Goal: Transaction & Acquisition: Purchase product/service

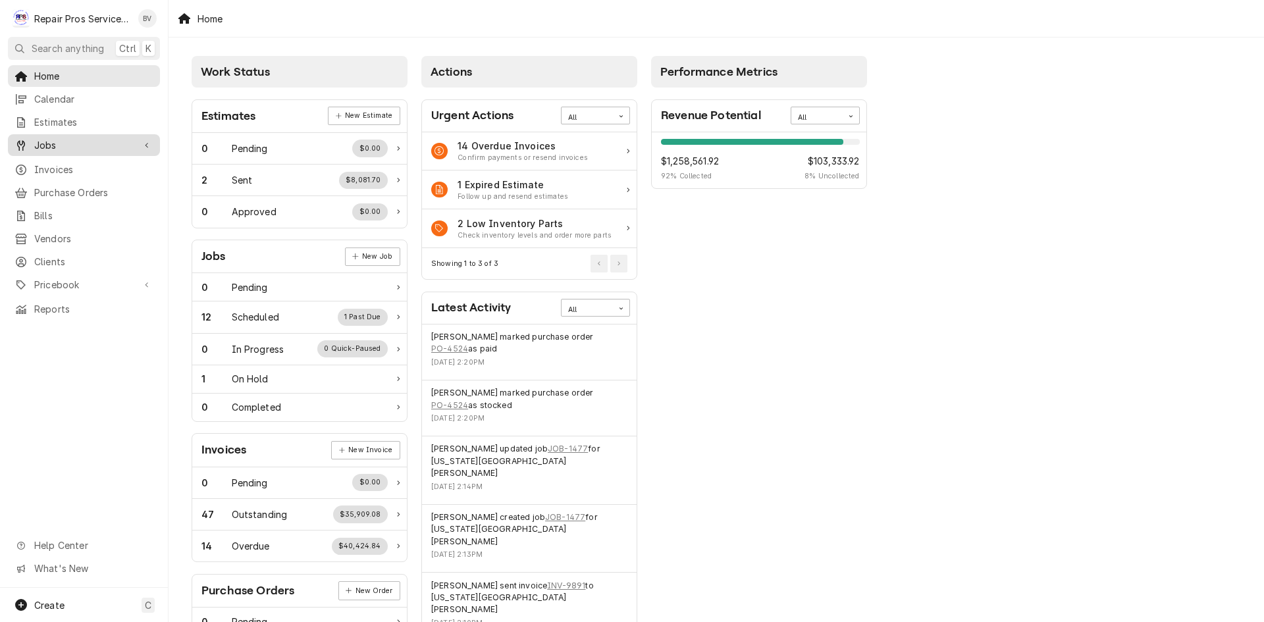
click at [45, 138] on span "Jobs" at bounding box center [83, 145] width 99 height 14
click at [44, 161] on span "Jobs" at bounding box center [93, 168] width 119 height 14
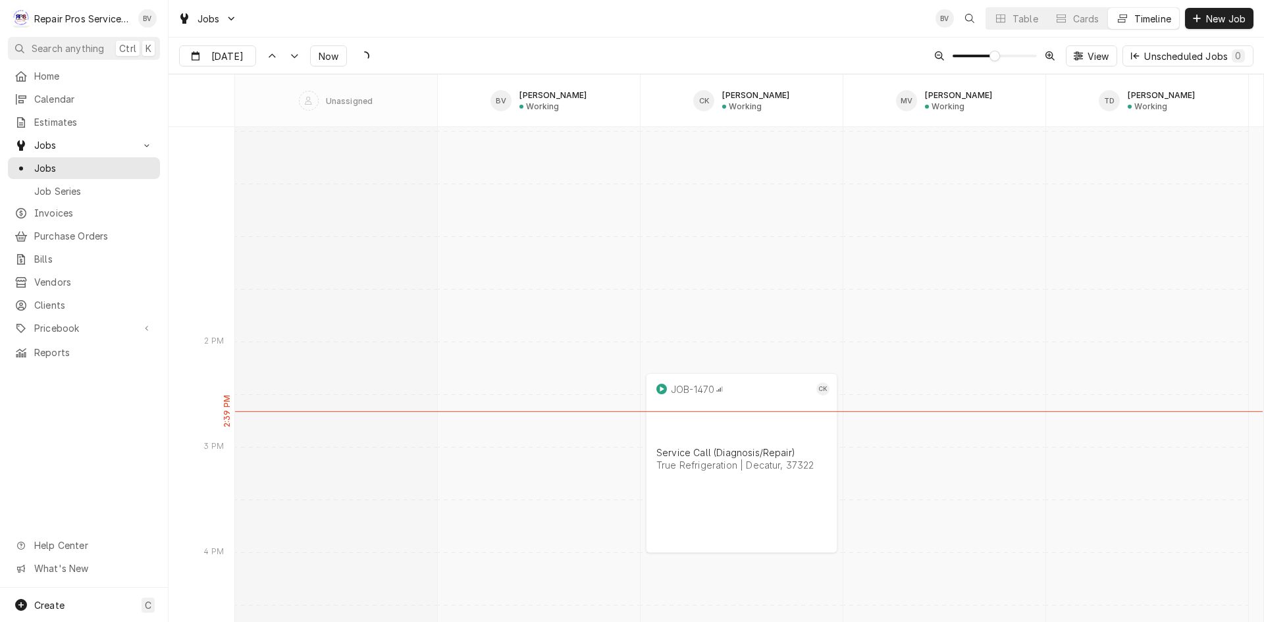
scroll to position [10246, 0]
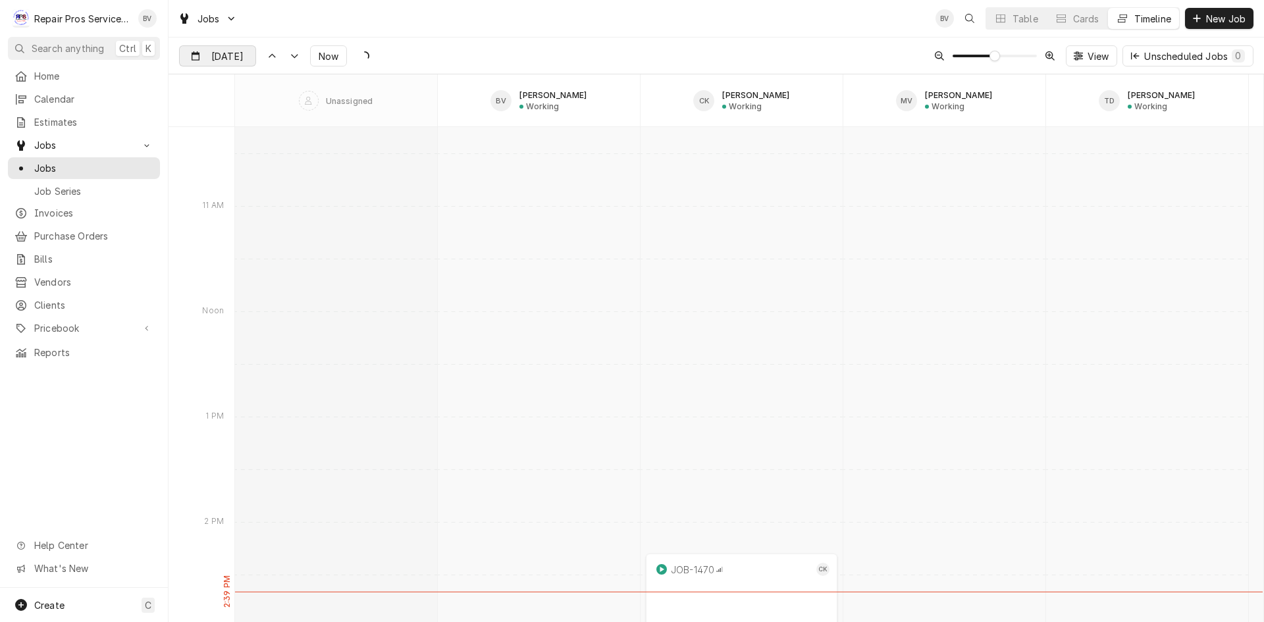
click at [252, 57] on div "Dynamic Content Wrapper" at bounding box center [246, 56] width 18 height 21
click at [310, 191] on div "15" at bounding box center [311, 187] width 18 height 18
type input "Aug 15"
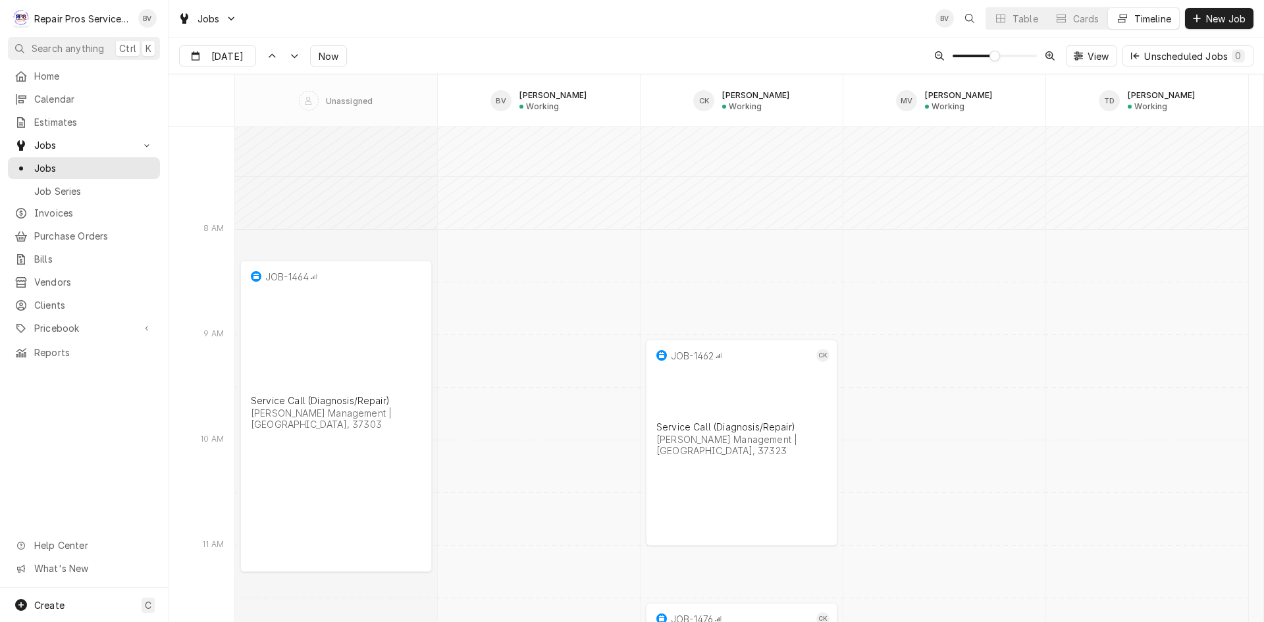
scroll to position [12502, 0]
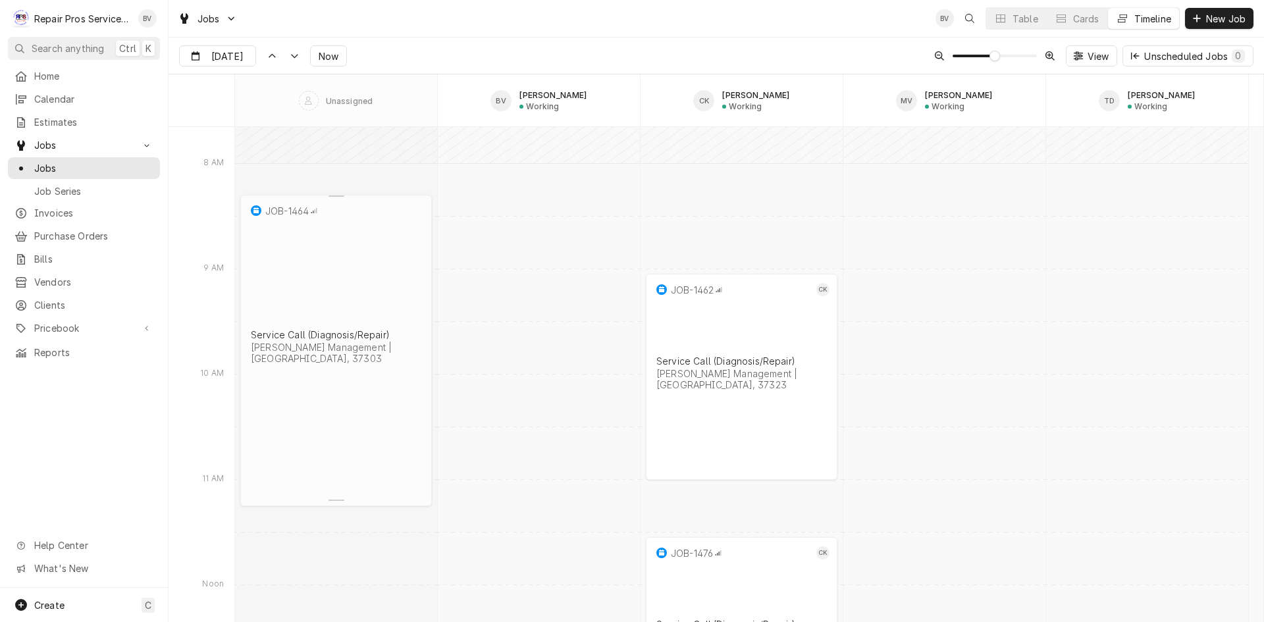
drag, startPoint x: 316, startPoint y: 250, endPoint x: 284, endPoint y: 229, distance: 38.0
click at [284, 329] on div "Service Call (Diagnosis/Repair)" at bounding box center [336, 334] width 171 height 11
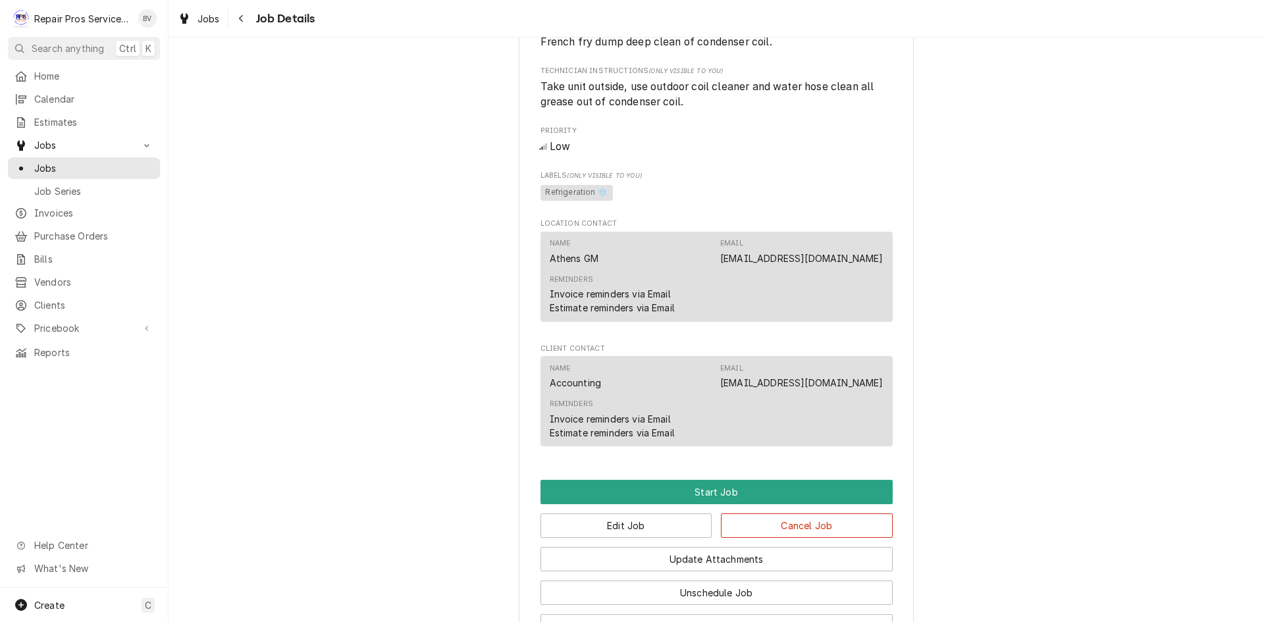
scroll to position [756, 0]
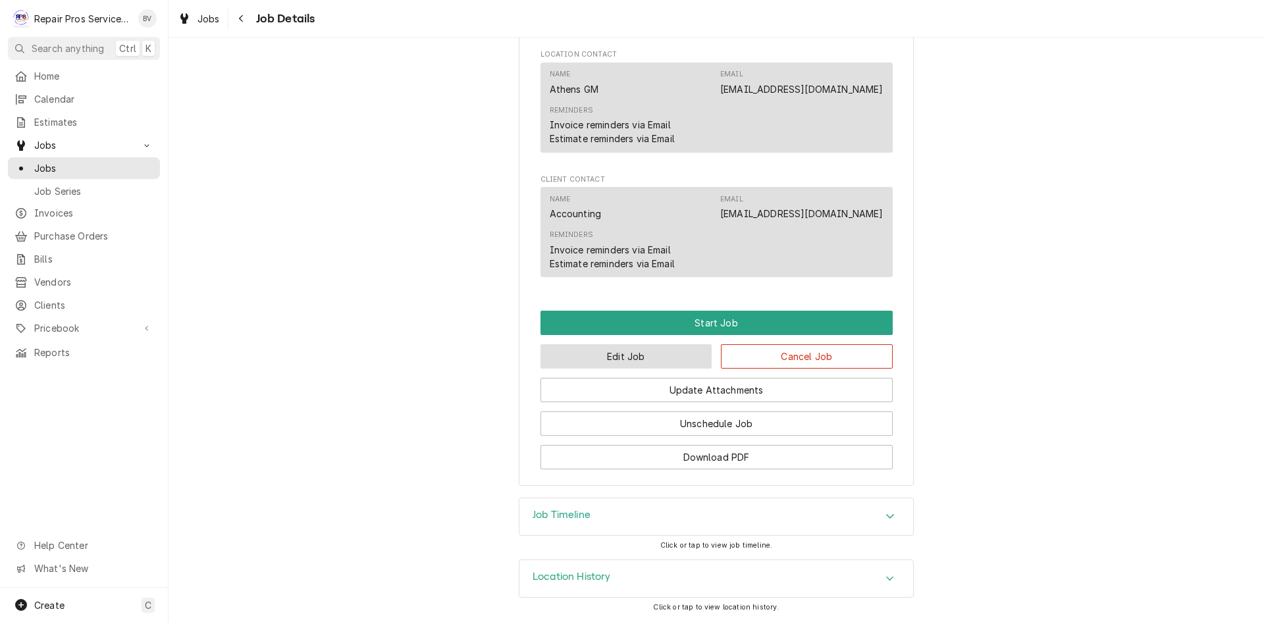
click at [635, 364] on button "Edit Job" at bounding box center [627, 356] width 172 height 24
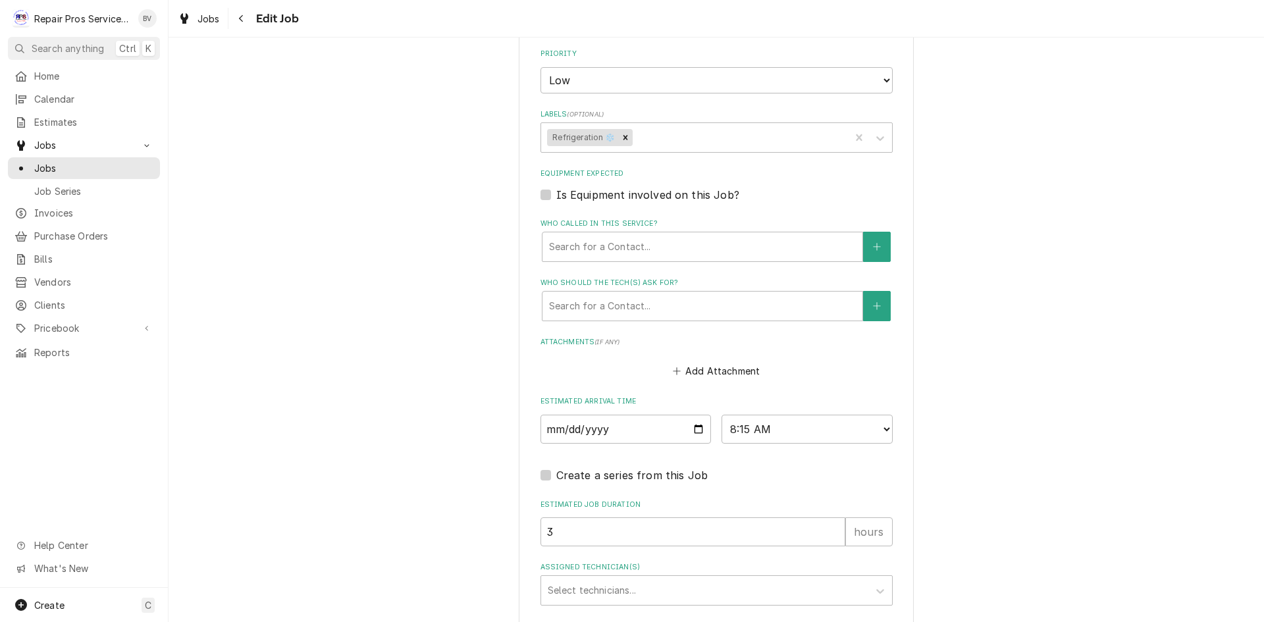
scroll to position [790, 0]
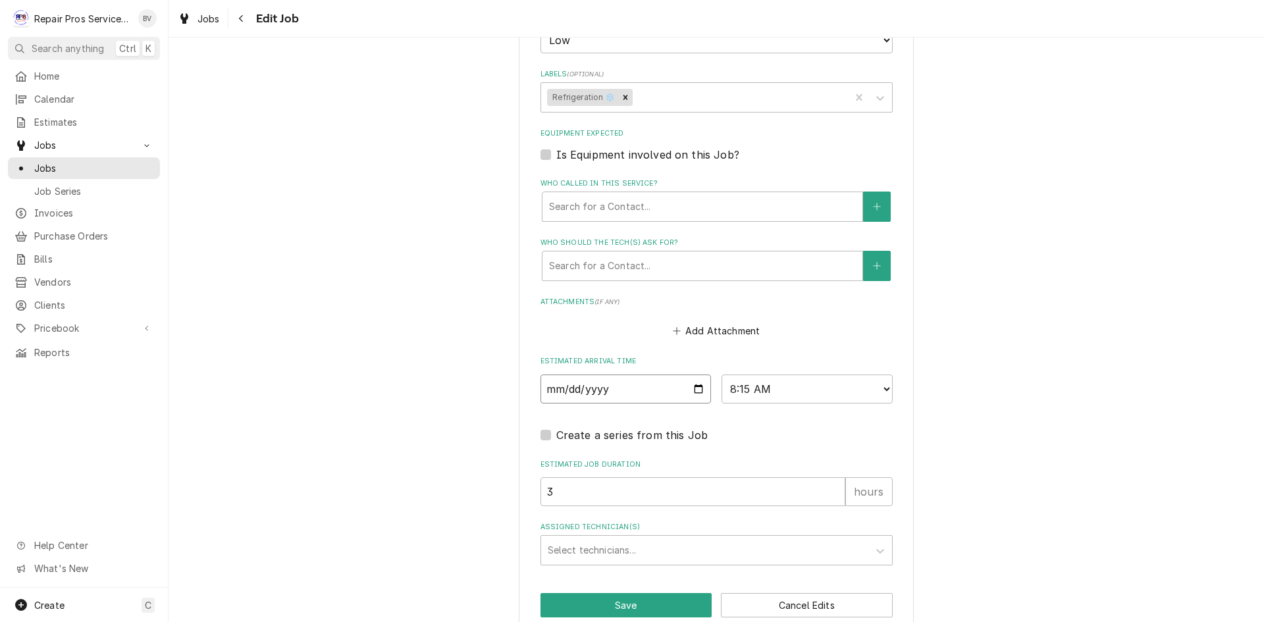
click at [695, 390] on input "2025-08-15" at bounding box center [626, 389] width 171 height 29
click at [749, 451] on fieldset "Job Details Job Source Direct (Phone/Email/etc.) Other Date Received 2025-08-07…" at bounding box center [717, 45] width 352 height 1041
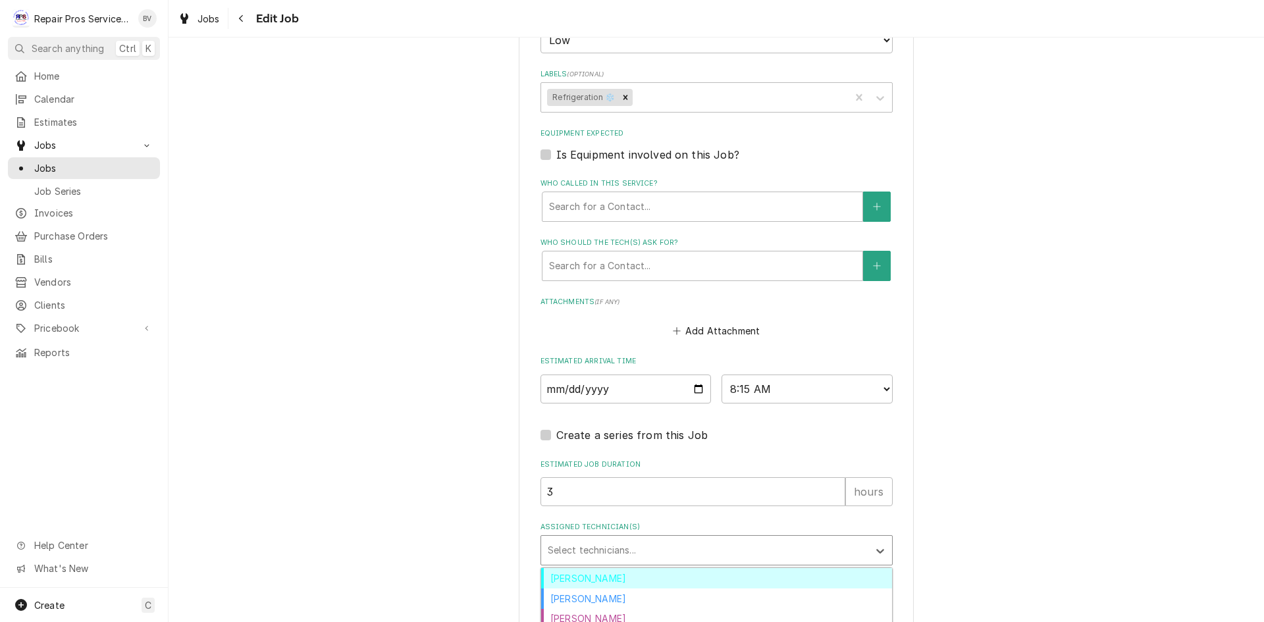
click at [589, 549] on div "Assigned Technician(s)" at bounding box center [705, 551] width 314 height 24
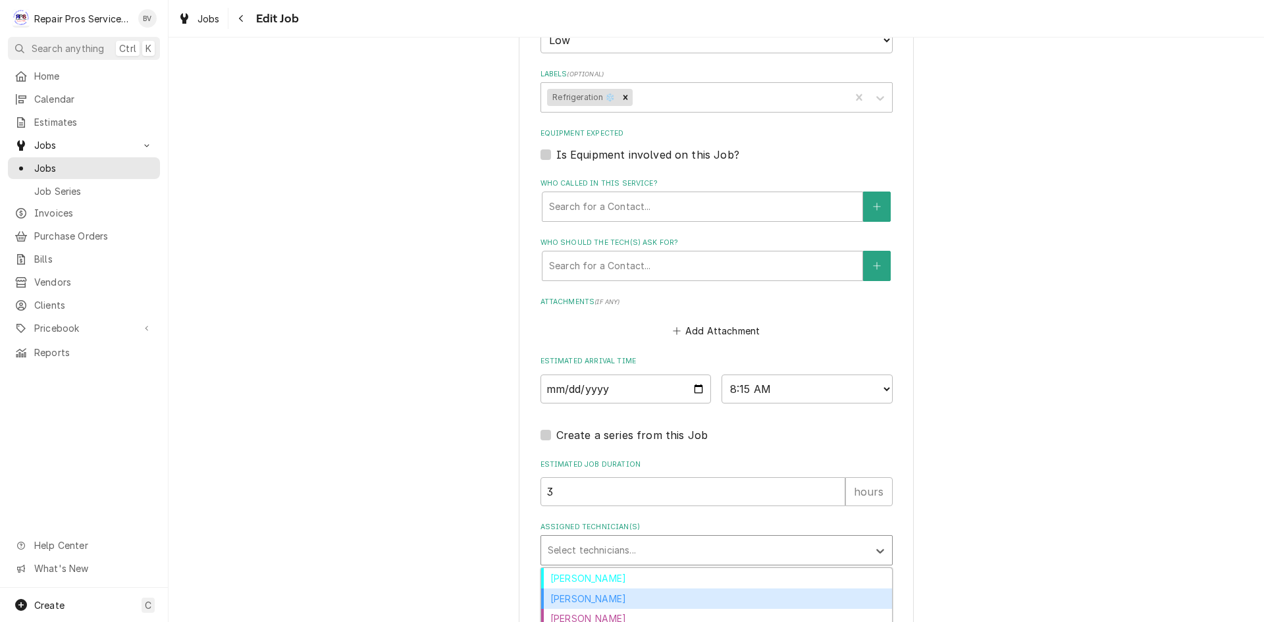
click at [581, 605] on div "[PERSON_NAME]" at bounding box center [716, 599] width 351 height 20
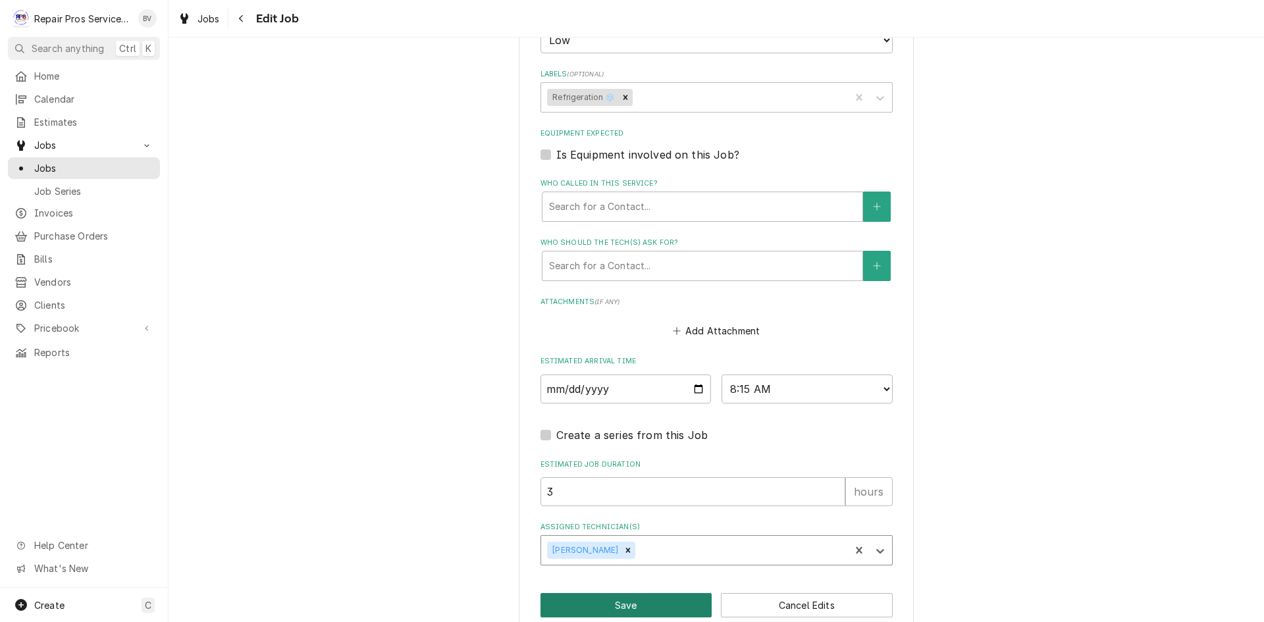
click at [637, 605] on button "Save" at bounding box center [627, 605] width 172 height 24
type textarea "x"
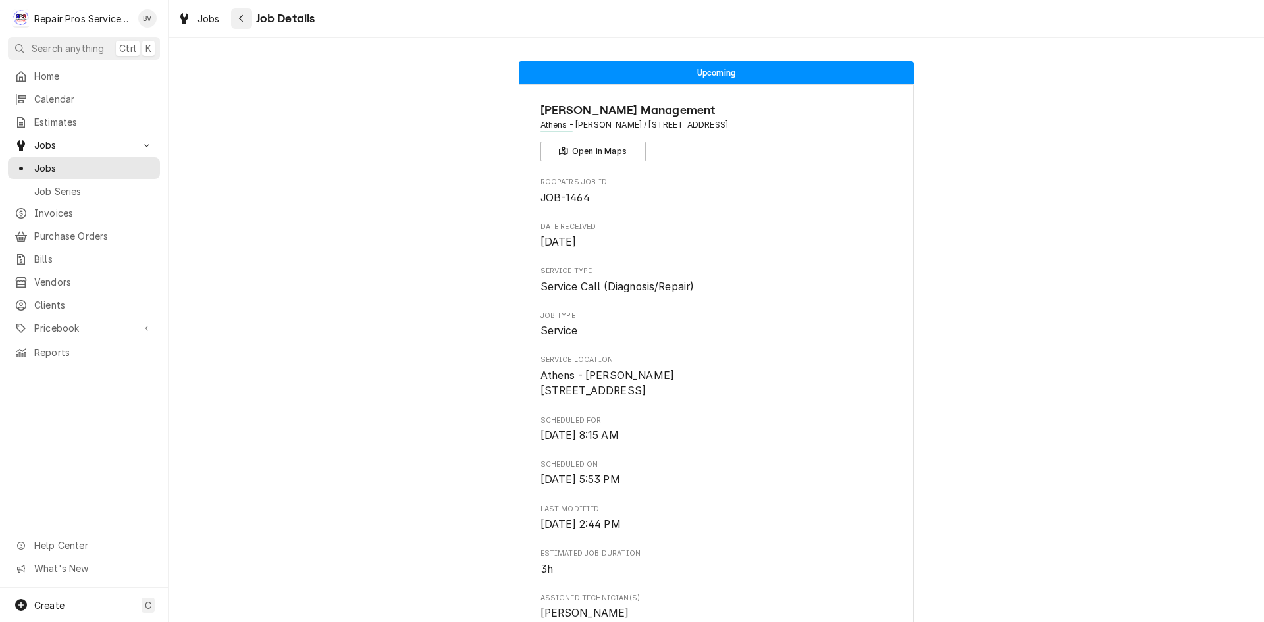
click at [238, 14] on icon "Navigate back" at bounding box center [241, 18] width 6 height 9
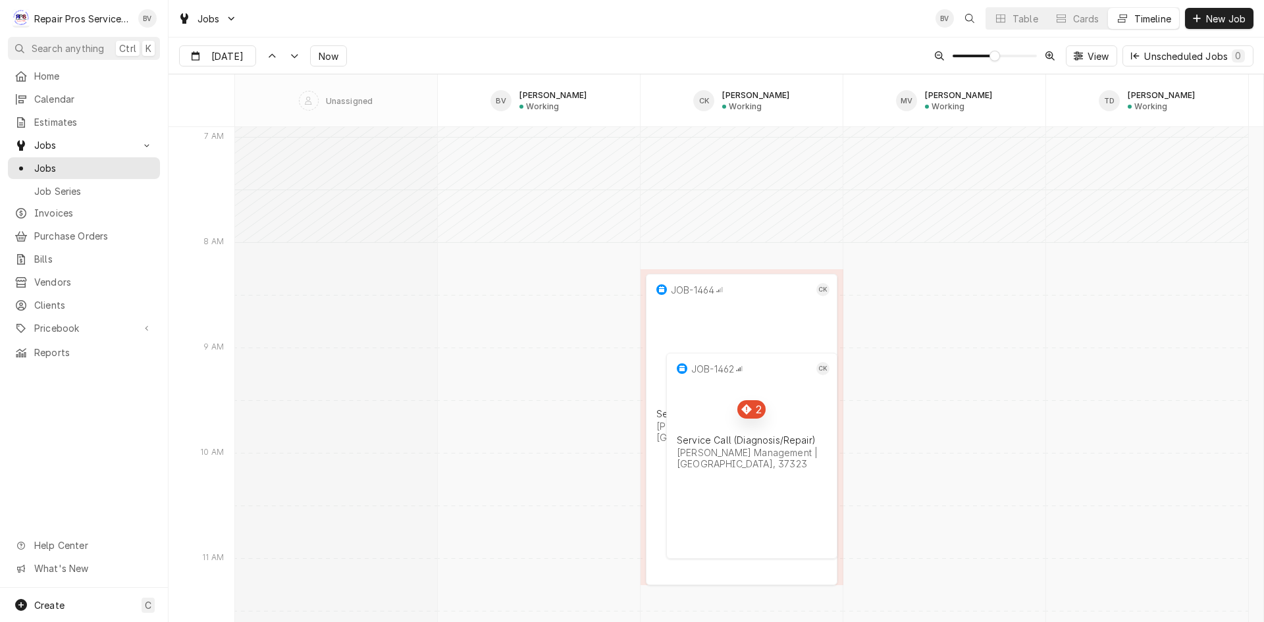
scroll to position [10184, 0]
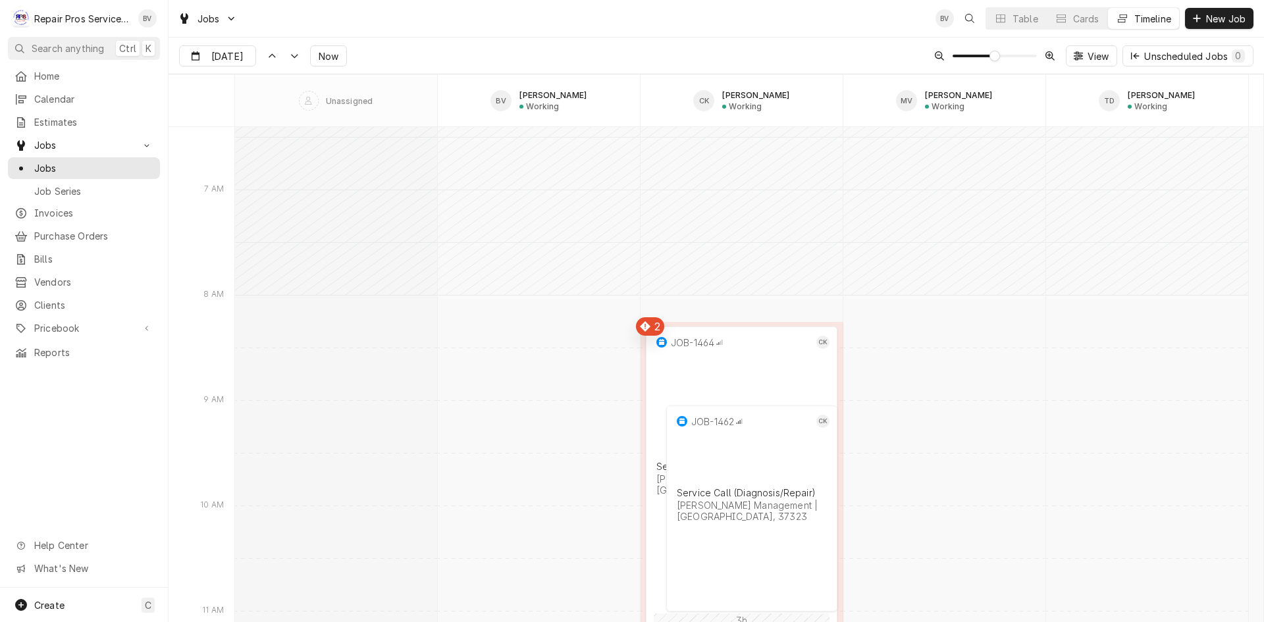
drag, startPoint x: 742, startPoint y: 329, endPoint x: 745, endPoint y: 315, distance: 13.8
click at [745, 315] on div "8:15 AM 11:15 AM JOB-1464 CK Service Call (Diagnosis/Repair) Smith Management |…" at bounding box center [749, 624] width 1029 height 21363
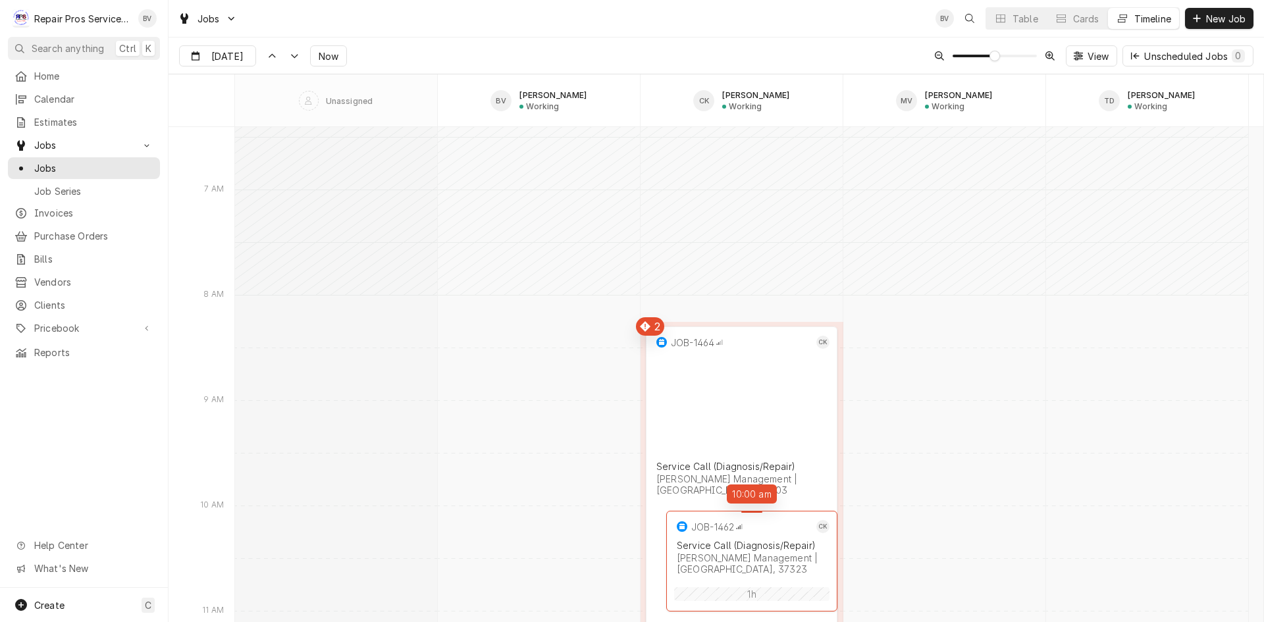
drag, startPoint x: 751, startPoint y: 406, endPoint x: 734, endPoint y: 504, distance: 99.6
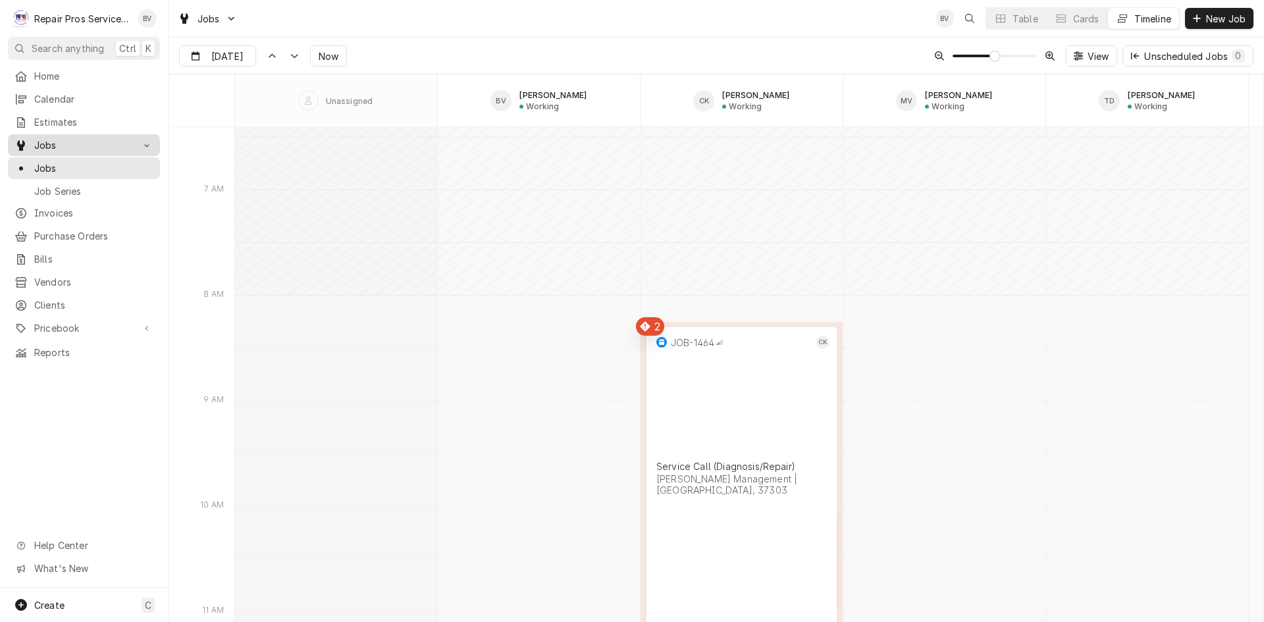
click at [48, 144] on span "Jobs" at bounding box center [83, 145] width 99 height 14
click at [1219, 19] on span "New Job" at bounding box center [1226, 19] width 45 height 14
click at [1199, 17] on icon "Dynamic Content Wrapper" at bounding box center [1197, 18] width 8 height 9
click at [1075, 17] on div "Cards" at bounding box center [1086, 19] width 26 height 14
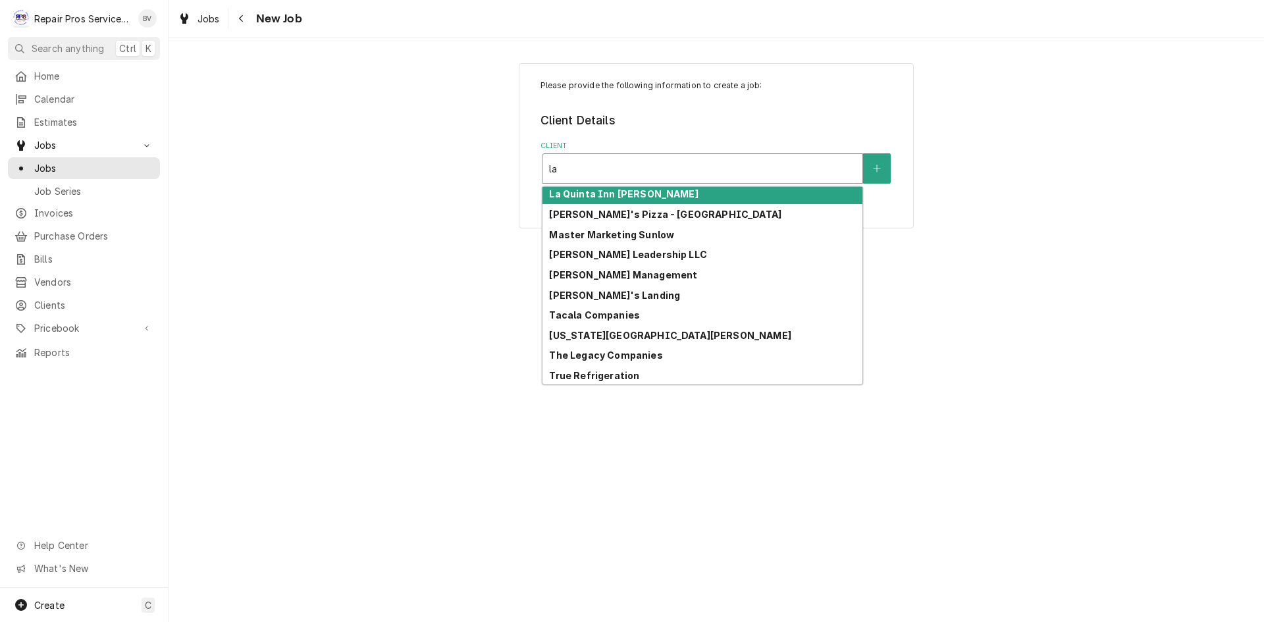
scroll to position [165, 0]
type input "la"
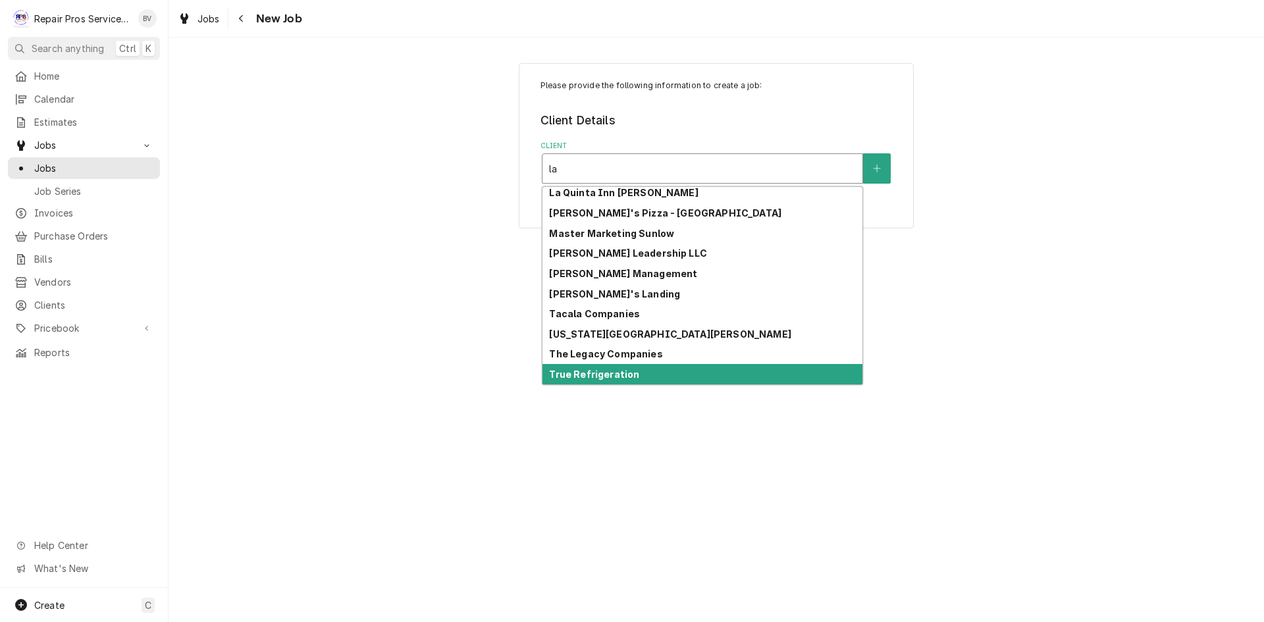
click at [601, 374] on strong "True Refrigeration" at bounding box center [594, 374] width 90 height 11
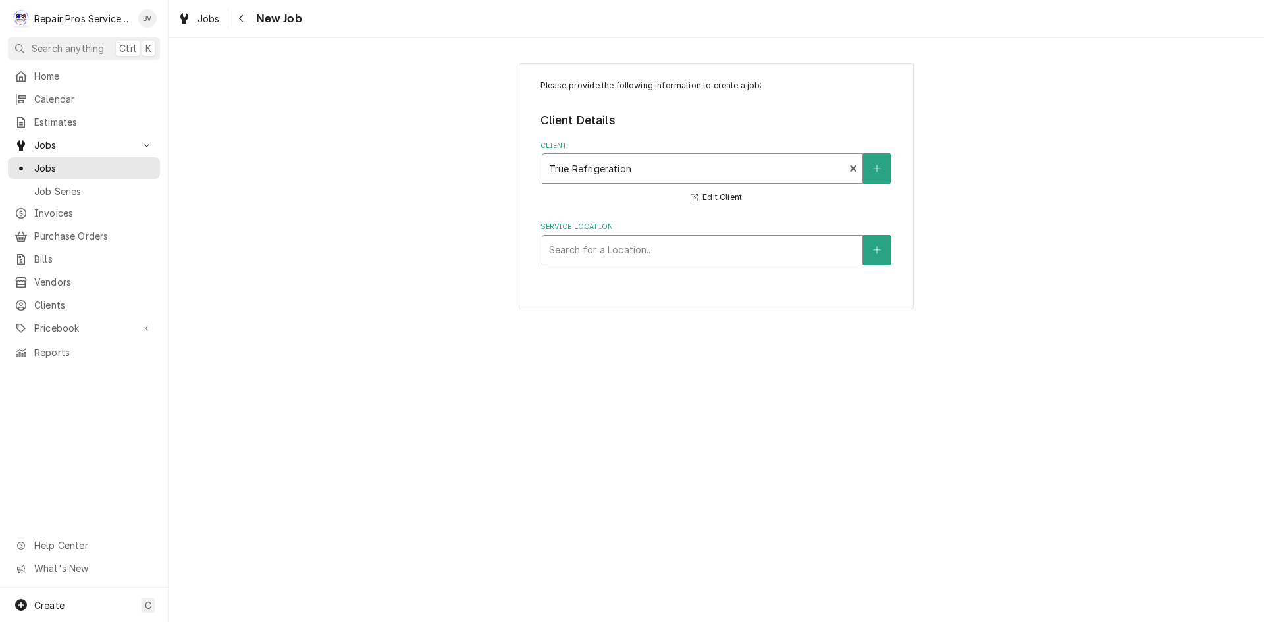
click at [570, 242] on div "Service Location" at bounding box center [702, 250] width 307 height 24
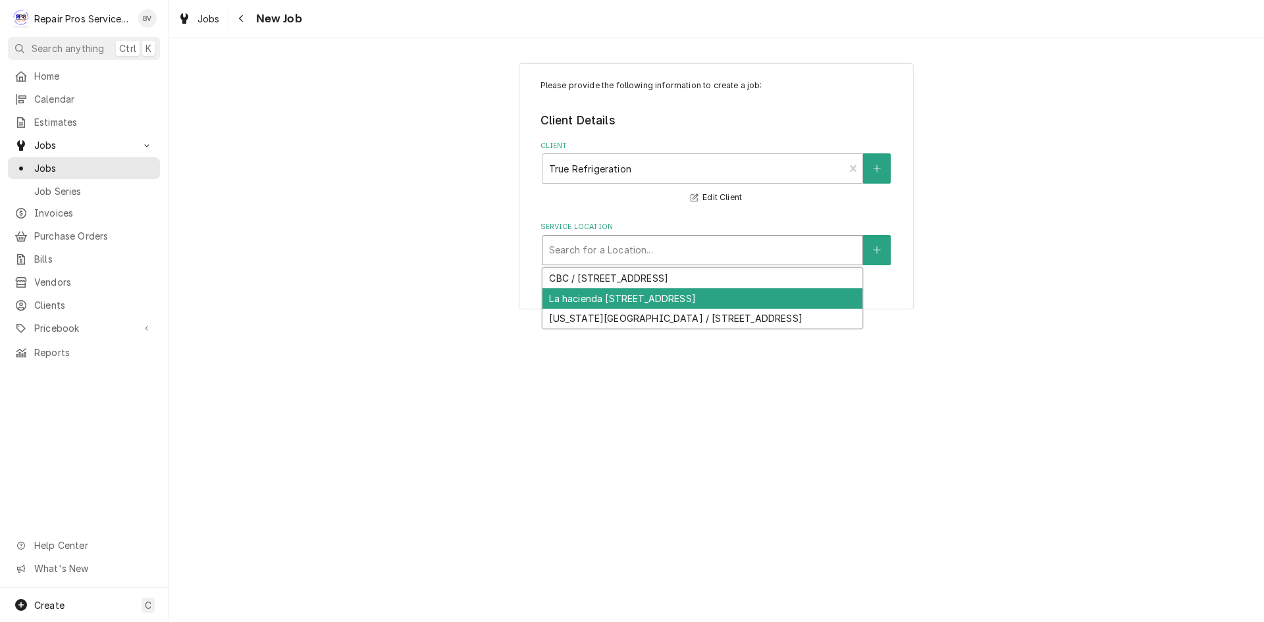
click at [612, 302] on div "La hacienda 3 / 135 W Memorial Dr, Decatur, TN 37322" at bounding box center [703, 298] width 320 height 20
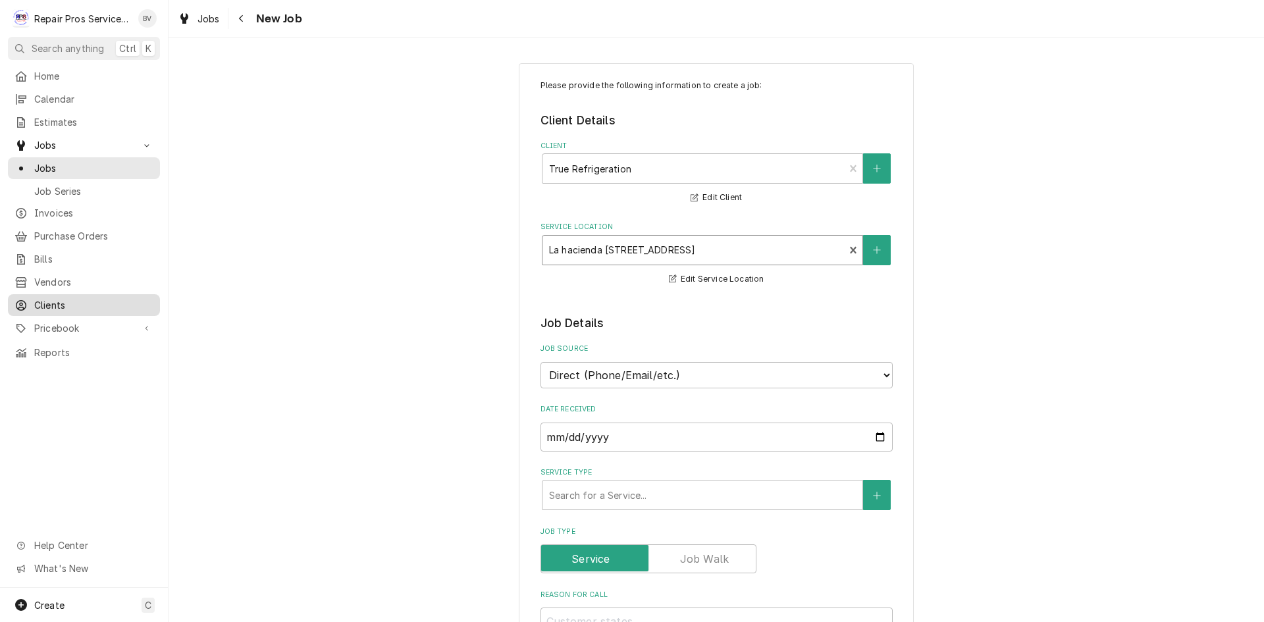
click at [48, 302] on span "Clients" at bounding box center [93, 305] width 119 height 14
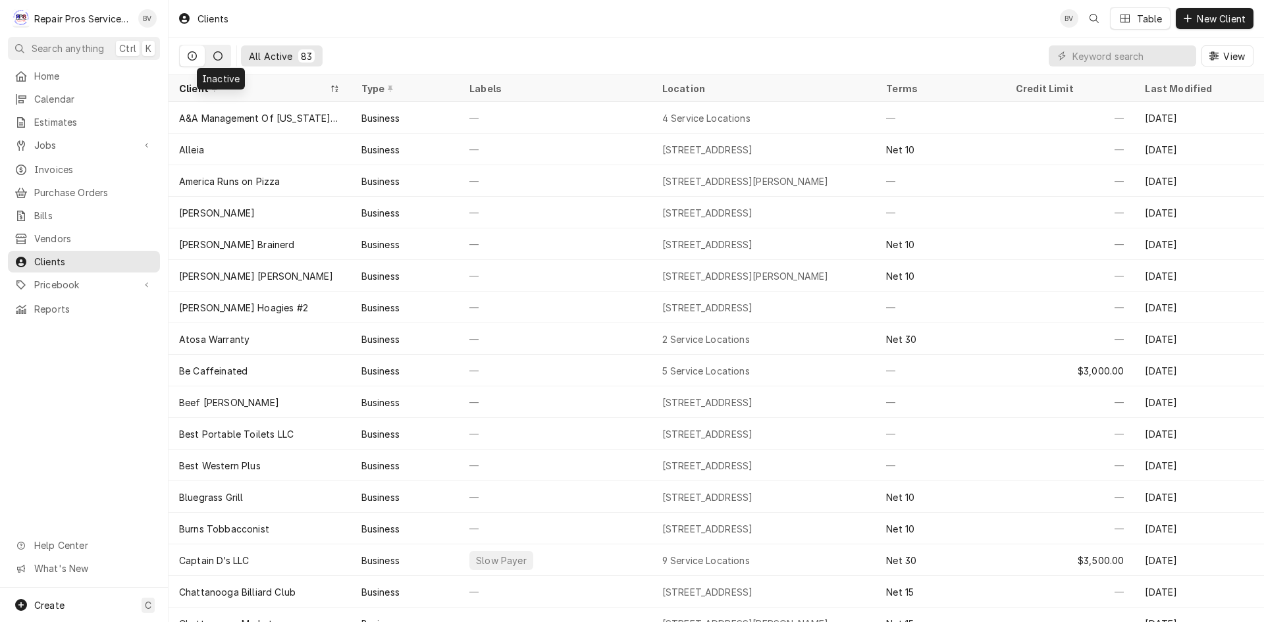
click at [214, 57] on icon "Dynamic Content Wrapper" at bounding box center [217, 55] width 9 height 9
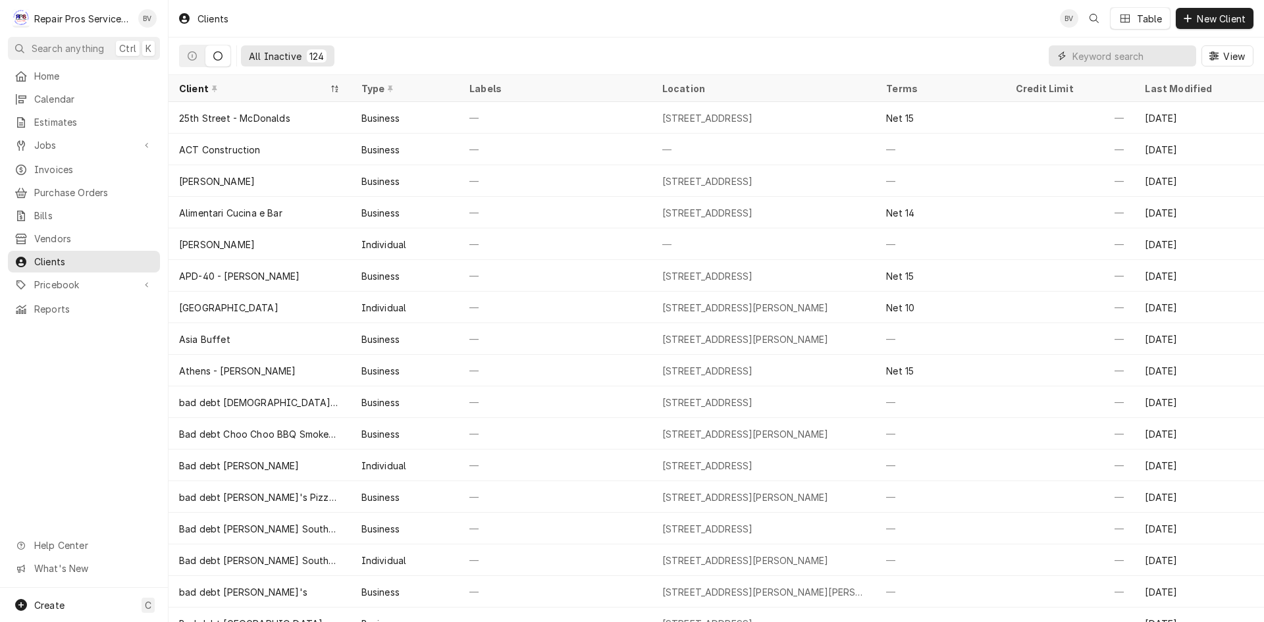
click at [1093, 60] on input "Dynamic Content Wrapper" at bounding box center [1131, 55] width 117 height 21
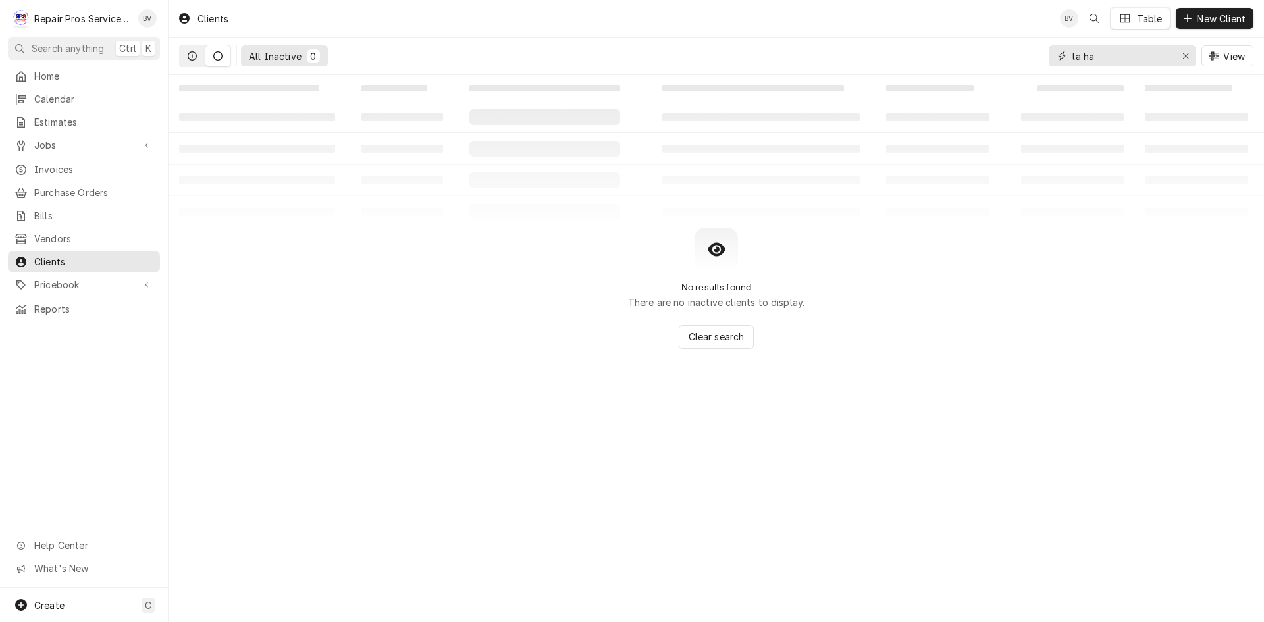
type input "la ha"
click at [198, 57] on button "Dynamic Content Wrapper" at bounding box center [192, 55] width 25 height 21
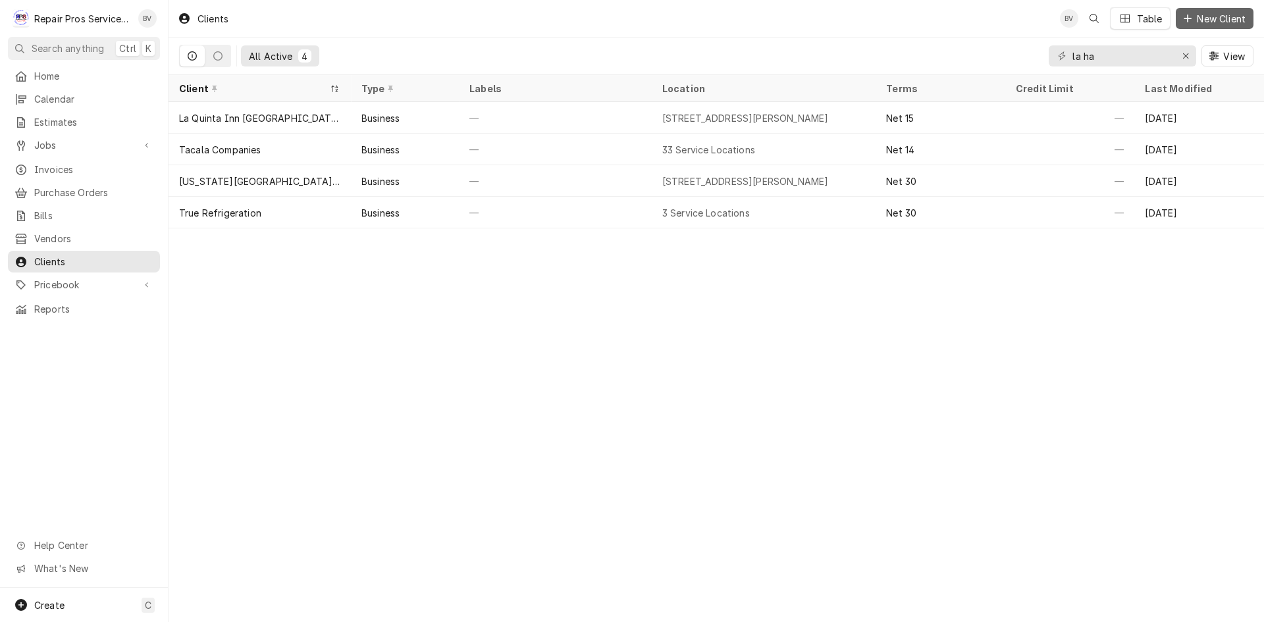
click at [1214, 19] on span "New Client" at bounding box center [1222, 19] width 54 height 14
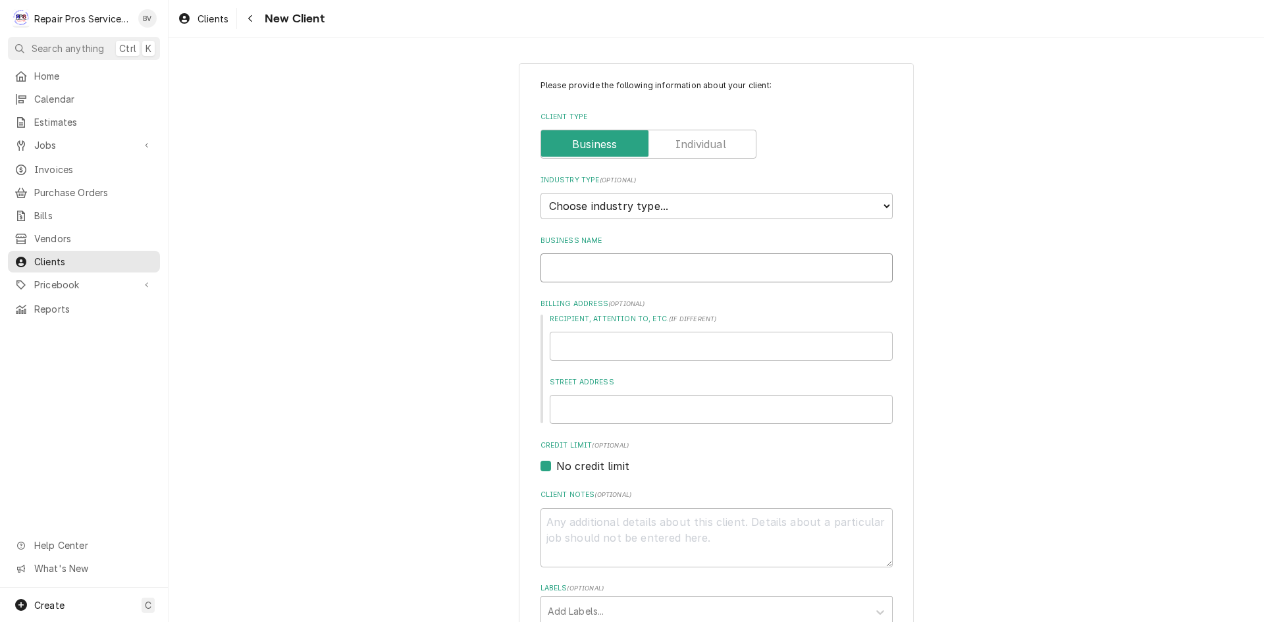
click at [556, 275] on input "Business Name" at bounding box center [717, 268] width 352 height 29
type textarea "x"
type input "L"
type textarea "x"
type input "La"
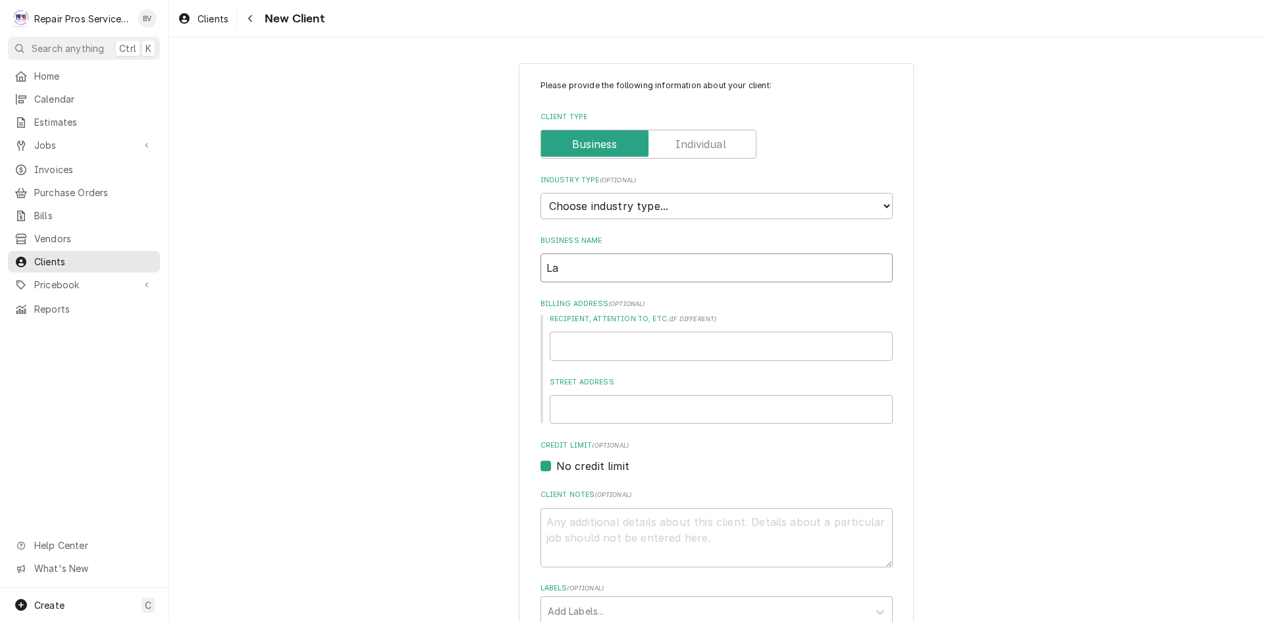
type textarea "x"
type input "La"
type textarea "x"
type input "La H"
click at [879, 203] on select "Choose industry type... Residential Commercial Industrial Government" at bounding box center [717, 206] width 352 height 26
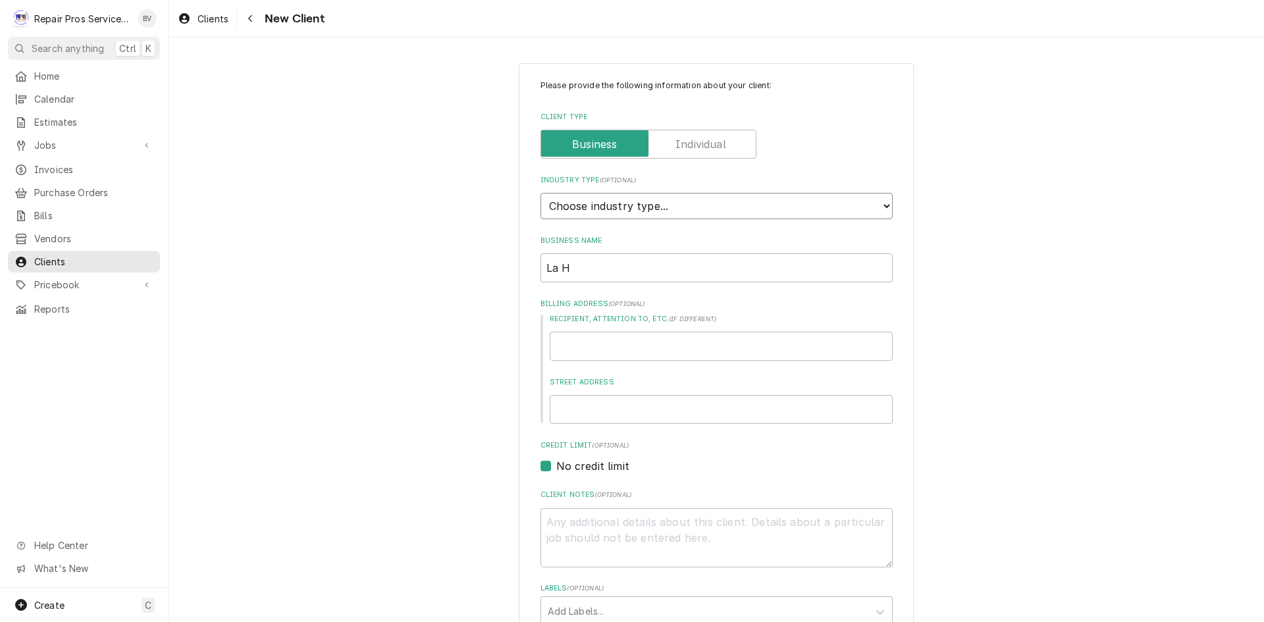
select select "2"
click at [541, 193] on select "Choose industry type... Residential Commercial Industrial Government" at bounding box center [717, 206] width 352 height 26
click at [579, 270] on input "La H" at bounding box center [717, 268] width 352 height 29
type textarea "x"
type input "La Ha"
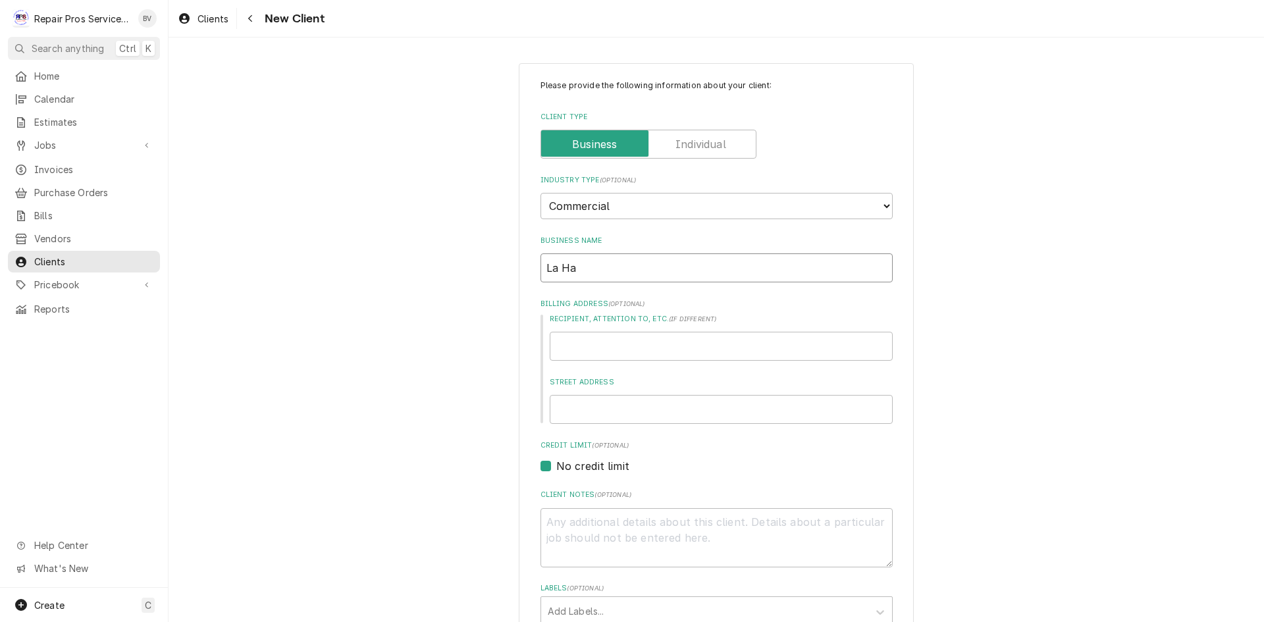
type textarea "x"
type input "La Hac"
type textarea "x"
type input "La Haci"
type textarea "x"
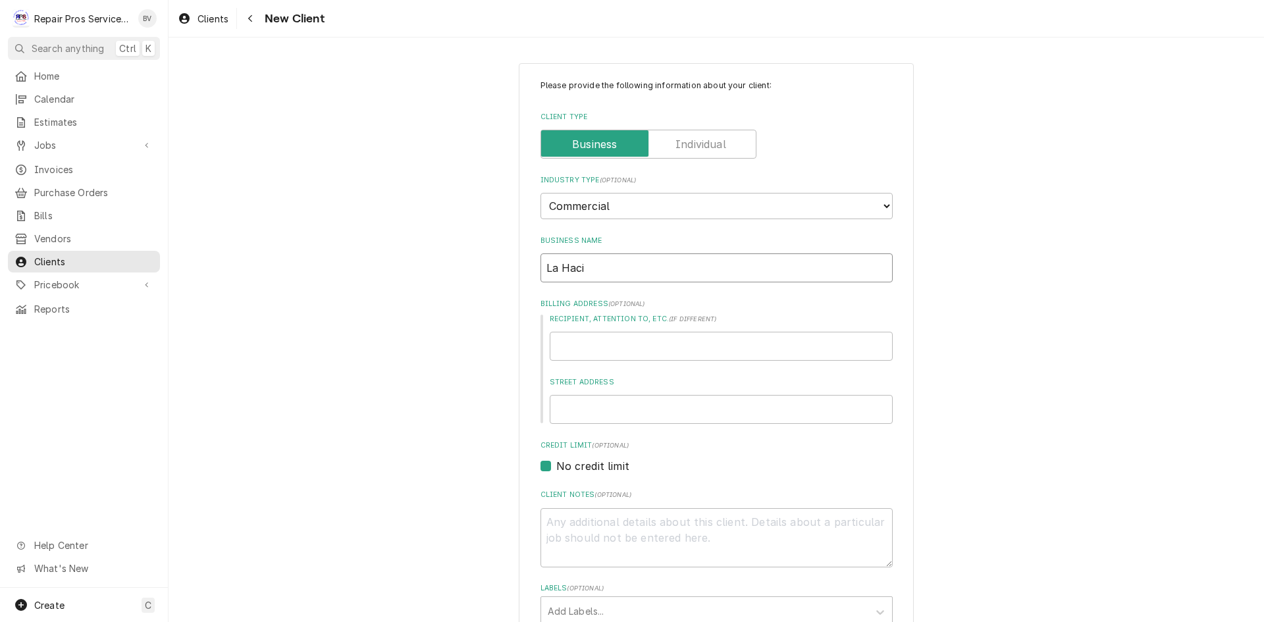
type input "La Hacie"
type textarea "x"
type input "La Hacien"
type textarea "x"
type input "La Haciend"
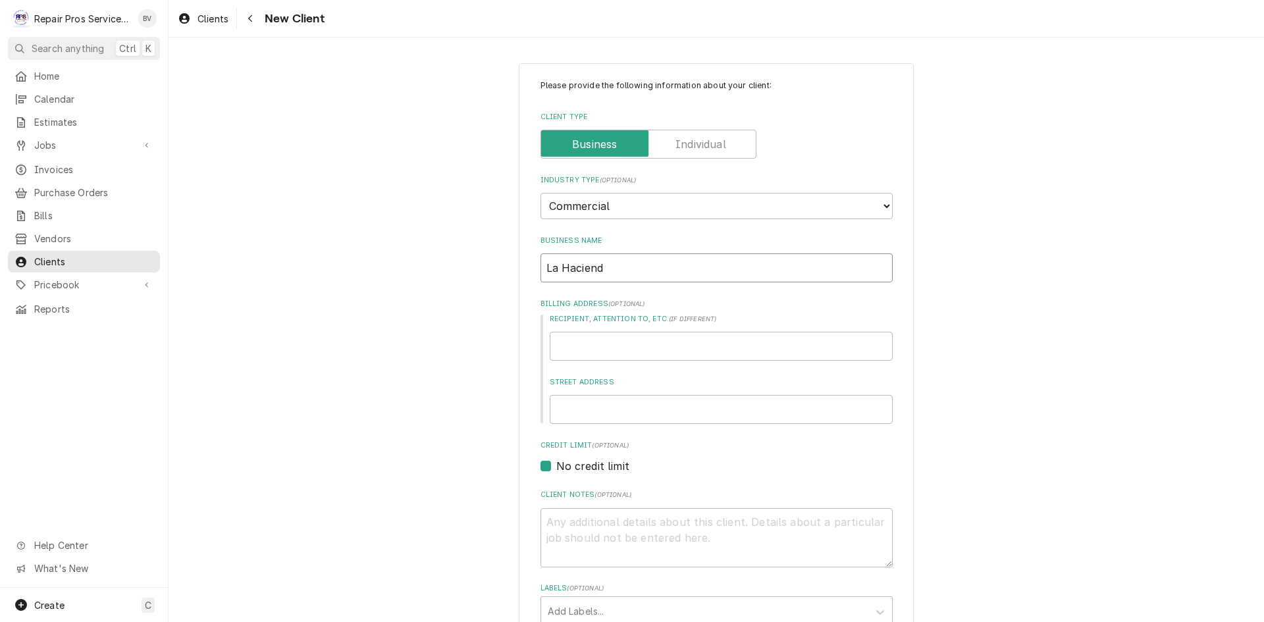
type textarea "x"
type input "La Hacienda"
click at [562, 349] on input "Recipient, Attention To, etc. ( if different )" at bounding box center [721, 346] width 343 height 29
type textarea "x"
type input "1"
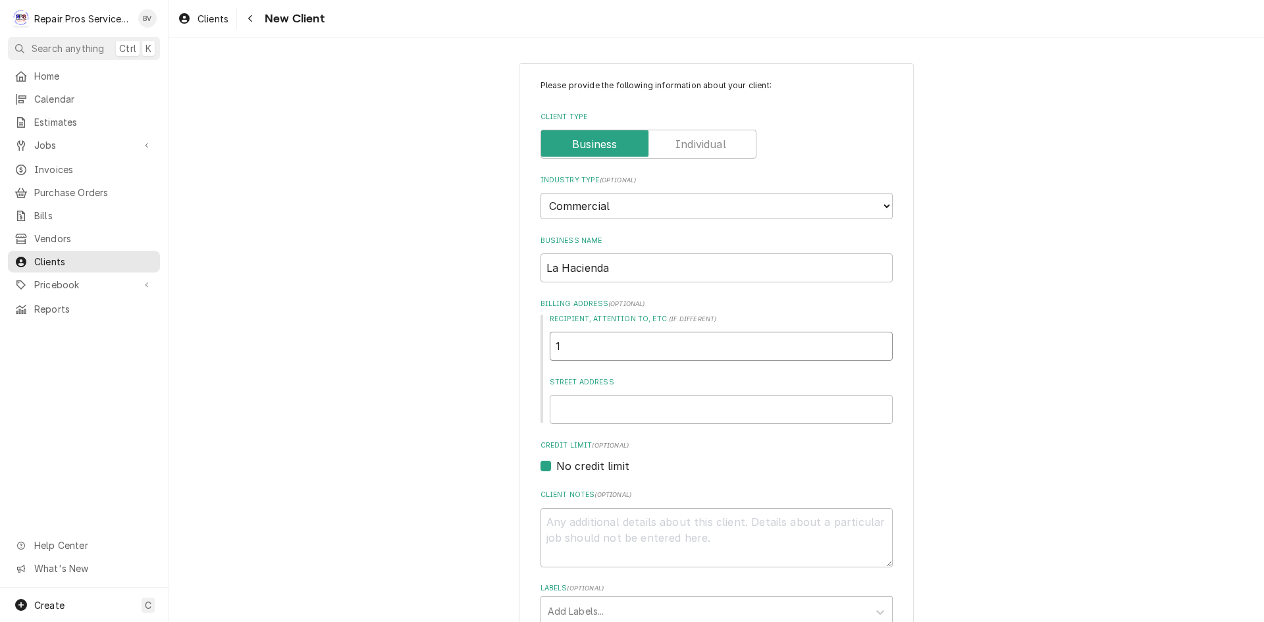
type textarea "x"
type input "13"
type textarea "x"
type input "135"
type textarea "x"
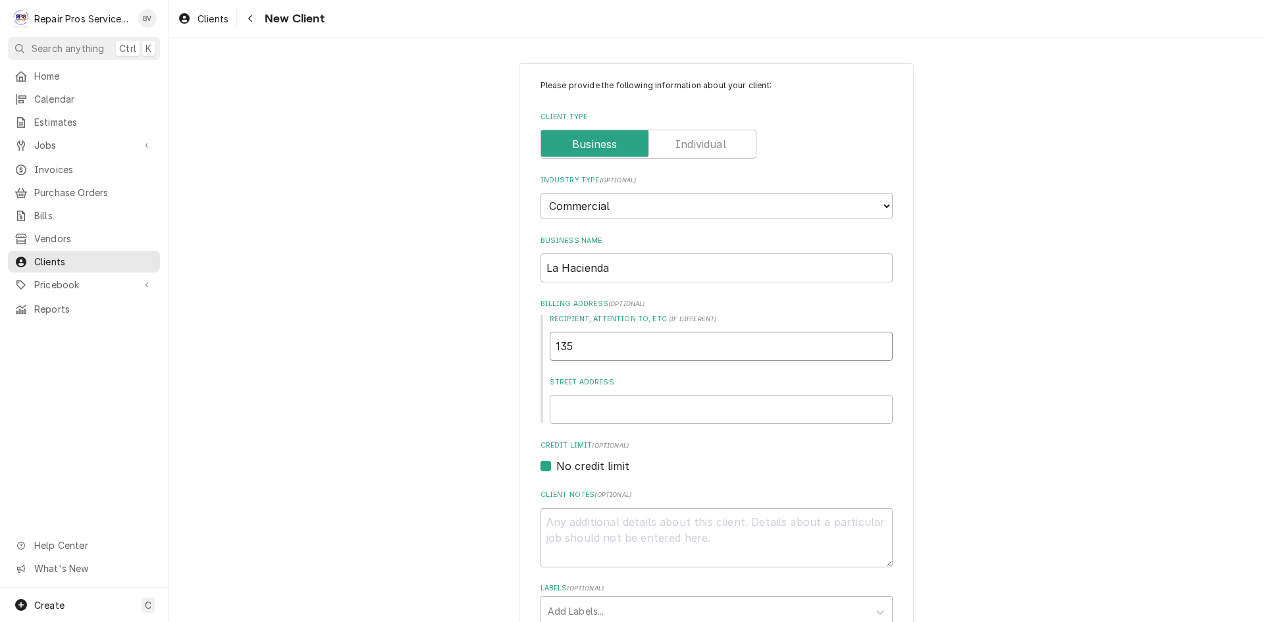
type input "135"
type textarea "x"
type input "135 W"
type textarea "x"
type input "135 W"
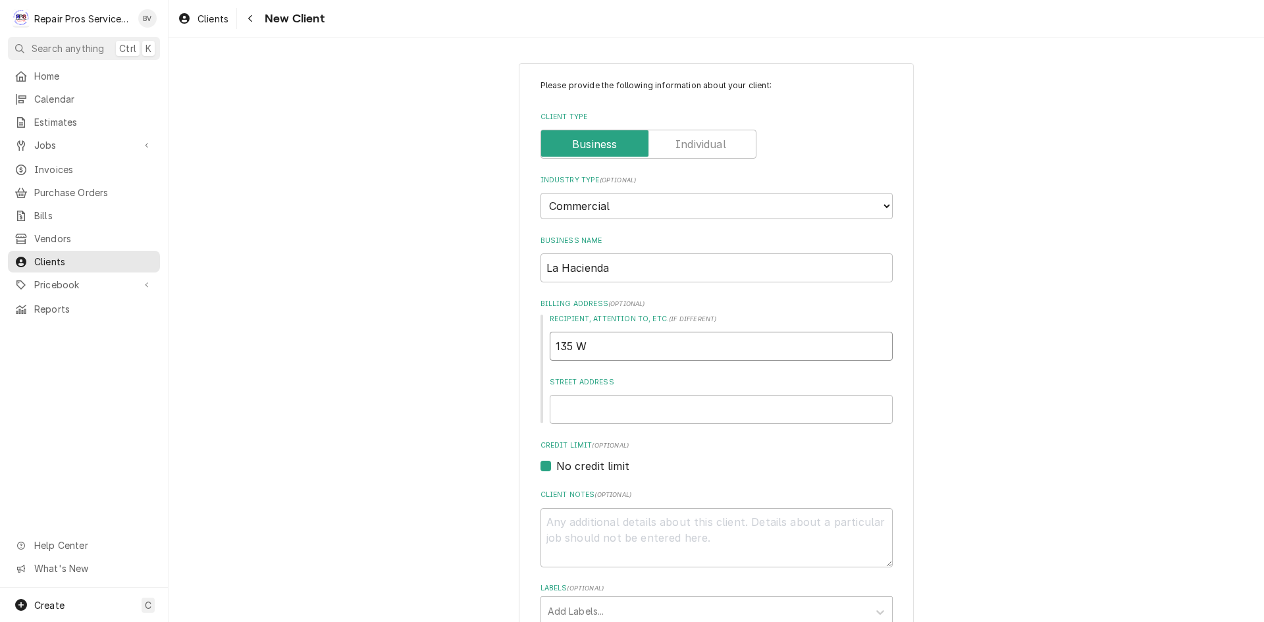
type textarea "x"
type input "135 W M"
type textarea "x"
type input "135 W Me"
type textarea "x"
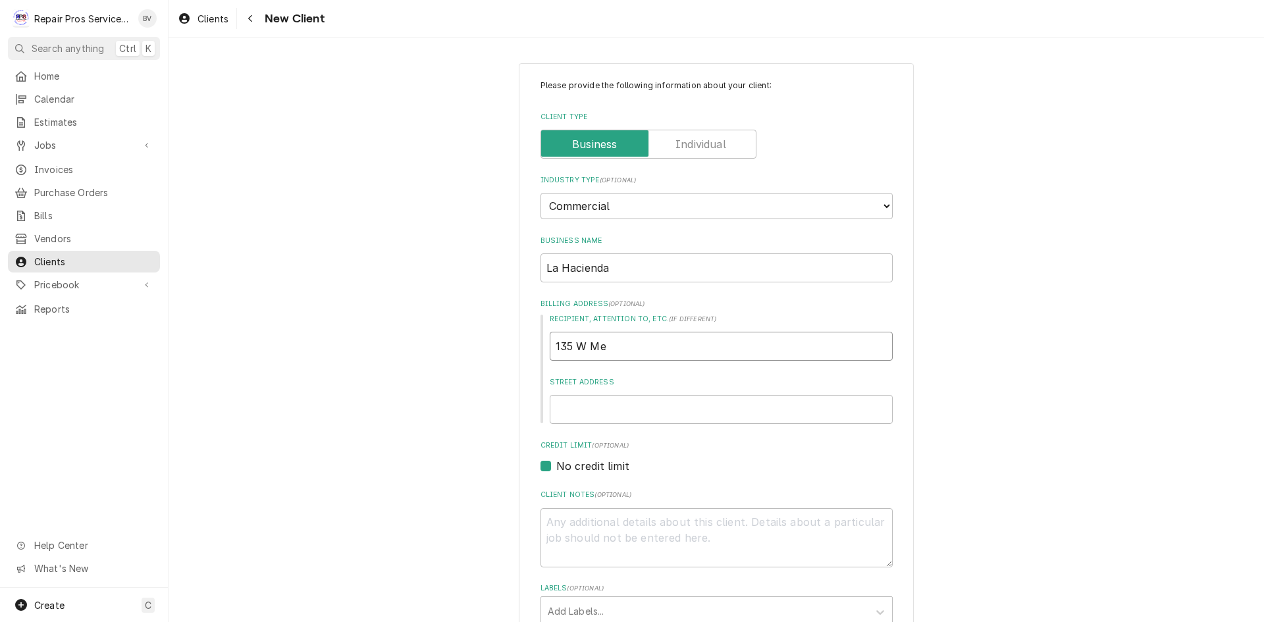
type input "135 W M"
type textarea "x"
type input "135 W"
type textarea "x"
type input "135 W"
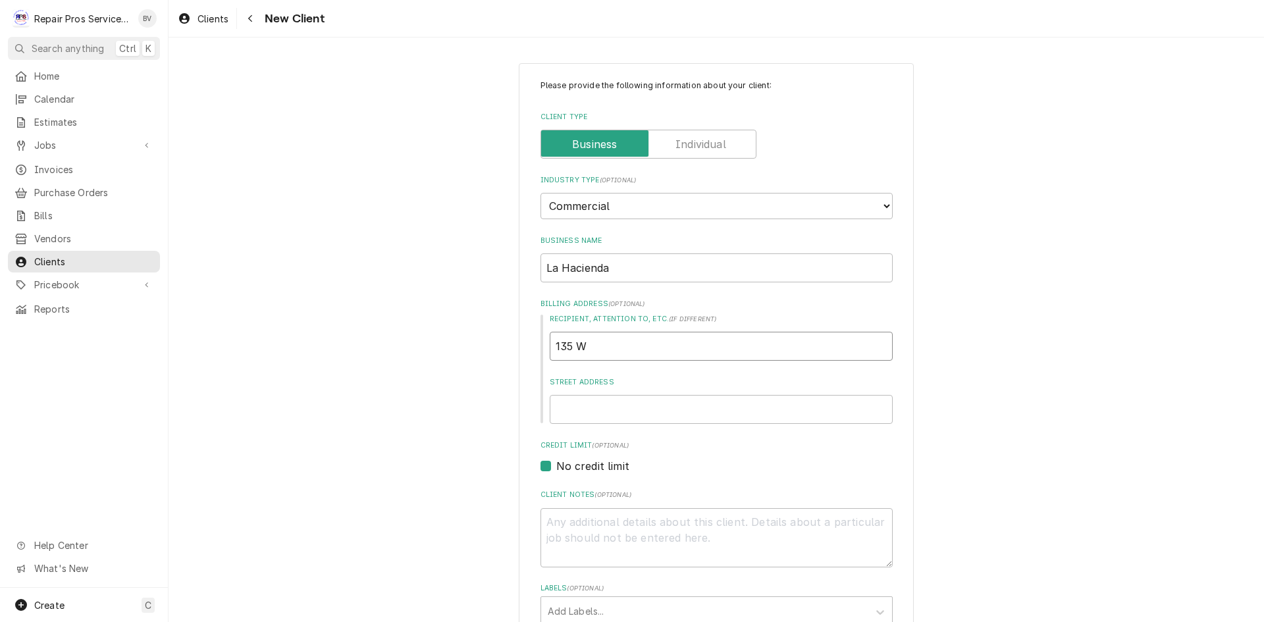
type textarea "x"
type input "135"
type textarea "x"
type input "135"
type textarea "x"
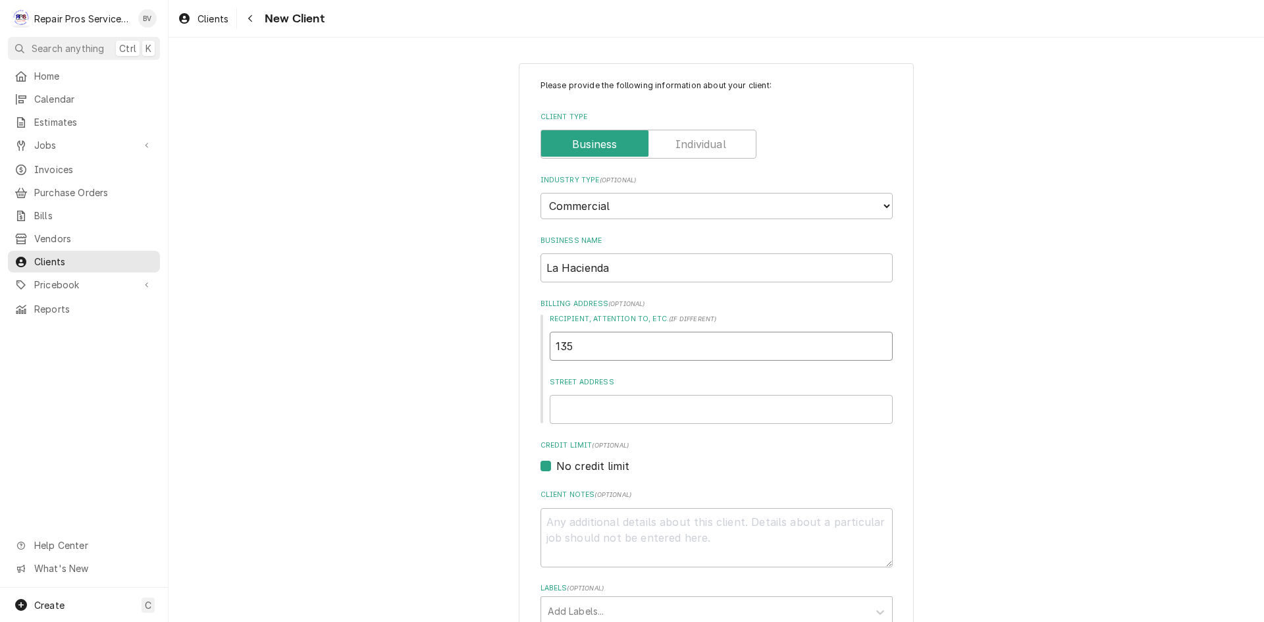
type input "13"
type textarea "x"
type input "1"
type textarea "x"
click at [565, 418] on input "Street Address" at bounding box center [721, 409] width 343 height 29
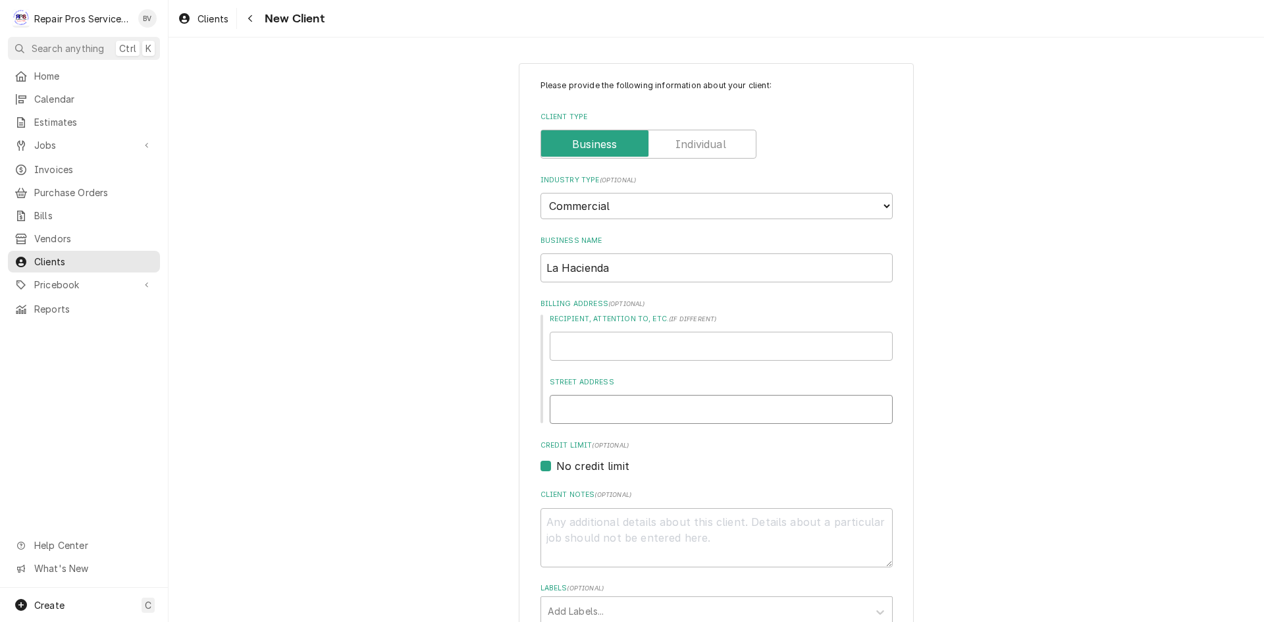
type textarea "x"
type input "1"
type textarea "x"
type input "13"
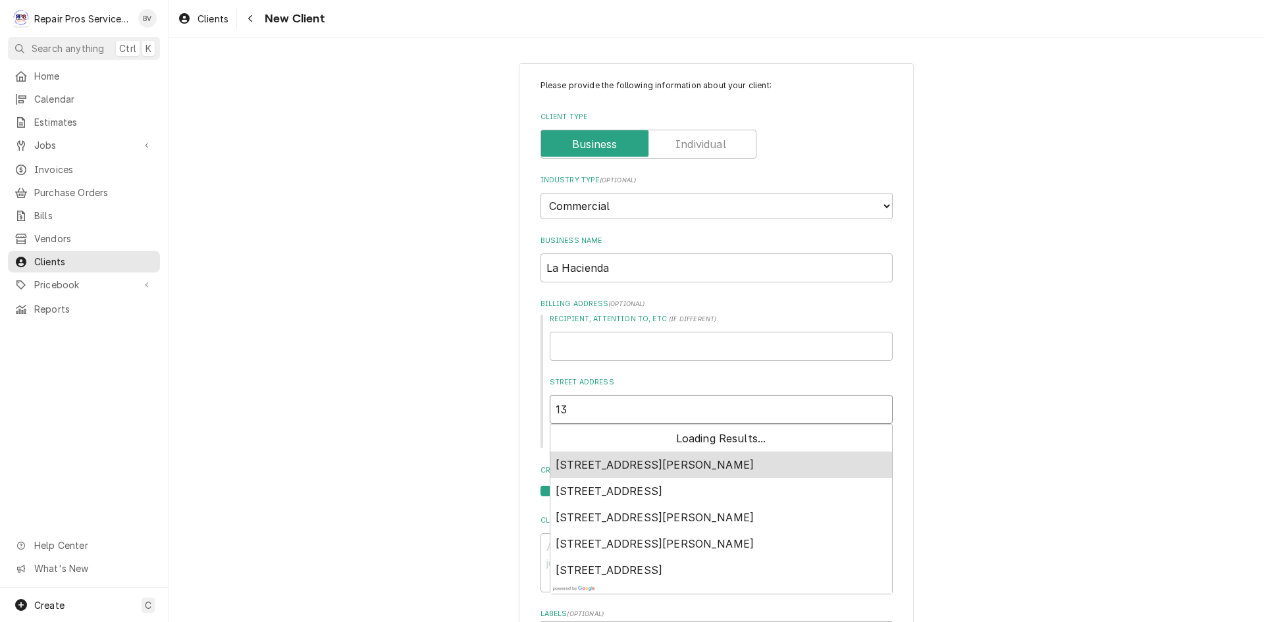
type textarea "x"
type input "135"
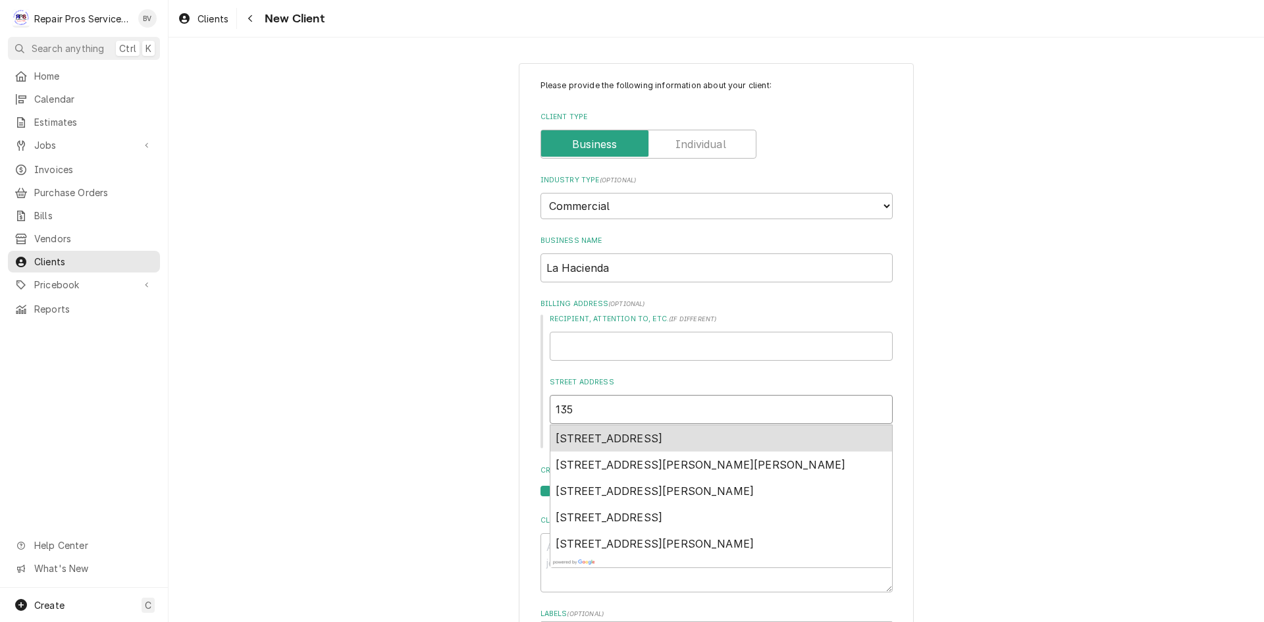
type textarea "x"
type input "135"
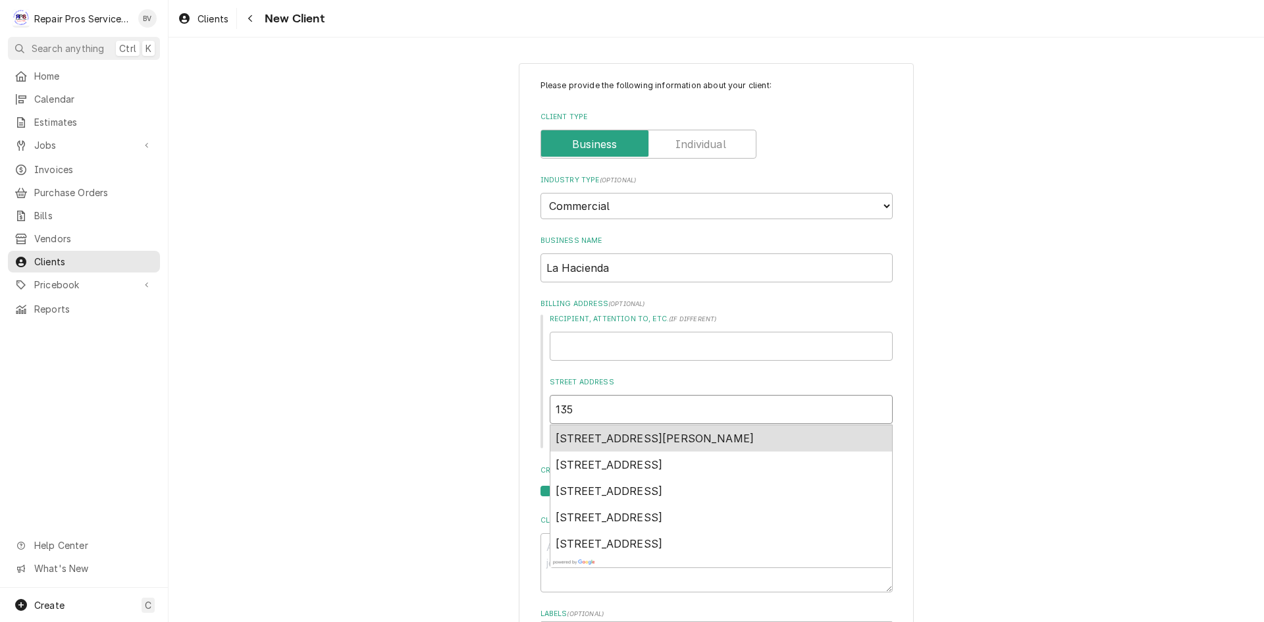
type textarea "x"
type input "135 W"
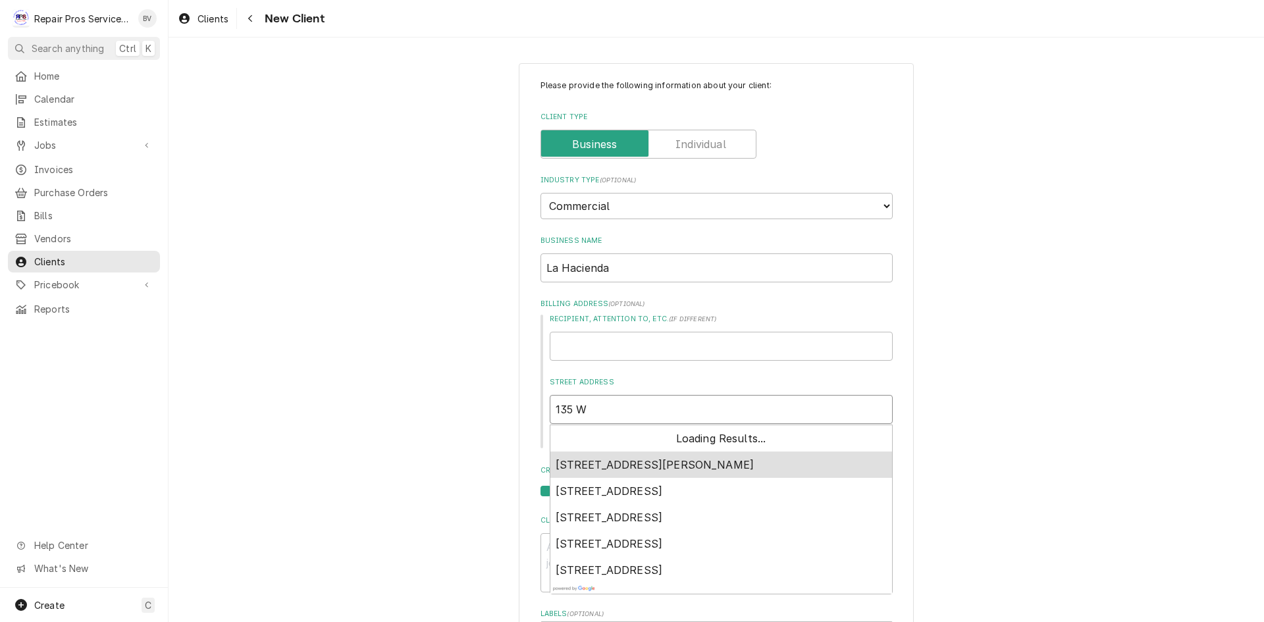
type textarea "x"
type input "135 W"
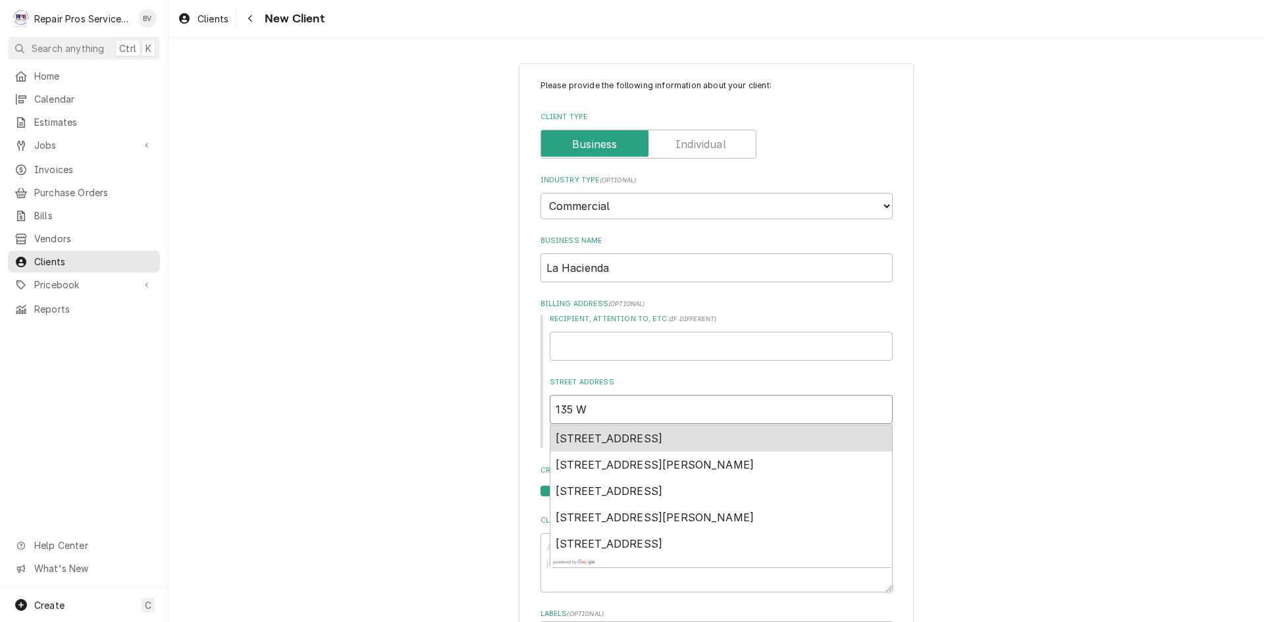
type textarea "x"
type input "135 W M"
type textarea "x"
type input "135 W Me"
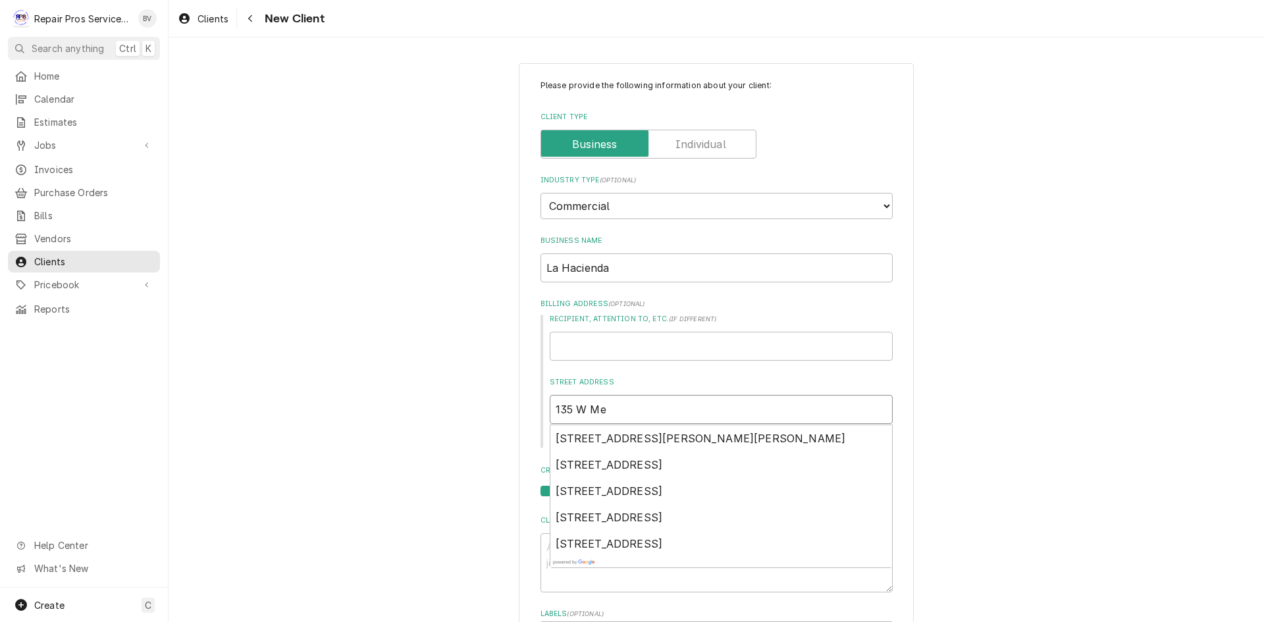
type textarea "x"
type input "135 W Men"
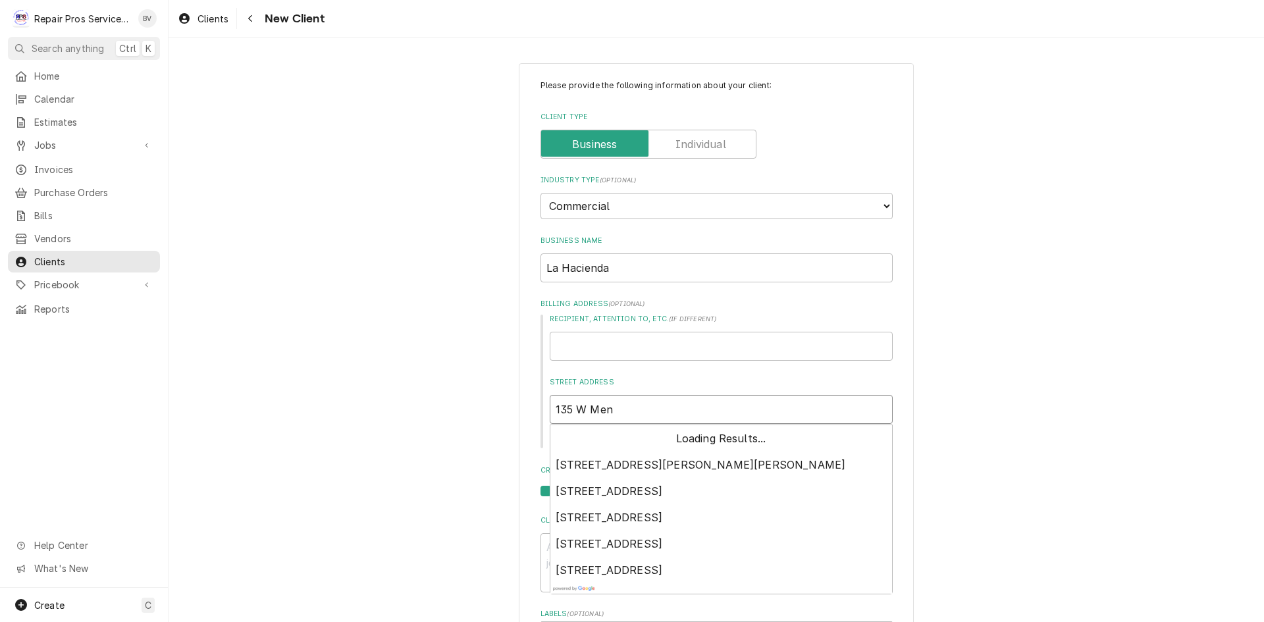
type textarea "x"
type input "135 W Me"
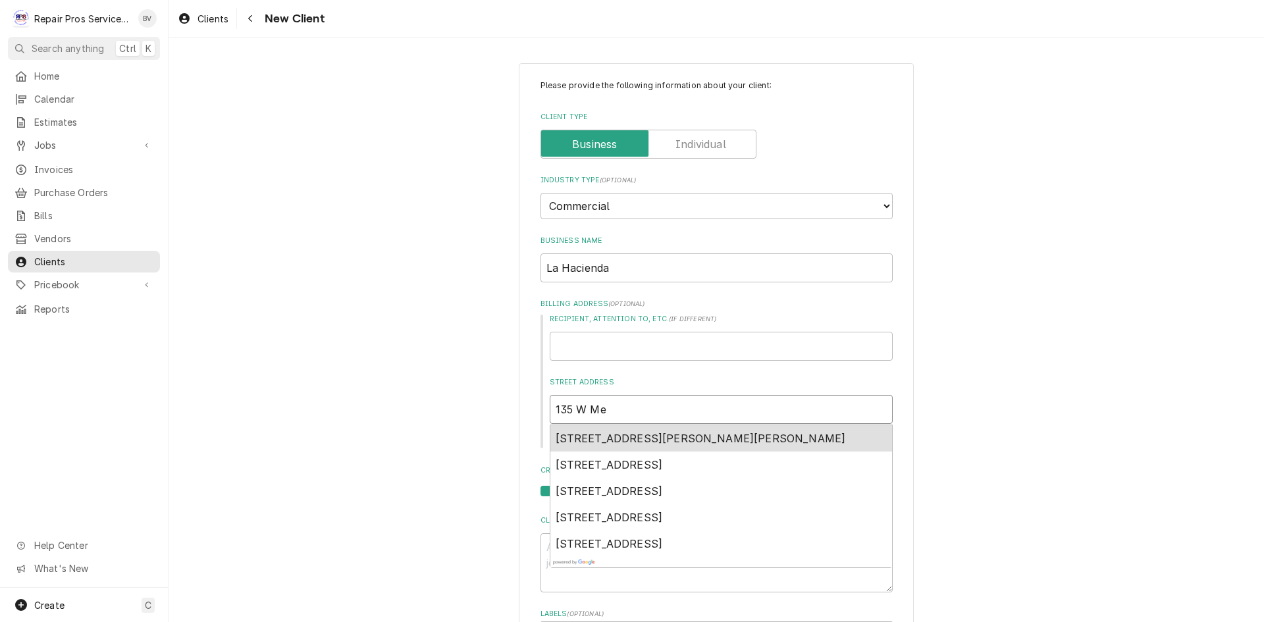
type textarea "x"
type input "135 W Mem"
type textarea "x"
type input "135 W Memo"
type textarea "x"
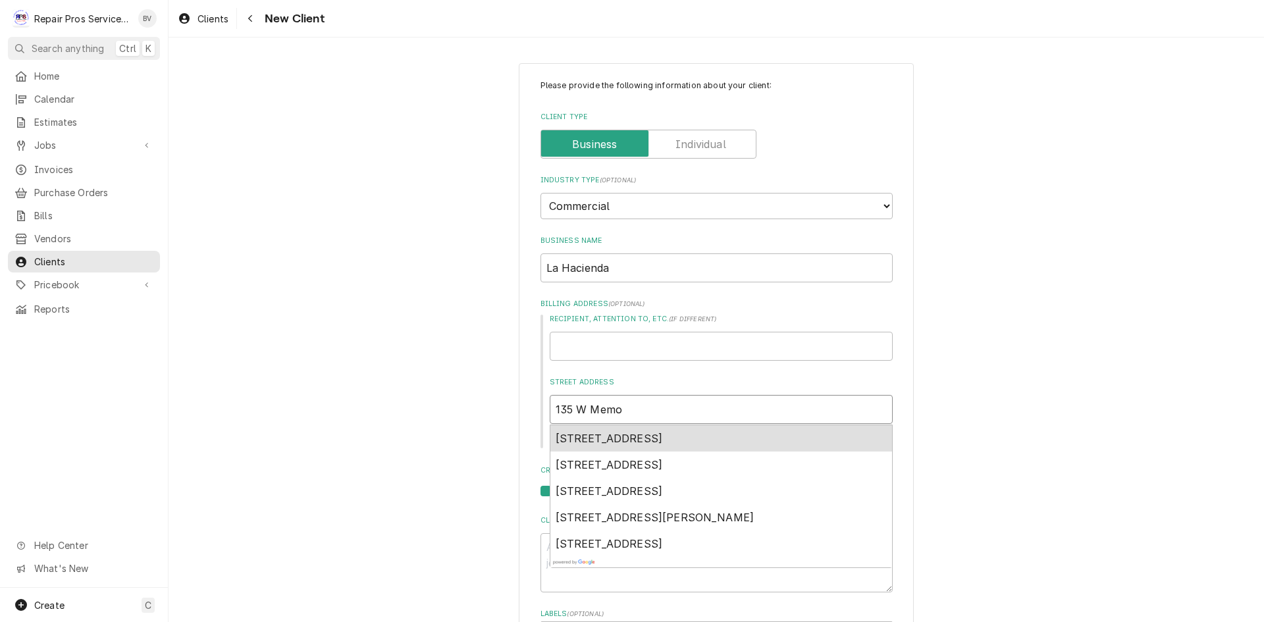
type input "135 W Memor"
type textarea "x"
type input "135 W Memori"
type textarea "x"
type input "135 W Memoria"
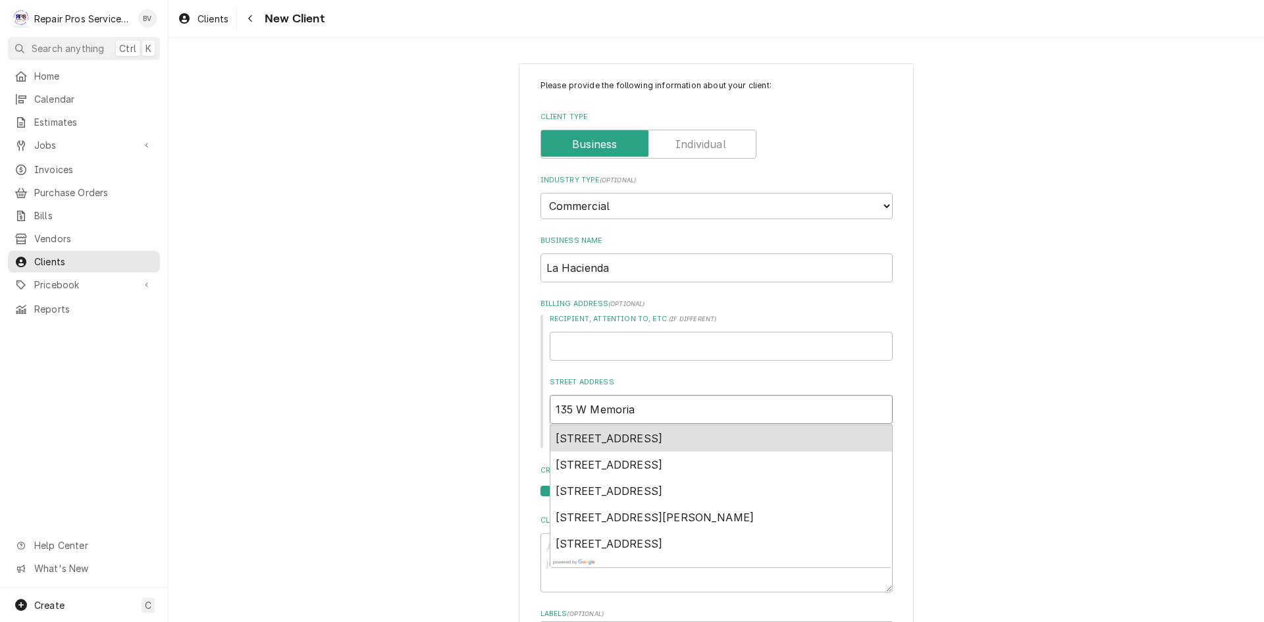
type textarea "x"
type input "135 W Memorial"
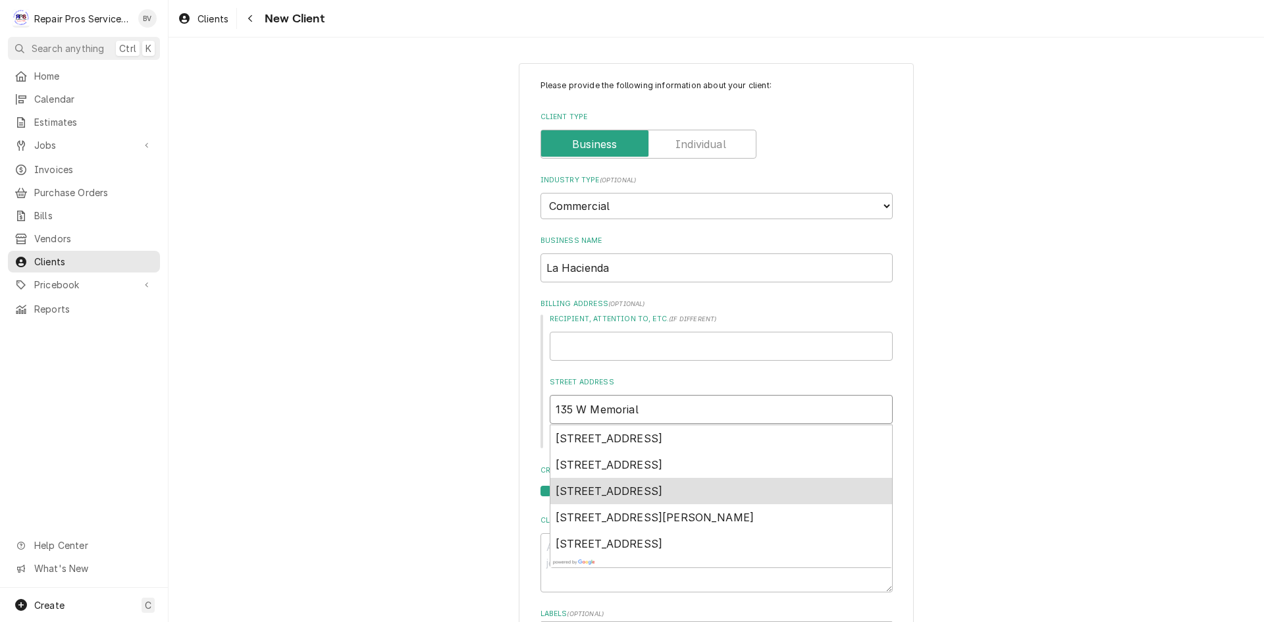
click at [659, 492] on span "135 West Memorial Drive, Decatur, TN, USA" at bounding box center [609, 491] width 107 height 13
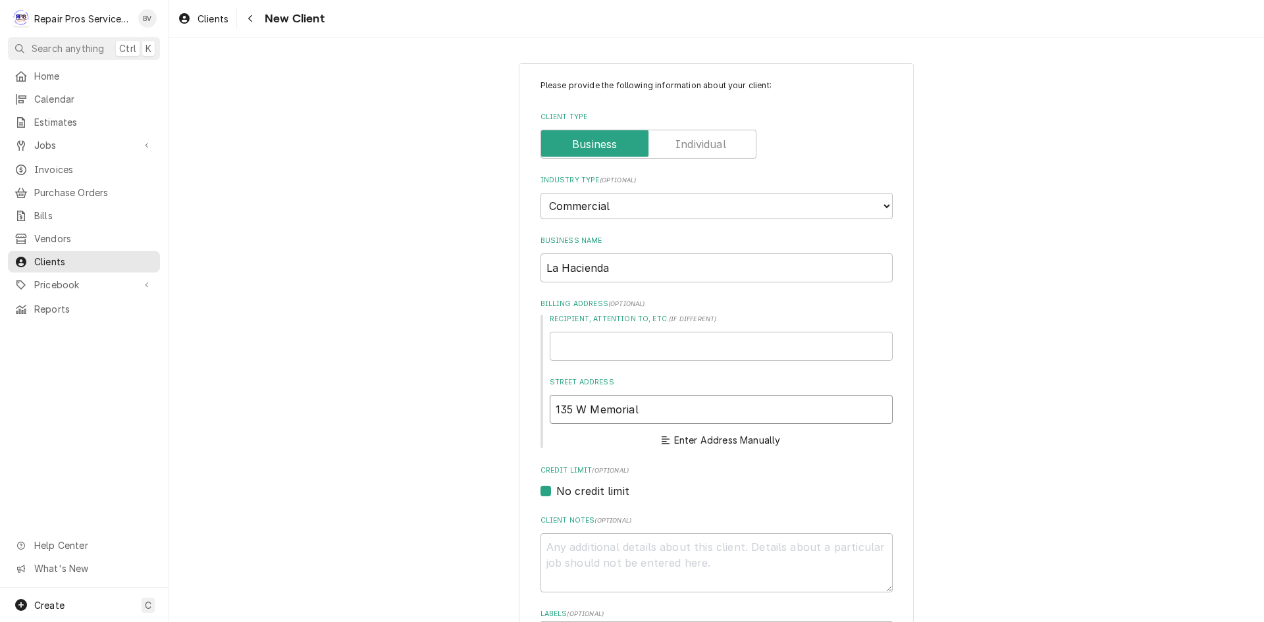
type textarea "x"
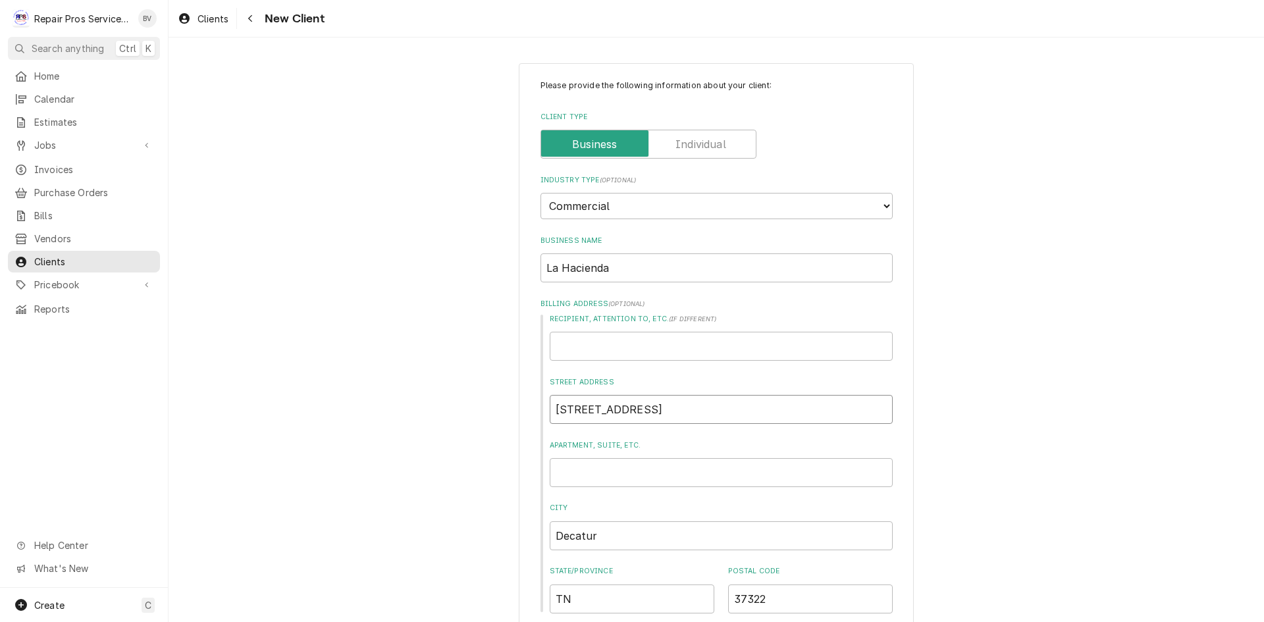
type input "135 W Memorial Dr"
click at [610, 269] on input "La Hacienda" at bounding box center [717, 268] width 352 height 29
type textarea "x"
type input "La Hacienda"
type textarea "x"
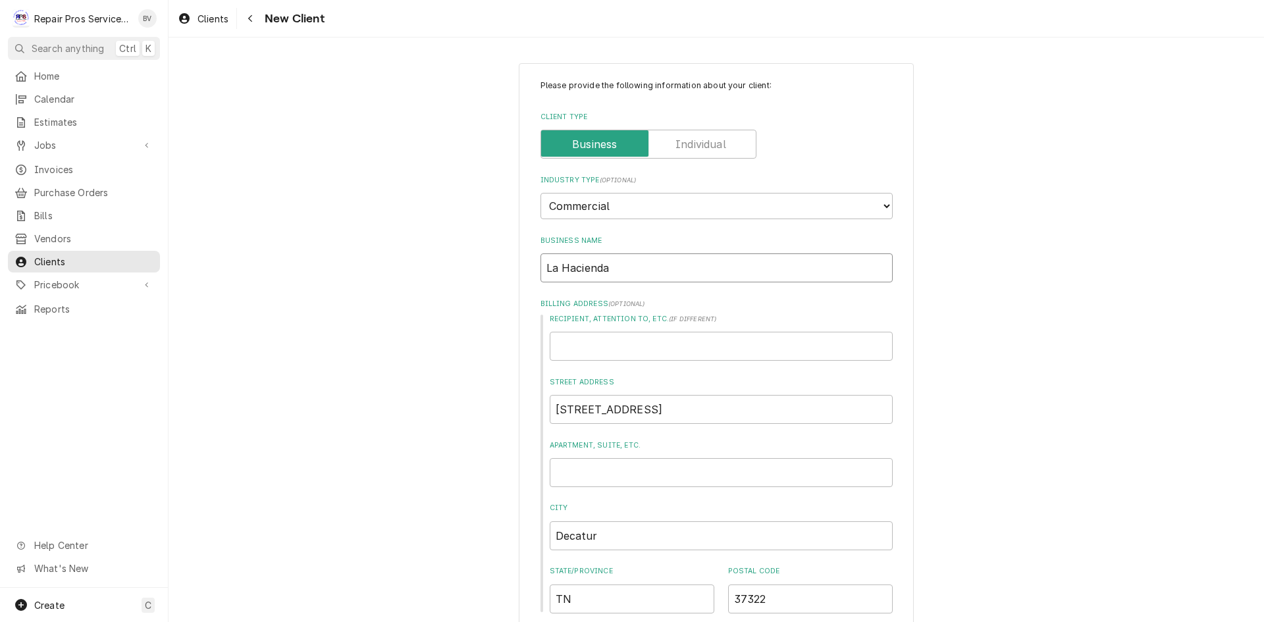
type input "La Hacienda #"
type textarea "x"
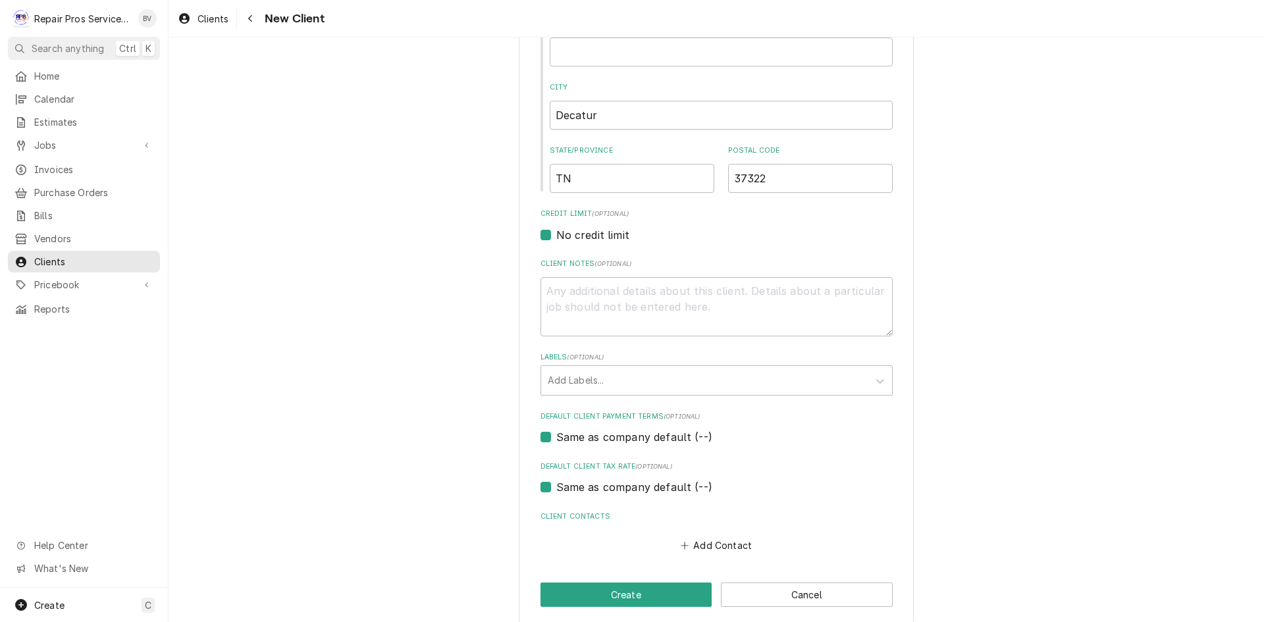
scroll to position [434, 0]
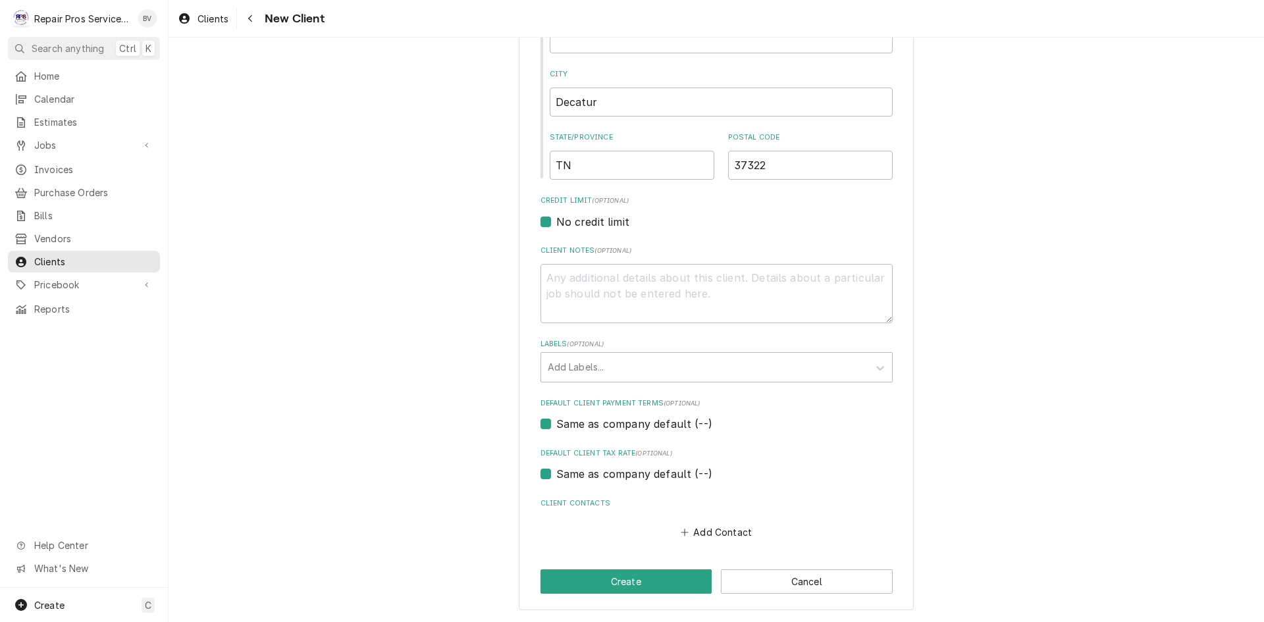
type input "La Hacienda #3"
click at [535, 423] on div "Please provide the following information about your client: Client Type Industr…" at bounding box center [716, 120] width 395 height 982
click at [563, 423] on label "Same as company default (--)" at bounding box center [634, 424] width 156 height 16
click at [563, 423] on input "Same as company default (--)" at bounding box center [732, 430] width 352 height 29
checkbox input "false"
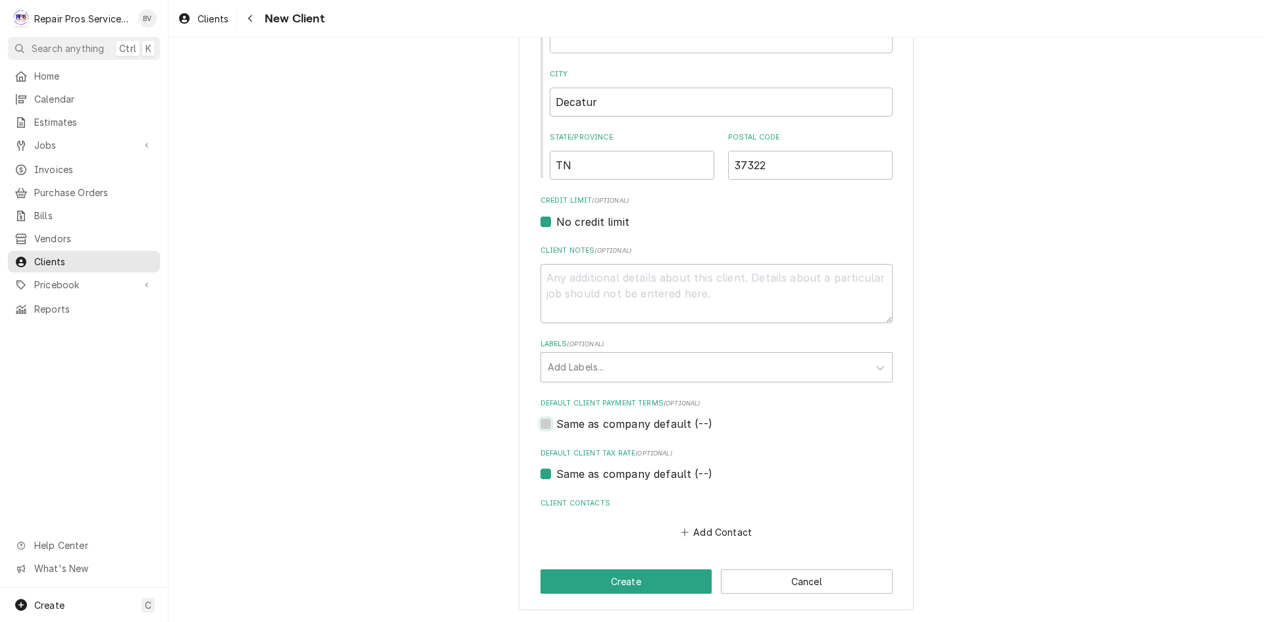
type textarea "x"
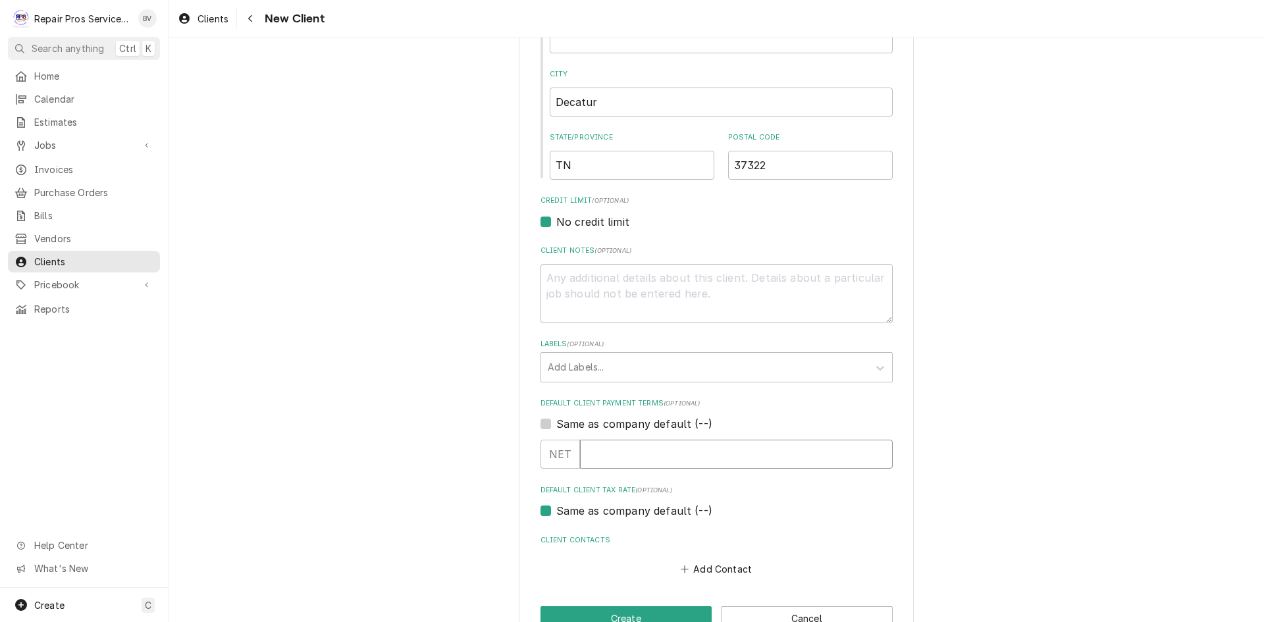
click at [600, 460] on input "Default Client Payment Terms" at bounding box center [736, 454] width 313 height 29
click at [556, 423] on label "Same as company default (--)" at bounding box center [634, 424] width 156 height 16
click at [556, 423] on input "Same as company default (--)" at bounding box center [732, 430] width 352 height 29
checkbox input "true"
type textarea "x"
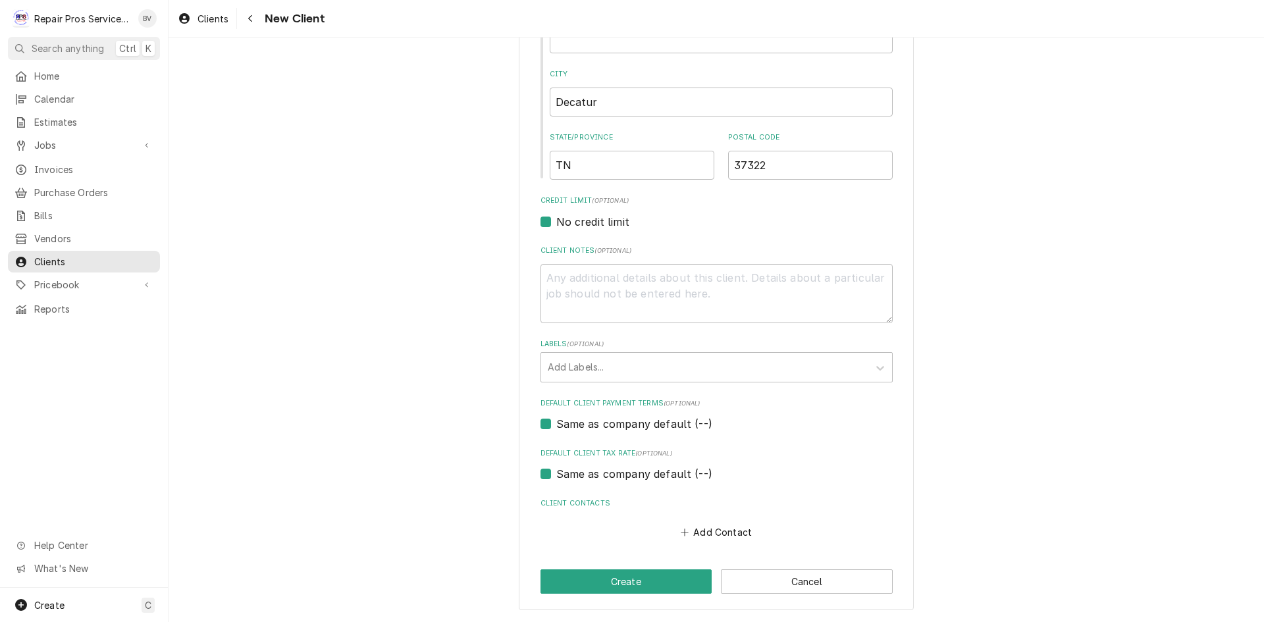
click at [546, 427] on div "Same as company default (--)" at bounding box center [717, 424] width 352 height 16
click at [556, 424] on label "Same as company default (--)" at bounding box center [634, 424] width 156 height 16
click at [556, 424] on input "Same as company default (--)" at bounding box center [732, 430] width 352 height 29
checkbox input "false"
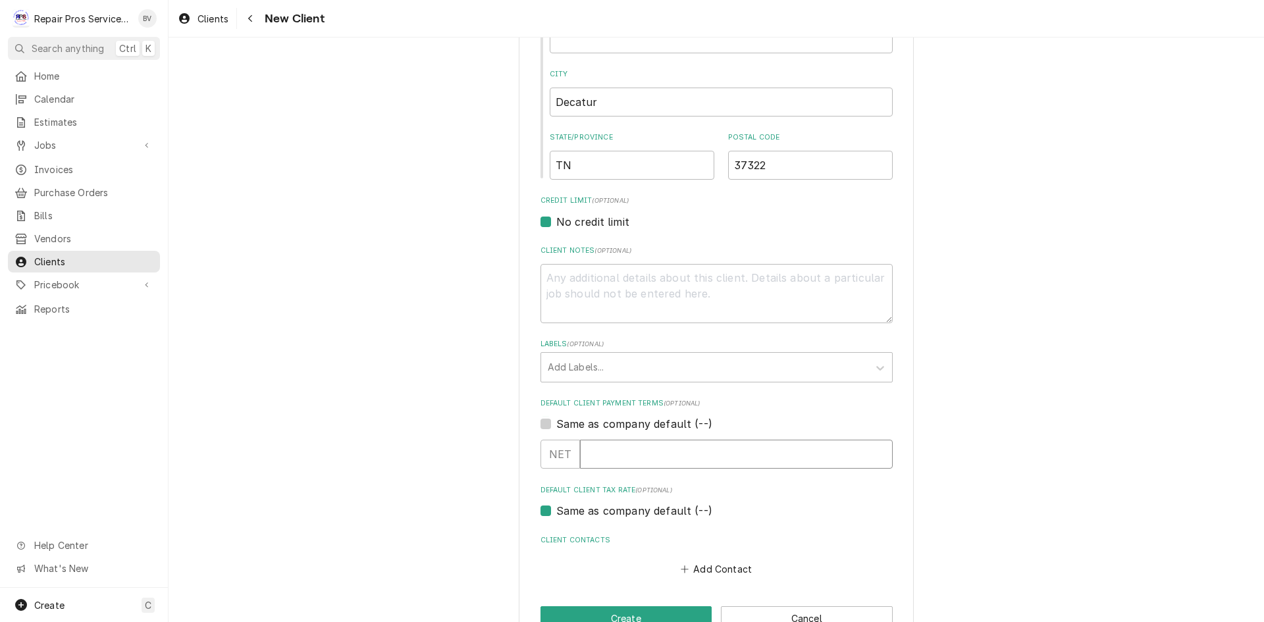
click at [585, 456] on input "Default Client Payment Terms" at bounding box center [736, 454] width 313 height 29
type textarea "x"
type input "1"
click at [876, 448] on input "1" at bounding box center [736, 454] width 313 height 29
type textarea "x"
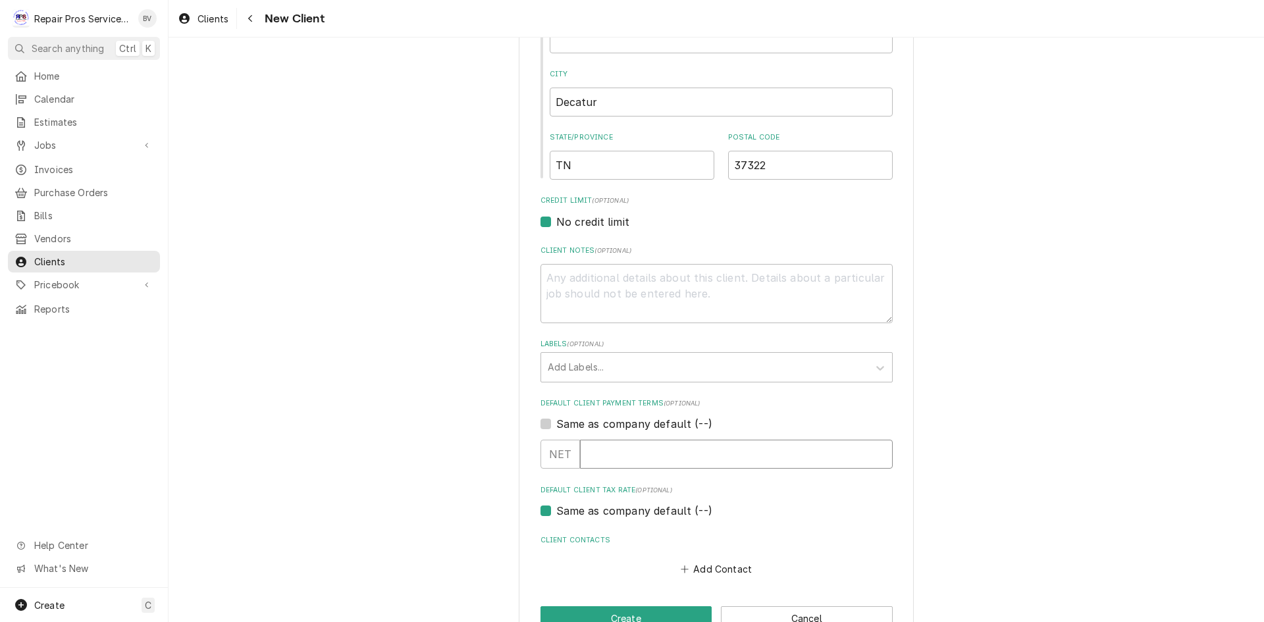
type textarea "x"
type input "1"
click at [878, 451] on input "1" at bounding box center [736, 454] width 313 height 29
click at [873, 462] on input "1" at bounding box center [736, 454] width 313 height 29
click at [556, 420] on label "Same as company default (--)" at bounding box center [634, 424] width 156 height 16
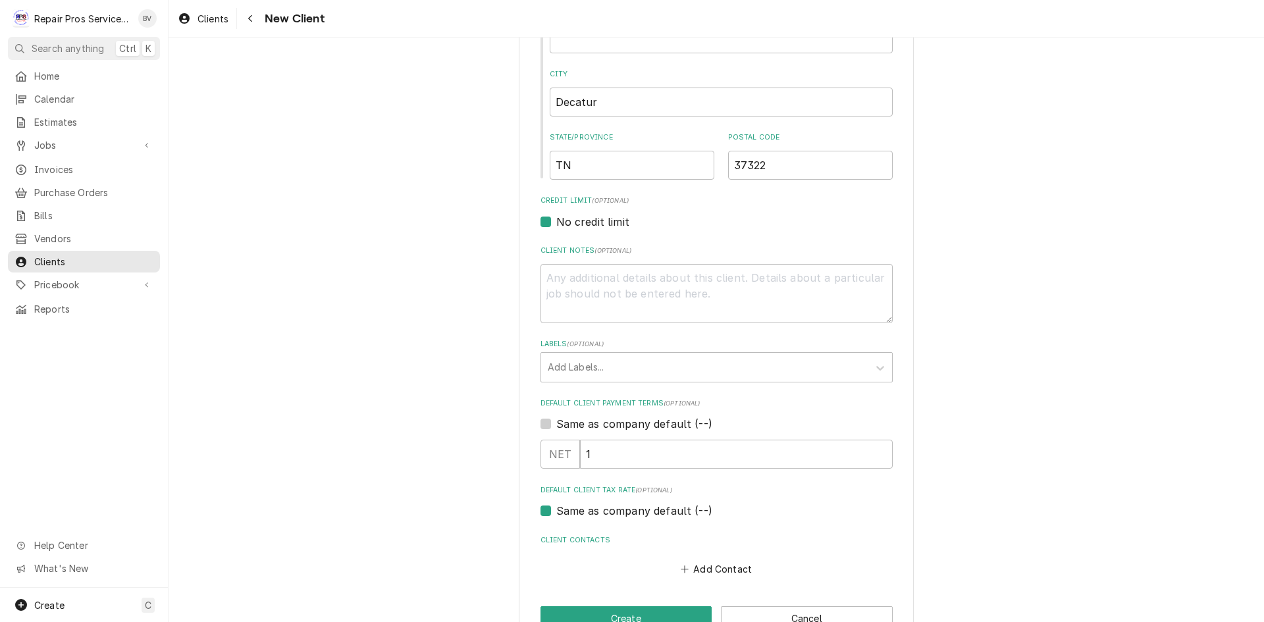
click at [556, 420] on input "Same as company default (--)" at bounding box center [732, 430] width 352 height 29
checkbox input "true"
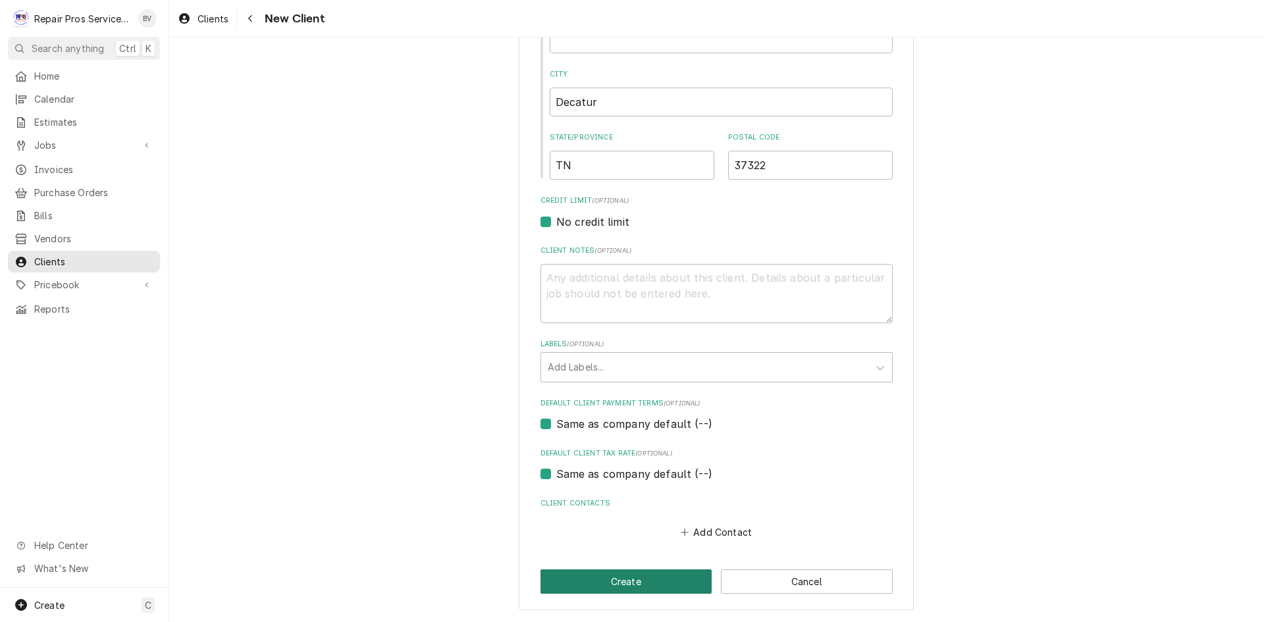
click at [622, 581] on button "Create" at bounding box center [627, 582] width 172 height 24
type textarea "x"
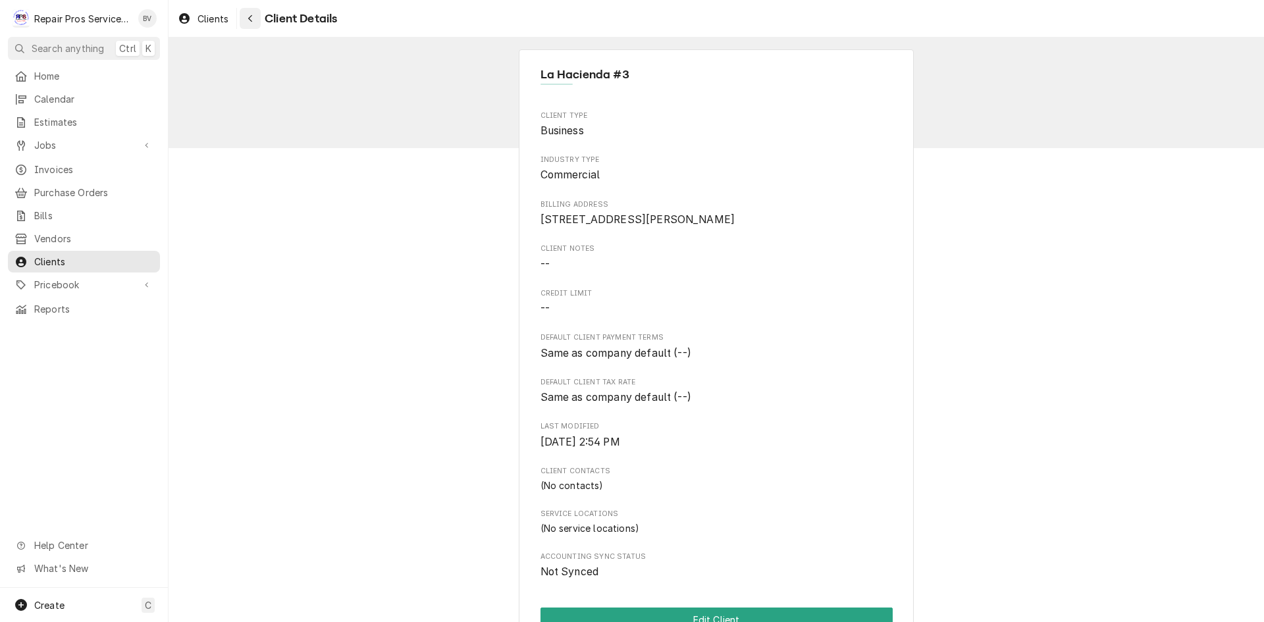
click at [249, 20] on icon "Navigate back" at bounding box center [251, 18] width 6 height 9
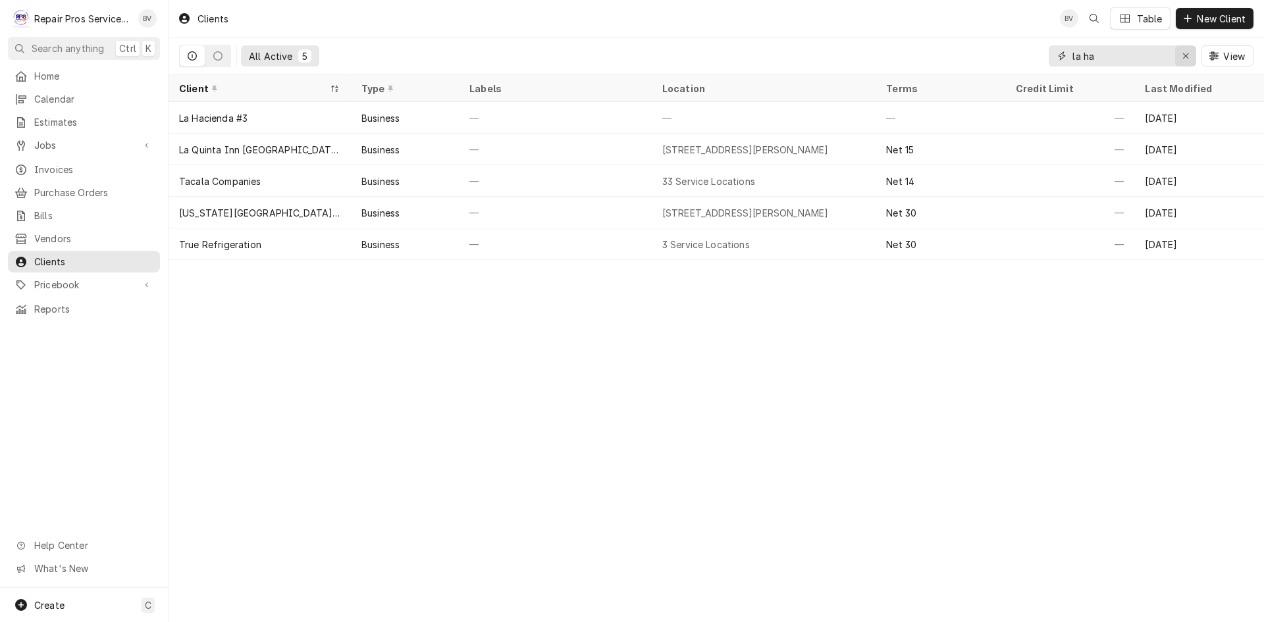
click at [1183, 57] on icon "Erase input" at bounding box center [1186, 55] width 7 height 9
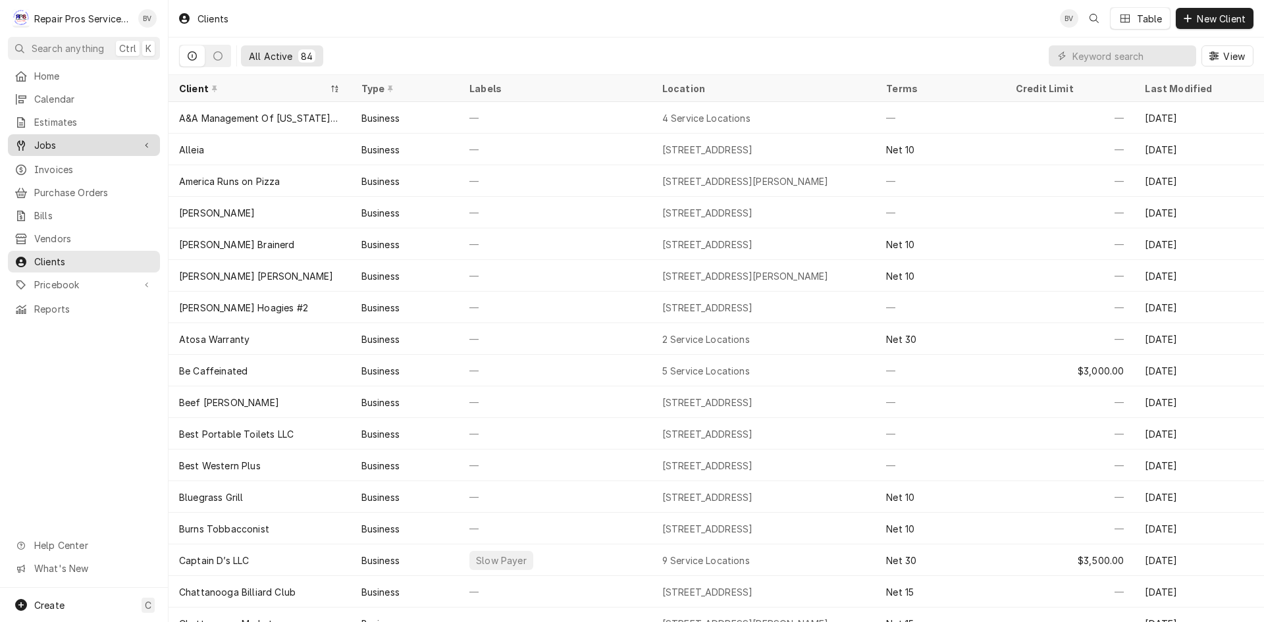
click at [56, 138] on span "Jobs" at bounding box center [83, 145] width 99 height 14
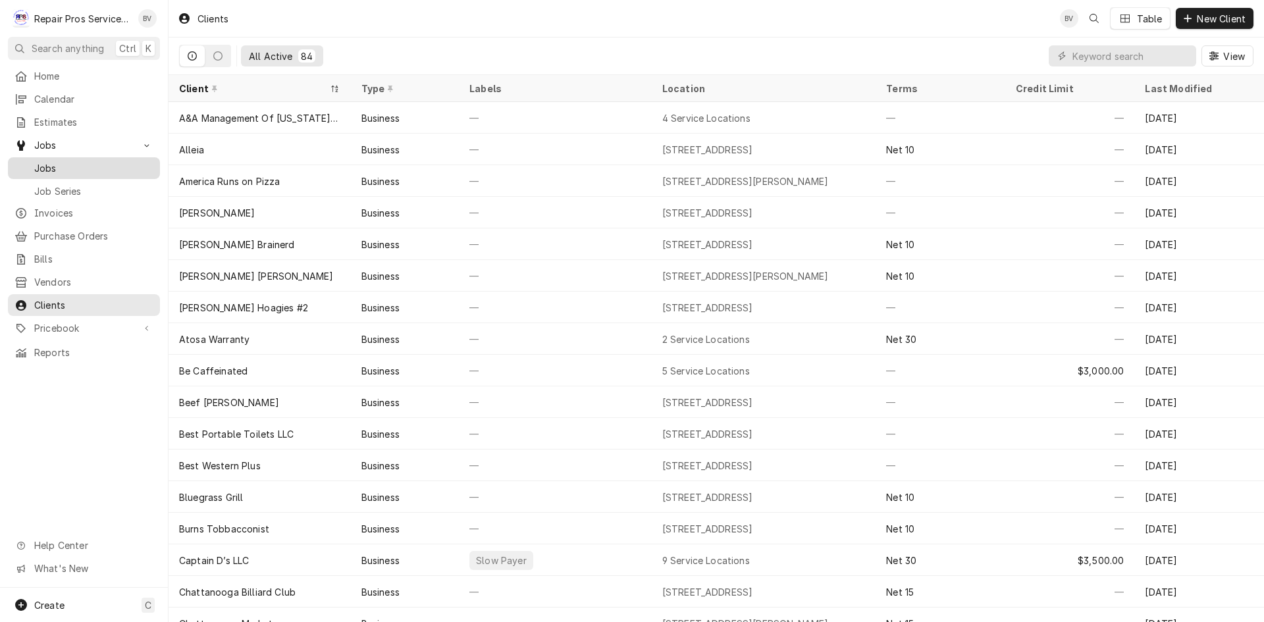
click at [48, 165] on span "Jobs" at bounding box center [93, 168] width 119 height 14
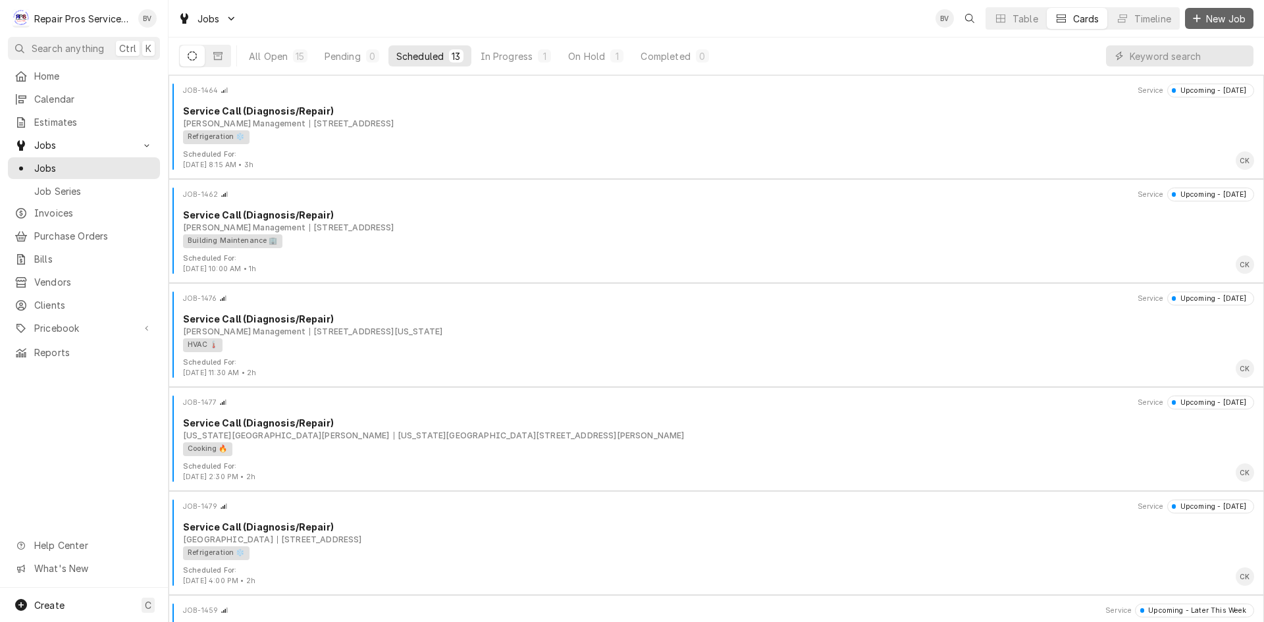
click at [1201, 19] on icon "Dynamic Content Wrapper" at bounding box center [1197, 18] width 8 height 9
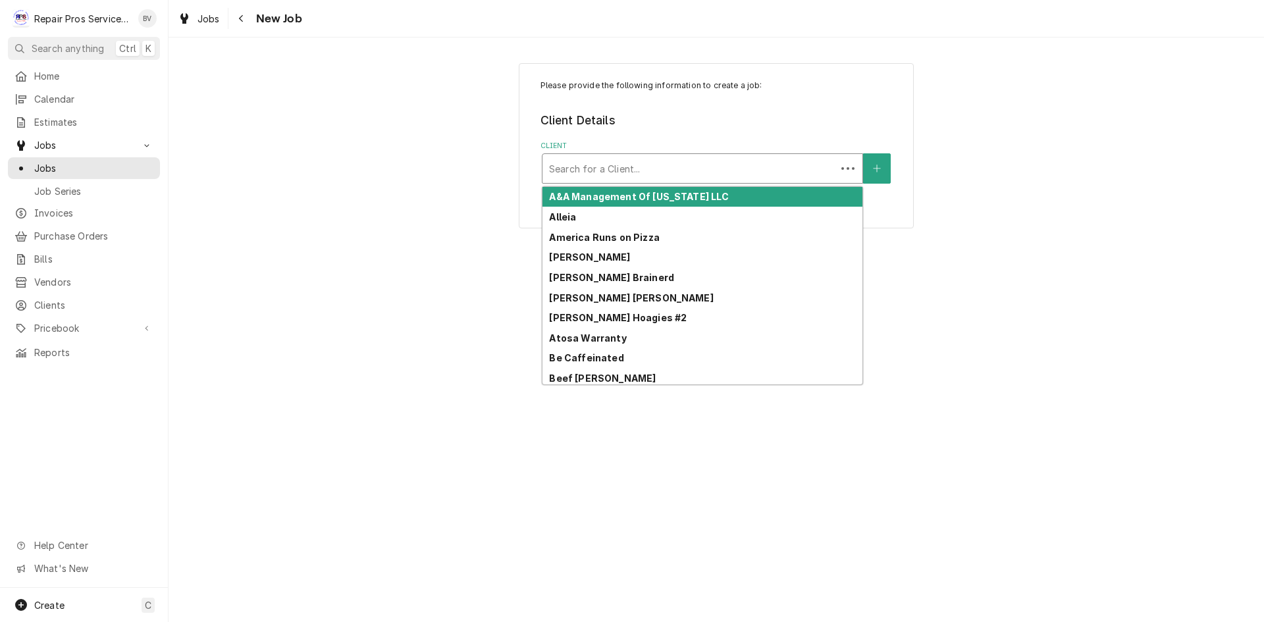
click at [556, 177] on div "Client" at bounding box center [689, 169] width 281 height 24
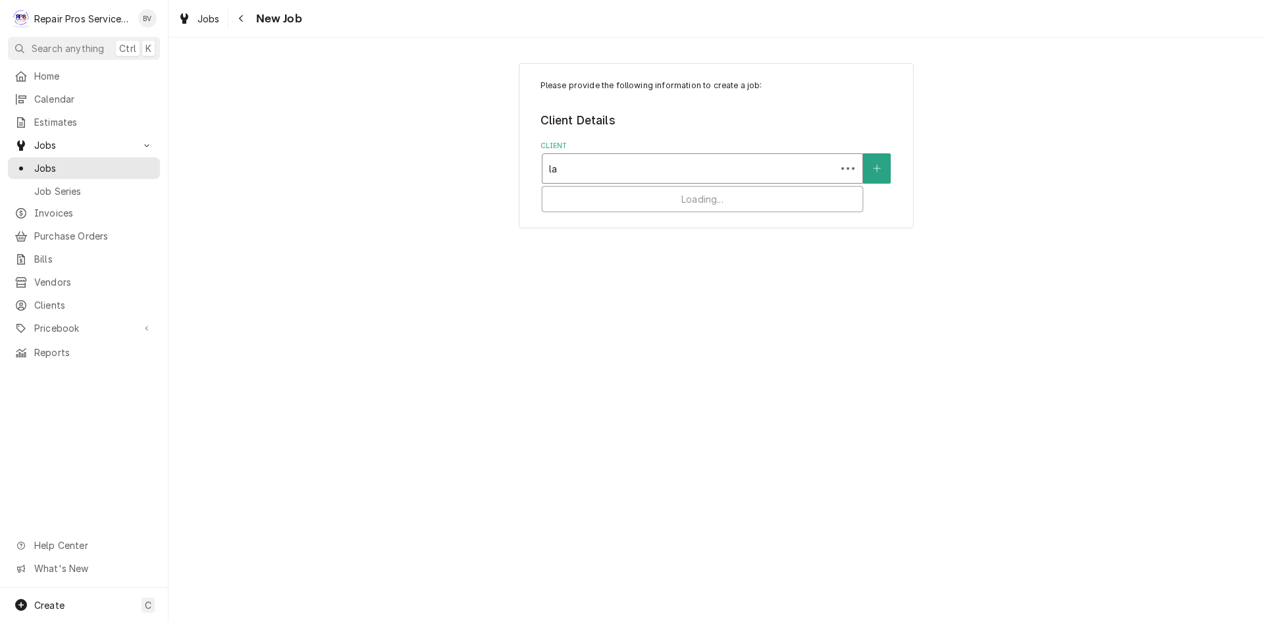
type input "la"
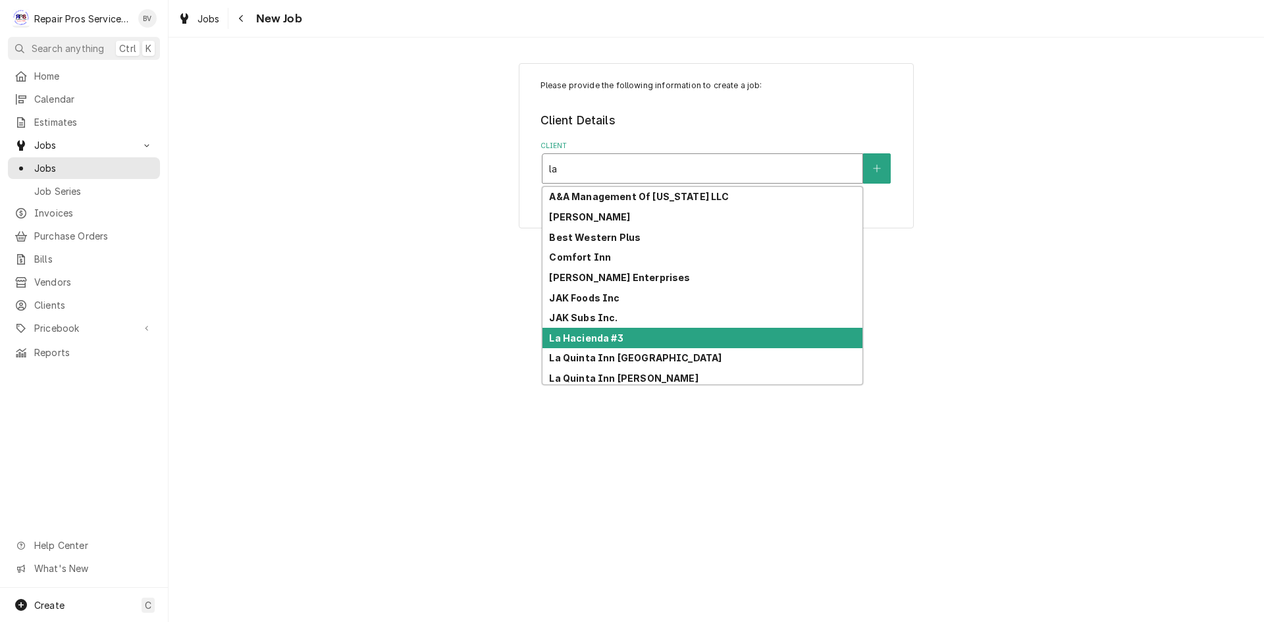
click at [574, 335] on strong "La Hacienda #3" at bounding box center [586, 338] width 74 height 11
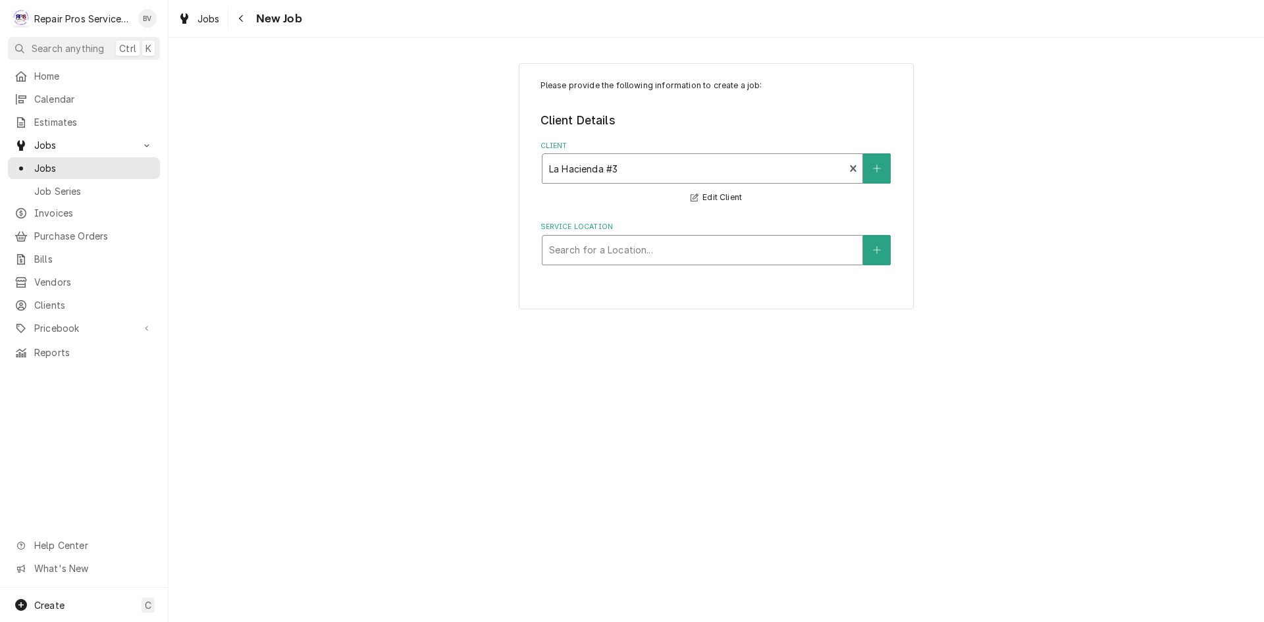
click at [597, 252] on div "Service Location" at bounding box center [702, 250] width 307 height 24
click at [885, 248] on button "Service Location" at bounding box center [877, 250] width 28 height 30
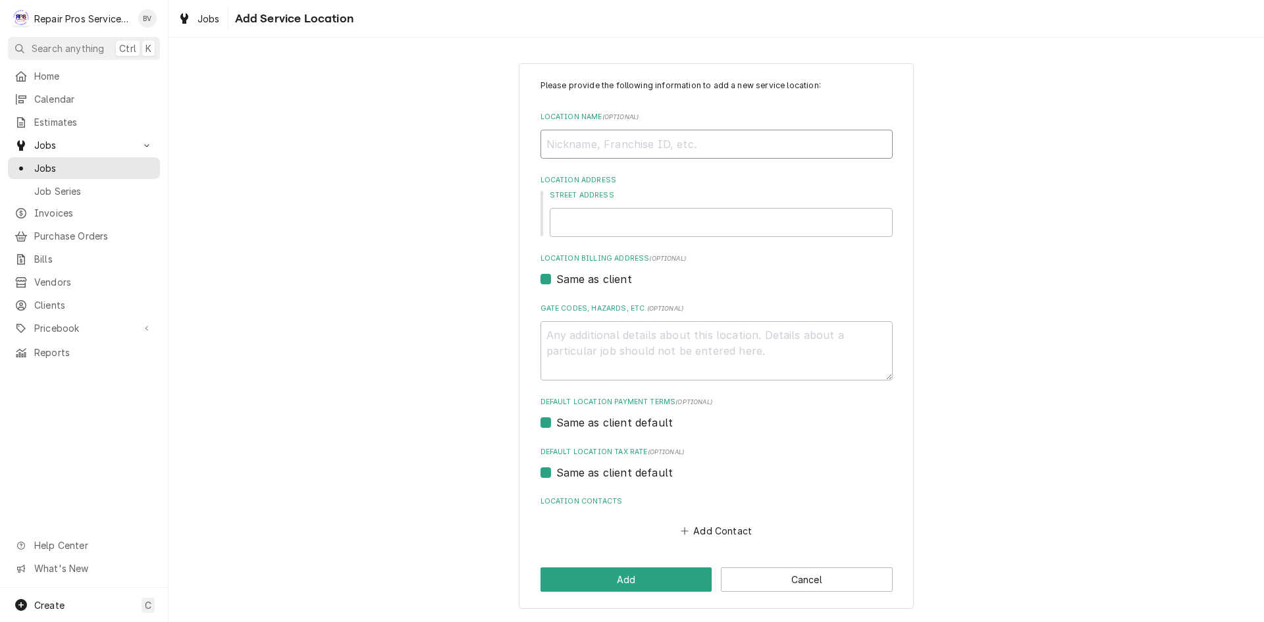
click at [562, 149] on input "Location Name ( optional )" at bounding box center [717, 144] width 352 height 29
type textarea "x"
type input "D"
type textarea "x"
type input "De"
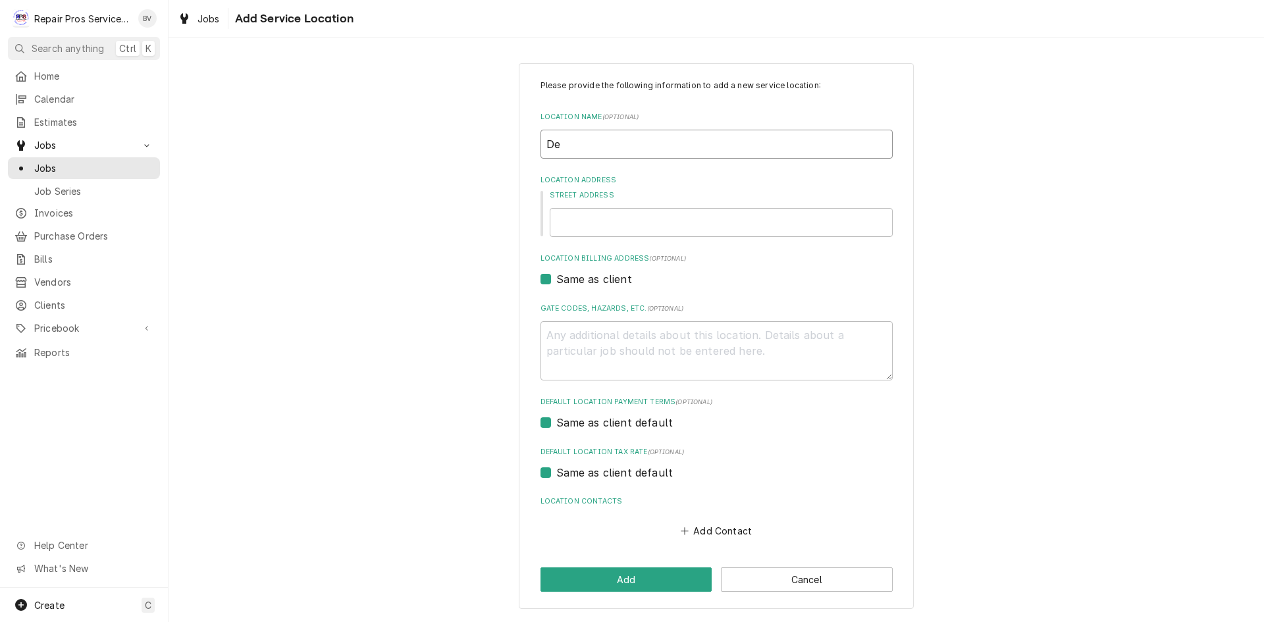
type textarea "x"
type input "Dec"
type textarea "x"
type input "Deca"
type textarea "x"
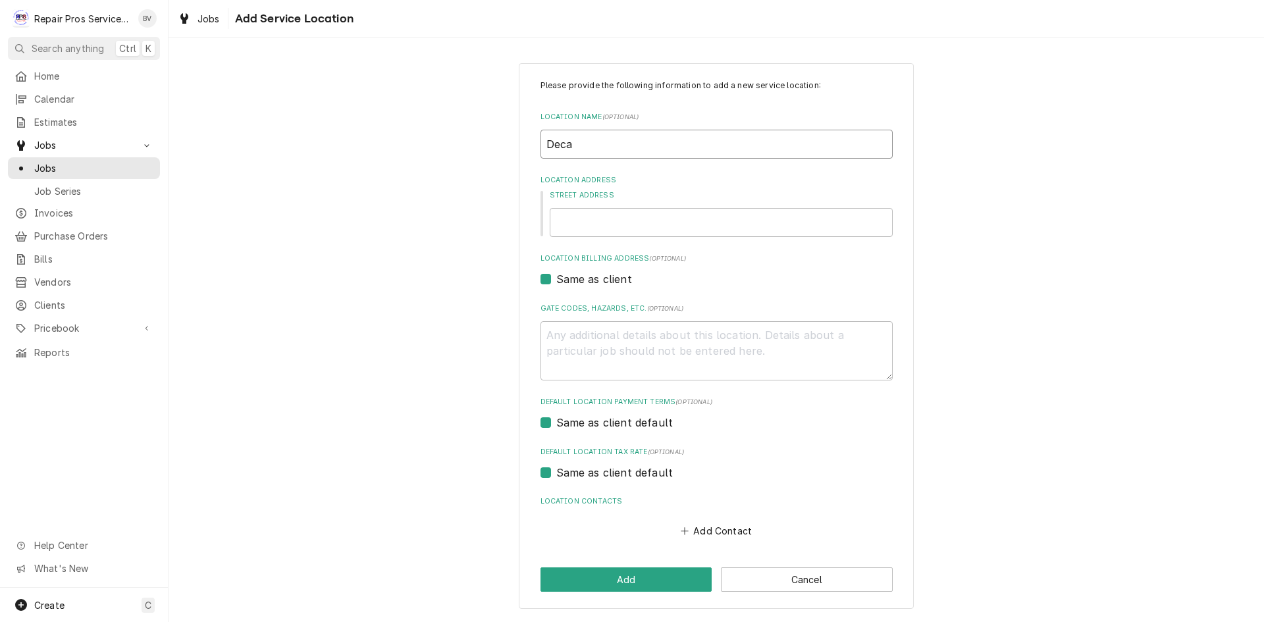
type input "Decat"
type textarea "x"
type input "Decatu"
type textarea "x"
type input "Decatur"
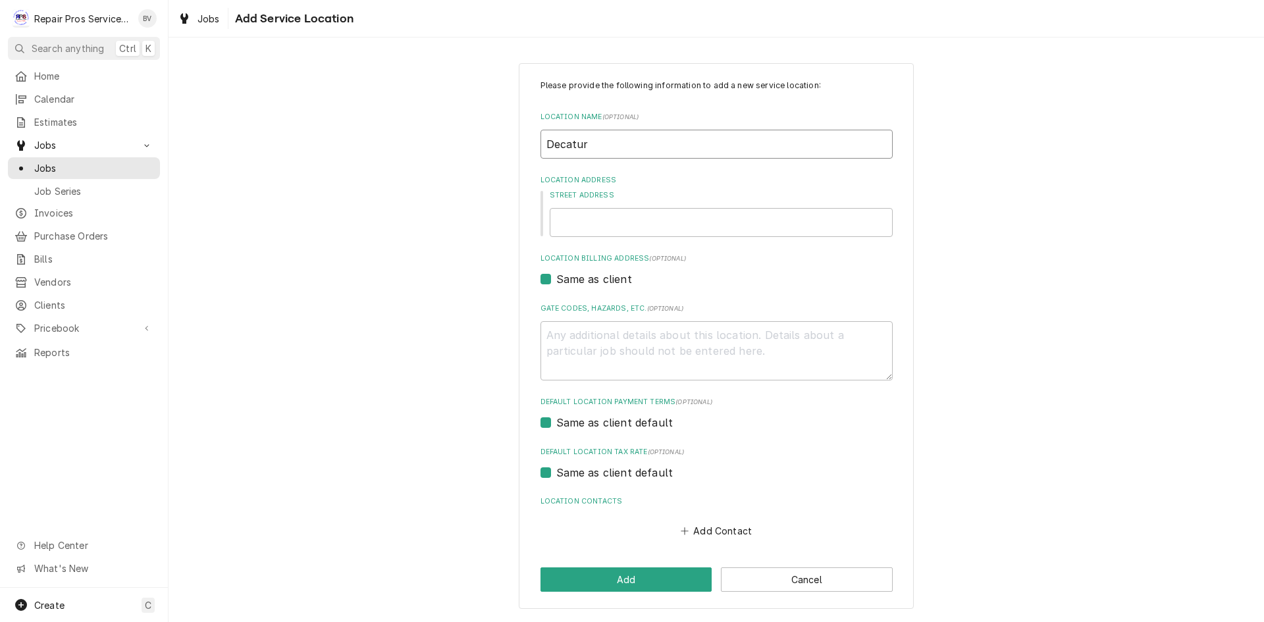
type textarea "x"
type input "Decatur"
click at [582, 219] on input "Street Address" at bounding box center [721, 222] width 343 height 29
type textarea "x"
type input "1"
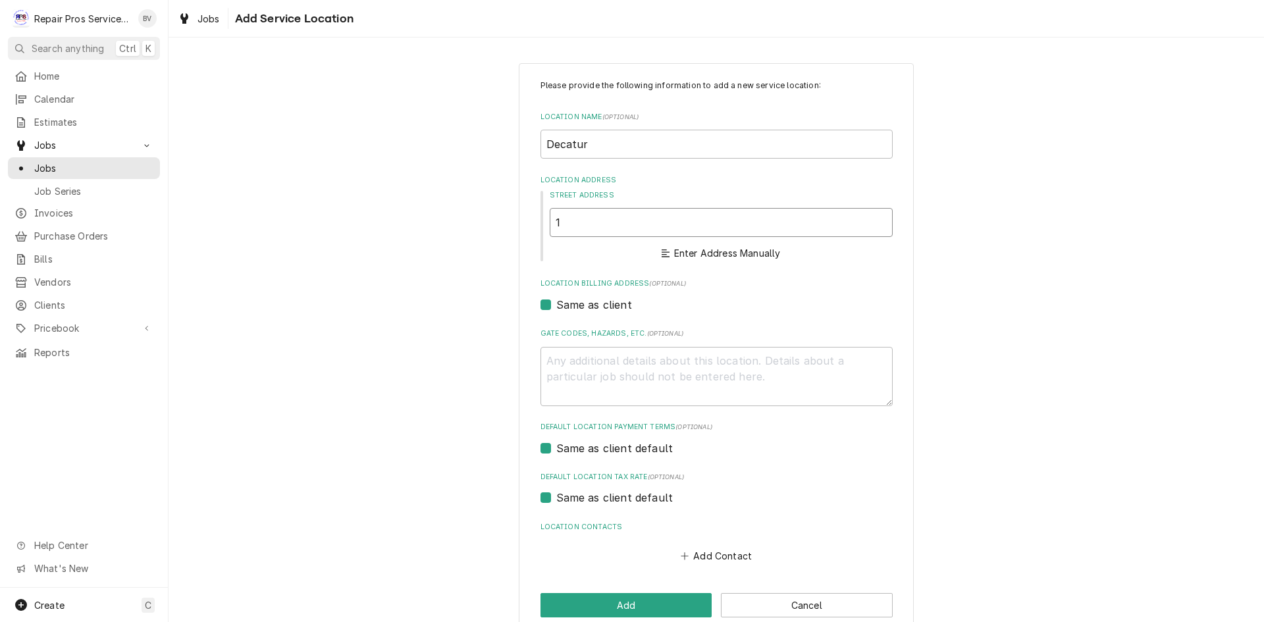
type textarea "x"
type input "10"
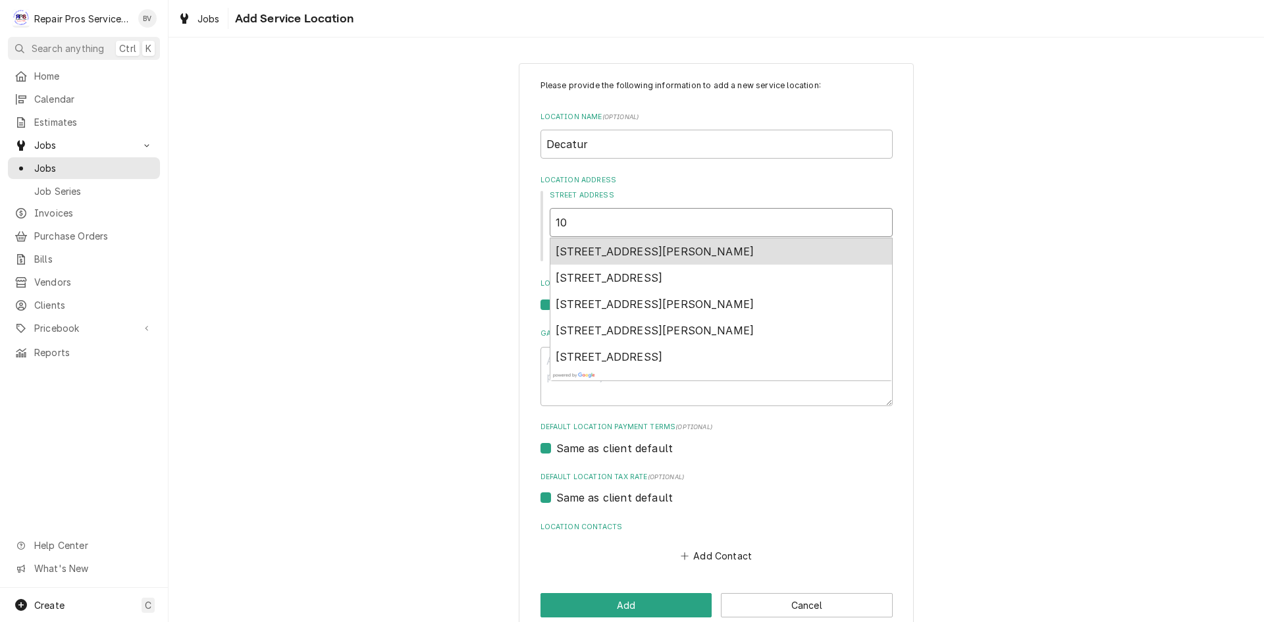
type textarea "x"
type input "103"
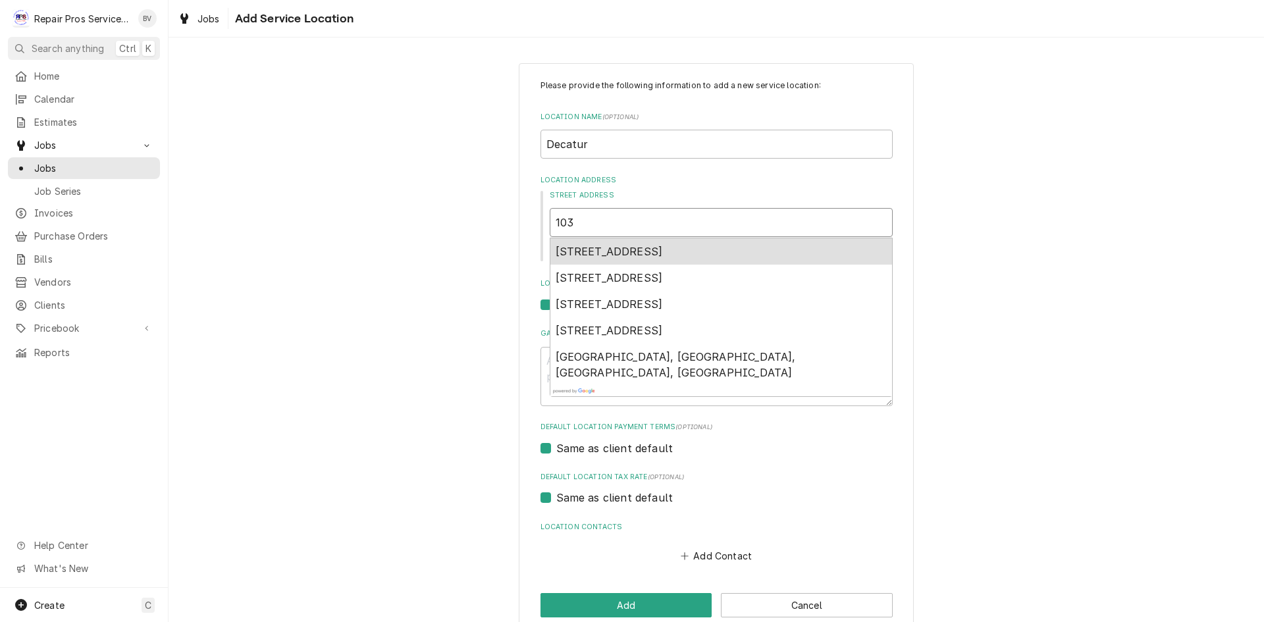
type textarea "x"
type input "103"
type textarea "x"
type input "103 W"
type textarea "x"
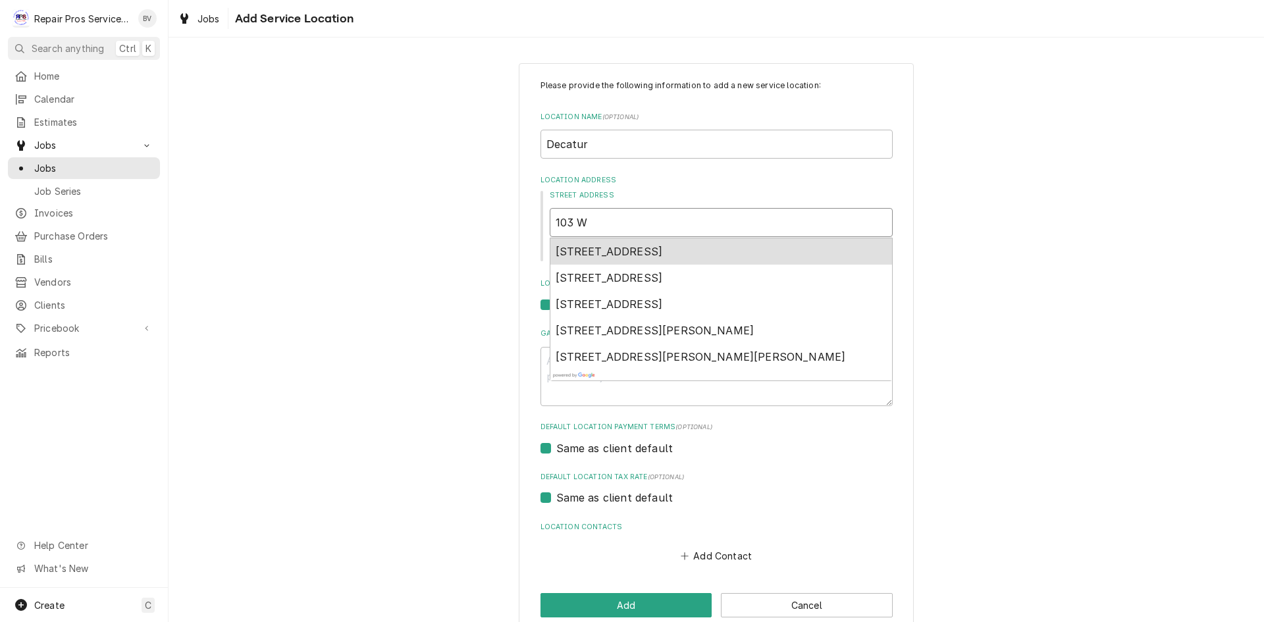
type input "103 W"
type textarea "x"
type input "103 W M"
type textarea "x"
type input "103 W Me"
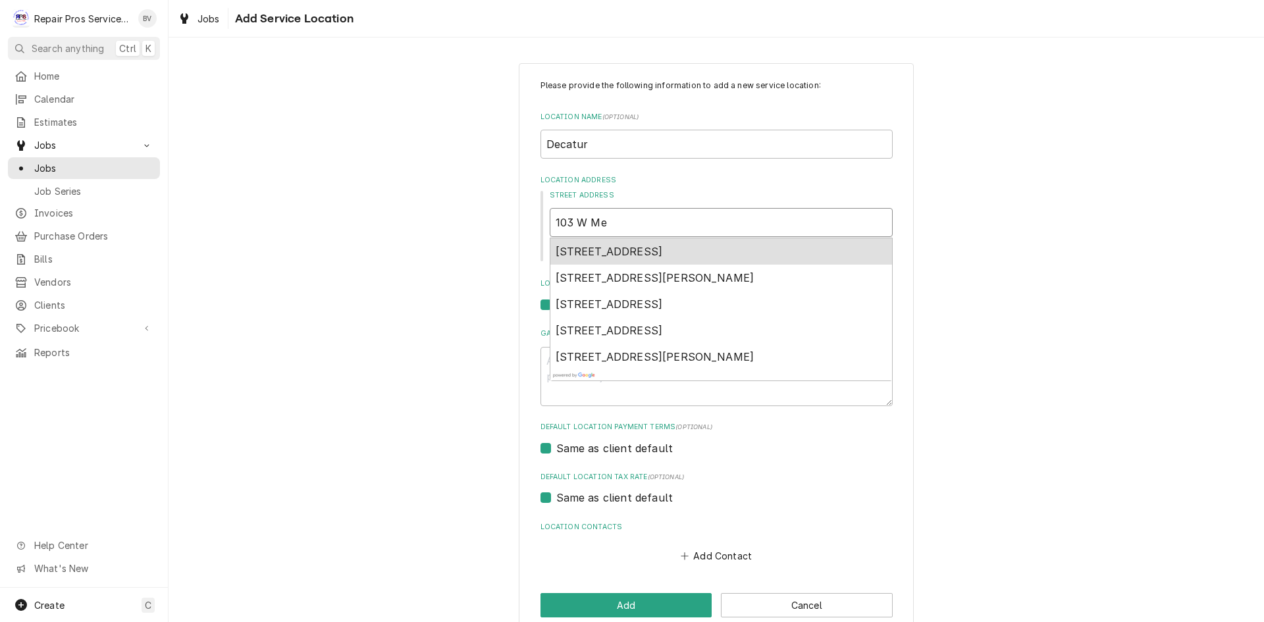
type textarea "x"
type input "103 W Mem"
type textarea "x"
type input "103 W Memo"
type textarea "x"
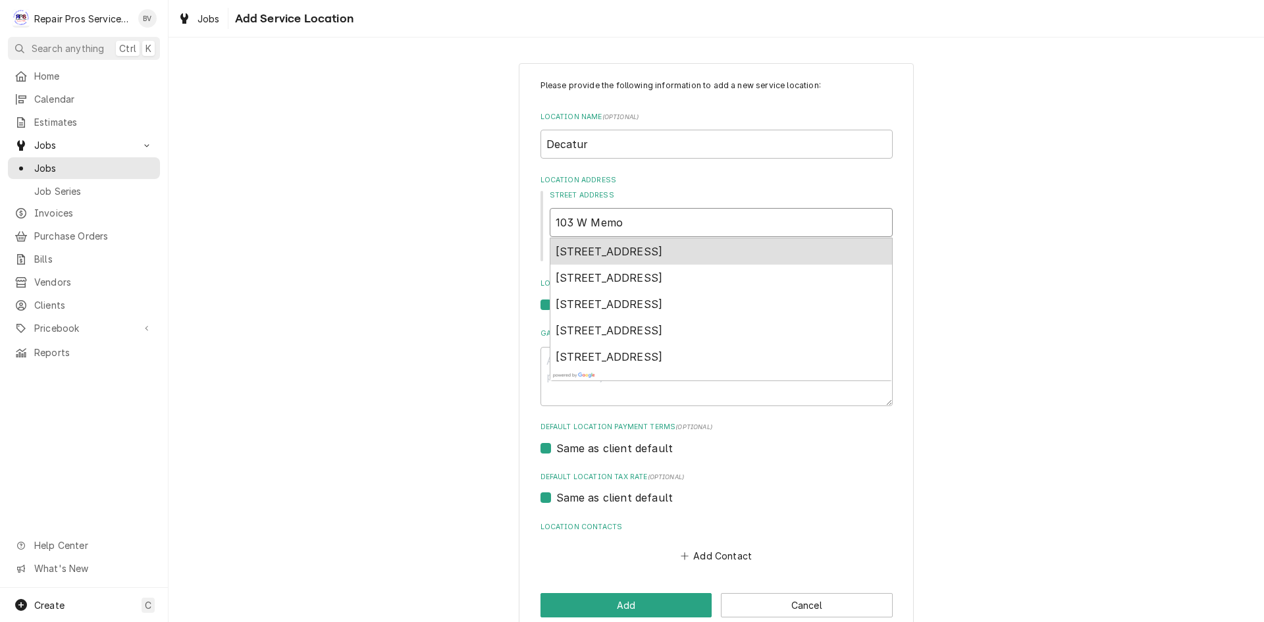
type input "103 W Memor"
type textarea "x"
type input "103 W Memori"
type textarea "x"
type input "103 W Memoria"
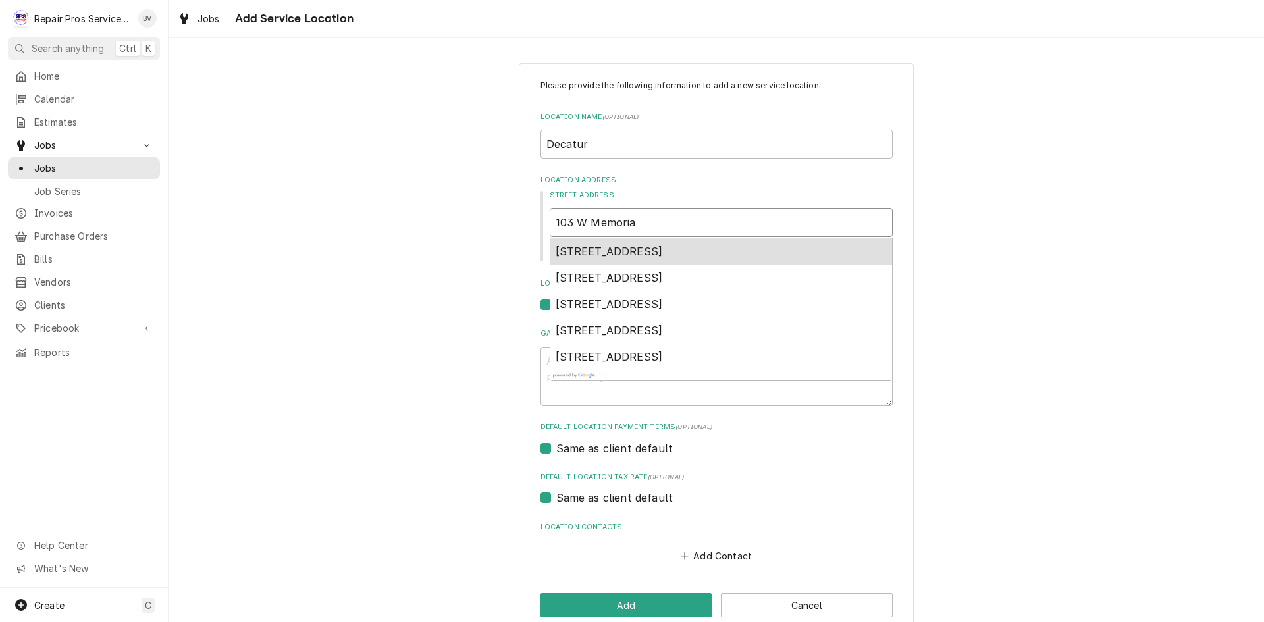
type textarea "x"
type input "103 W Memorial"
type textarea "x"
type input "103 W Memorial"
drag, startPoint x: 630, startPoint y: 222, endPoint x: 582, endPoint y: 225, distance: 48.1
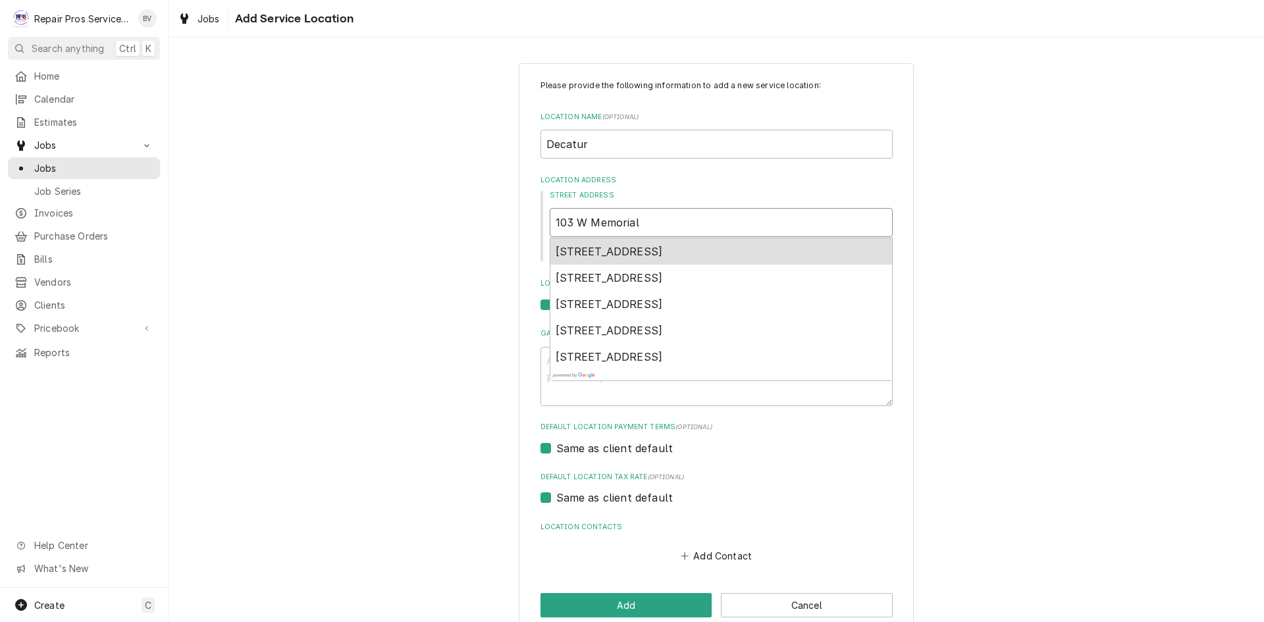
click at [582, 225] on input "103 W Memorial" at bounding box center [721, 222] width 343 height 29
type textarea "x"
type input "103 Wl"
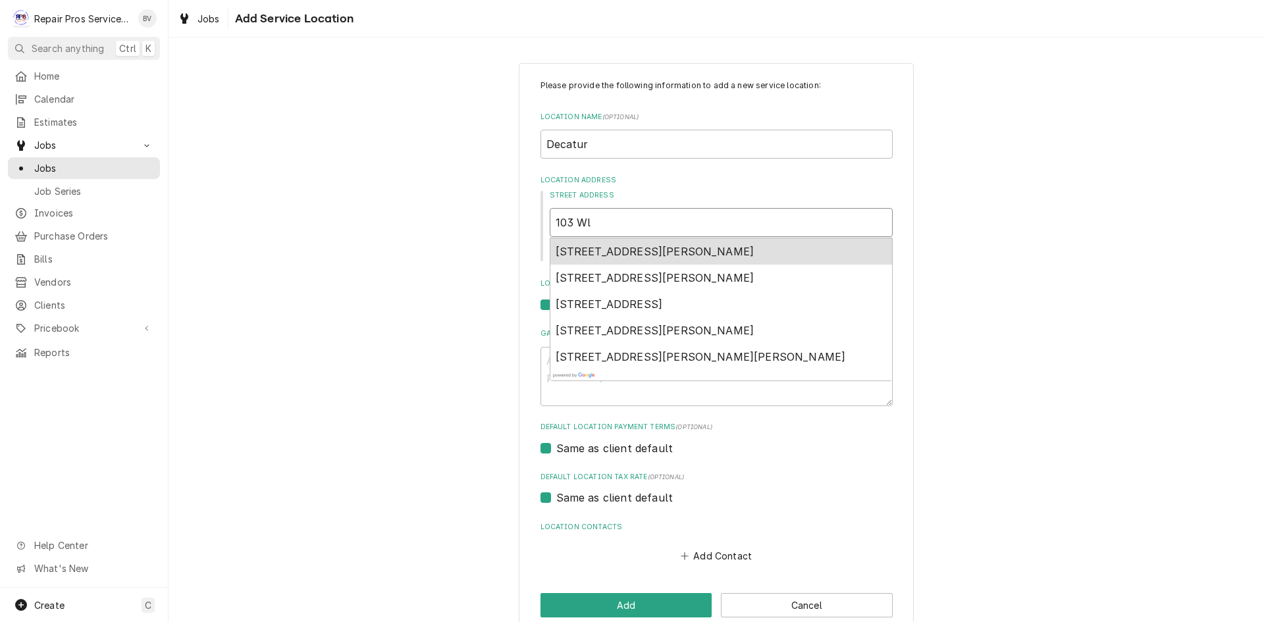
type textarea "x"
type input "103 W"
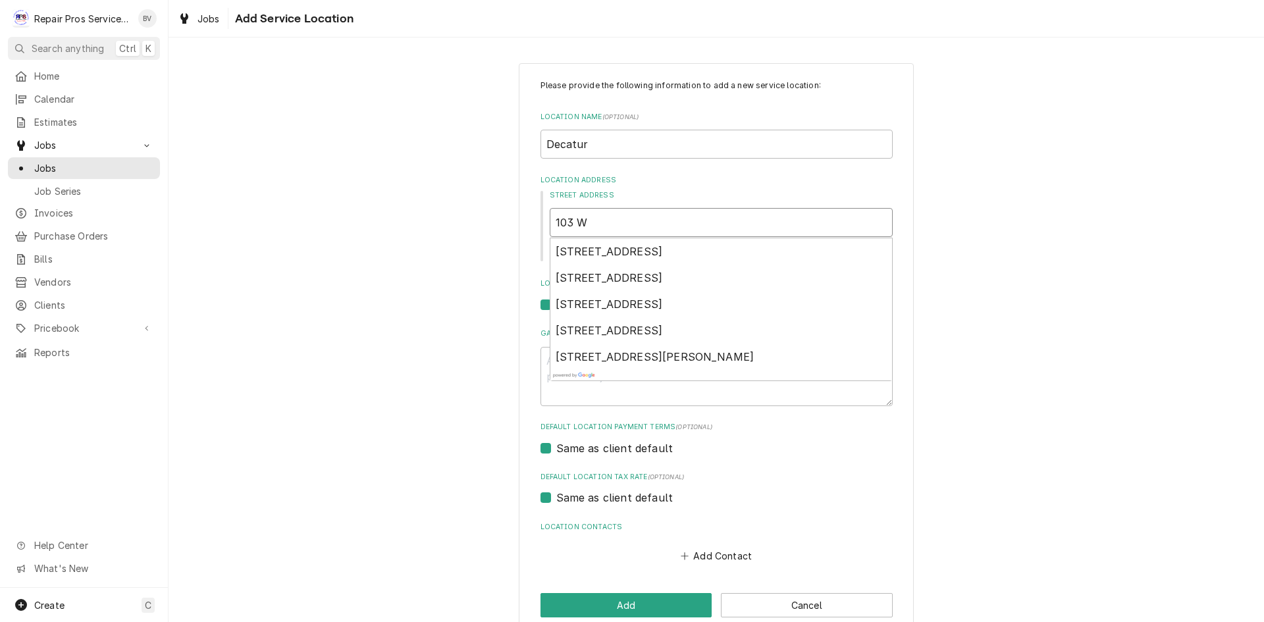
drag, startPoint x: 573, startPoint y: 221, endPoint x: 593, endPoint y: 221, distance: 19.8
click at [593, 221] on input "103 W" at bounding box center [721, 222] width 343 height 29
type textarea "x"
type input "103 W"
type textarea "x"
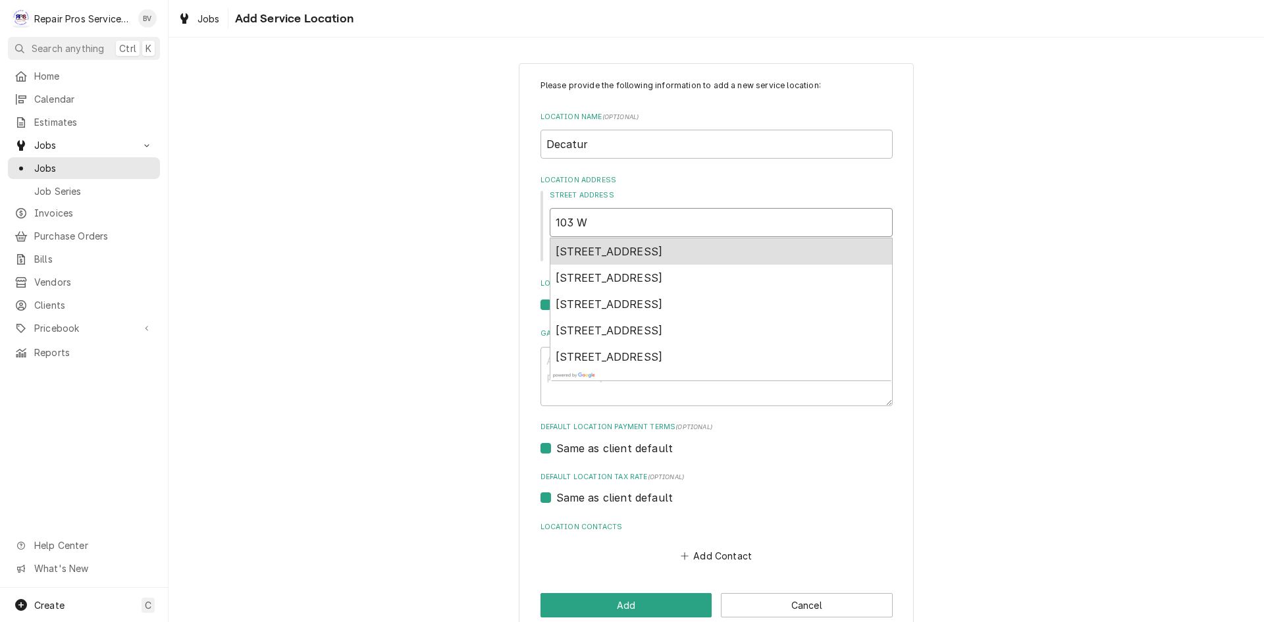
type input "103 W"
type textarea "x"
type input "103 W m"
type textarea "x"
type input "103 W me"
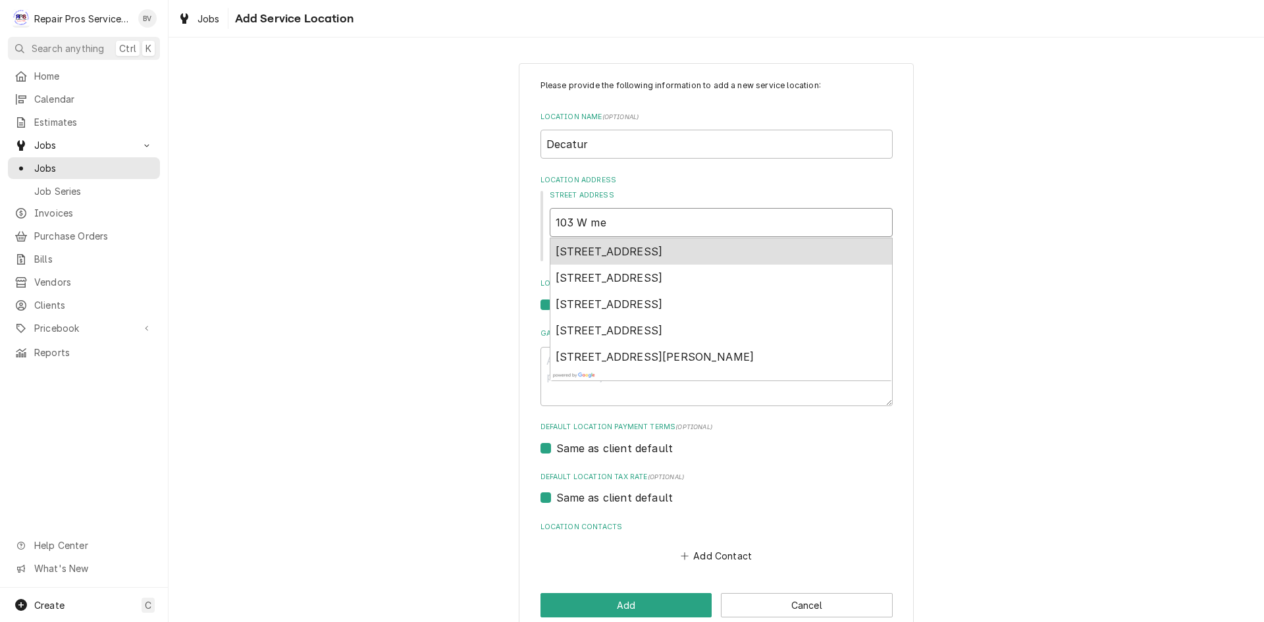
type textarea "x"
type input "103 W mem"
type textarea "x"
type input "103 W memo"
type textarea "x"
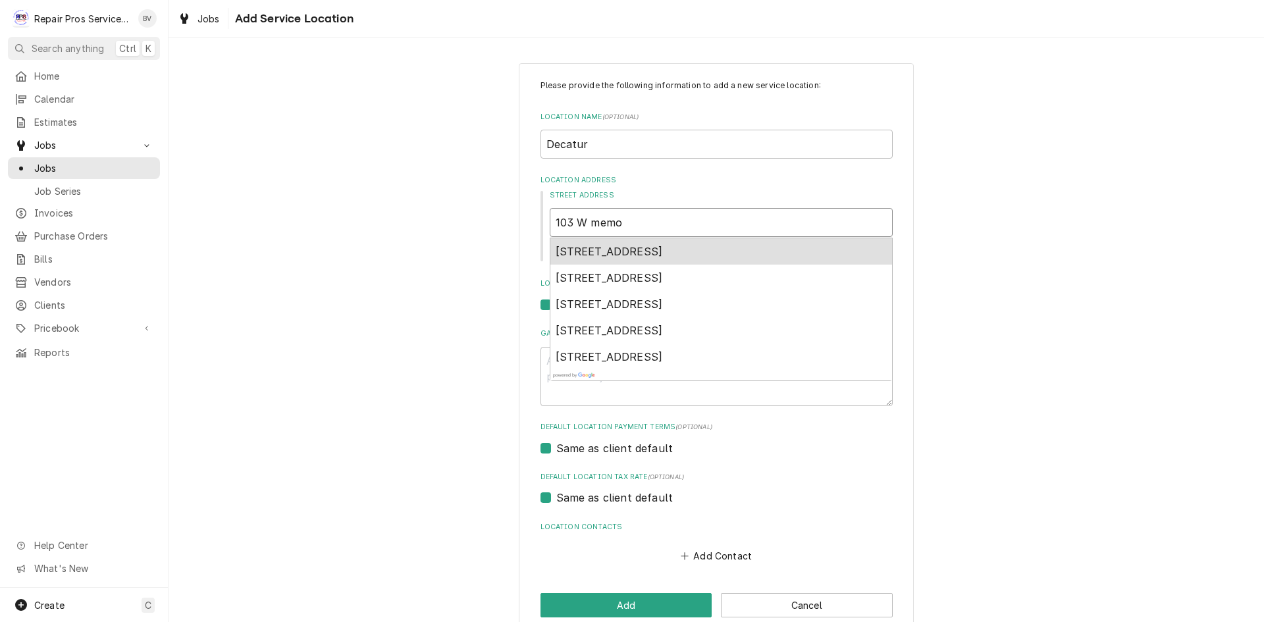
type input "103 W memor"
type textarea "x"
type input "103 W memori"
type textarea "x"
type input "103 W memoria"
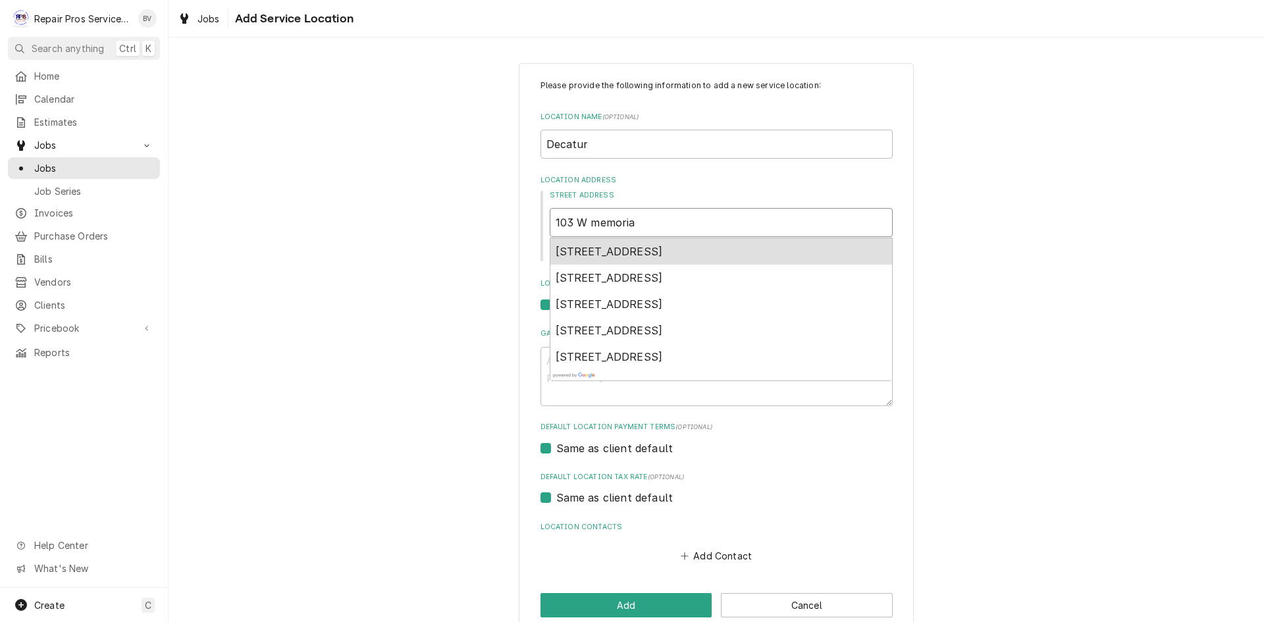
type textarea "x"
type input "103 W memorial"
drag, startPoint x: 629, startPoint y: 225, endPoint x: 508, endPoint y: 217, distance: 121.5
click at [508, 217] on div "Please provide the following information to add a new service location: Locatio…" at bounding box center [717, 348] width 1096 height 595
type textarea "x"
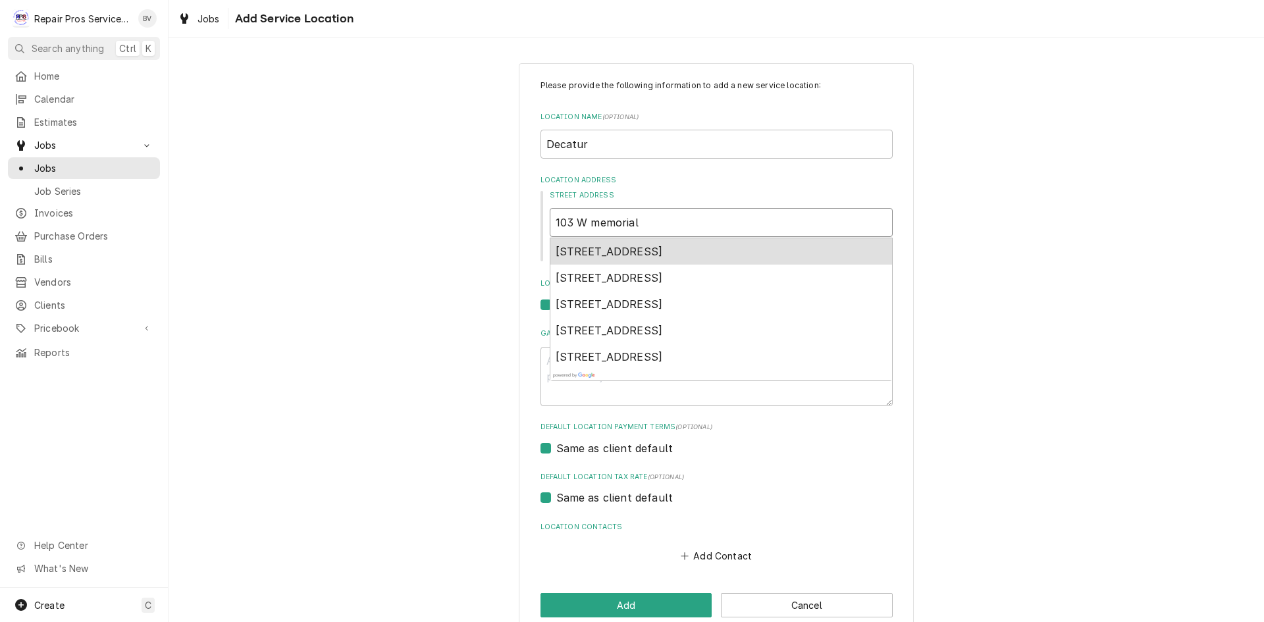
type input "l"
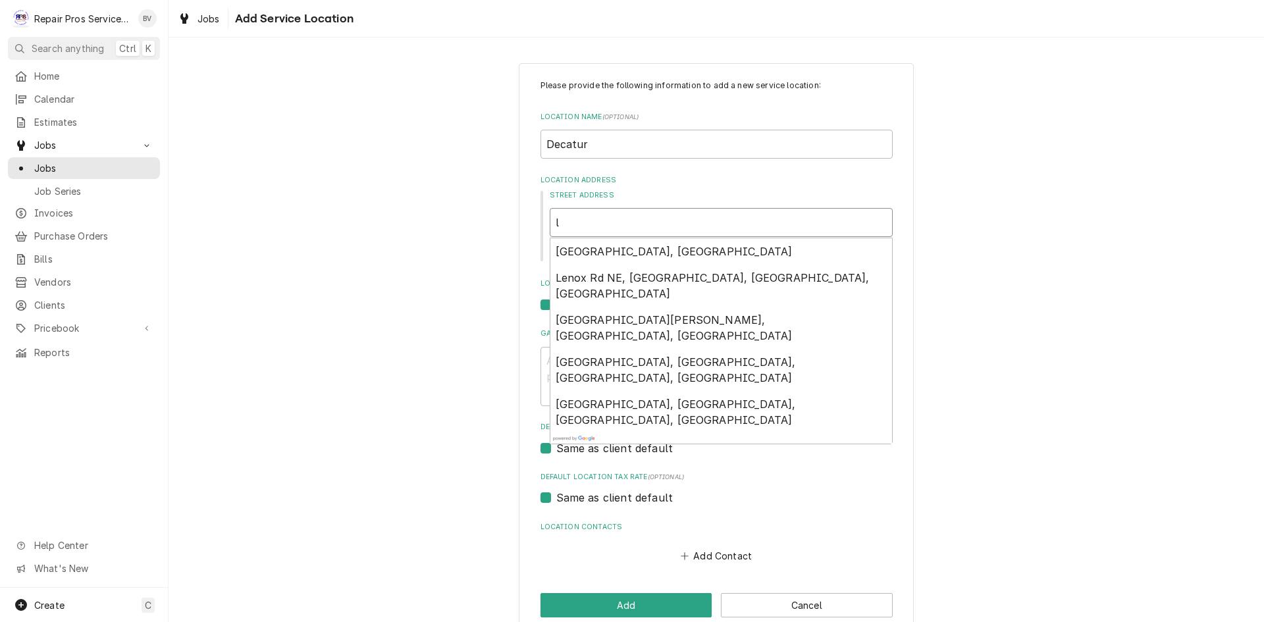
drag, startPoint x: 546, startPoint y: 217, endPoint x: 554, endPoint y: 219, distance: 8.1
click at [554, 219] on input "l" at bounding box center [721, 222] width 343 height 29
type textarea "x"
type input "1"
type textarea "x"
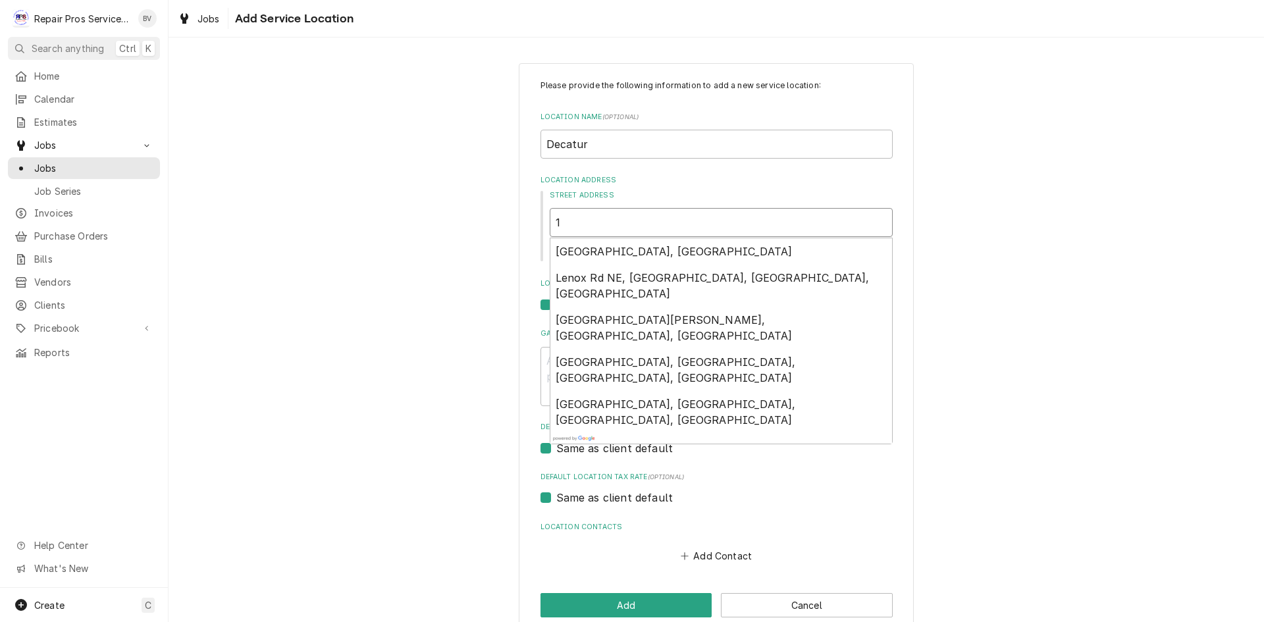
type input "13"
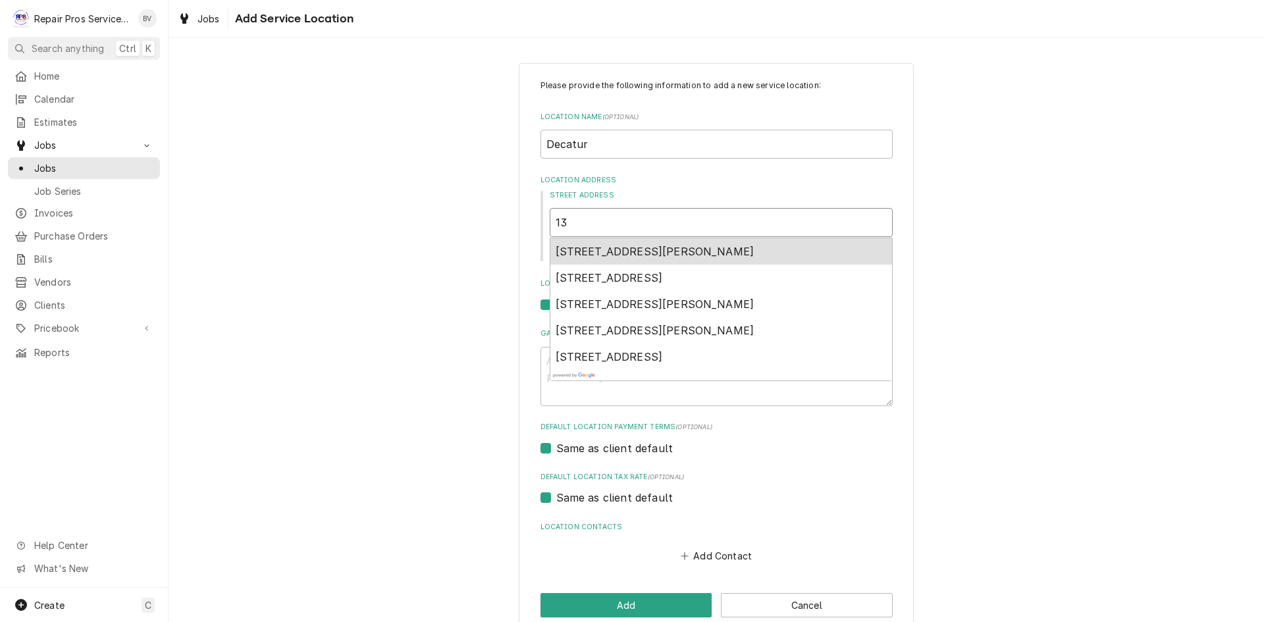
type textarea "x"
type input "135"
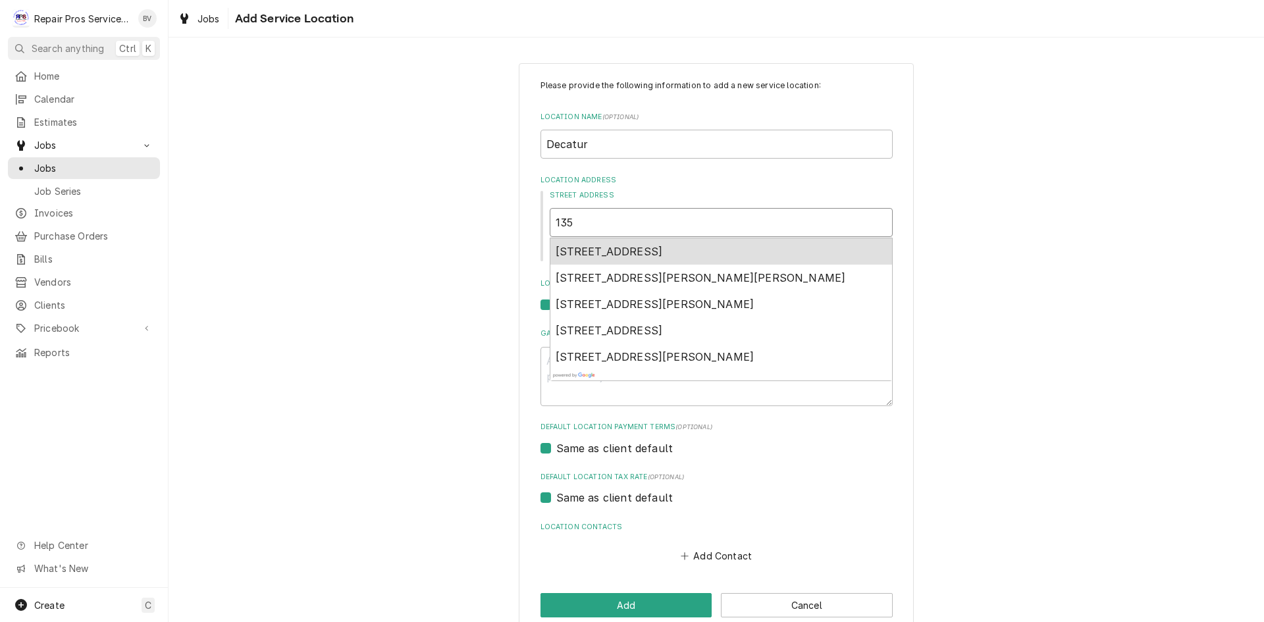
drag, startPoint x: 576, startPoint y: 215, endPoint x: 529, endPoint y: 220, distance: 47.0
click at [529, 220] on div "Please provide the following information to add a new service location: Locatio…" at bounding box center [716, 349] width 395 height 572
type textarea "x"
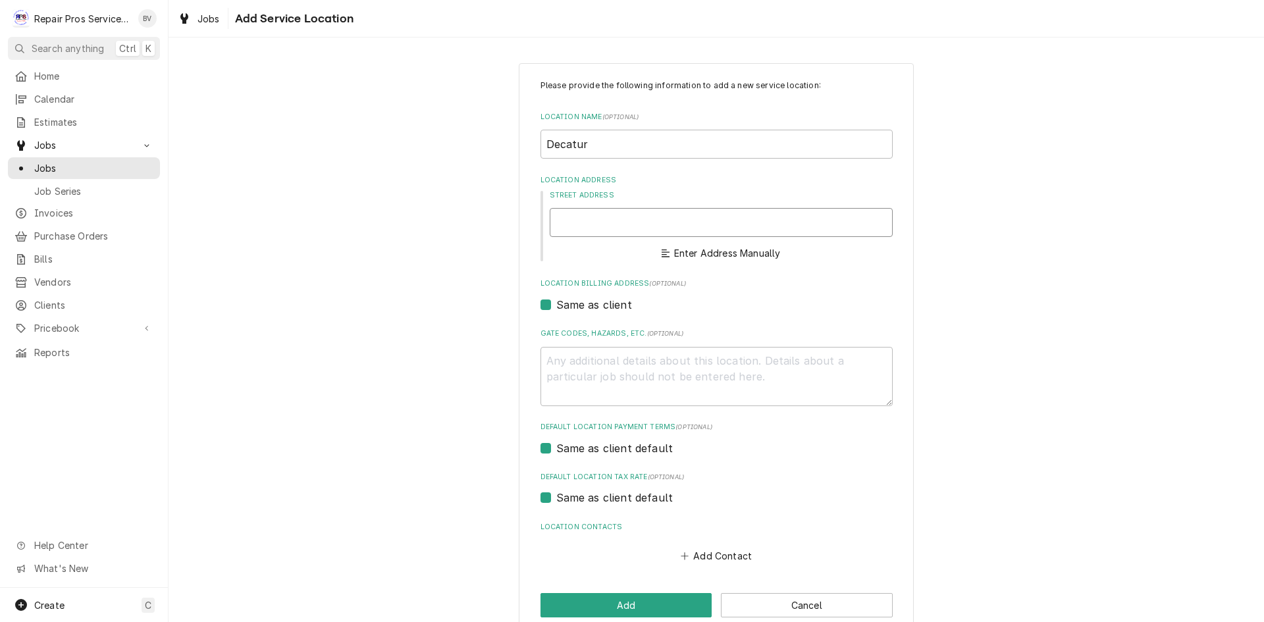
type textarea "x"
type input "1"
type textarea "x"
type input "13"
type textarea "x"
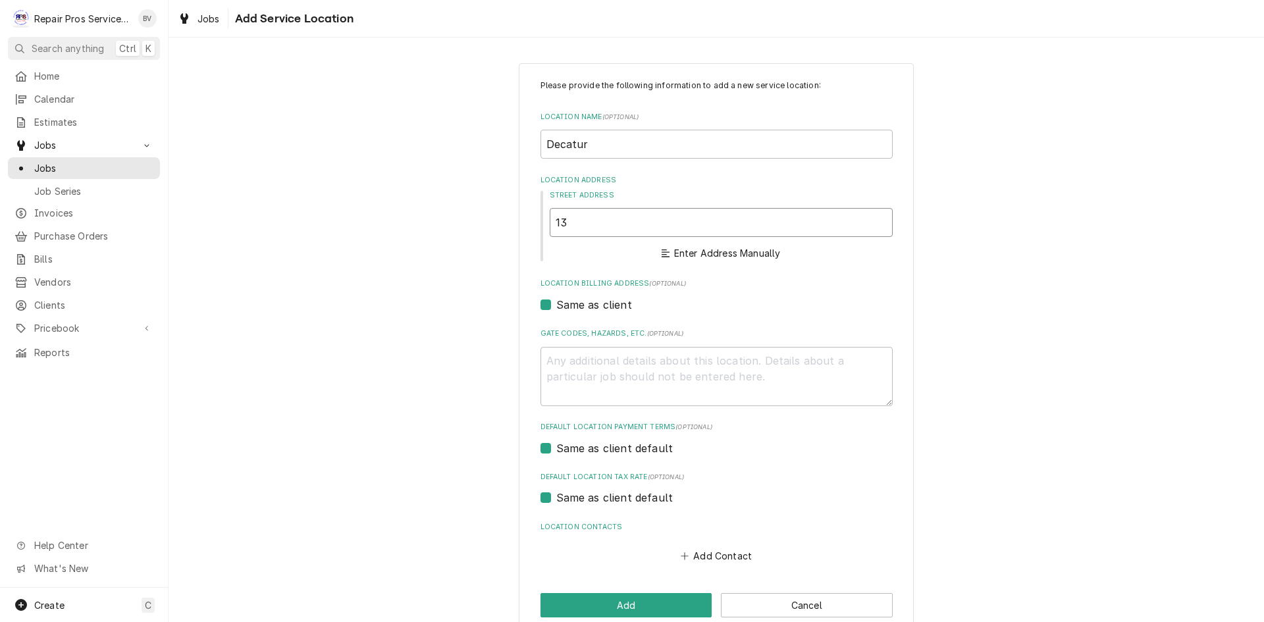
type input "135"
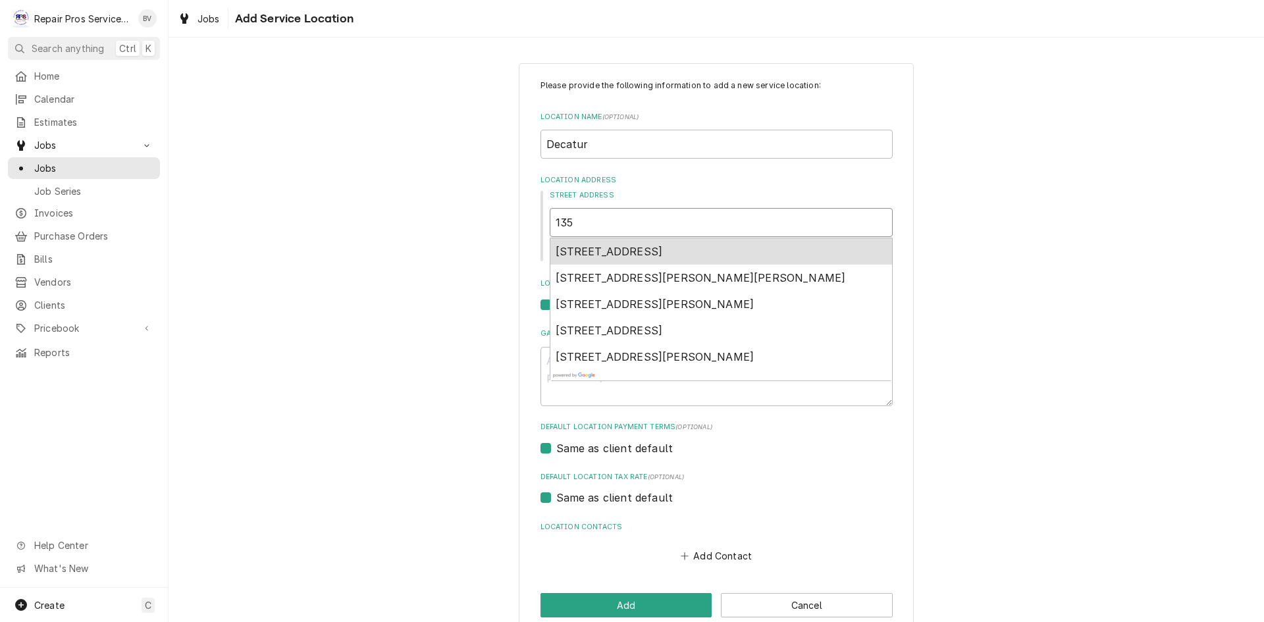
type textarea "x"
type input "135"
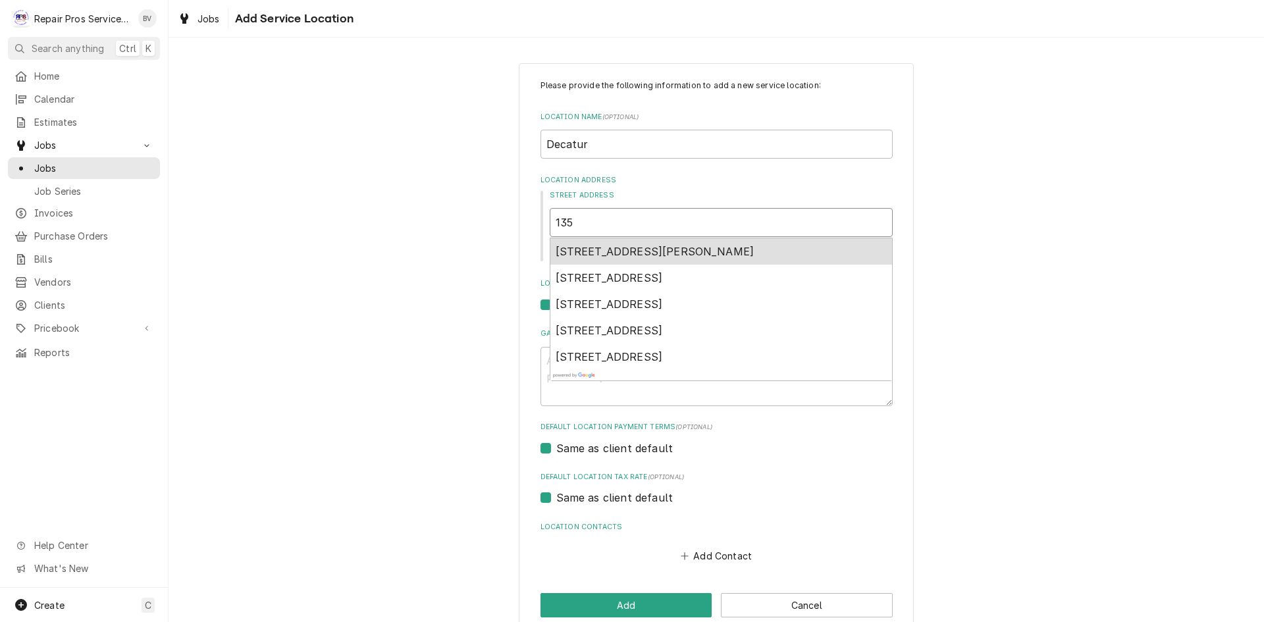
type textarea "x"
type input "135 W"
type textarea "x"
type input "135 W"
type textarea "x"
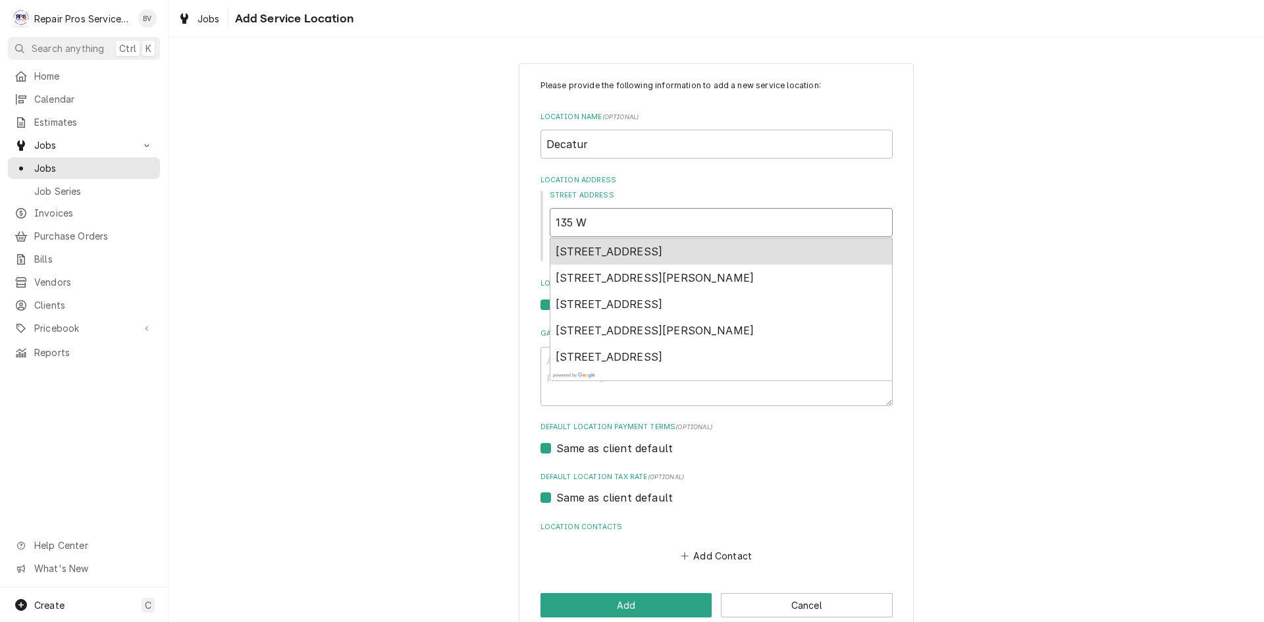
type input "135 W m"
type textarea "x"
type input "135 W me"
type textarea "x"
type input "135 W mem"
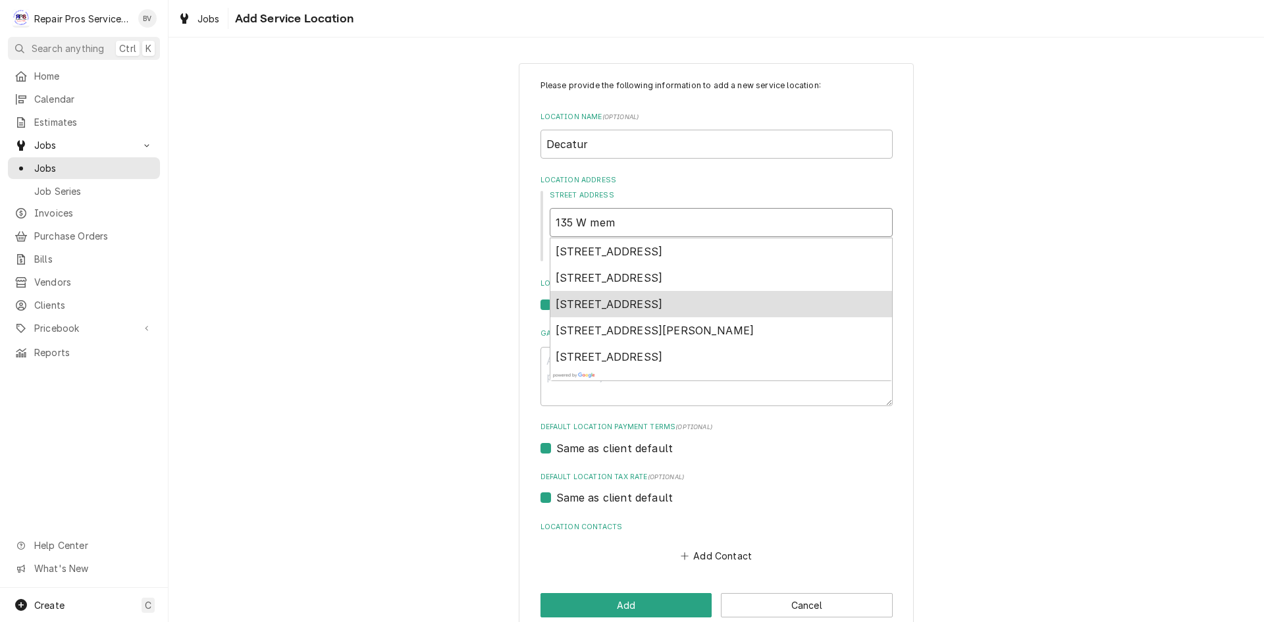
click at [663, 306] on span "135 West Memorial Drive, Decatur, TN, USA" at bounding box center [609, 304] width 107 height 13
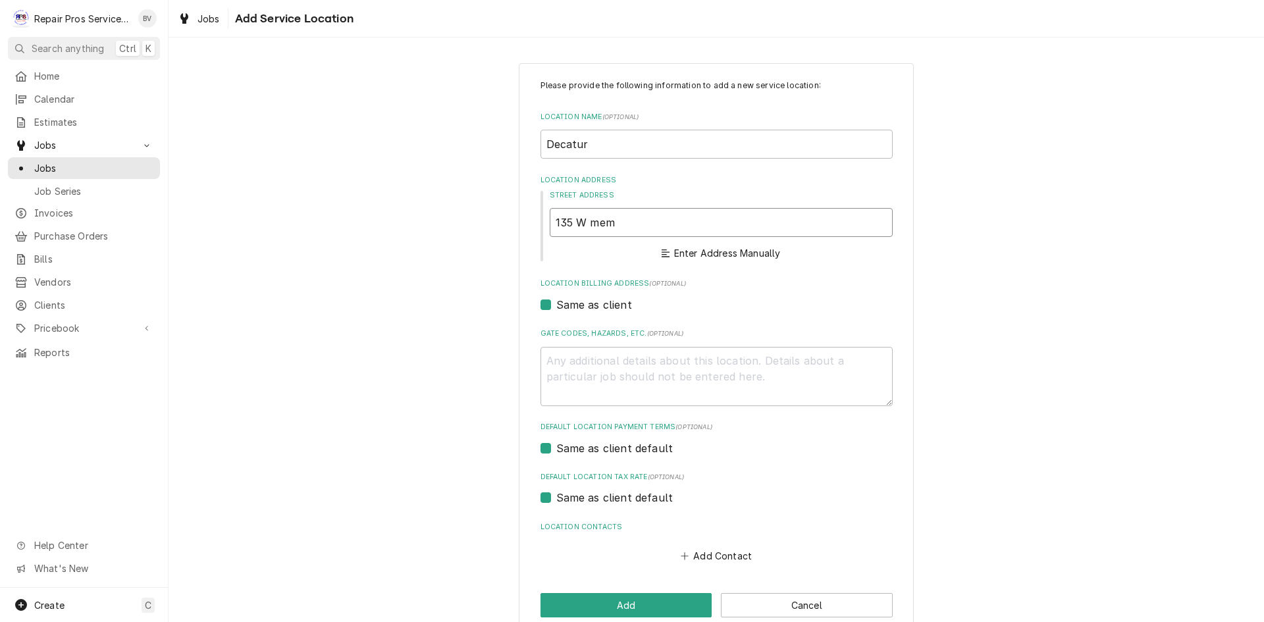
type textarea "x"
type input "135 W Memorial Dr"
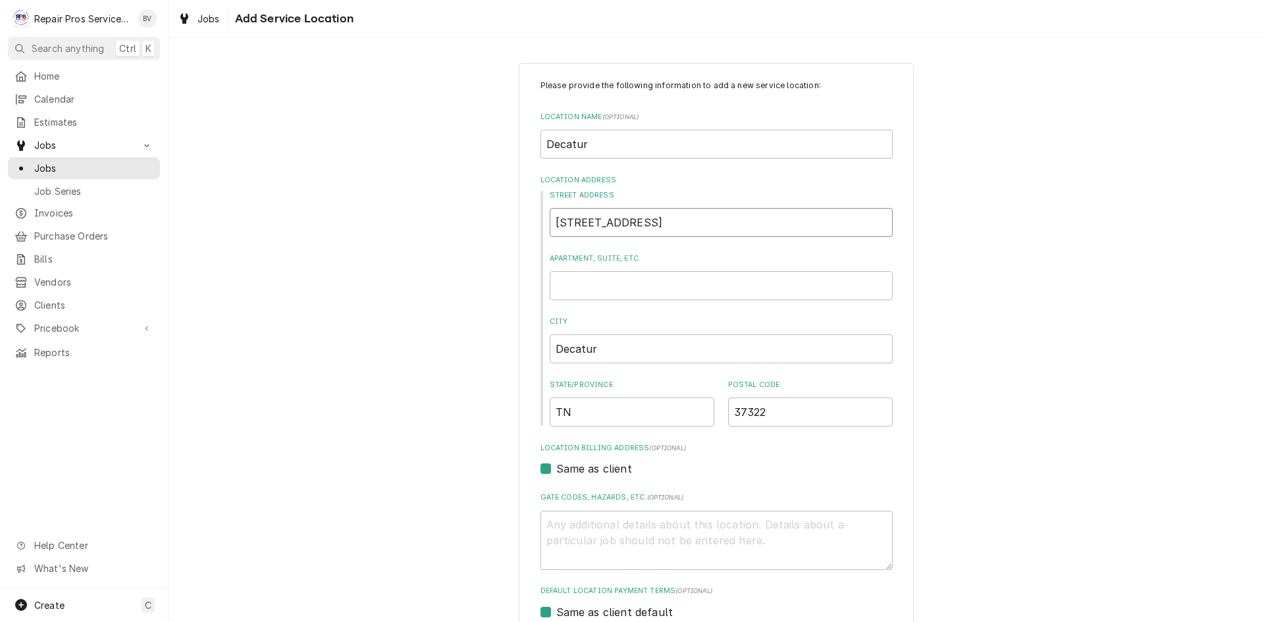
type textarea "x"
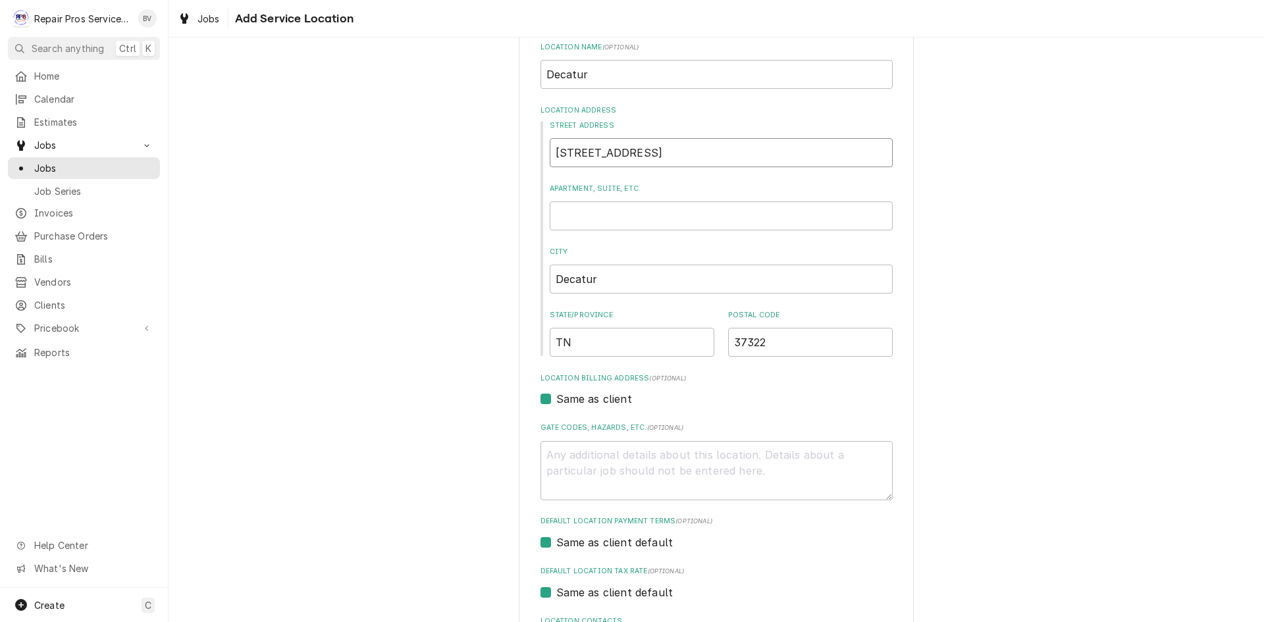
scroll to position [188, 0]
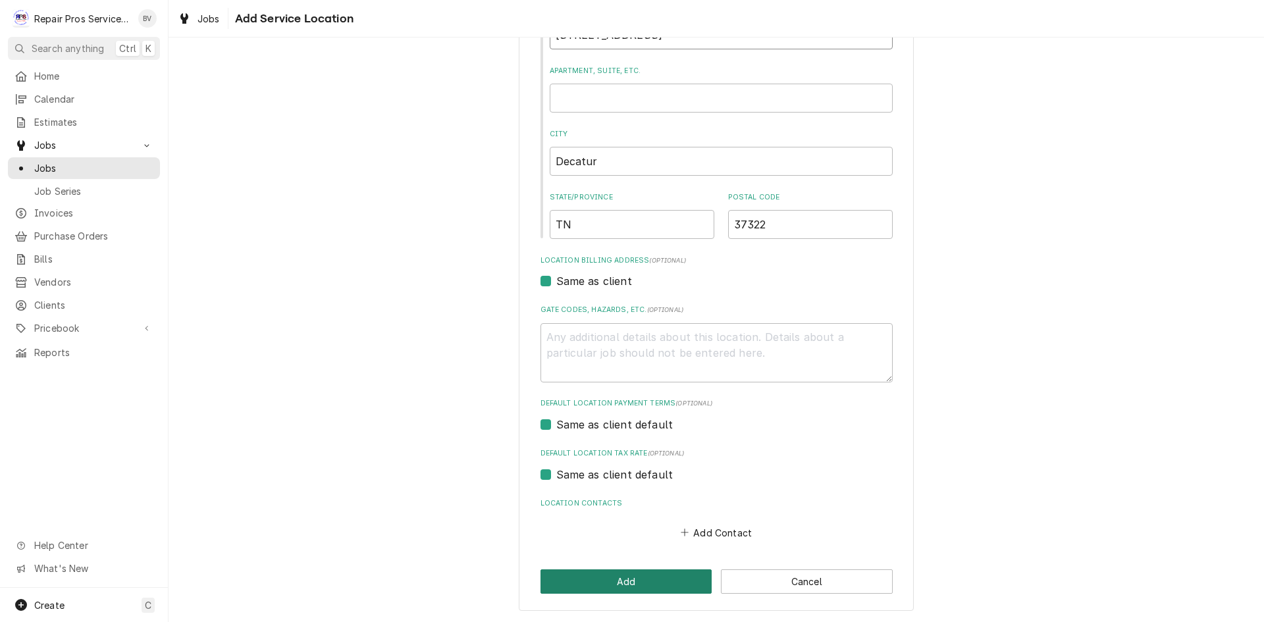
type input "135 W Memorial Dr"
click at [636, 582] on button "Add" at bounding box center [627, 582] width 172 height 24
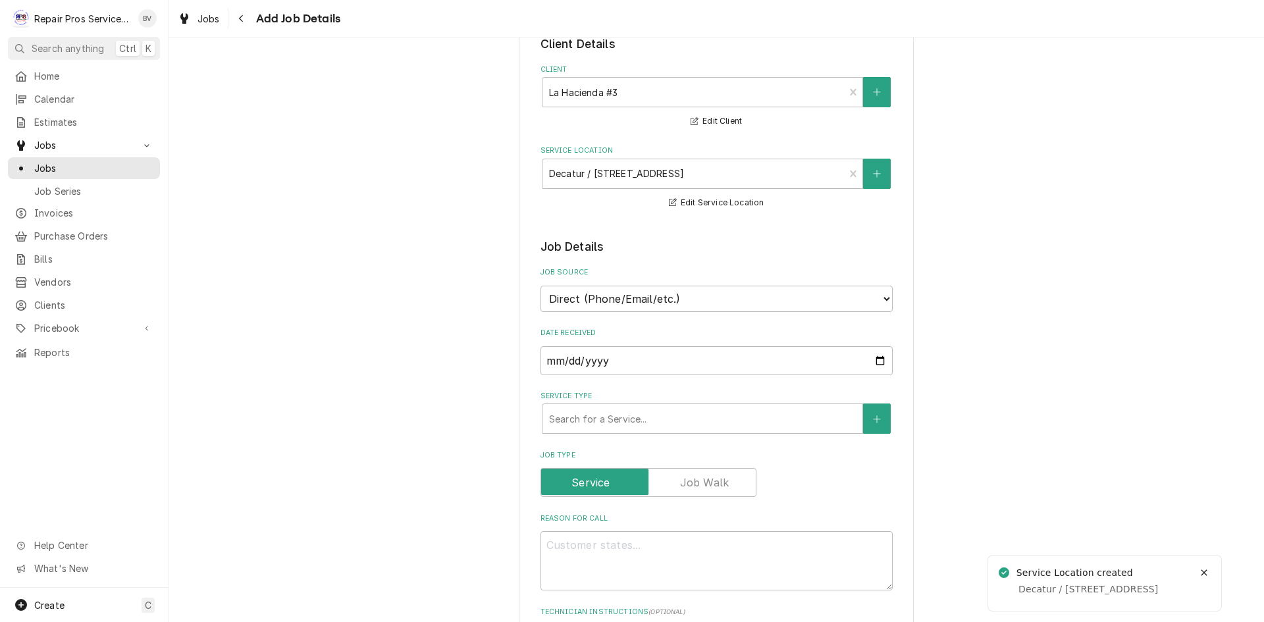
scroll to position [198, 0]
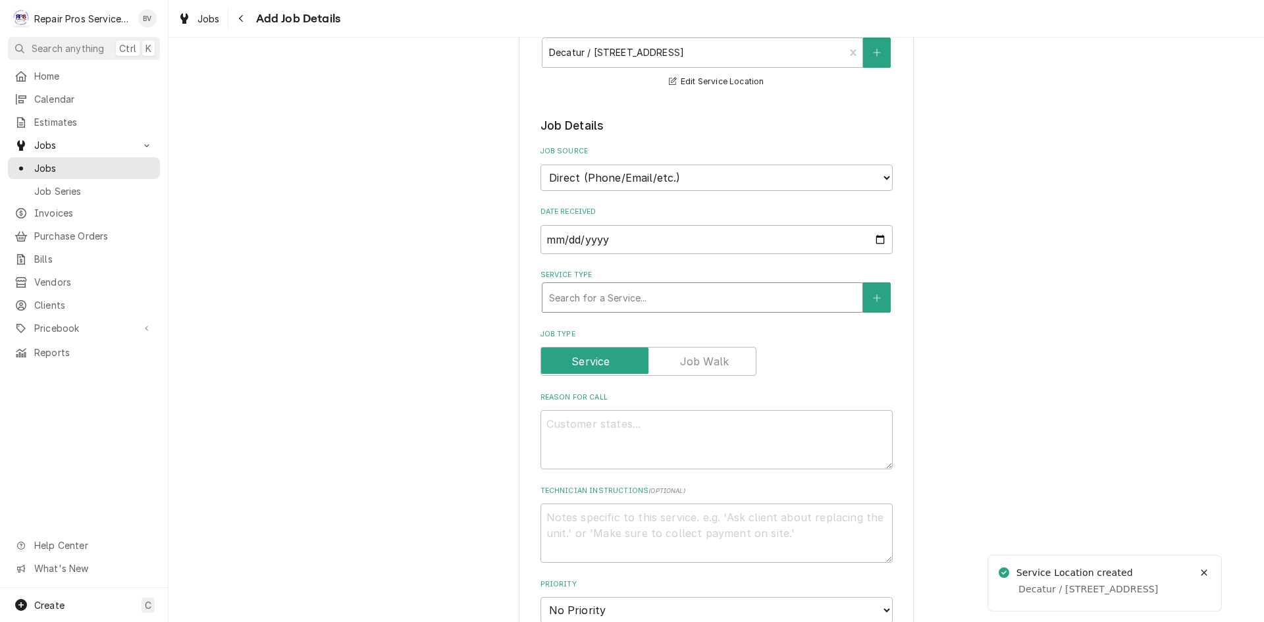
click at [572, 292] on div "Service Type" at bounding box center [702, 298] width 307 height 24
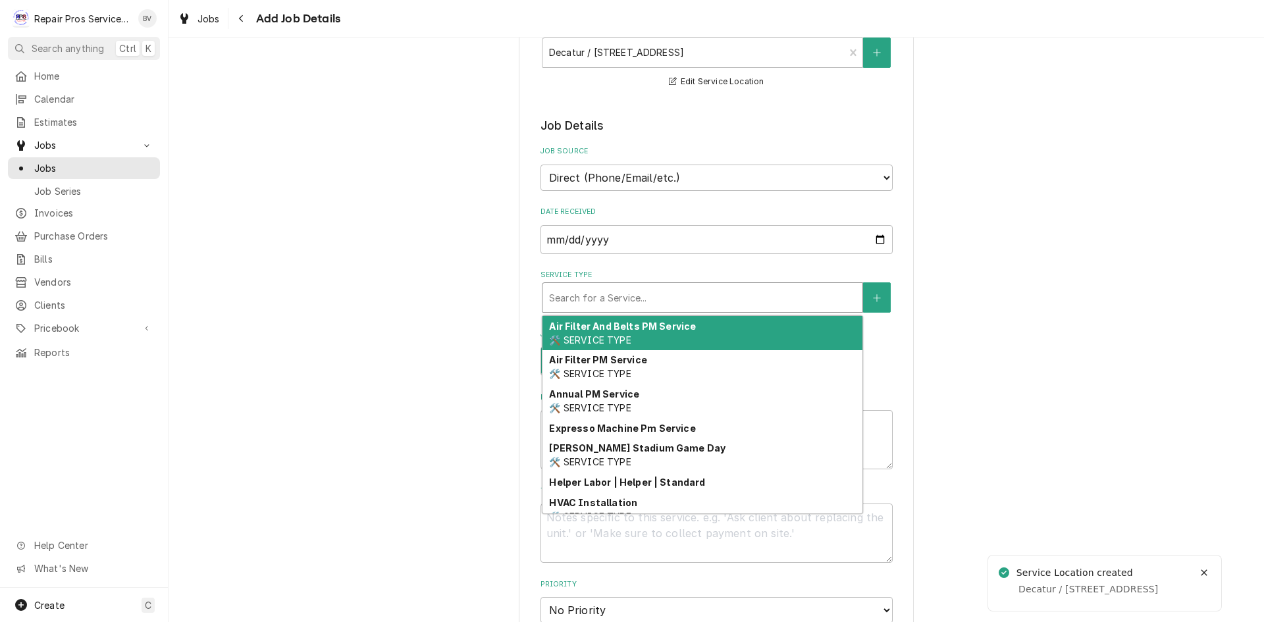
type textarea "x"
type input "d"
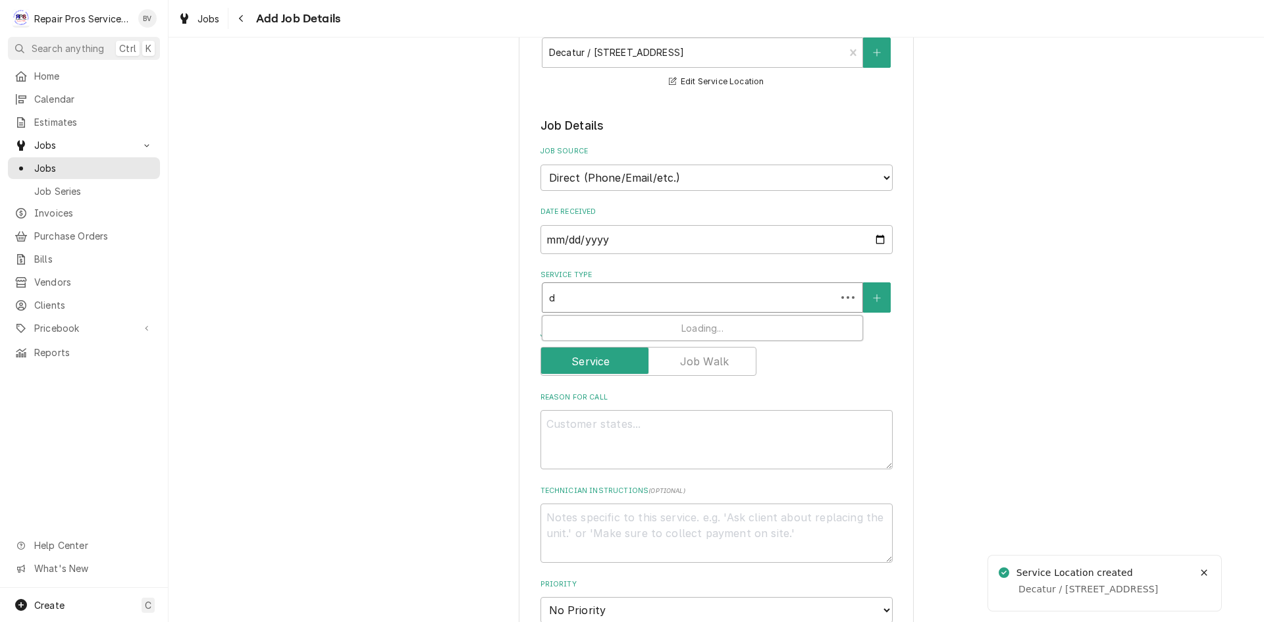
type textarea "x"
type input "di"
type textarea "x"
type input "dia"
type textarea "x"
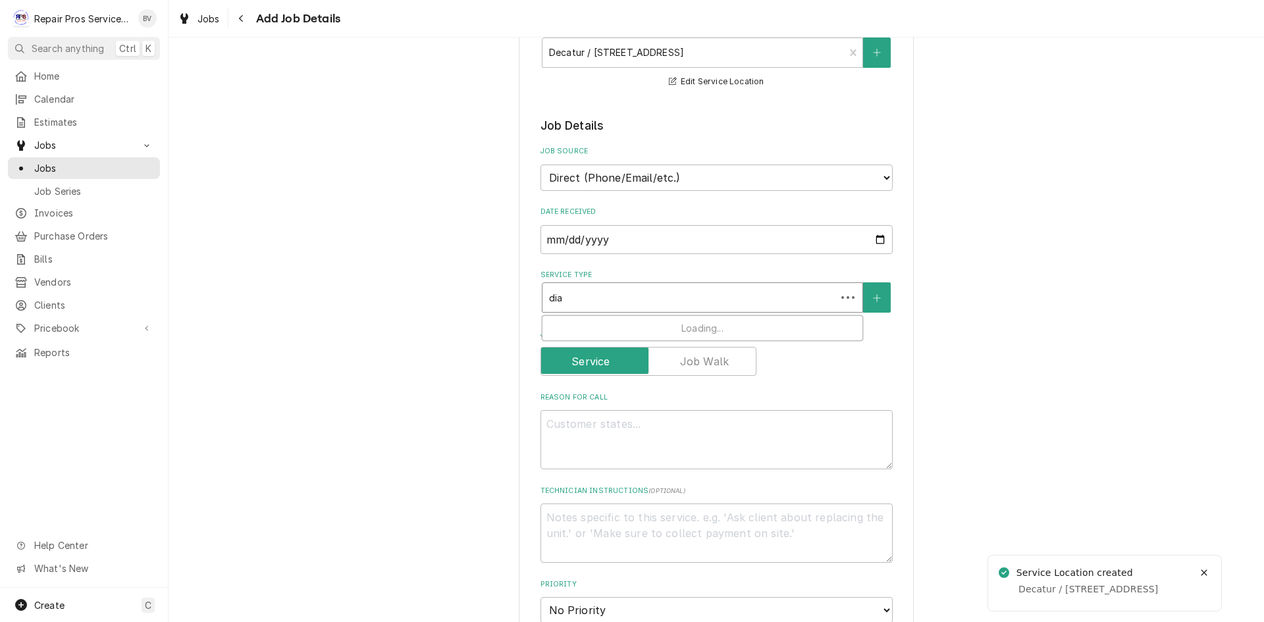
type input "diag"
type textarea "x"
type input "diagn"
type textarea "x"
type input "diagno"
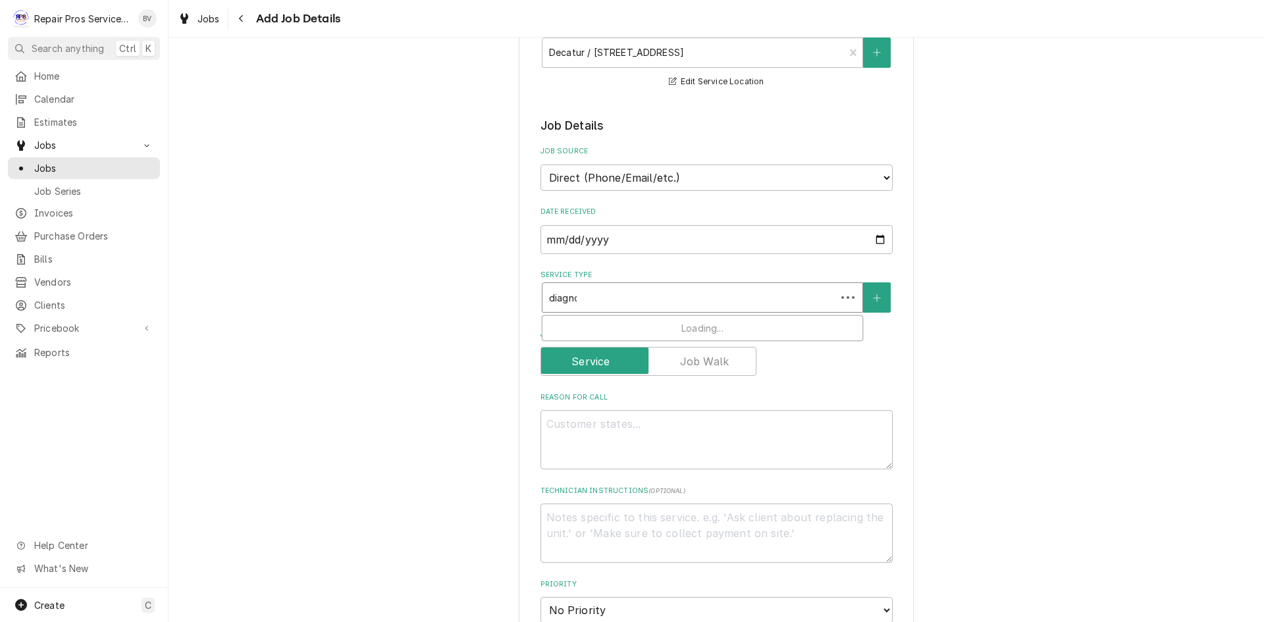
type textarea "x"
type input "diagnos"
type textarea "x"
type input "diagnosi"
type textarea "x"
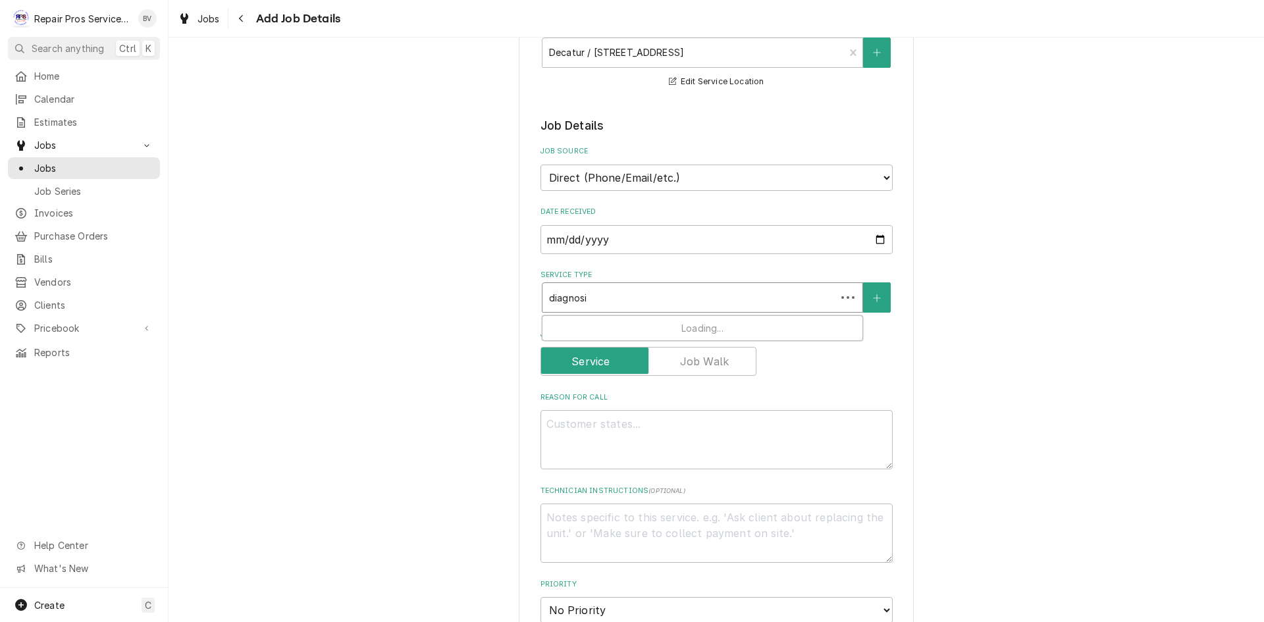
type input "diagnosis"
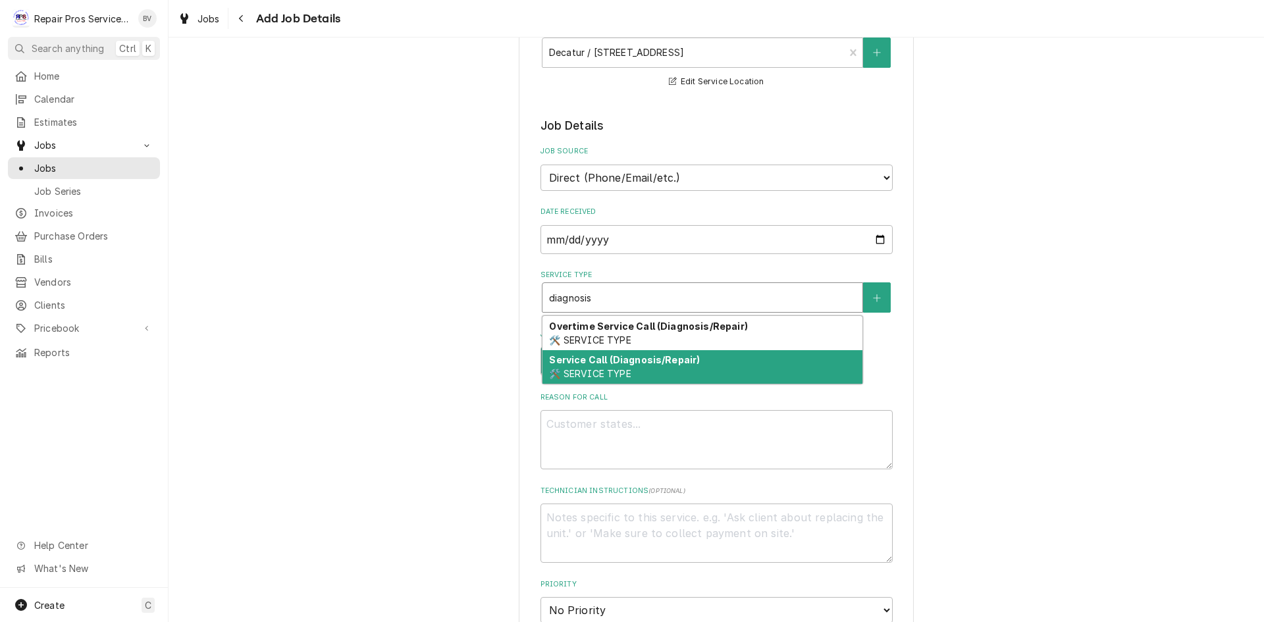
click at [594, 364] on strong "Service Call (Diagnosis/Repair)" at bounding box center [624, 359] width 151 height 11
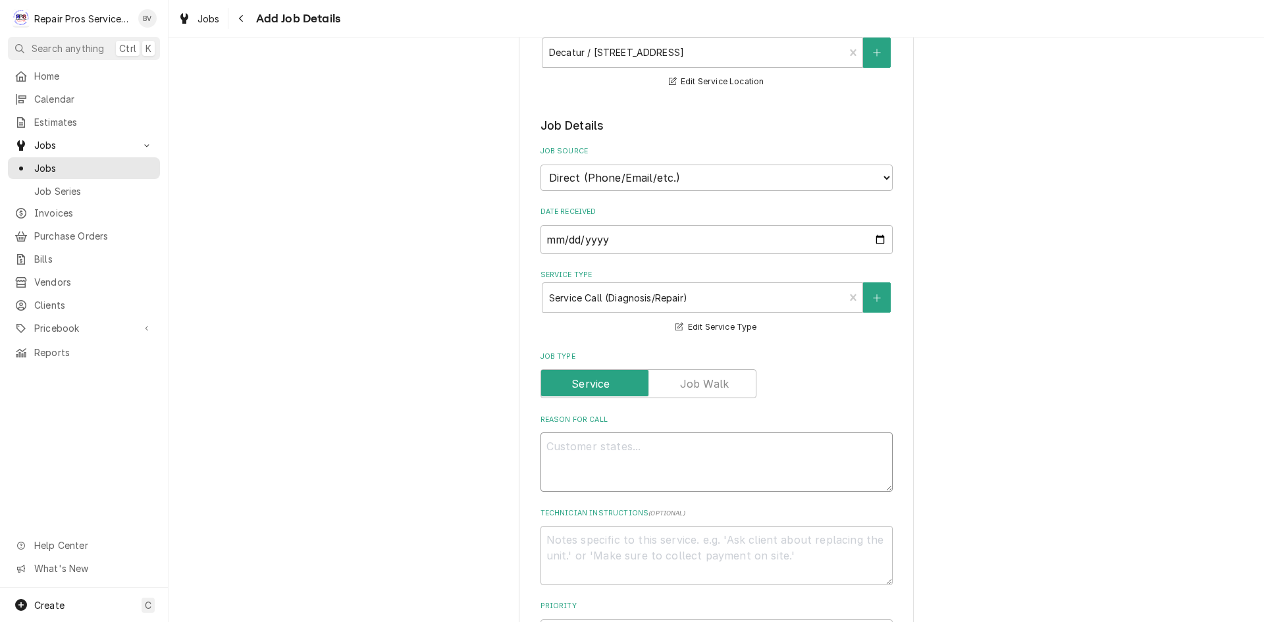
click at [580, 451] on textarea "Reason For Call" at bounding box center [717, 462] width 352 height 59
type textarea "x"
type textarea "f"
type textarea "x"
type textarea "fr"
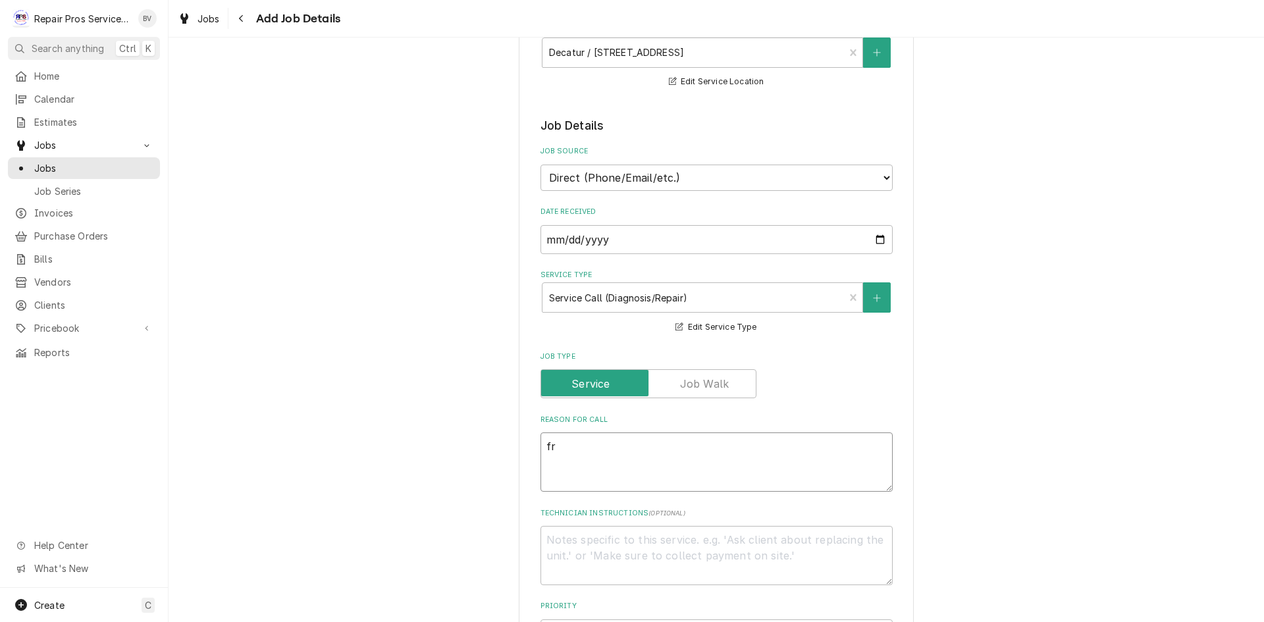
type textarea "x"
type textarea "fre"
type textarea "x"
type textarea "free"
type textarea "x"
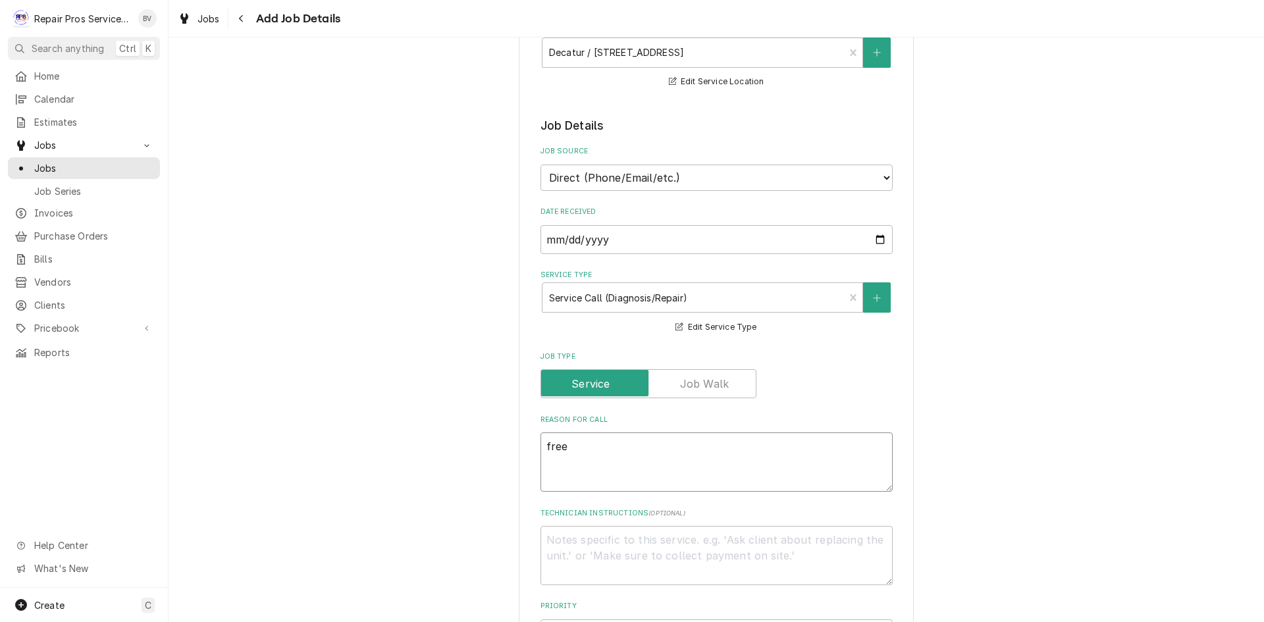
type textarea "freez"
type textarea "x"
type textarea "freeze"
type textarea "x"
type textarea "freezer"
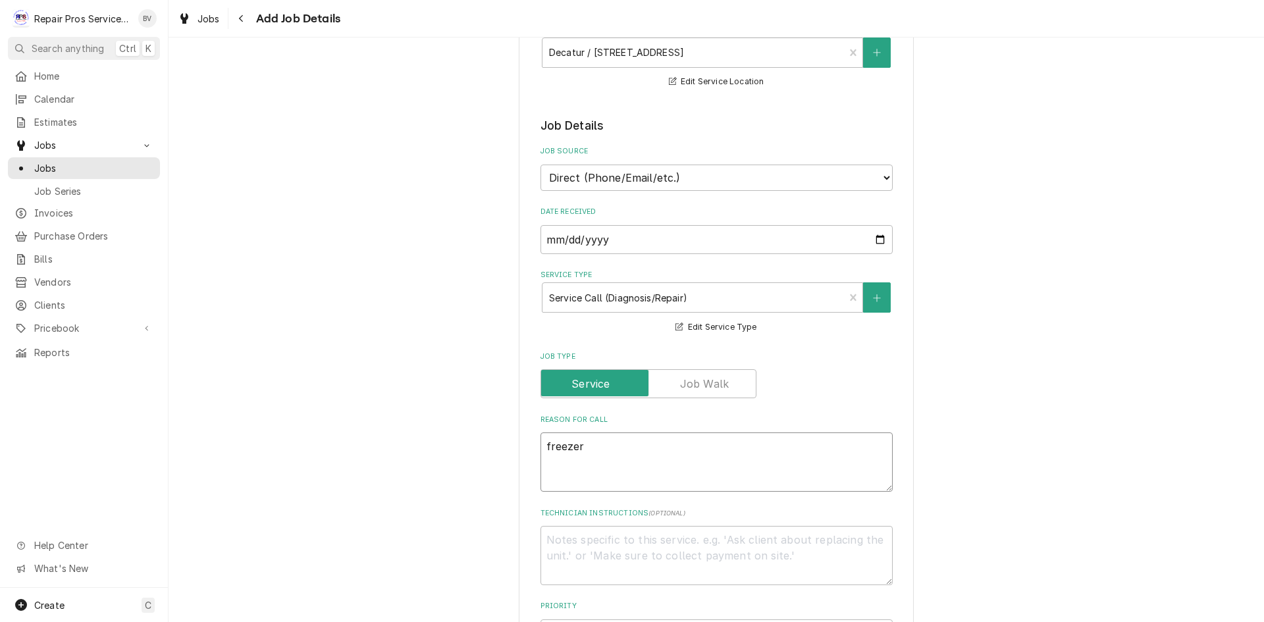
type textarea "x"
type textarea "freezer"
type textarea "x"
type textarea "freezer n"
type textarea "x"
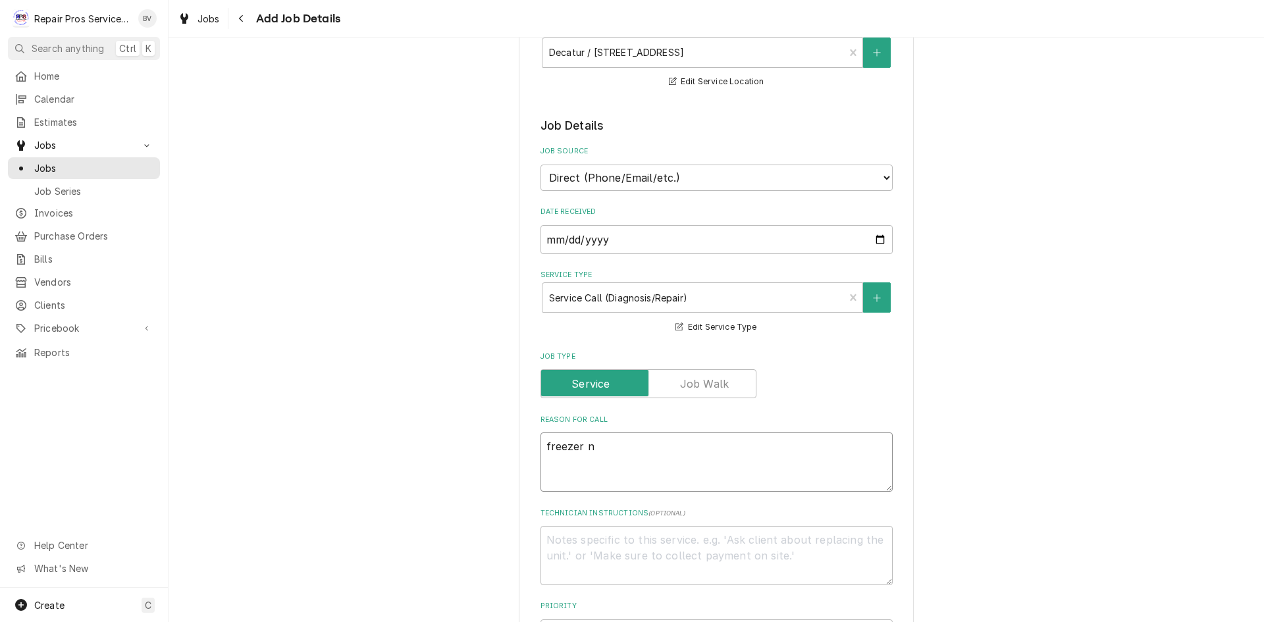
type textarea "freezer no"
type textarea "x"
type textarea "freezer not"
type textarea "x"
type textarea "freezer not"
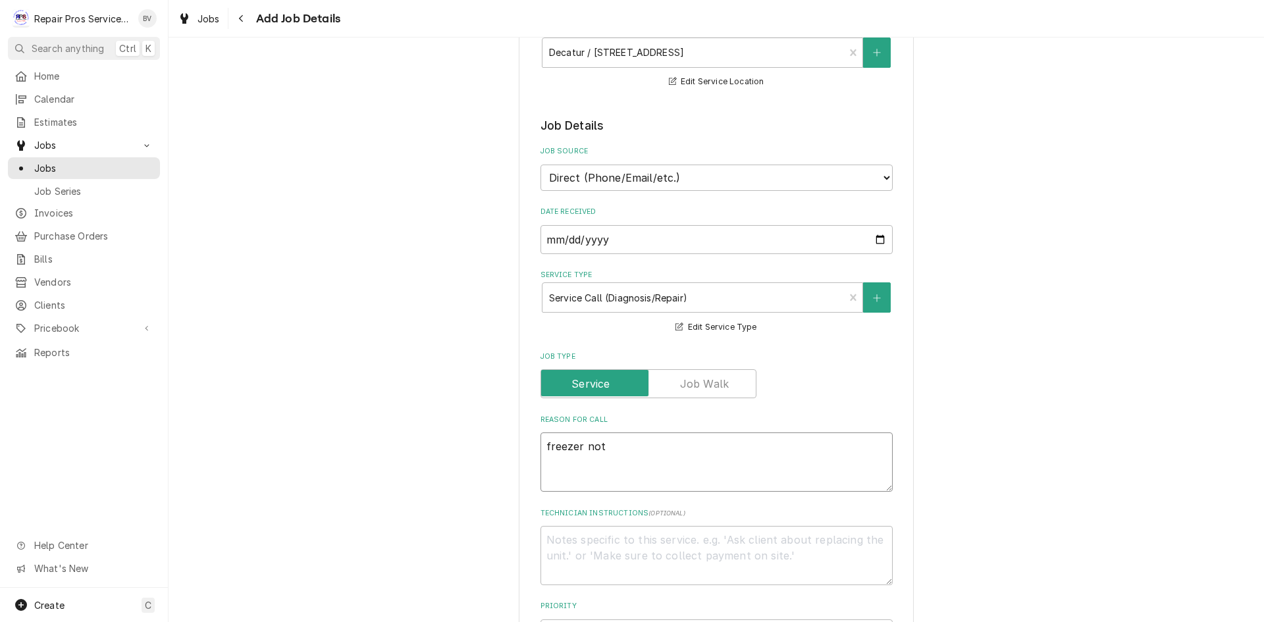
type textarea "x"
type textarea "freezer not t"
type textarea "x"
type textarea "freezer not te"
type textarea "x"
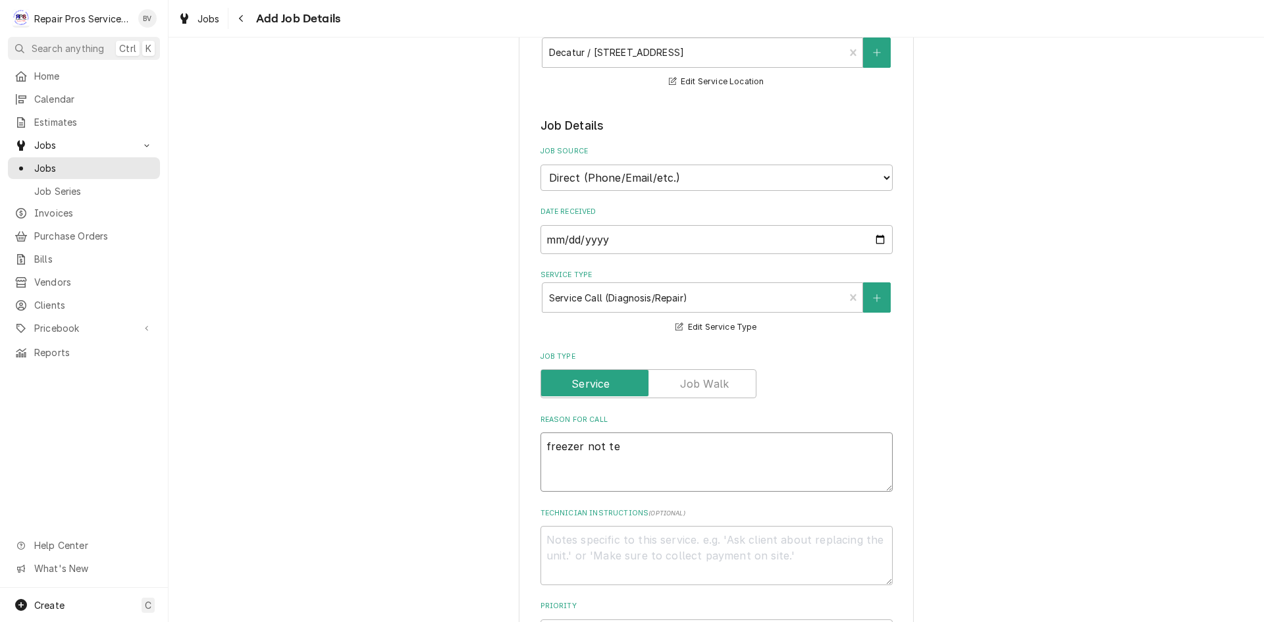
type textarea "freezer not tem"
type textarea "x"
type textarea "freezer not temp"
type textarea "x"
type textarea "freezer not tempo"
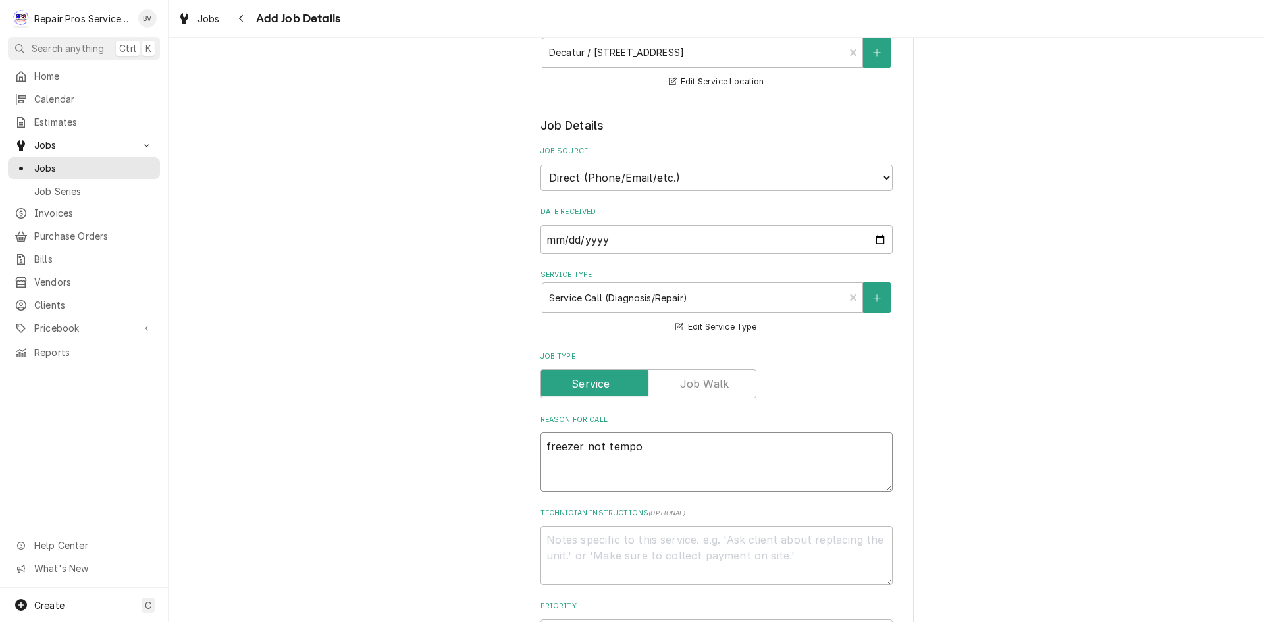
type textarea "x"
type textarea "freezer not temp"
type textarea "x"
type textarea "freezer not tempi"
type textarea "x"
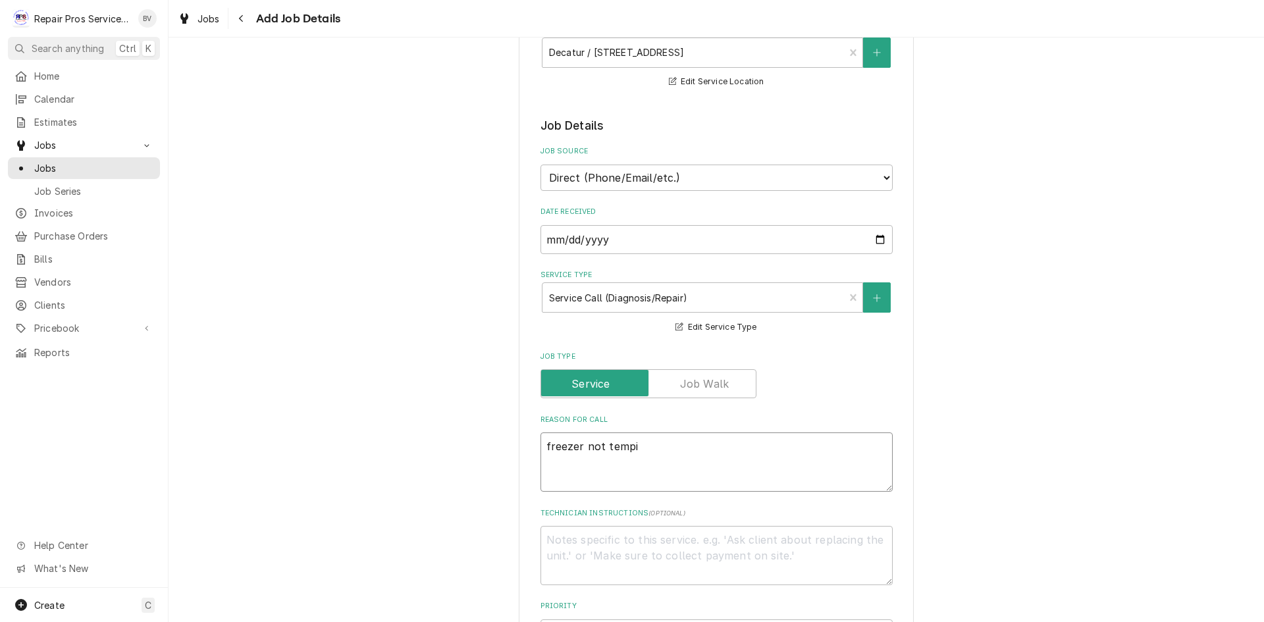
type textarea "freezer not tempin"
type textarea "x"
type textarea "freezer not temping"
type textarea "x"
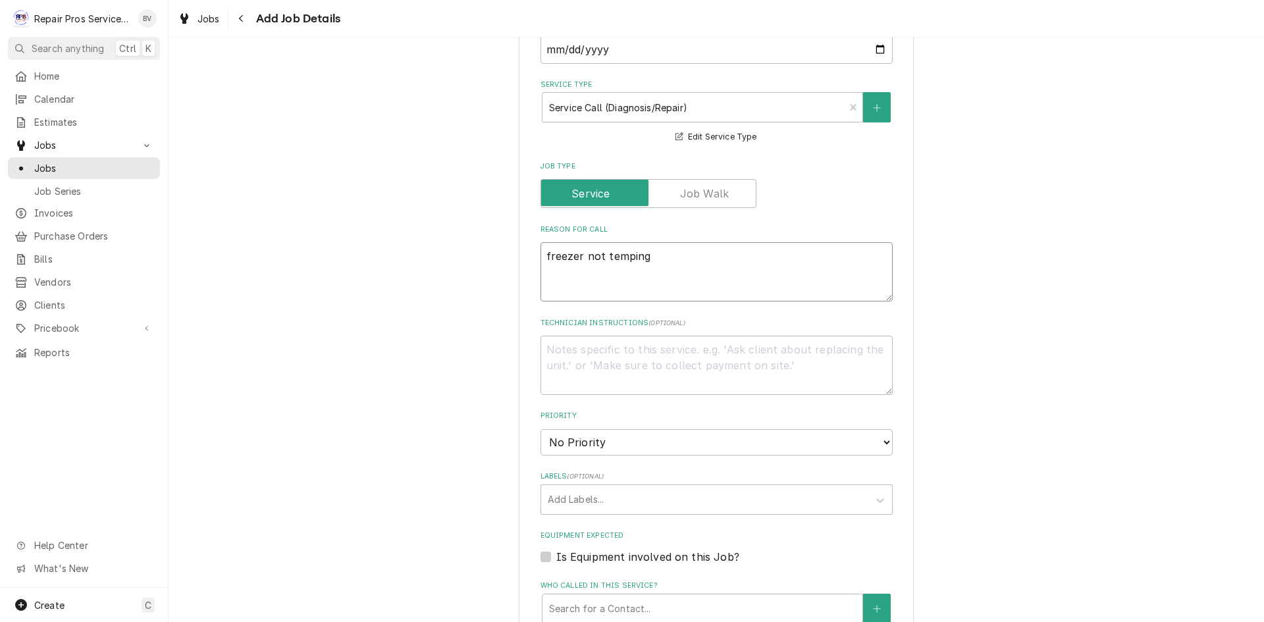
scroll to position [395, 0]
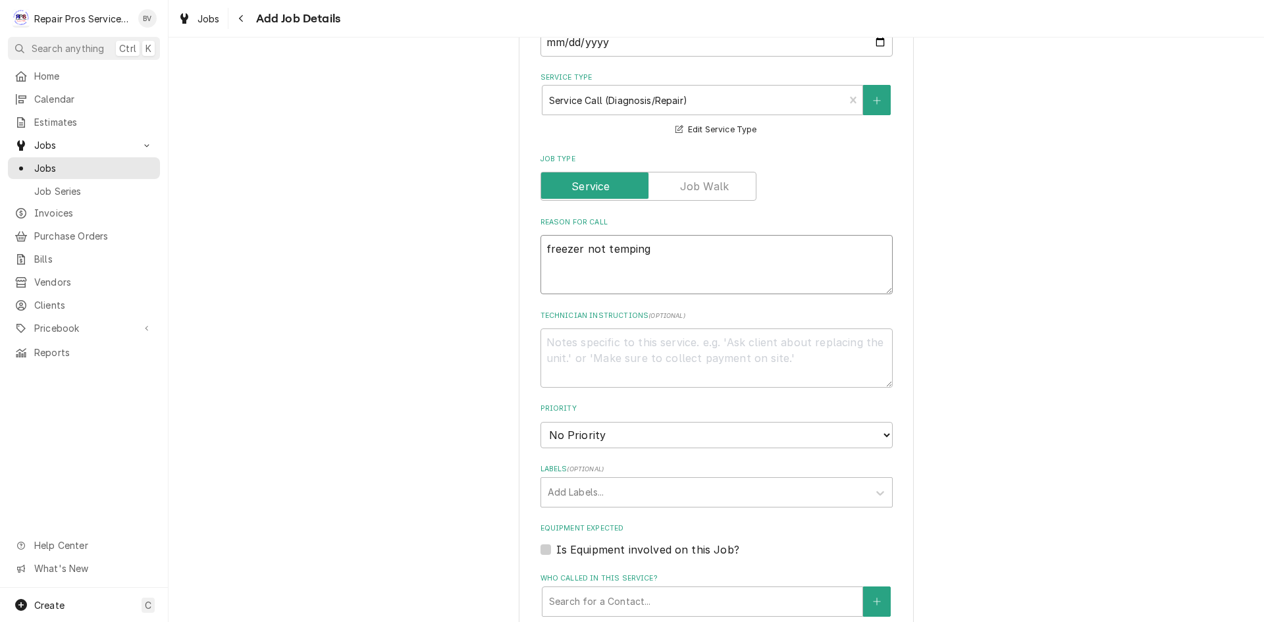
type textarea "freezer not temping"
click at [585, 348] on textarea "Technician Instructions ( optional )" at bounding box center [717, 358] width 352 height 59
type textarea "x"
type textarea "g"
type textarea "x"
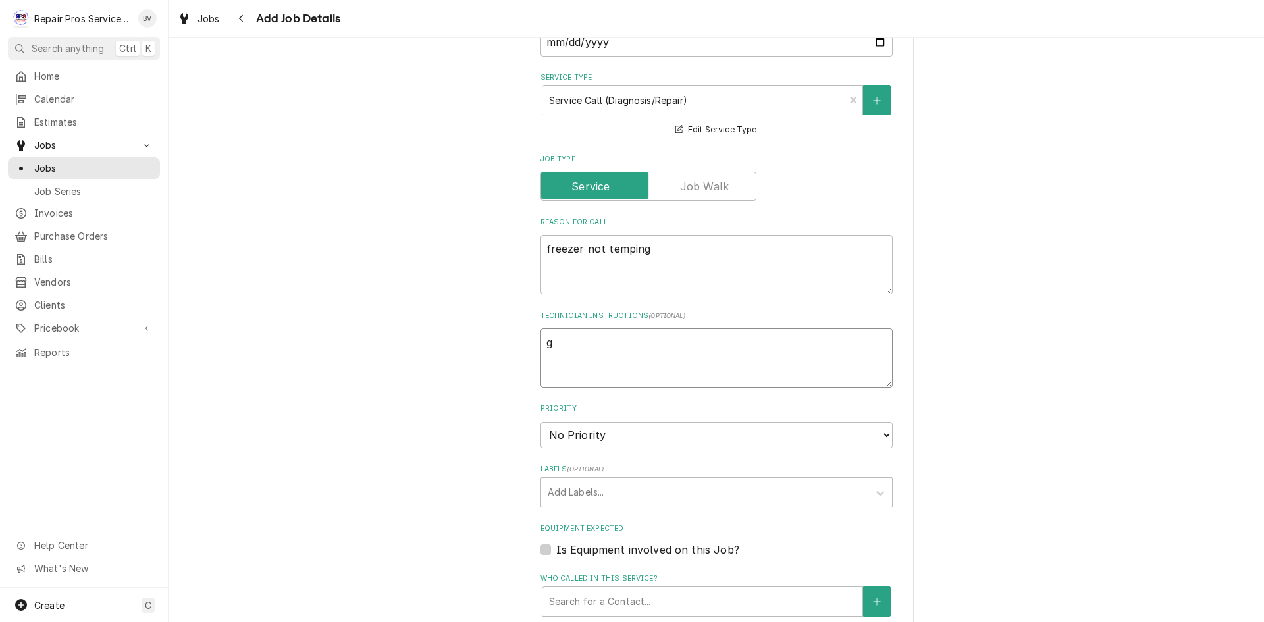
type textarea "ge"
type textarea "x"
type textarea "get"
type textarea "x"
type textarea "get"
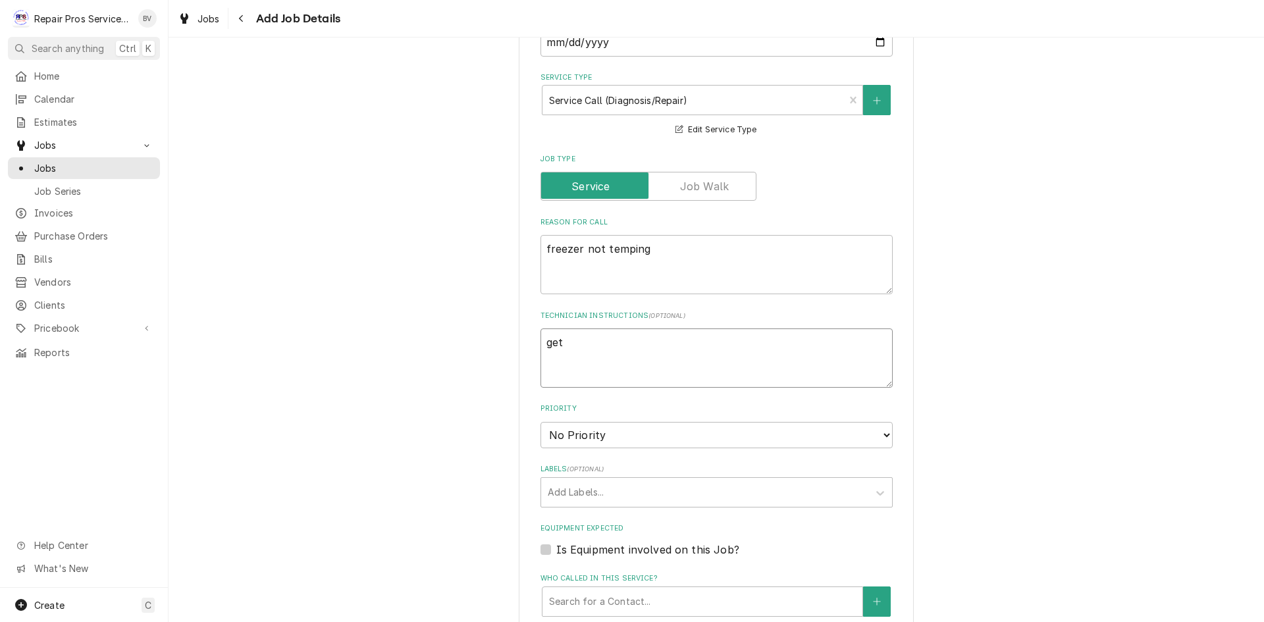
type textarea "x"
type textarea "get e"
type textarea "x"
type textarea "get em"
type textarea "x"
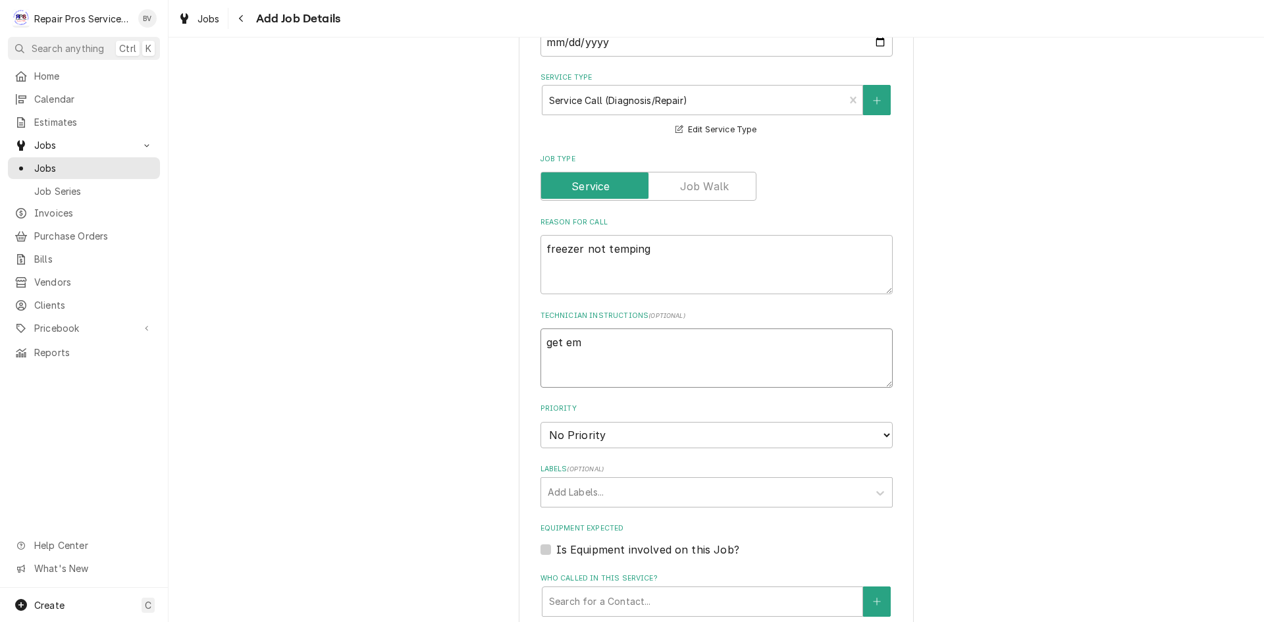
type textarea "get ema"
type textarea "x"
type textarea "get emai"
type textarea "x"
type textarea "get email"
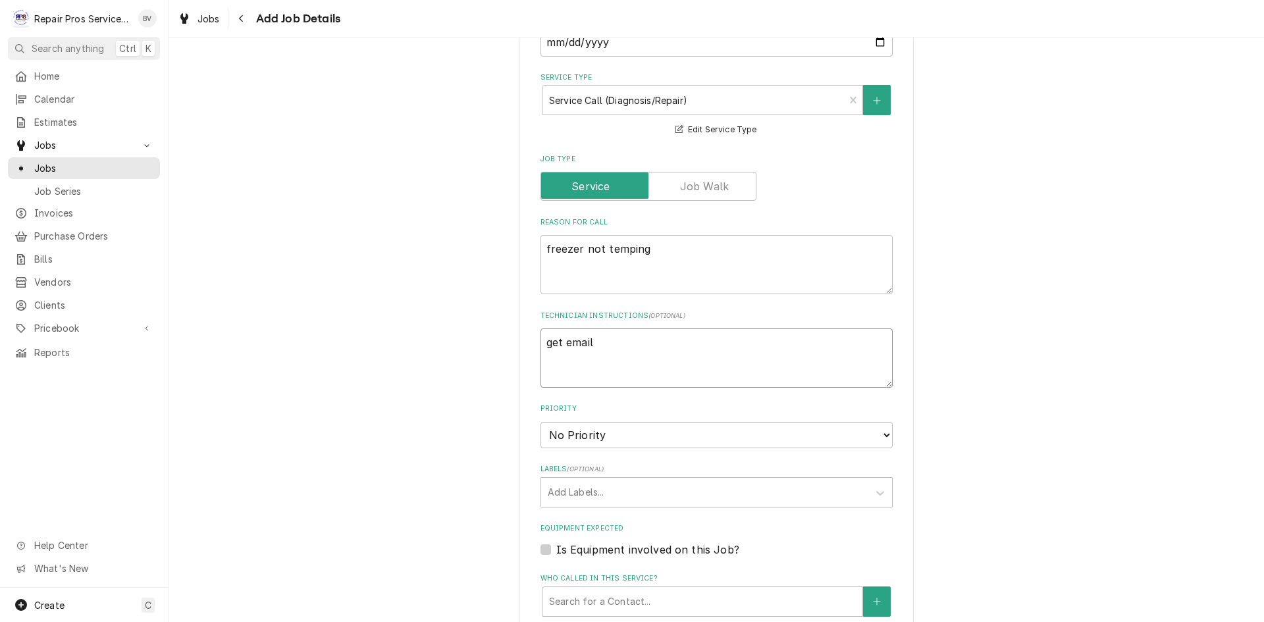
type textarea "x"
type textarea "get email"
type textarea "x"
type textarea "get email a"
type textarea "x"
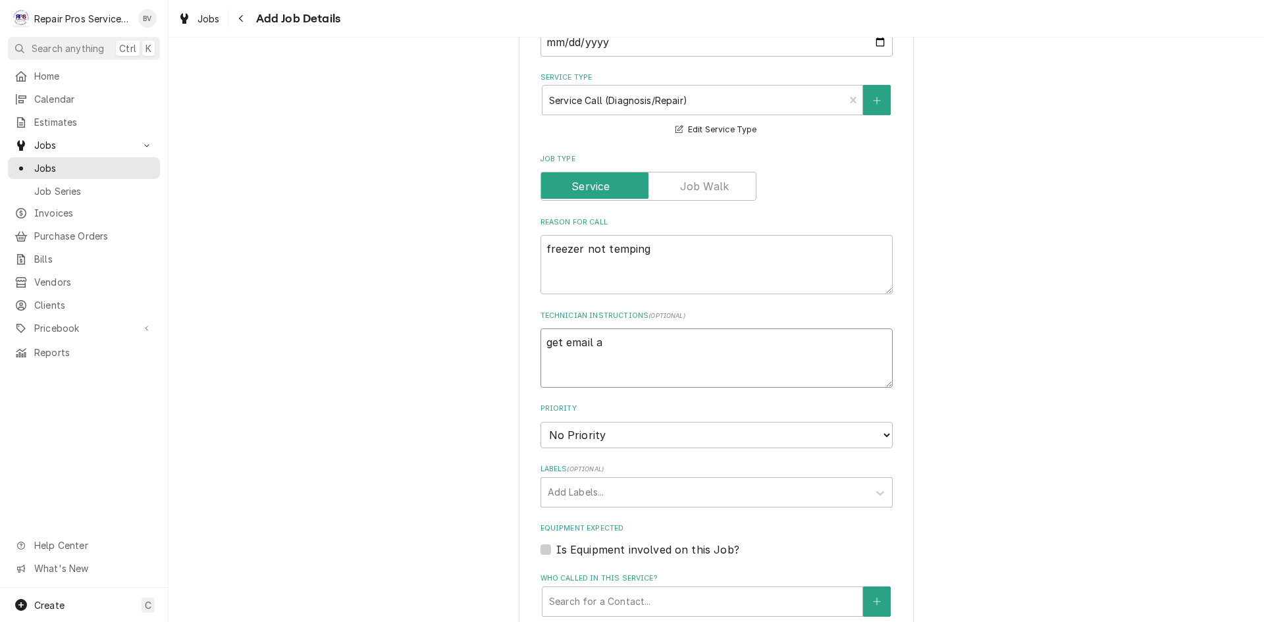
type textarea "get email an"
type textarea "x"
type textarea "get email and"
type textarea "x"
type textarea "get email and"
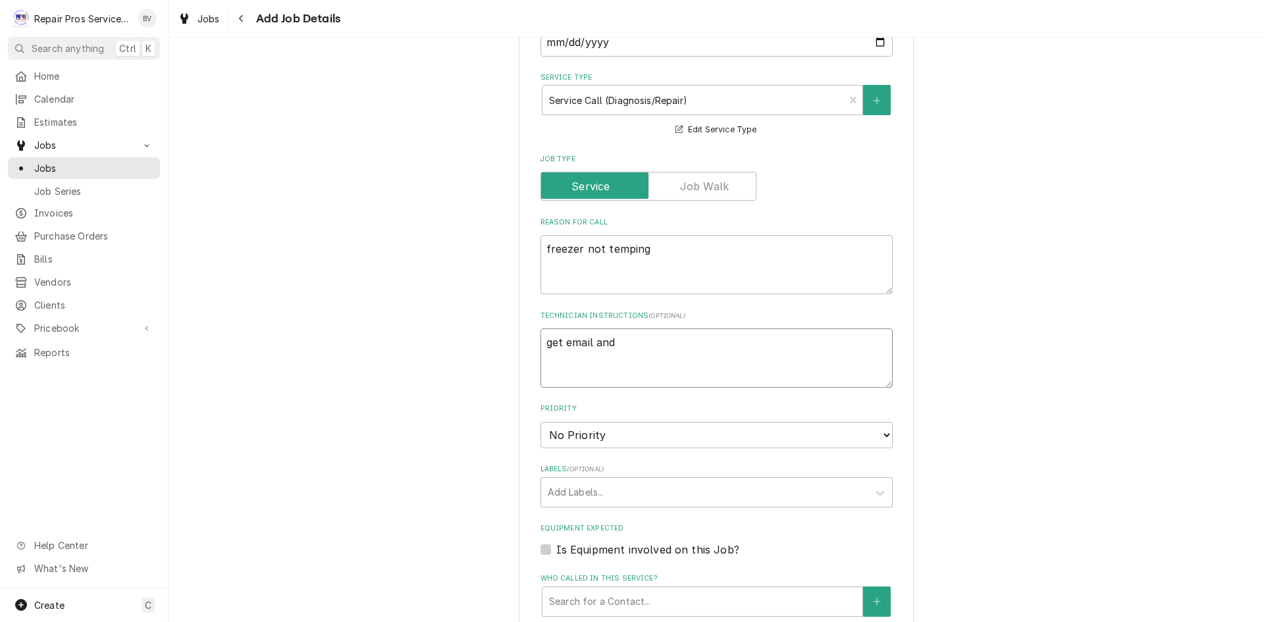
type textarea "x"
type textarea "get email and p"
type textarea "x"
type textarea "get email and ph"
type textarea "x"
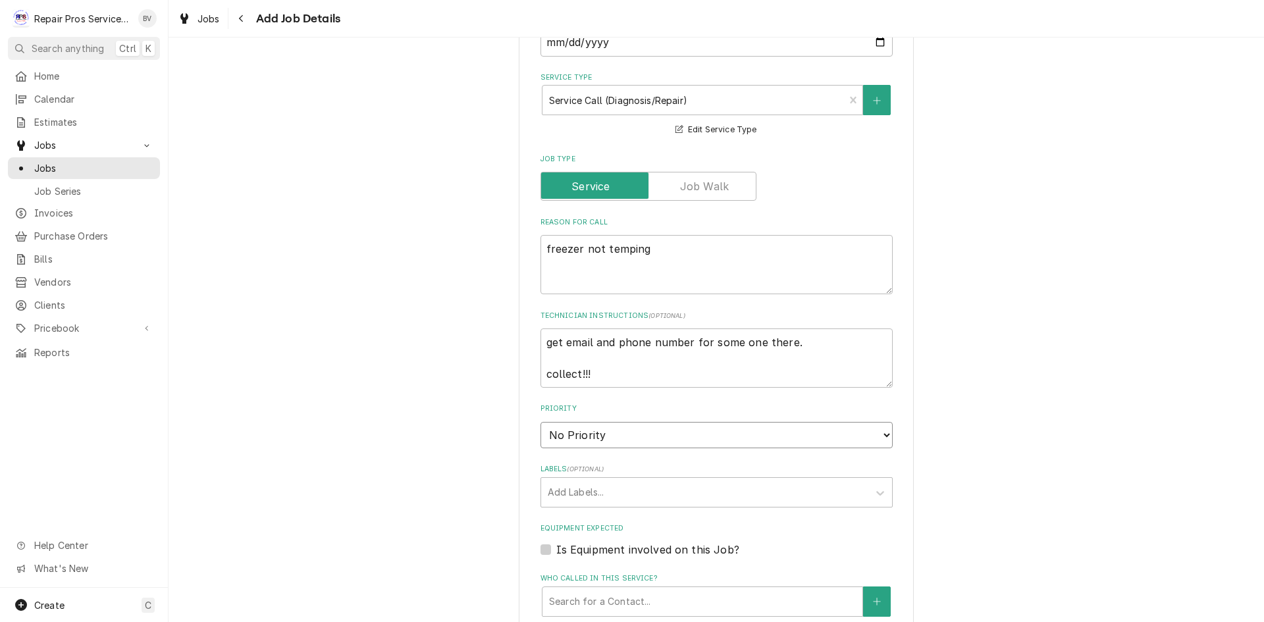
drag, startPoint x: 879, startPoint y: 435, endPoint x: 849, endPoint y: 439, distance: 29.9
click at [879, 435] on select "No Priority Urgent High Medium Low" at bounding box center [717, 435] width 352 height 26
click at [541, 422] on select "No Priority Urgent High Medium Low" at bounding box center [717, 435] width 352 height 26
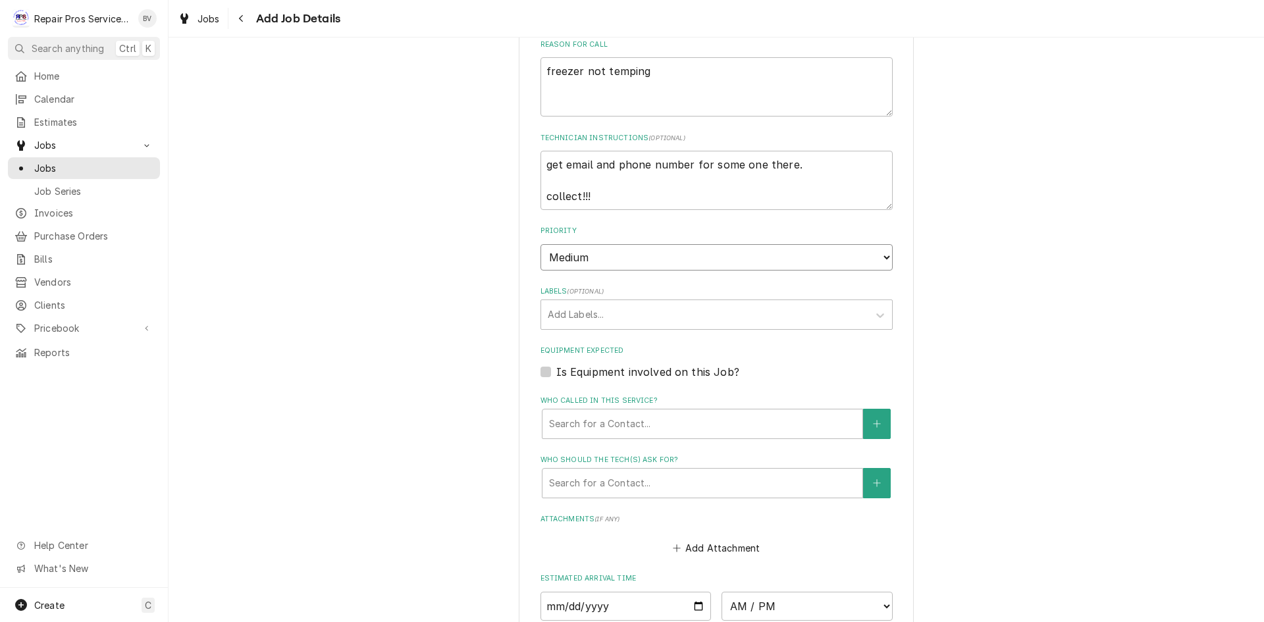
scroll to position [593, 0]
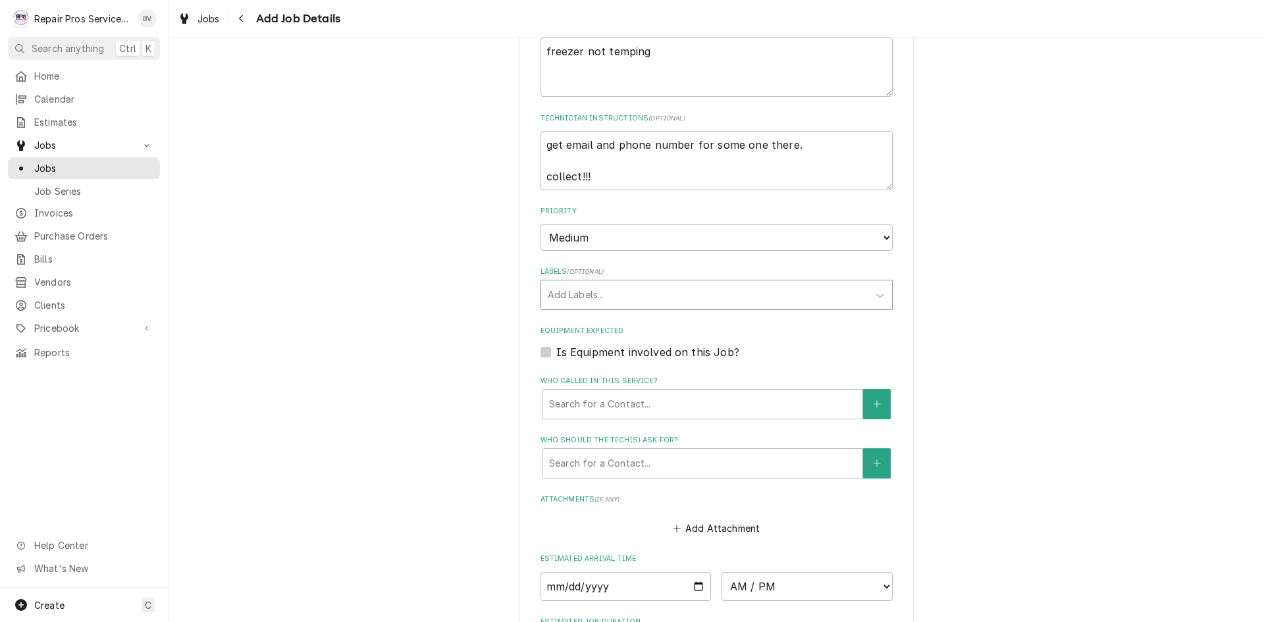
click at [607, 296] on div "Labels" at bounding box center [705, 295] width 314 height 24
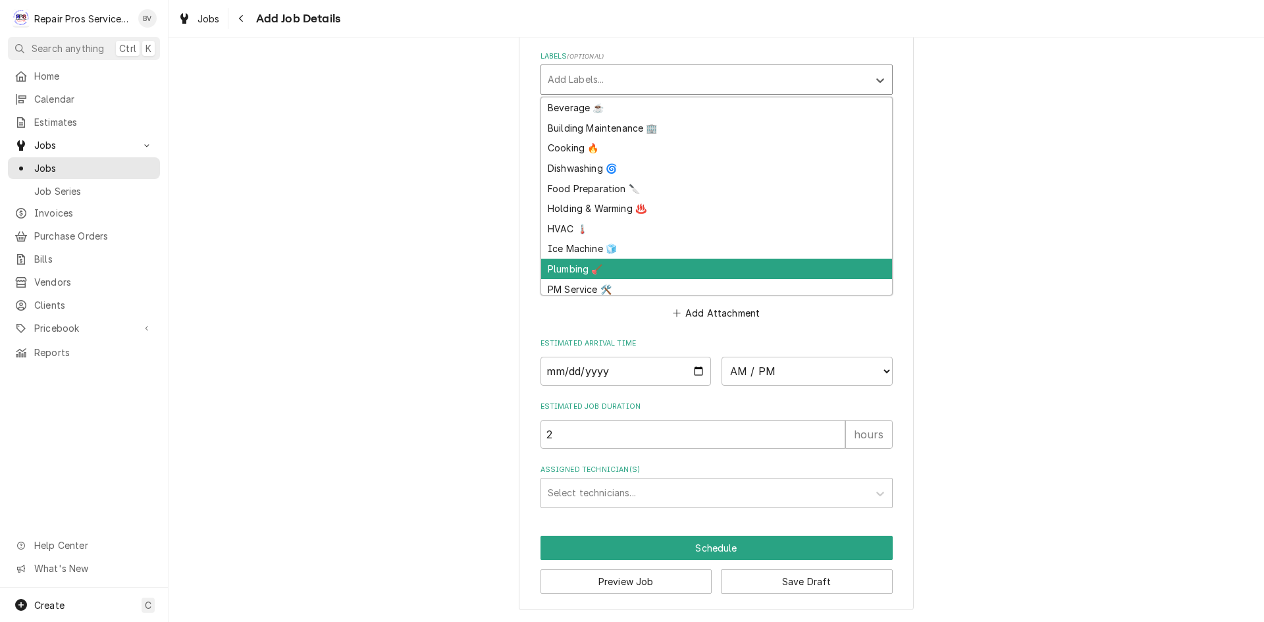
scroll to position [24, 0]
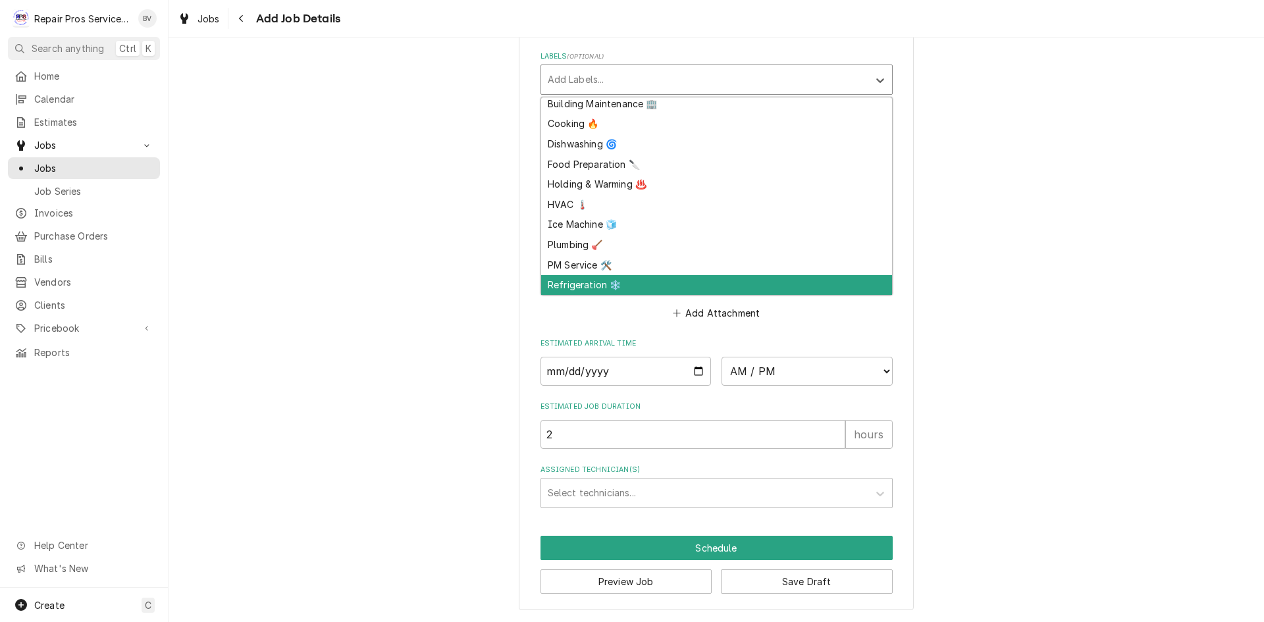
click at [650, 282] on div "Refrigeration ❄️" at bounding box center [716, 285] width 351 height 20
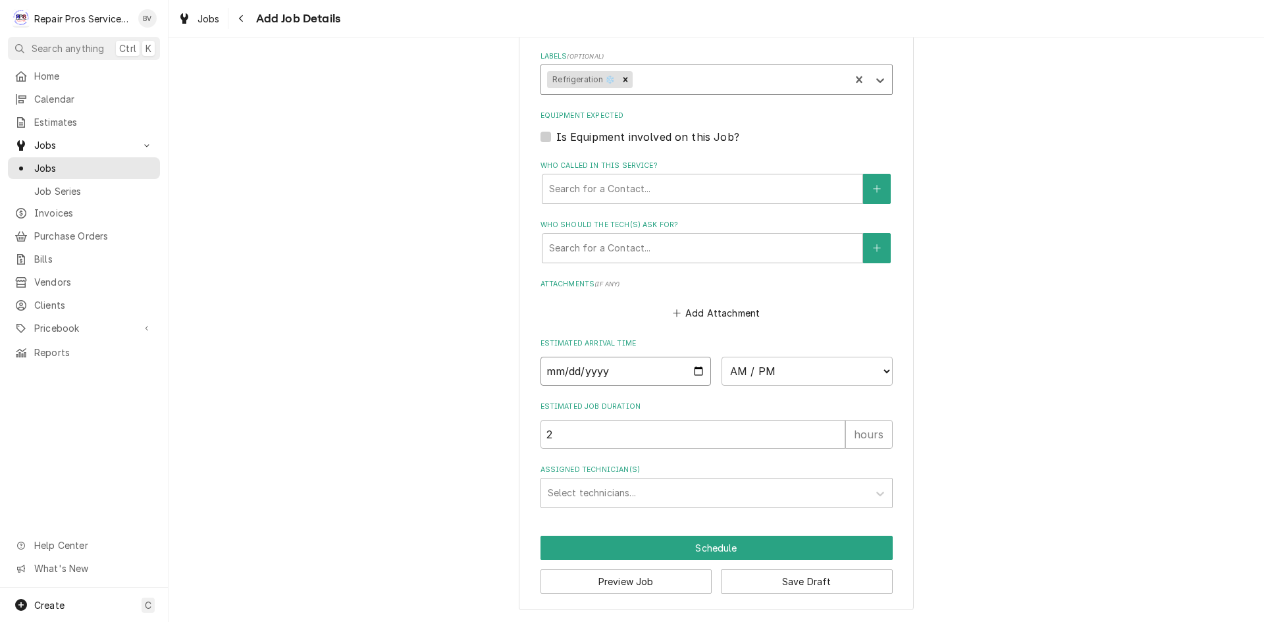
click at [693, 373] on input "Date" at bounding box center [626, 371] width 171 height 29
click at [765, 377] on select "AM / PM 6:00 AM 6:15 AM 6:30 AM 6:45 AM 7:00 AM 7:15 AM 7:30 AM 7:45 AM 8:00 AM…" at bounding box center [807, 371] width 171 height 29
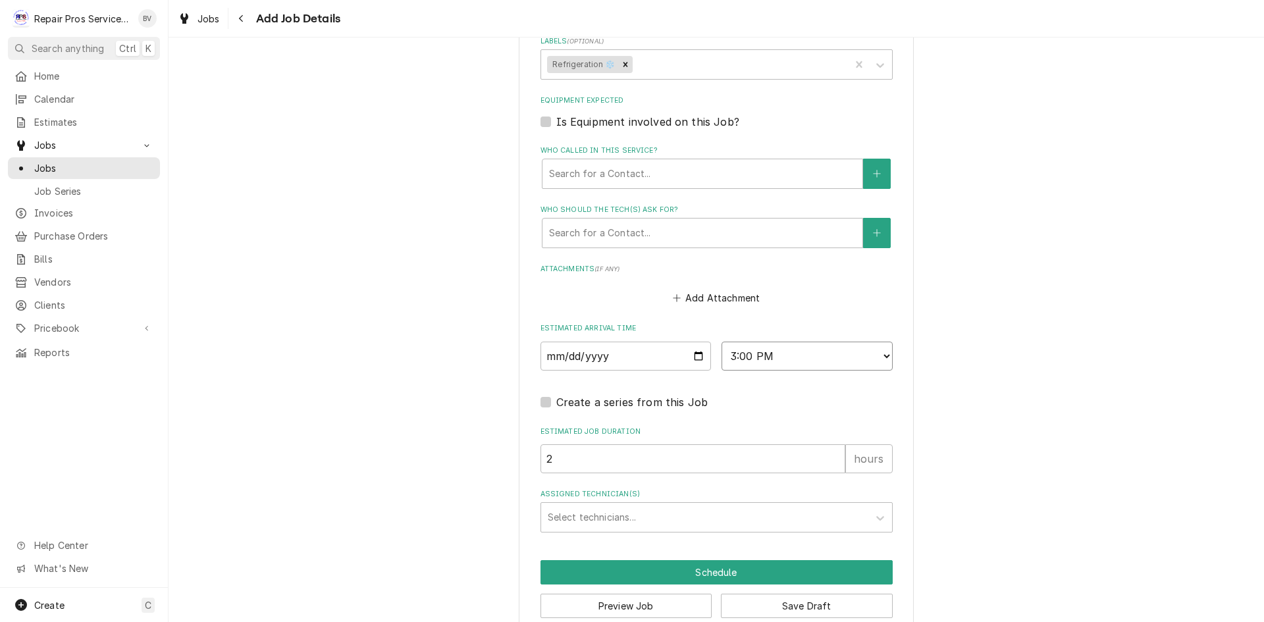
scroll to position [848, 0]
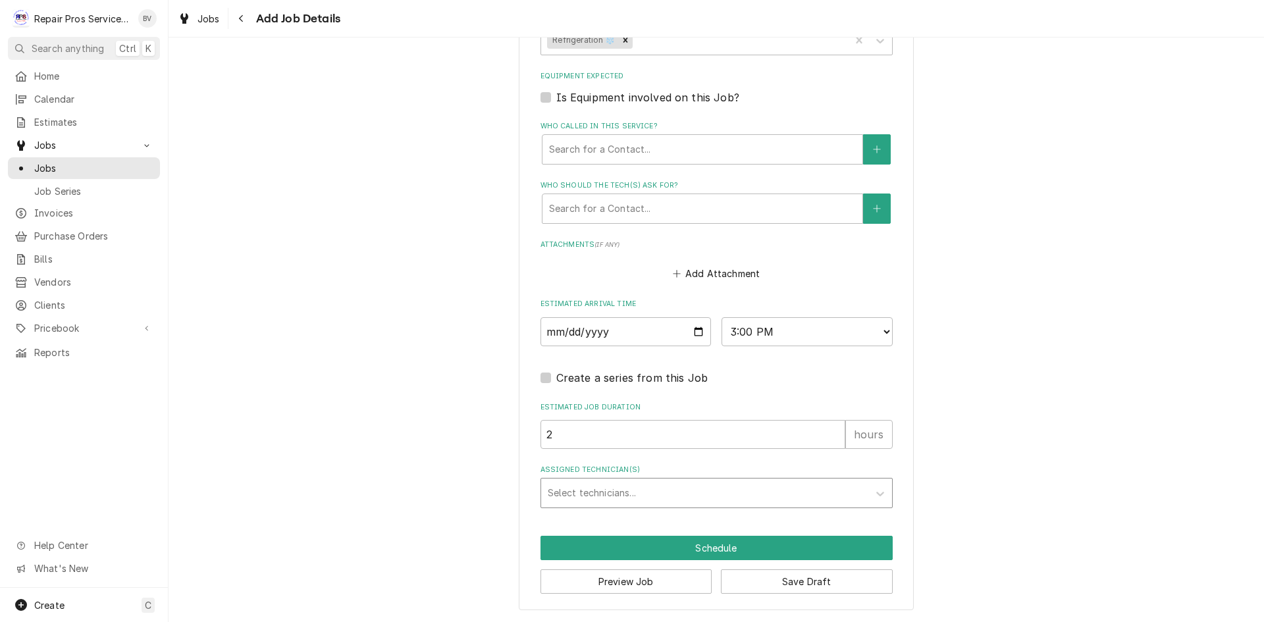
click at [569, 492] on div "Assigned Technician(s)" at bounding box center [705, 493] width 314 height 24
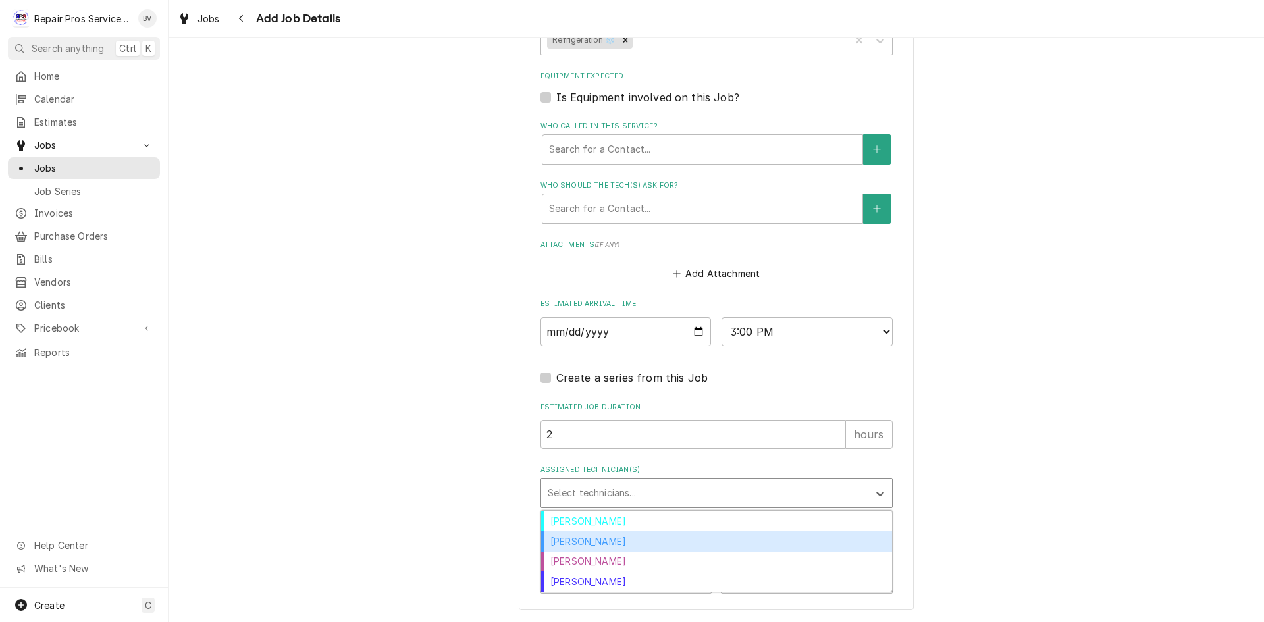
click at [578, 545] on div "Caleb Kvale" at bounding box center [716, 541] width 351 height 20
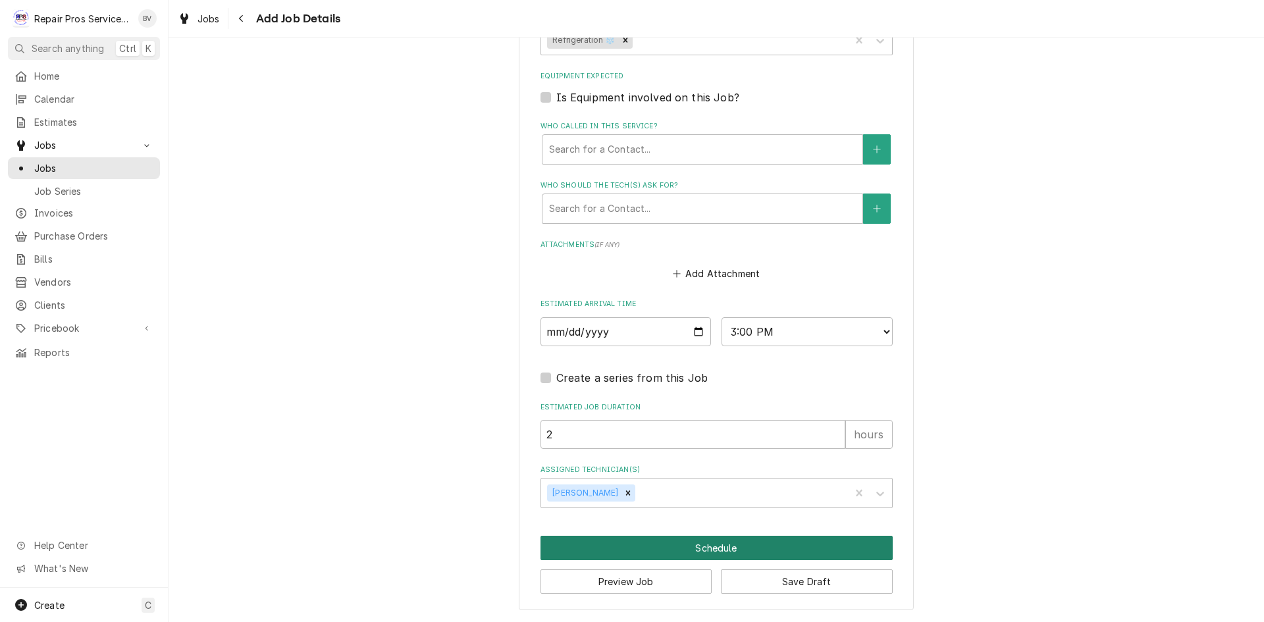
click at [641, 553] on button "Schedule" at bounding box center [717, 548] width 352 height 24
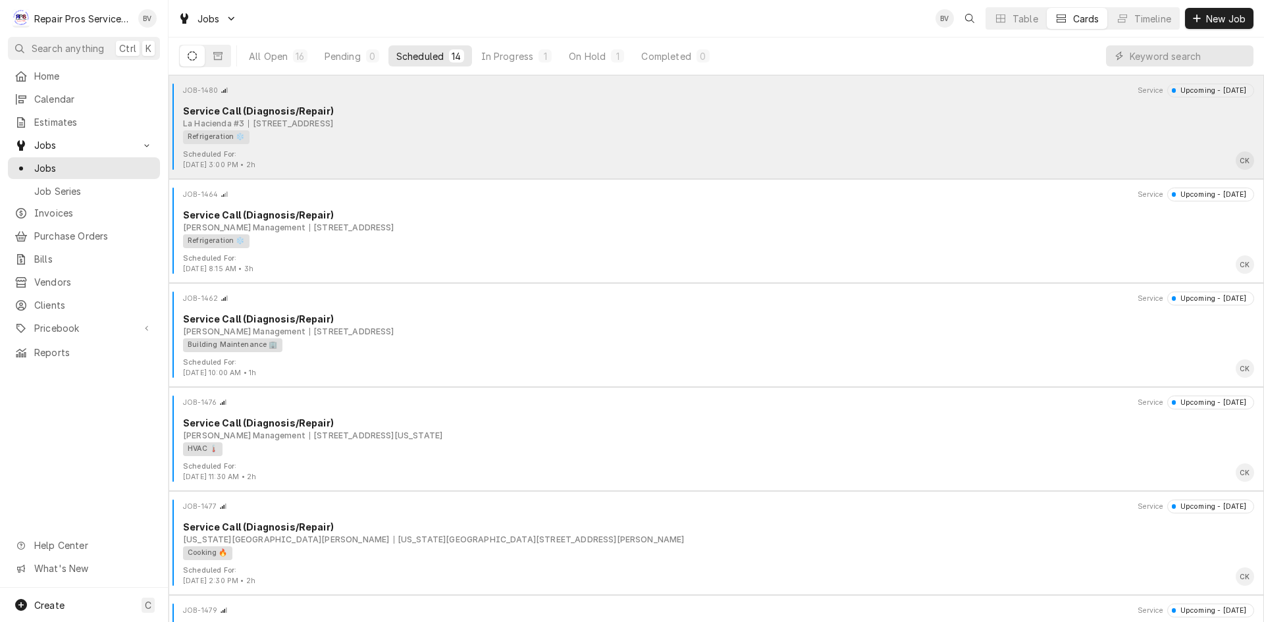
click at [541, 130] on div "Refrigeration ❄️" at bounding box center [714, 137] width 1062 height 14
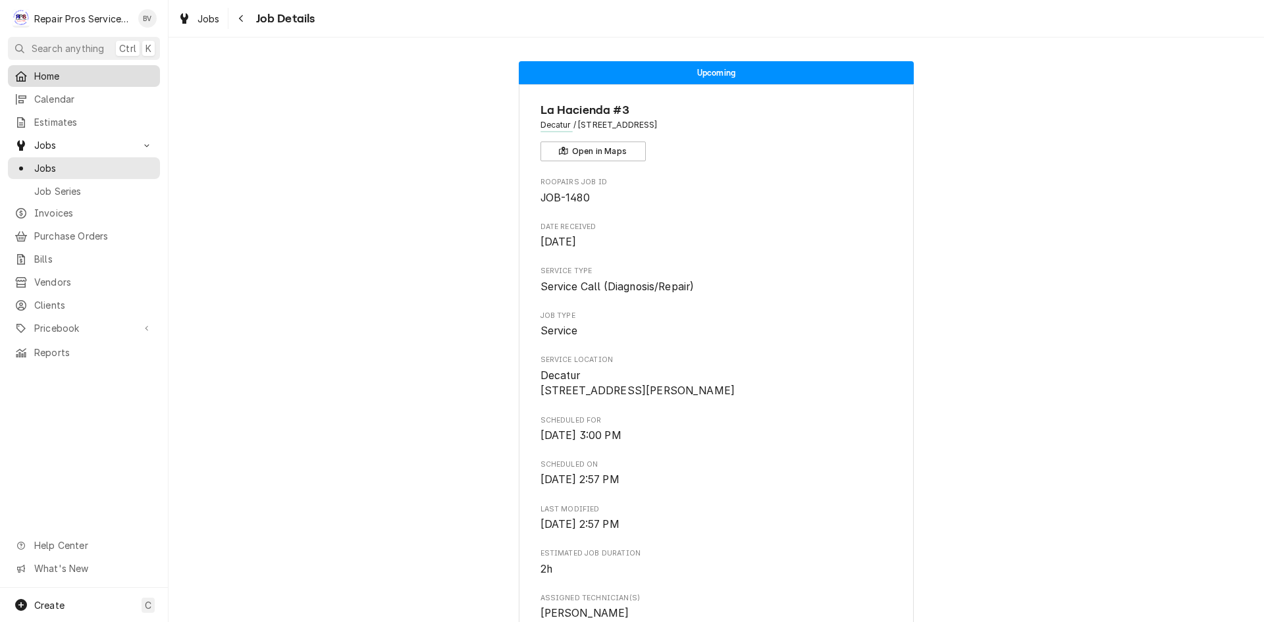
click at [53, 70] on span "Home" at bounding box center [93, 76] width 119 height 14
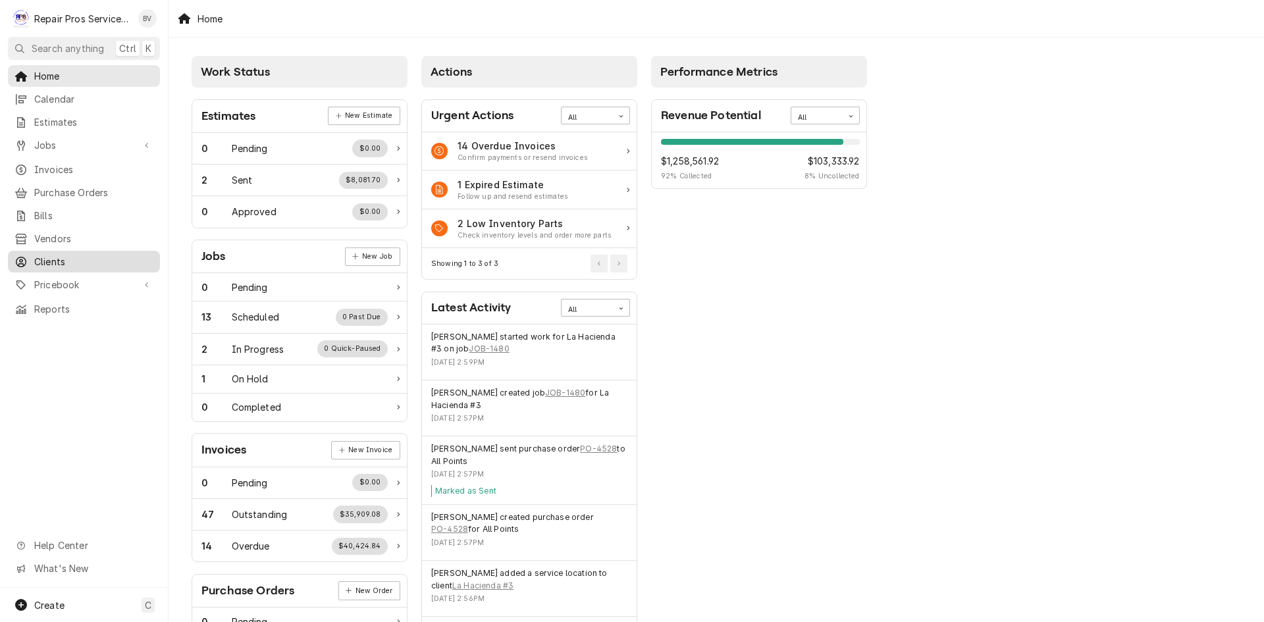
click at [56, 260] on span "Clients" at bounding box center [93, 262] width 119 height 14
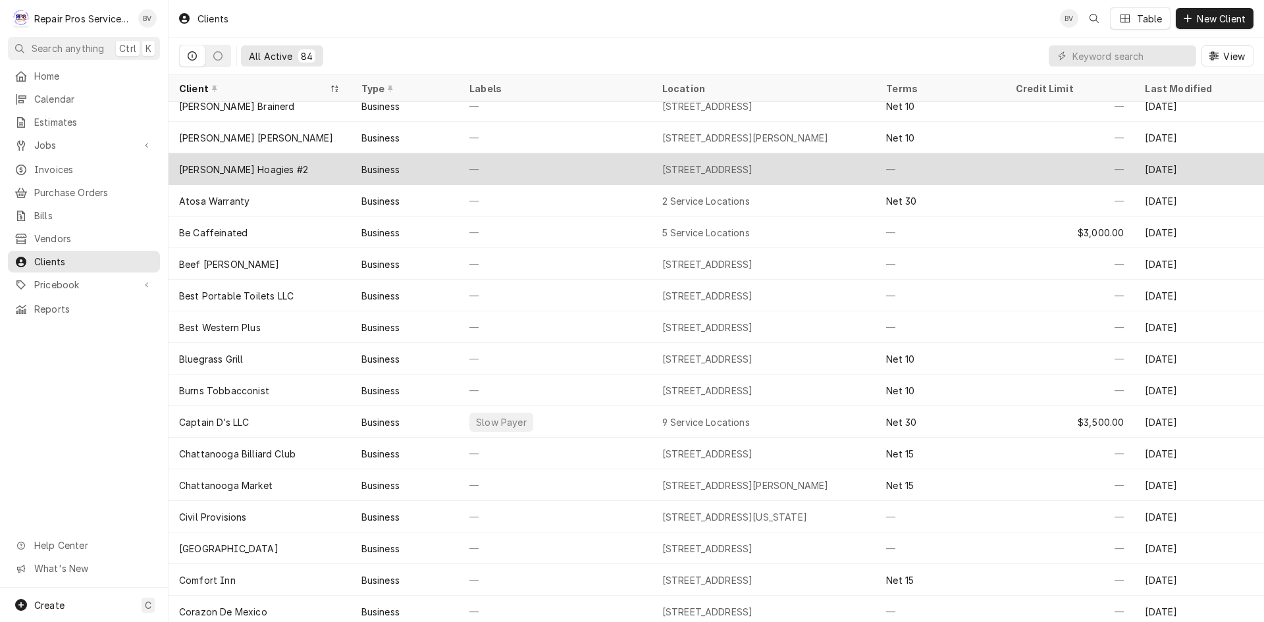
scroll to position [205, 0]
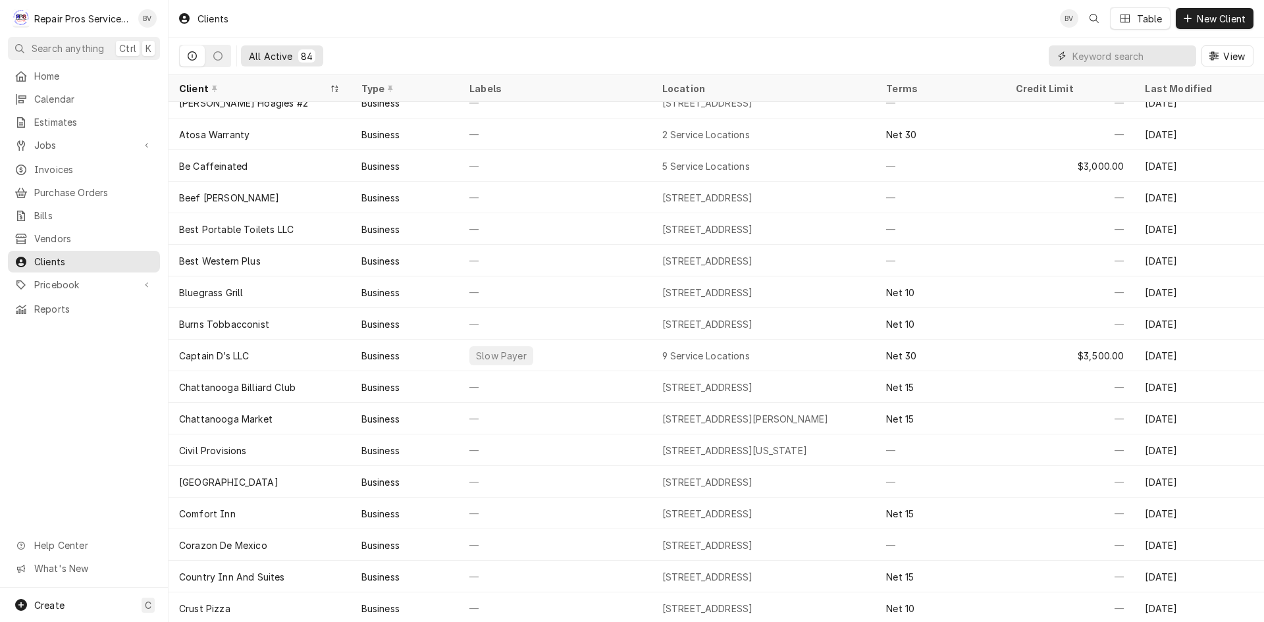
click at [1086, 51] on input "Dynamic Content Wrapper" at bounding box center [1131, 55] width 117 height 21
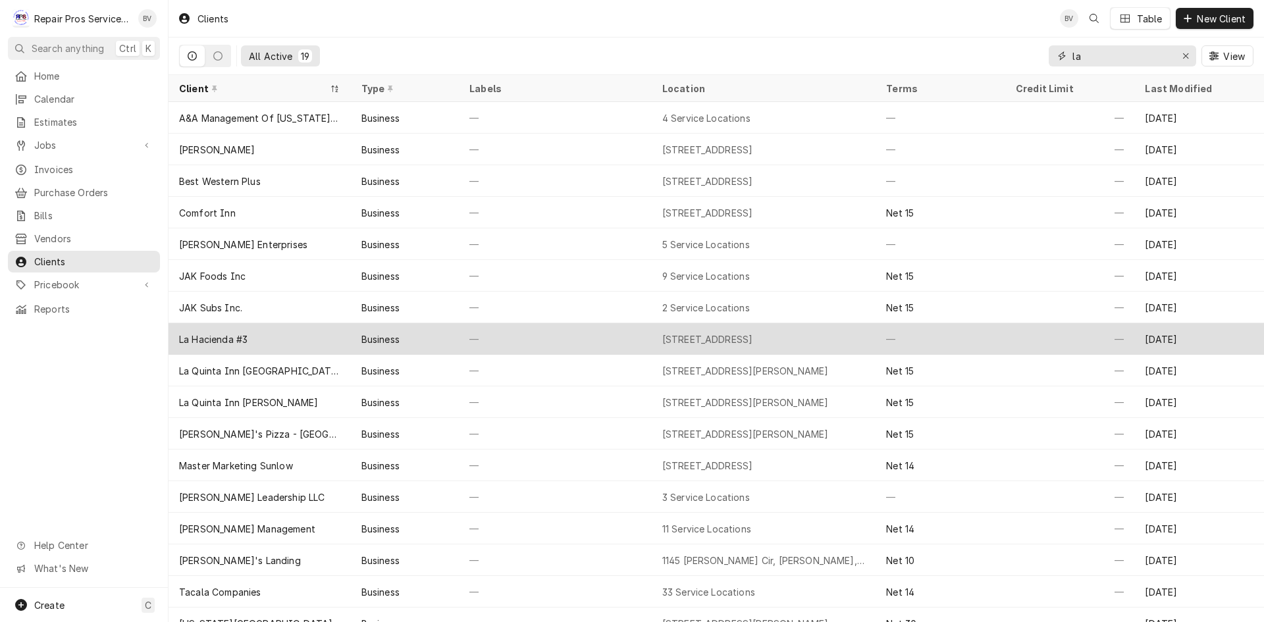
type input "la"
click at [339, 338] on div "La Hacienda #3" at bounding box center [260, 339] width 182 height 32
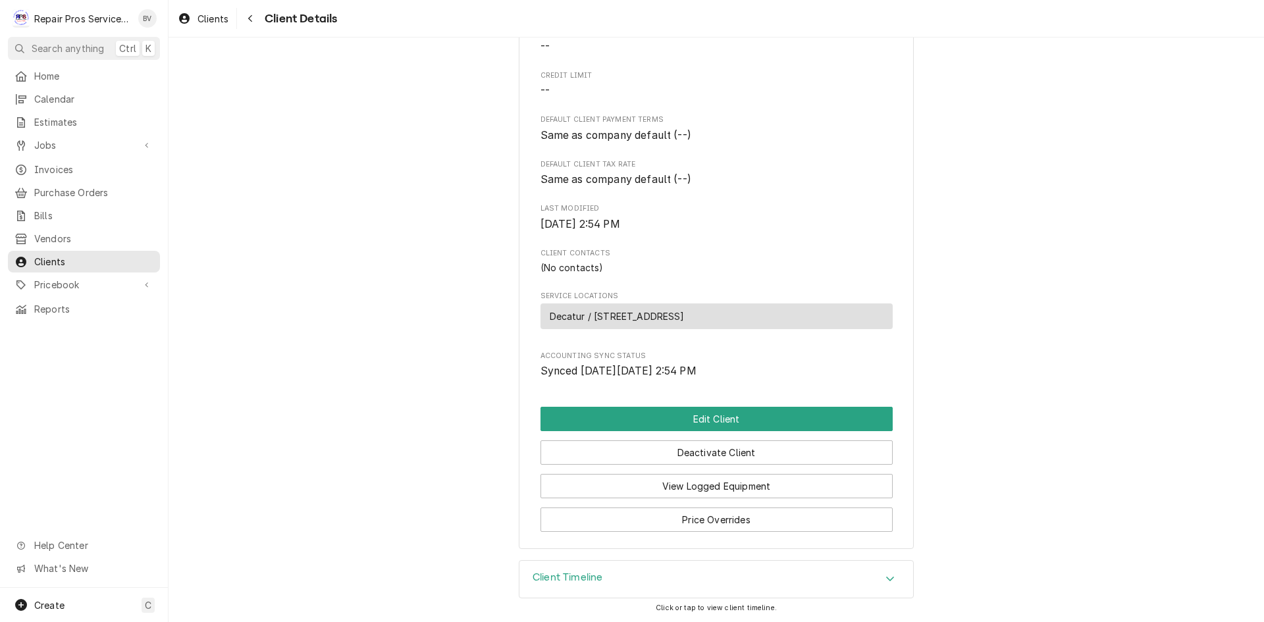
scroll to position [234, 0]
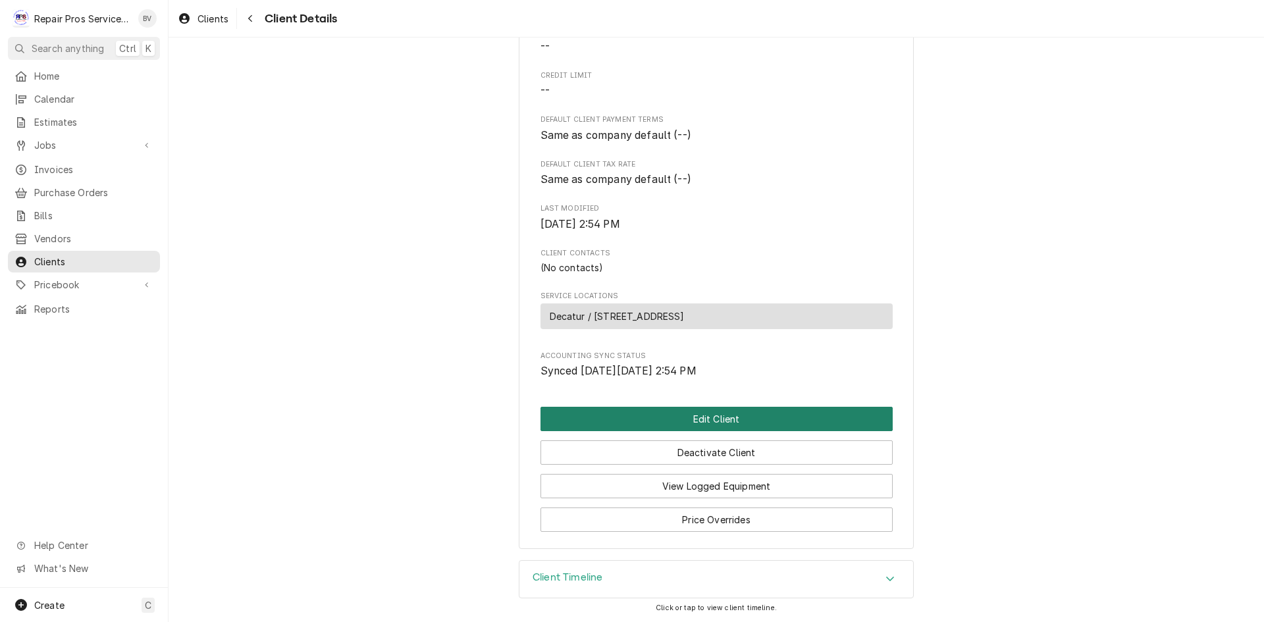
click at [710, 420] on button "Edit Client" at bounding box center [717, 419] width 352 height 24
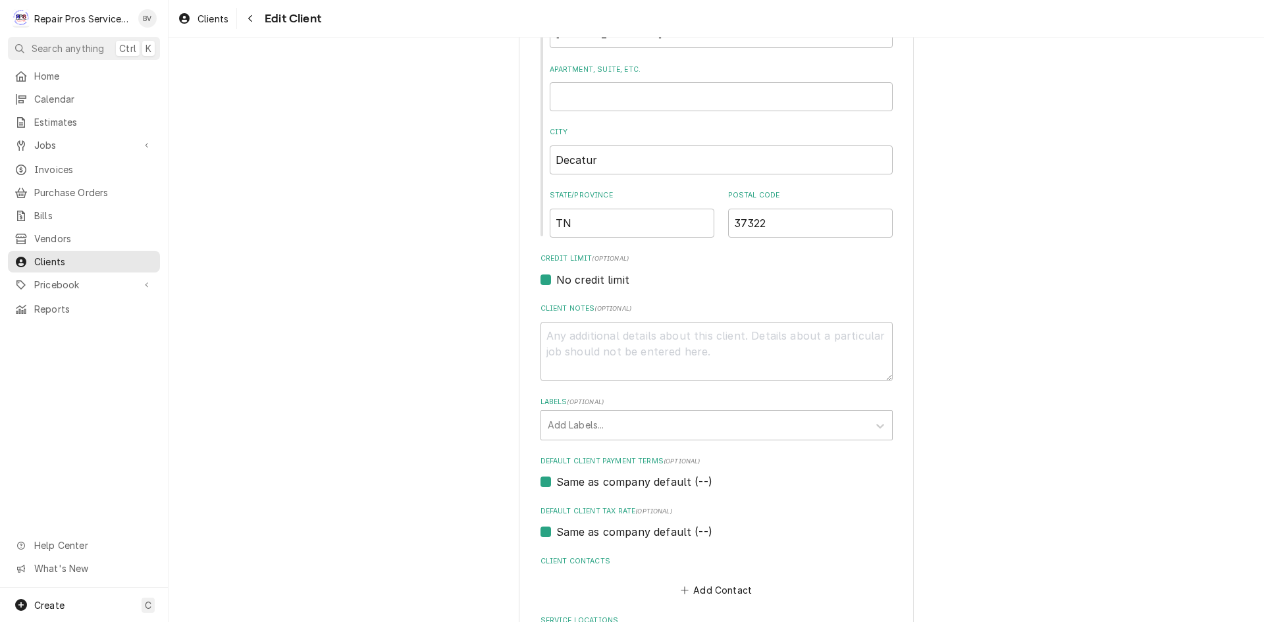
scroll to position [530, 0]
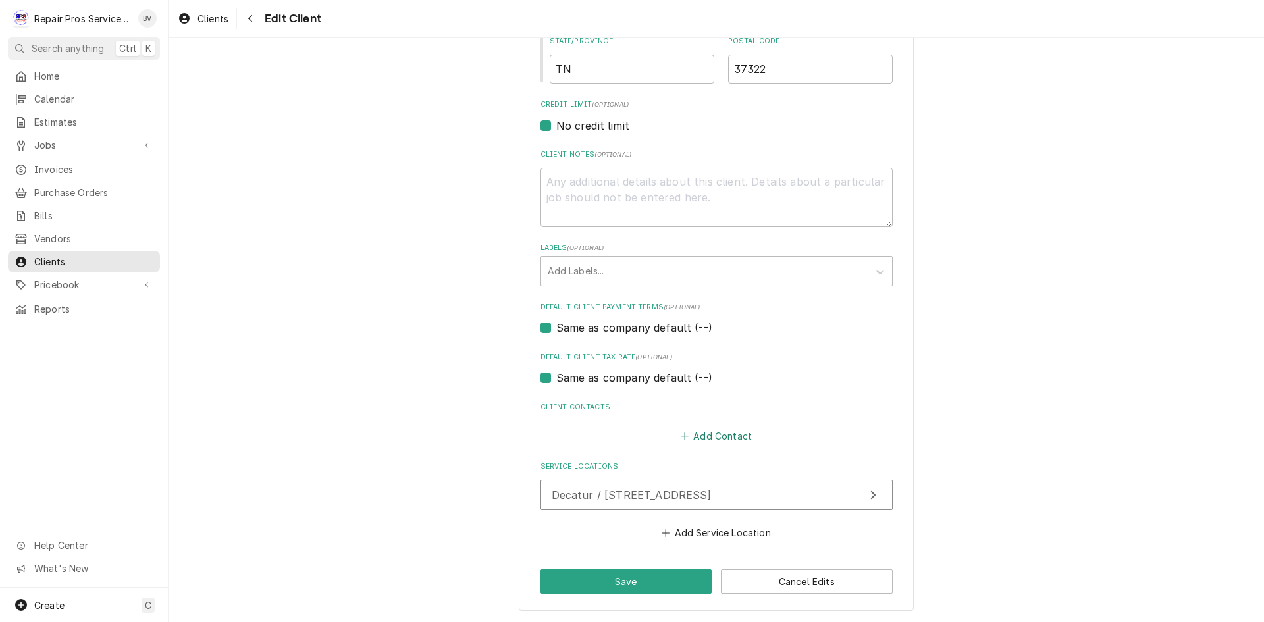
click at [681, 436] on icon "Client Contacts" at bounding box center [685, 436] width 8 height 9
type textarea "x"
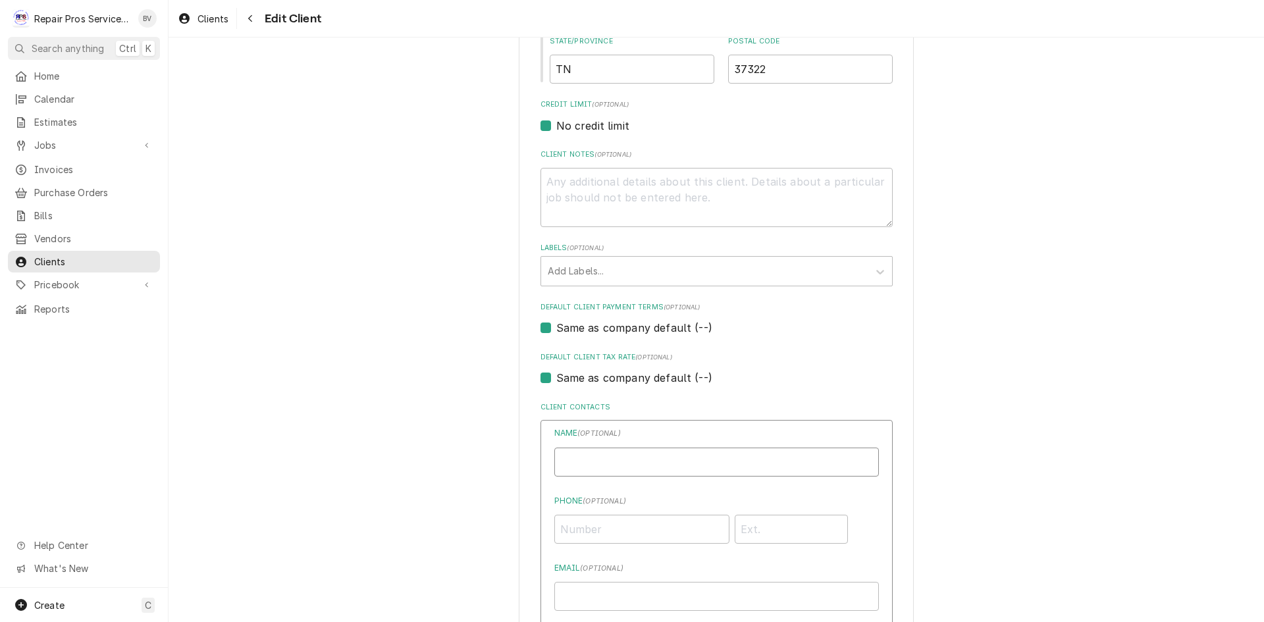
click at [575, 462] on input "Business Name" at bounding box center [717, 462] width 325 height 29
type input "accounting"
click at [569, 525] on input "Phone ( optional )" at bounding box center [642, 529] width 175 height 29
type input "(423) 827-6898"
click at [669, 556] on div "Name ( optional ) accounting Phone ( optional ) (423) 827-6898 Email ( optional…" at bounding box center [717, 609] width 325 height 364
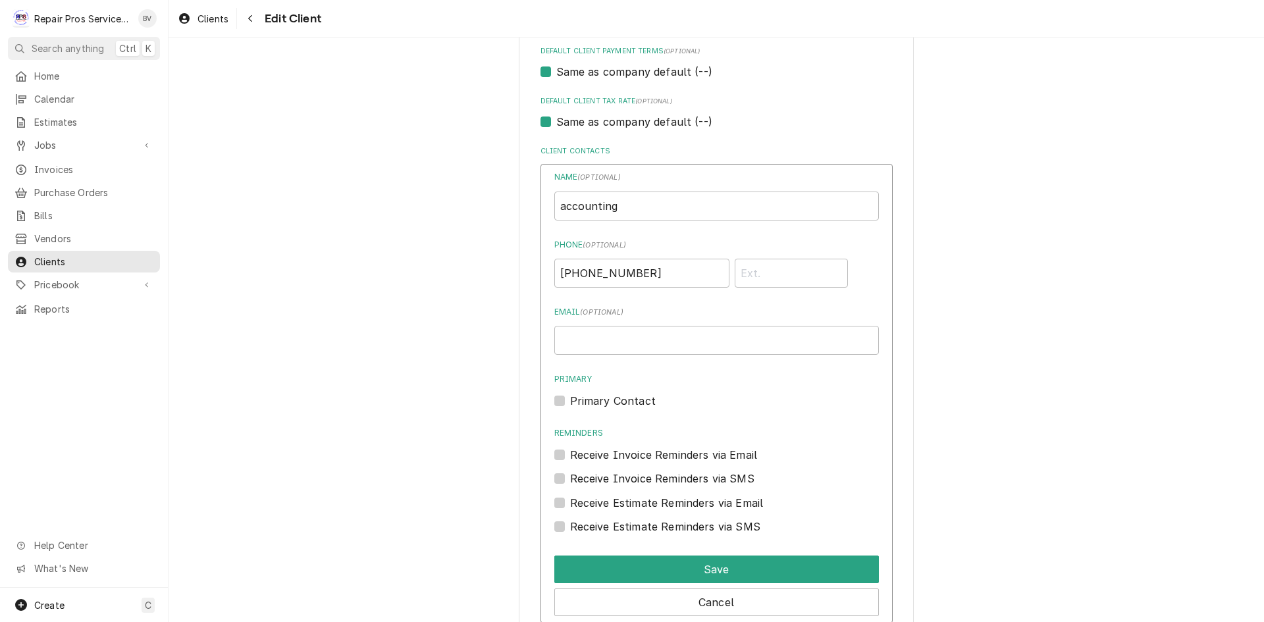
scroll to position [794, 0]
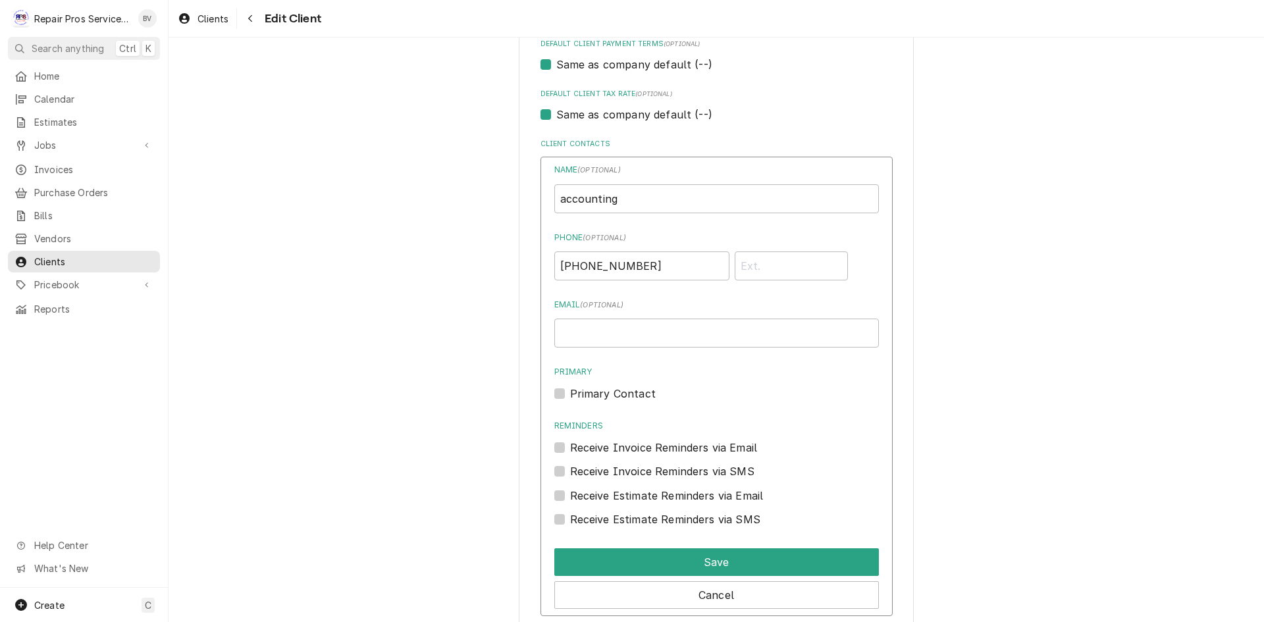
click at [570, 473] on label "Receive Invoice Reminders via SMS" at bounding box center [662, 472] width 184 height 16
click at [570, 473] on input "Contact Edit Form" at bounding box center [732, 478] width 325 height 29
checkbox input "true"
click at [570, 521] on label "Receive Estimate Reminders via SMS" at bounding box center [665, 520] width 190 height 16
click at [570, 521] on input "Contact Edit Form" at bounding box center [732, 526] width 325 height 29
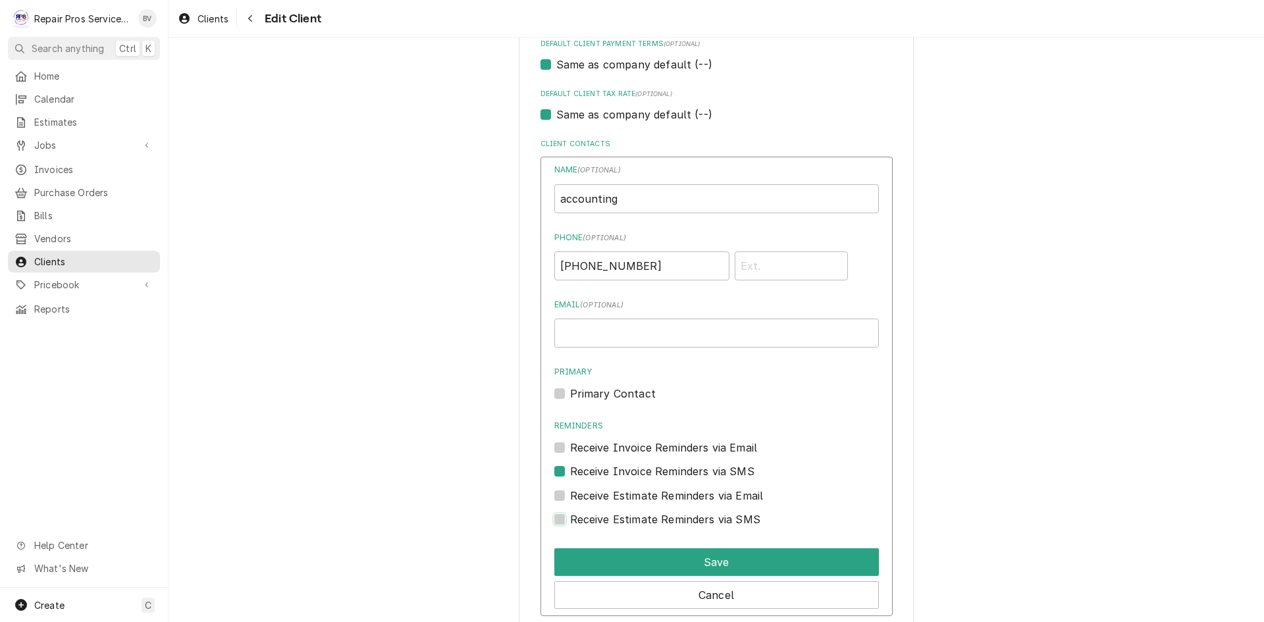
checkbox input "true"
click at [560, 394] on div "Primary Contact" at bounding box center [717, 394] width 325 height 16
click at [570, 392] on label "Primary Contact" at bounding box center [613, 394] width 86 height 16
click at [570, 392] on input "Primary" at bounding box center [732, 400] width 325 height 29
checkbox input "true"
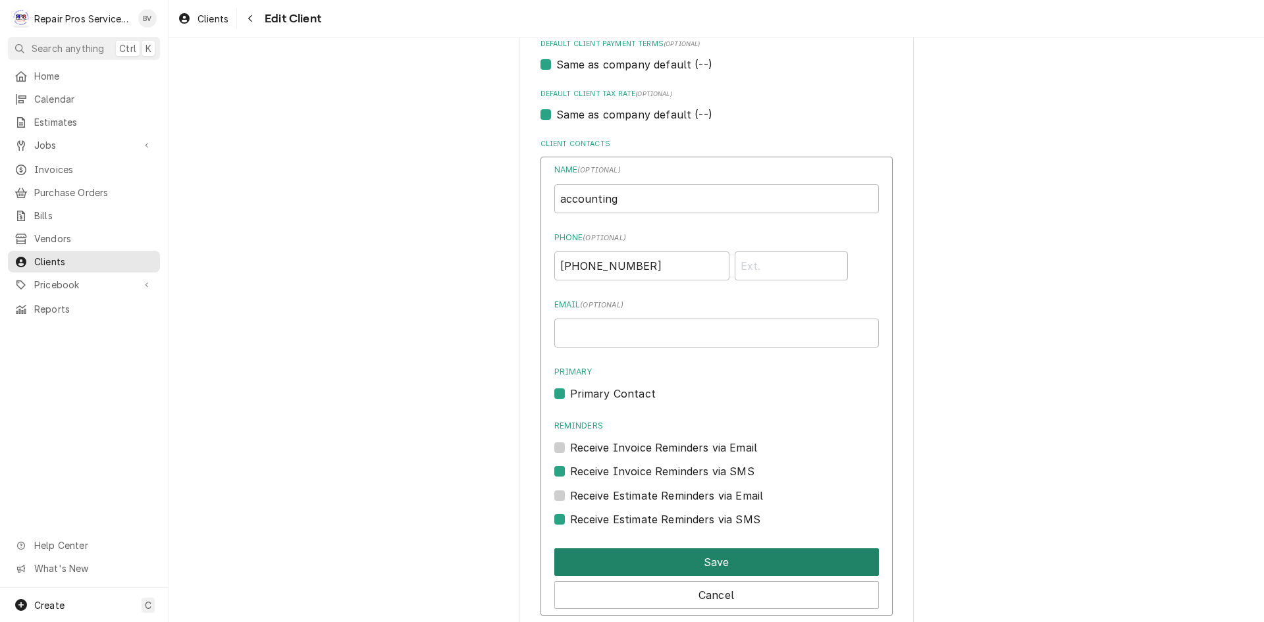
click at [716, 561] on button "Save" at bounding box center [717, 563] width 325 height 28
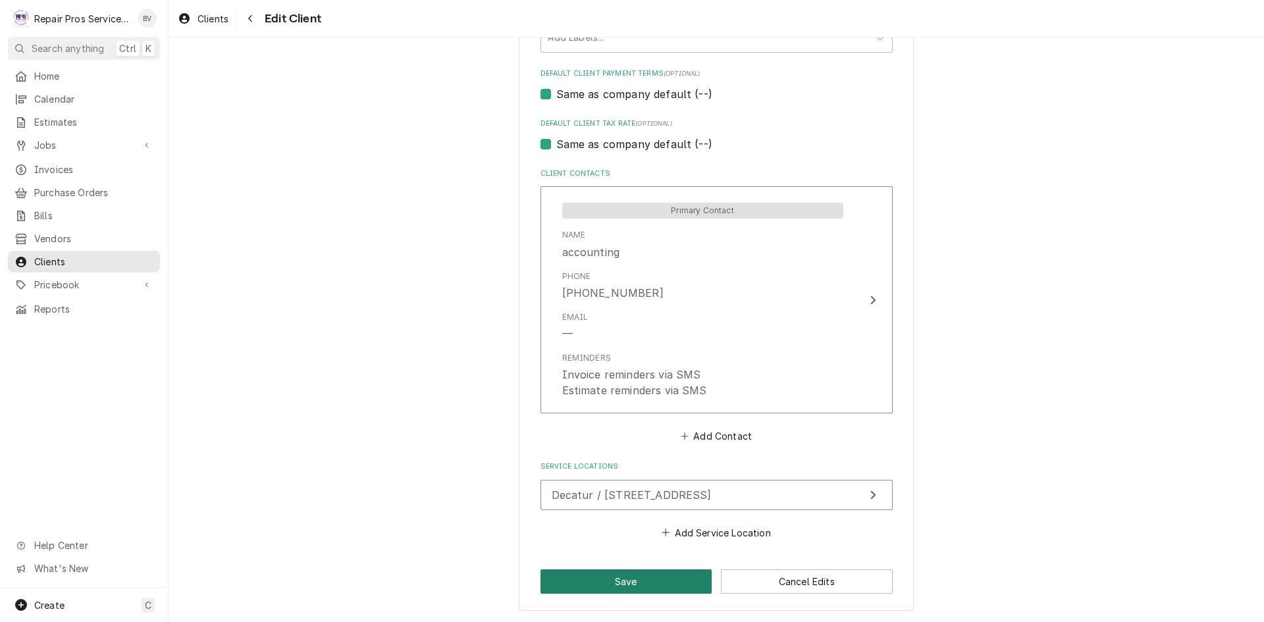
click at [595, 580] on button "Save" at bounding box center [627, 582] width 172 height 24
type textarea "x"
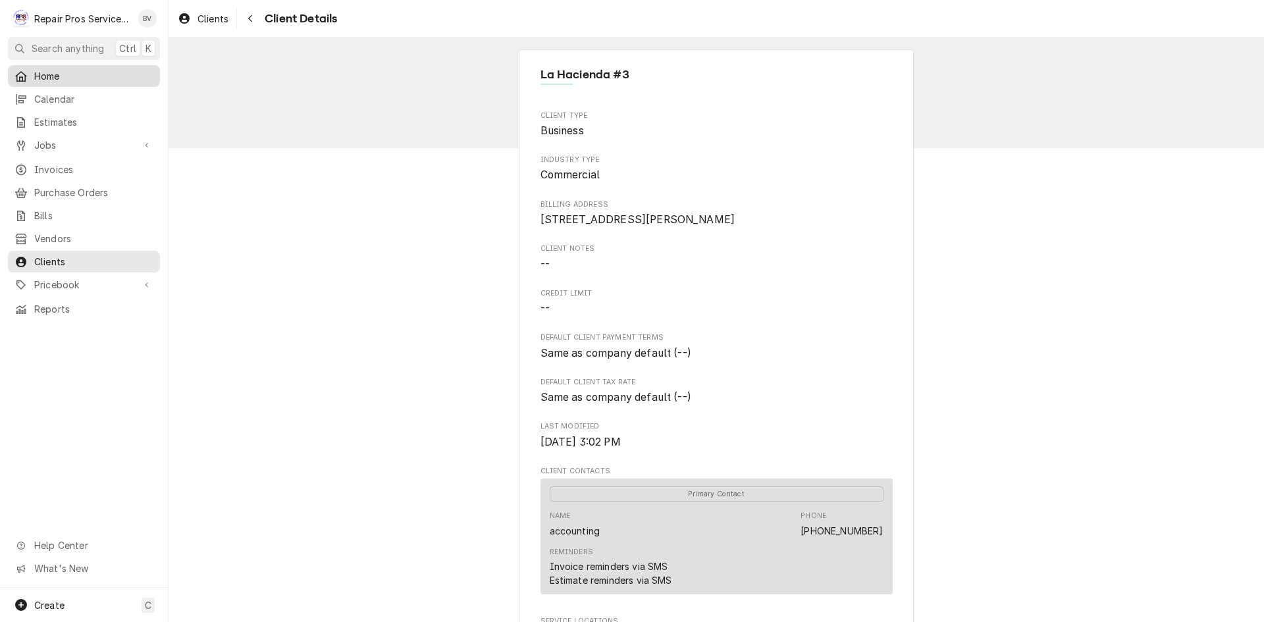
click at [43, 72] on span "Home" at bounding box center [93, 76] width 119 height 14
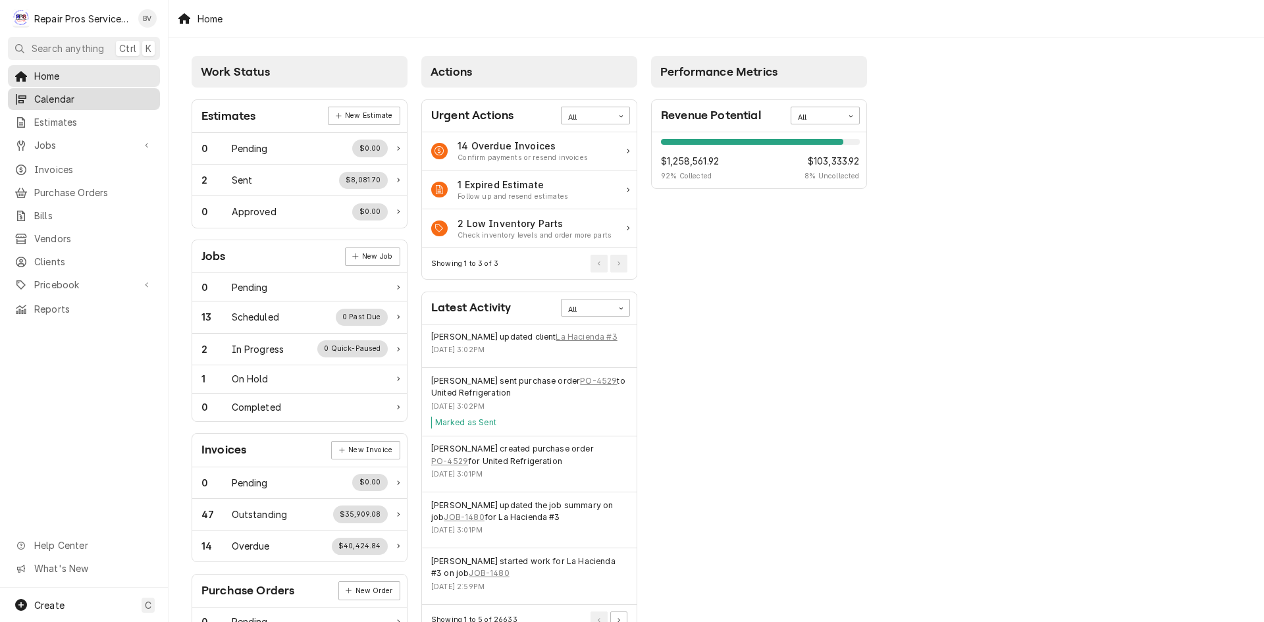
click at [57, 100] on span "Calendar" at bounding box center [93, 99] width 119 height 14
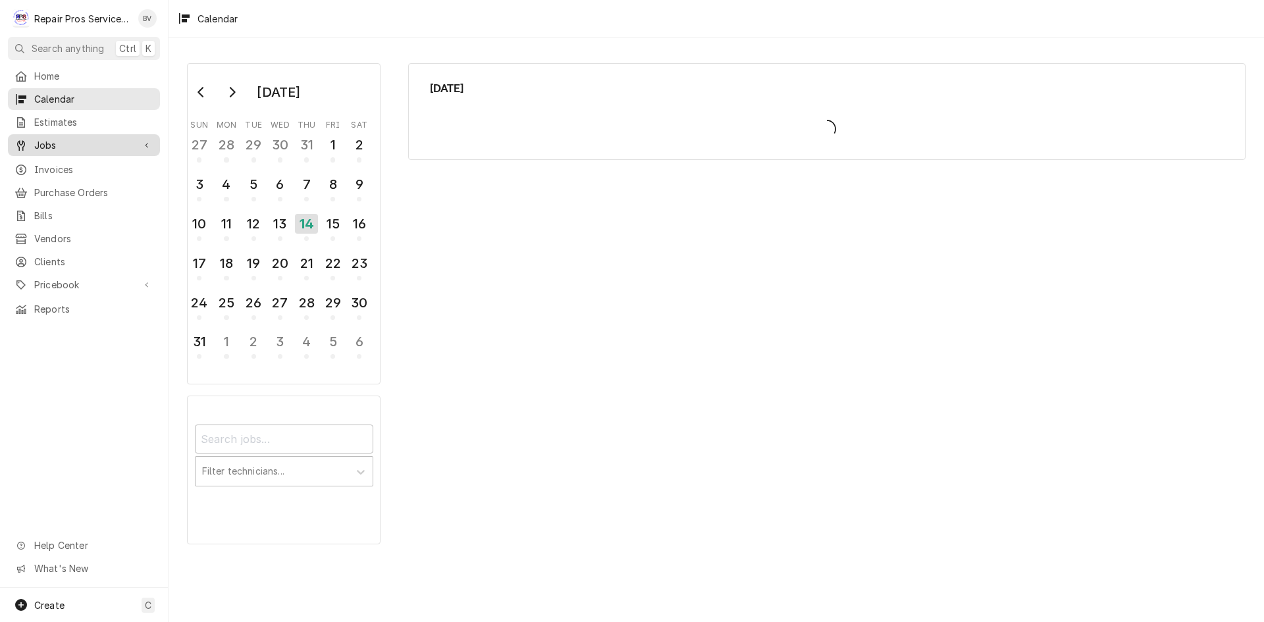
click at [57, 142] on span "Jobs" at bounding box center [83, 145] width 99 height 14
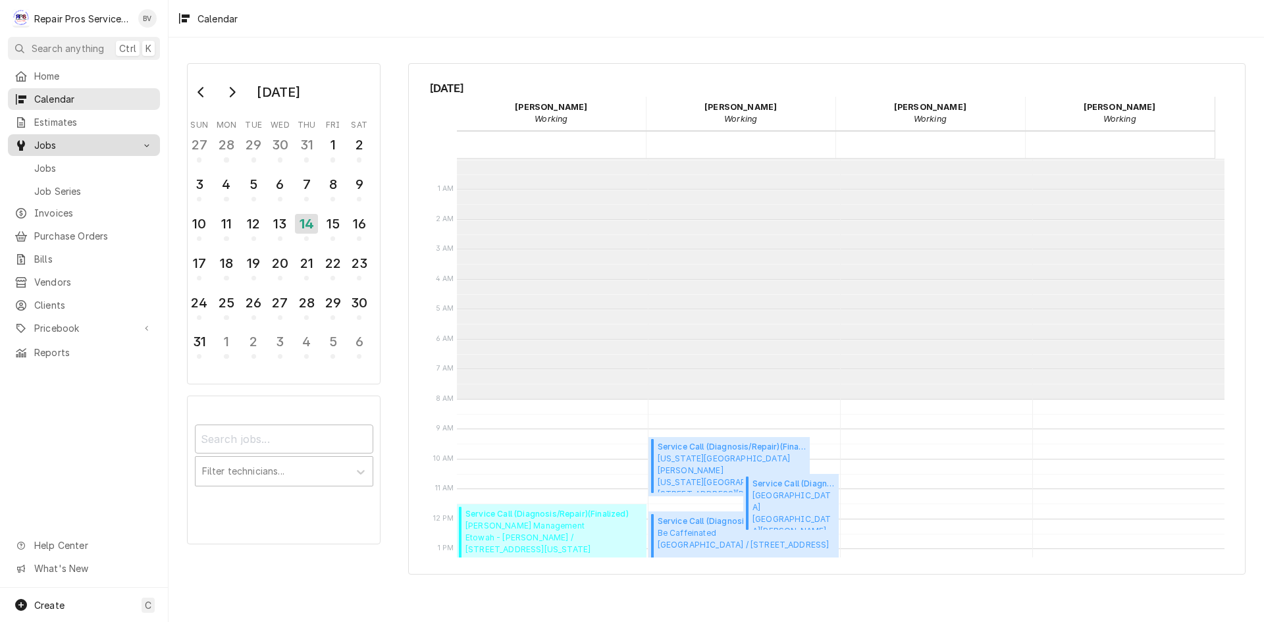
scroll to position [240, 0]
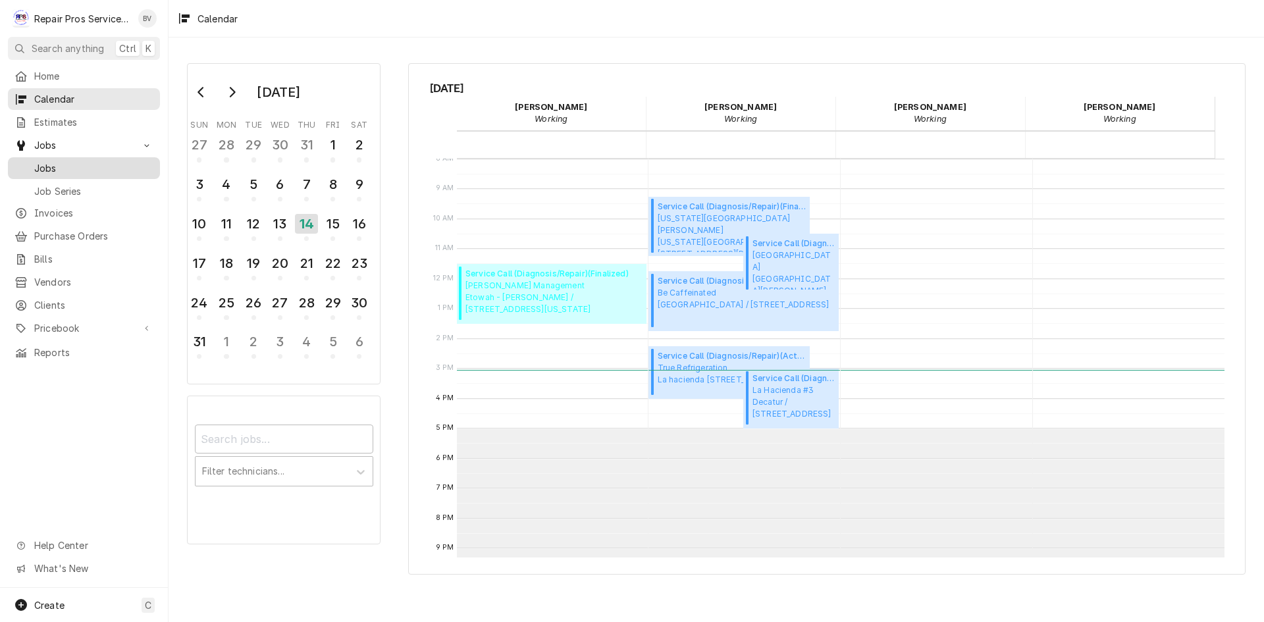
click at [53, 166] on span "Jobs" at bounding box center [93, 168] width 119 height 14
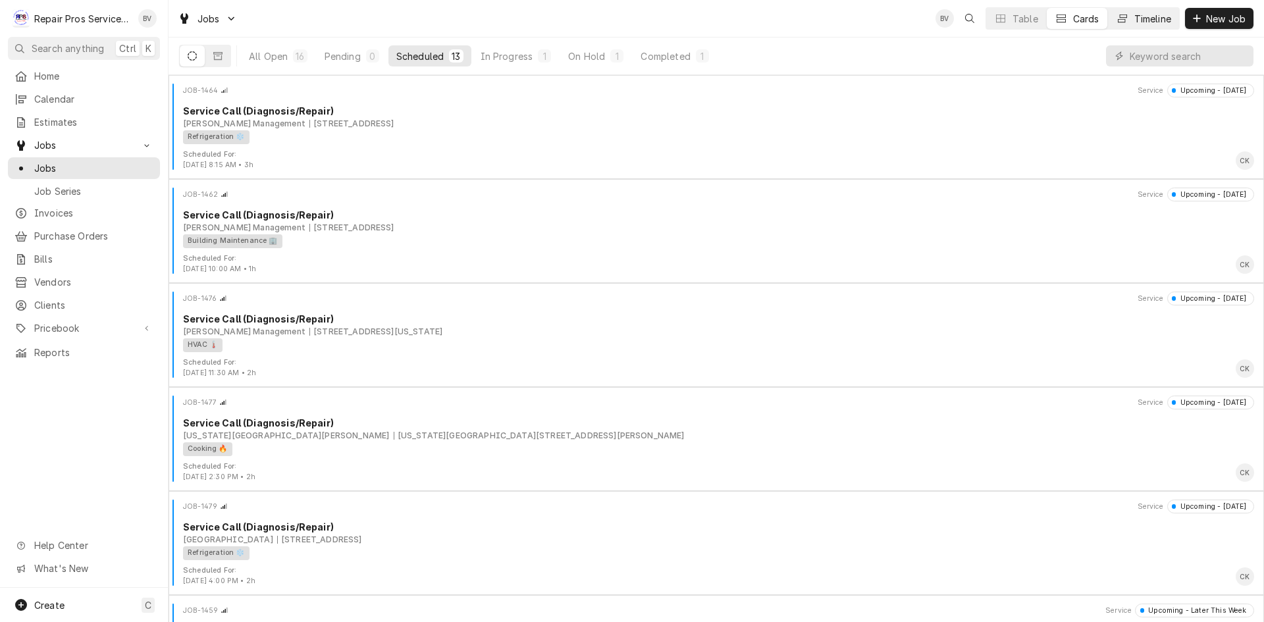
click at [1141, 22] on div "Timeline" at bounding box center [1153, 19] width 37 height 14
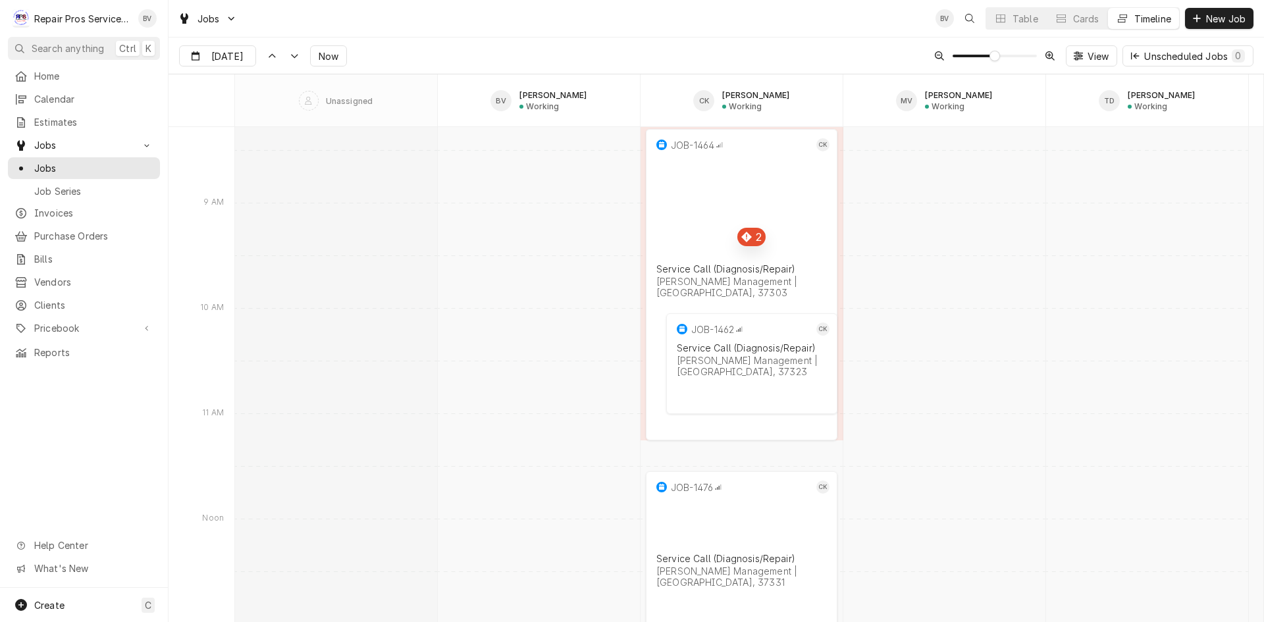
scroll to position [10447, 0]
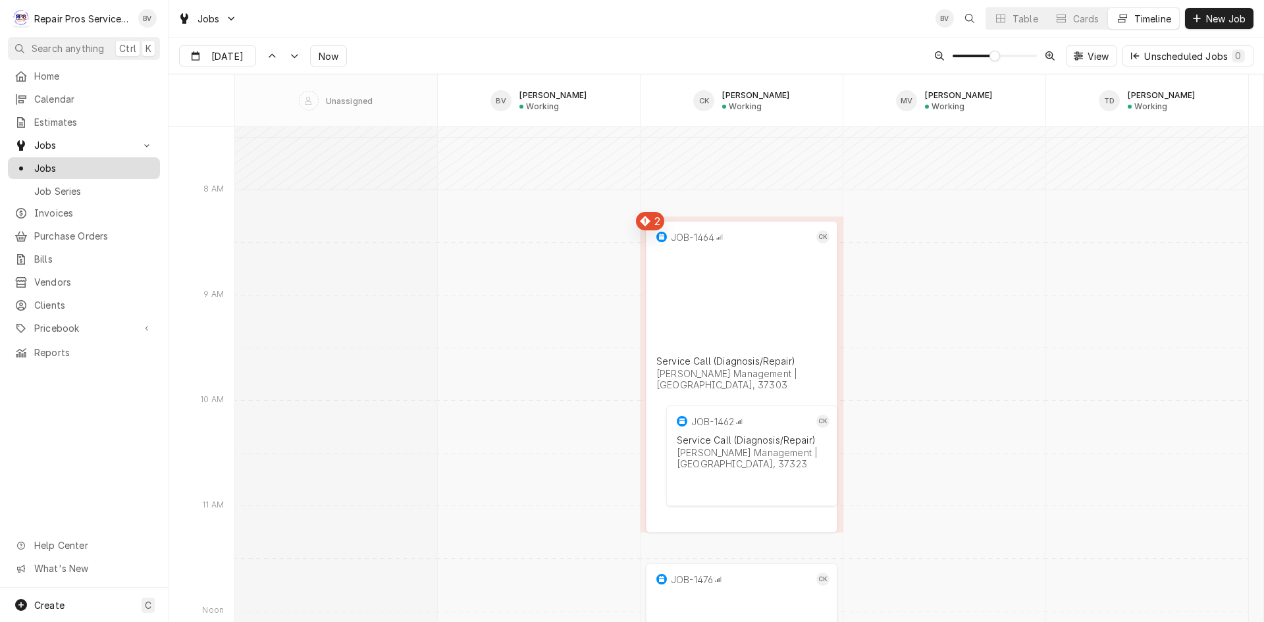
click at [48, 163] on span "Jobs" at bounding box center [93, 168] width 119 height 14
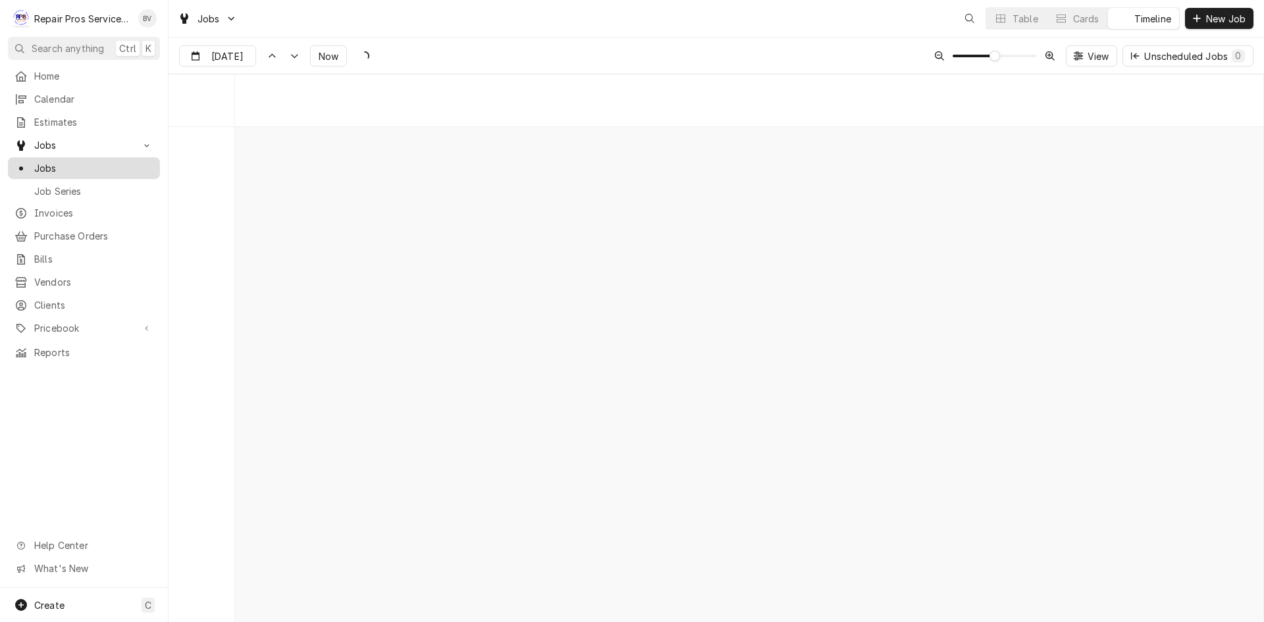
scroll to position [10316, 0]
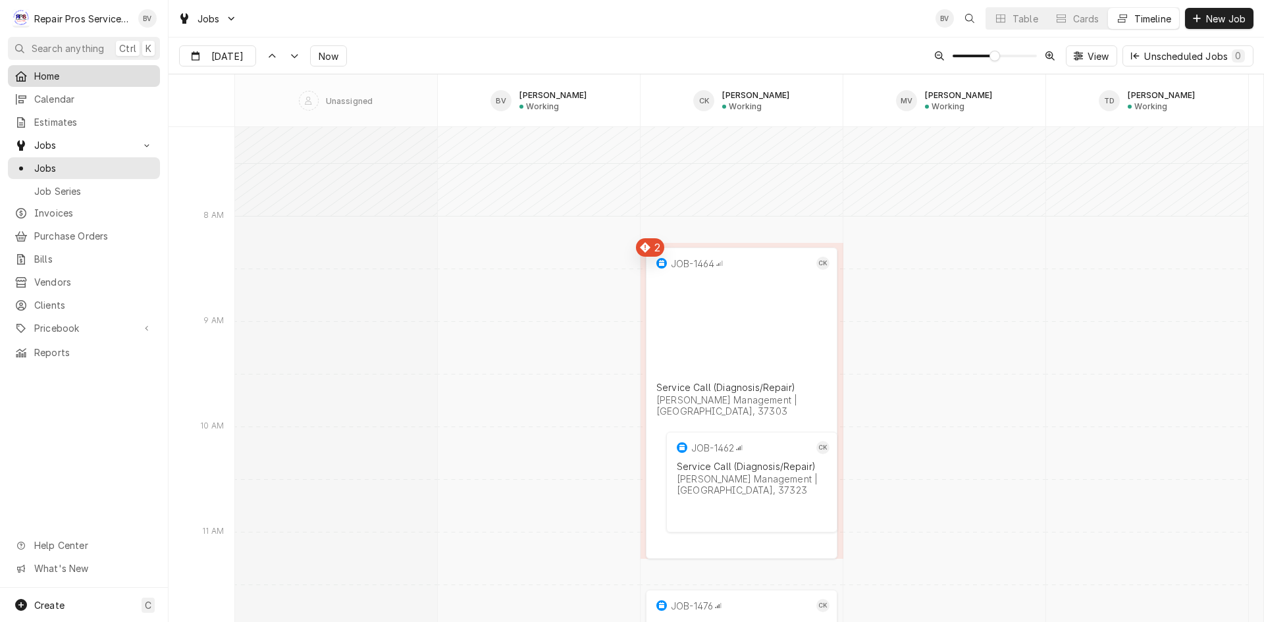
click at [49, 76] on span "Home" at bounding box center [93, 76] width 119 height 14
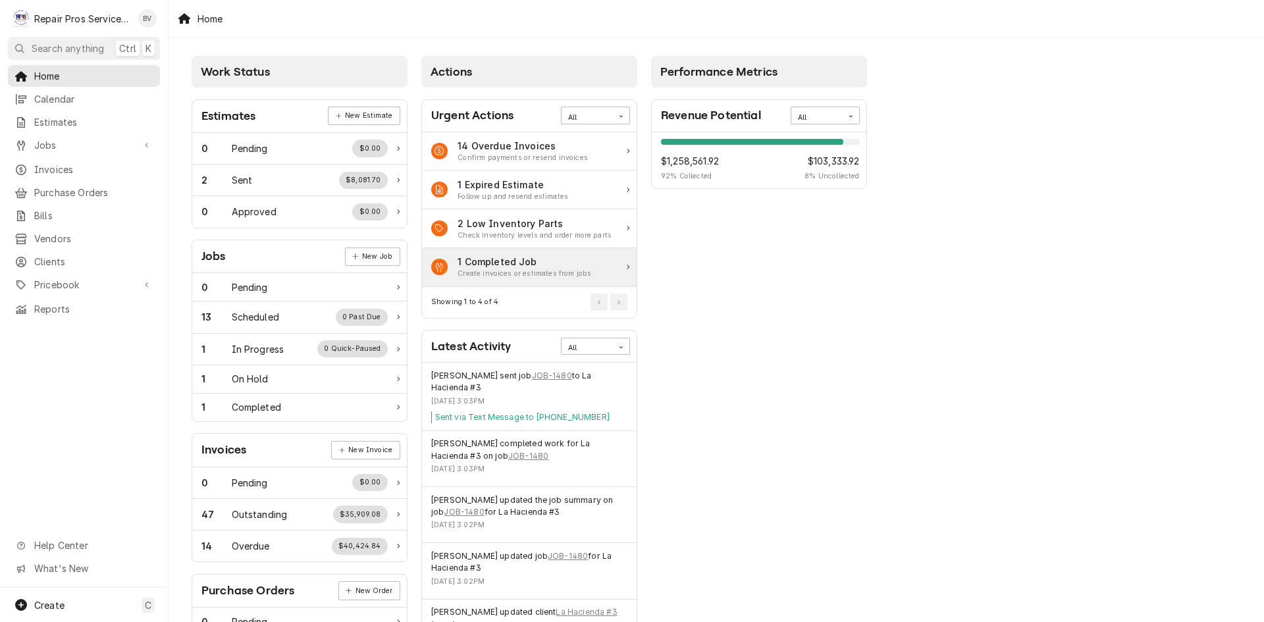
click at [514, 273] on div "Create invoices or estimates from jobs" at bounding box center [525, 274] width 134 height 11
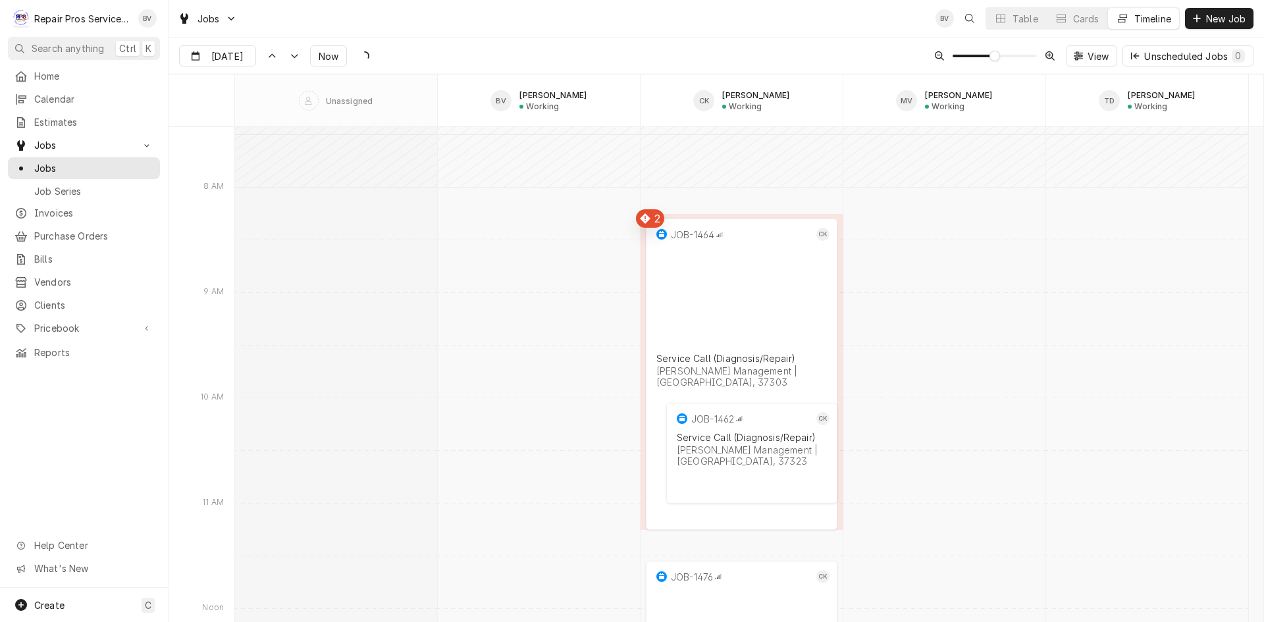
scroll to position [10316, 0]
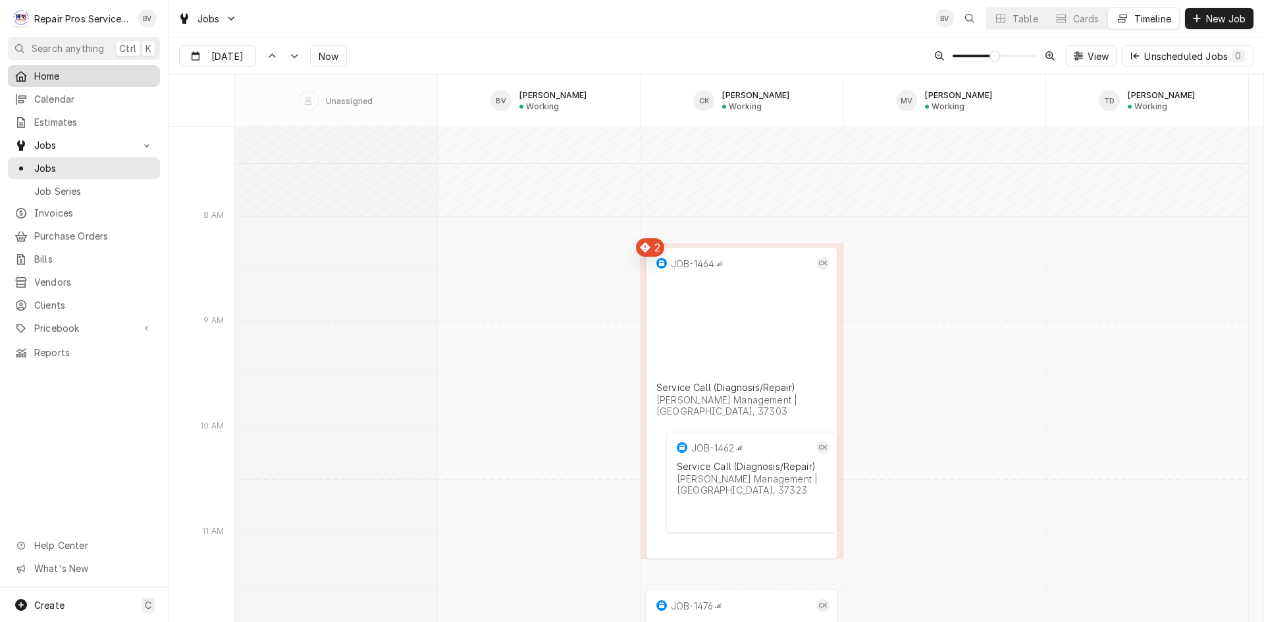
click at [51, 76] on span "Home" at bounding box center [93, 76] width 119 height 14
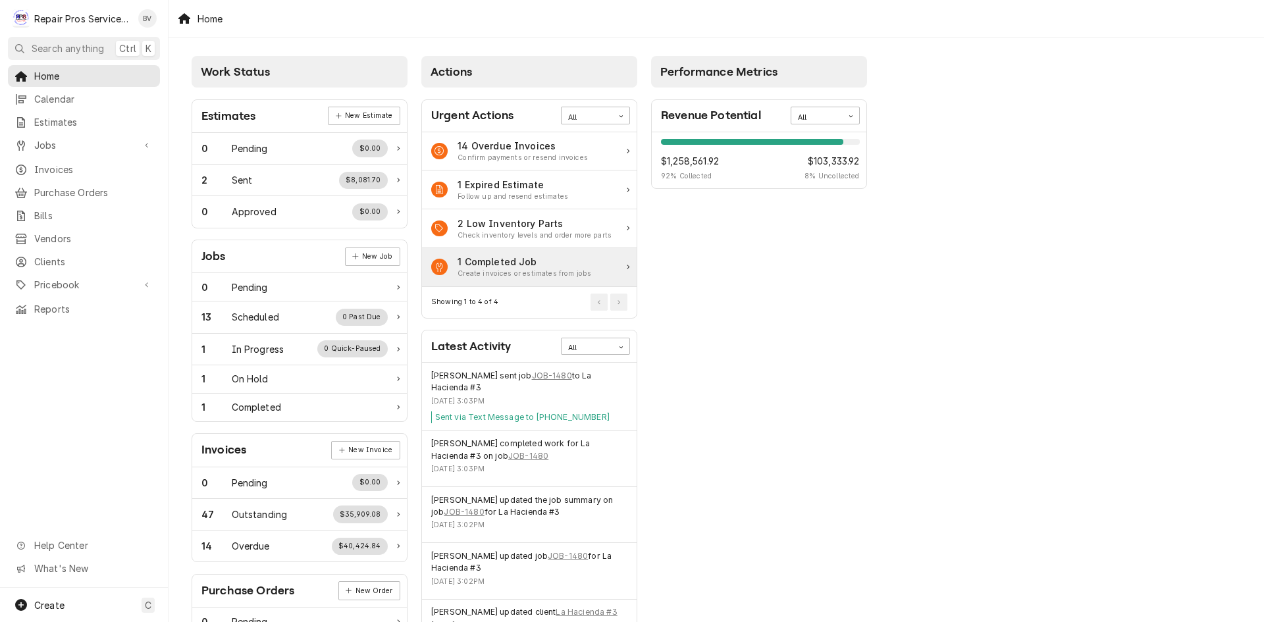
click at [504, 272] on div "Create invoices or estimates from jobs" at bounding box center [525, 274] width 134 height 11
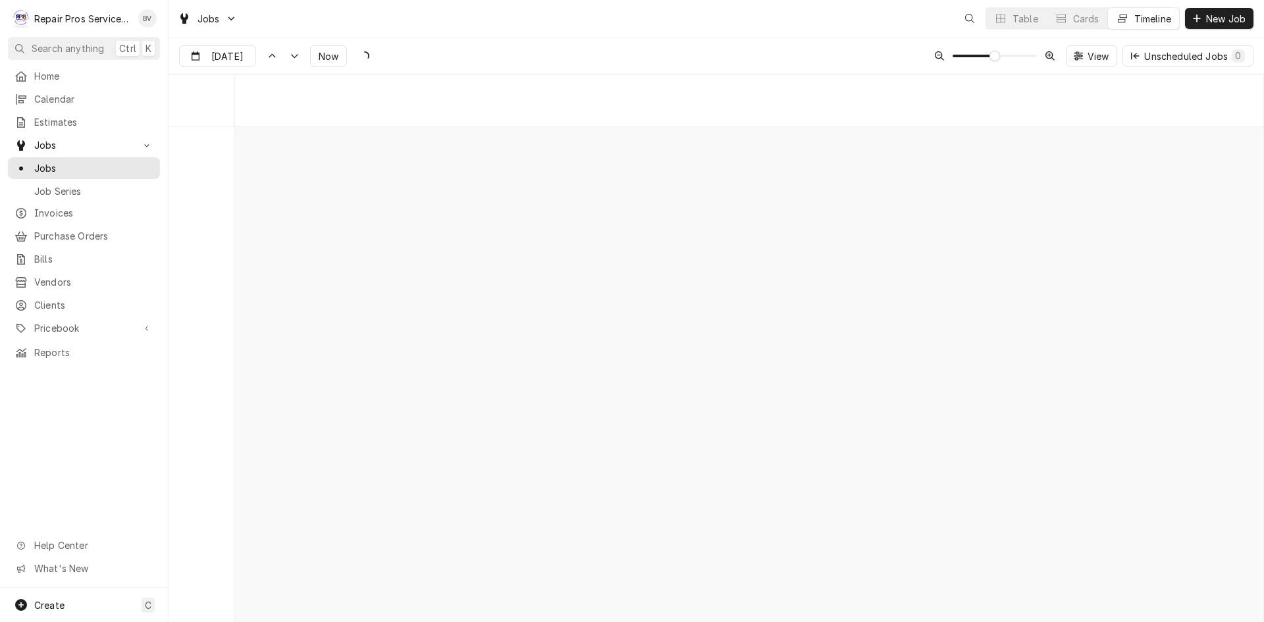
scroll to position [10316, 0]
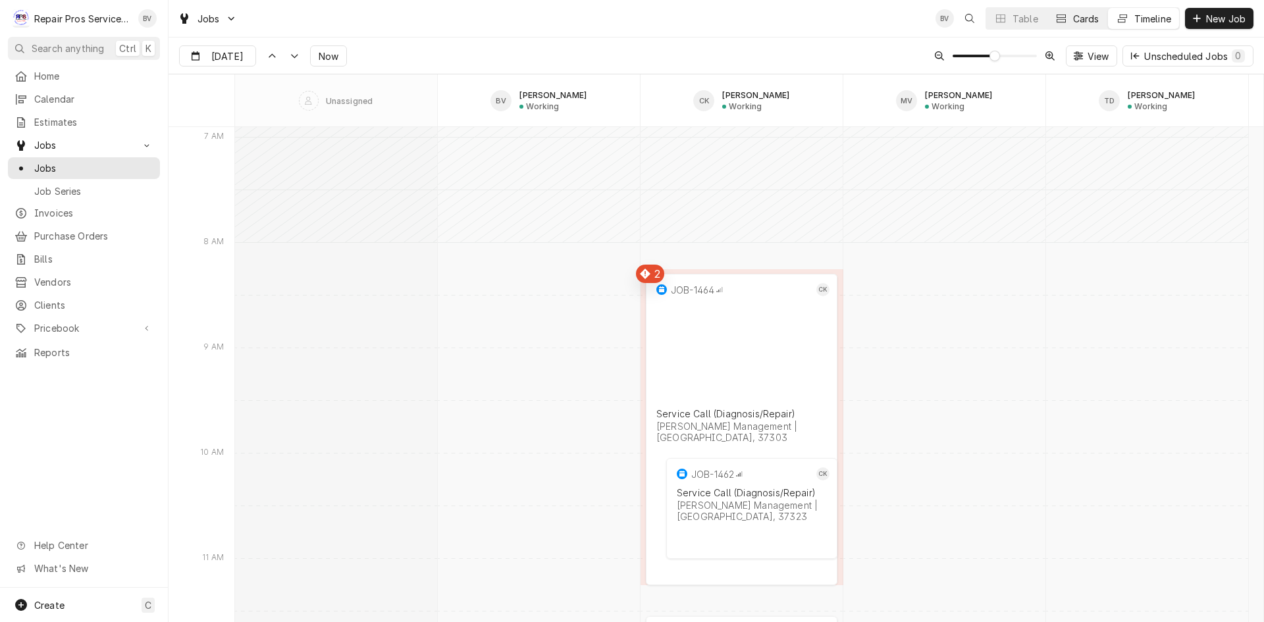
click at [1064, 21] on div "Dynamic Content Wrapper" at bounding box center [1061, 18] width 13 height 13
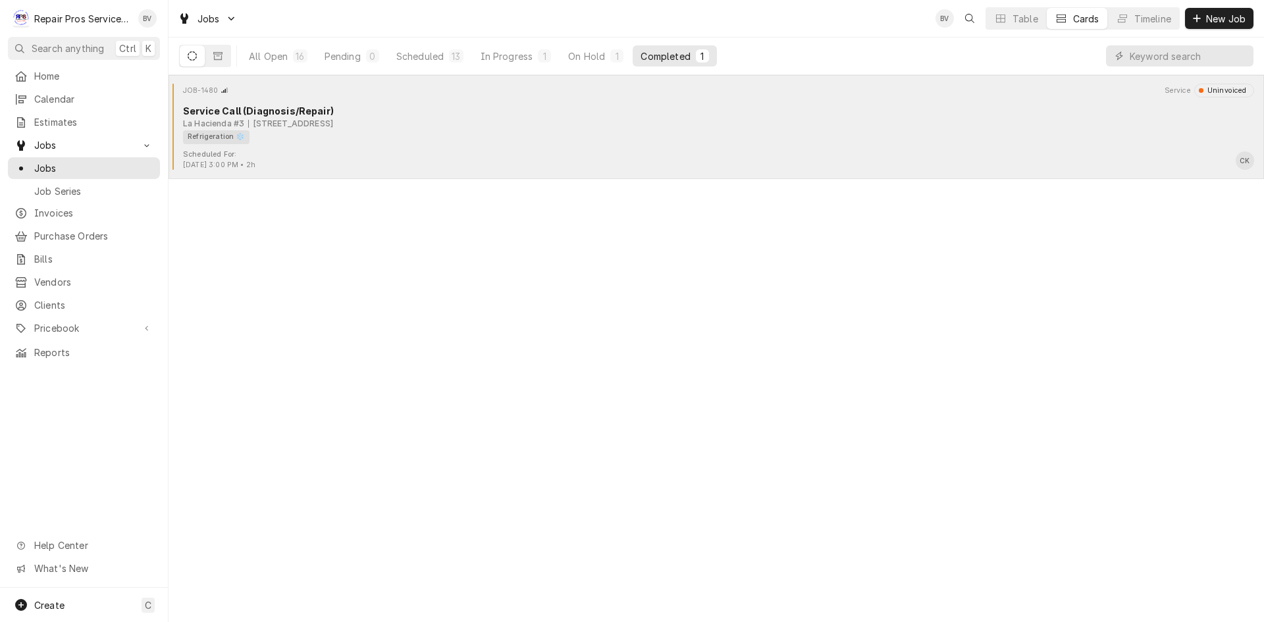
click at [331, 129] on div "135 W Memorial Dr, Decatur, TN 37322" at bounding box center [290, 124] width 85 height 12
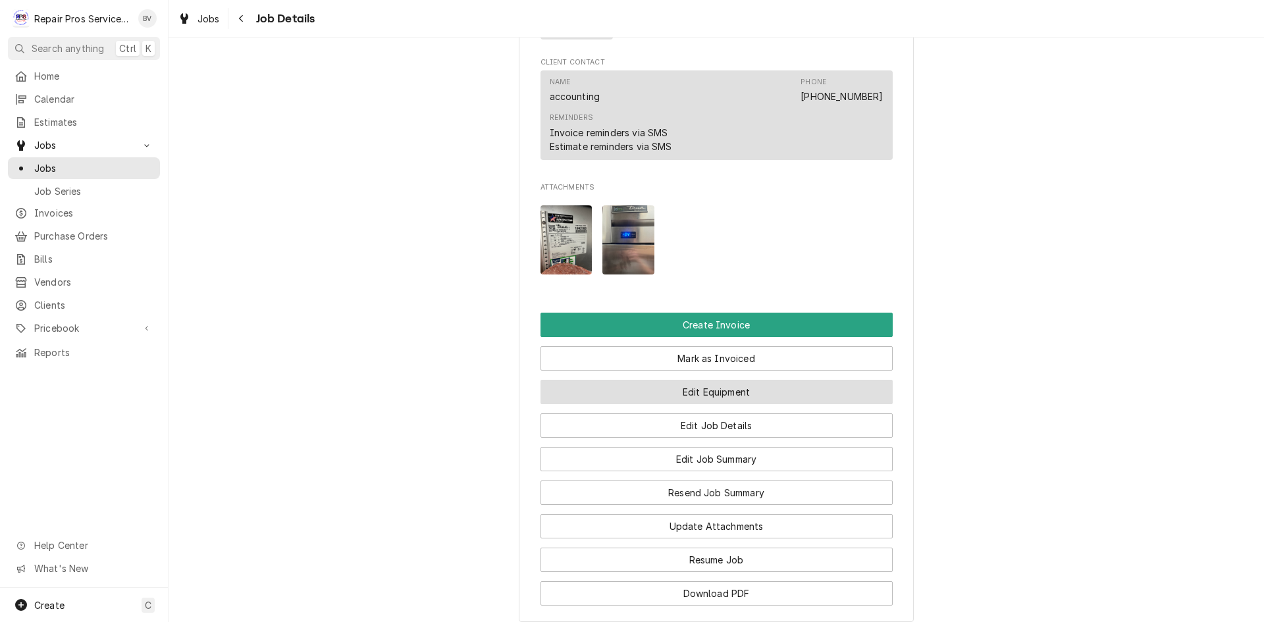
scroll to position [988, 0]
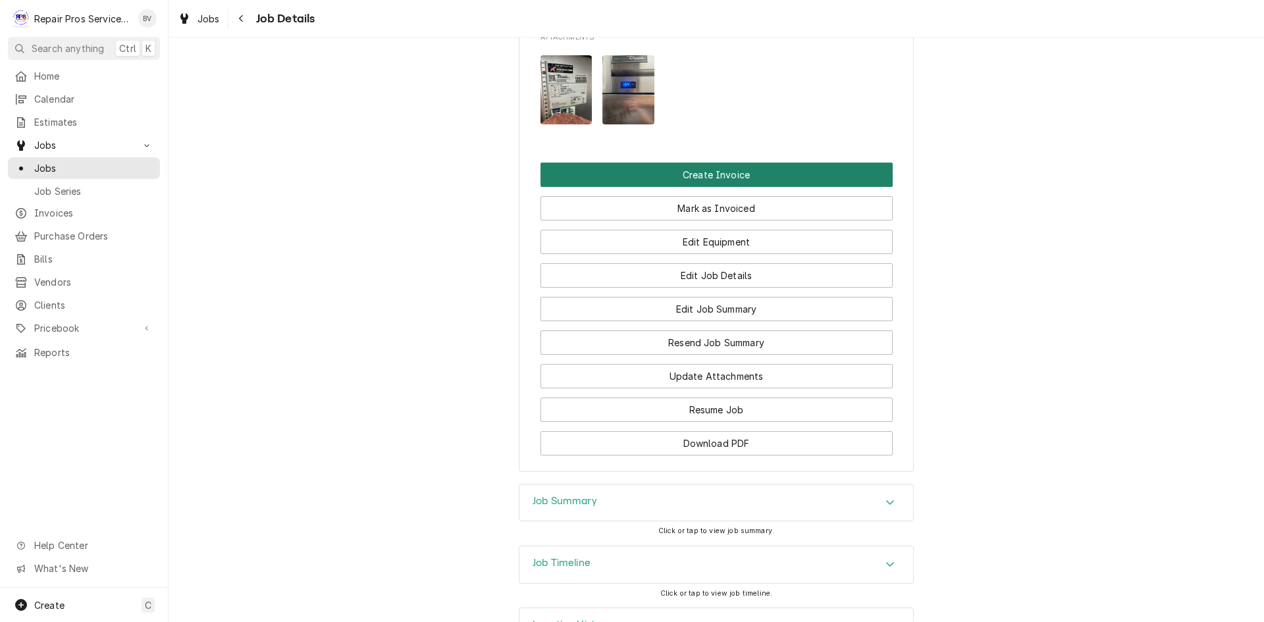
click at [708, 187] on button "Create Invoice" at bounding box center [717, 175] width 352 height 24
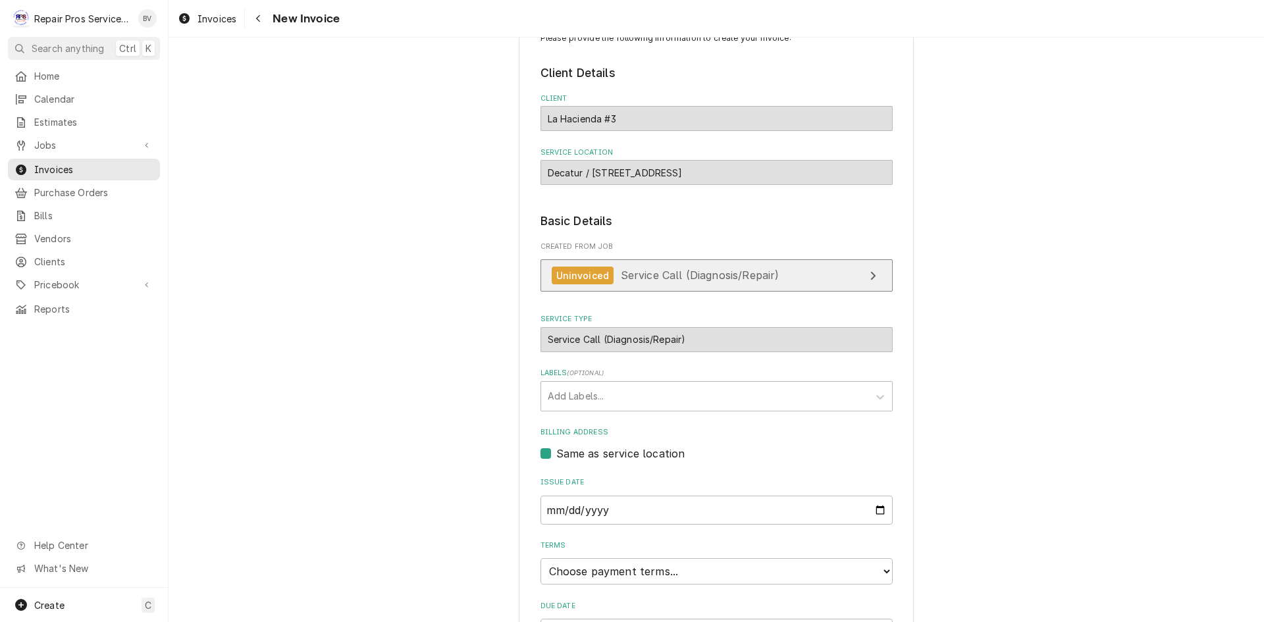
scroll to position [129, 0]
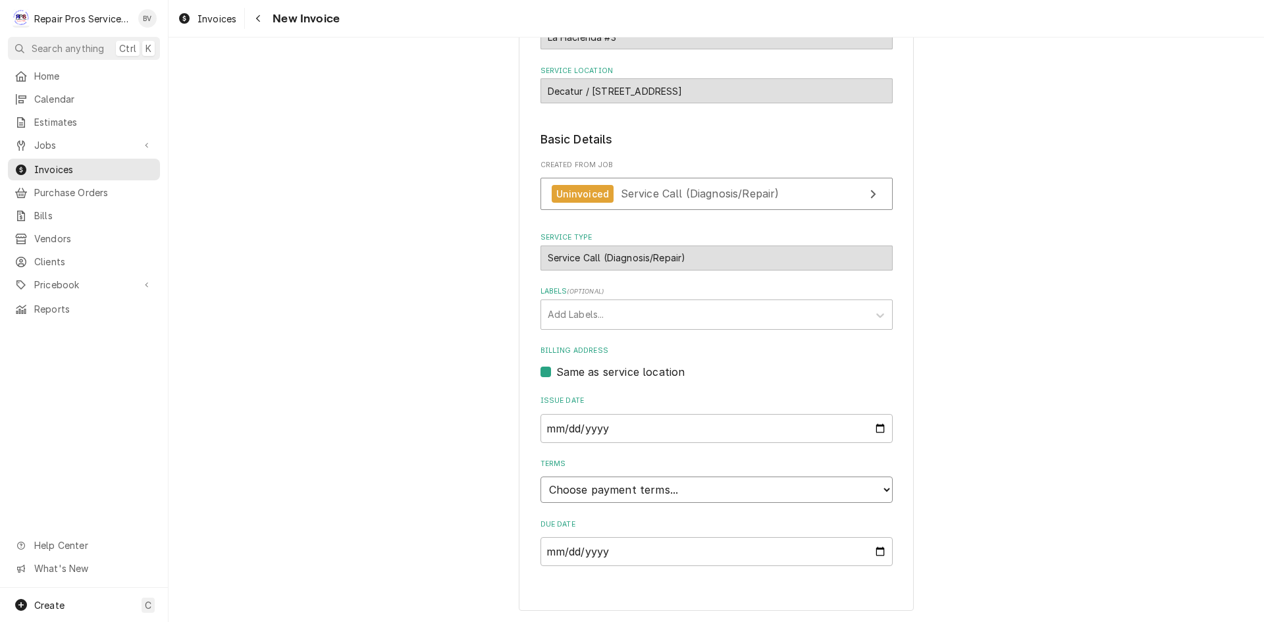
click at [882, 487] on select "Choose payment terms... Same Day Net 7 Net 14 Net 21 Net 30 Net 45 Net 60 Net 90" at bounding box center [717, 490] width 352 height 26
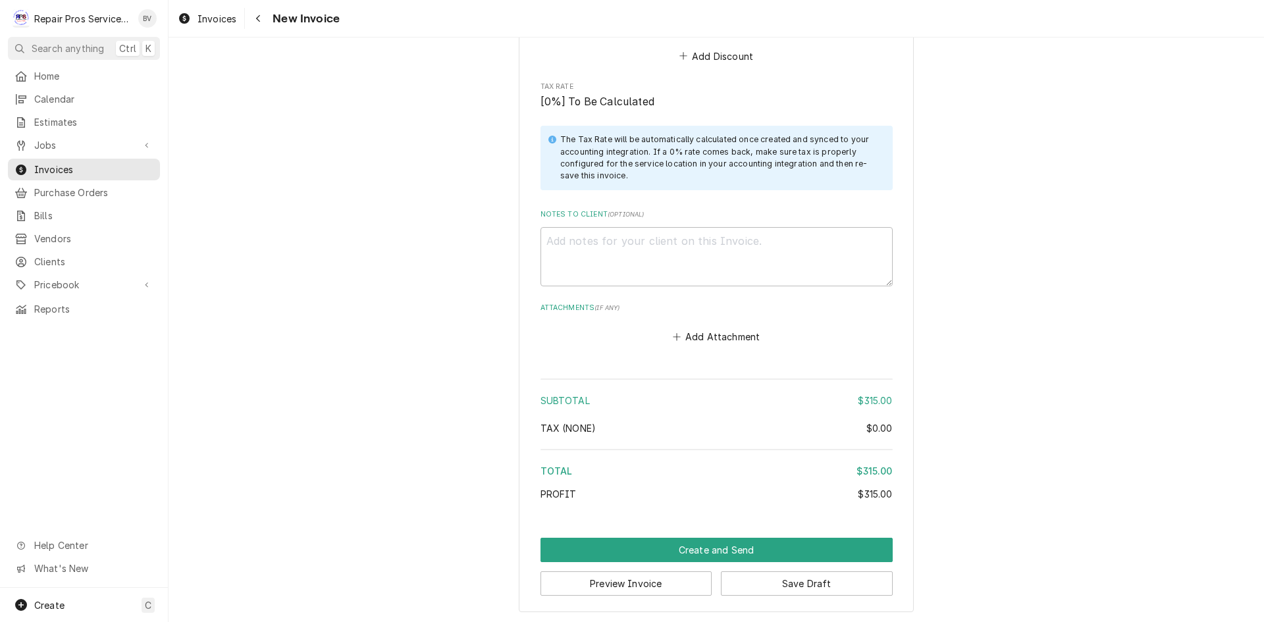
scroll to position [1729, 0]
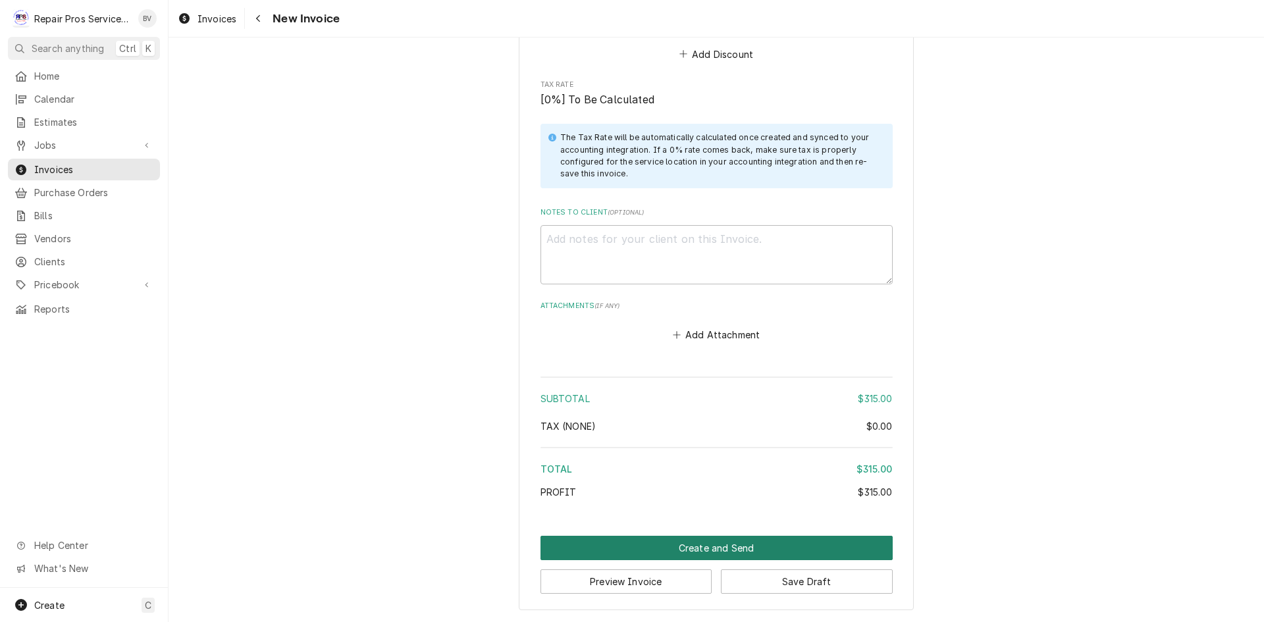
click at [699, 546] on button "Create and Send" at bounding box center [717, 548] width 352 height 24
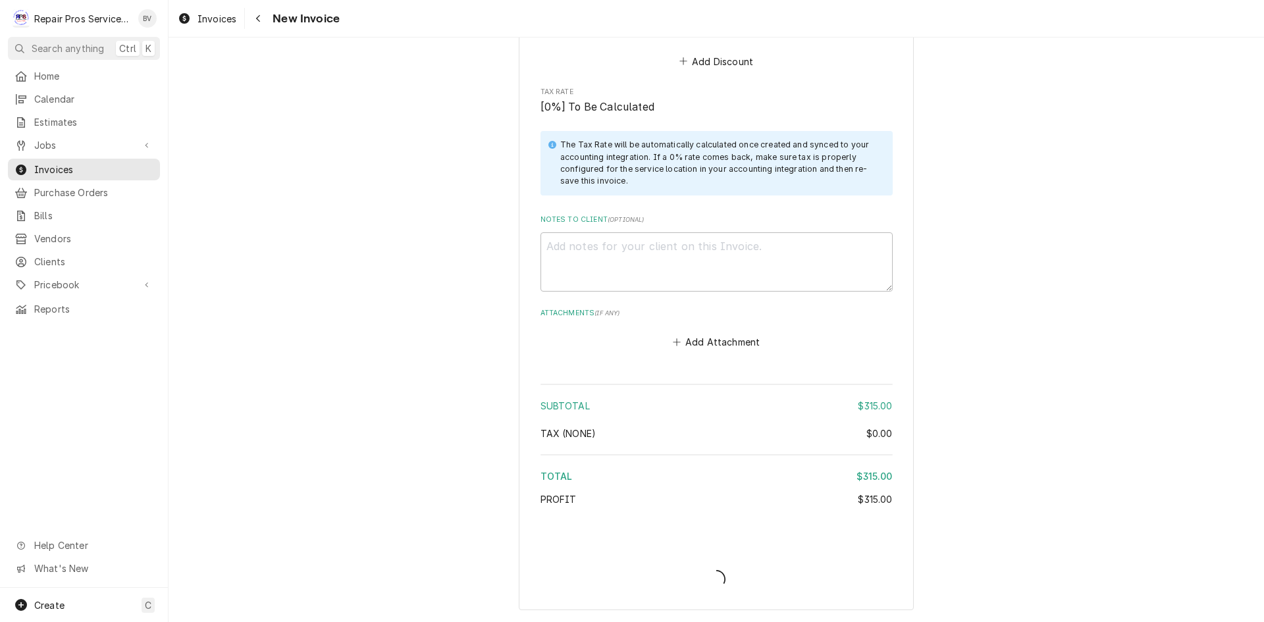
scroll to position [1721, 0]
type textarea "x"
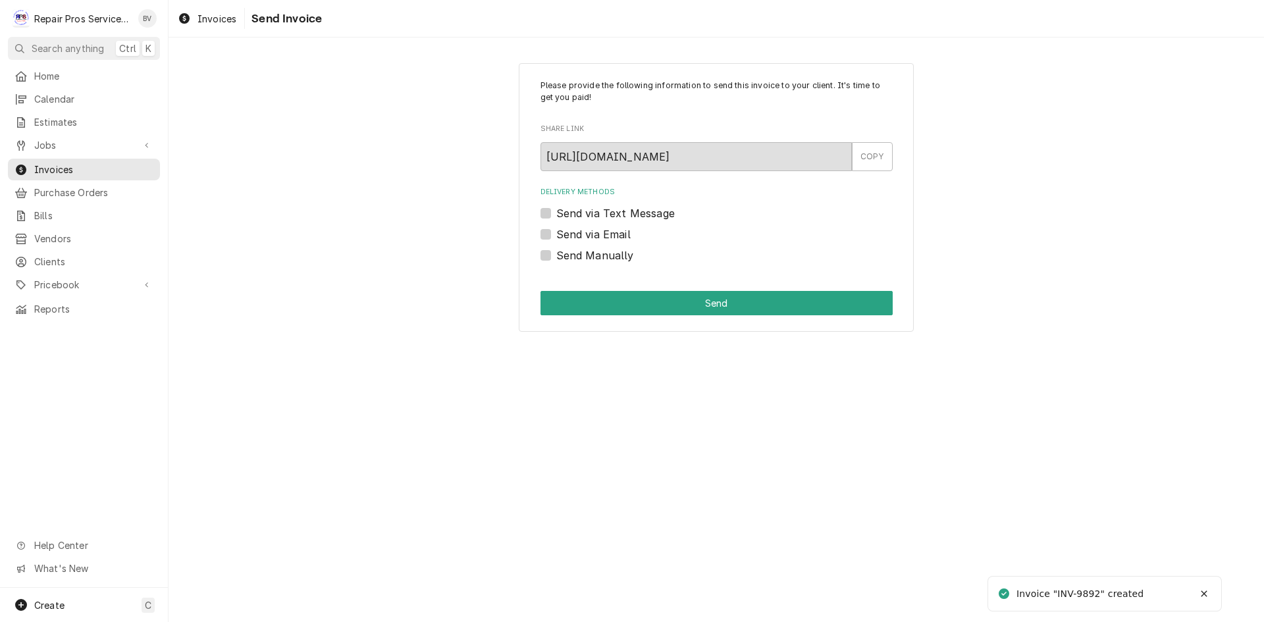
click at [556, 216] on label "Send via Text Message" at bounding box center [615, 213] width 119 height 16
click at [556, 216] on input "Send via Text Message" at bounding box center [732, 219] width 352 height 29
checkbox input "true"
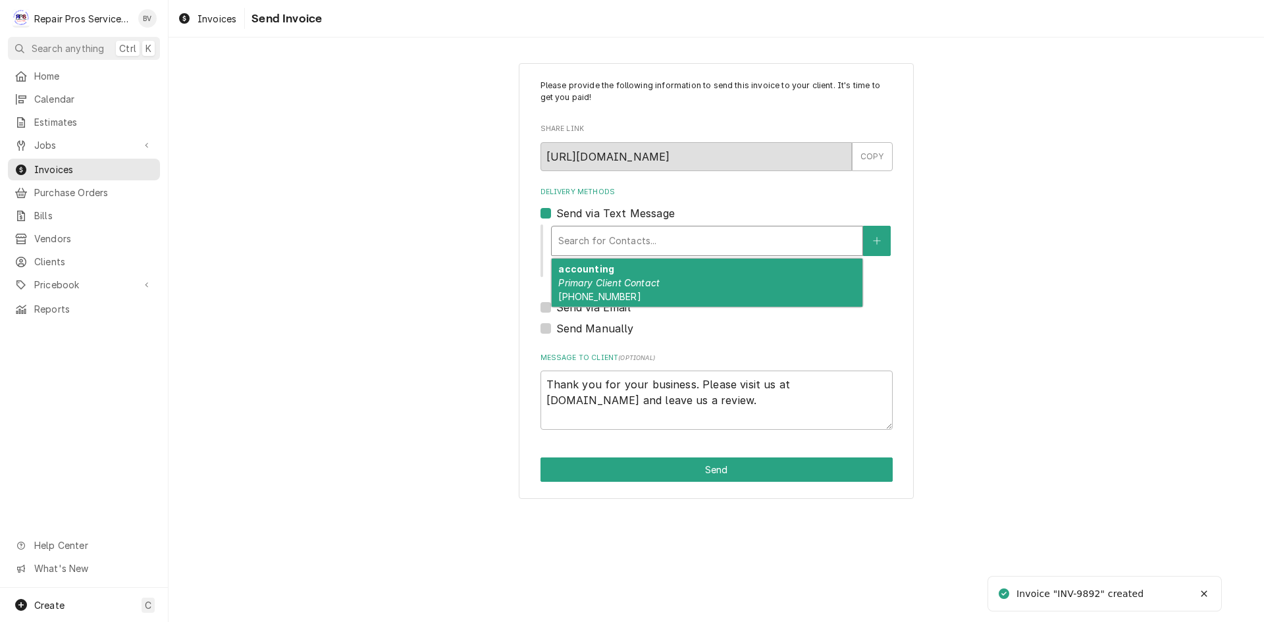
click at [589, 249] on div "Delivery Methods" at bounding box center [707, 241] width 298 height 24
click at [610, 275] on strong "accounting" at bounding box center [586, 268] width 56 height 11
type textarea "x"
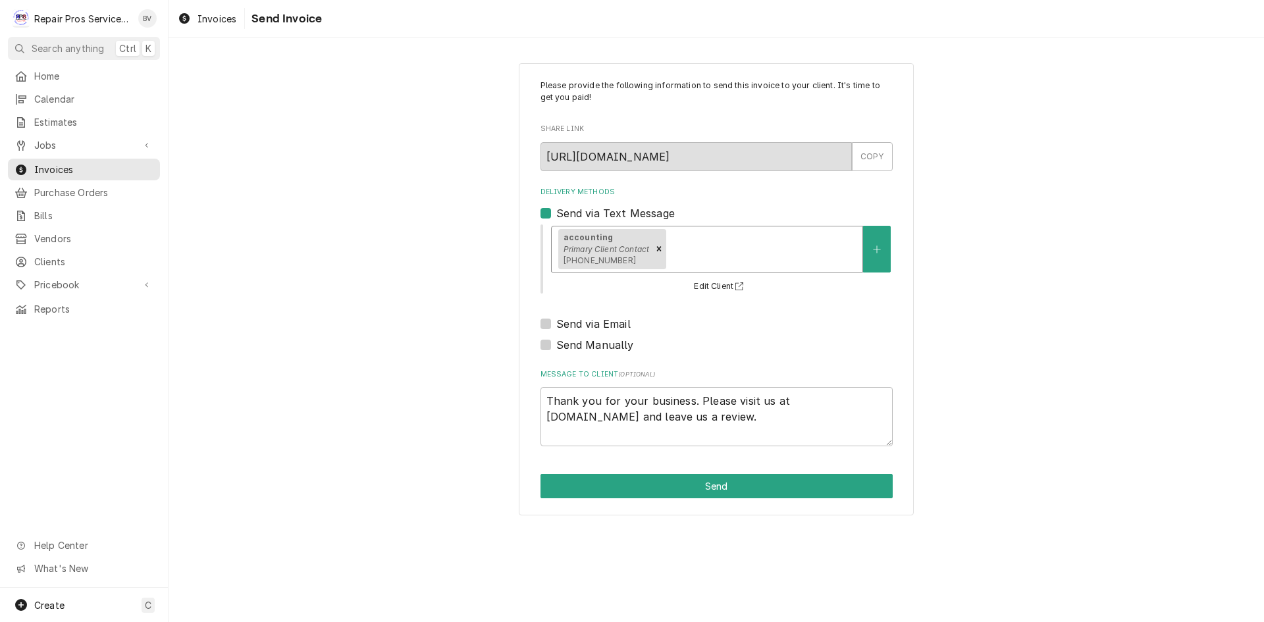
click at [556, 212] on label "Send via Text Message" at bounding box center [615, 213] width 119 height 16
click at [556, 212] on input "Send via Text Message" at bounding box center [732, 219] width 352 height 29
checkbox input "false"
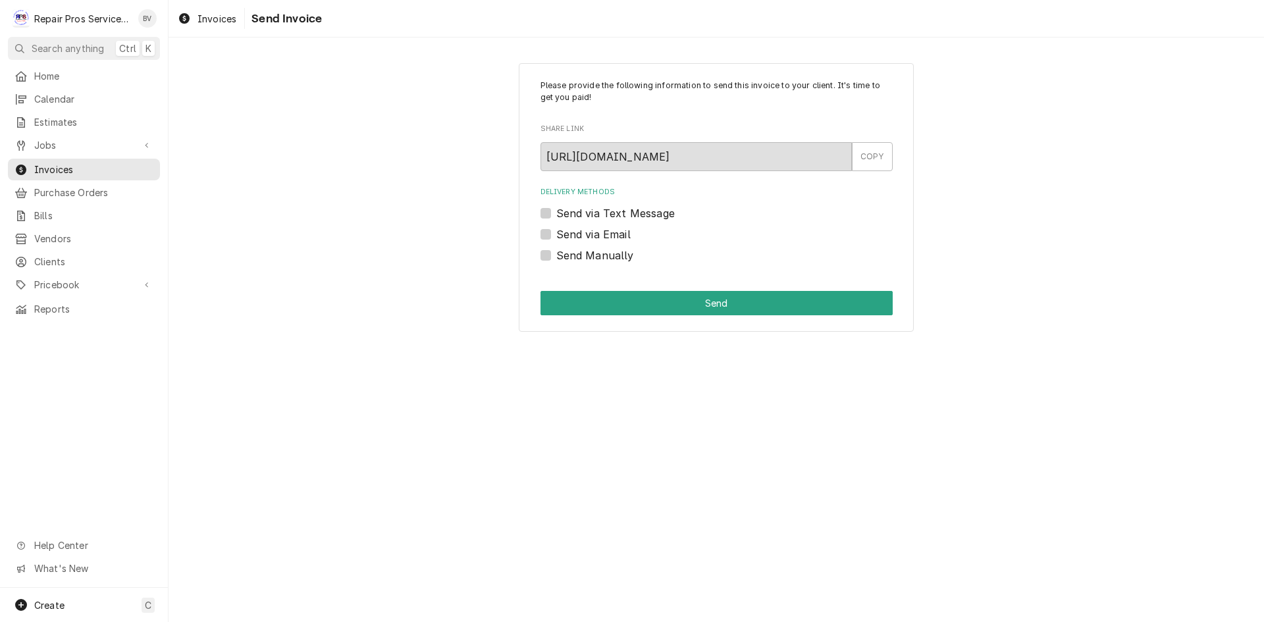
click at [556, 259] on label "Send Manually" at bounding box center [595, 256] width 78 height 16
click at [556, 259] on input "Send Manually" at bounding box center [732, 262] width 352 height 29
checkbox input "true"
click at [686, 305] on button "Send" at bounding box center [717, 303] width 352 height 24
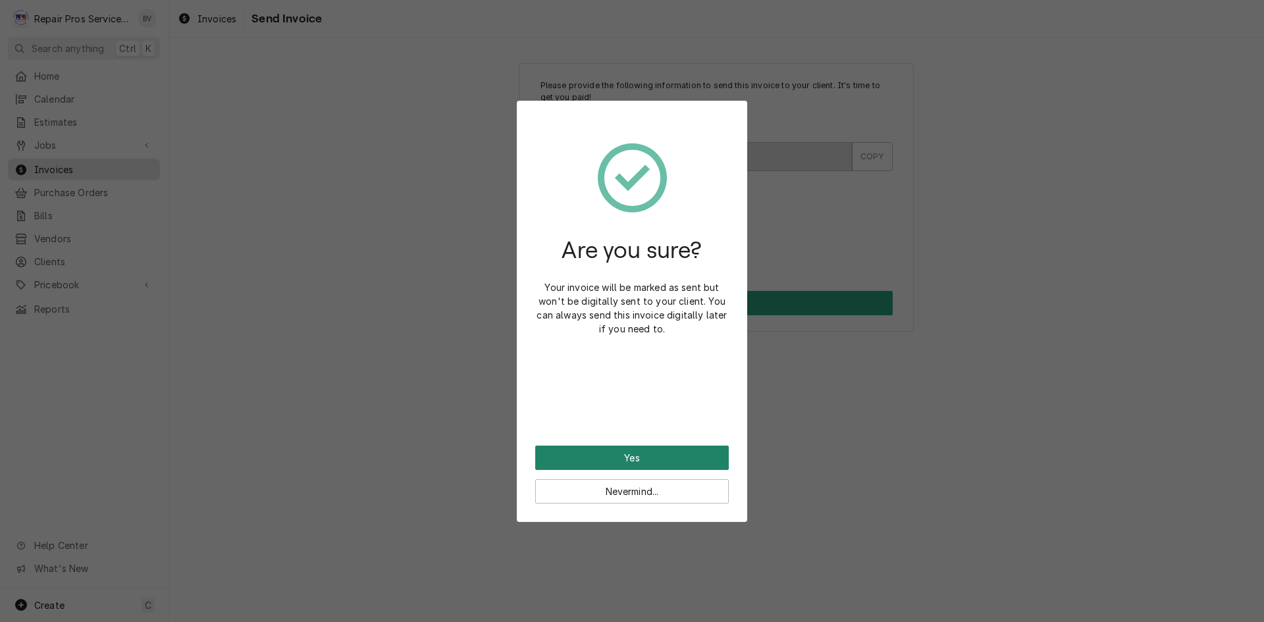
click at [637, 452] on button "Yes" at bounding box center [632, 458] width 194 height 24
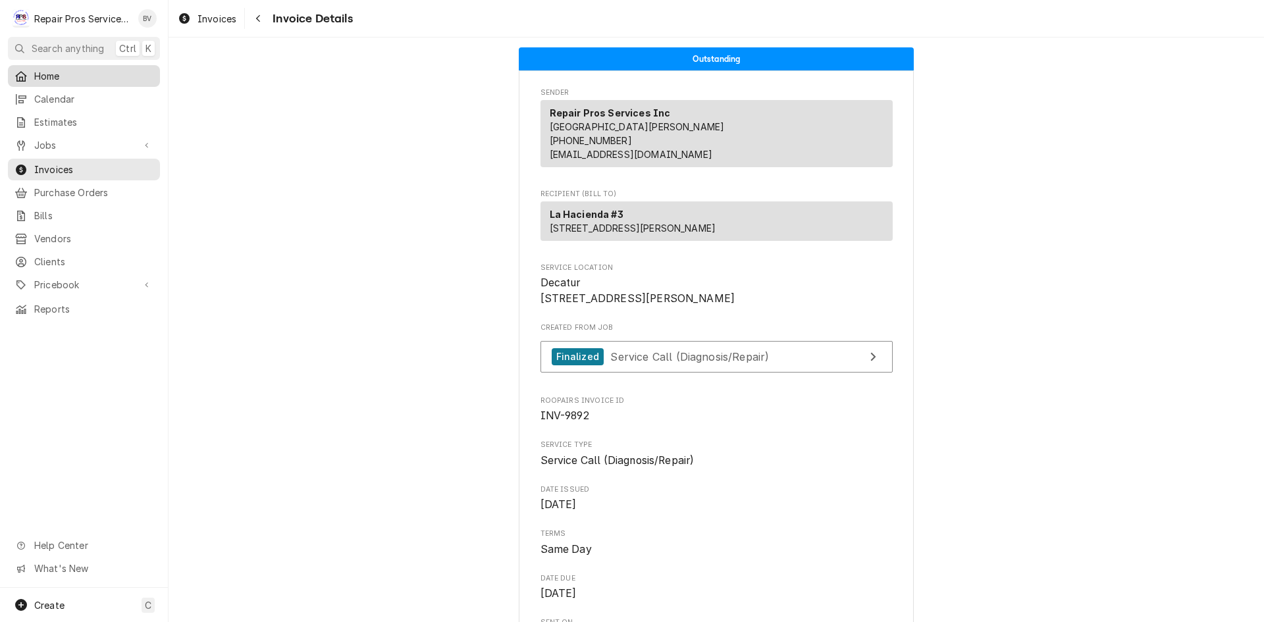
click at [45, 72] on span "Home" at bounding box center [93, 76] width 119 height 14
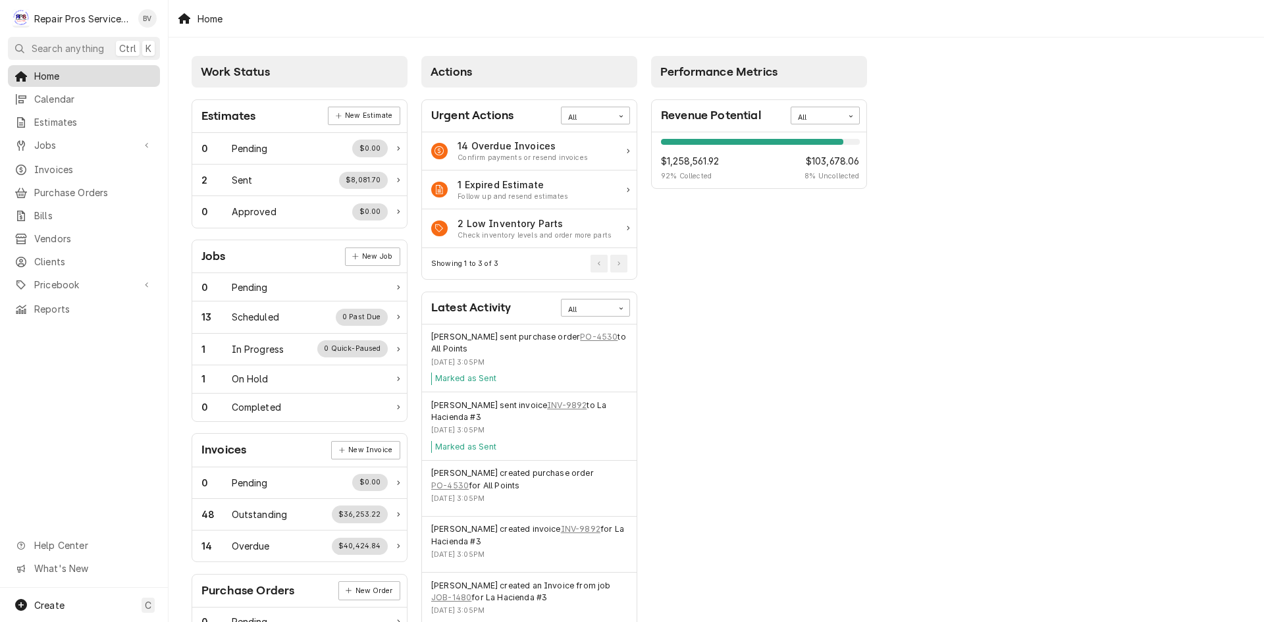
click at [59, 71] on span "Home" at bounding box center [93, 76] width 119 height 14
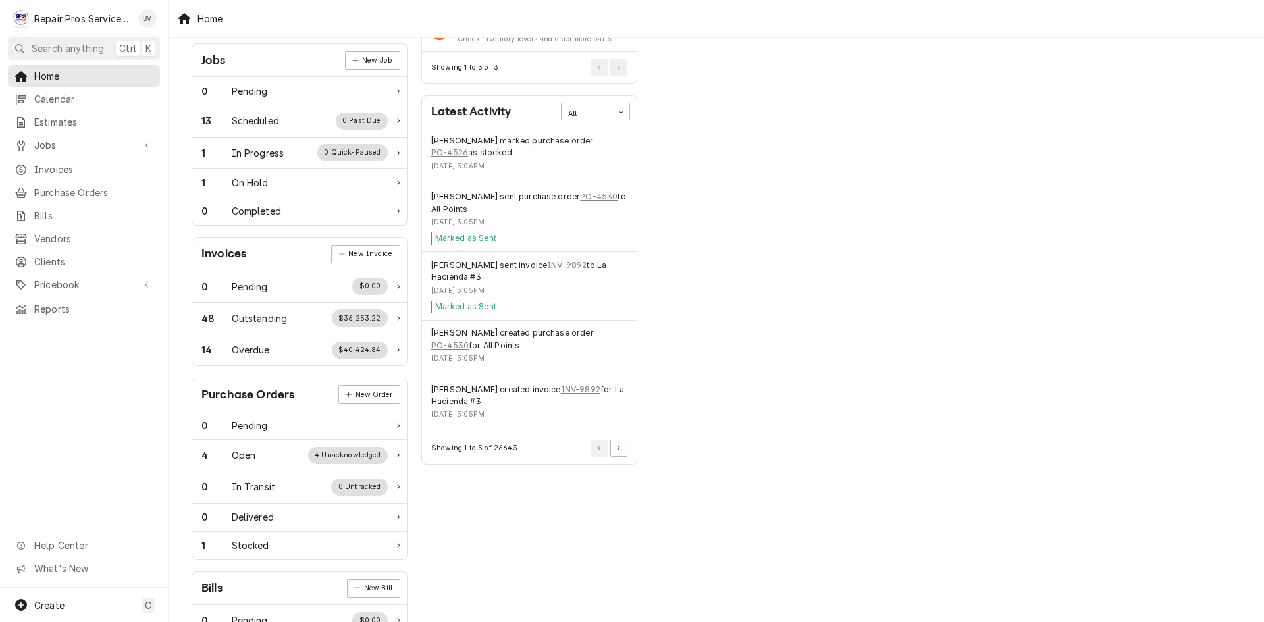
scroll to position [198, 0]
click at [551, 263] on link "INV-9892" at bounding box center [567, 264] width 40 height 12
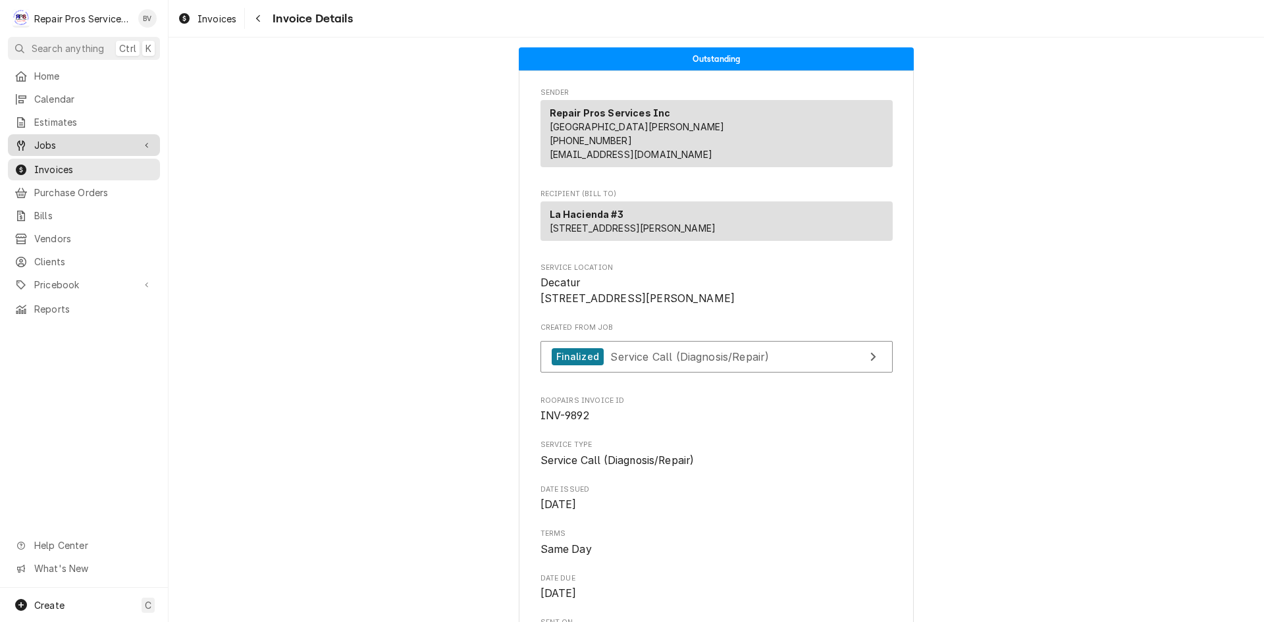
click at [46, 142] on span "Jobs" at bounding box center [83, 145] width 99 height 14
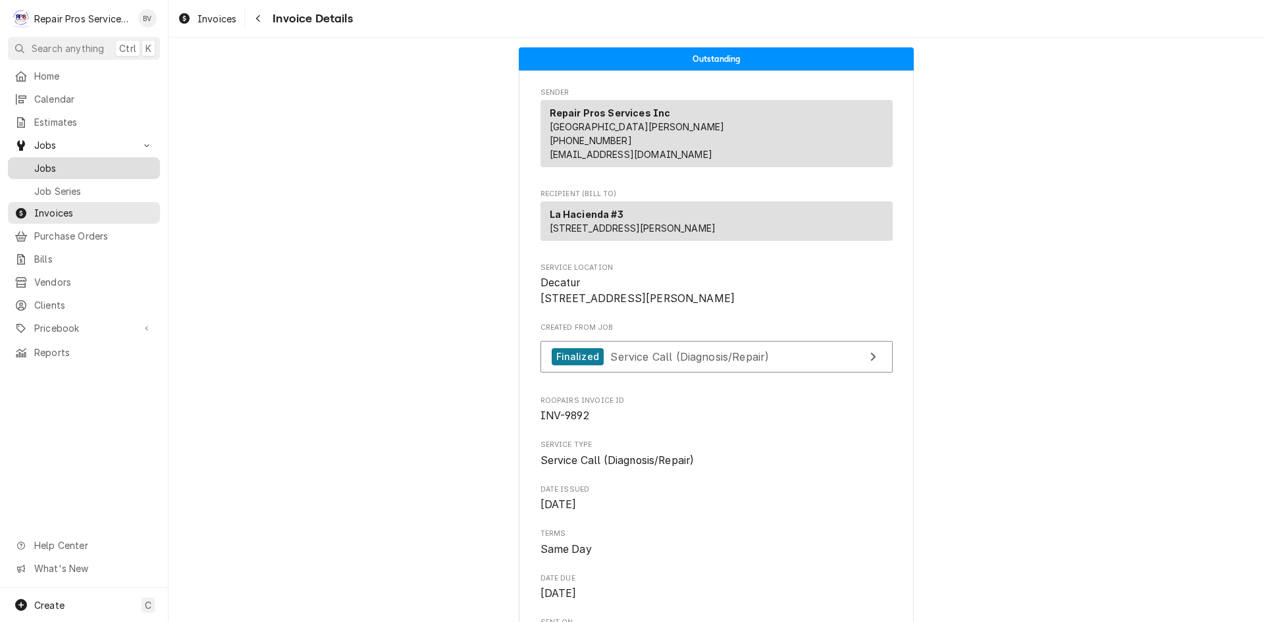
click at [47, 165] on span "Jobs" at bounding box center [93, 168] width 119 height 14
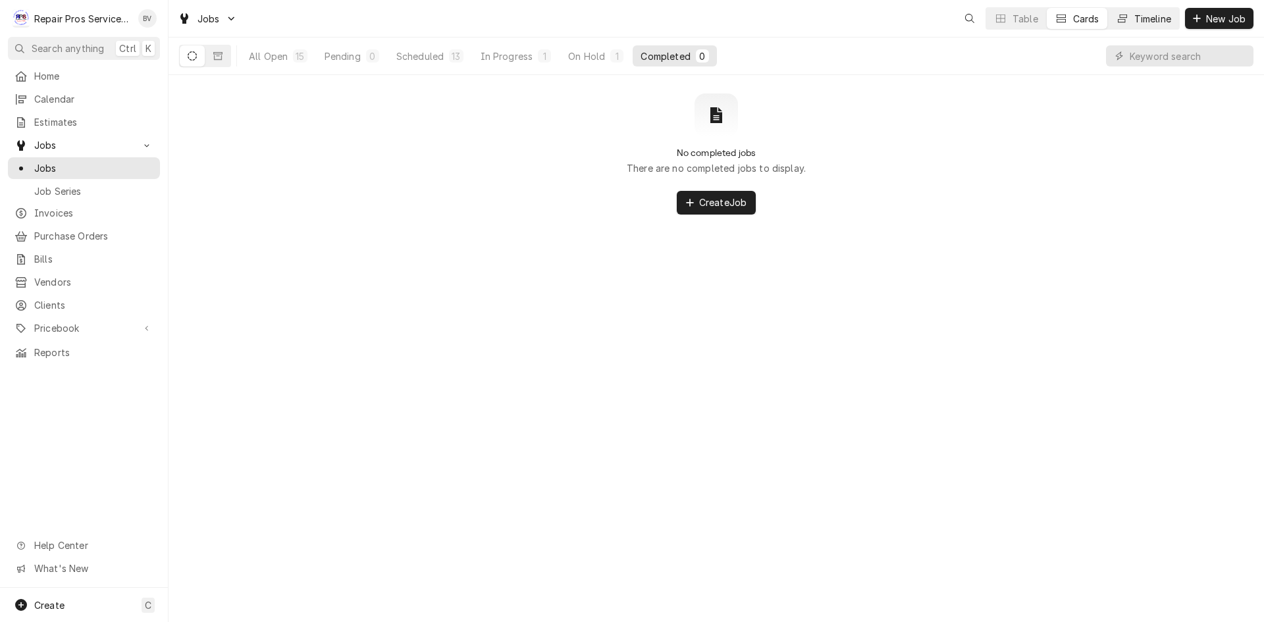
click at [1131, 21] on button "Timeline" at bounding box center [1143, 18] width 71 height 21
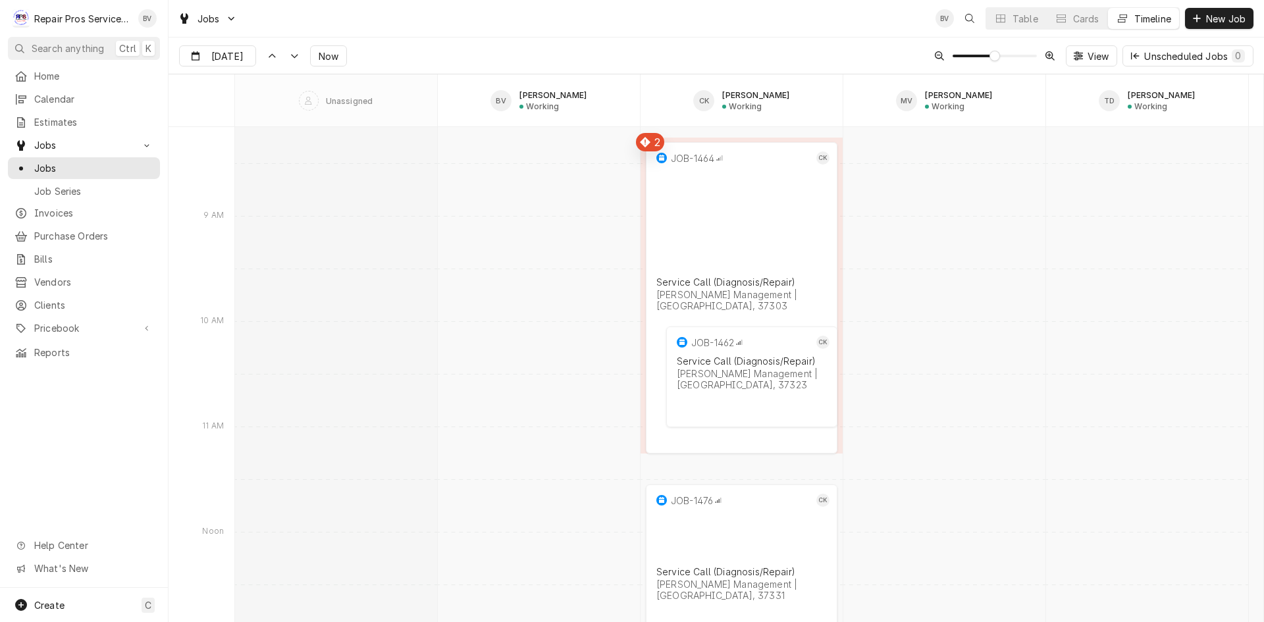
scroll to position [10381, 0]
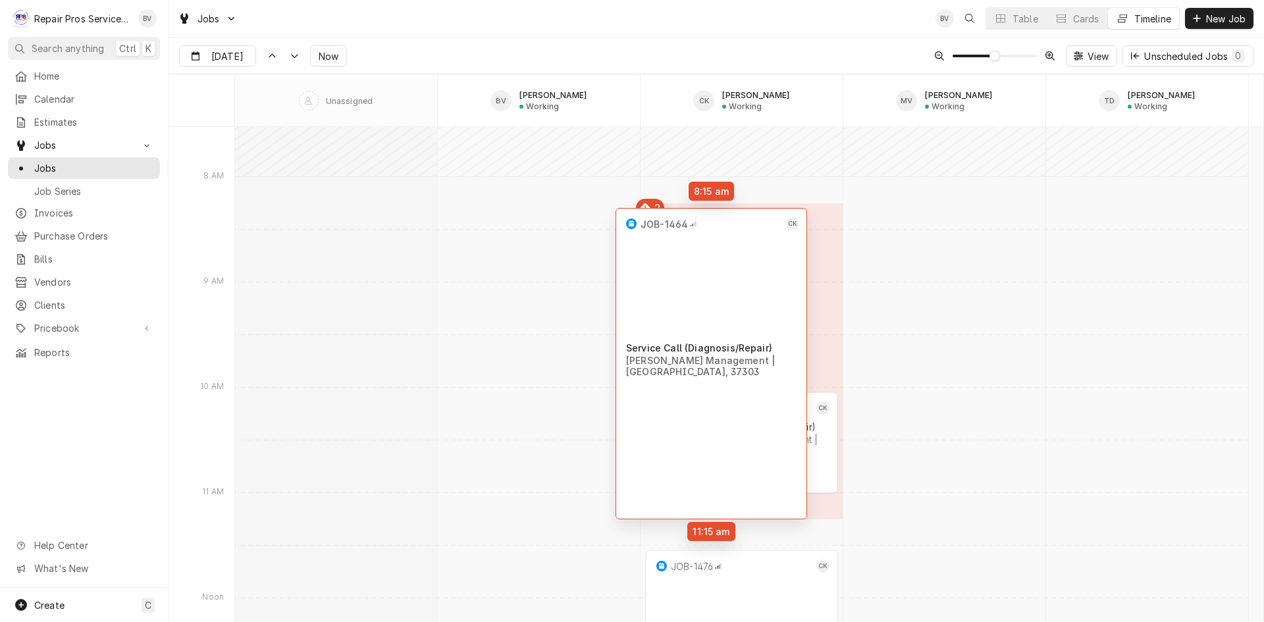
drag, startPoint x: 745, startPoint y: 254, endPoint x: 715, endPoint y: 246, distance: 31.3
click at [715, 246] on div "2 8:15 AM 11:15 AM JOB-1464 CK Service Call (Diagnosis/Repair) Smith Management…" at bounding box center [749, 427] width 1029 height 21363
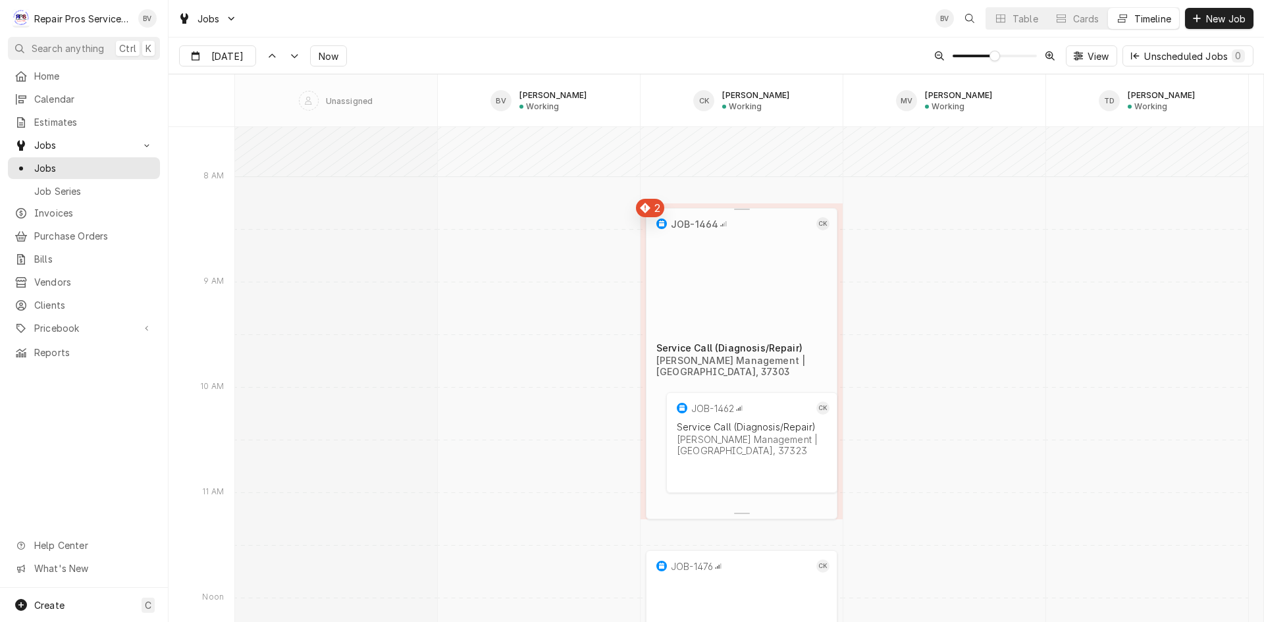
drag, startPoint x: 756, startPoint y: 262, endPoint x: 703, endPoint y: 256, distance: 53.1
click at [703, 355] on div "Smith Management | Athens, 37303" at bounding box center [742, 366] width 171 height 22
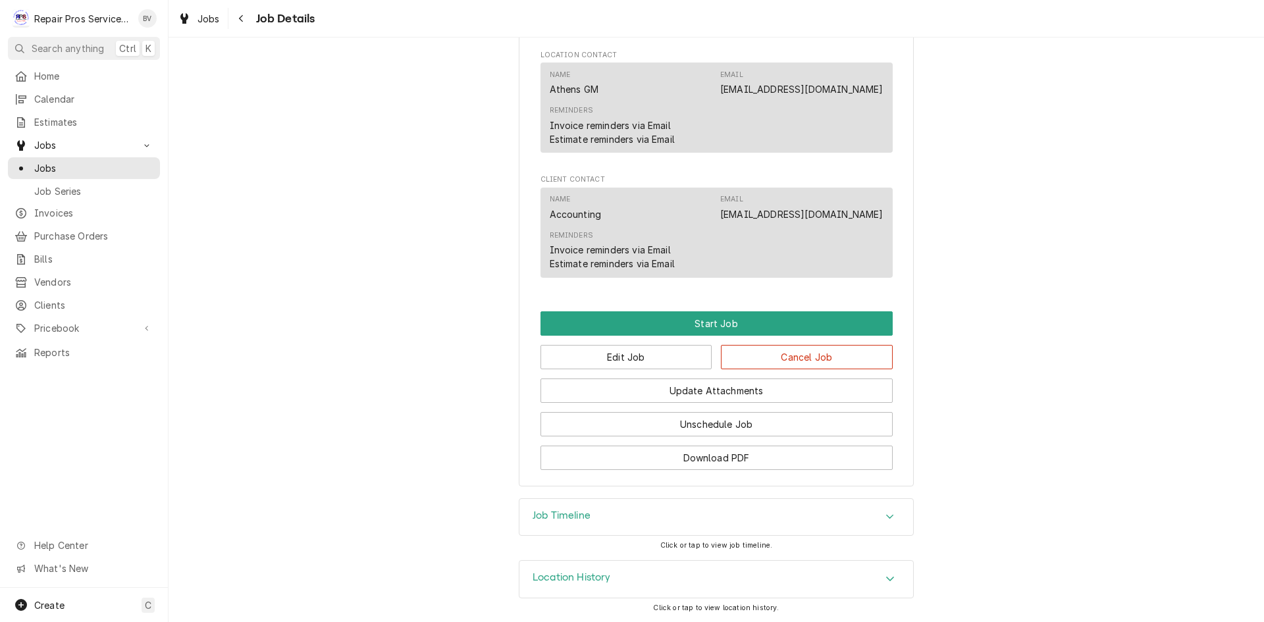
scroll to position [801, 0]
click at [633, 362] on button "Edit Job" at bounding box center [627, 357] width 172 height 24
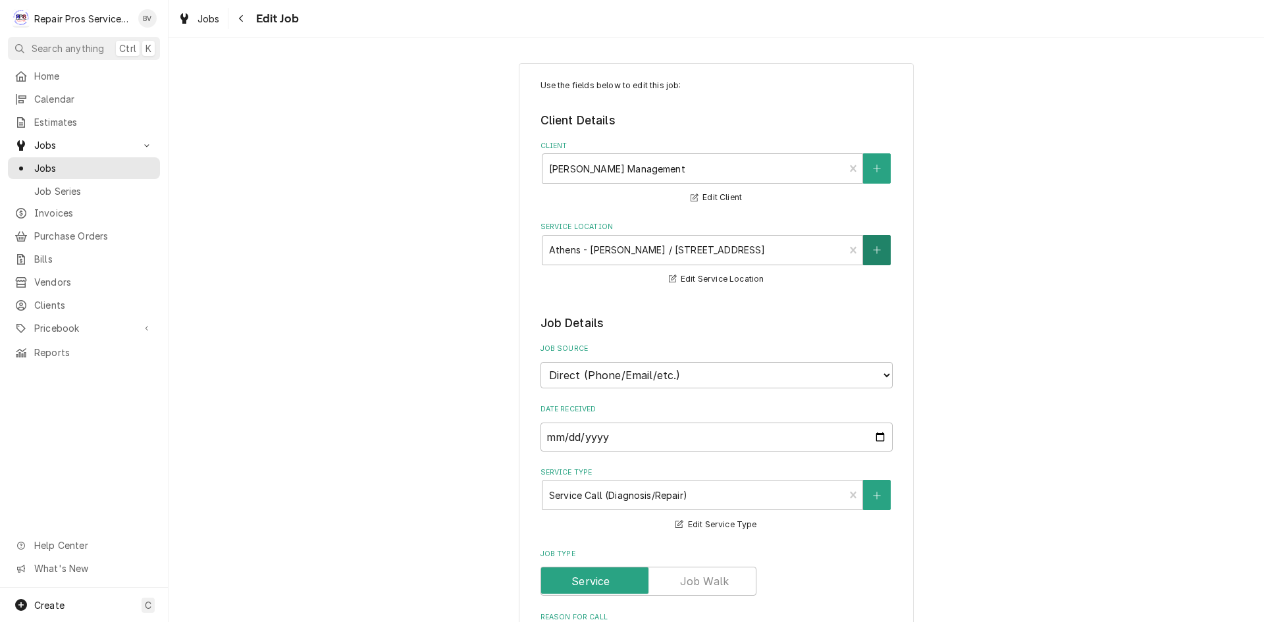
type textarea "x"
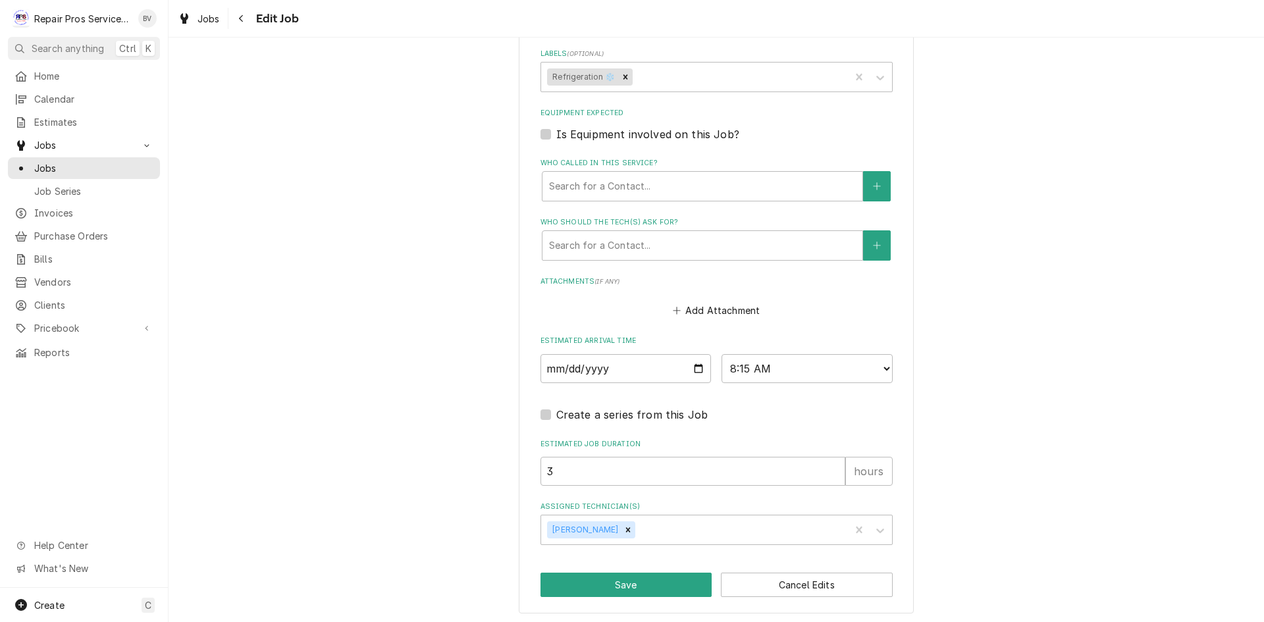
scroll to position [814, 0]
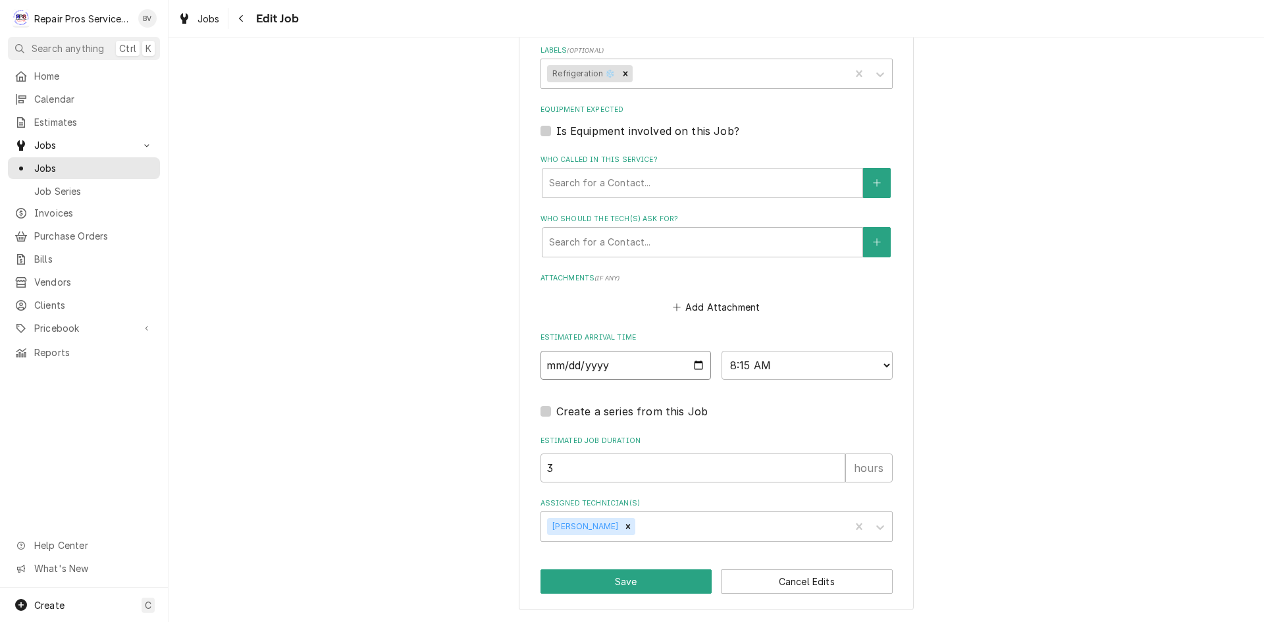
click at [697, 367] on input "2025-08-15" at bounding box center [626, 365] width 171 height 29
type input "2025-08-18"
click at [627, 585] on button "Save" at bounding box center [627, 582] width 172 height 24
type textarea "x"
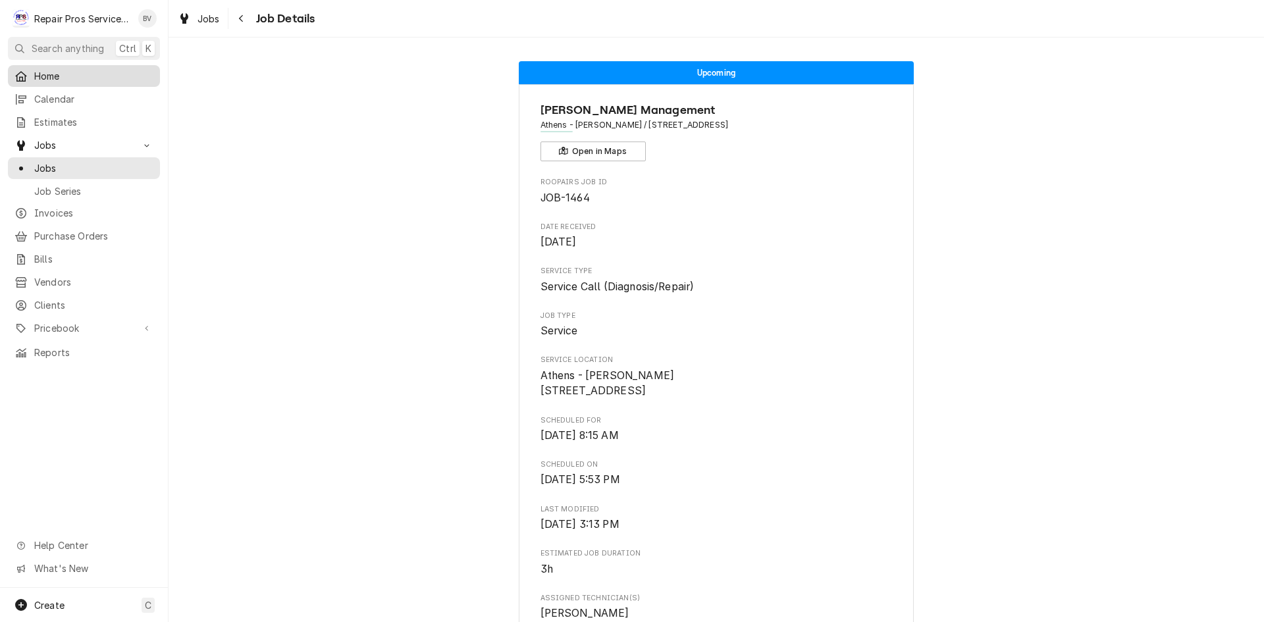
click at [49, 76] on span "Home" at bounding box center [93, 76] width 119 height 14
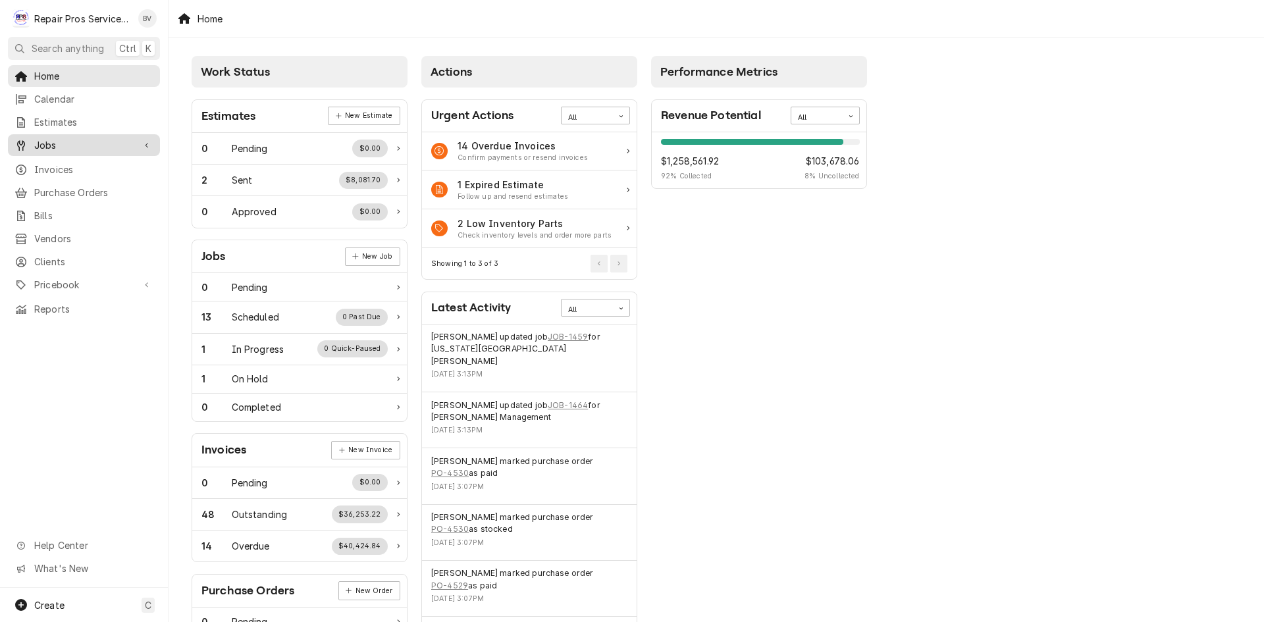
click at [55, 141] on span "Jobs" at bounding box center [83, 145] width 99 height 14
click at [43, 161] on span "Jobs" at bounding box center [93, 168] width 119 height 14
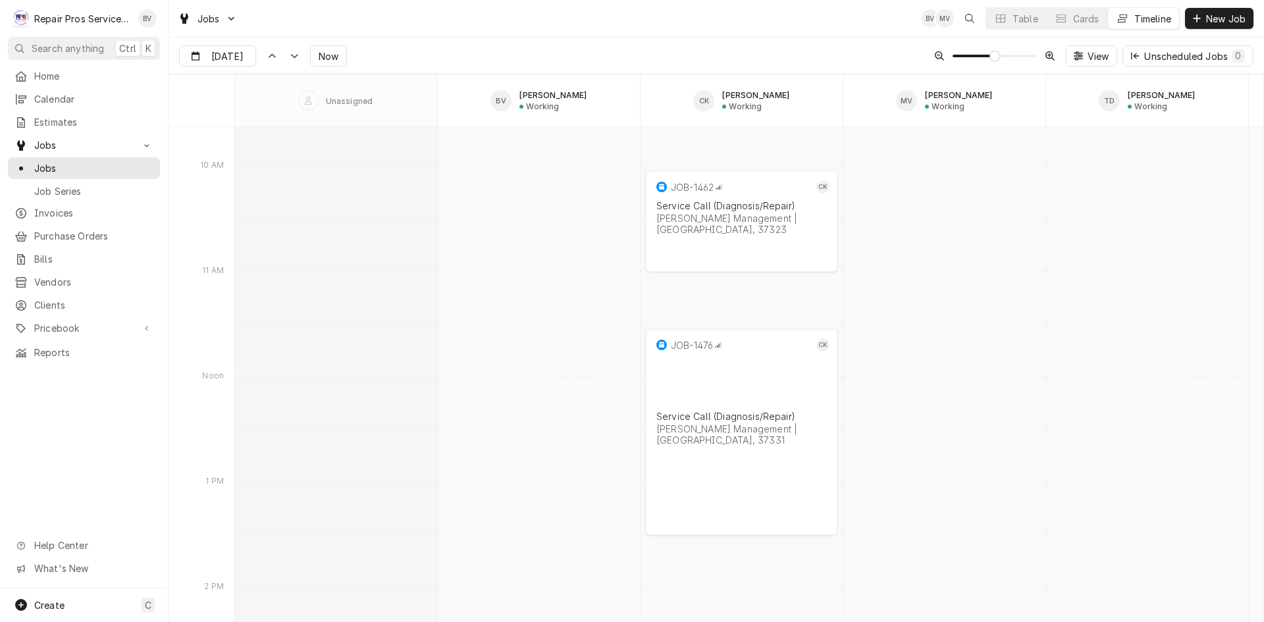
scroll to position [10500, 0]
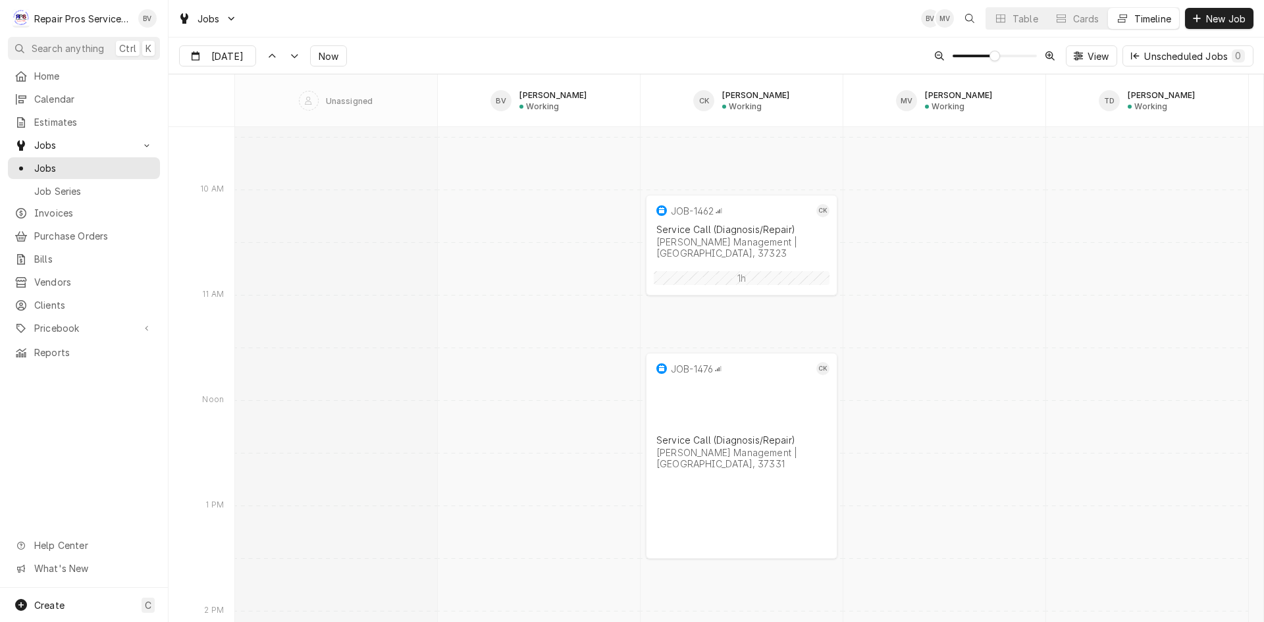
click at [745, 194] on div "10:00 AM 11:00 AM JOB-1462 CK Service Call (Diagnosis/Repair) Smith Management …" at bounding box center [749, 308] width 1029 height 21363
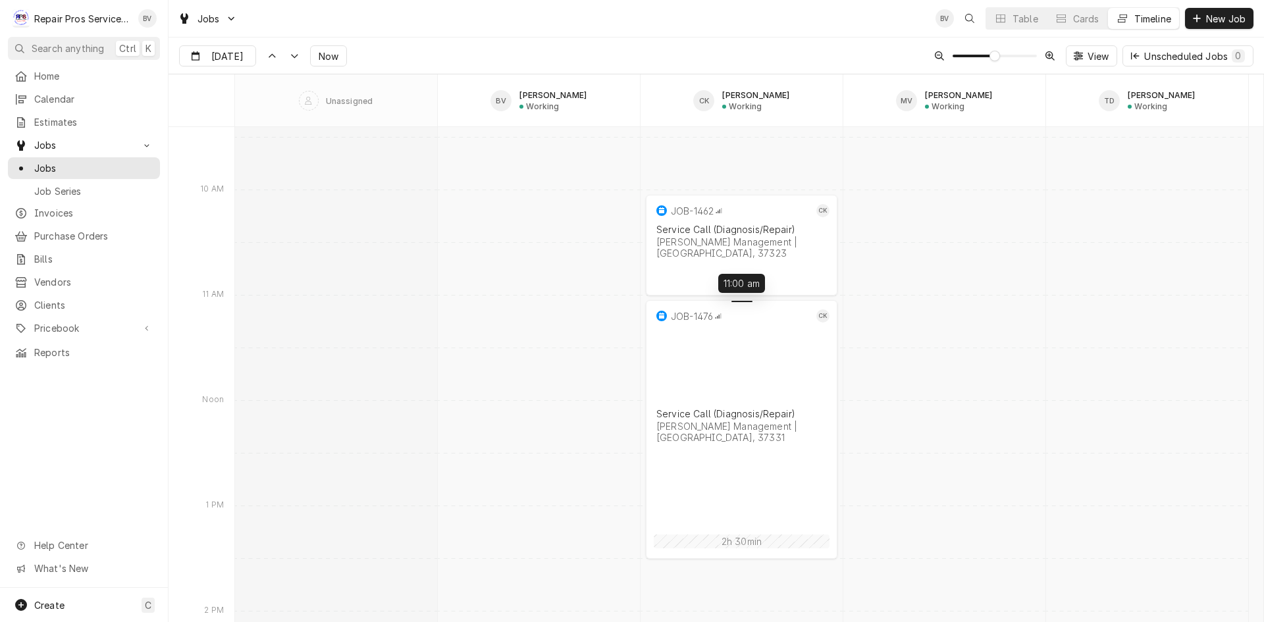
drag, startPoint x: 744, startPoint y: 356, endPoint x: 742, endPoint y: 313, distance: 42.9
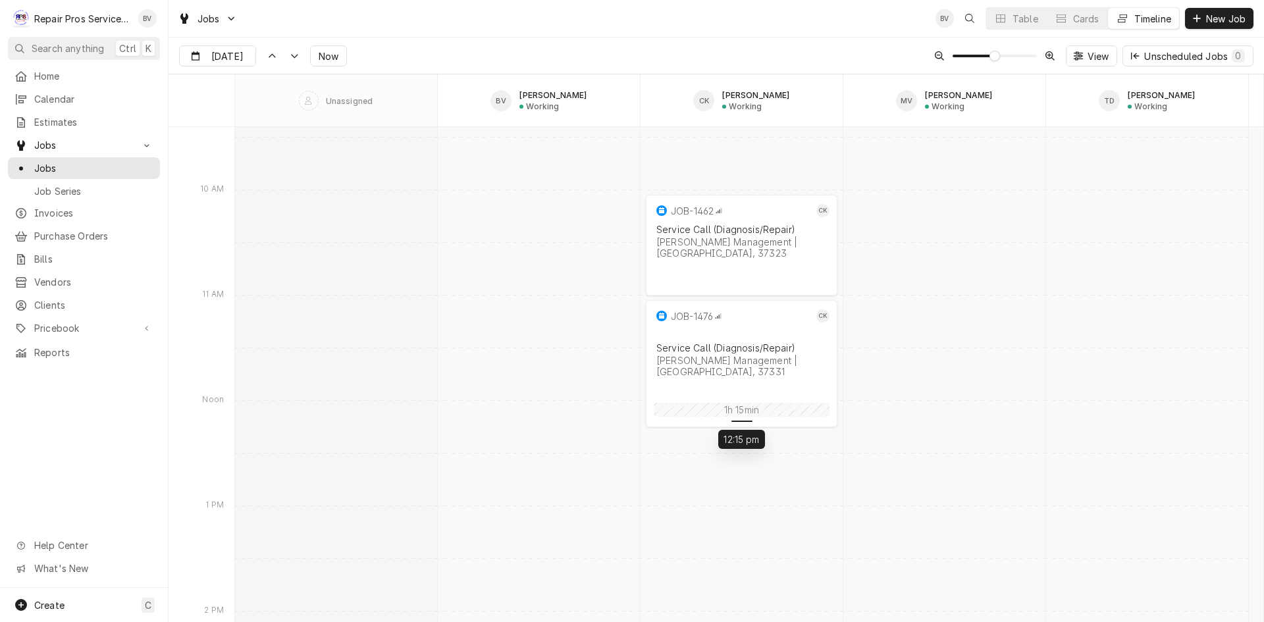
drag, startPoint x: 742, startPoint y: 553, endPoint x: 728, endPoint y: 420, distance: 133.7
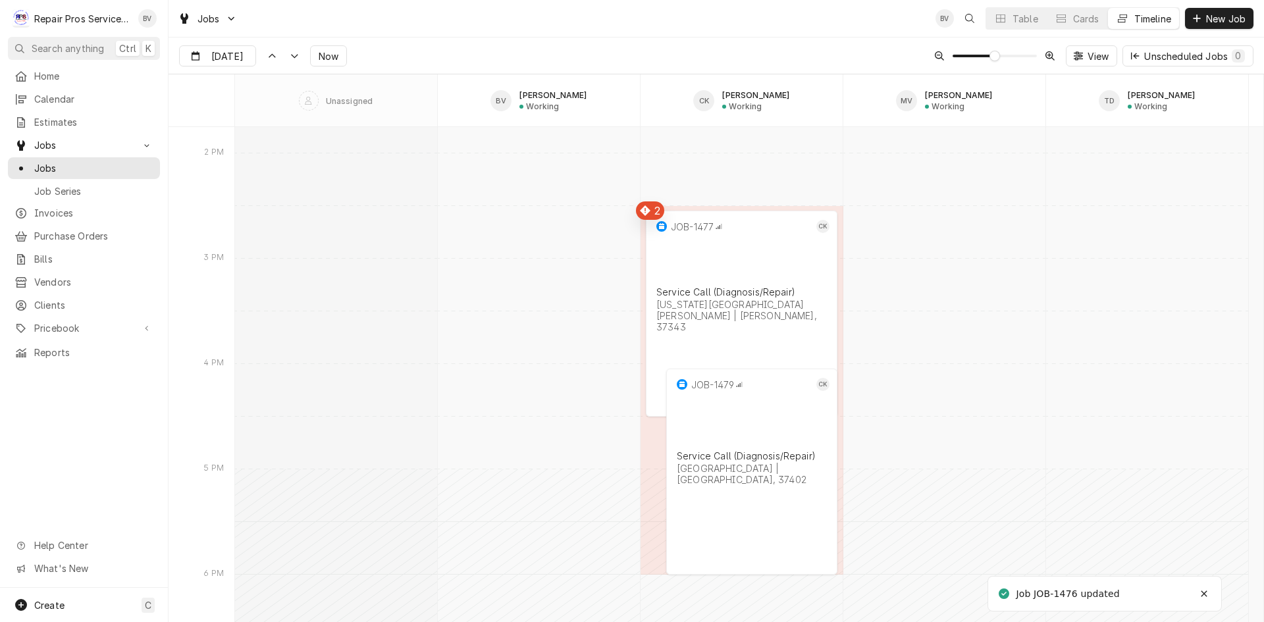
scroll to position [10895, 0]
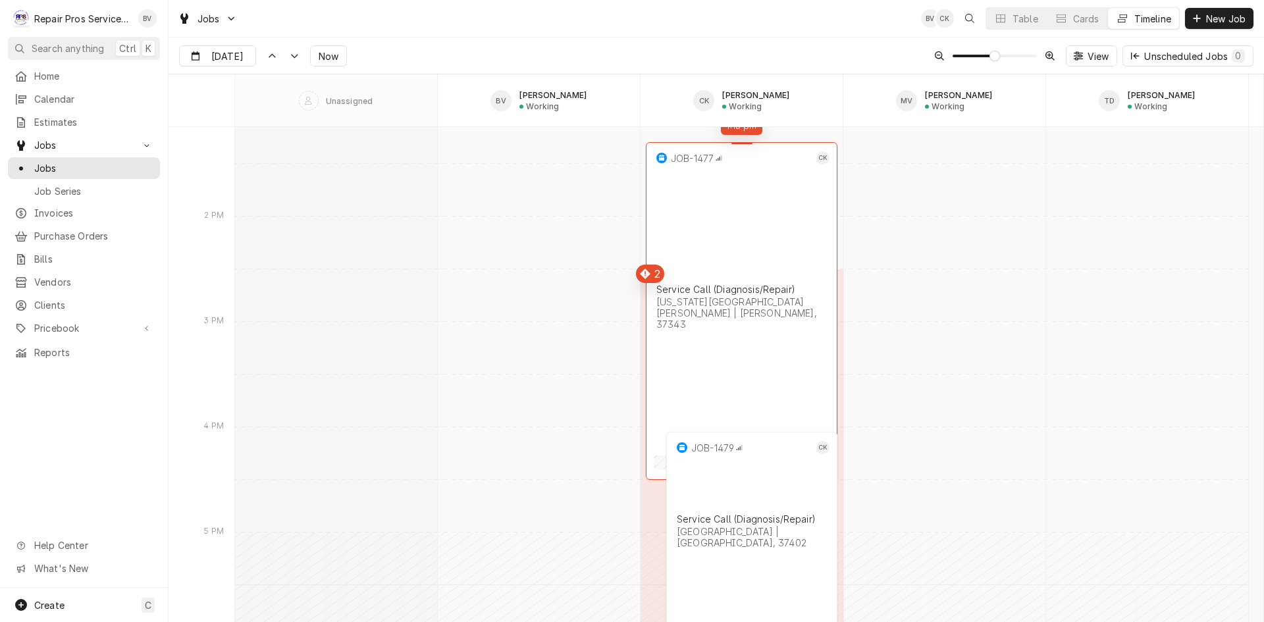
drag, startPoint x: 743, startPoint y: 275, endPoint x: 744, endPoint y: 143, distance: 132.4
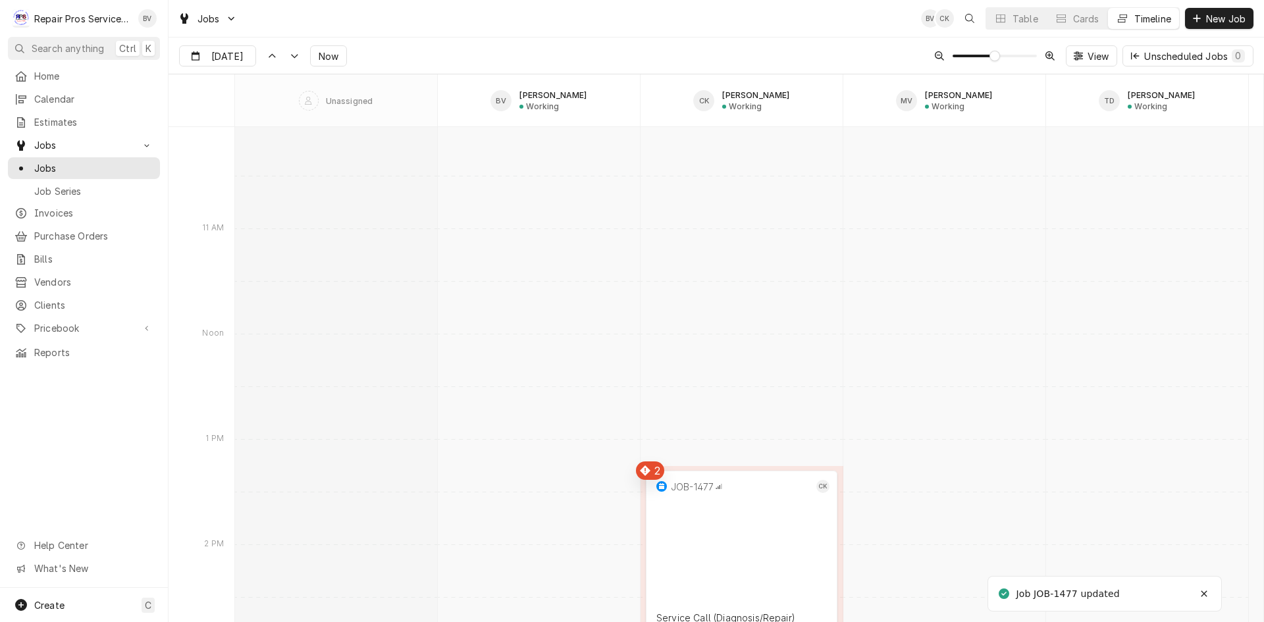
scroll to position [10566, 0]
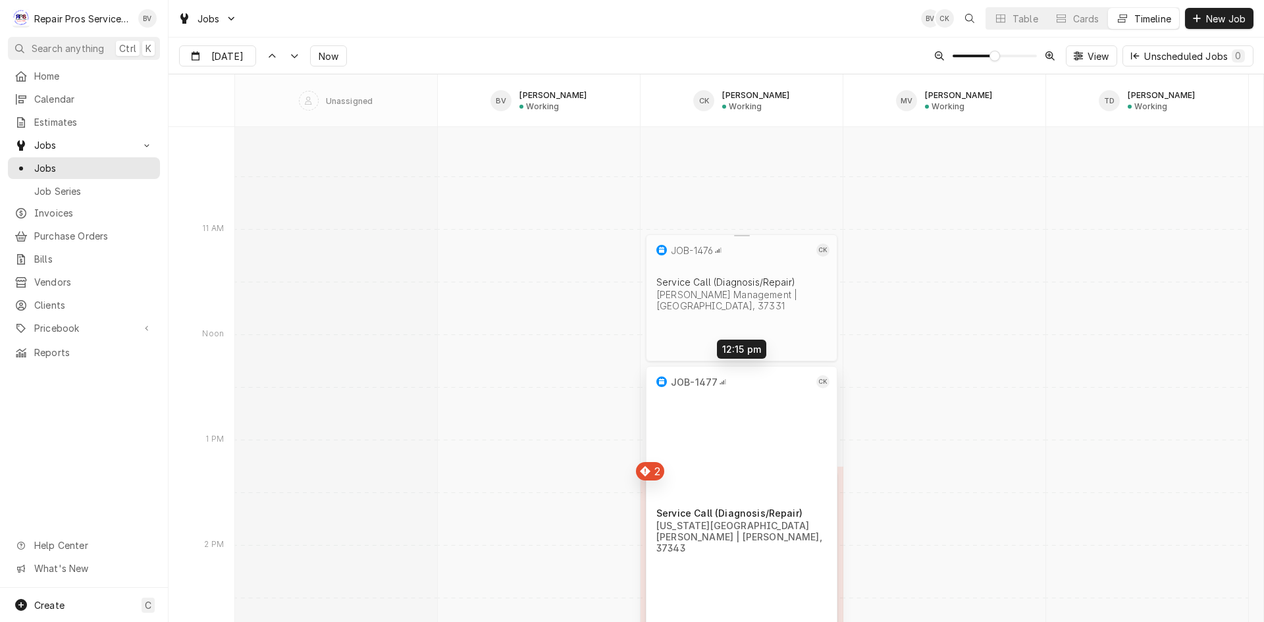
drag, startPoint x: 742, startPoint y: 475, endPoint x: 742, endPoint y: 357, distance: 117.9
click at [742, 357] on div "1:15 PM 4:30 PM JOB-1477 CK Service Call (Diagnosis/Repair) Texas Roadhouse Hix…" at bounding box center [749, 242] width 1029 height 21363
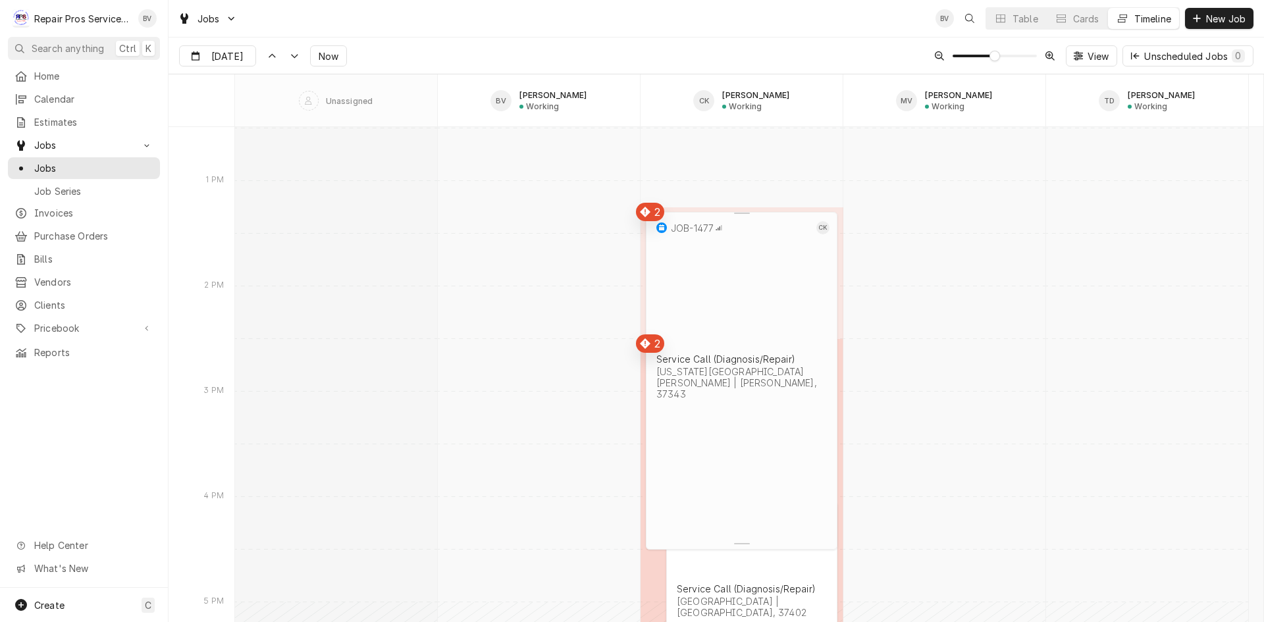
scroll to position [10829, 0]
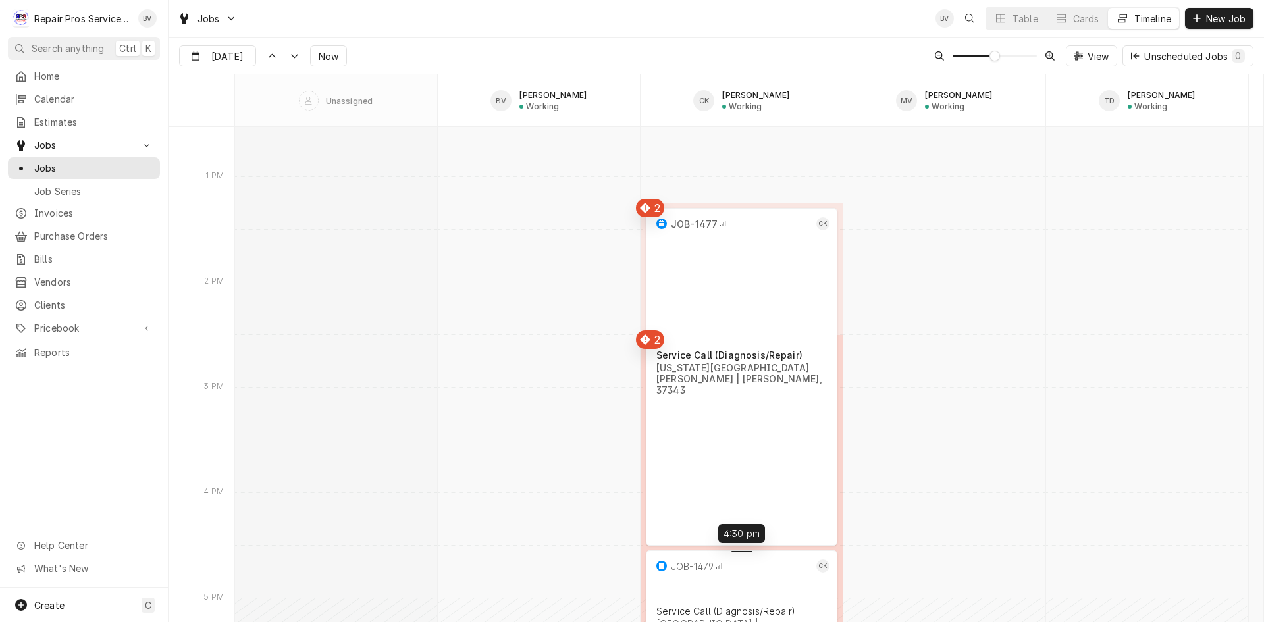
drag, startPoint x: 753, startPoint y: 500, endPoint x: 753, endPoint y: 553, distance: 52.7
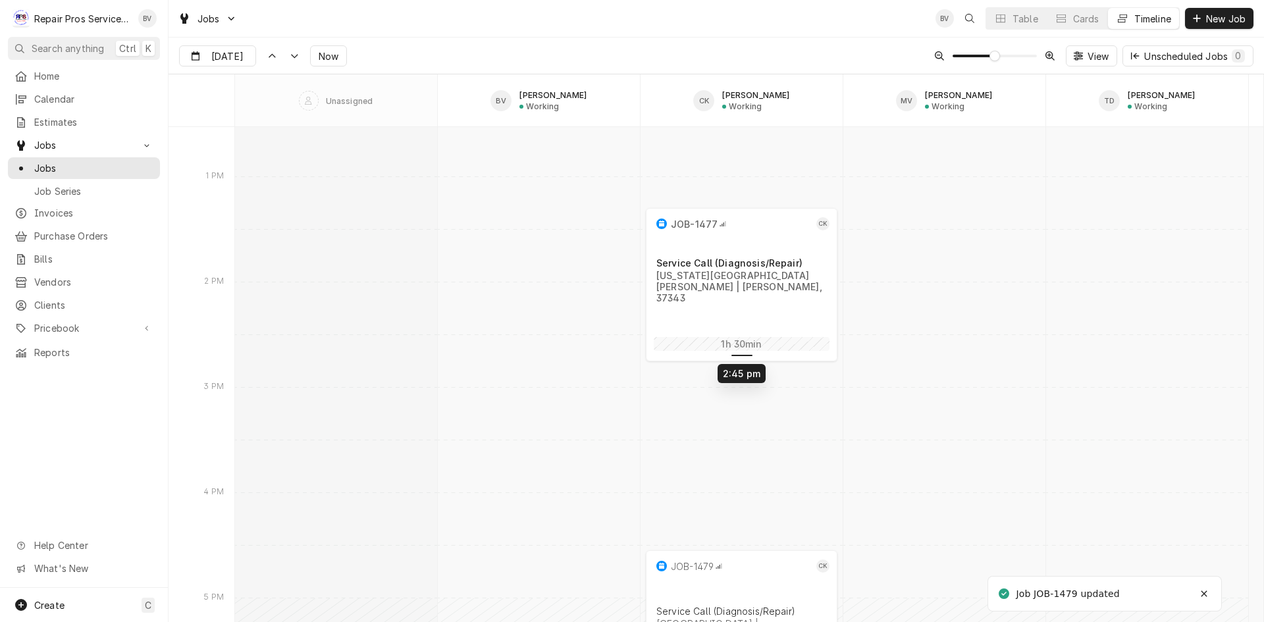
drag, startPoint x: 748, startPoint y: 540, endPoint x: 749, endPoint y: 357, distance: 183.1
drag, startPoint x: 746, startPoint y: 554, endPoint x: 747, endPoint y: 419, distance: 135.0
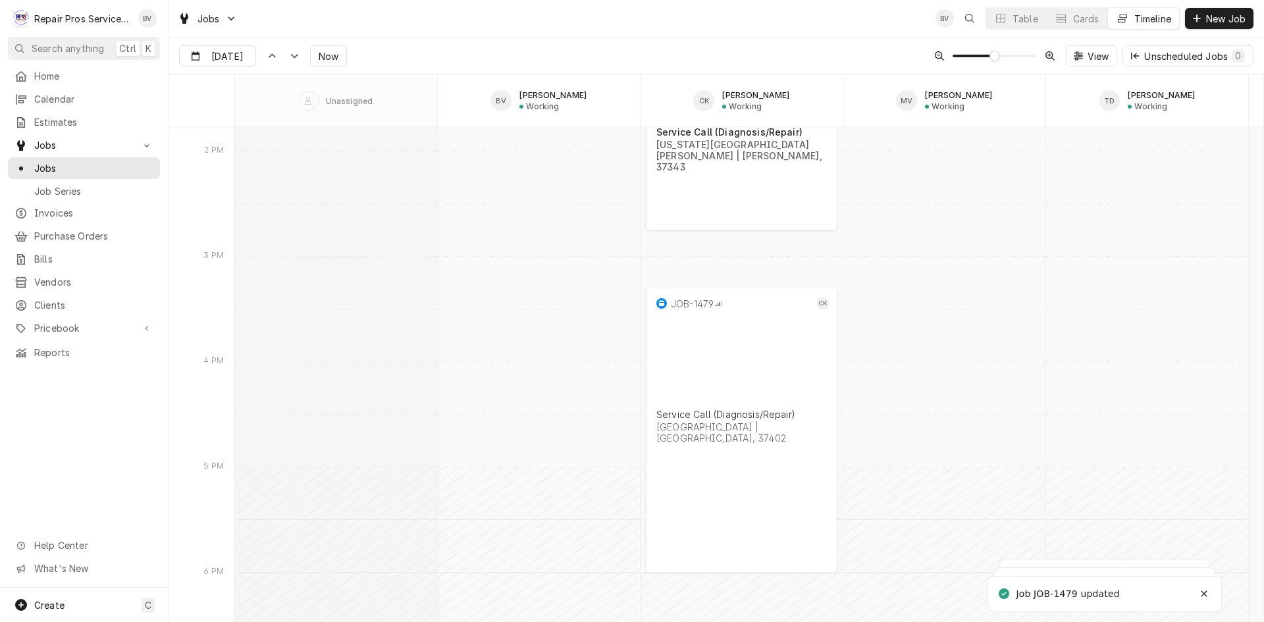
scroll to position [10961, 0]
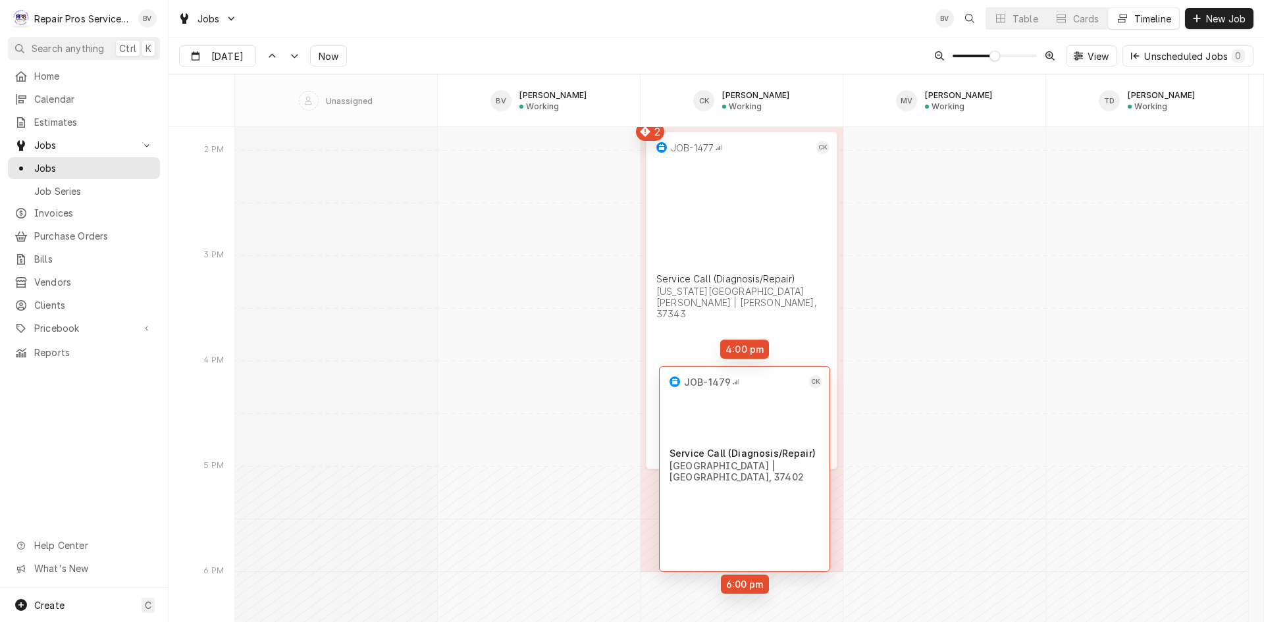
drag, startPoint x: 739, startPoint y: 403, endPoint x: 732, endPoint y: 472, distance: 68.9
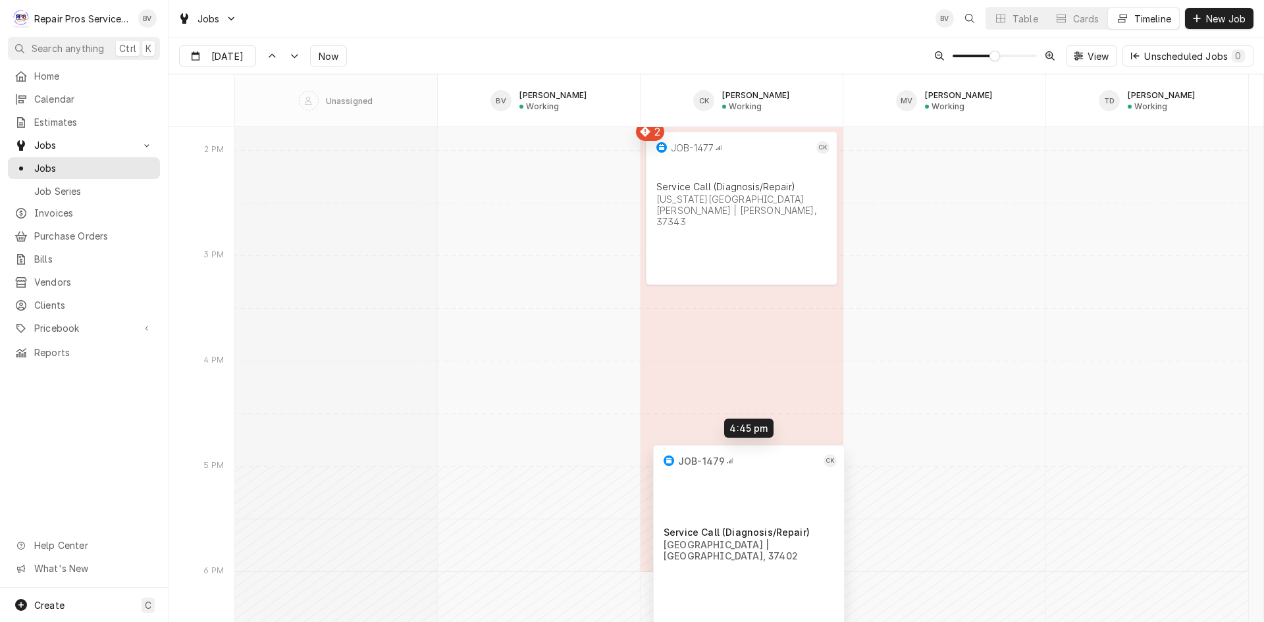
drag, startPoint x: 744, startPoint y: 369, endPoint x: 751, endPoint y: 468, distance: 99.0
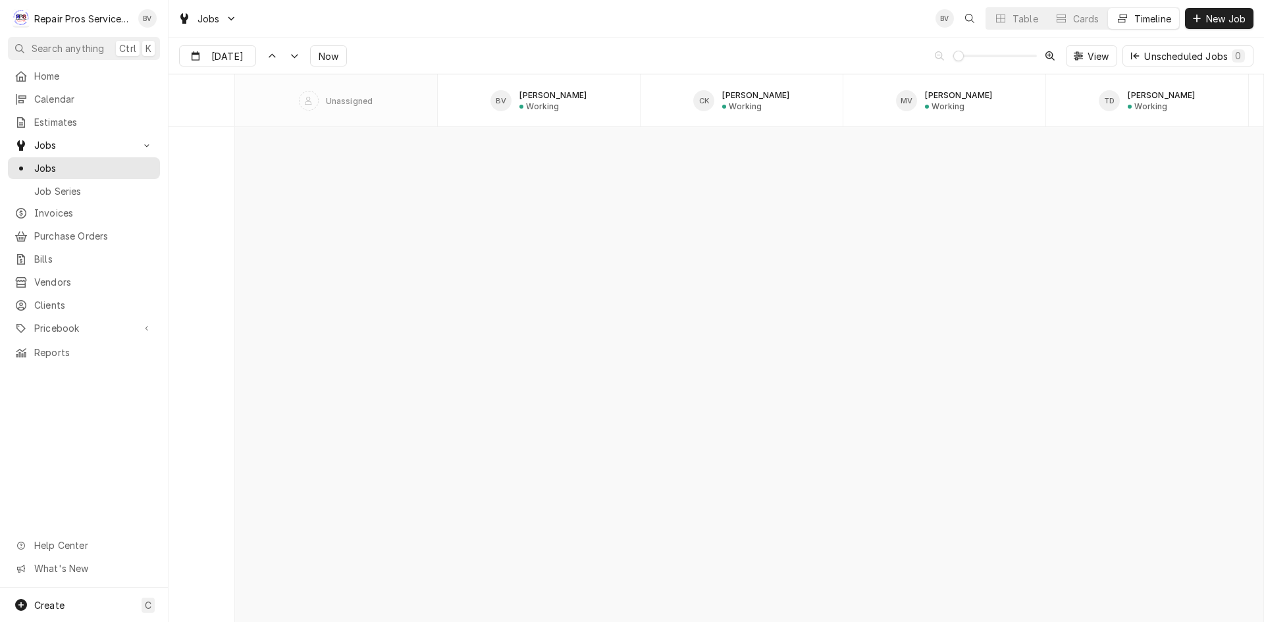
scroll to position [5126, 0]
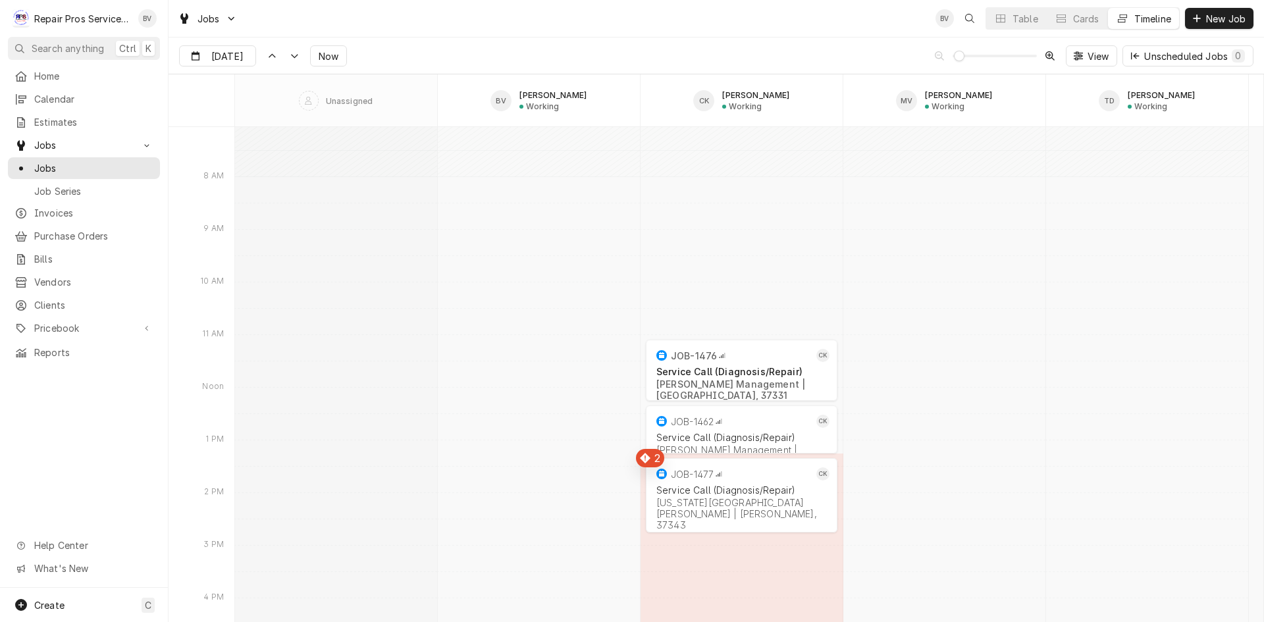
click at [954, 61] on span "Dynamic Content Wrapper" at bounding box center [959, 56] width 11 height 11
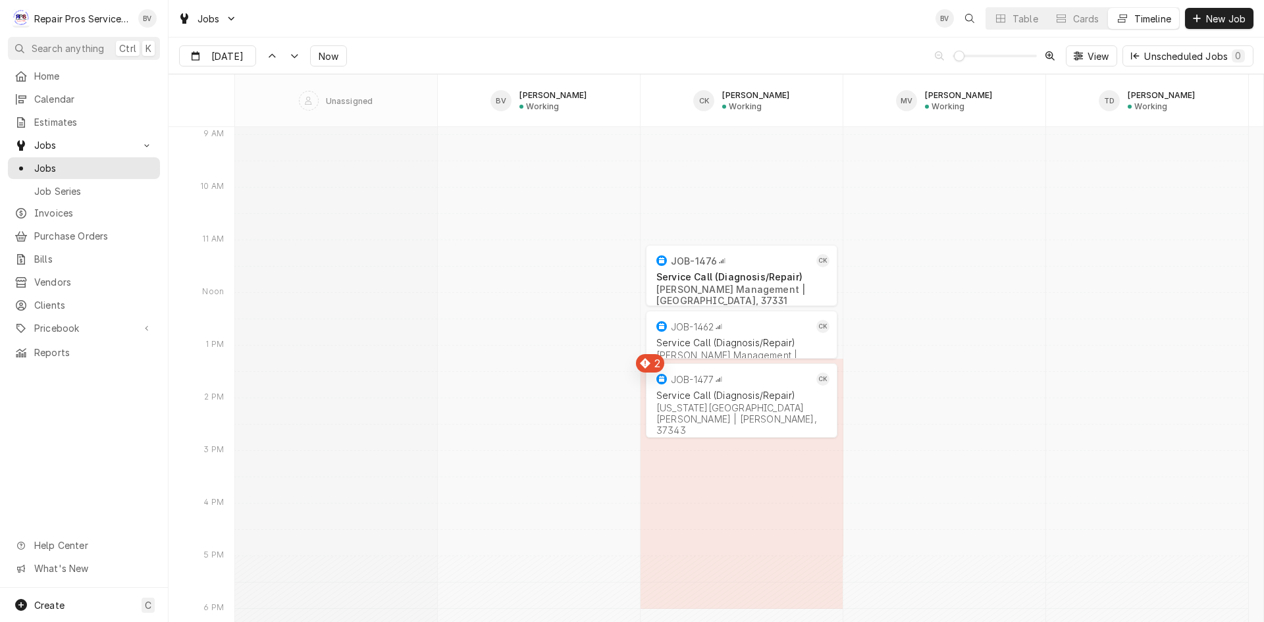
scroll to position [5258, 0]
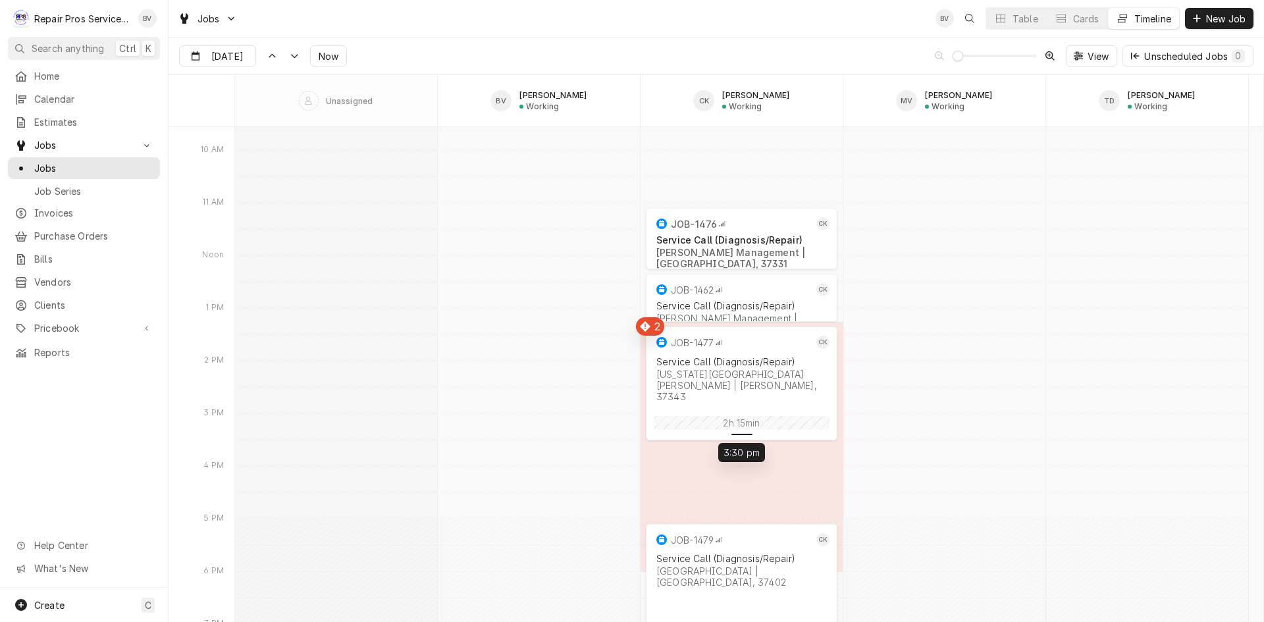
drag, startPoint x: 746, startPoint y: 394, endPoint x: 747, endPoint y: 428, distance: 33.6
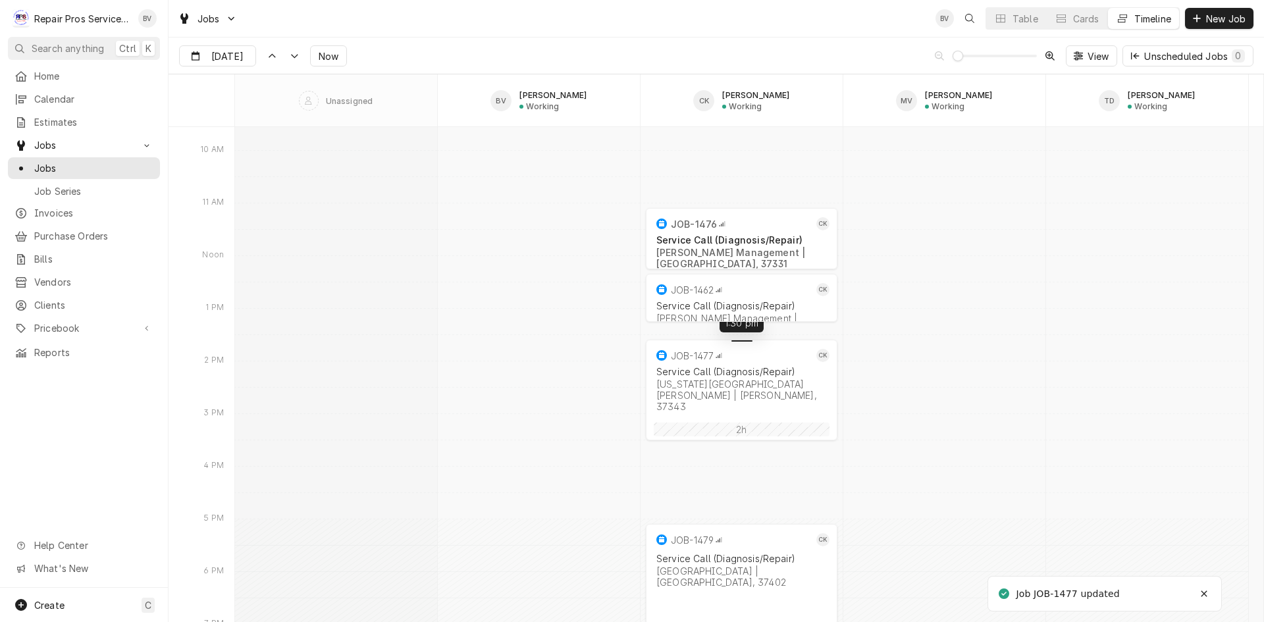
drag, startPoint x: 740, startPoint y: 330, endPoint x: 744, endPoint y: 342, distance: 12.9
drag, startPoint x: 742, startPoint y: 434, endPoint x: 745, endPoint y: 413, distance: 21.3
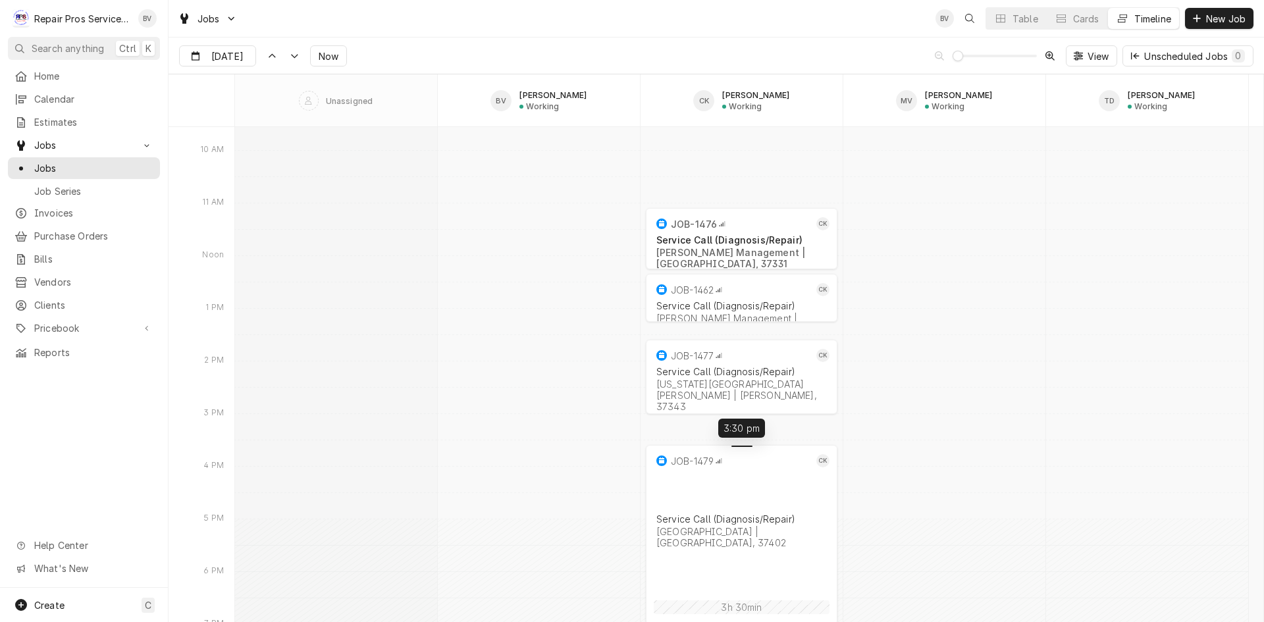
drag, startPoint x: 743, startPoint y: 526, endPoint x: 744, endPoint y: 443, distance: 83.0
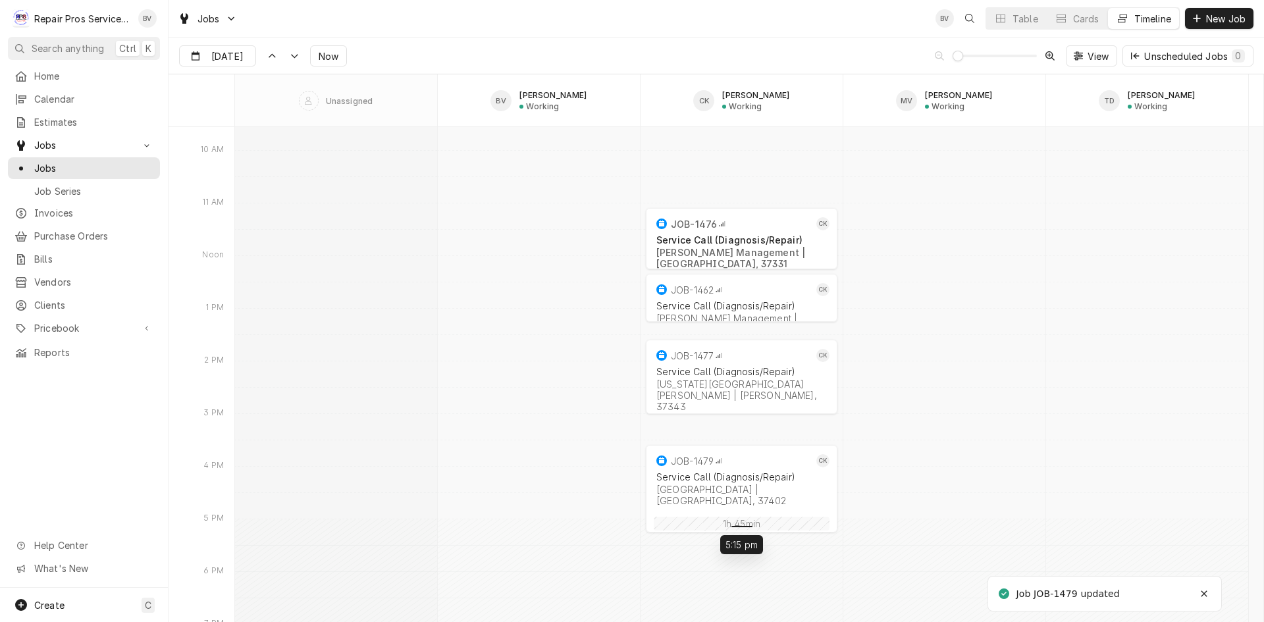
drag, startPoint x: 743, startPoint y: 620, endPoint x: 745, endPoint y: 534, distance: 86.3
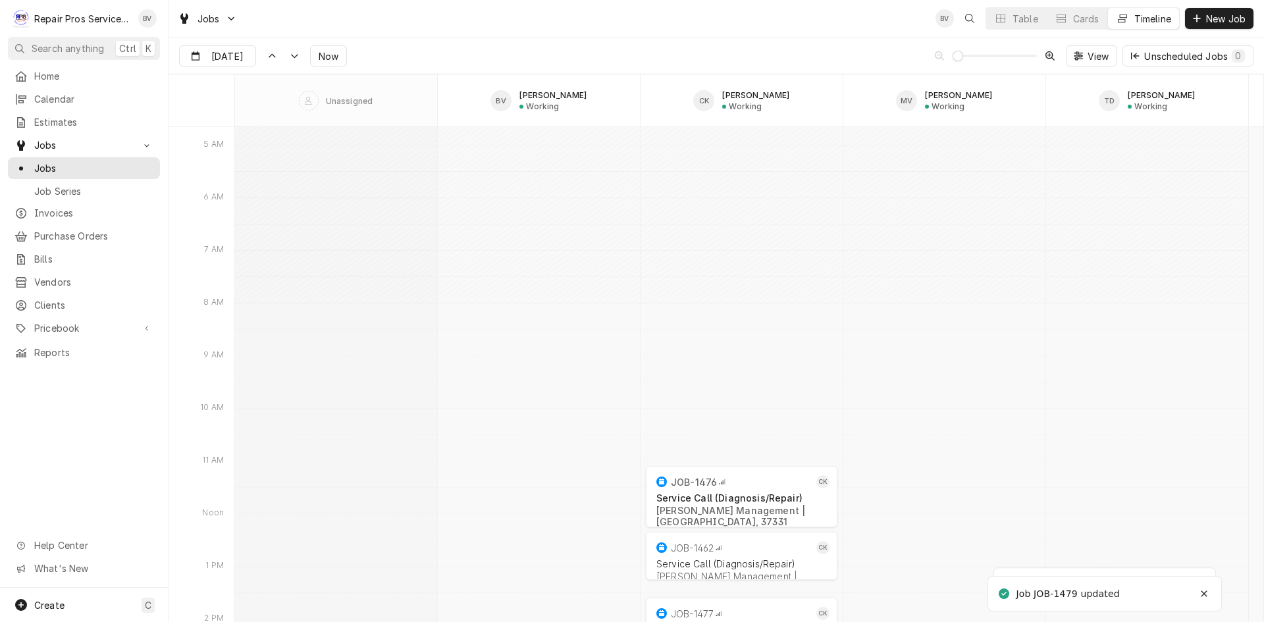
scroll to position [4994, 0]
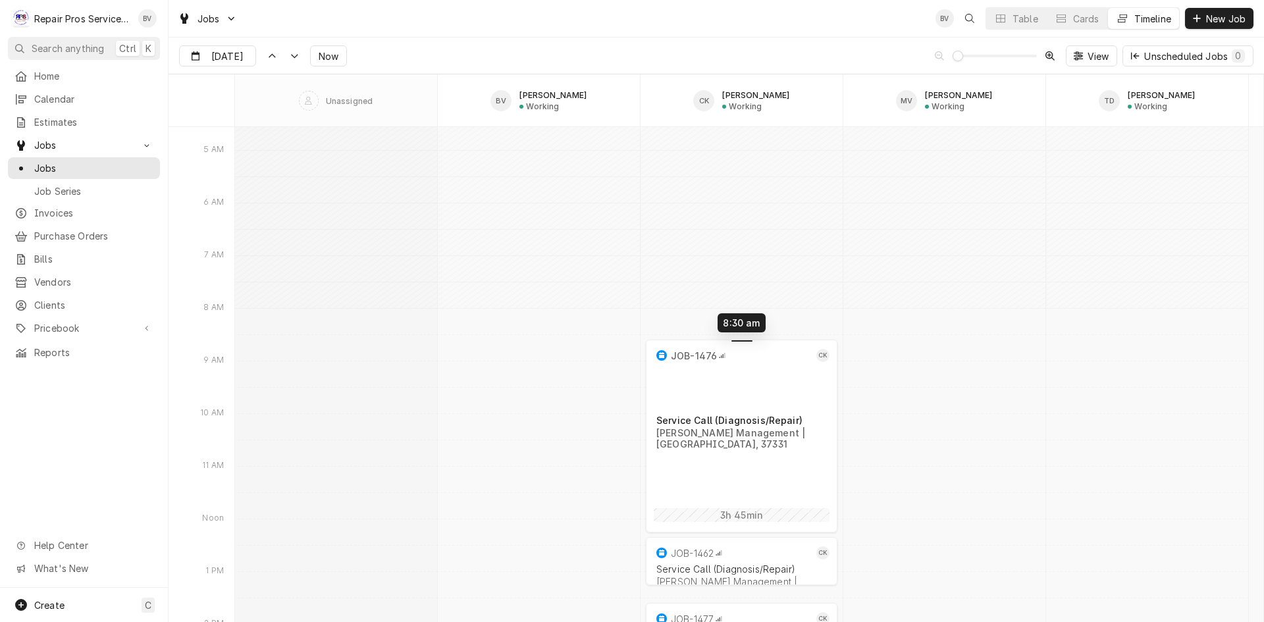
drag, startPoint x: 745, startPoint y: 472, endPoint x: 740, endPoint y: 339, distance: 133.1
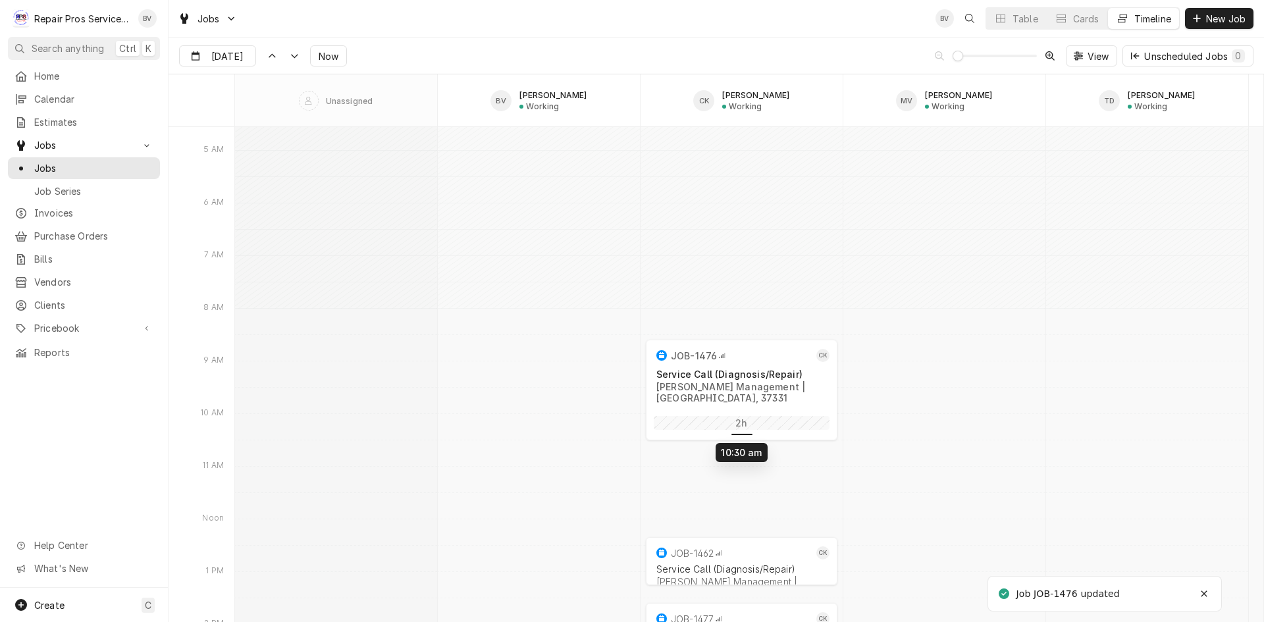
drag, startPoint x: 751, startPoint y: 528, endPoint x: 741, endPoint y: 441, distance: 87.5
drag, startPoint x: 745, startPoint y: 539, endPoint x: 745, endPoint y: 464, distance: 75.1
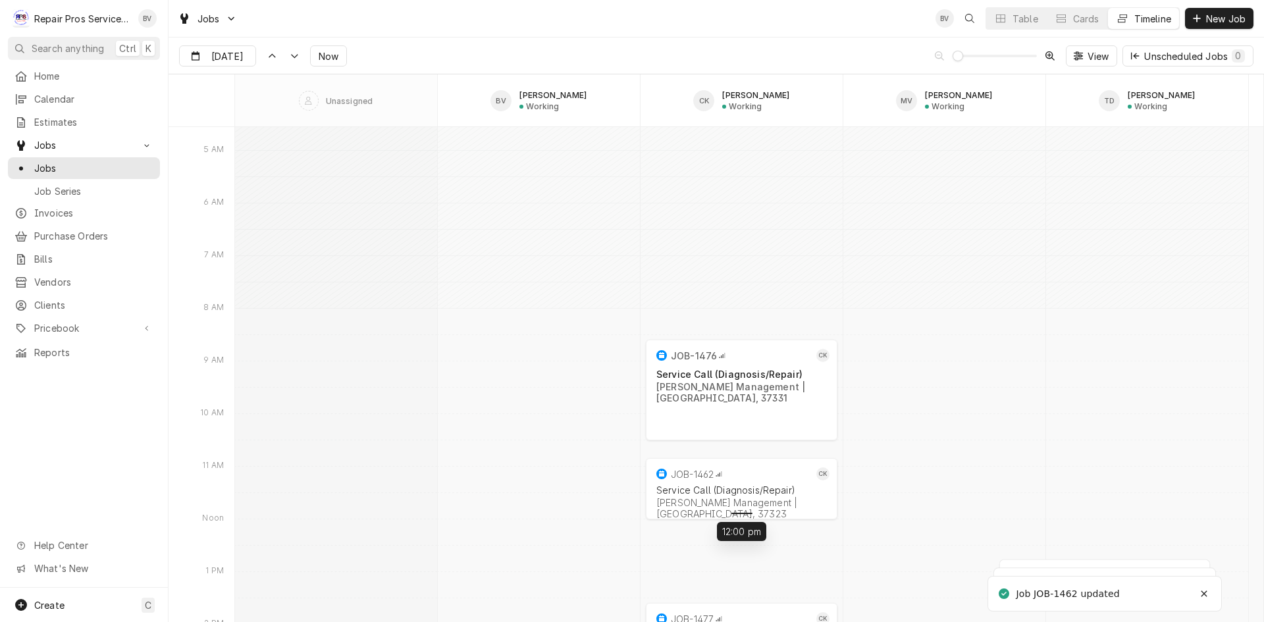
drag, startPoint x: 743, startPoint y: 579, endPoint x: 739, endPoint y: 518, distance: 60.7
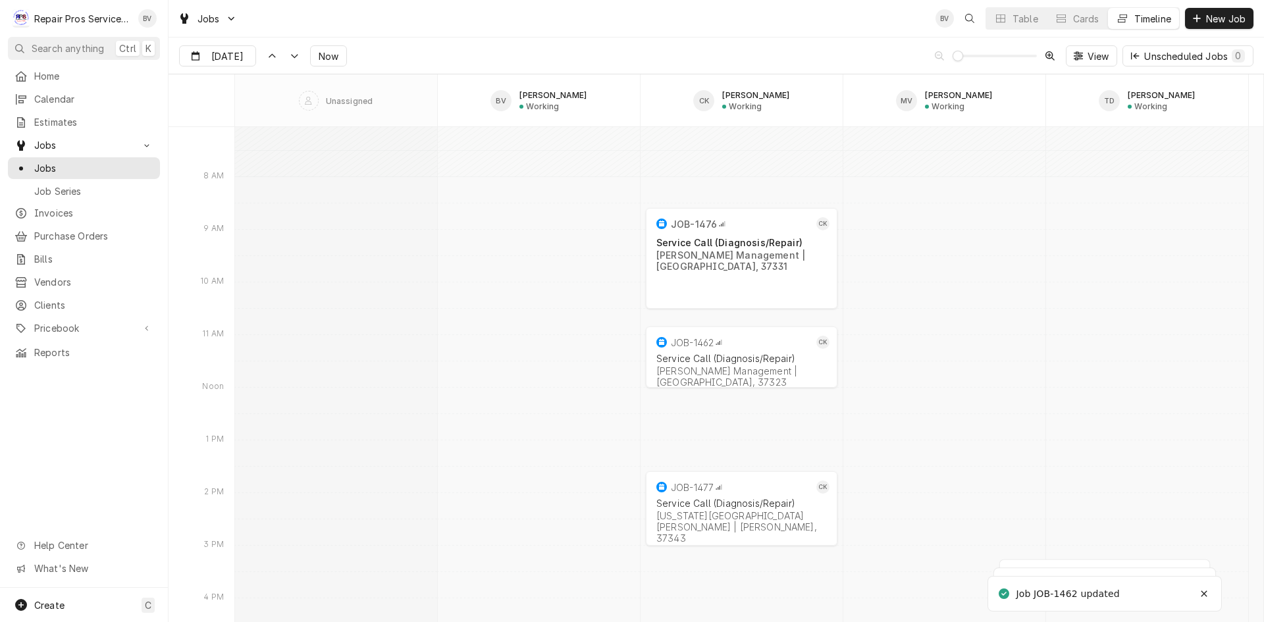
scroll to position [5192, 0]
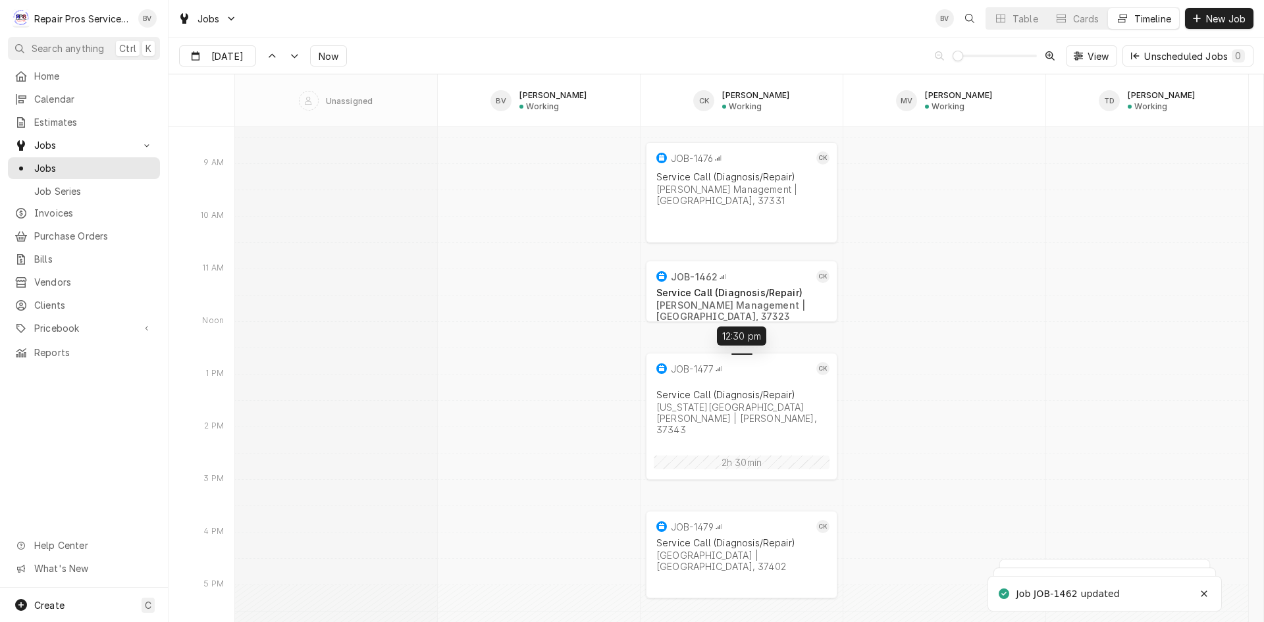
drag, startPoint x: 744, startPoint y: 410, endPoint x: 740, endPoint y: 356, distance: 53.4
drag, startPoint x: 740, startPoint y: 473, endPoint x: 737, endPoint y: 423, distance: 50.1
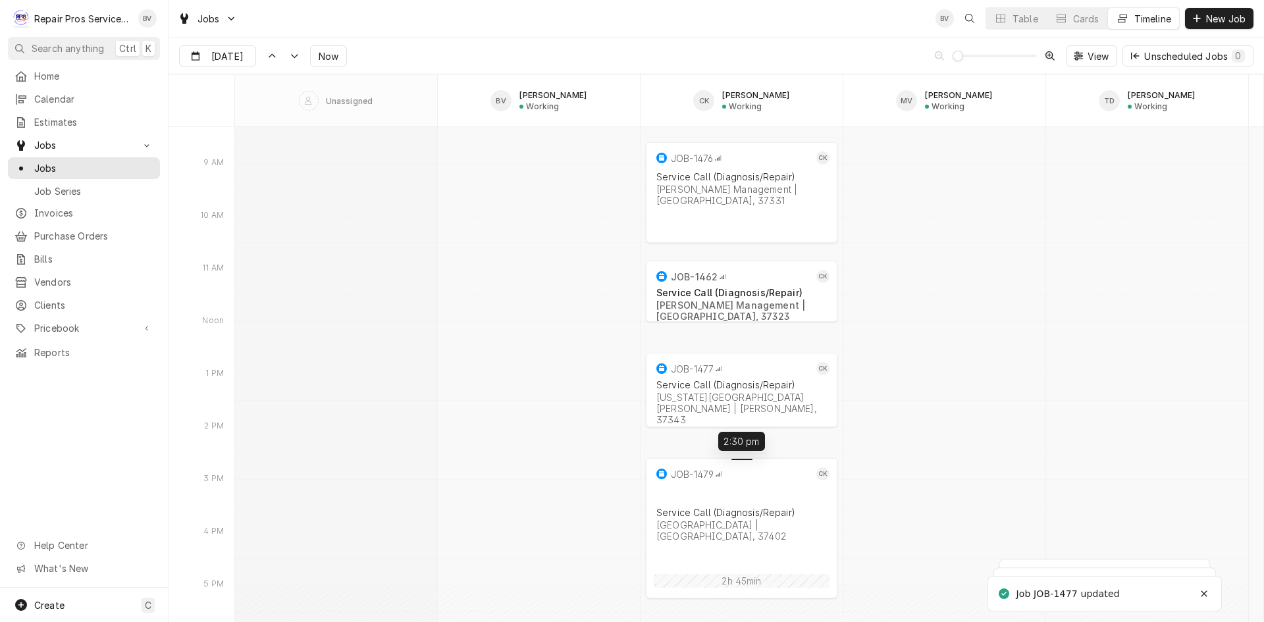
drag, startPoint x: 745, startPoint y: 513, endPoint x: 747, endPoint y: 460, distance: 53.4
drag, startPoint x: 742, startPoint y: 587, endPoint x: 742, endPoint y: 593, distance: 6.6
drag, startPoint x: 744, startPoint y: 607, endPoint x: 744, endPoint y: 537, distance: 69.8
click at [1071, 436] on div "Dynamic Content Wrapper" at bounding box center [742, 276] width 1014 height 10682
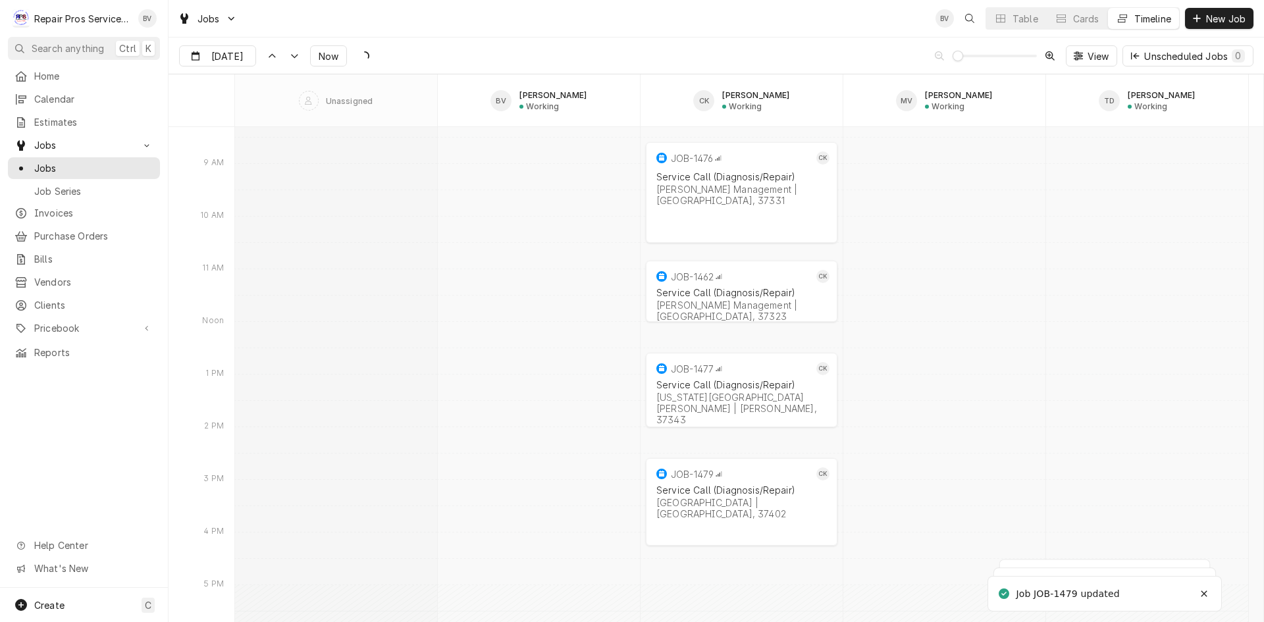
scroll to position [4972, 0]
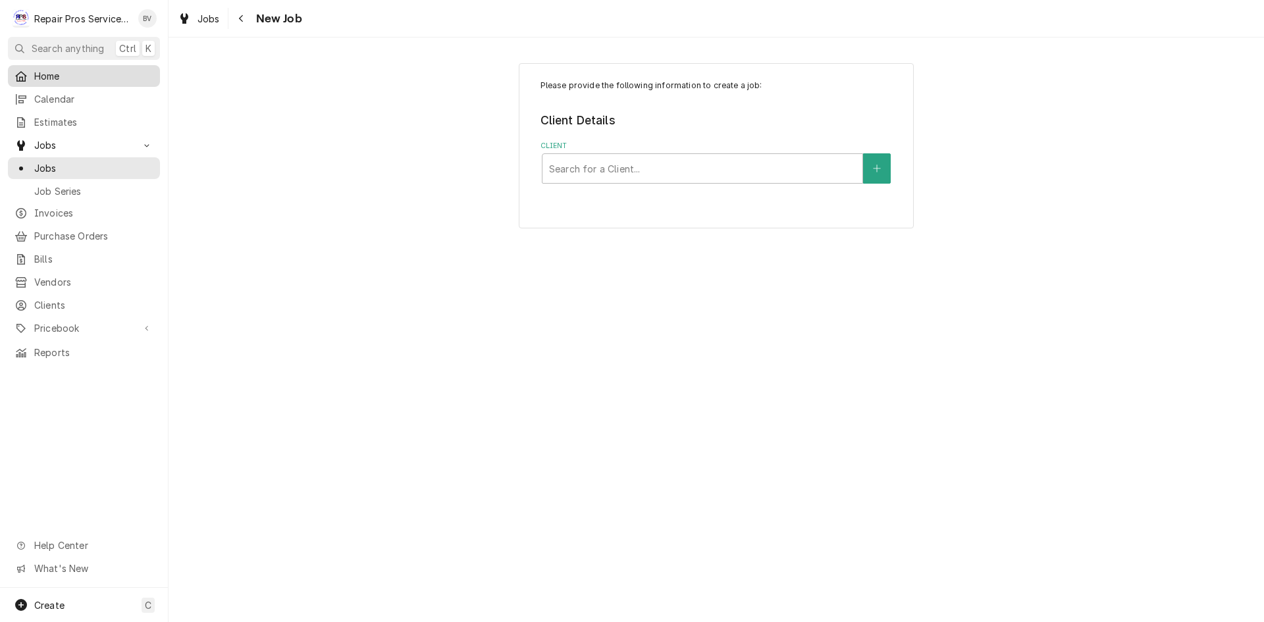
click at [34, 71] on span "Home" at bounding box center [93, 76] width 119 height 14
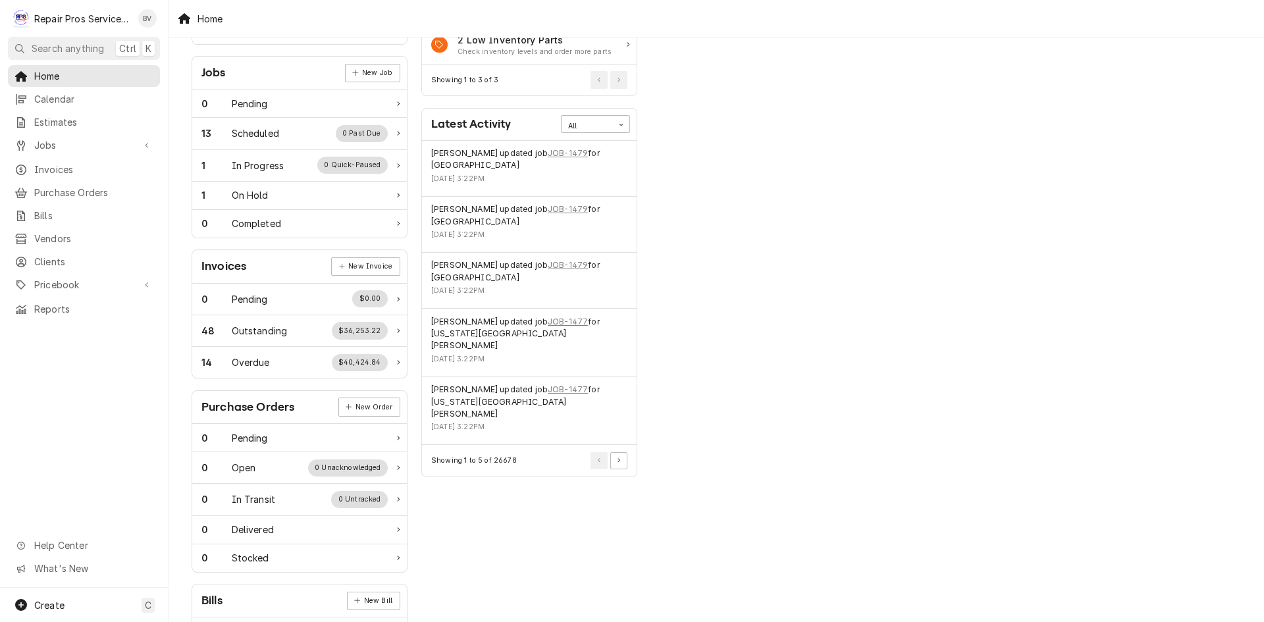
scroll to position [198, 0]
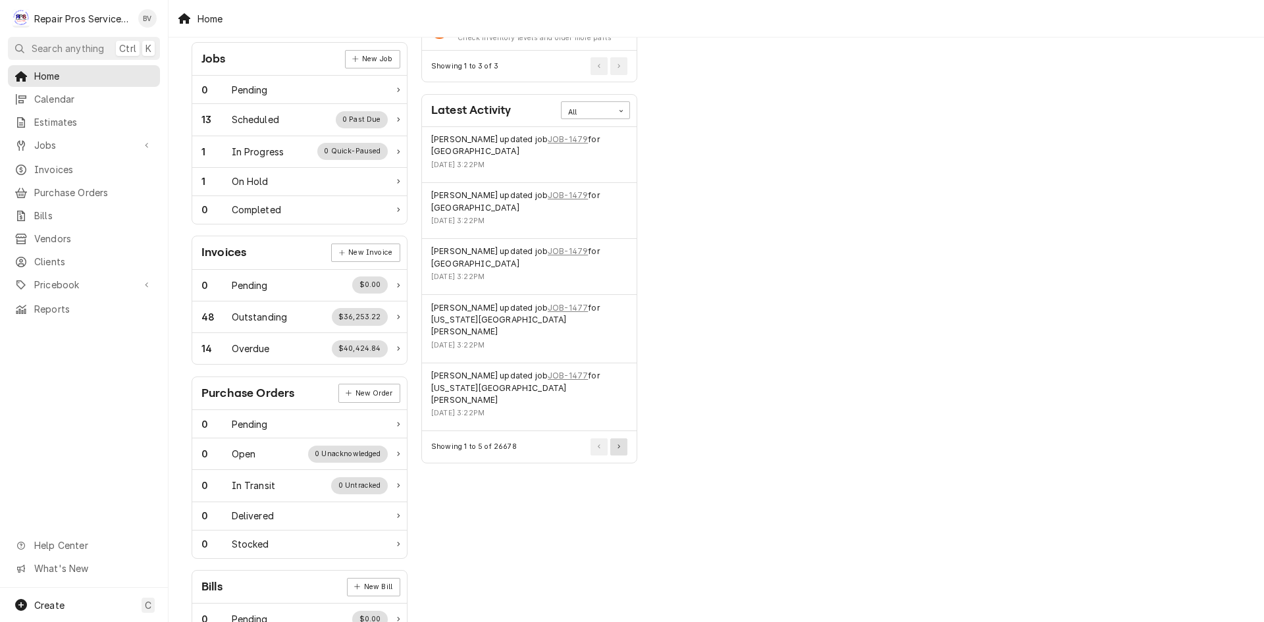
click at [625, 439] on button "Pagination Controls" at bounding box center [618, 447] width 17 height 17
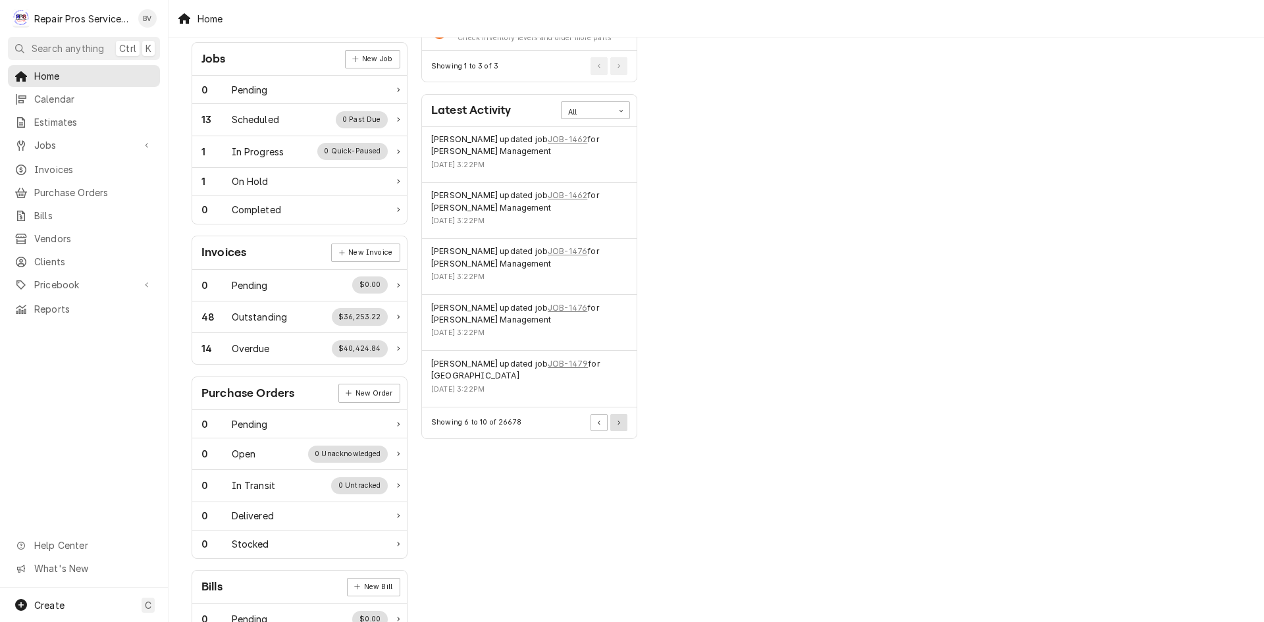
click at [620, 423] on icon "Pagination Controls" at bounding box center [619, 423] width 3 height 5
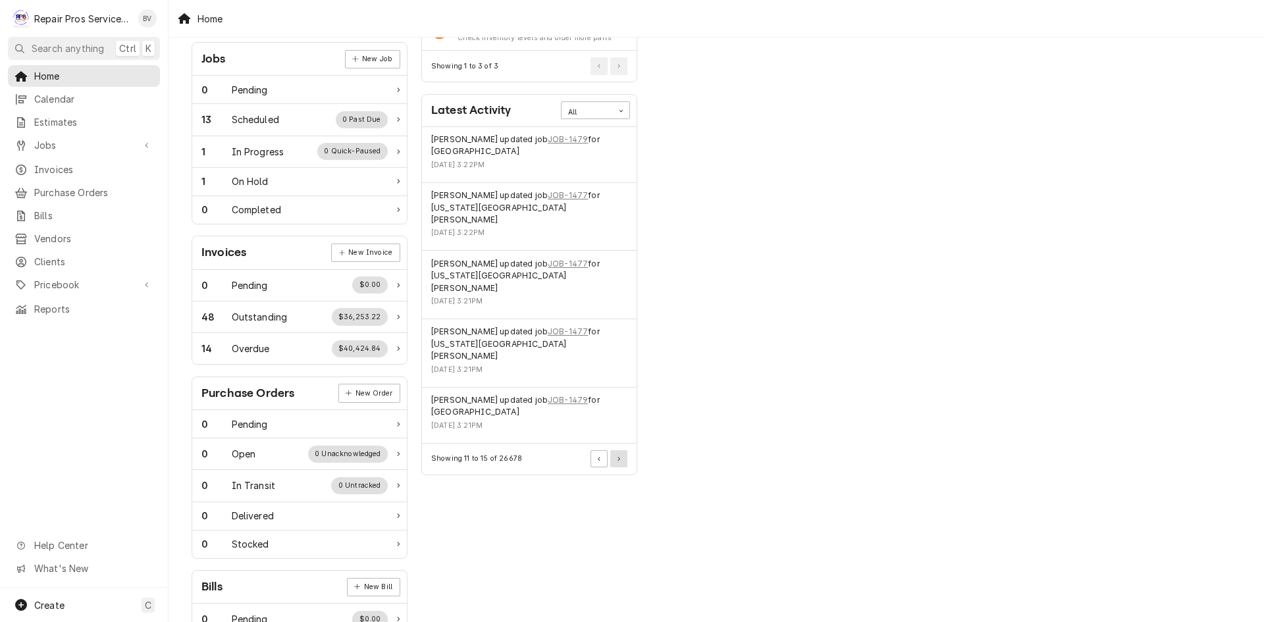
click at [620, 457] on icon "Pagination Controls" at bounding box center [619, 459] width 3 height 5
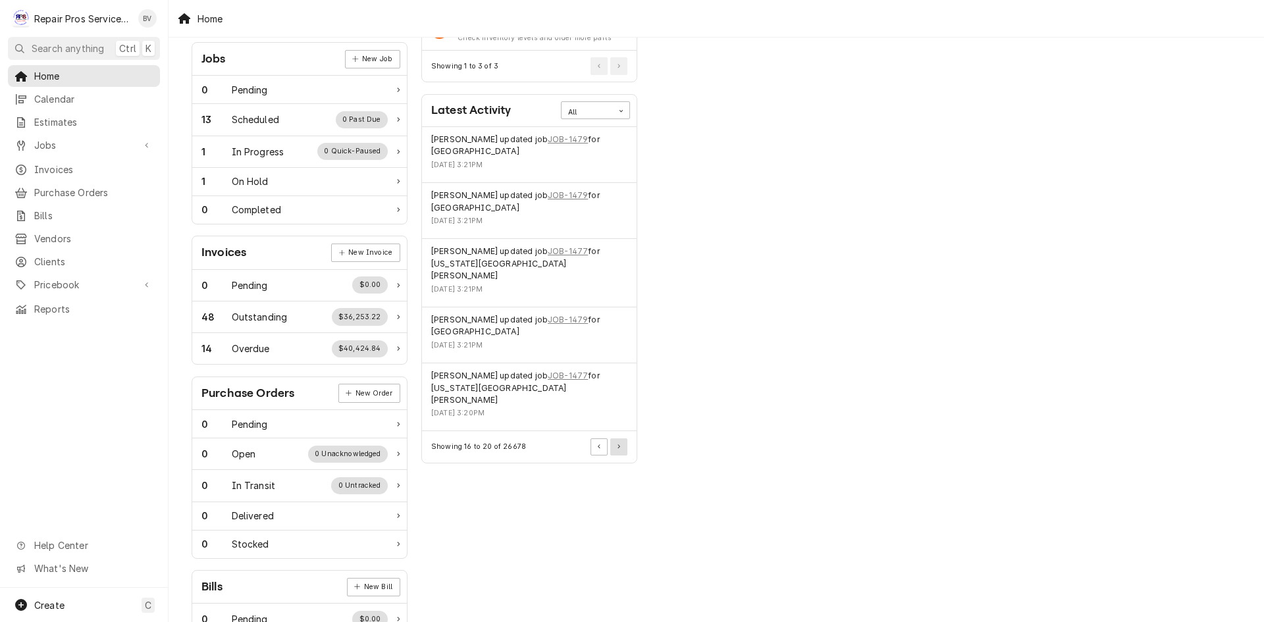
click at [620, 445] on icon "Pagination Controls" at bounding box center [619, 447] width 3 height 5
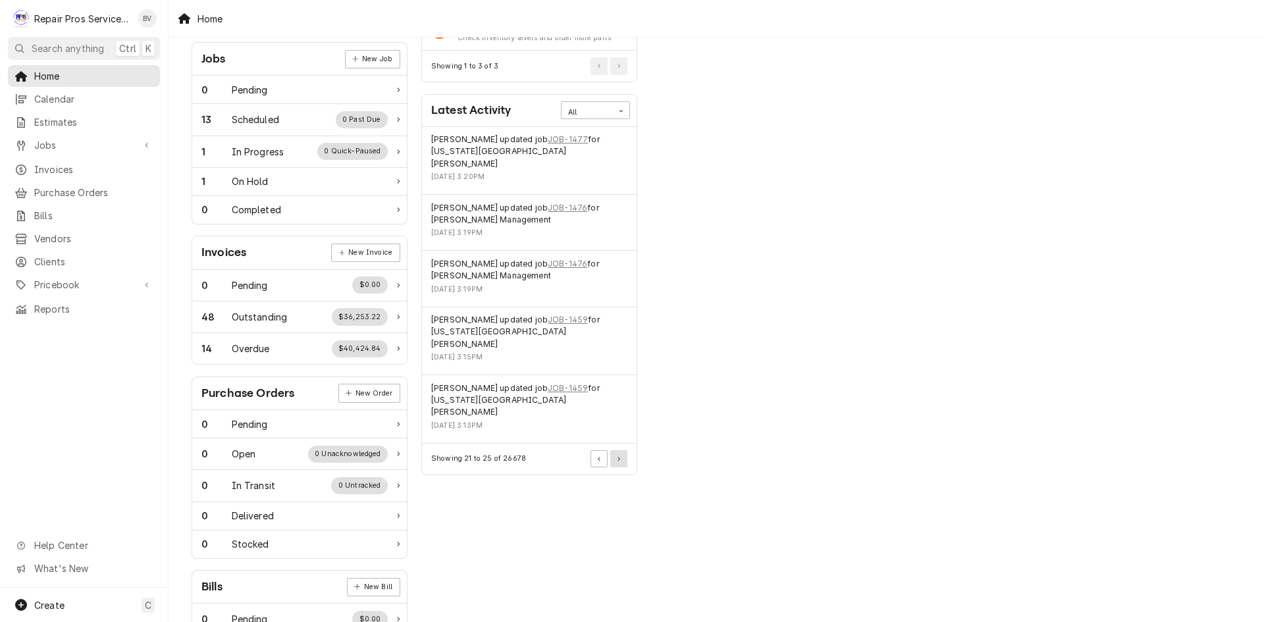
click at [620, 457] on icon "Pagination Controls" at bounding box center [619, 459] width 3 height 5
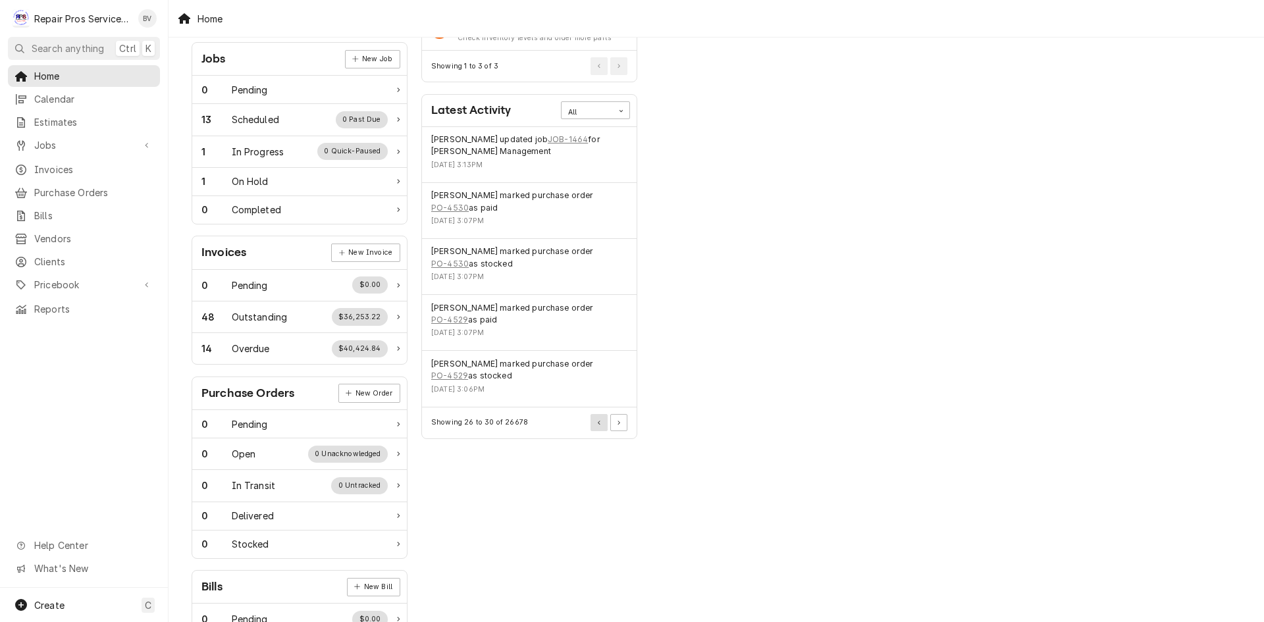
click at [601, 419] on button "Pagination Controls" at bounding box center [599, 422] width 17 height 17
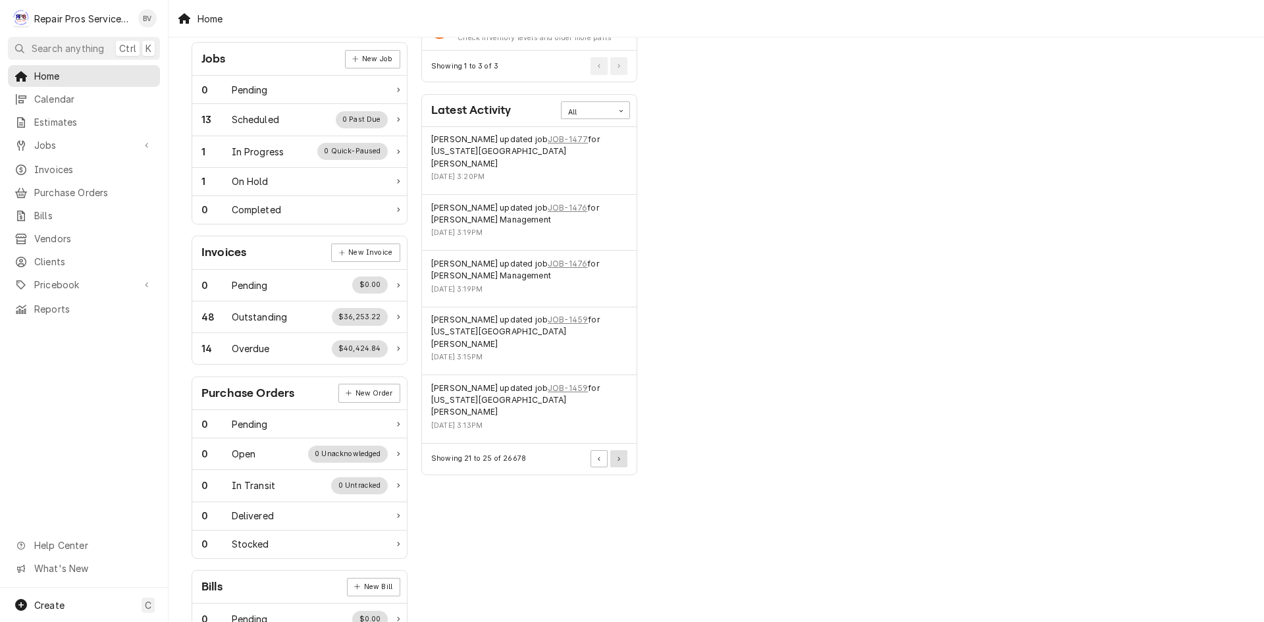
click at [620, 450] on button "Pagination Controls" at bounding box center [618, 458] width 17 height 17
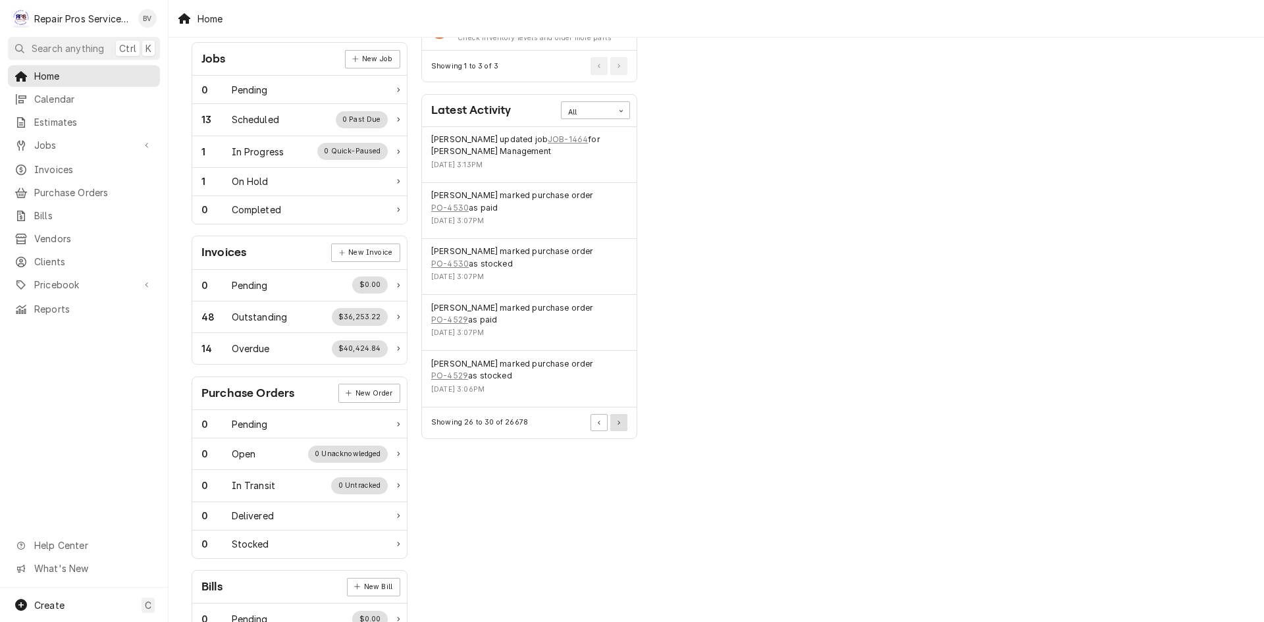
click at [619, 421] on icon "Pagination Controls" at bounding box center [619, 423] width 3 height 5
click at [623, 425] on button "Pagination Controls" at bounding box center [618, 422] width 17 height 17
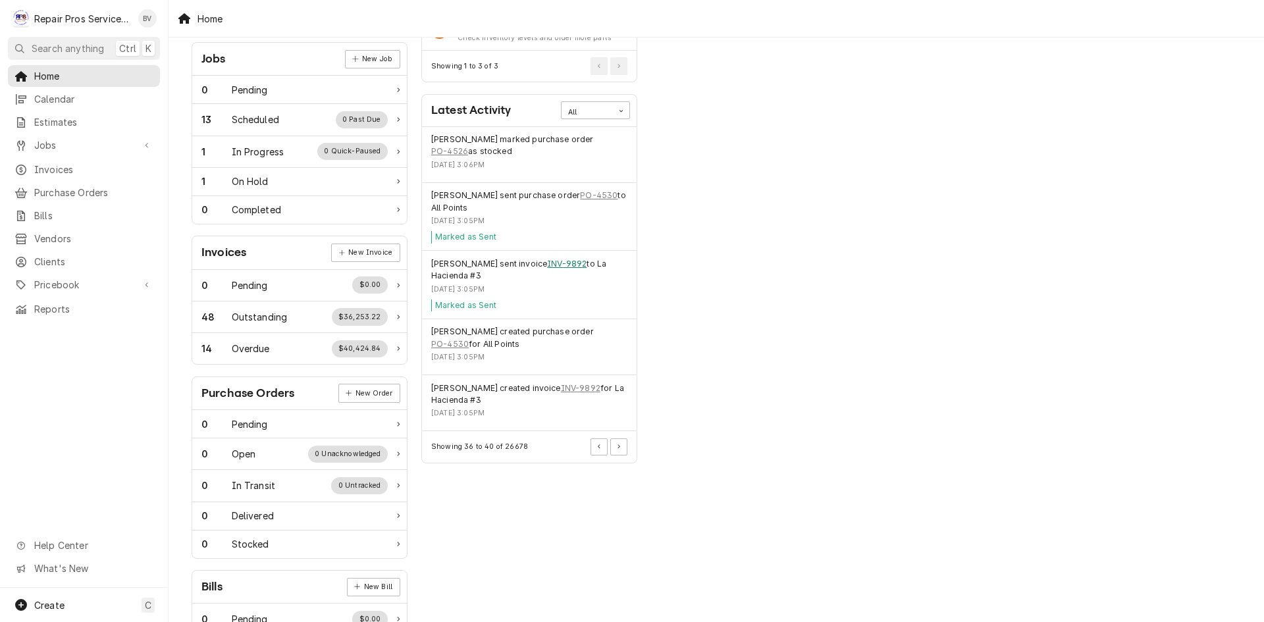
click at [549, 265] on link "INV-9892" at bounding box center [567, 264] width 40 height 12
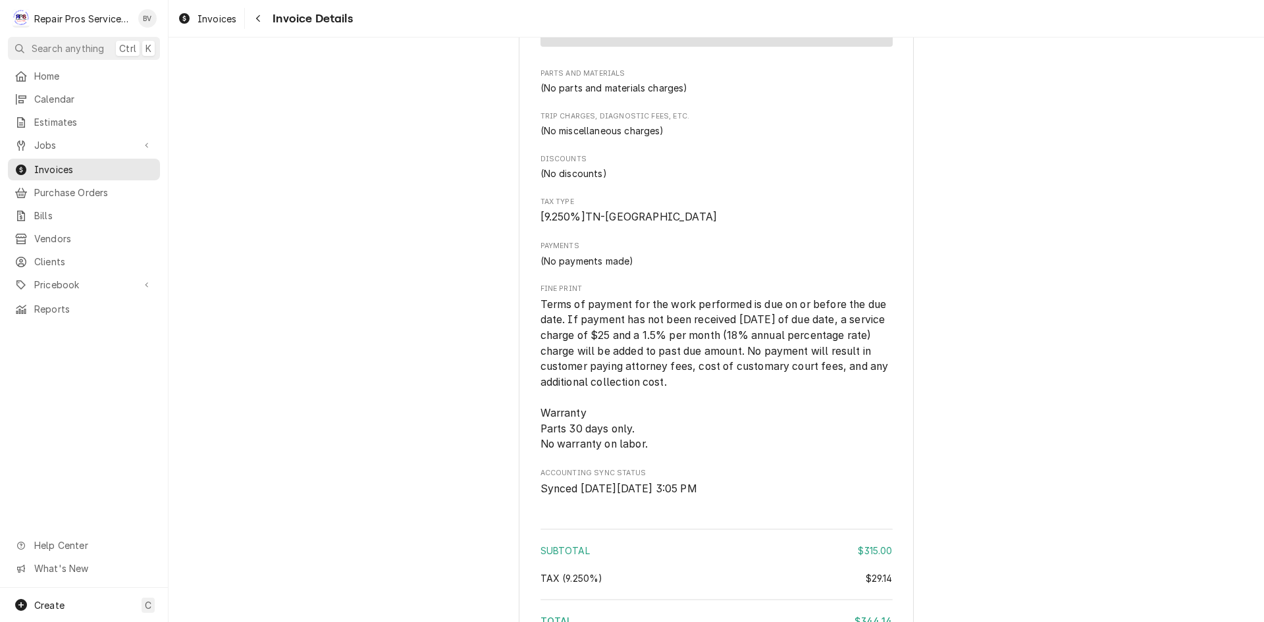
scroll to position [1773, 0]
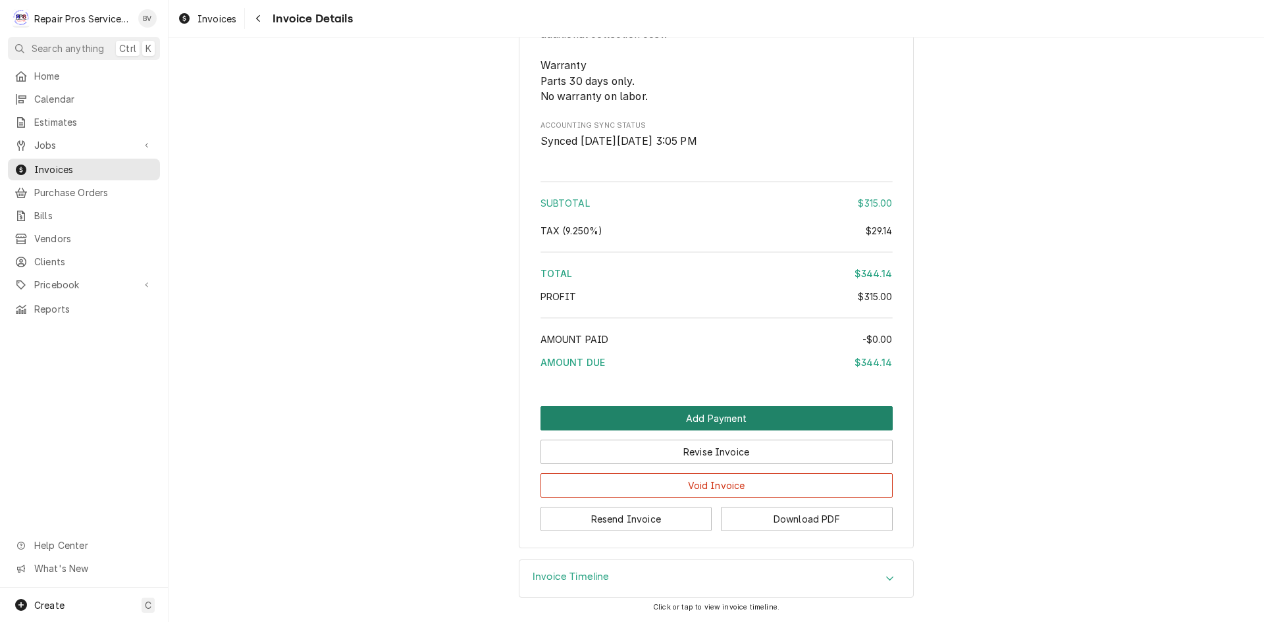
click at [700, 419] on button "Add Payment" at bounding box center [717, 418] width 352 height 24
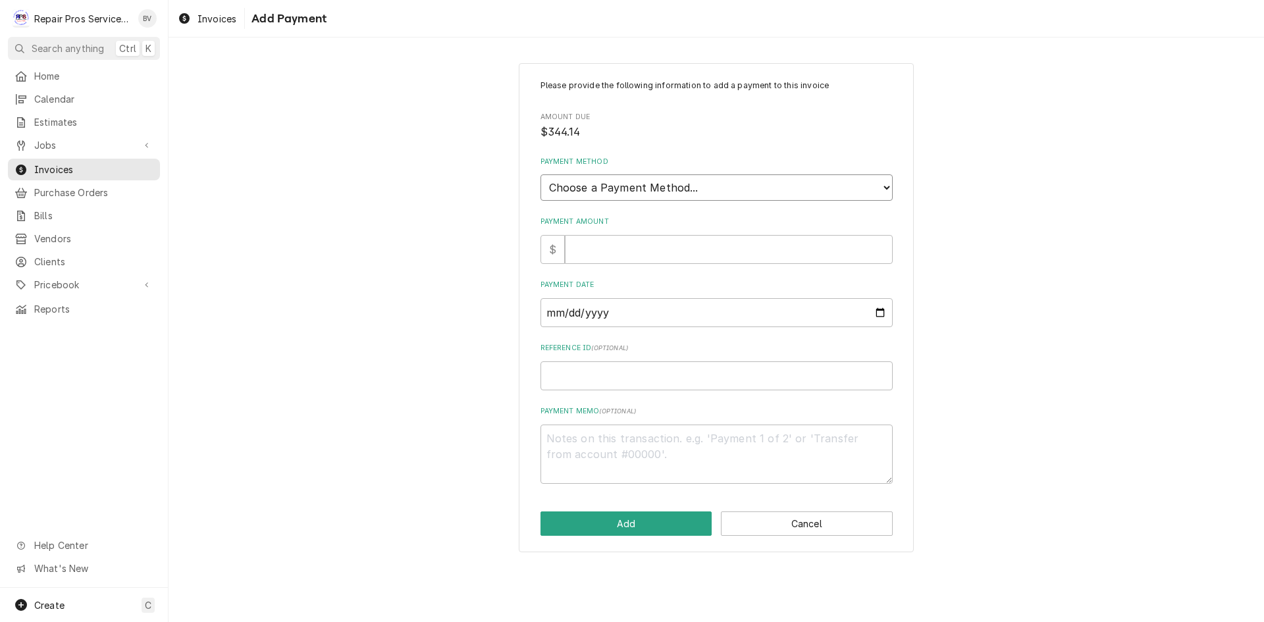
click at [601, 186] on select "Choose a Payment Method... Cash Check Credit/Debit Card ACH/eCheck Other" at bounding box center [717, 188] width 352 height 26
select select "2"
click at [541, 175] on select "Choose a Payment Method... Cash Check Credit/Debit Card ACH/eCheck Other" at bounding box center [717, 188] width 352 height 26
type textarea "x"
click at [582, 250] on input "Payment Amount" at bounding box center [729, 249] width 328 height 29
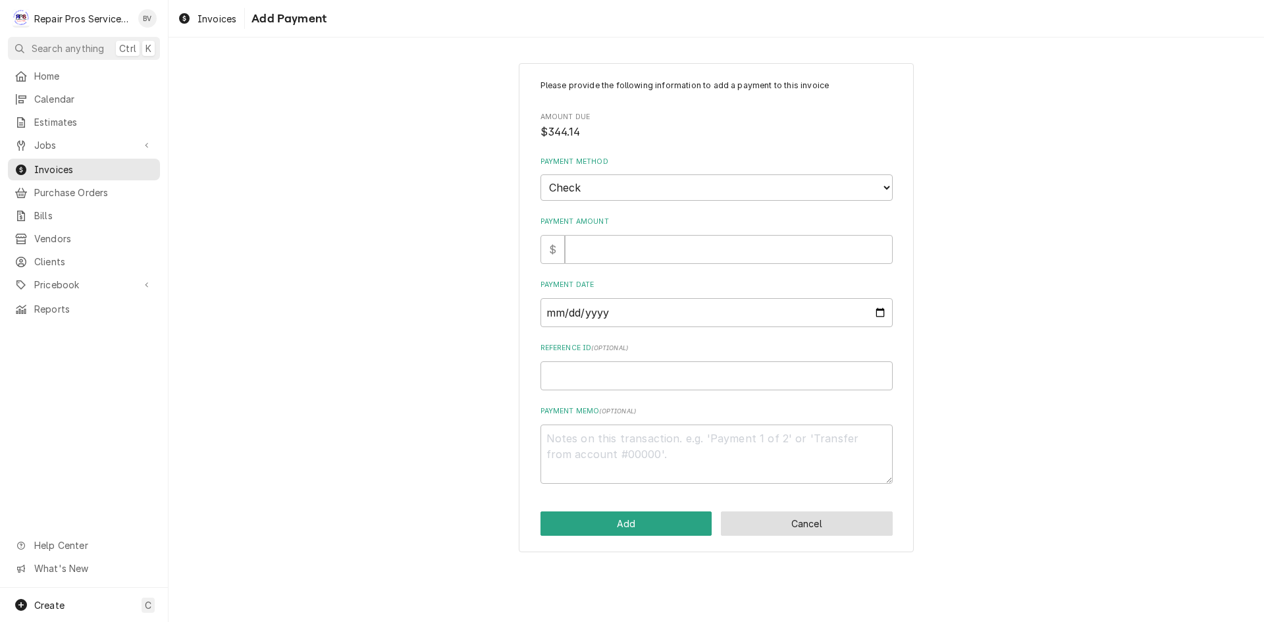
click at [809, 521] on button "Cancel" at bounding box center [807, 524] width 172 height 24
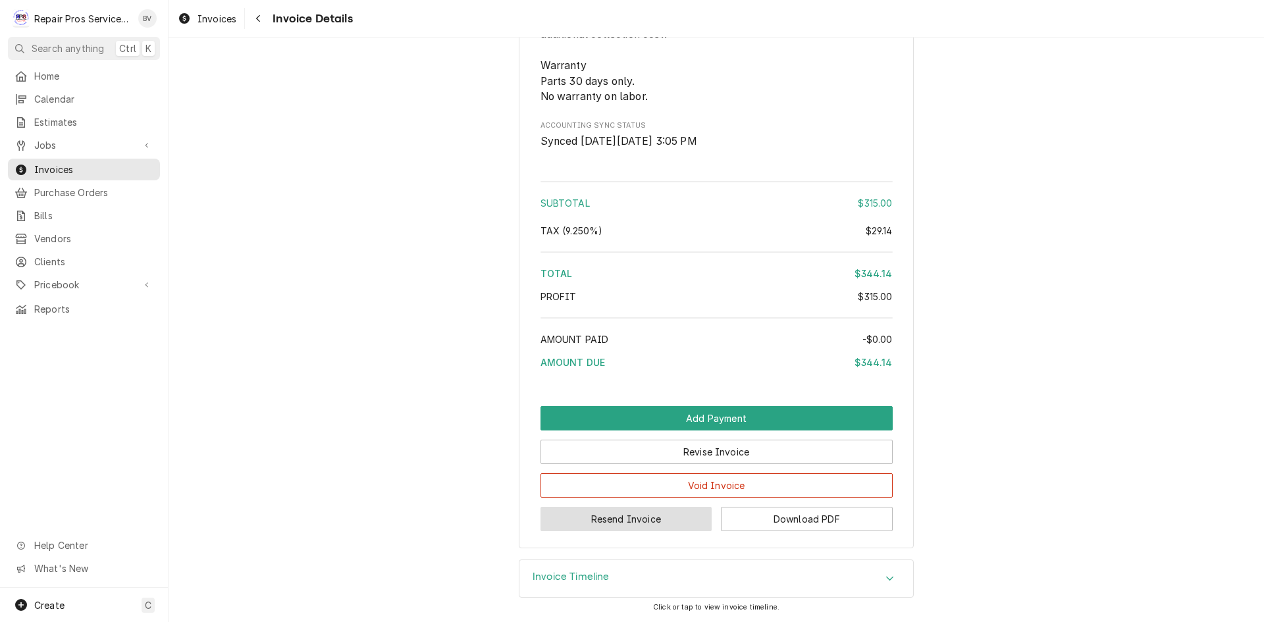
click at [640, 525] on button "Resend Invoice" at bounding box center [627, 519] width 172 height 24
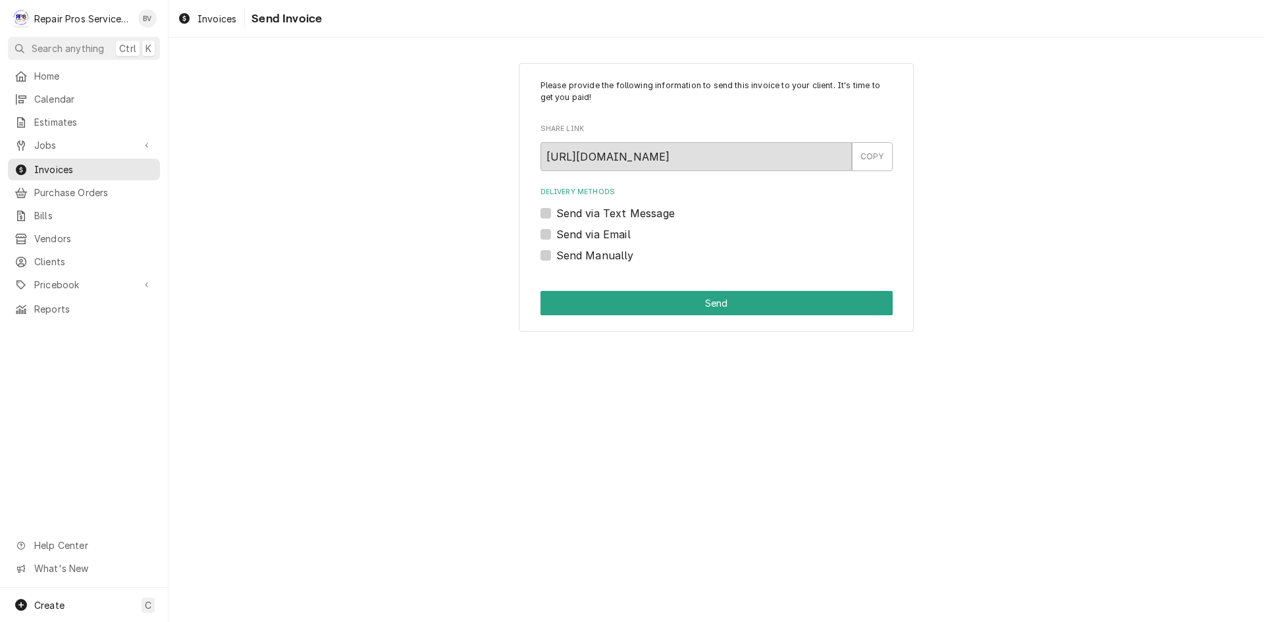
click at [556, 234] on label "Send via Email" at bounding box center [593, 235] width 74 height 16
click at [556, 234] on input "Send via Email" at bounding box center [732, 241] width 352 height 29
checkbox input "true"
type textarea "x"
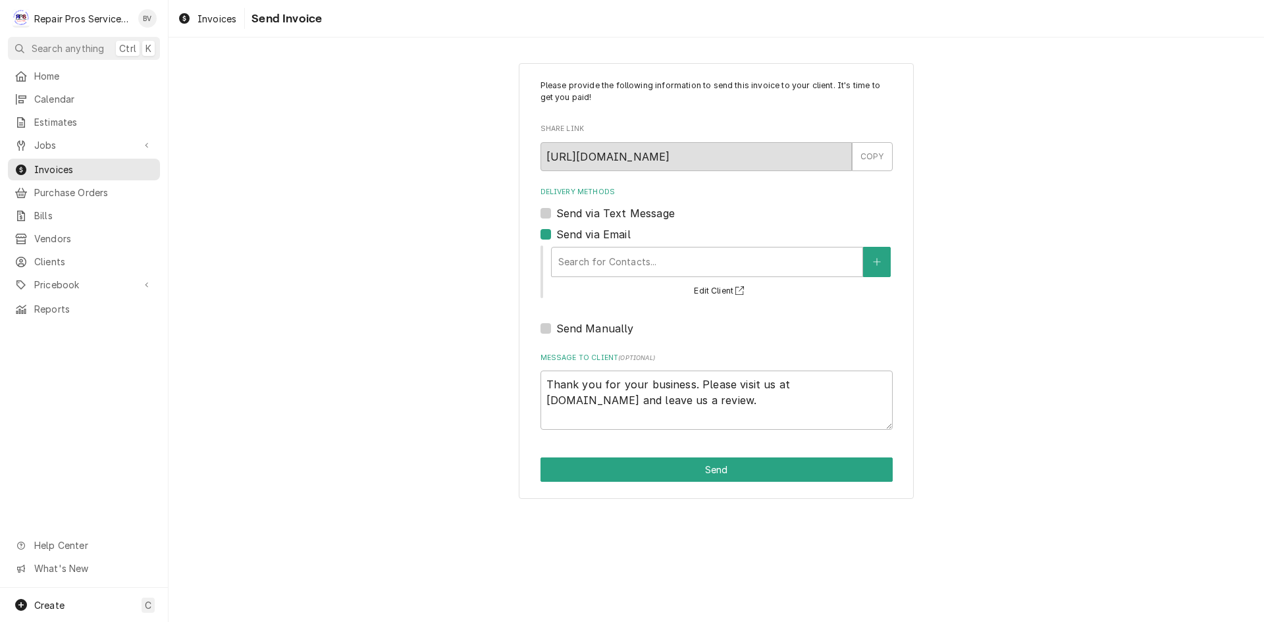
click at [556, 236] on label "Send via Email" at bounding box center [593, 235] width 74 height 16
click at [556, 236] on input "Send via Email" at bounding box center [732, 241] width 352 height 29
checkbox input "false"
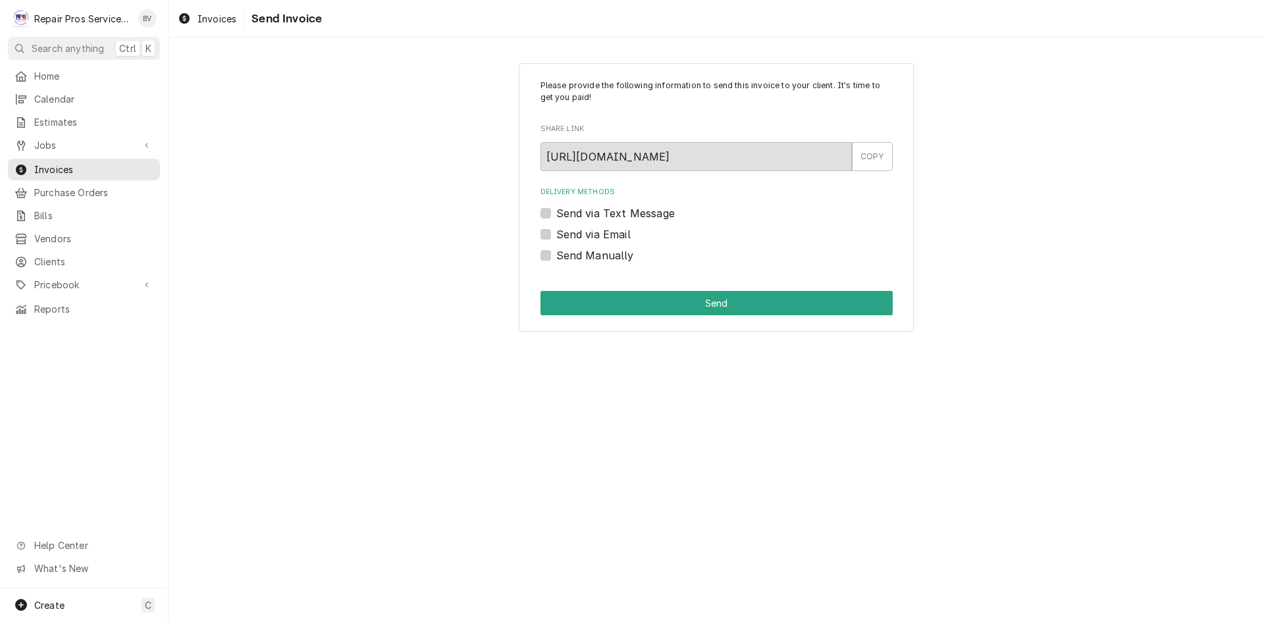
click at [556, 214] on label "Send via Text Message" at bounding box center [615, 213] width 119 height 16
click at [556, 214] on input "Send via Text Message" at bounding box center [732, 219] width 352 height 29
checkbox input "true"
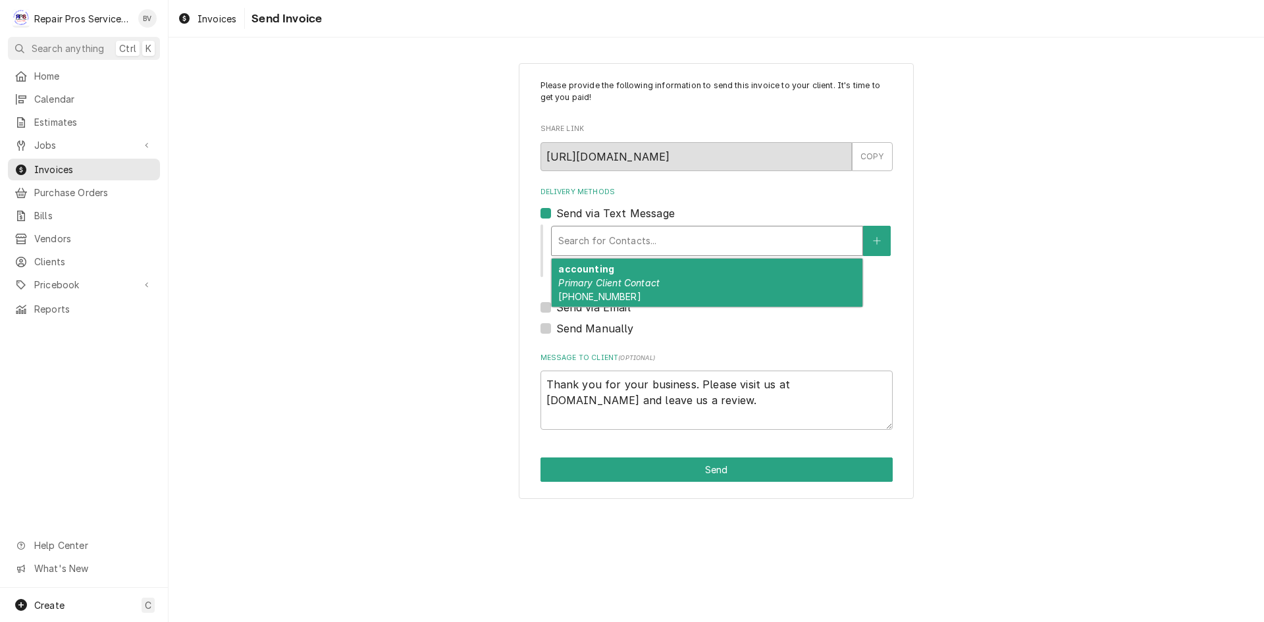
click at [580, 251] on div "Delivery Methods" at bounding box center [707, 241] width 298 height 24
click at [605, 281] on em "Primary Client Contact" at bounding box center [608, 282] width 101 height 11
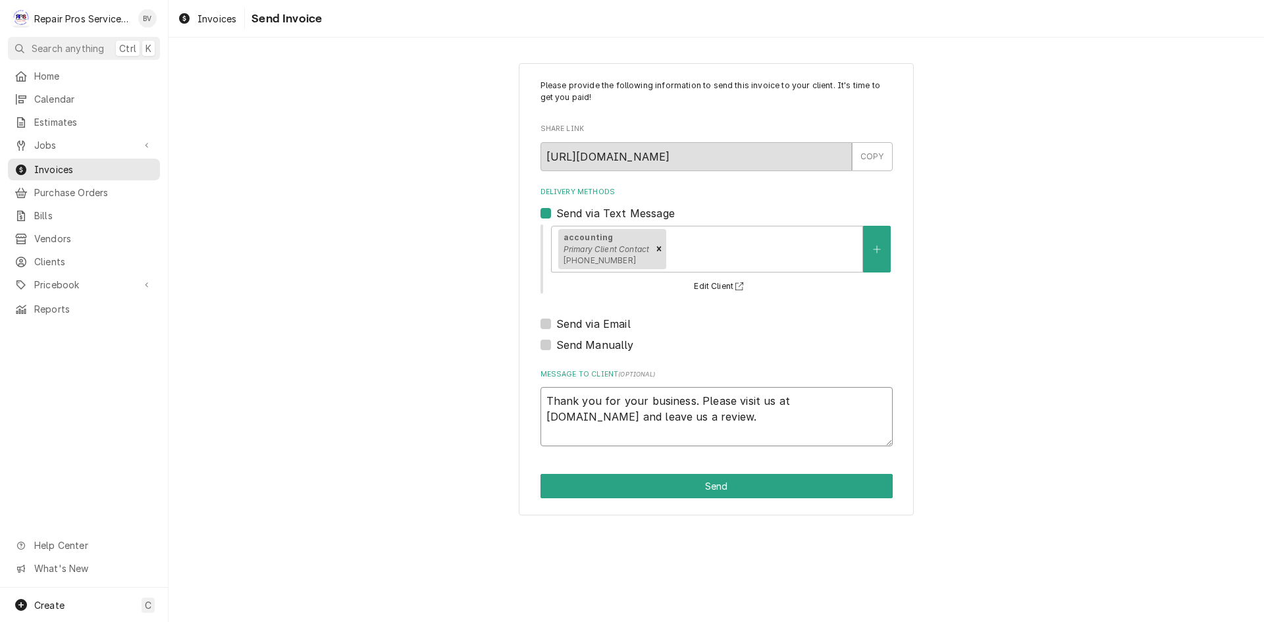
click at [545, 395] on textarea "Thank you for your business. Please visit us at [DOMAIN_NAME] and leave us a re…" at bounding box center [717, 416] width 352 height 59
type textarea "x"
type textarea "Thank you for your business. Please visit us at [DOMAIN_NAME] and leave us a re…"
click at [545, 395] on textarea "Thank you for your business. Please visit us at [DOMAIN_NAME] and leave us a re…" at bounding box center [717, 416] width 352 height 59
type textarea "x"
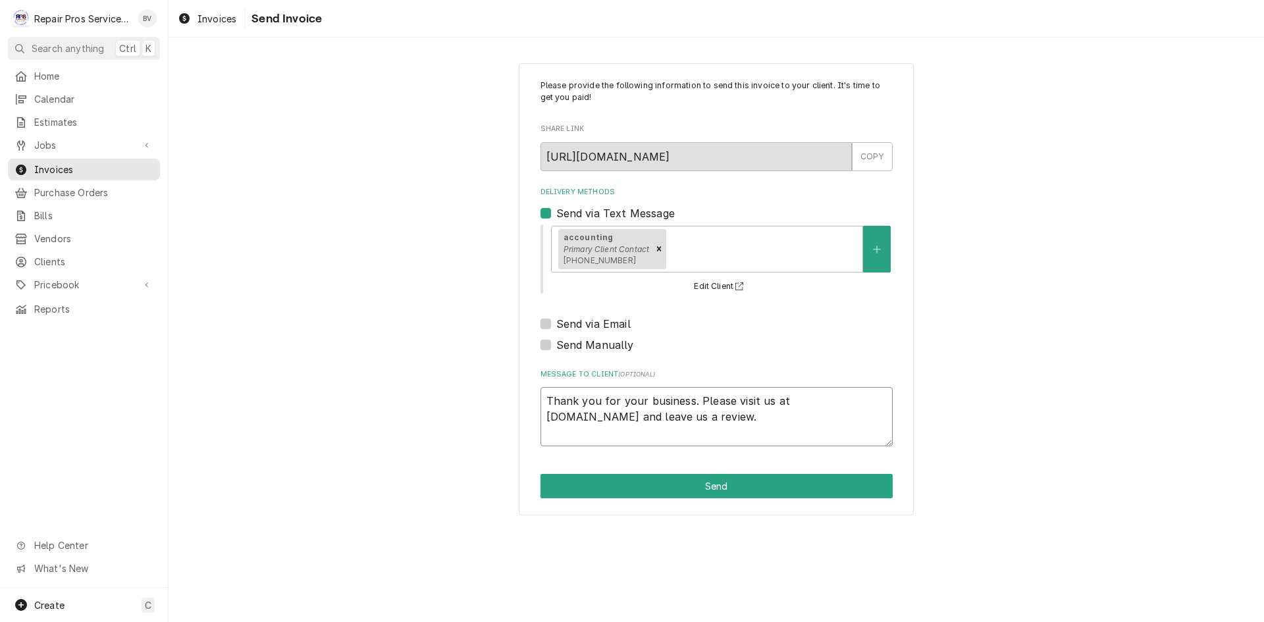
type textarea "P Thank you for your business. Please visit us at [DOMAIN_NAME] and leave us a …"
type textarea "x"
type textarea "Pa Thank you for your business. Please visit us at [DOMAIN_NAME] and leave us a…"
type textarea "x"
type textarea "Pai Thank you for your business. Please visit us at [DOMAIN_NAME] and leave us …"
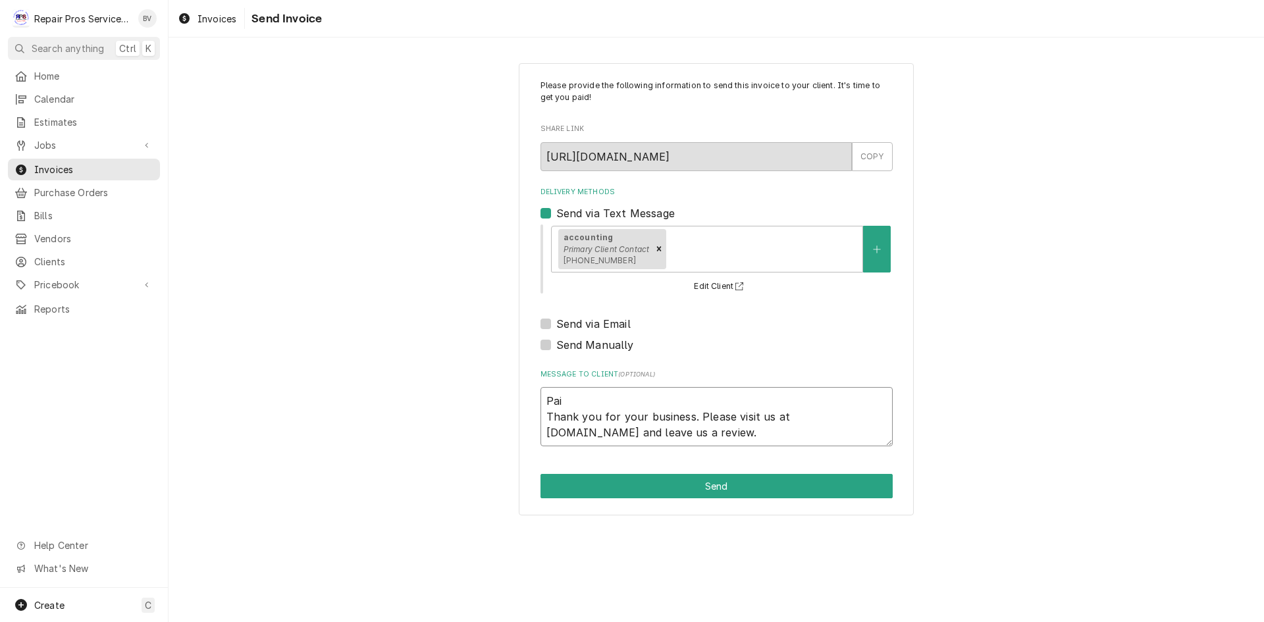
type textarea "x"
type textarea "Paid Thank you for your business. Please visit us at [DOMAIN_NAME] and leave us…"
type textarea "x"
type textarea "Paid Thank you for your business. Please visit us at [DOMAIN_NAME] and leave us…"
type textarea "x"
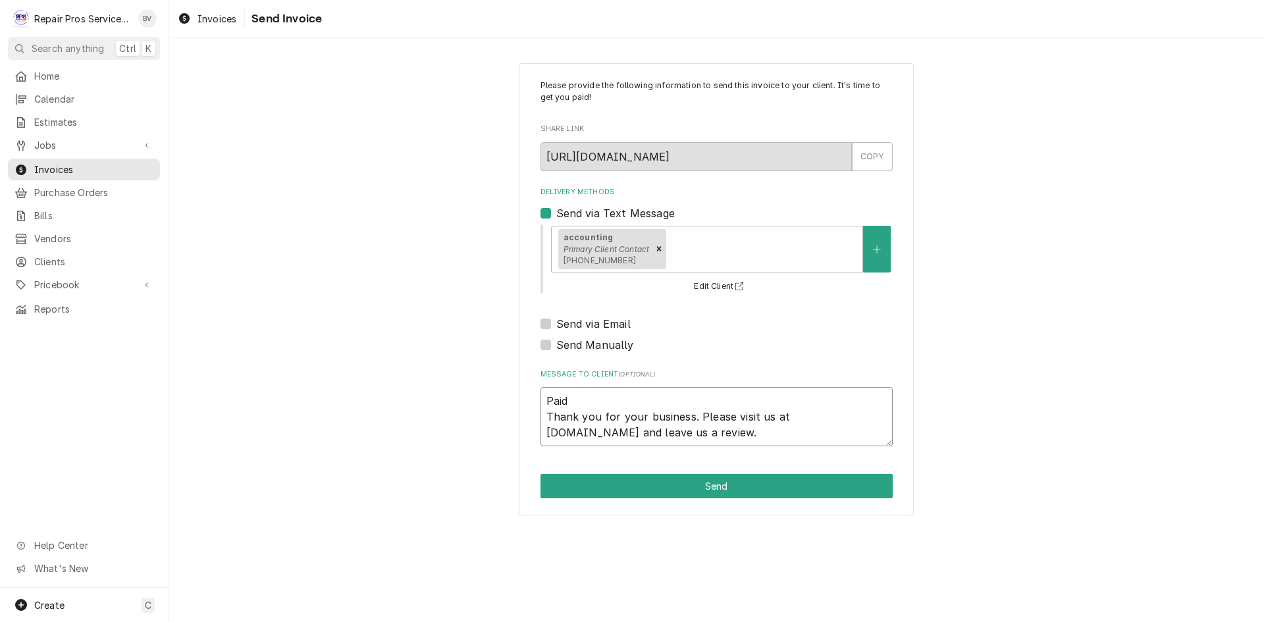
type textarea "Paid c Thank you for your business. Please visit us at repairprosservices.com a…"
type textarea "x"
type textarea "Paid ch Thank you for your business. Please visit us at repairprosservices.com …"
type textarea "x"
type textarea "Paid che Thank you for your business. Please visit us at repairprosservices.com…"
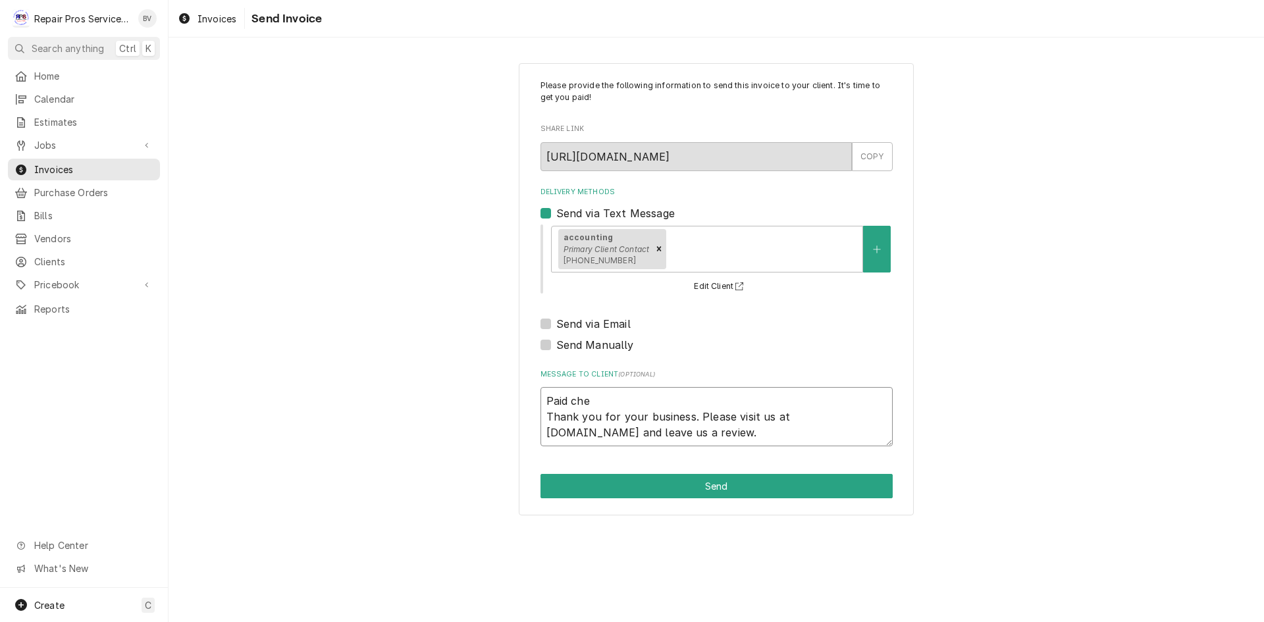
type textarea "x"
type textarea "Paid chec Thank you for your business. Please visit us at repairprosservices.co…"
type textarea "x"
type textarea "Paid check Thank you for your business. Please visit us at repairprosservices.c…"
type textarea "x"
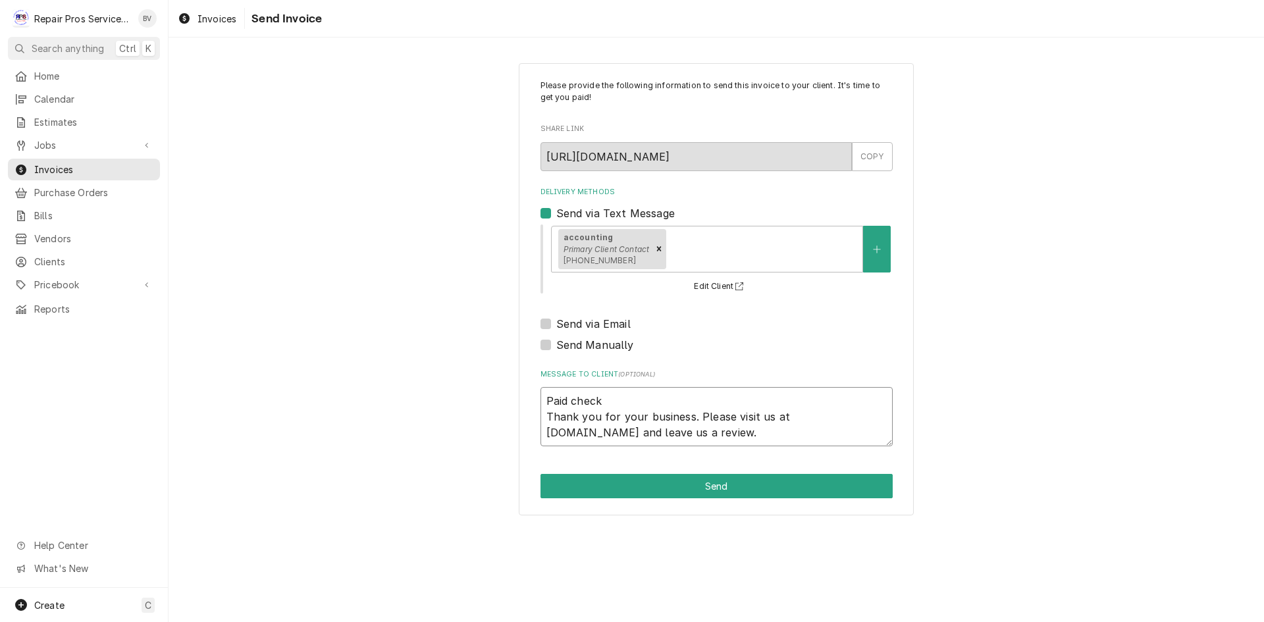
type textarea "Paid check Thank you for your business. Please visit us at repairprosservices.c…"
type textarea "x"
type textarea "Paid check # Thank you for your business. Please visit us at repairprosservices…"
type textarea "x"
type textarea "Paid check #1 Thank you for your business. Please visit us at repairprosservice…"
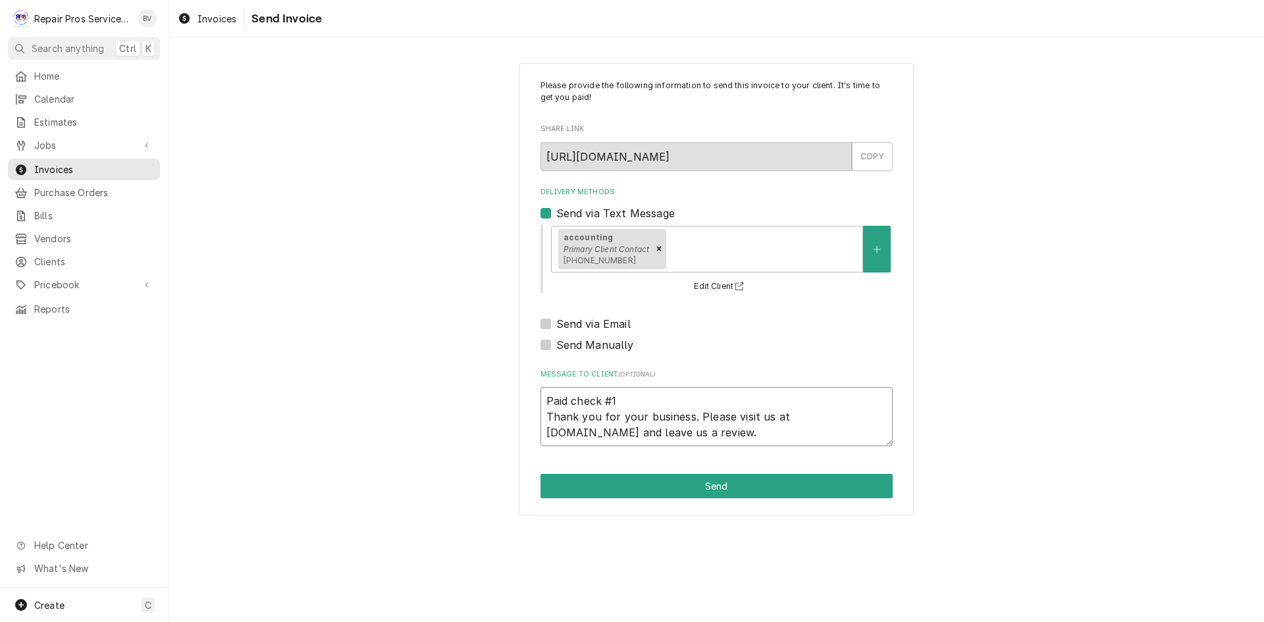
type textarea "x"
type textarea "Paid check #11 Thank you for your business. Please visit us at repairprosservic…"
type textarea "x"
type textarea "Paid check #117 Thank you for your business. Please visit us at repairprosservi…"
type textarea "x"
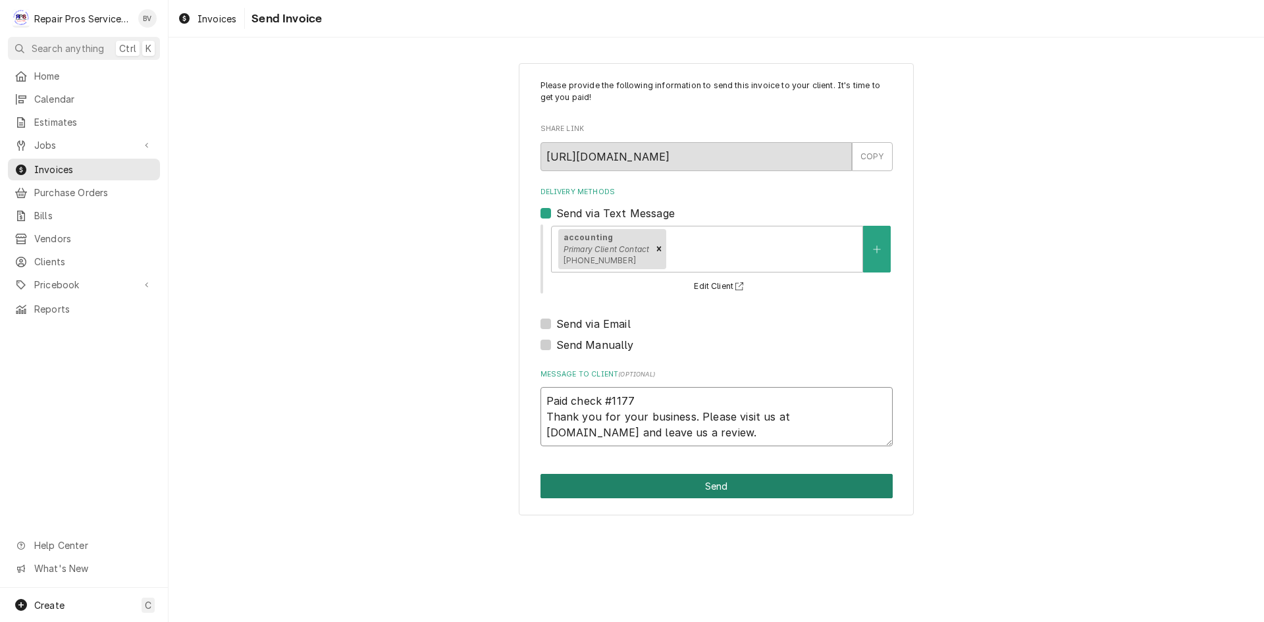
type textarea "Paid check #1177 Thank you for your business. Please visit us at repairprosserv…"
click at [722, 485] on button "Send" at bounding box center [717, 486] width 352 height 24
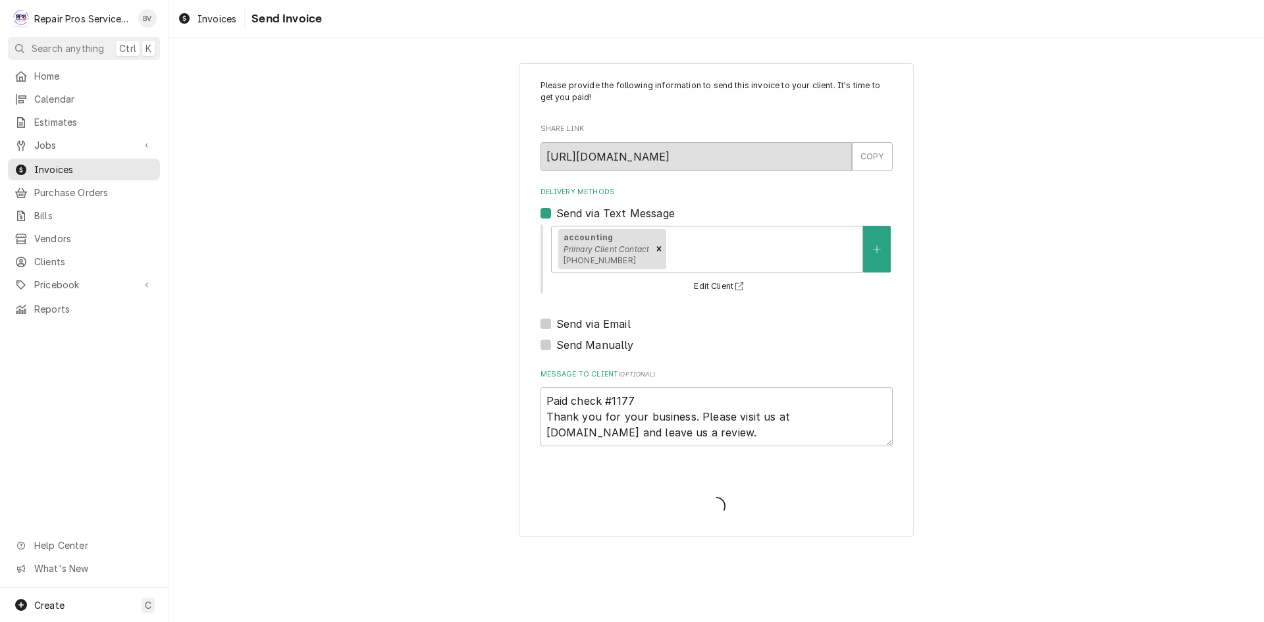
type textarea "x"
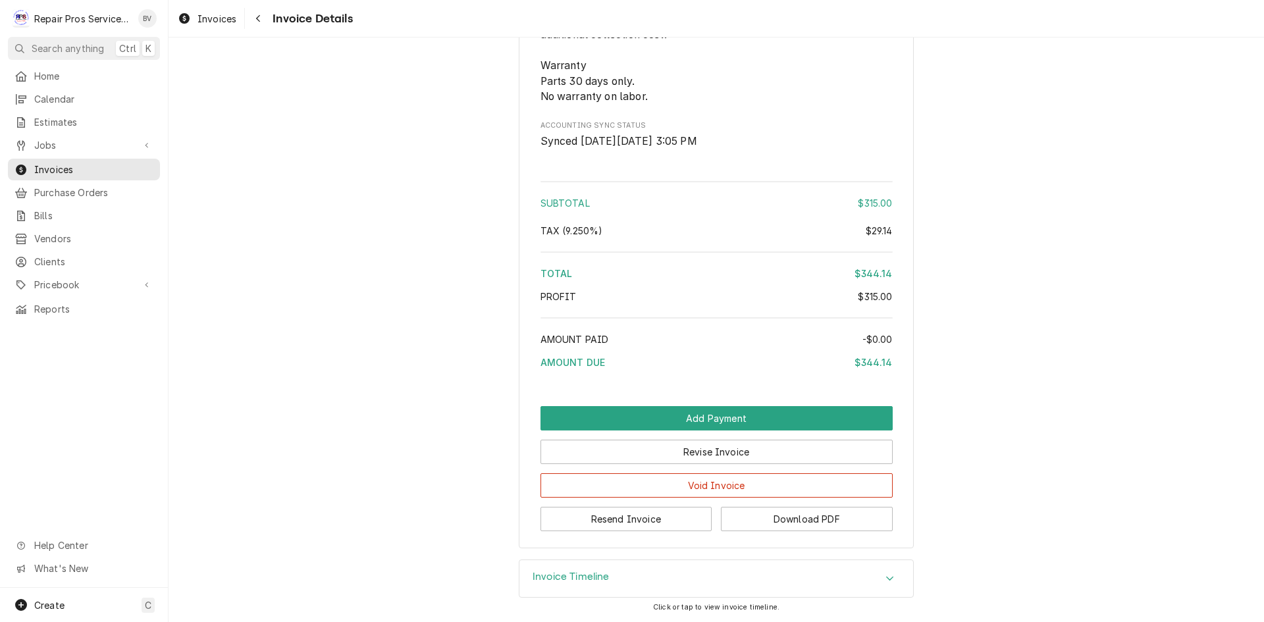
scroll to position [1773, 0]
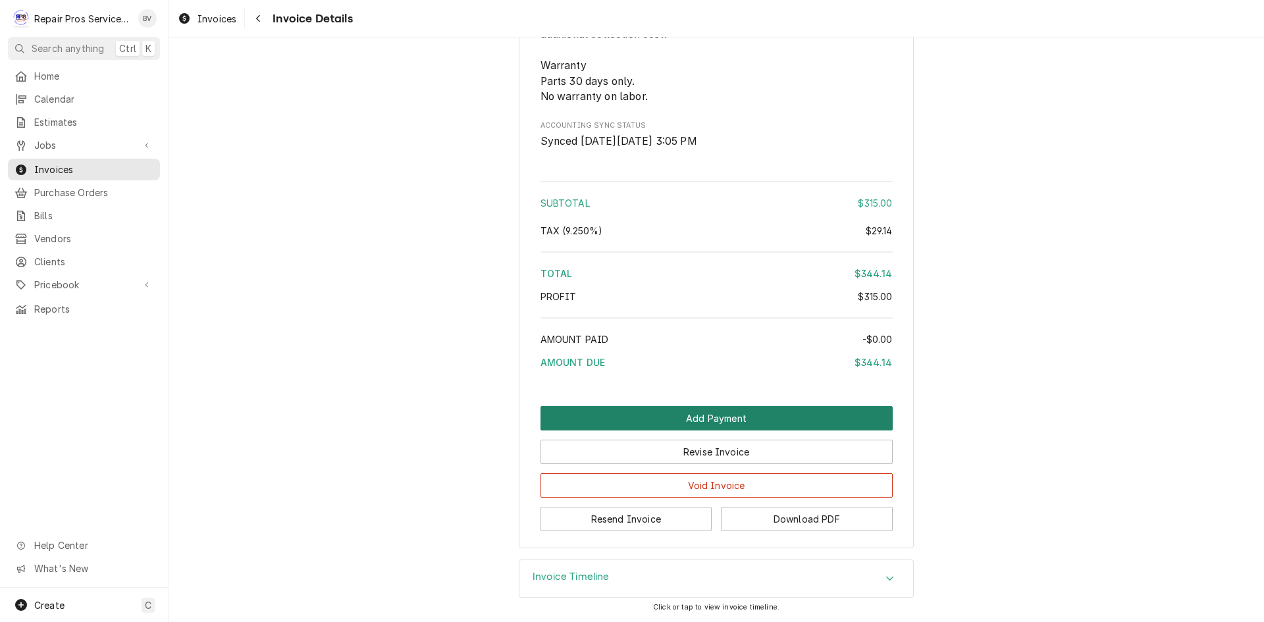
click at [732, 422] on button "Add Payment" at bounding box center [717, 418] width 352 height 24
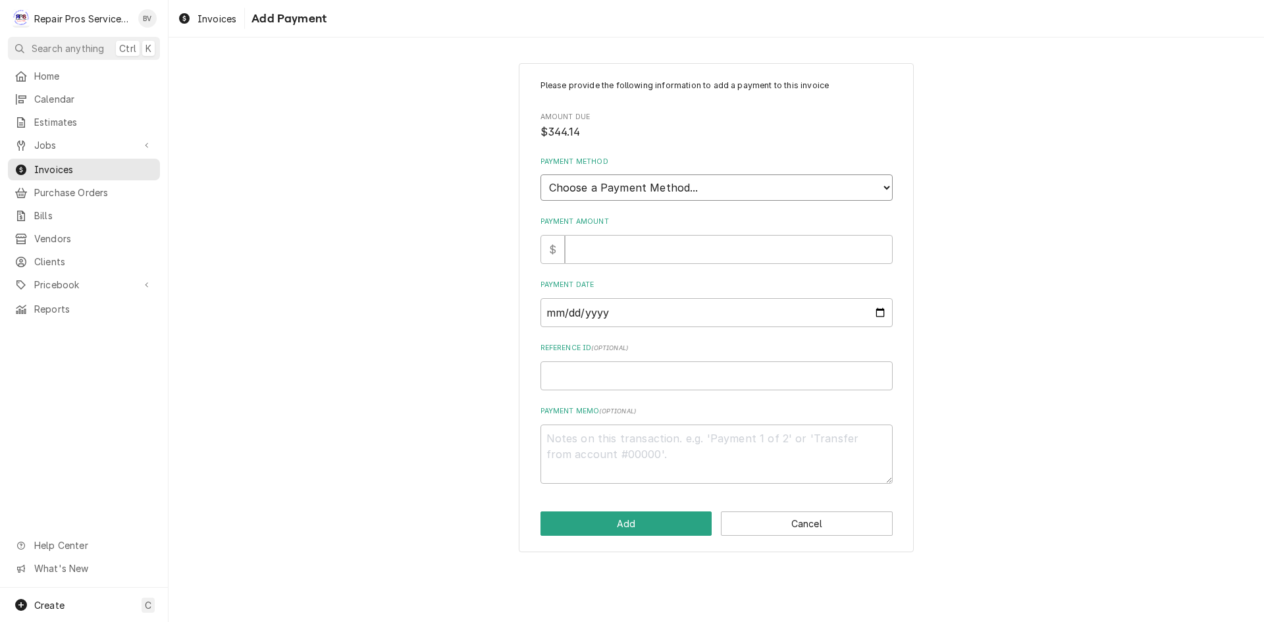
click at [605, 184] on select "Choose a Payment Method... Cash Check Credit/Debit Card ACH/eCheck Other" at bounding box center [717, 188] width 352 height 26
select select "2"
click at [541, 175] on select "Choose a Payment Method... Cash Check Credit/Debit Card ACH/eCheck Other" at bounding box center [717, 188] width 352 height 26
click at [592, 248] on input "Payment Amount" at bounding box center [729, 249] width 328 height 29
type textarea "x"
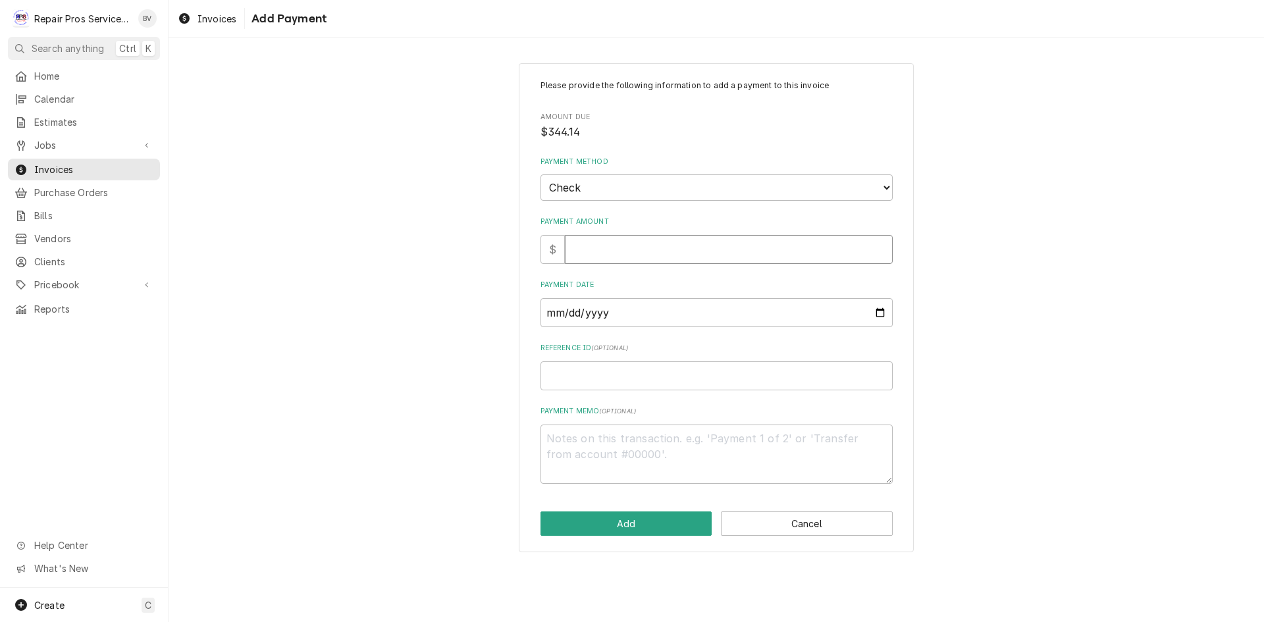
type input "3"
type textarea "x"
type input "34"
type textarea "x"
type input "344"
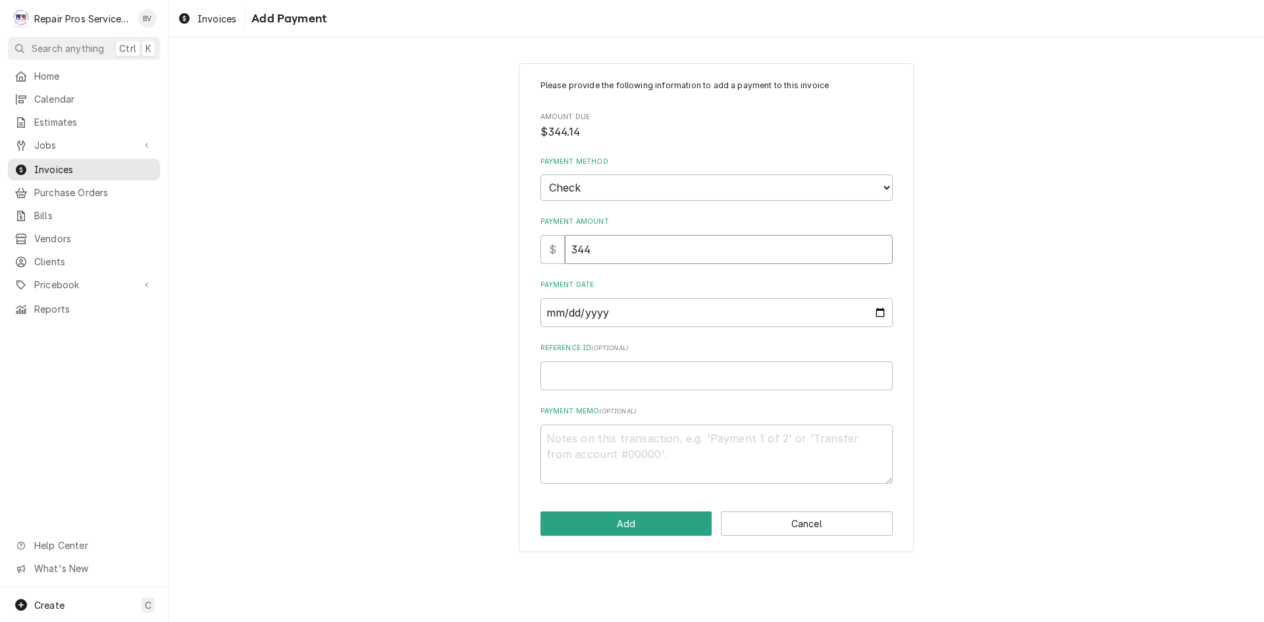
type textarea "x"
type input "344.1"
type textarea "x"
type input "344.14"
click at [627, 314] on input "Payment Date" at bounding box center [717, 312] width 352 height 29
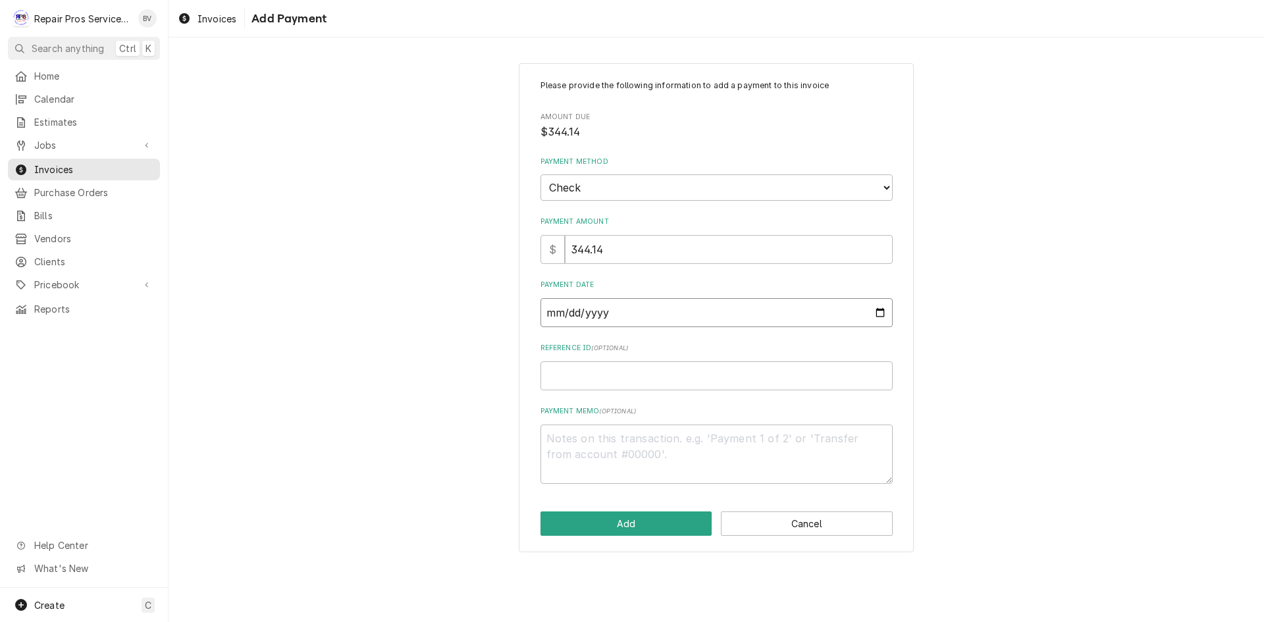
click at [881, 311] on input "Payment Date" at bounding box center [717, 312] width 352 height 29
type input "[DATE]"
click at [558, 377] on input "Reference ID ( optional )" at bounding box center [717, 376] width 352 height 29
click at [558, 432] on textarea "Payment Memo ( optional )" at bounding box center [717, 454] width 352 height 59
type textarea "x"
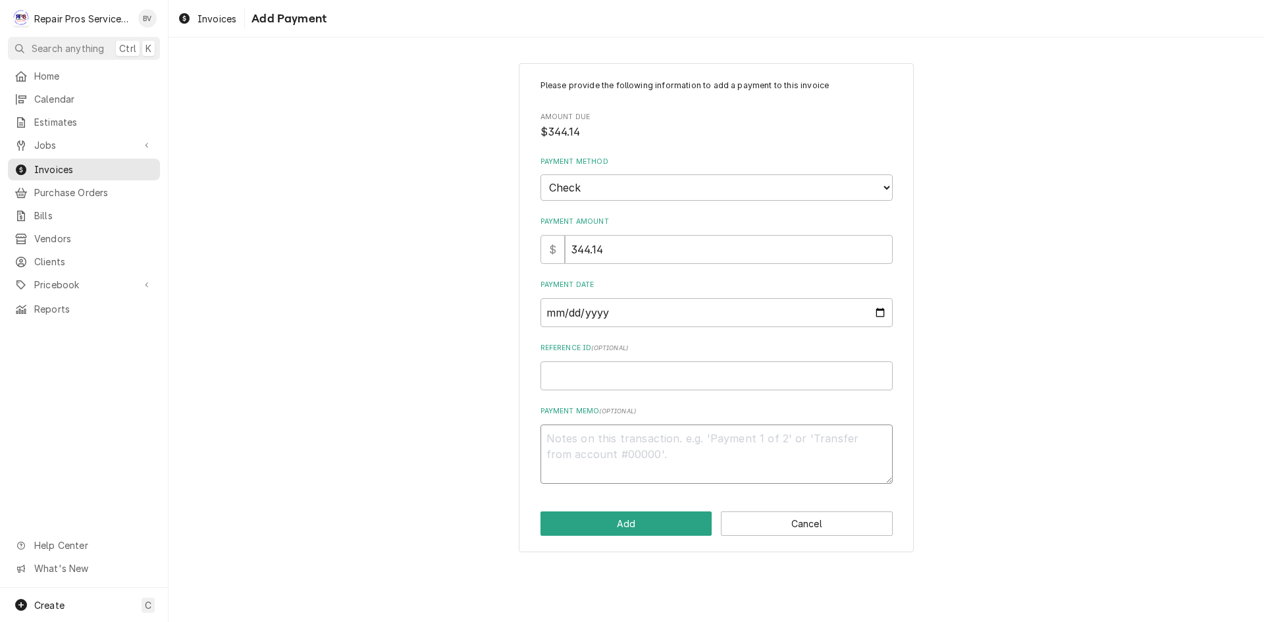
type textarea "1"
type textarea "x"
type textarea "11"
type textarea "x"
type textarea "117"
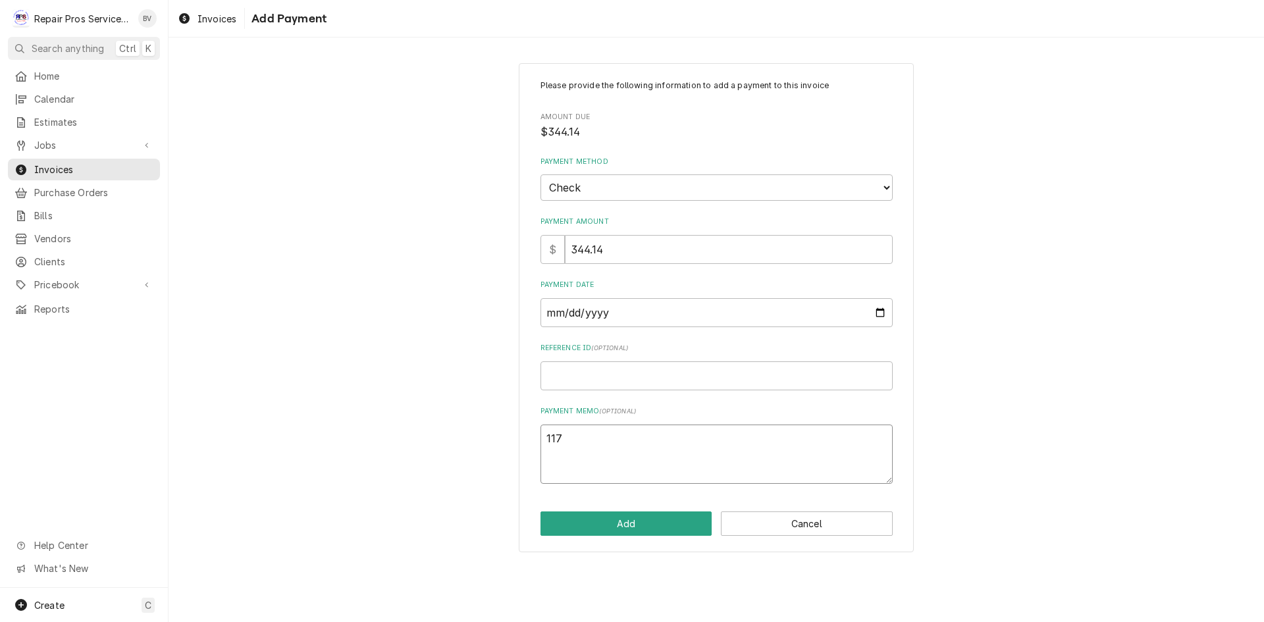
type textarea "x"
type textarea "1177"
click at [572, 381] on input "Reference ID ( optional )" at bounding box center [717, 376] width 352 height 29
type textarea "x"
type input "9"
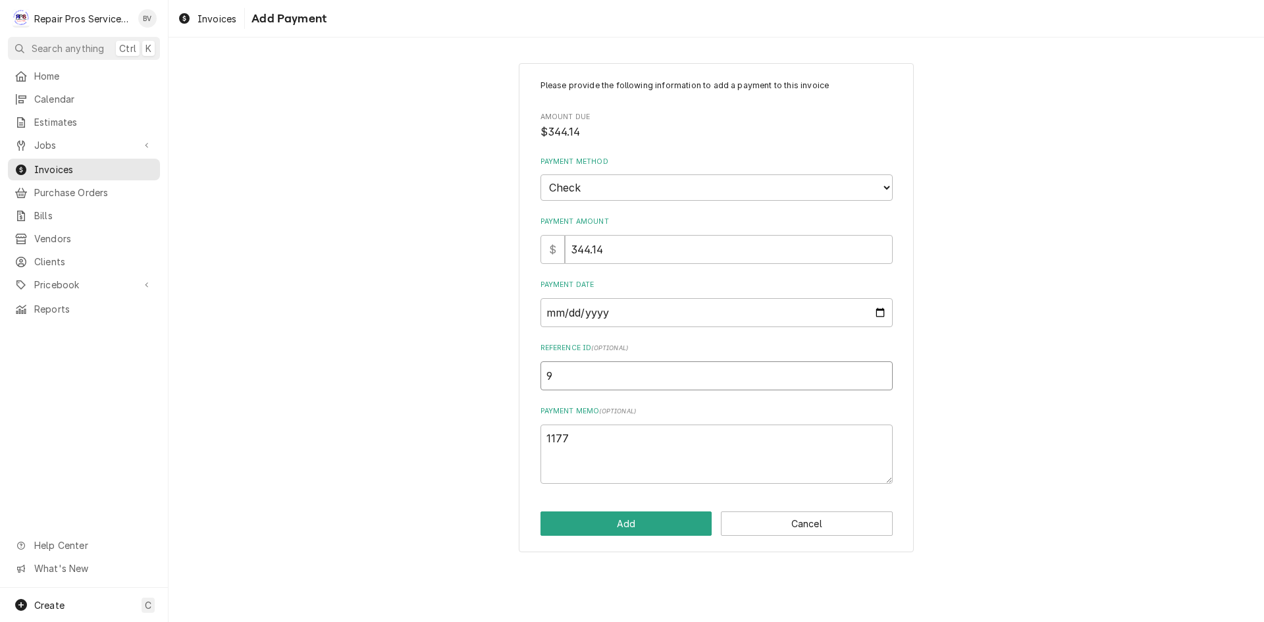
type textarea "x"
type input "98"
type textarea "x"
type input "989"
type textarea "x"
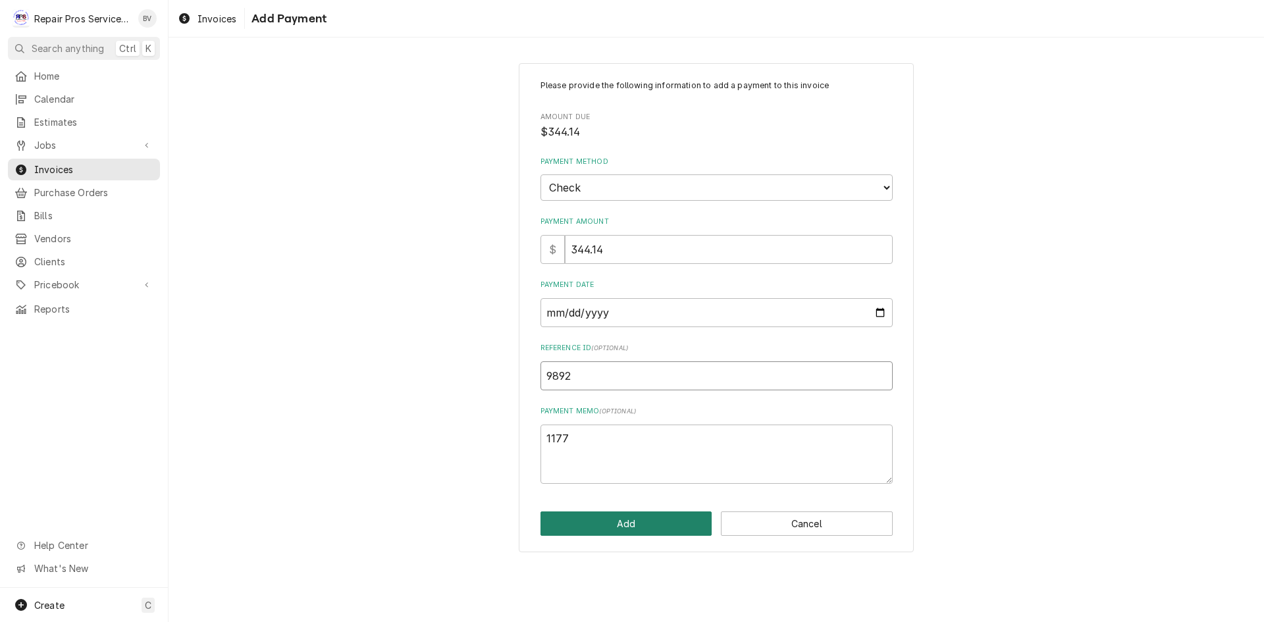
type input "9892"
click at [626, 528] on button "Add" at bounding box center [627, 524] width 172 height 24
type textarea "x"
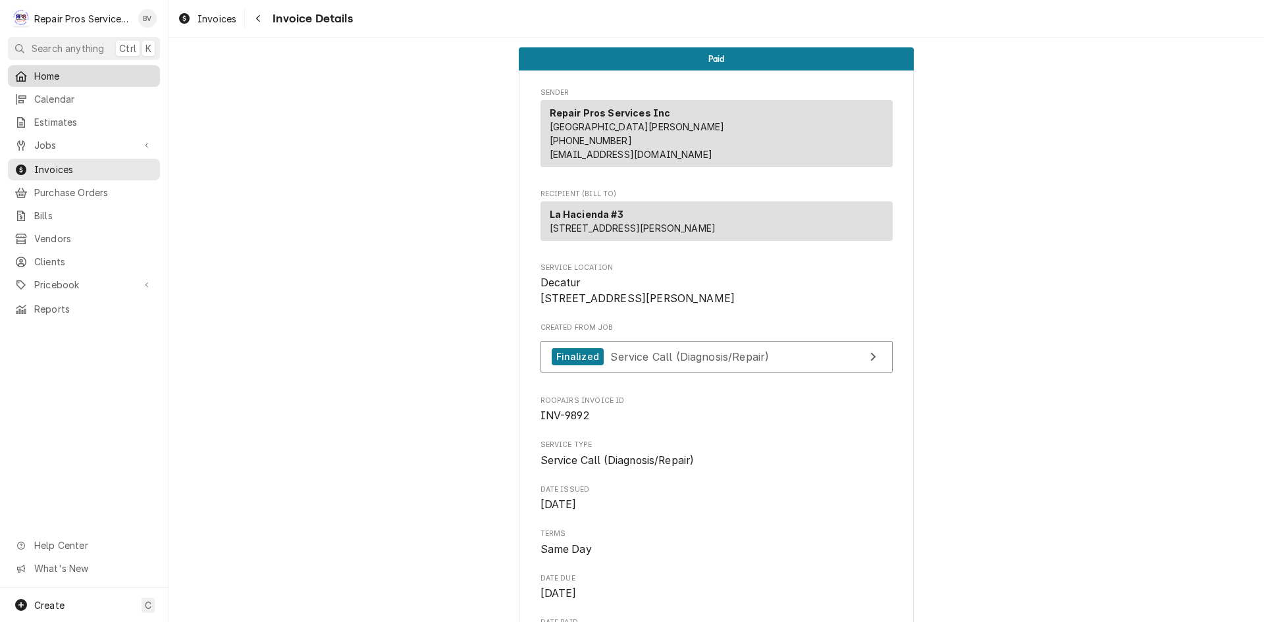
click at [51, 78] on span "Home" at bounding box center [93, 76] width 119 height 14
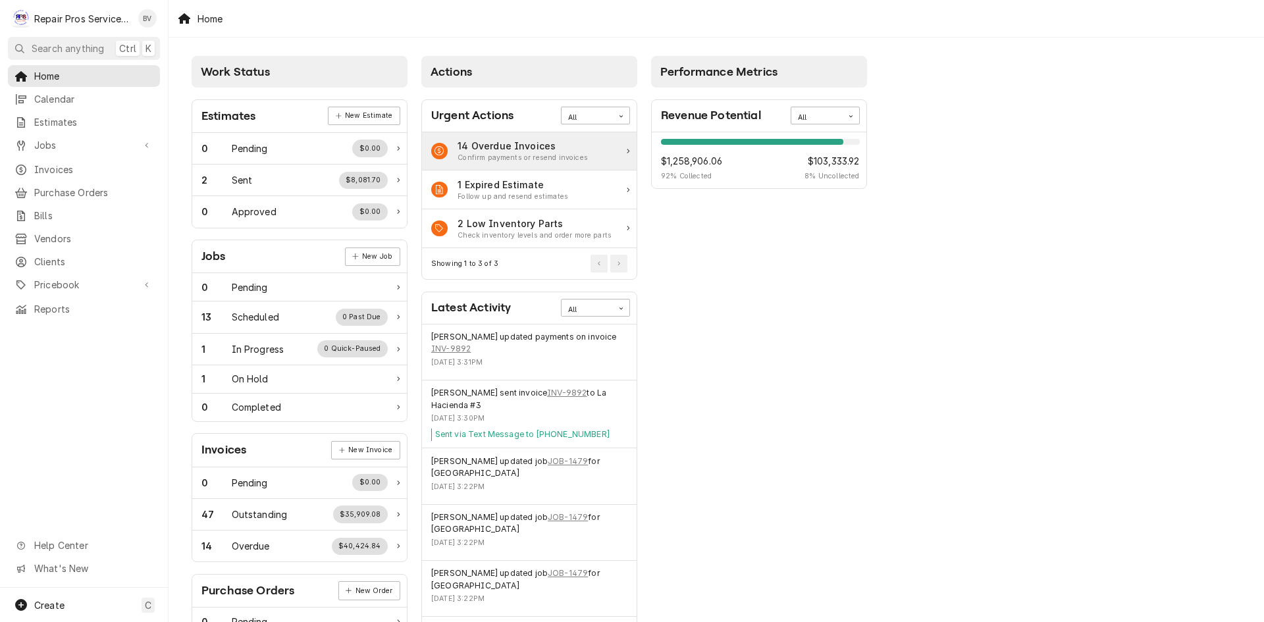
click at [507, 153] on div "Confirm payments or resend invoices" at bounding box center [523, 158] width 130 height 11
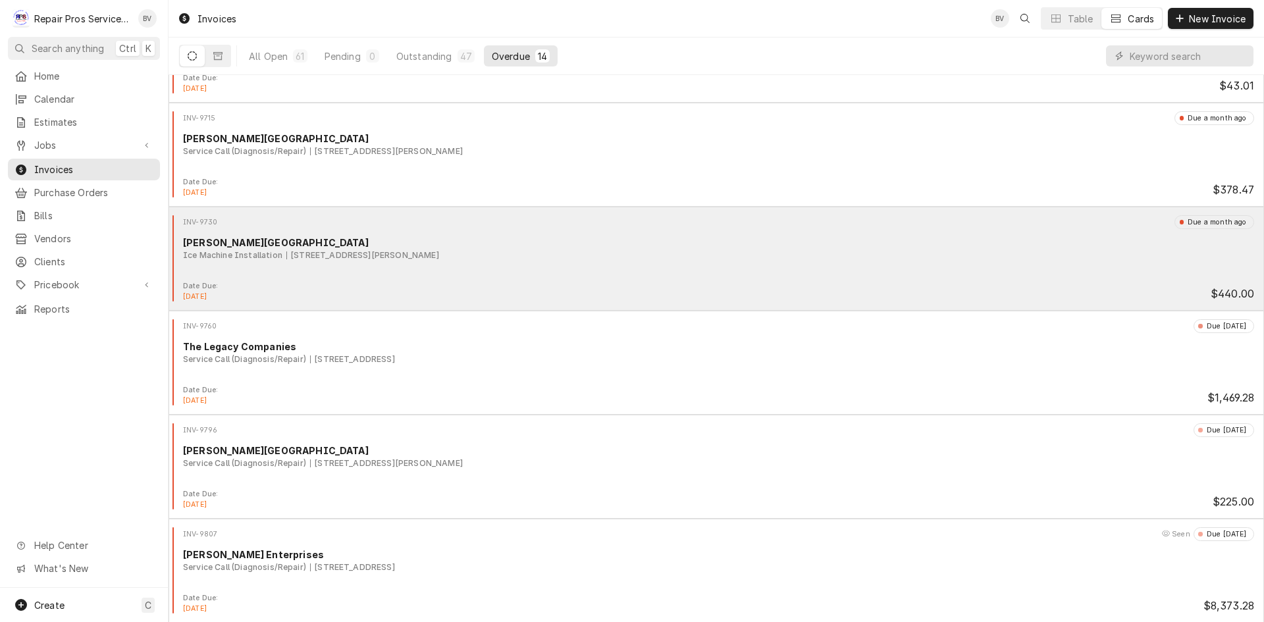
scroll to position [329, 0]
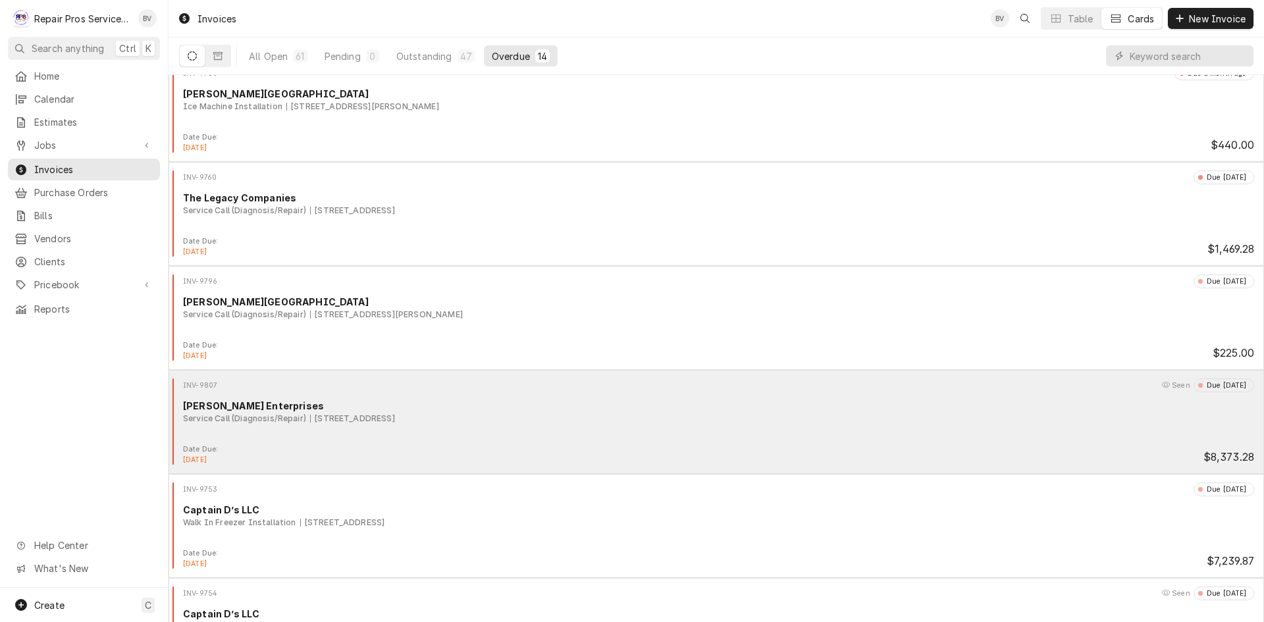
click at [515, 421] on div "Service Call (Diagnosis/Repair) [STREET_ADDRESS]" at bounding box center [718, 419] width 1071 height 12
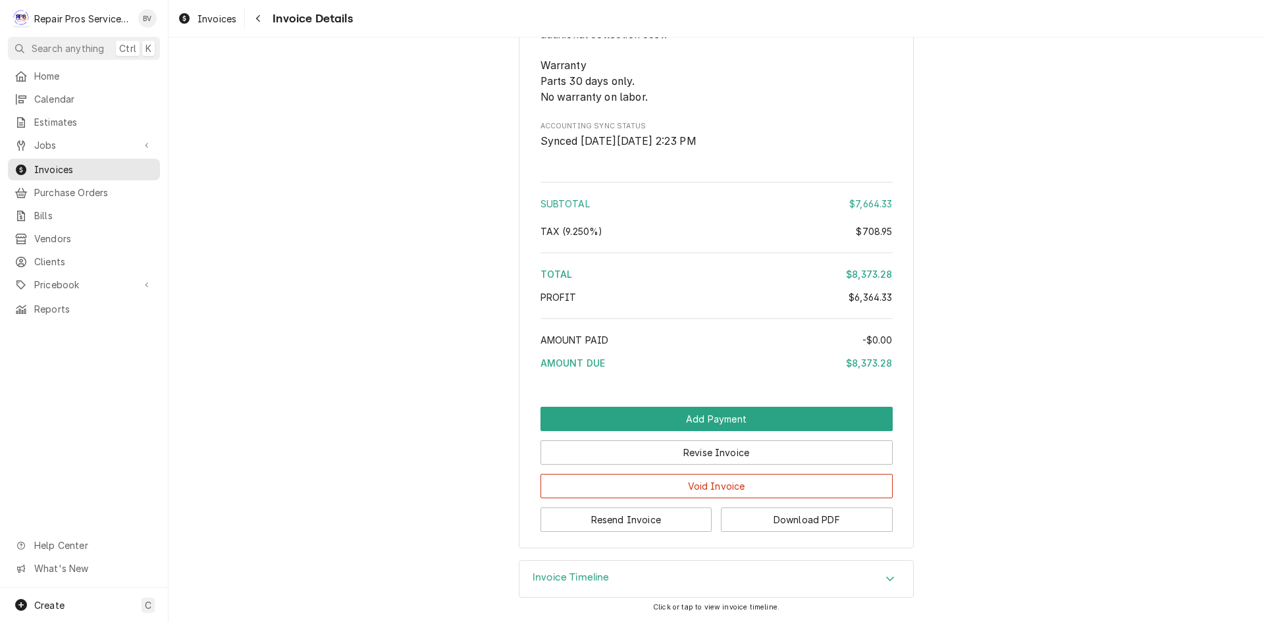
scroll to position [4300, 0]
click at [617, 525] on button "Resend Invoice" at bounding box center [627, 520] width 172 height 24
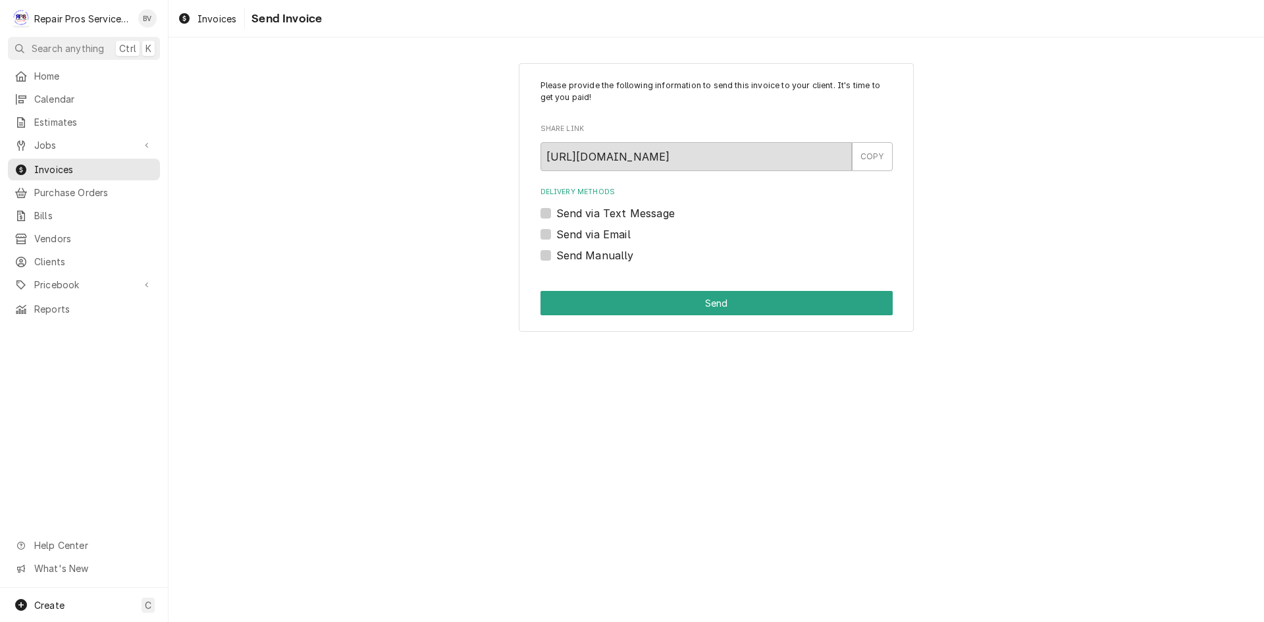
click at [556, 236] on label "Send via Email" at bounding box center [593, 235] width 74 height 16
click at [556, 236] on input "Send via Email" at bounding box center [732, 241] width 352 height 29
checkbox input "true"
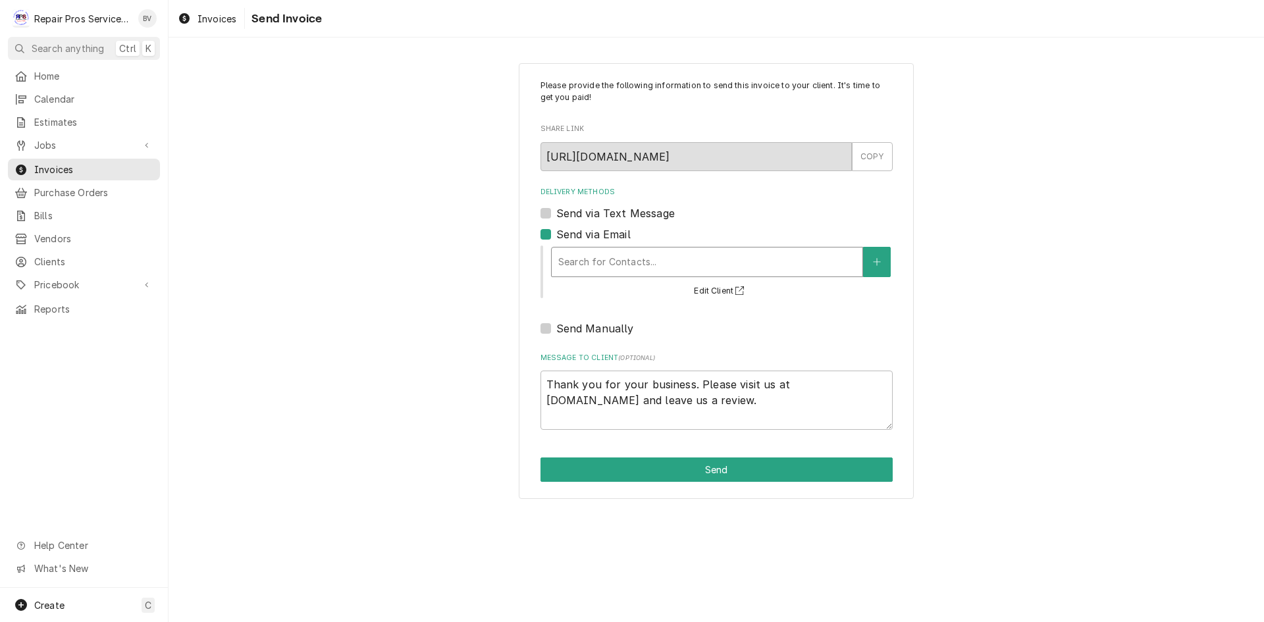
click at [593, 262] on div "Delivery Methods" at bounding box center [707, 262] width 298 height 24
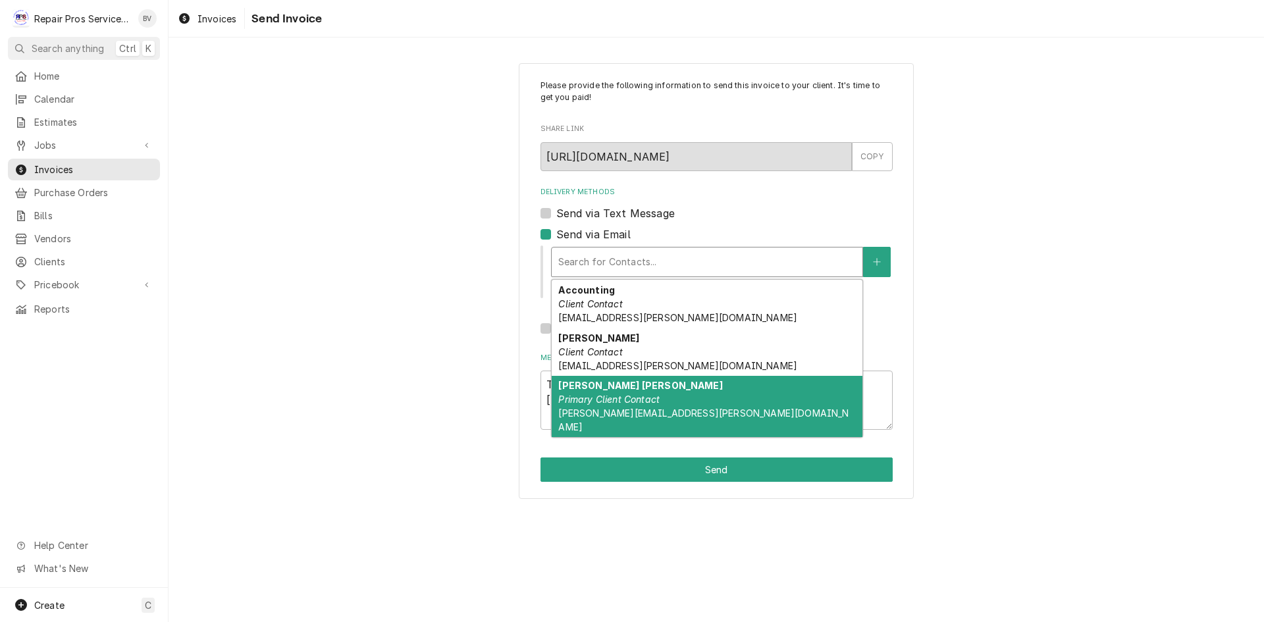
click at [640, 395] on em "Primary Client Contact" at bounding box center [608, 399] width 101 height 11
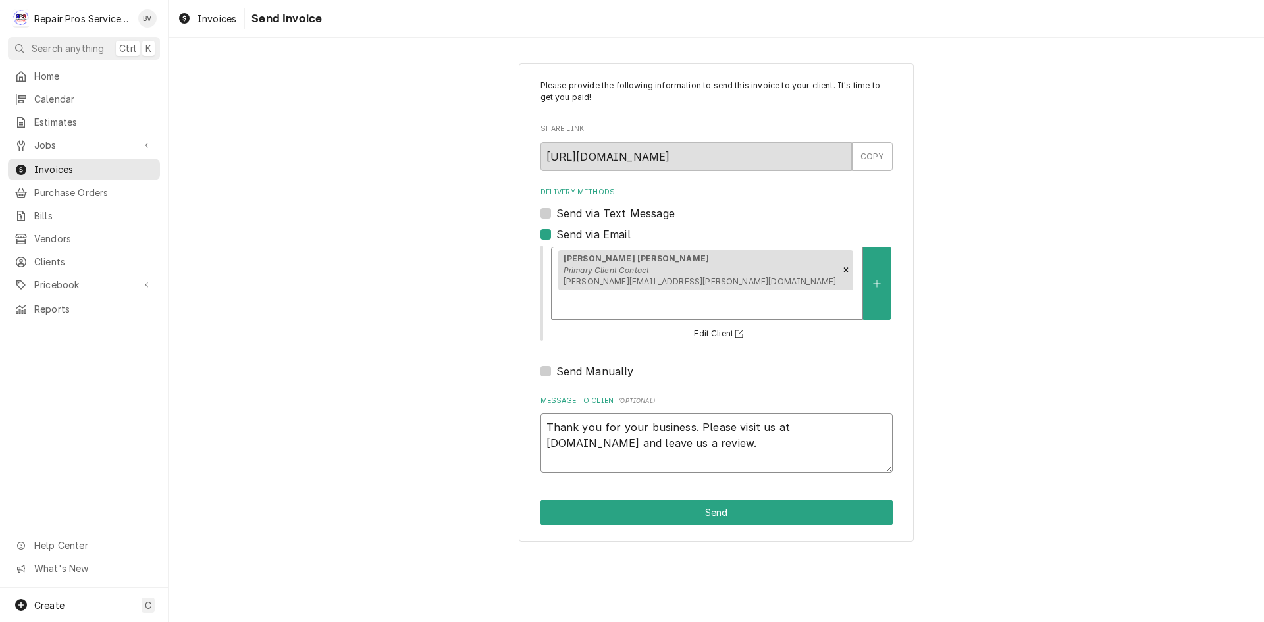
click at [544, 414] on textarea "Thank you for your business. Please visit us at repairprosservices.com and leav…" at bounding box center [717, 443] width 352 height 59
type textarea "x"
type textarea "Thank you for your business. Please visit us at repairprosservices.com and leav…"
type textarea "x"
type textarea "Thank you for your business. Please visit us at repairprosservices.com and leav…"
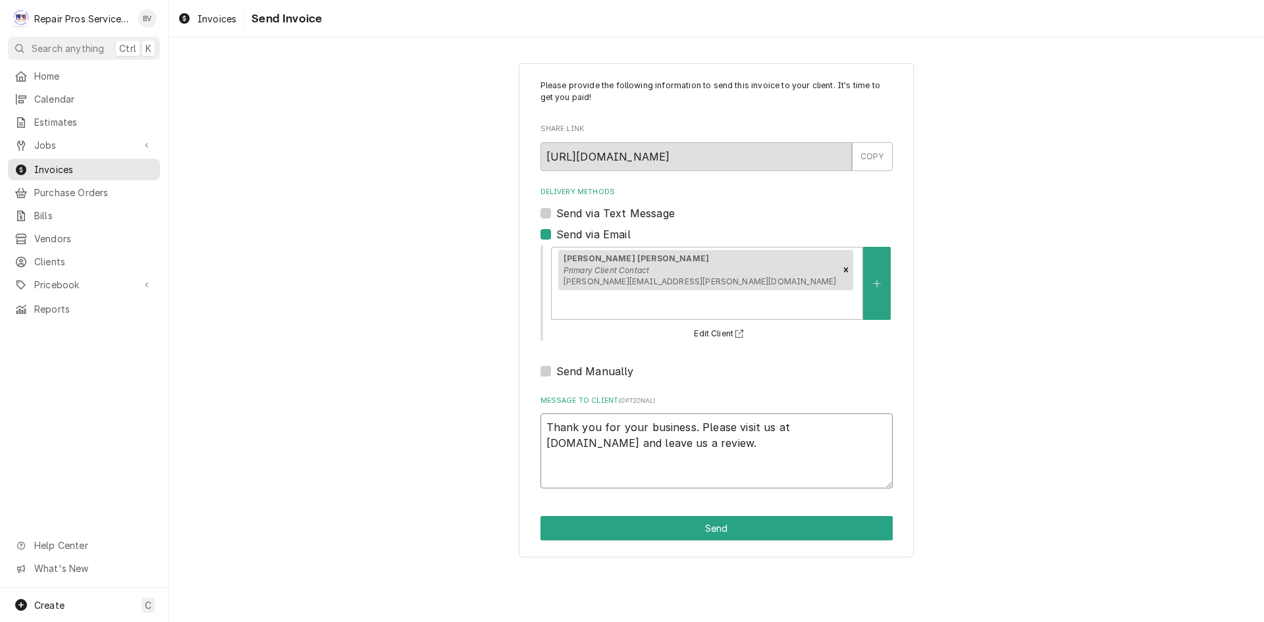
type textarea "x"
type textarea "Thank you for your business. Please visit us at repairprosservices.com and leav…"
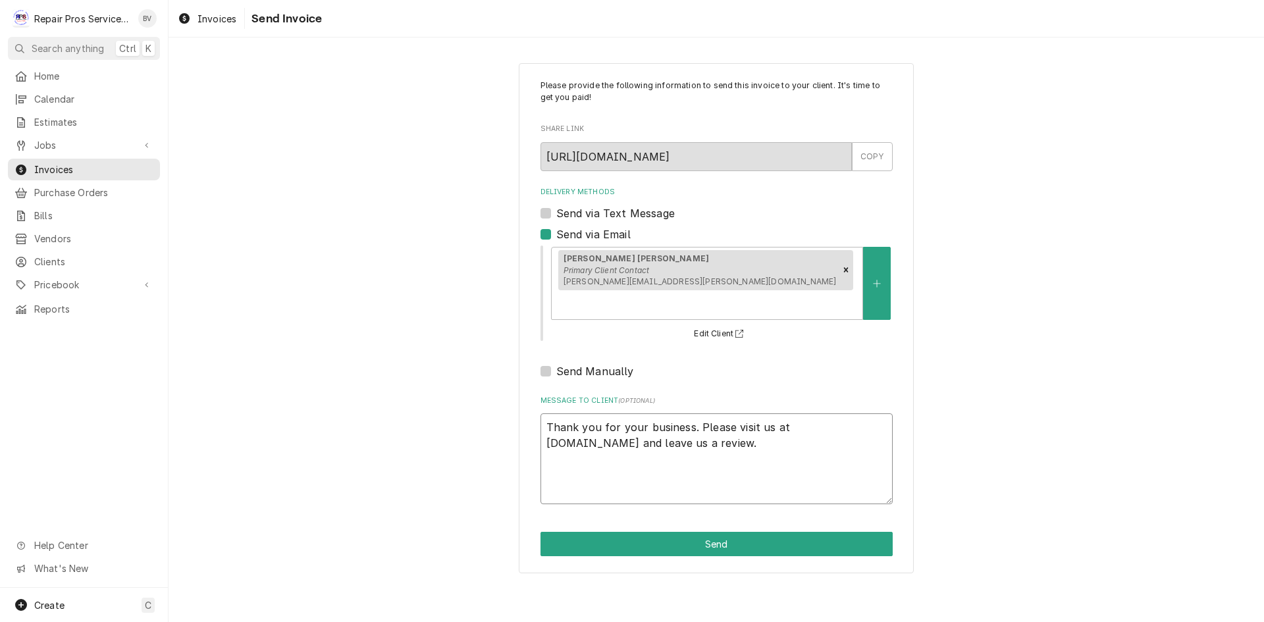
click at [544, 414] on textarea "Thank you for your business. Please visit us at repairprosservices.com and leav…" at bounding box center [717, 459] width 352 height 91
type textarea "x"
type textarea "c Thank you for your business. Please visit us at repairprosservices.com and le…"
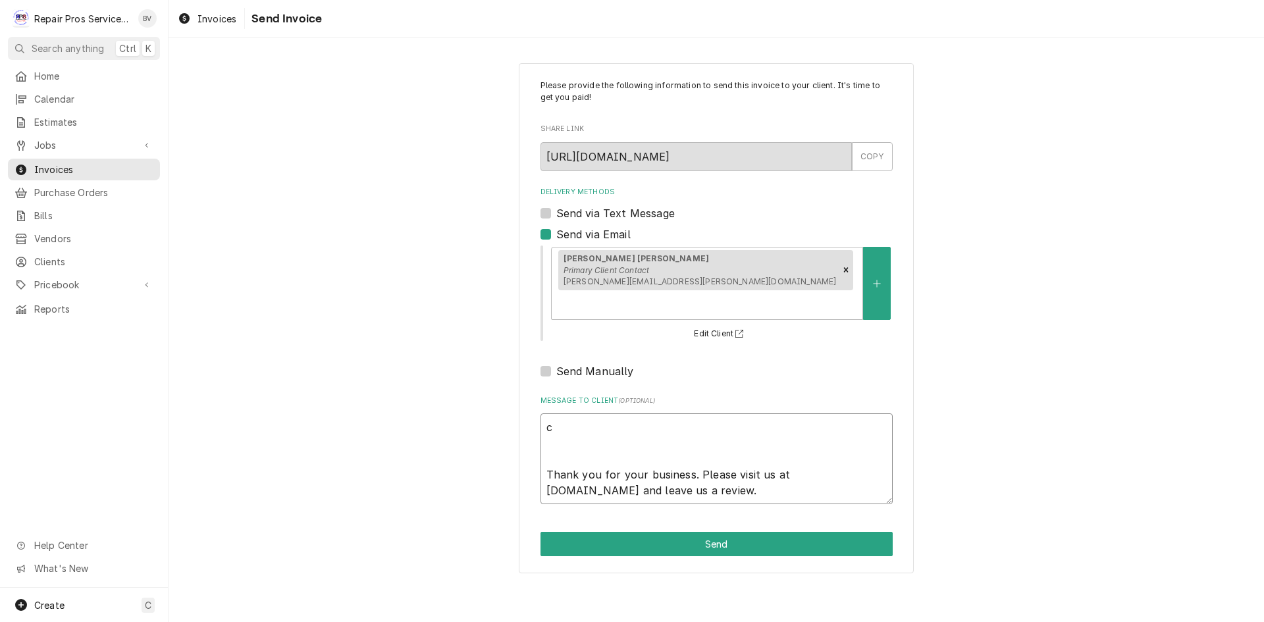
type textarea "x"
type textarea "ca Thank you for your business. Please visit us at repairprosservices.com and l…"
type textarea "x"
type textarea "can Thank you for your business. Please visit us at repairprosservices.com and …"
type textarea "x"
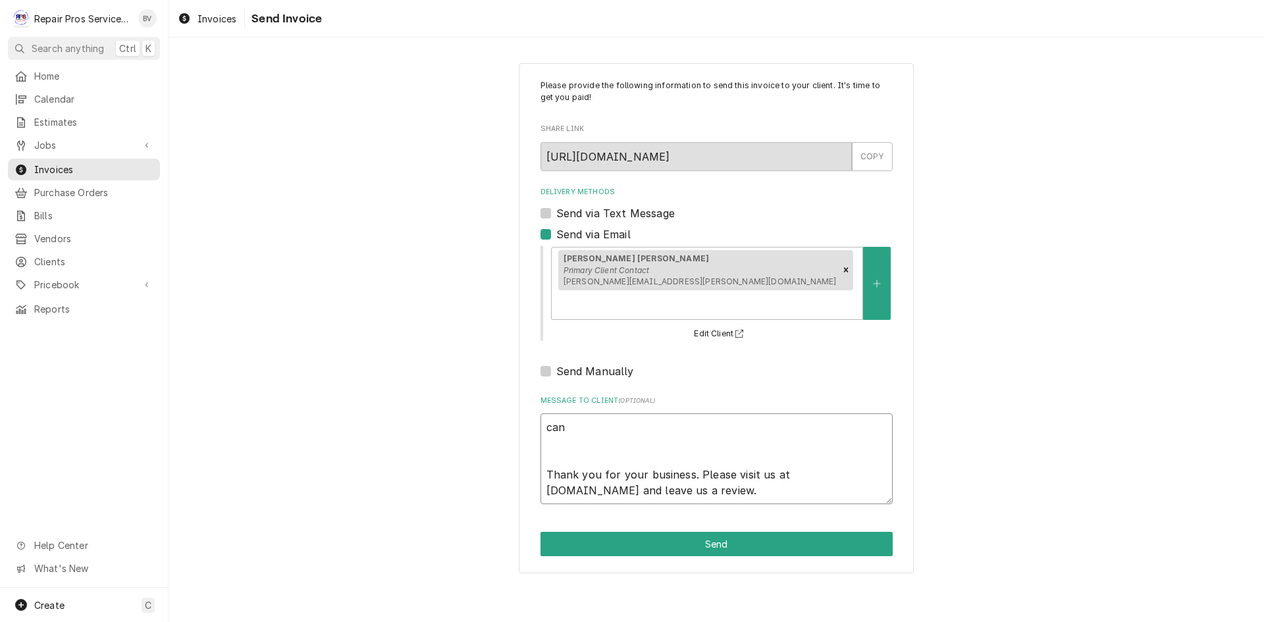
type textarea "can Thank you for your business. Please visit us at repairprosservices.com and …"
type textarea "x"
type textarea "can y Thank you for your business. Please visit us at repairprosservices.com an…"
type textarea "x"
type textarea "can yo Thank you for your business. Please visit us at repairprosservices.com a…"
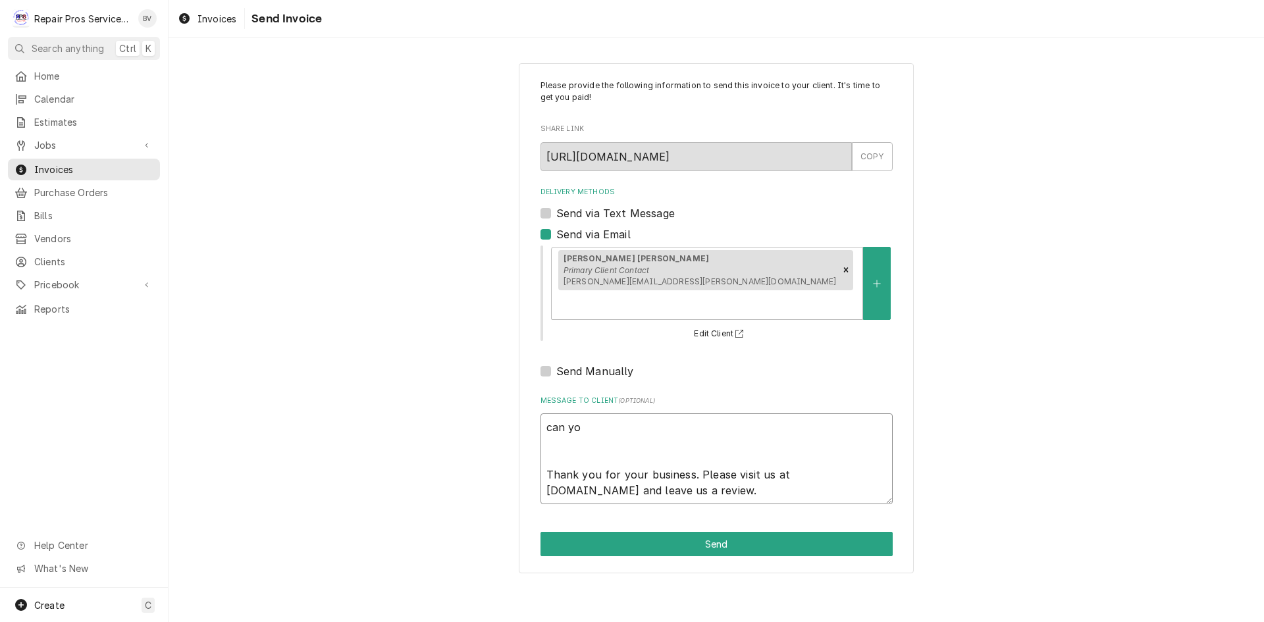
type textarea "x"
type textarea "can you Thank you for your business. Please visit us at repairprosservices.com …"
type textarea "x"
type textarea "can you Thank you for your business. Please visit us at repairprosservices.com …"
type textarea "x"
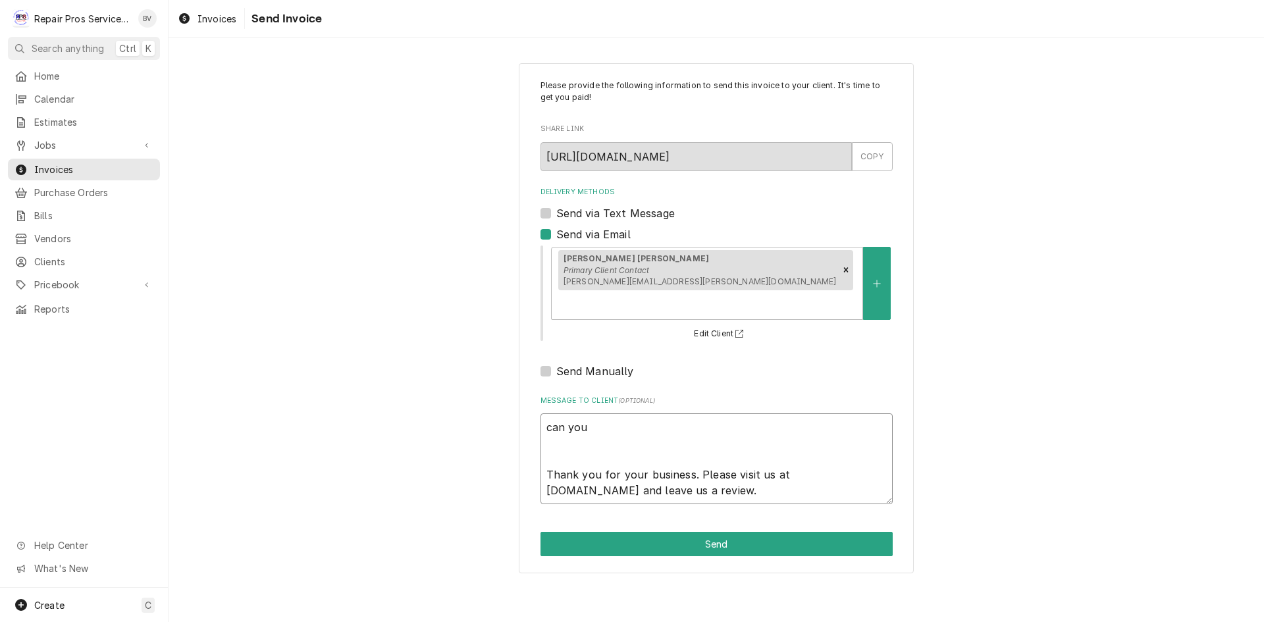
type textarea "can you c Thank you for your business. Please visit us at repairprosservices.co…"
type textarea "x"
type textarea "can you ch Thank you for your business. Please visit us at repairprosservices.c…"
type textarea "x"
type textarea "can you che Thank you for your business. Please visit us at repairprosservices.…"
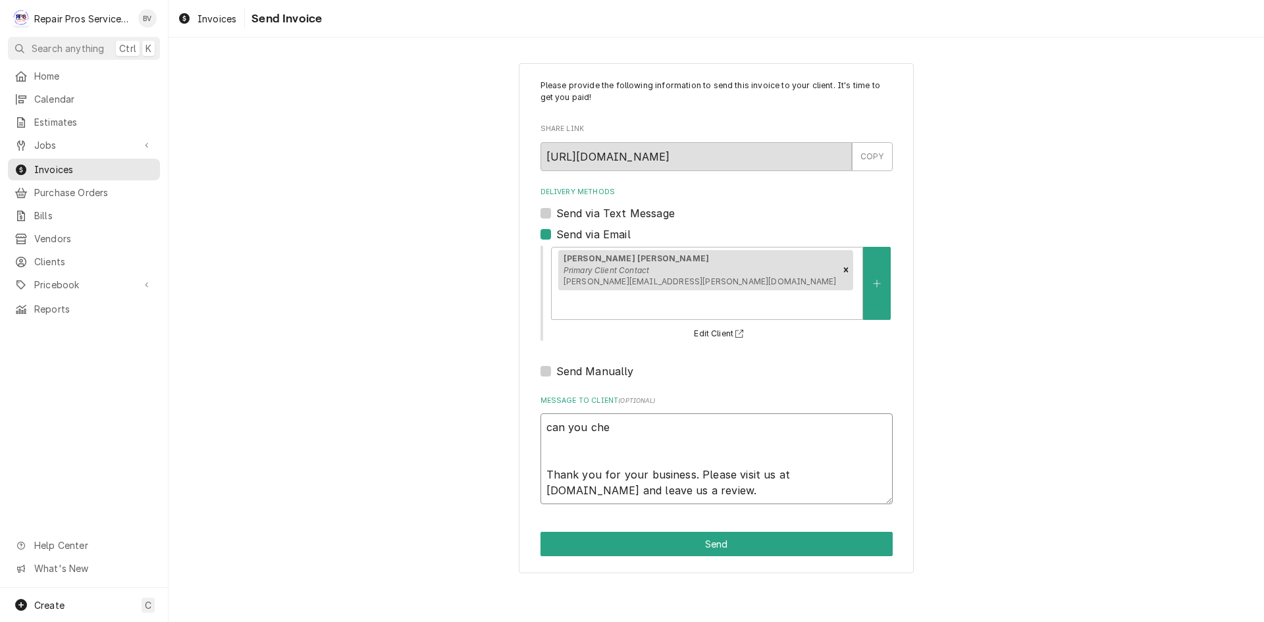
type textarea "x"
type textarea "can you chec Thank you for your business. Please visit us at repairprosservices…"
type textarea "x"
type textarea "can you check Thank you for your business. Please visit us at repairprosservice…"
type textarea "x"
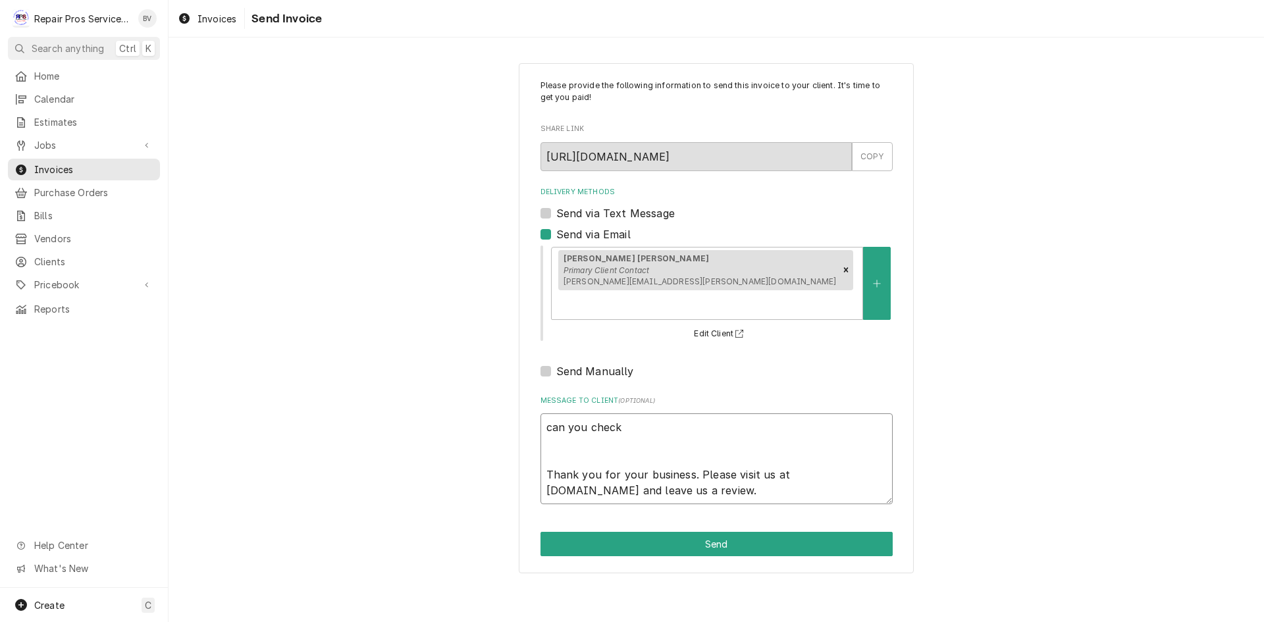
type textarea "can you check Thank you for your business. Please visit us at repairprosservice…"
type textarea "x"
type textarea "can you check o Thank you for your business. Please visit us at repairprosservi…"
type textarea "x"
type textarea "can you check on Thank you for your business. Please visit us at repairprosserv…"
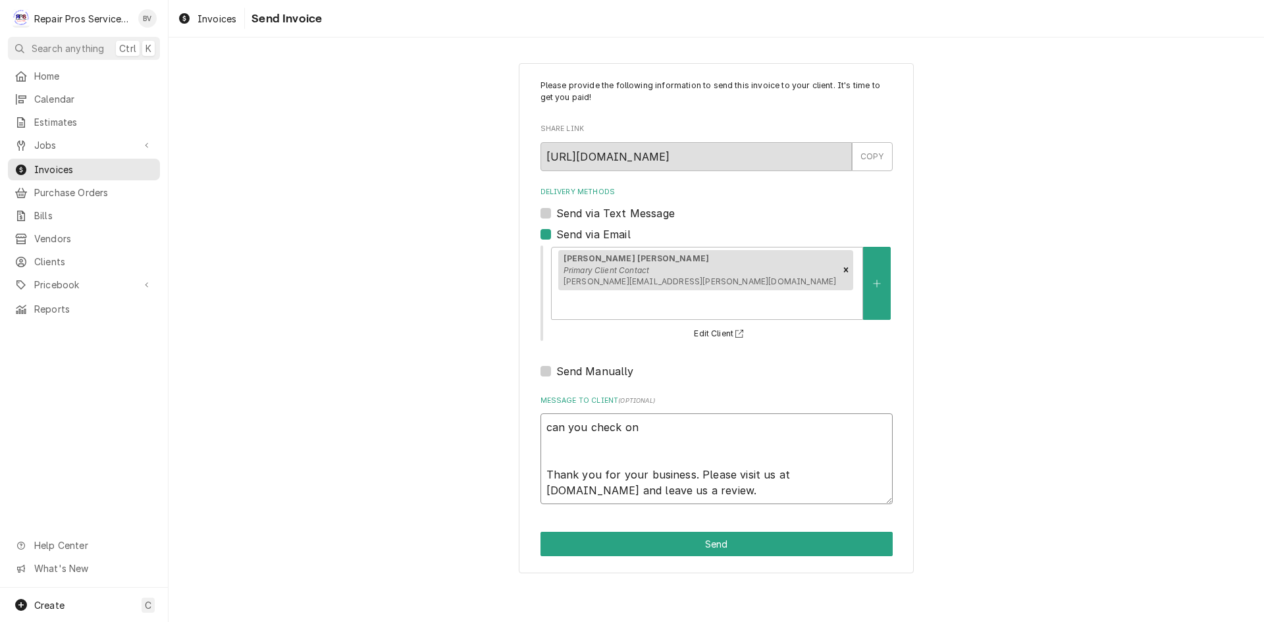
type textarea "x"
type textarea "can you check on Thank you for your business. Please visit us at repairprosserv…"
type textarea "x"
type textarea "can you check on t Thank you for your business. Please visit us at repairprosse…"
type textarea "x"
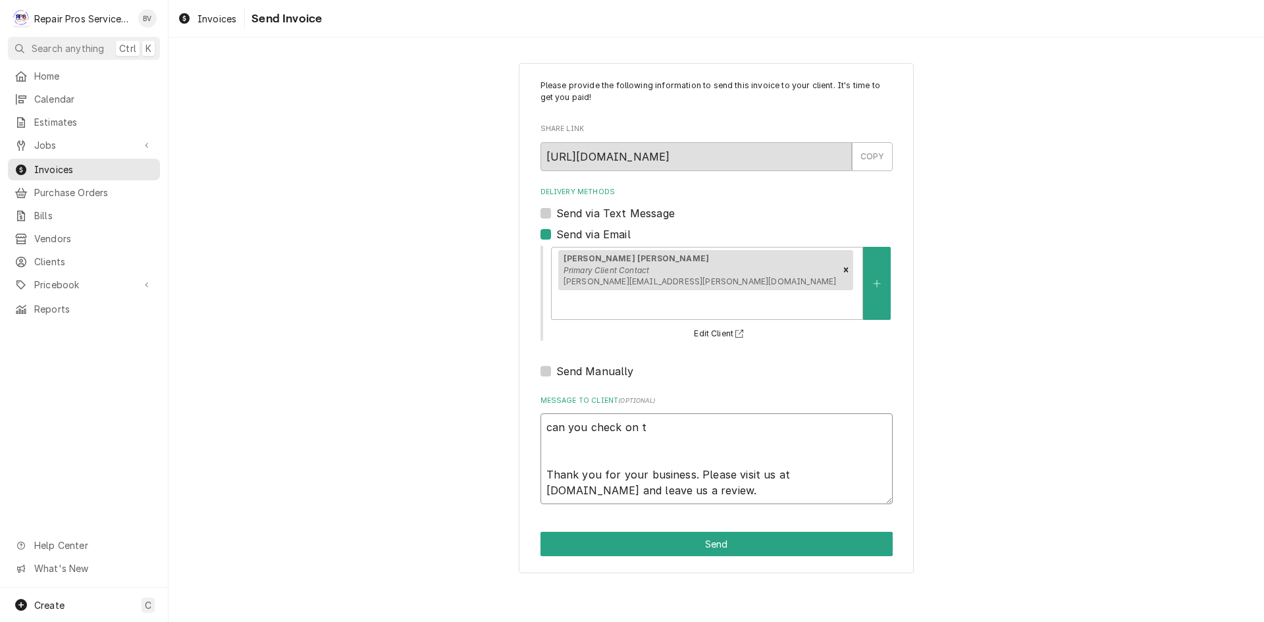
type textarea "can you check on th Thank you for your business. Please visit us at repairpross…"
type textarea "x"
type textarea "can you check on thi Thank you for your business. Please visit us at repairpros…"
type textarea "x"
type textarea "can you check on this Thank you for your business. Please visit us at repairpro…"
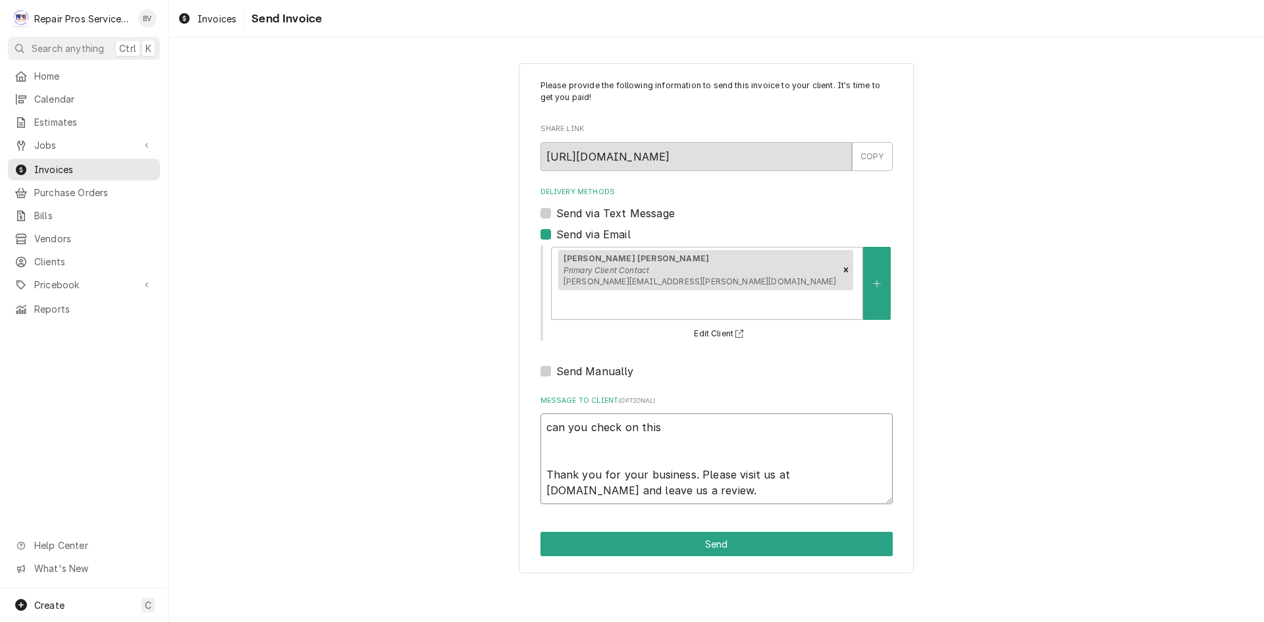
type textarea "x"
type textarea "can you check on this Thank you for your business. Please visit us at repairpro…"
type textarea "x"
type textarea "can you check on this i Thank you for your business. Please visit us at repairp…"
type textarea "x"
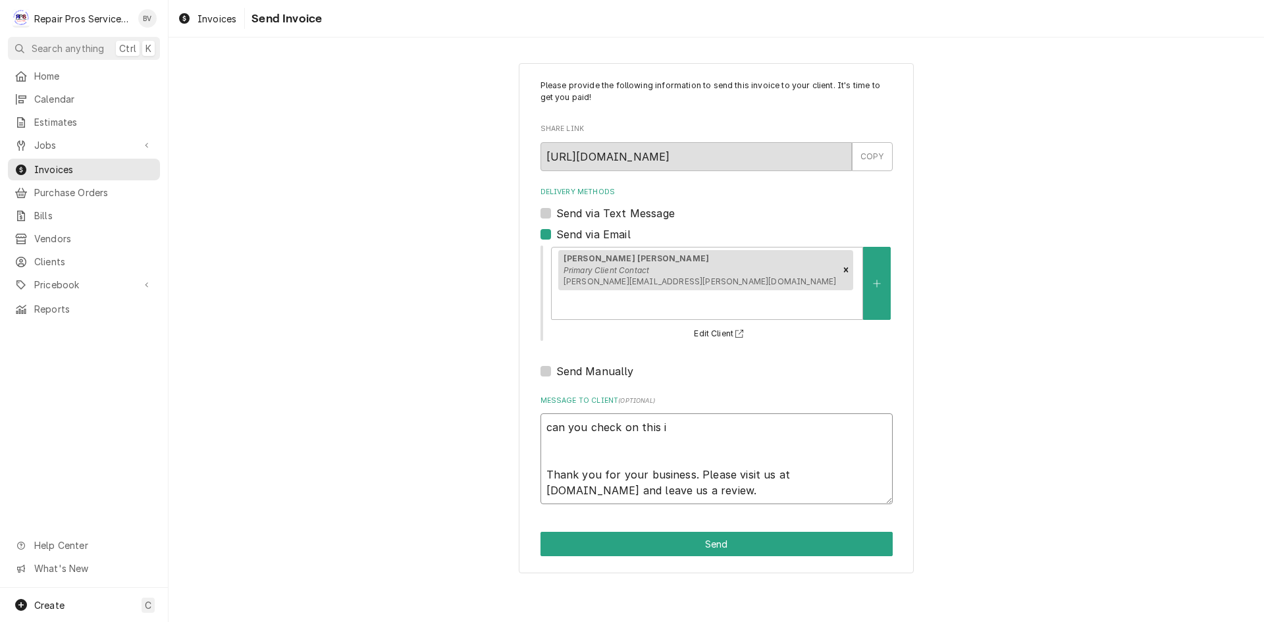
type textarea "can you check on this in Thank you for your business. Please visit us at repair…"
type textarea "x"
type textarea "can you check on this inv Thank you for your business. Please visit us at repai…"
type textarea "x"
type textarea "can you check on this invo Thank you for your business. Please visit us at repa…"
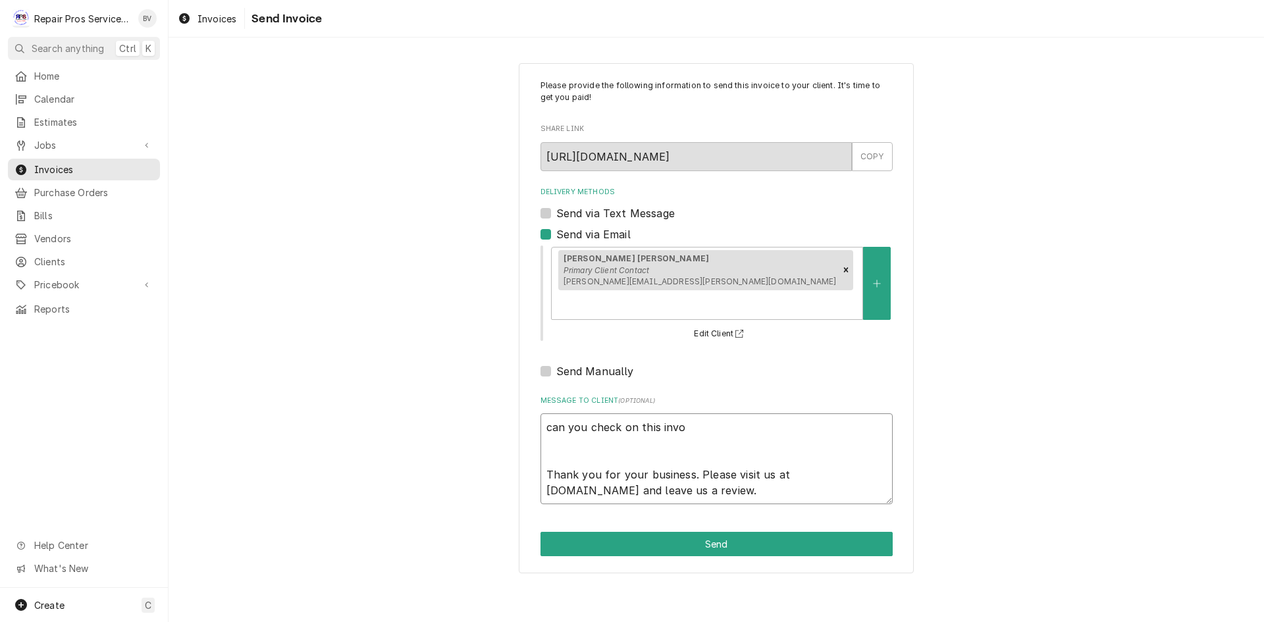
type textarea "x"
type textarea "can you check on this invoi Thank you for your business. Please visit us at rep…"
type textarea "x"
type textarea "can you check on this invoic Thank you for your business. Please visit us at re…"
type textarea "x"
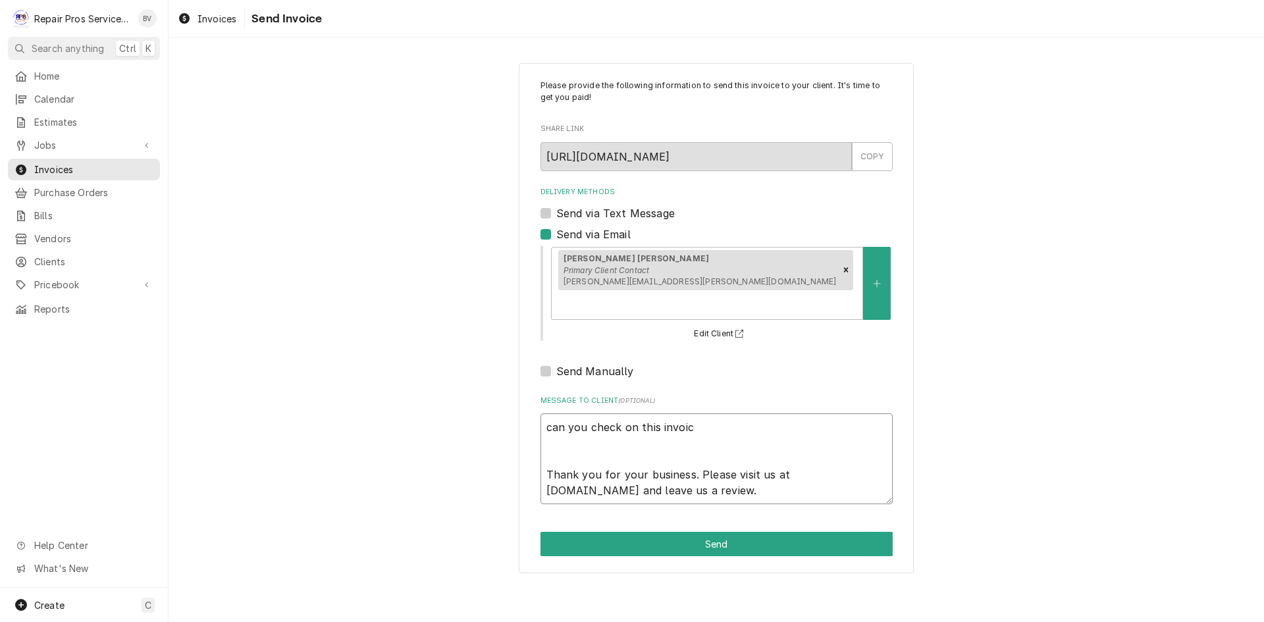
type textarea "can you check on this invoice Thank you for your business. Please visit us at r…"
type textarea "x"
type textarea "can you check on this invoice Thank you for your business. Please visit us at r…"
type textarea "x"
type textarea "can you check on this invoice p Thank you for your business. Please visit us at…"
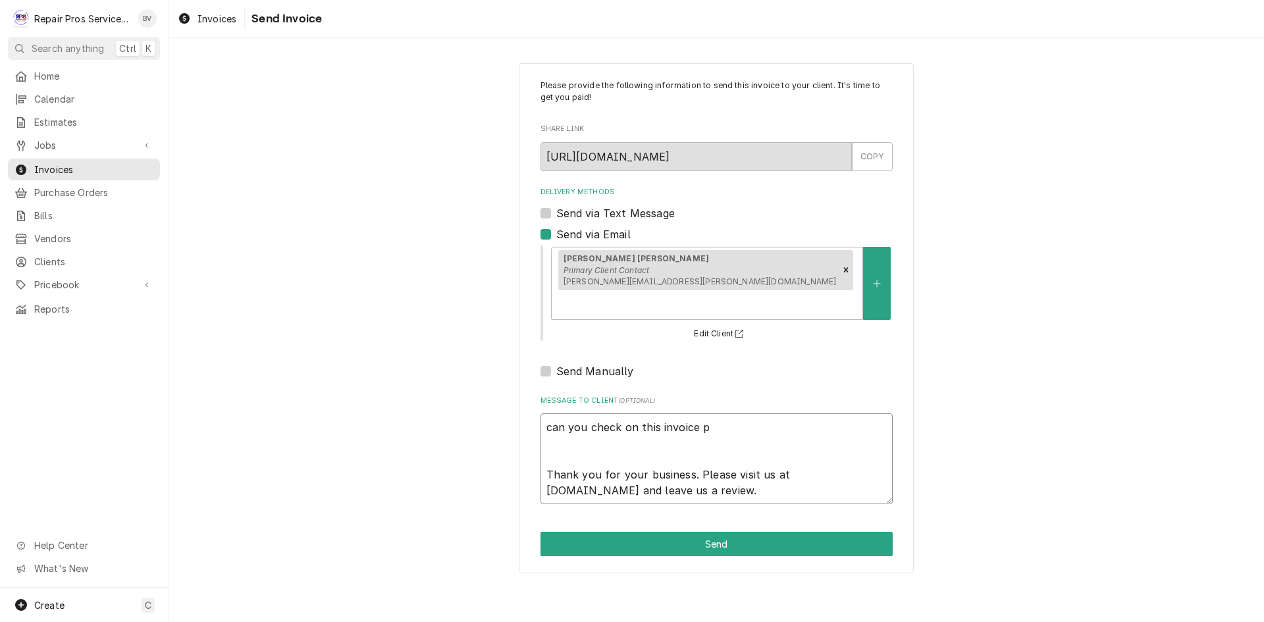
type textarea "x"
type textarea "can you check on this invoice pl Thank you for your business. Please visit us a…"
type textarea "x"
type textarea "can you check on this invoice ple Thank you for your business. Please visit us …"
type textarea "x"
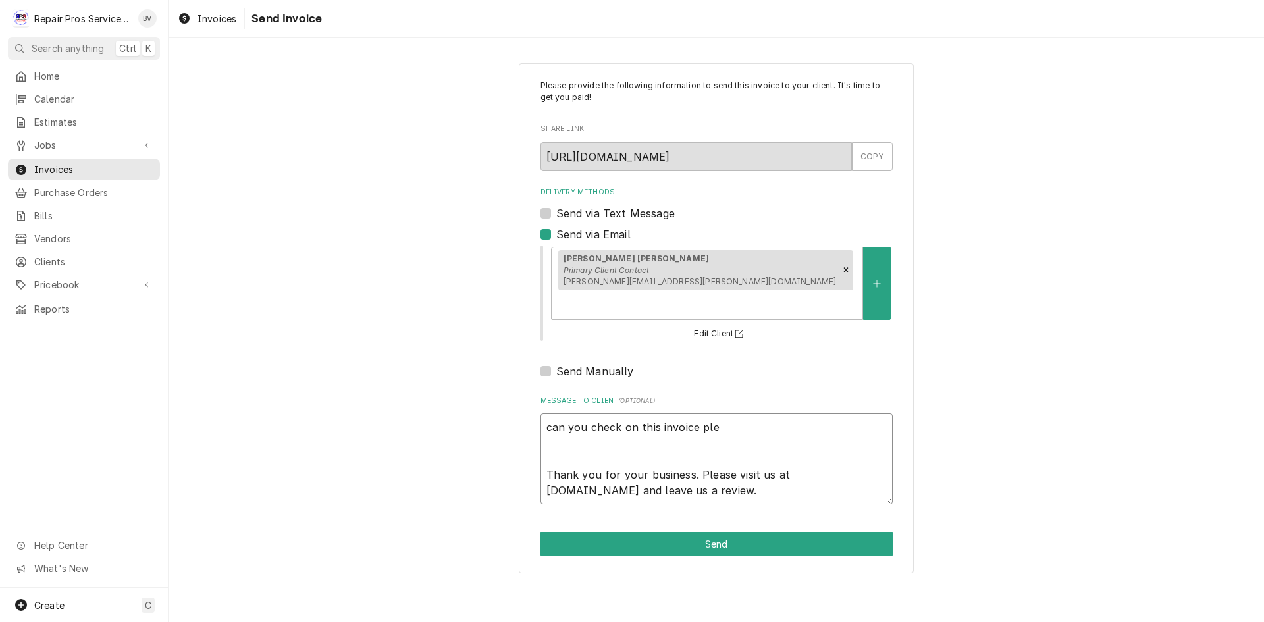
type textarea "can you check on this invoice plea Thank you for your business. Please visit us…"
type textarea "x"
type textarea "can you check on this invoice pleas Thank you for your business. Please visit u…"
type textarea "x"
type textarea "can you check on this invoice please Thank you for your business. Please visit …"
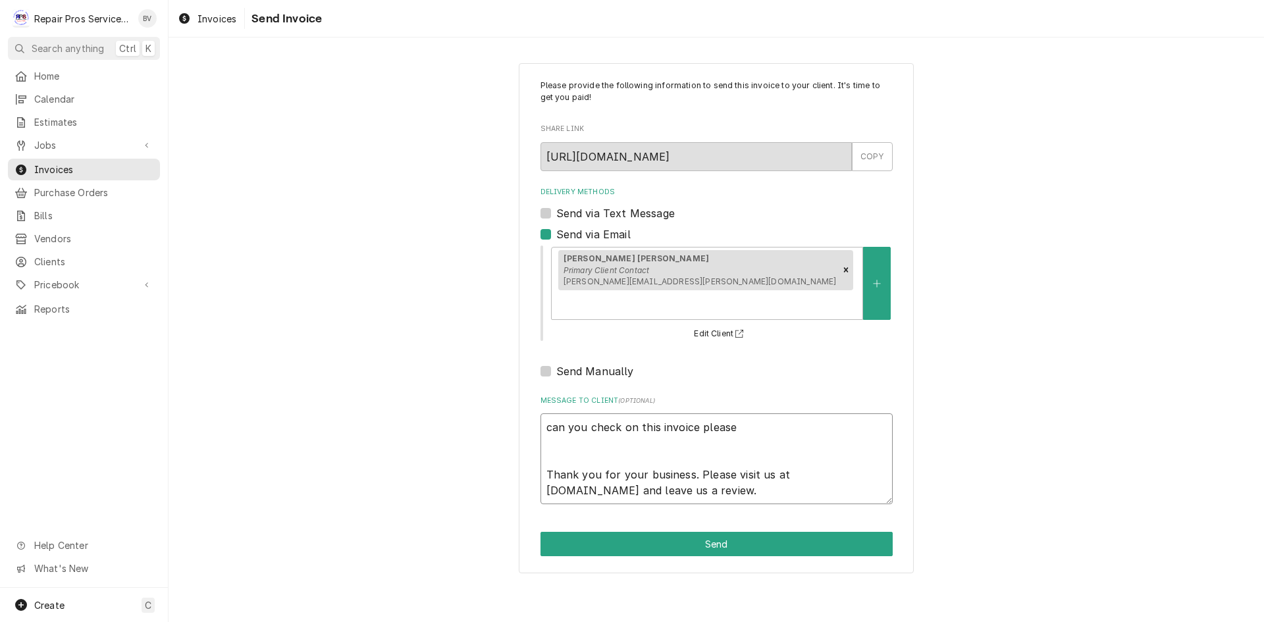
type textarea "x"
type textarea "can you check on this invoice please Thank you for your business. Please visit …"
type textarea "x"
type textarea "can you check on this invoice please s Thank you for your business. Please visi…"
type textarea "x"
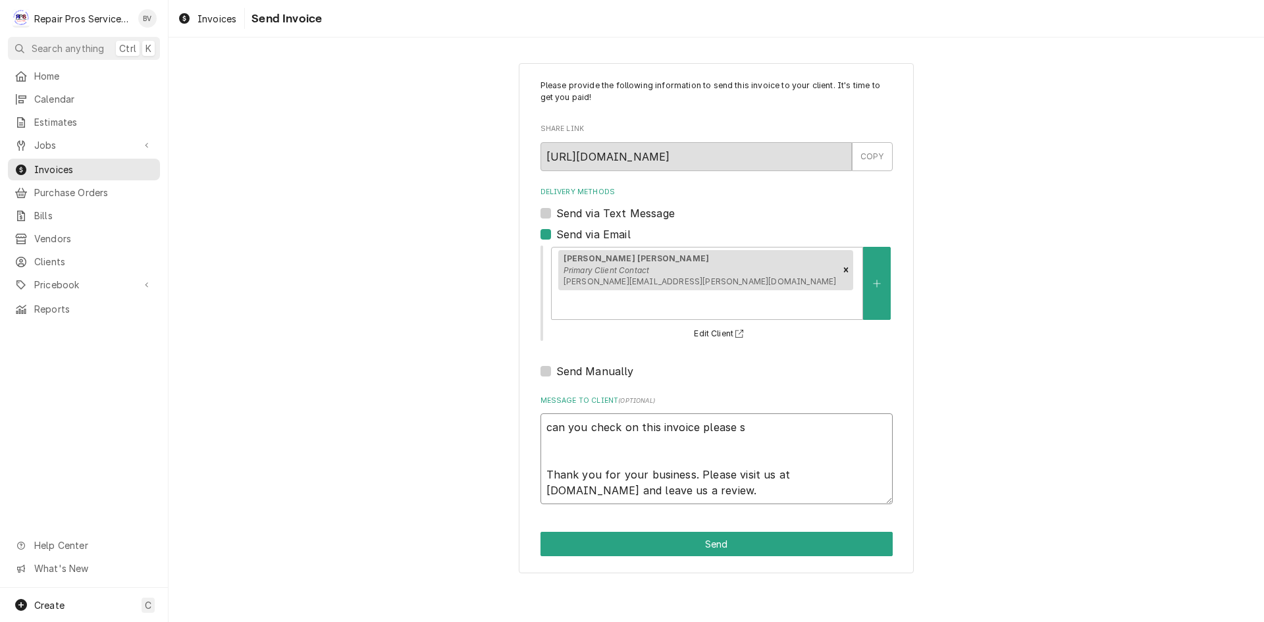
type textarea "can you check on this invoice please si Thank you for your business. Please vis…"
type textarea "x"
type textarea "can you check on this invoice please sir Thank you for your business. Please vi…"
click at [699, 532] on button "Send" at bounding box center [717, 544] width 352 height 24
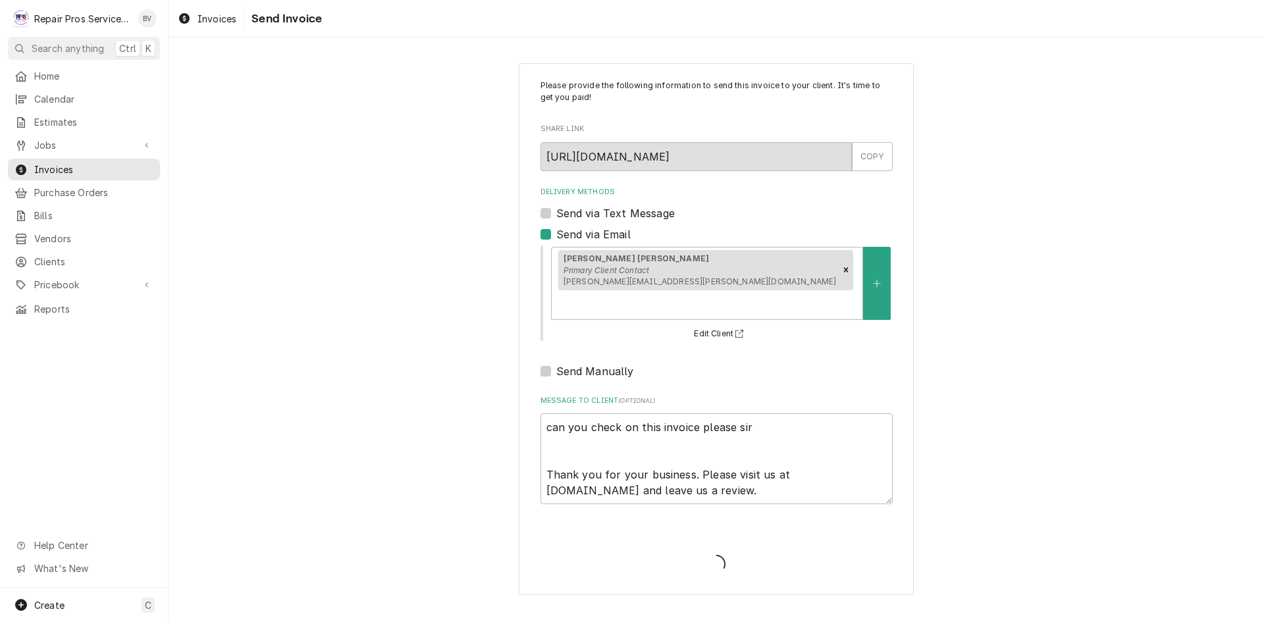
type textarea "x"
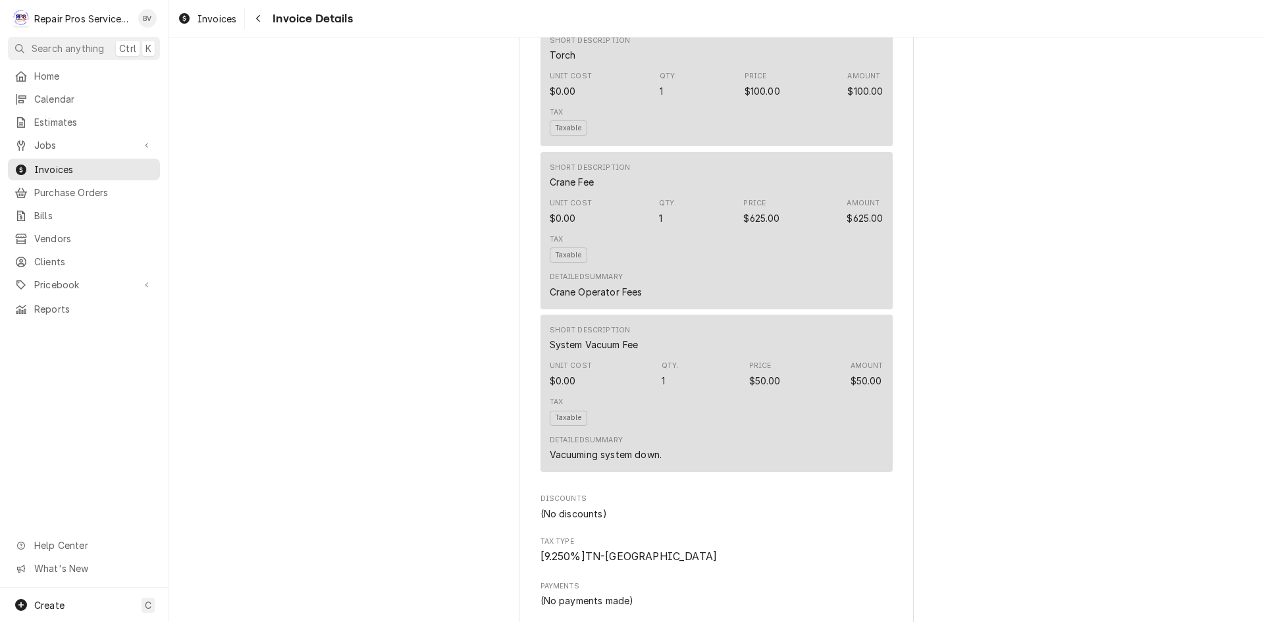
scroll to position [3820, 0]
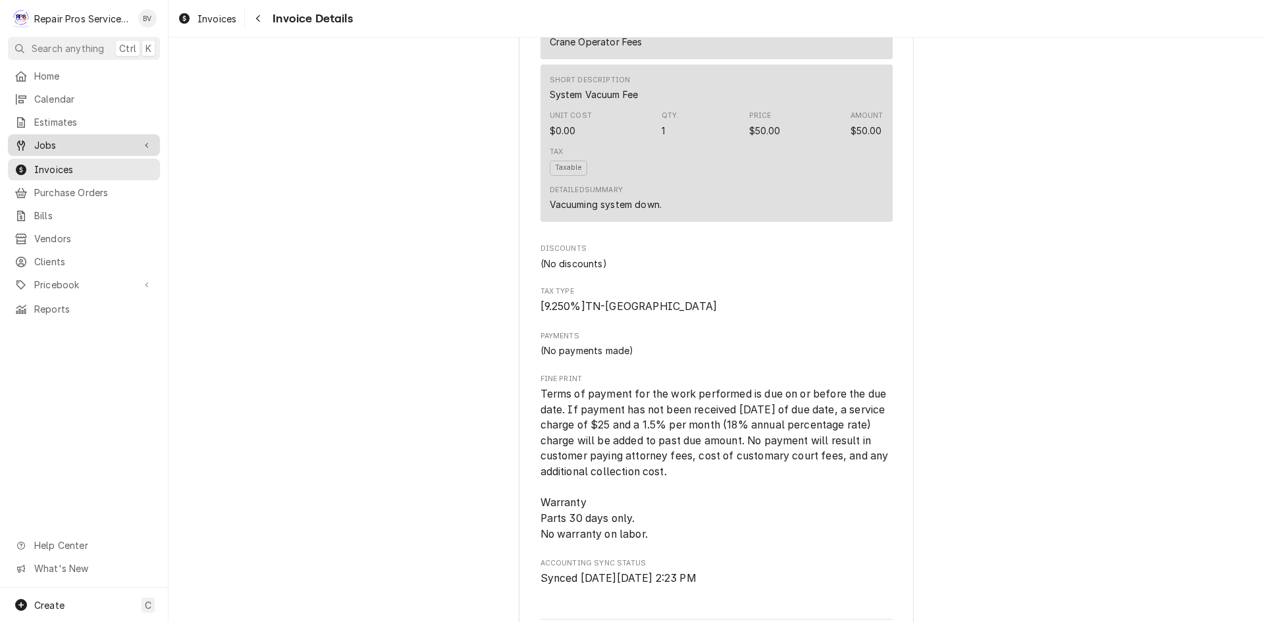
click at [55, 145] on span "Jobs" at bounding box center [83, 145] width 99 height 14
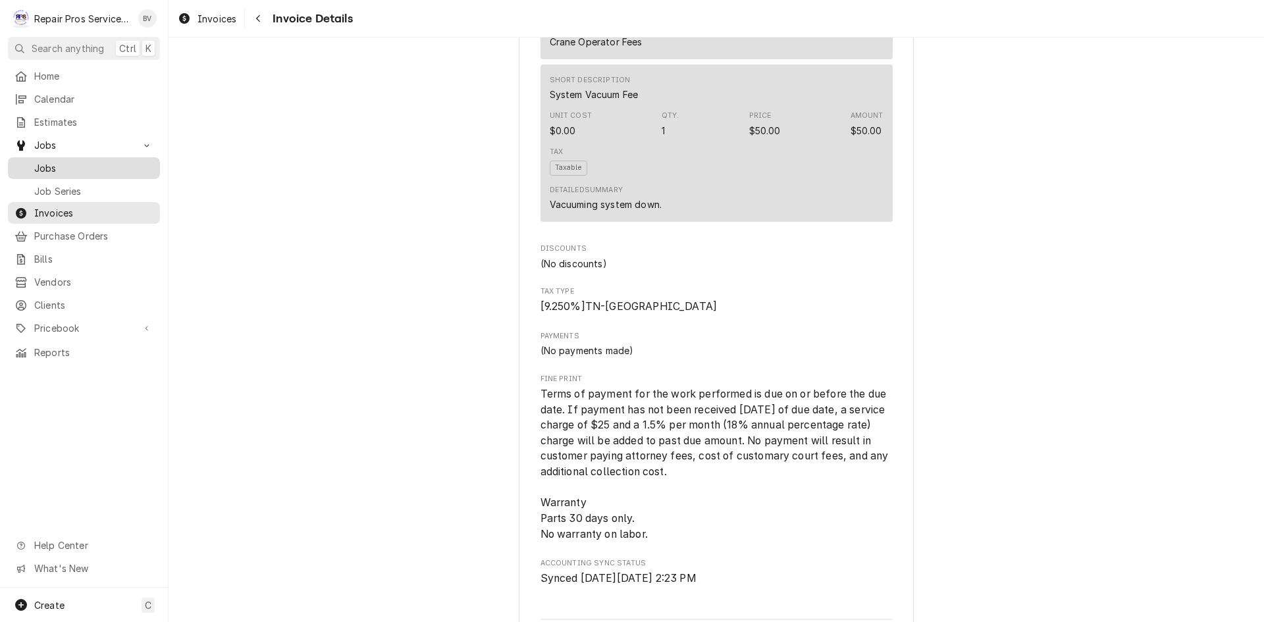
click at [50, 165] on span "Jobs" at bounding box center [93, 168] width 119 height 14
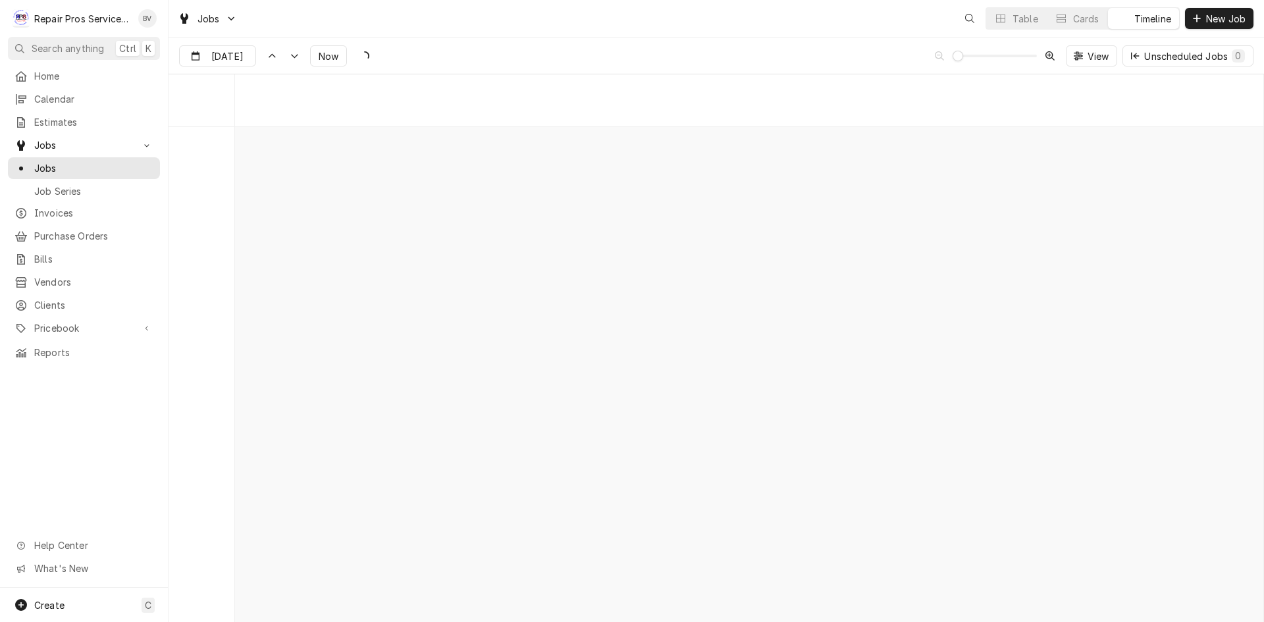
scroll to position [10316, 0]
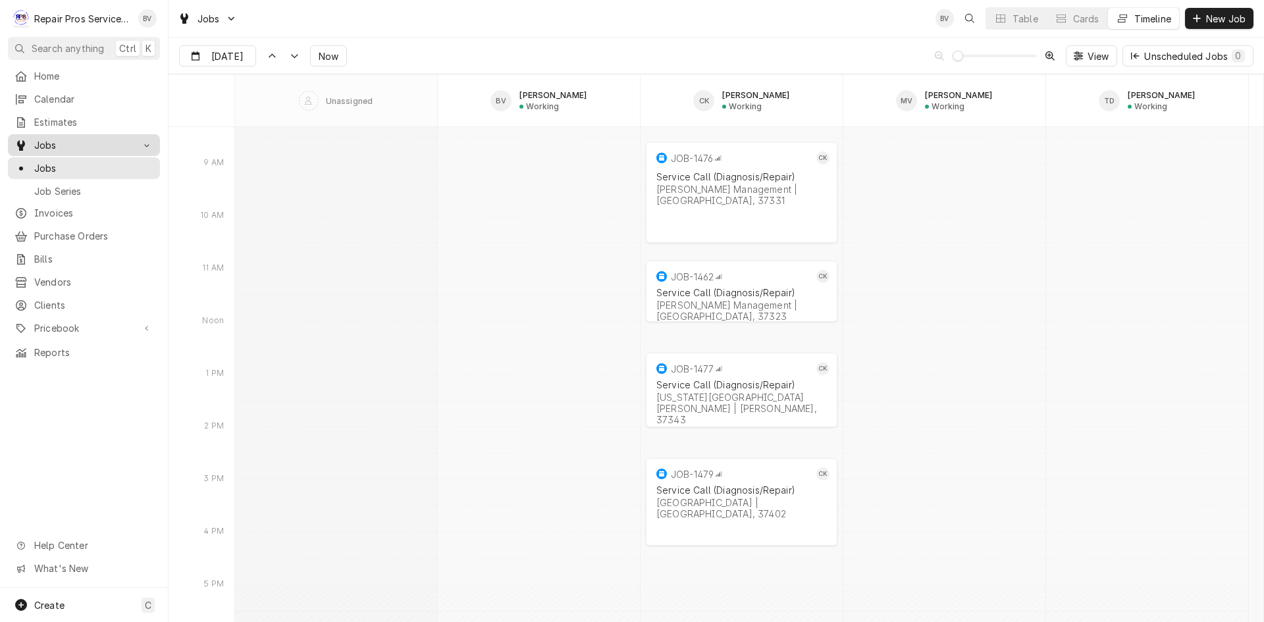
click at [58, 144] on span "Jobs" at bounding box center [83, 145] width 99 height 14
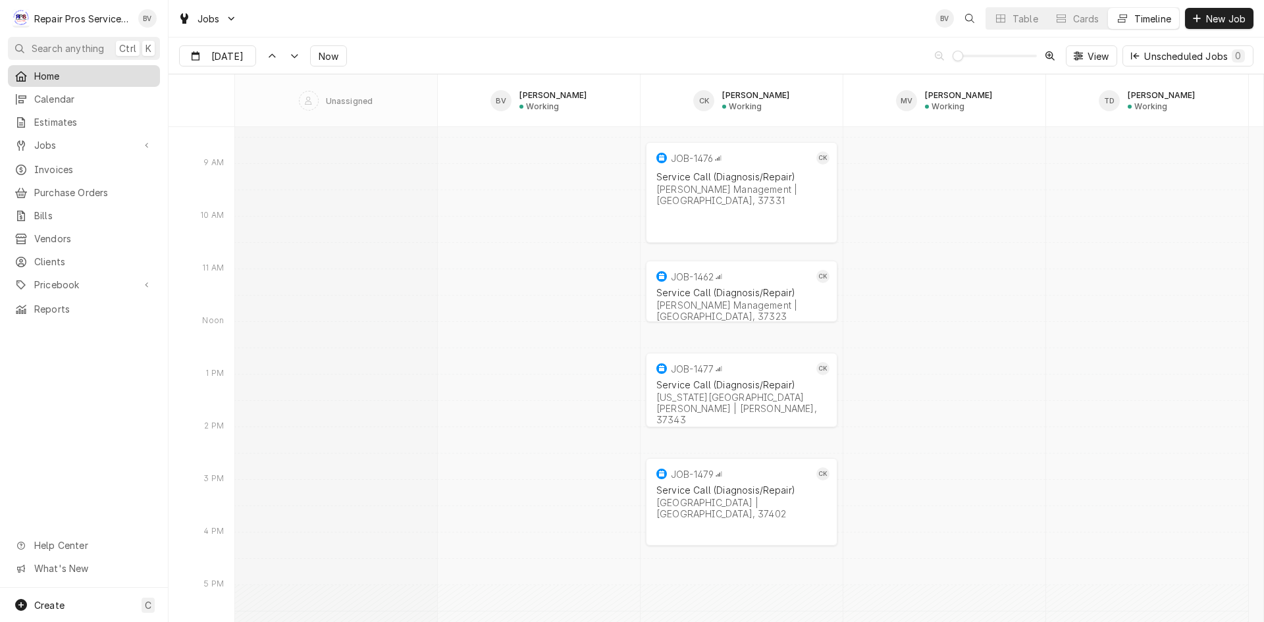
click at [50, 68] on div "Home" at bounding box center [84, 76] width 147 height 16
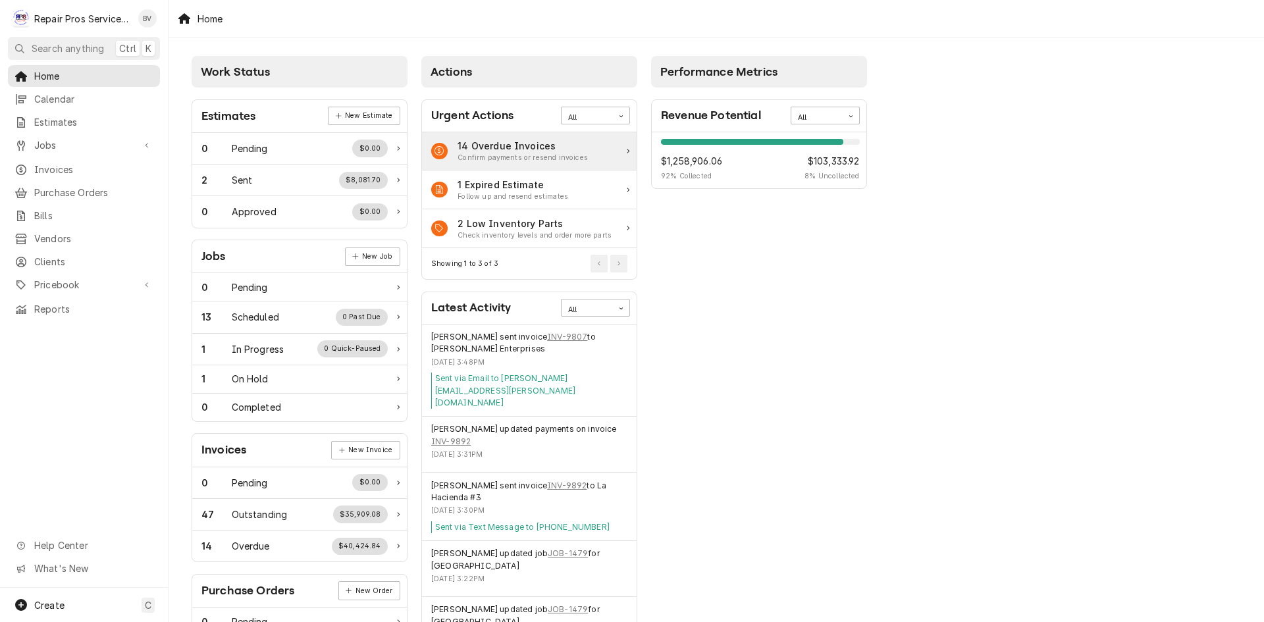
click at [499, 148] on div "14 Overdue Invoices" at bounding box center [523, 146] width 130 height 14
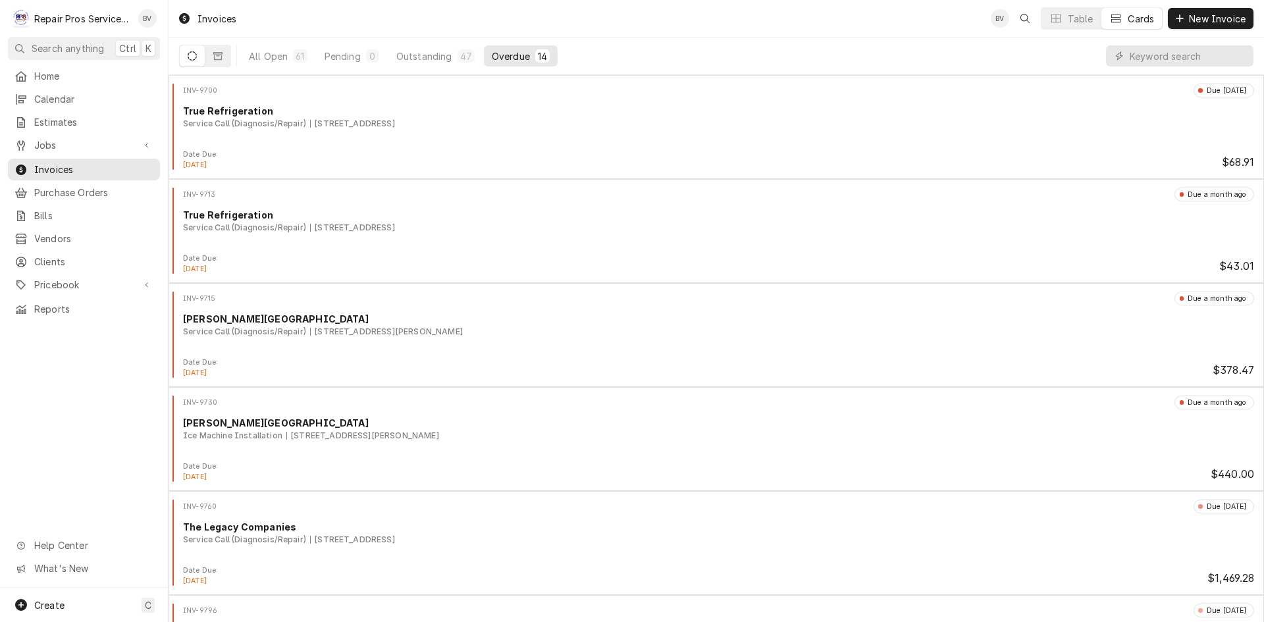
click at [1125, 53] on div "Dynamic Content Wrapper" at bounding box center [1119, 55] width 13 height 13
click at [1157, 55] on input "Dynamic Content Wrapper" at bounding box center [1188, 55] width 117 height 21
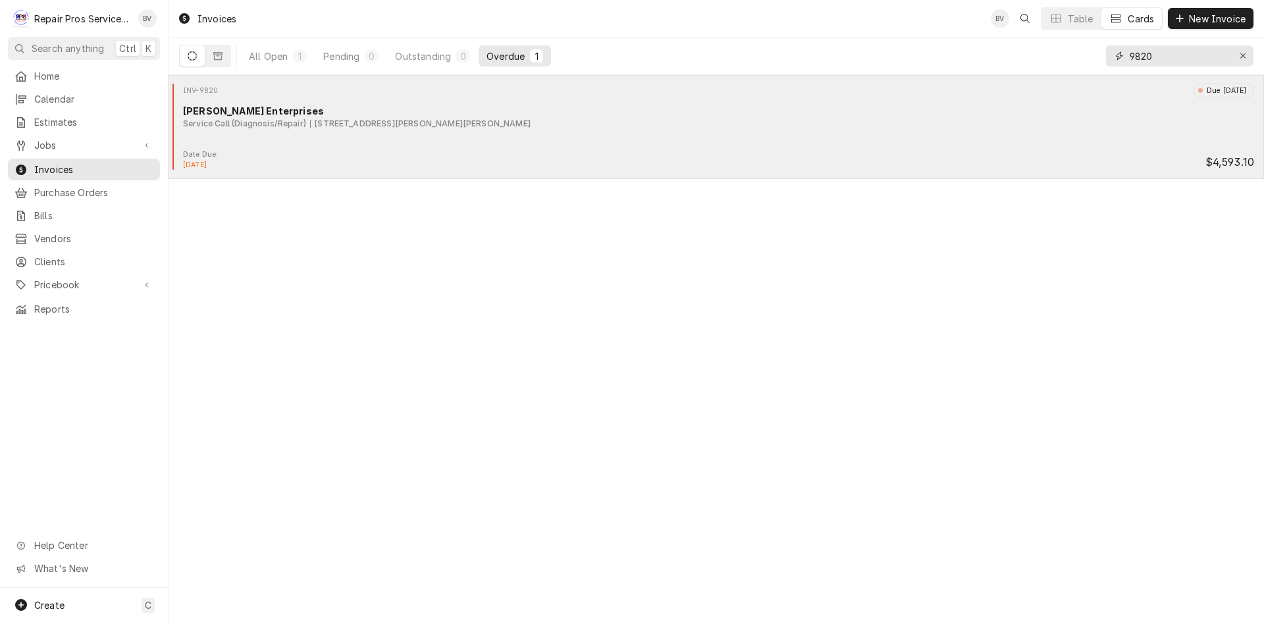
type input "9820"
click at [720, 147] on div "INV-9820 Due [DATE] [PERSON_NAME] Enterprises Service Call (Diagnosis/Repair) […" at bounding box center [716, 117] width 1085 height 66
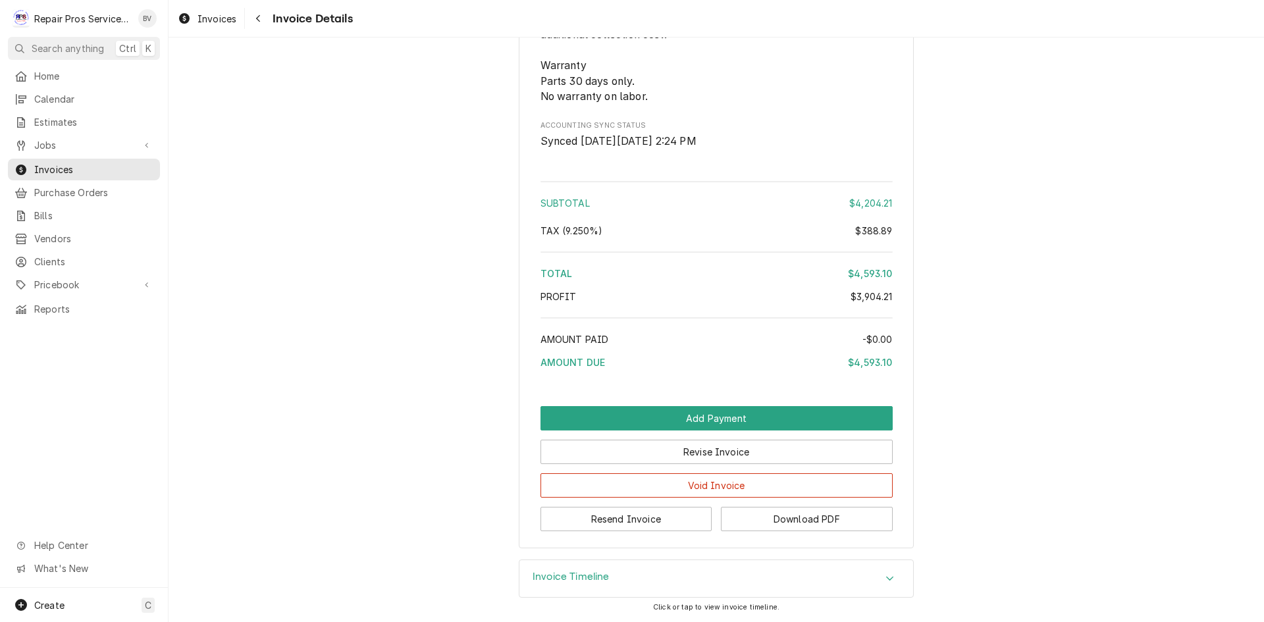
scroll to position [3095, 0]
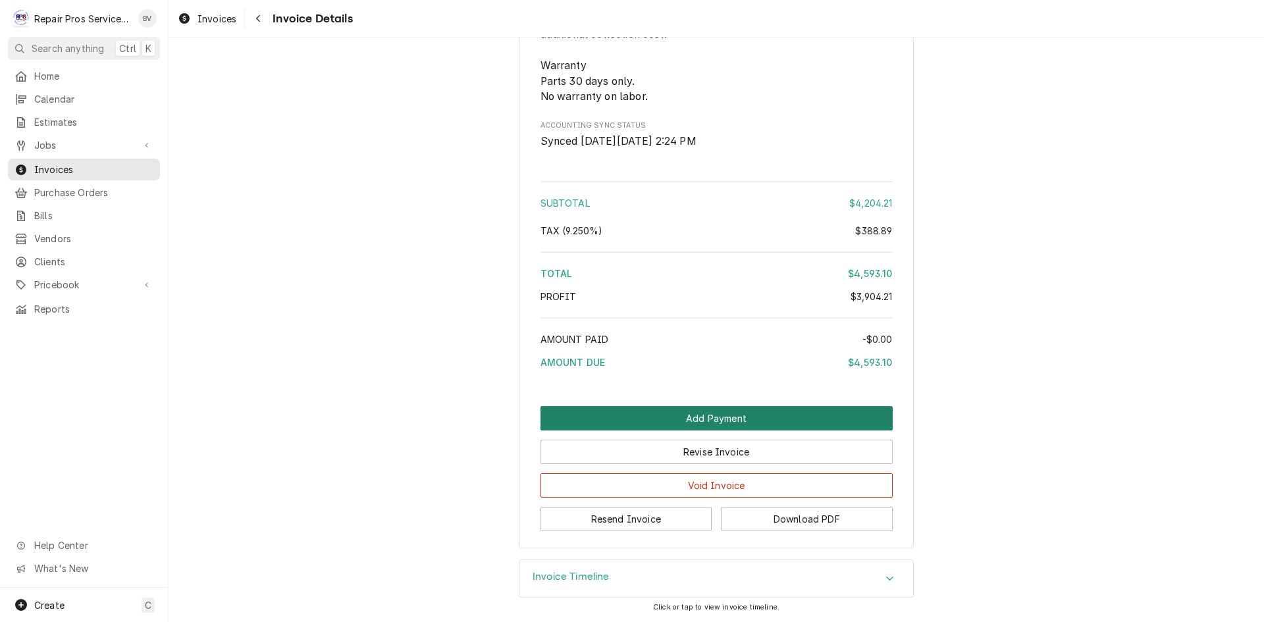
click at [717, 431] on button "Add Payment" at bounding box center [717, 418] width 352 height 24
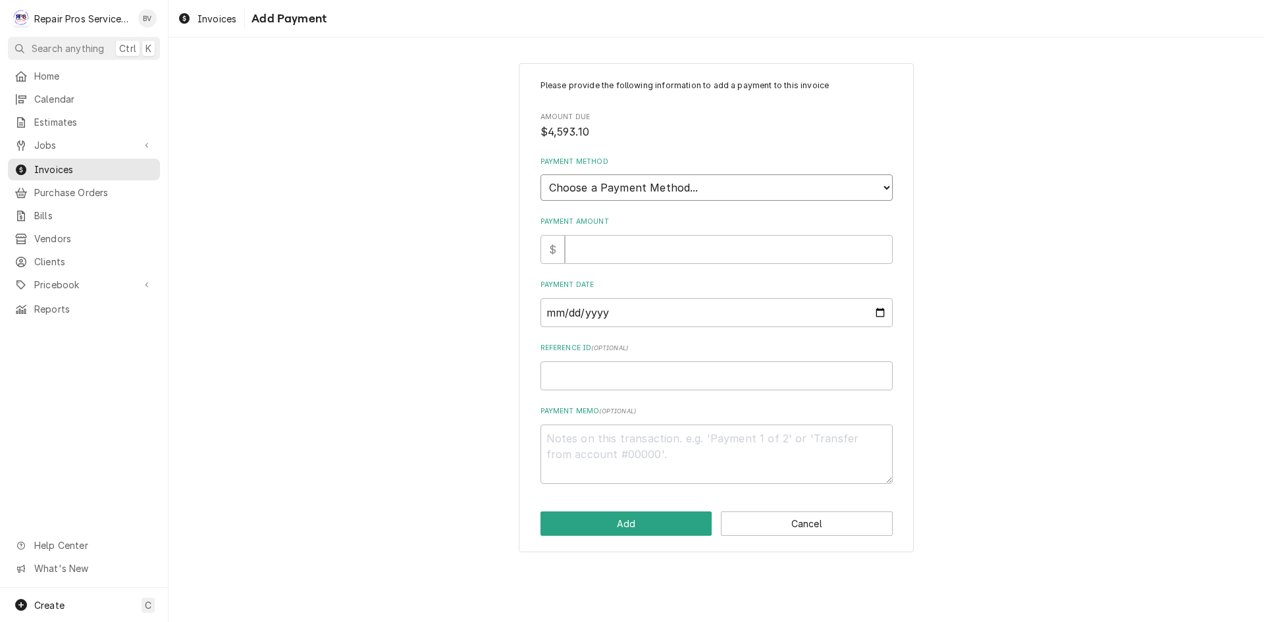
click at [601, 187] on select "Choose a Payment Method... Cash Check Credit/Debit Card ACH/eCheck Other" at bounding box center [717, 188] width 352 height 26
select select "2"
click at [541, 175] on select "Choose a Payment Method... Cash Check Credit/Debit Card ACH/eCheck Other" at bounding box center [717, 188] width 352 height 26
click at [582, 255] on input "Payment Amount" at bounding box center [729, 249] width 328 height 29
type textarea "x"
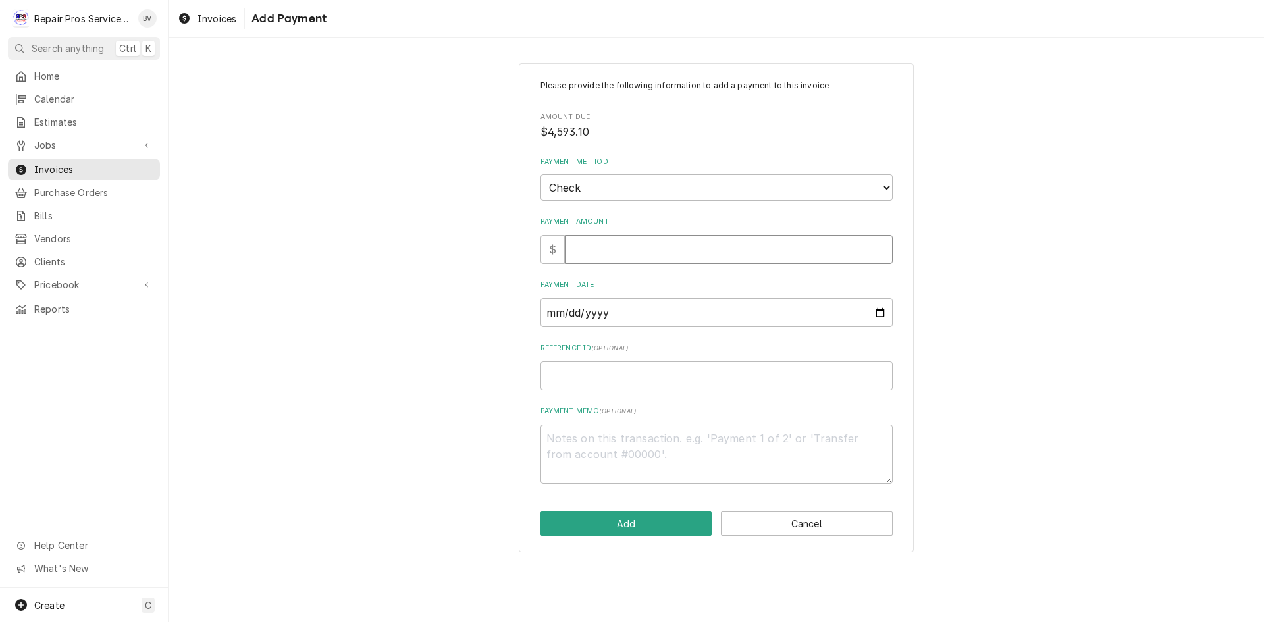
type input "4"
type textarea "x"
type input "45"
type textarea "x"
type input "459"
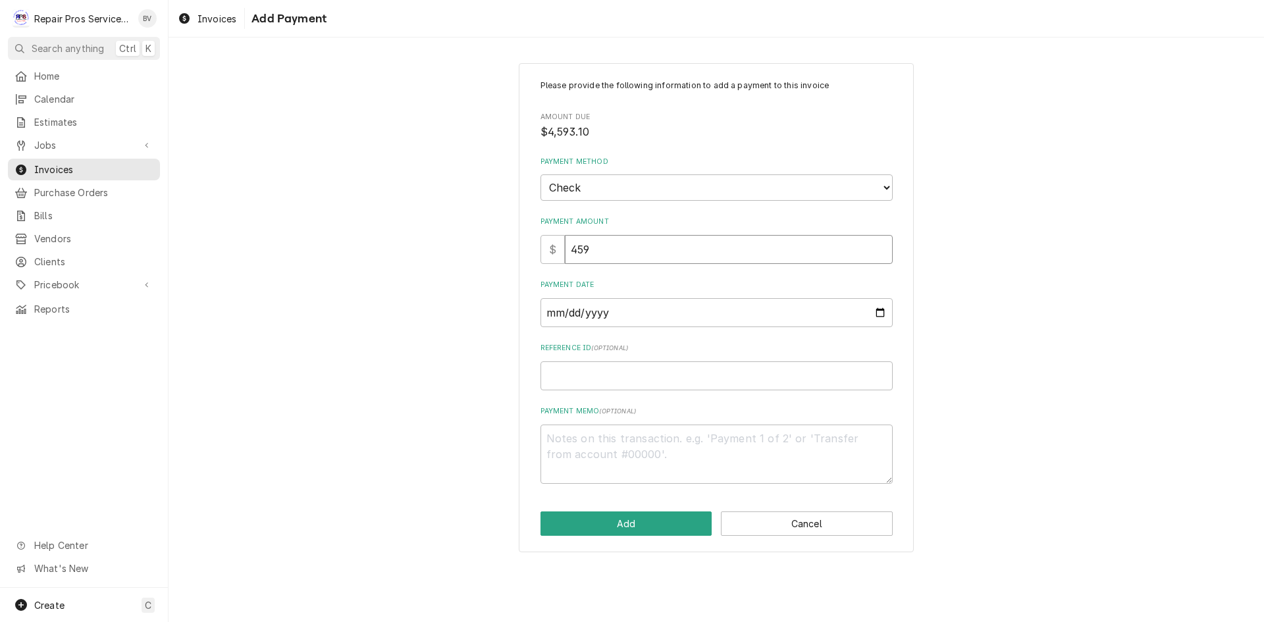
type textarea "x"
type input "4593"
type textarea "x"
type input "4593.1"
type textarea "x"
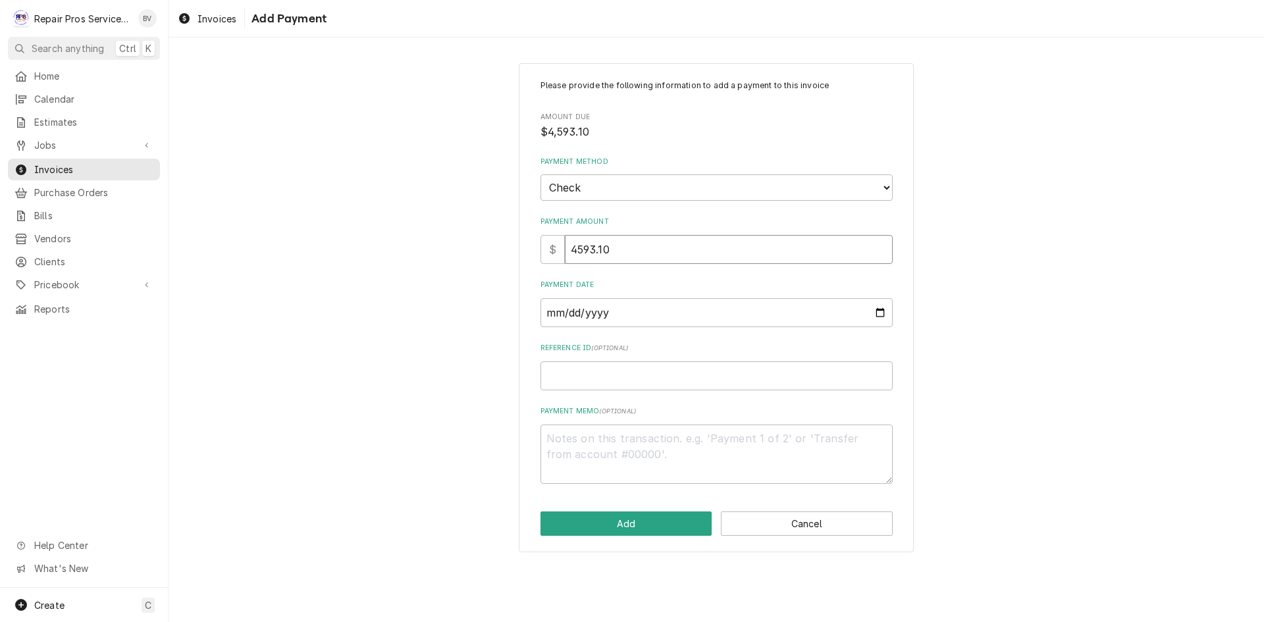
type input "4593.10"
click at [620, 317] on input "Payment Date" at bounding box center [717, 312] width 352 height 29
click at [882, 313] on input "Payment Date" at bounding box center [717, 312] width 352 height 29
type input "2025-08-14"
click at [576, 376] on input "Reference ID ( optional )" at bounding box center [717, 376] width 352 height 29
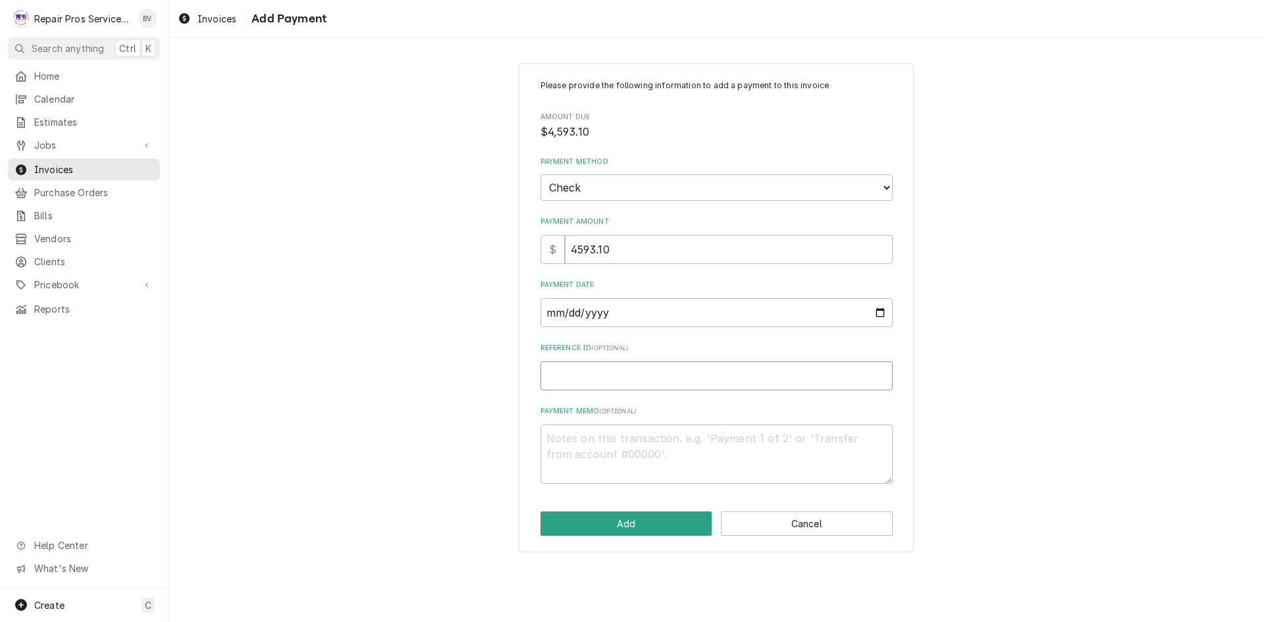
type textarea "x"
type input "9"
type textarea "x"
type input "98"
type textarea "x"
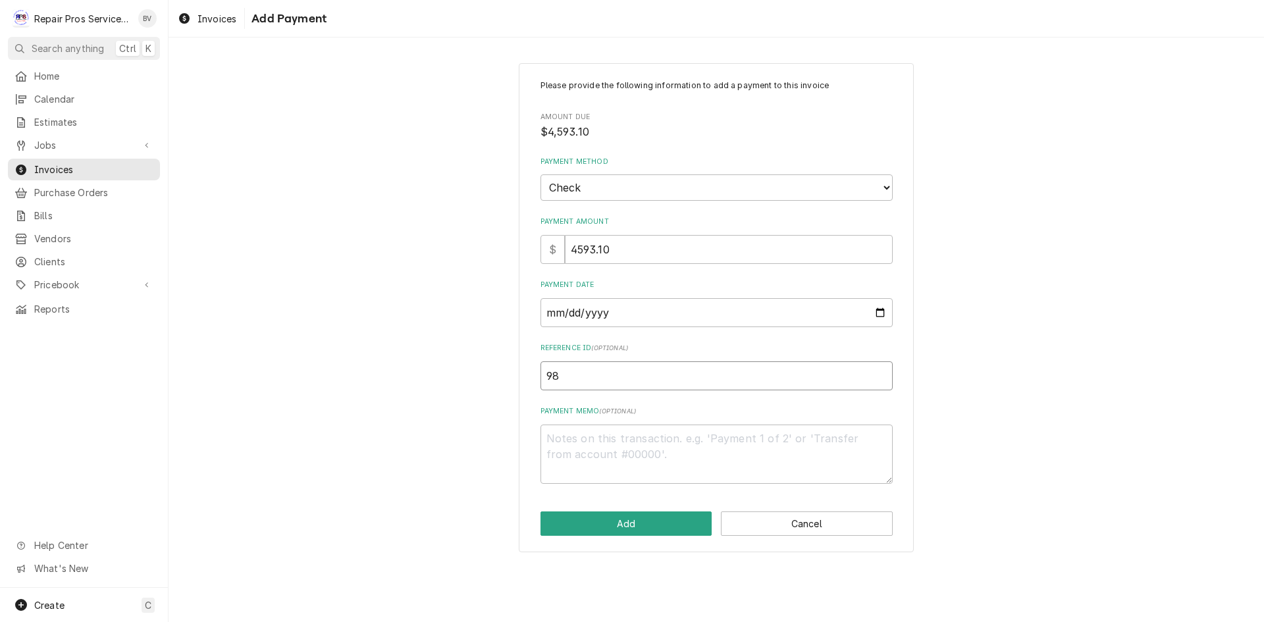
type input "982"
type textarea "x"
type input "9820"
click at [569, 441] on textarea "Payment Memo ( optional )" at bounding box center [717, 454] width 352 height 59
type textarea "x"
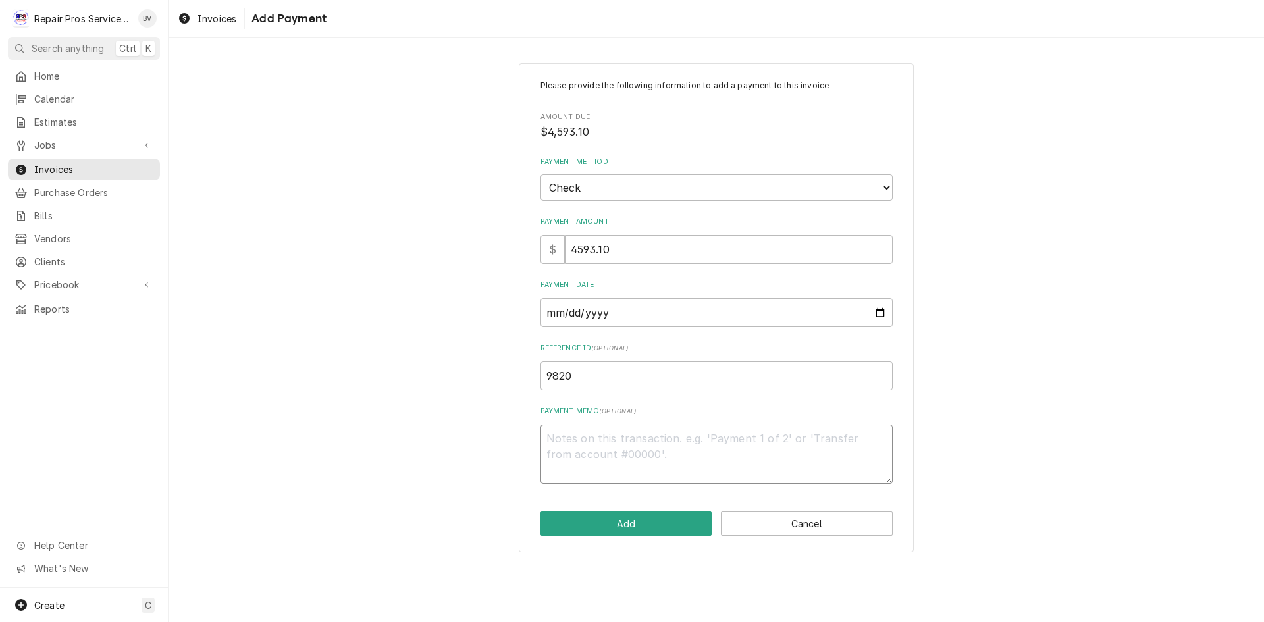
type textarea "3"
type textarea "x"
type textarea "32"
type textarea "x"
type textarea "320"
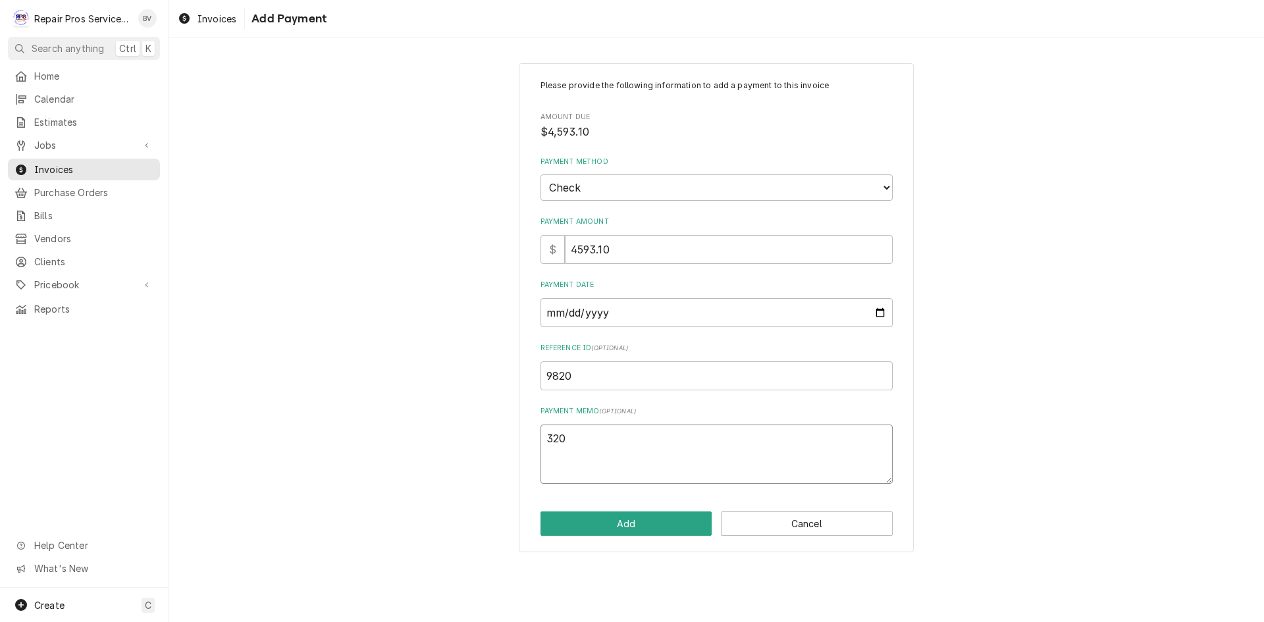
type textarea "x"
type textarea "3208"
type textarea "x"
type textarea "32088"
click at [638, 524] on button "Add" at bounding box center [627, 524] width 172 height 24
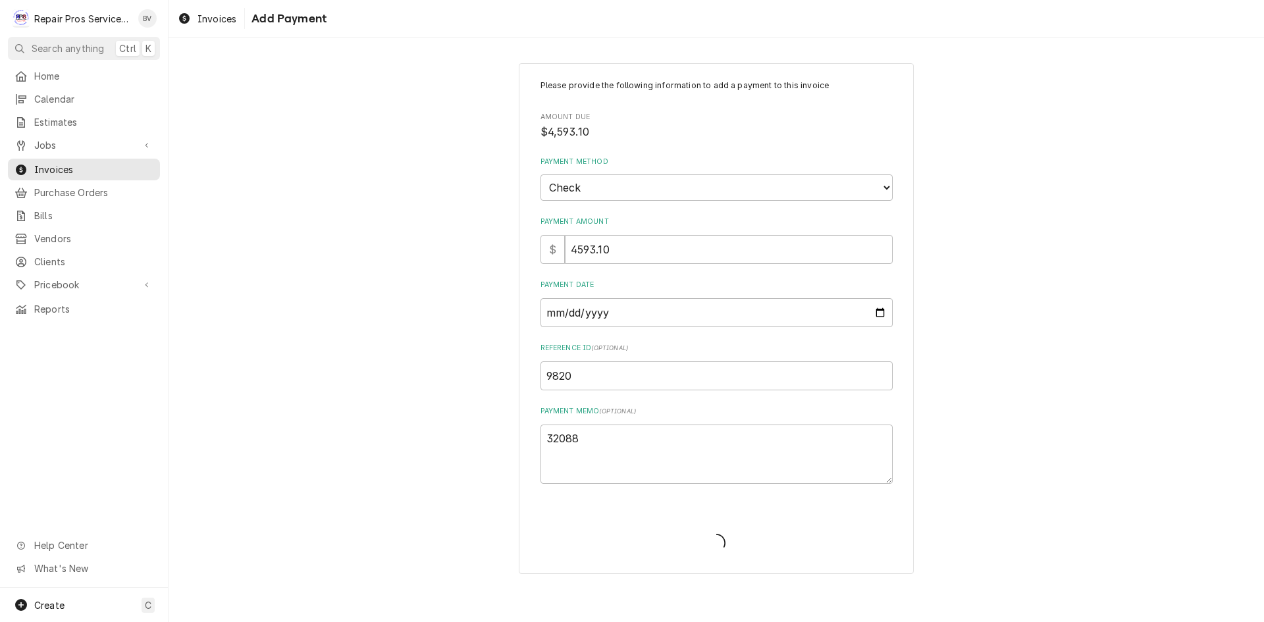
type textarea "x"
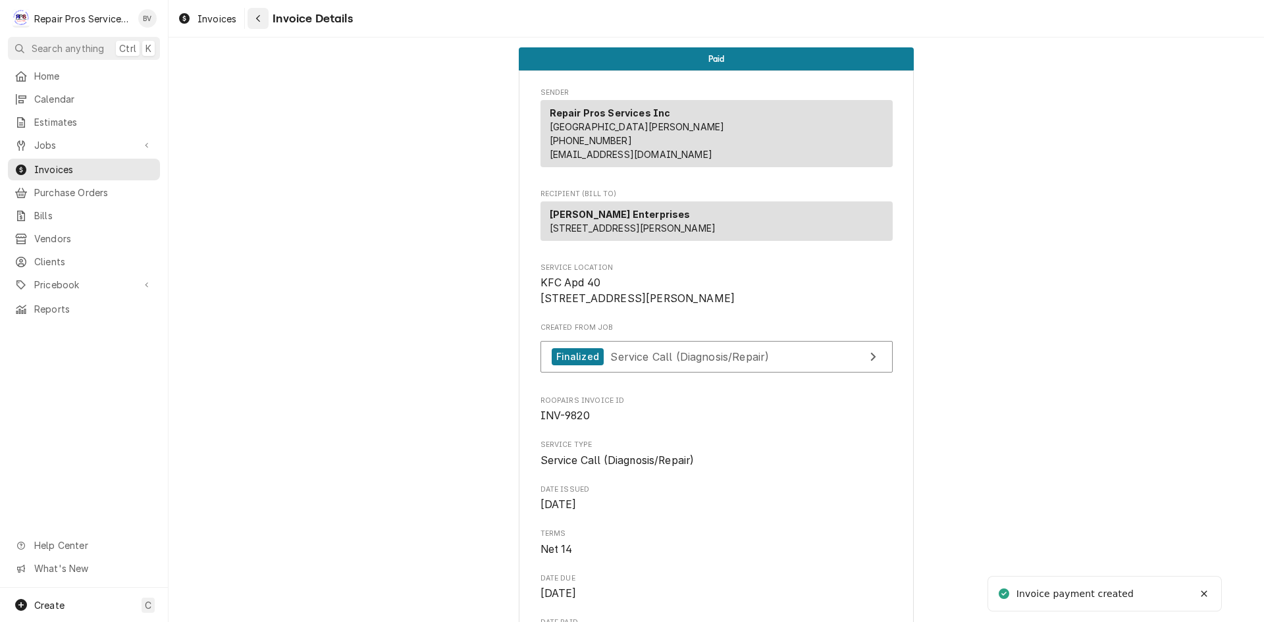
click at [257, 20] on icon "Navigate back" at bounding box center [259, 18] width 6 height 9
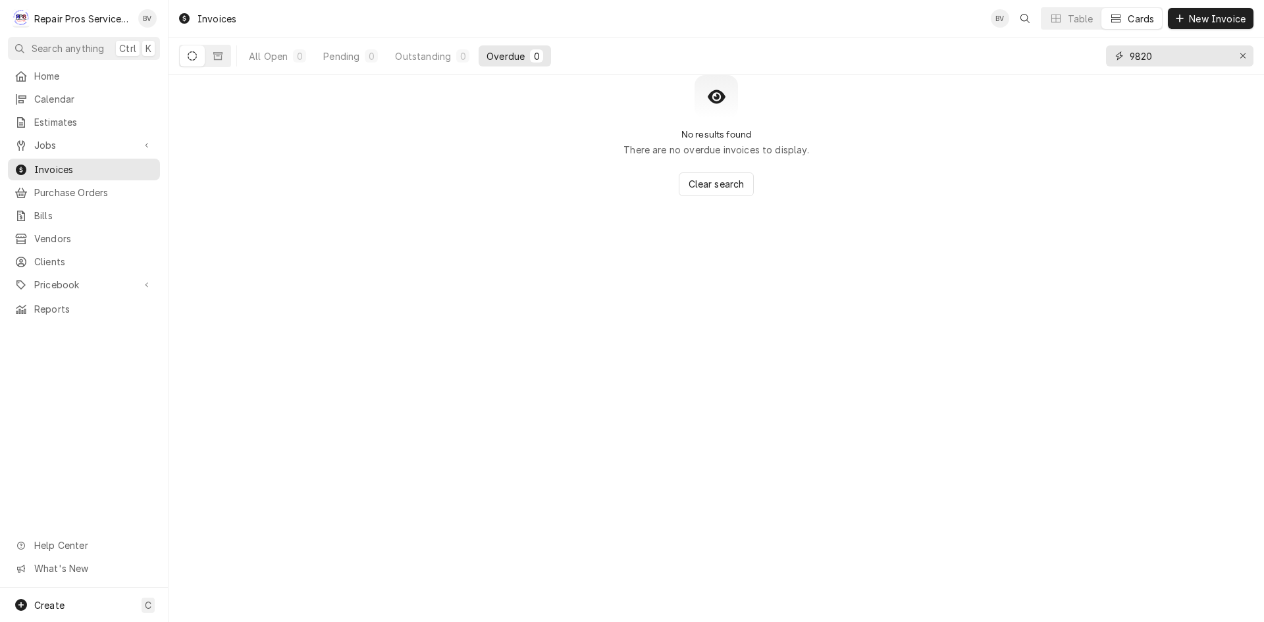
drag, startPoint x: 1158, startPoint y: 51, endPoint x: 1125, endPoint y: 61, distance: 35.0
click at [1125, 61] on div "9820" at bounding box center [1180, 55] width 148 height 21
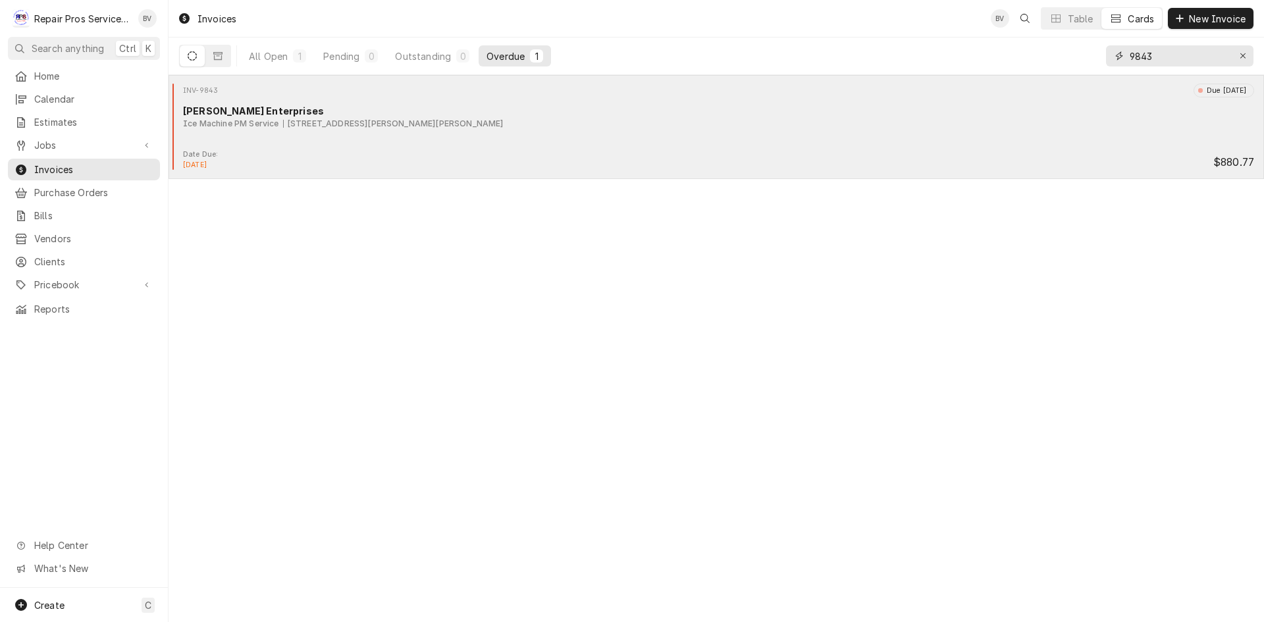
type input "9843"
click at [564, 151] on div "Date Due: [DATE] $880.77" at bounding box center [716, 159] width 1085 height 21
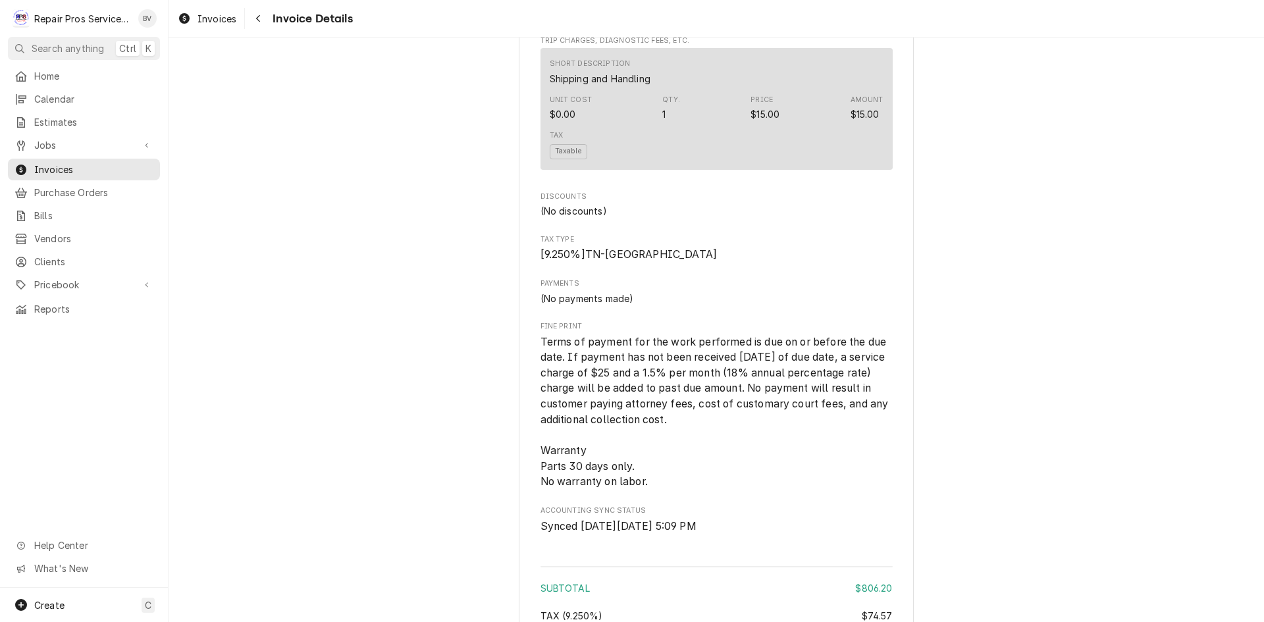
scroll to position [2239, 0]
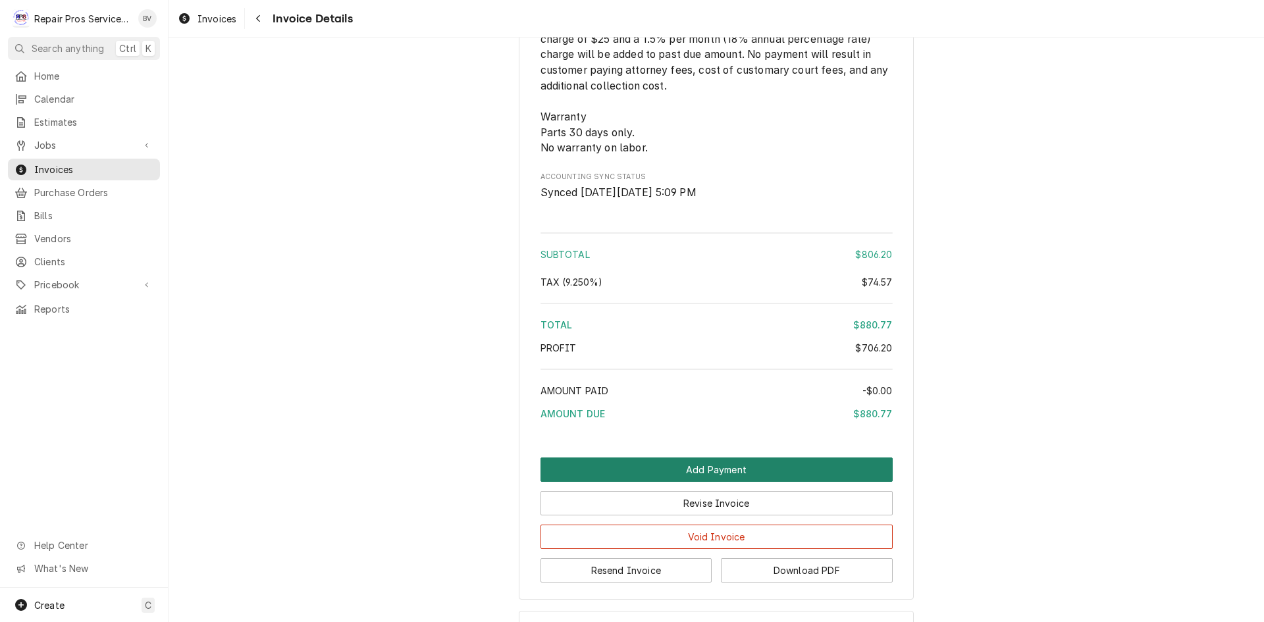
click at [710, 482] on button "Add Payment" at bounding box center [717, 470] width 352 height 24
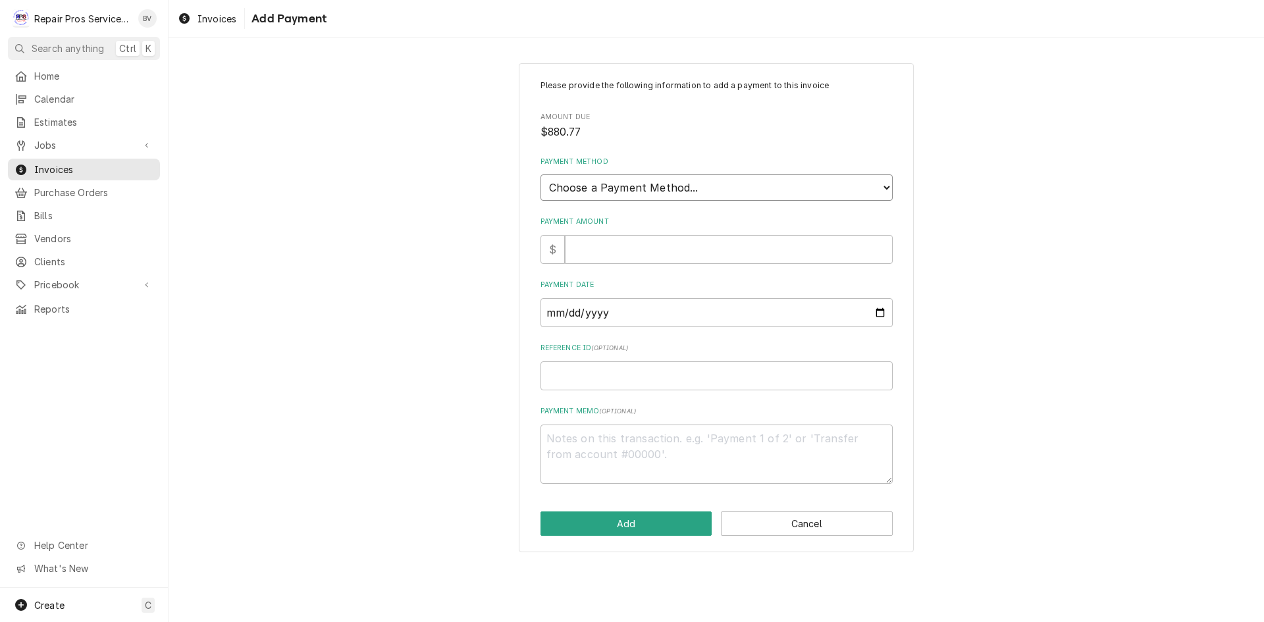
click at [607, 179] on select "Choose a Payment Method... Cash Check Credit/Debit Card ACH/eCheck Other" at bounding box center [717, 188] width 352 height 26
select select "2"
click at [541, 175] on select "Choose a Payment Method... Cash Check Credit/Debit Card ACH/eCheck Other" at bounding box center [717, 188] width 352 height 26
click at [591, 244] on input "Payment Amount" at bounding box center [729, 249] width 328 height 29
type textarea "x"
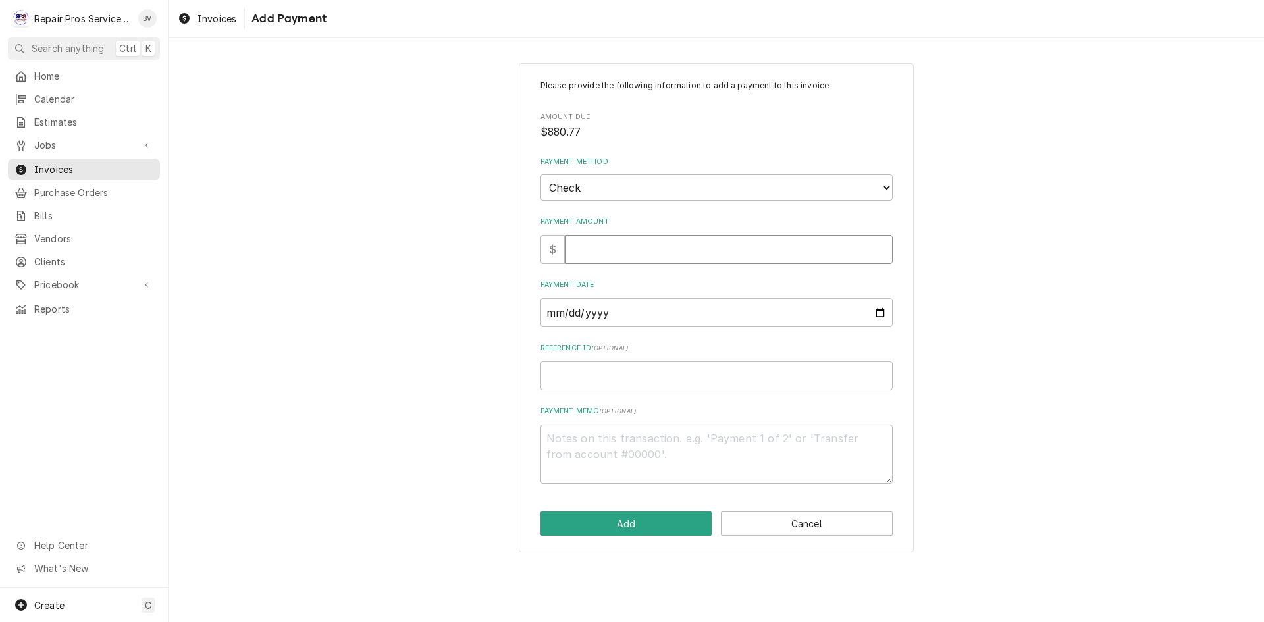
type input "8"
type textarea "x"
type input "88"
type textarea "x"
type input "880"
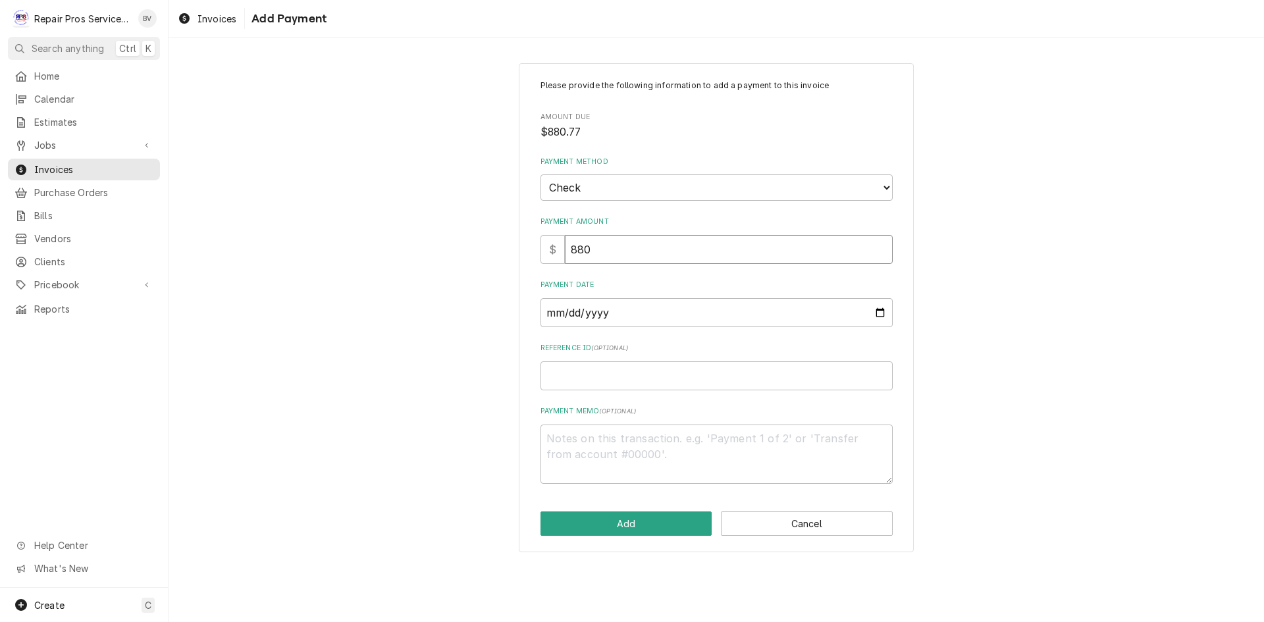
type textarea "x"
type input "880.7"
type textarea "x"
type input "880.77"
click at [613, 314] on input "Payment Date" at bounding box center [717, 312] width 352 height 29
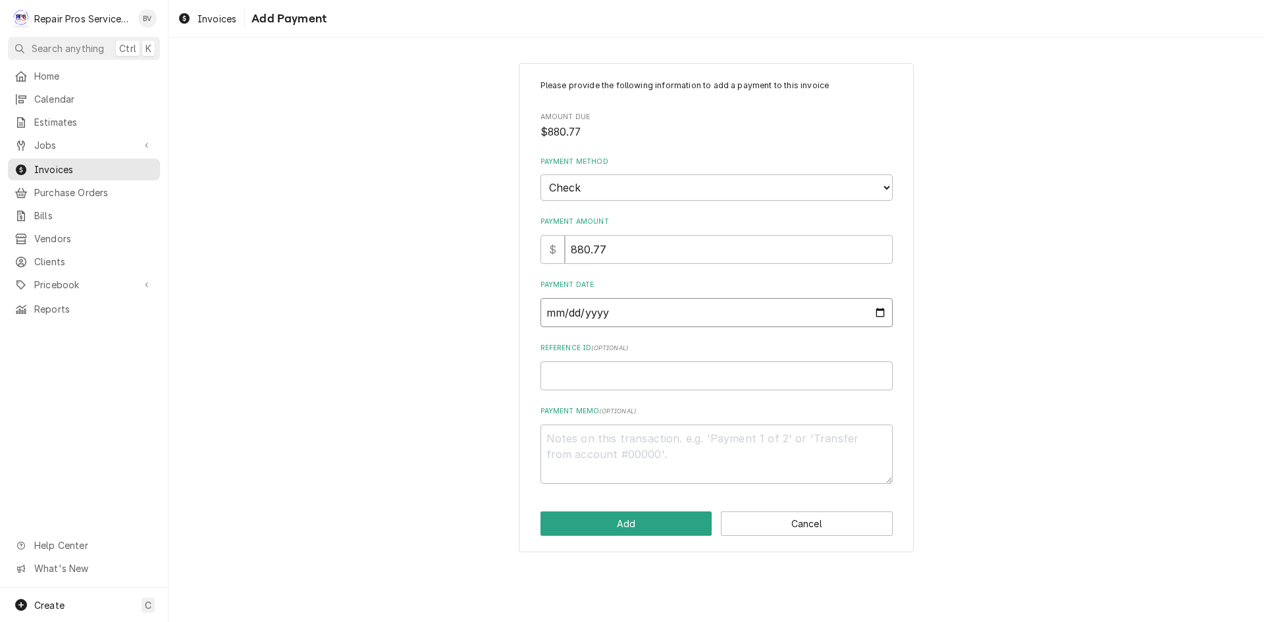
click at [881, 313] on input "Payment Date" at bounding box center [717, 312] width 352 height 29
type textarea "x"
type input "2025-08-14"
click at [572, 374] on input "Reference ID ( optional )" at bounding box center [717, 376] width 352 height 29
type textarea "x"
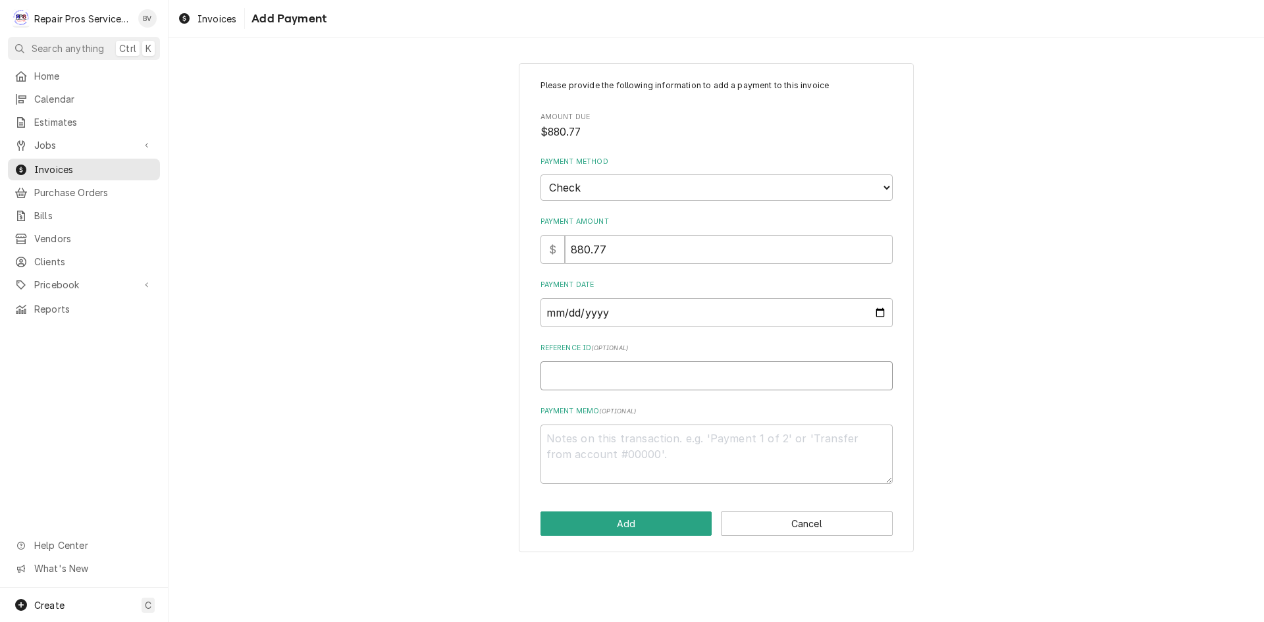
type input "9"
type textarea "x"
type input "98"
type textarea "x"
type input "984"
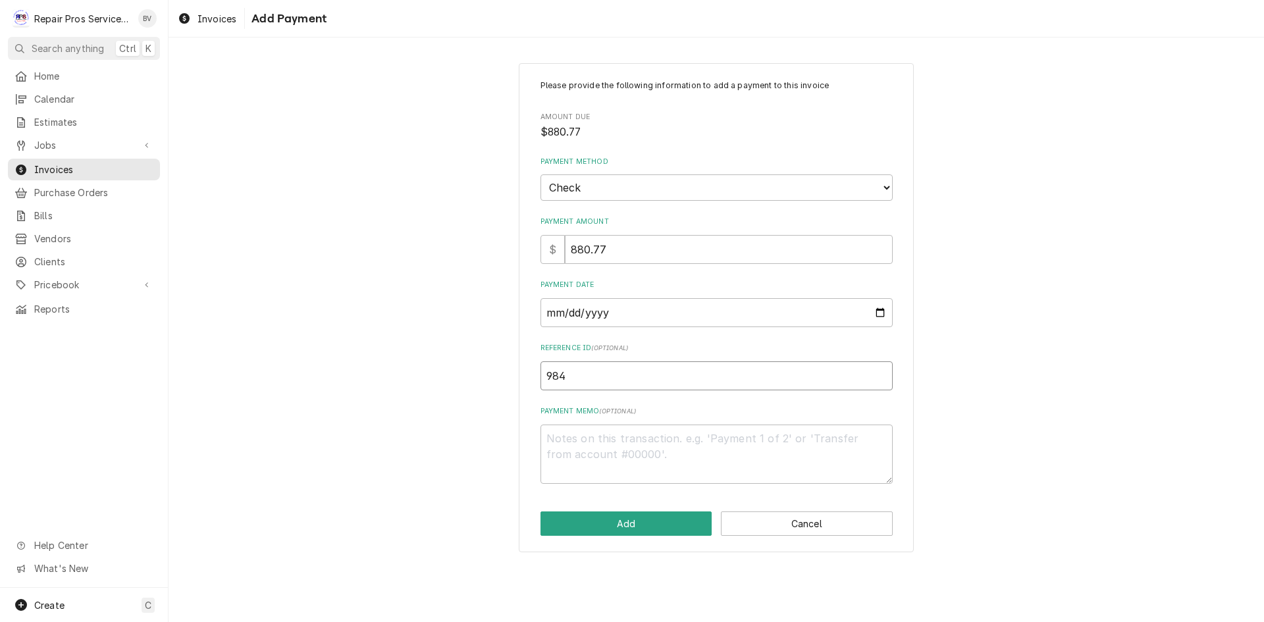
type textarea "x"
type input "9843"
click at [564, 449] on textarea "Payment Memo ( optional )" at bounding box center [717, 454] width 352 height 59
type textarea "x"
type textarea "3"
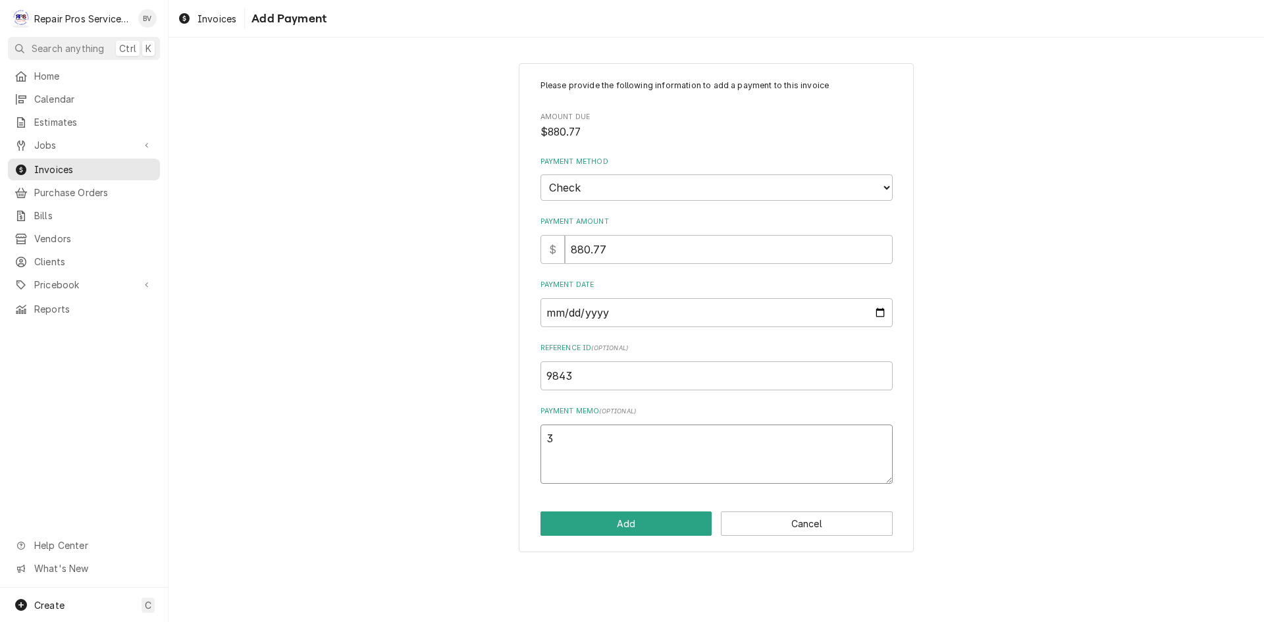
type textarea "x"
type textarea "32"
type textarea "x"
type textarea "320"
type textarea "x"
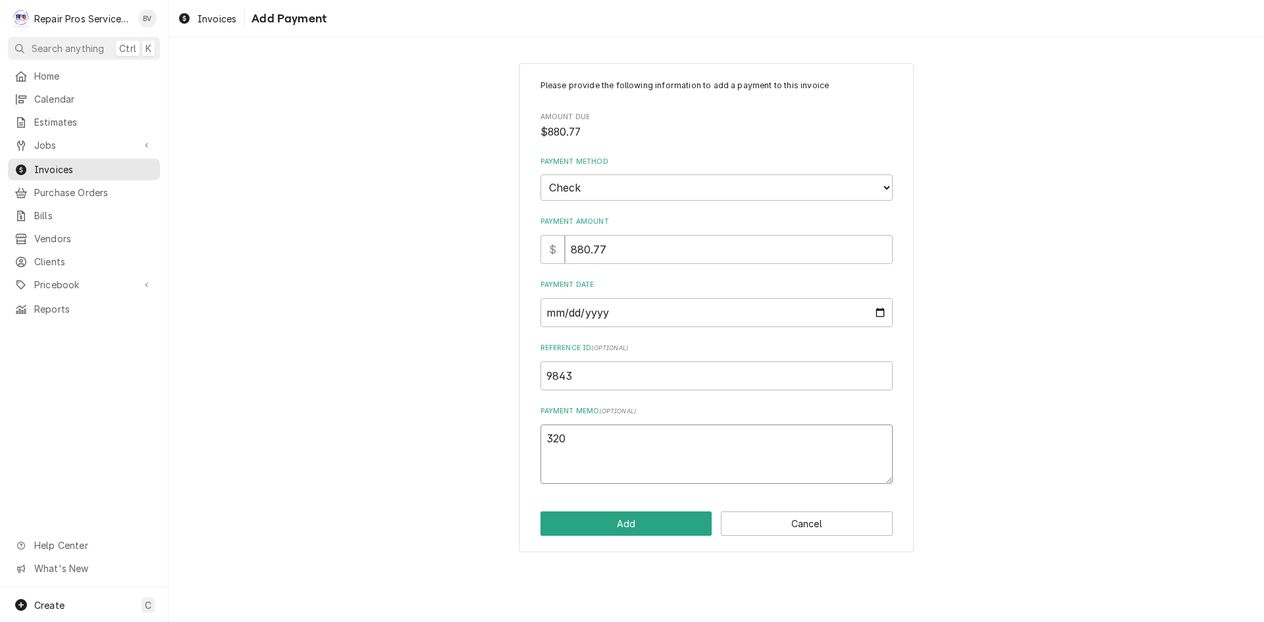
type textarea "3208"
type textarea "x"
type textarea "32088"
click at [631, 529] on button "Add" at bounding box center [627, 524] width 172 height 24
type textarea "x"
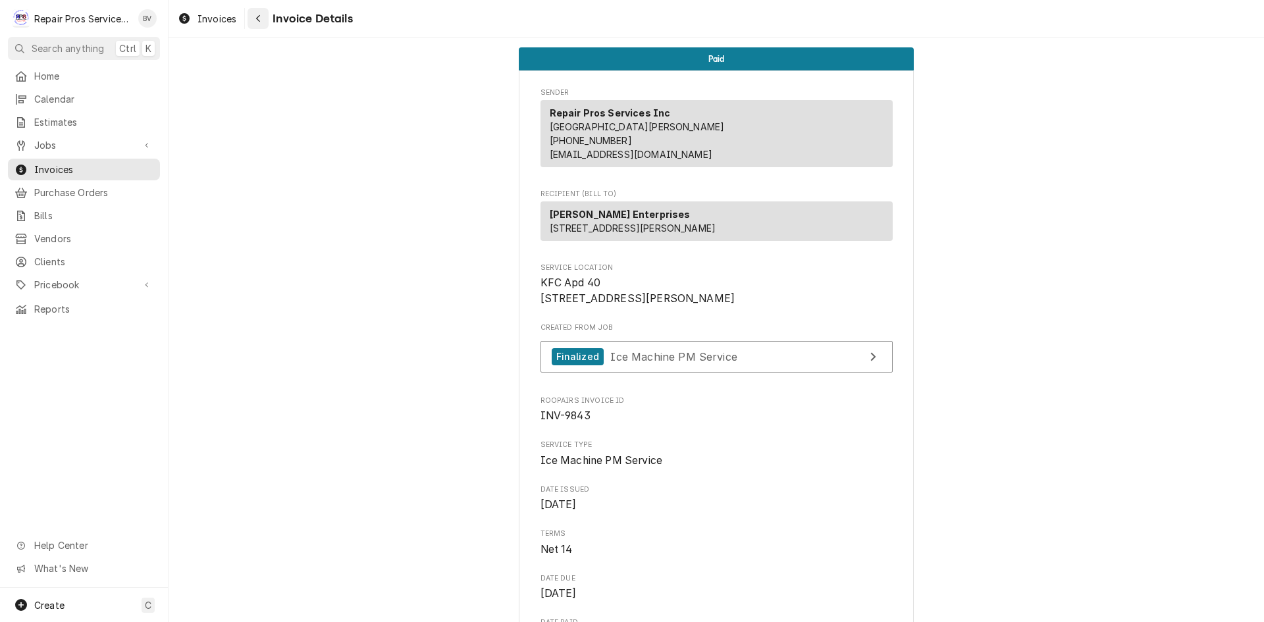
click at [261, 18] on div "Navigate back" at bounding box center [258, 18] width 13 height 13
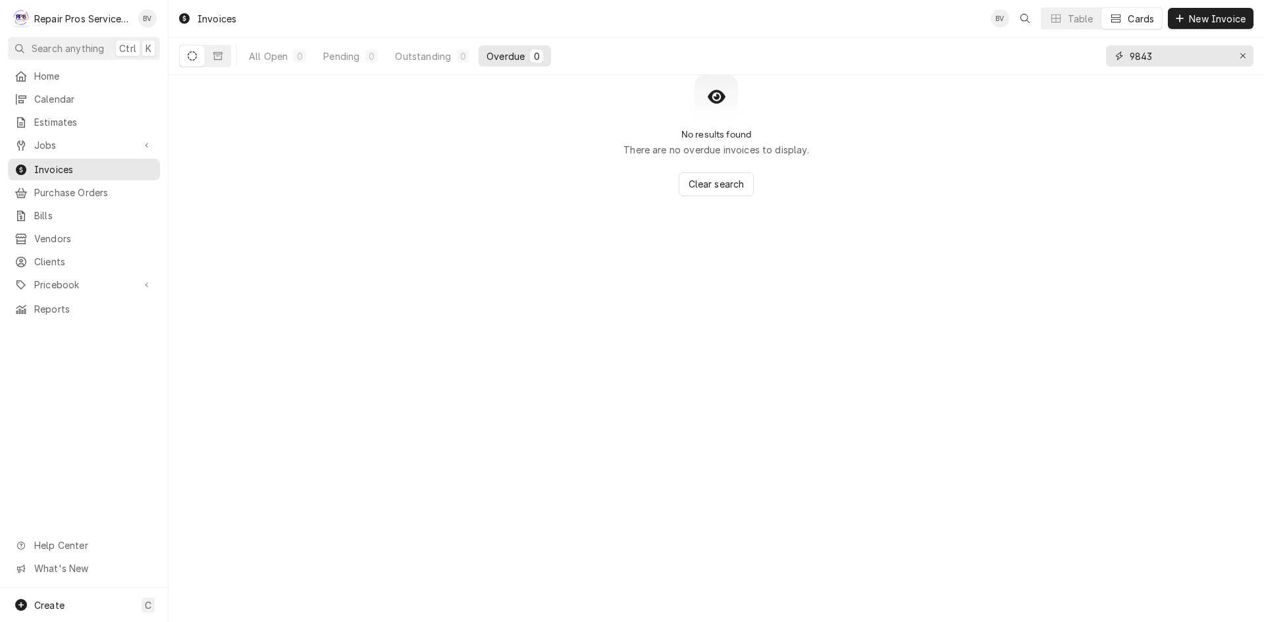
drag, startPoint x: 1154, startPoint y: 52, endPoint x: 1108, endPoint y: 61, distance: 47.0
click at [1108, 61] on div "9843" at bounding box center [1180, 55] width 148 height 21
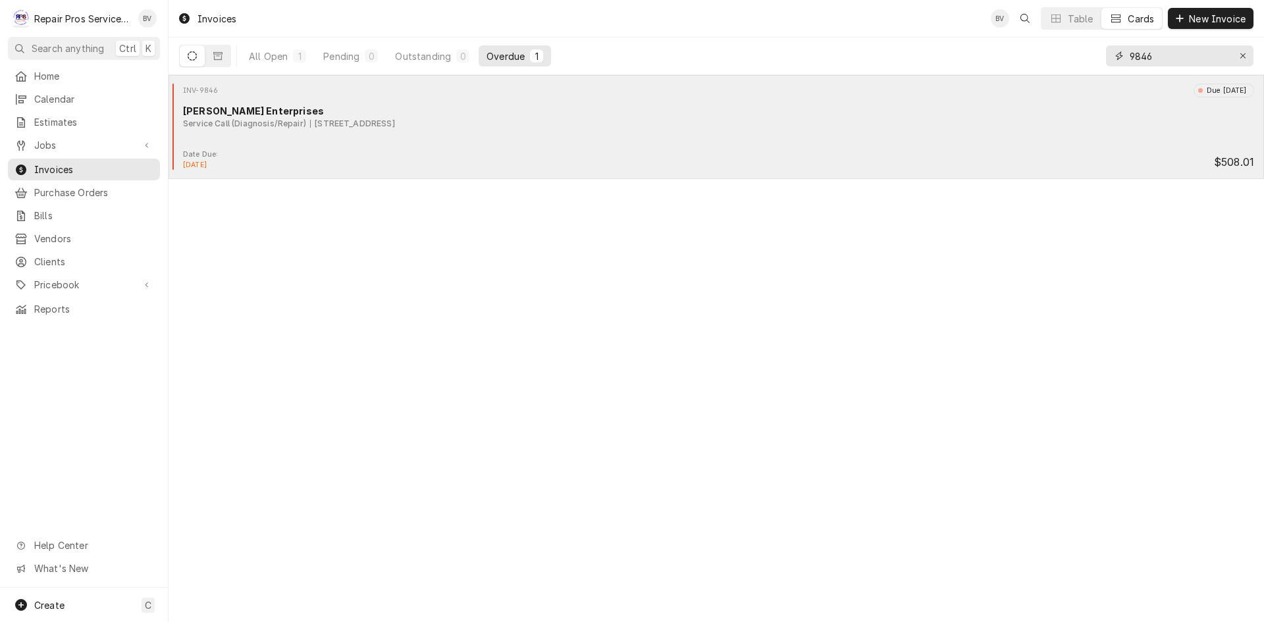
type input "9846"
click at [685, 148] on div "INV-9846 Due 2 days ago Fulenwider Enterprises Service Call (Diagnosis/Repair) …" at bounding box center [716, 117] width 1085 height 66
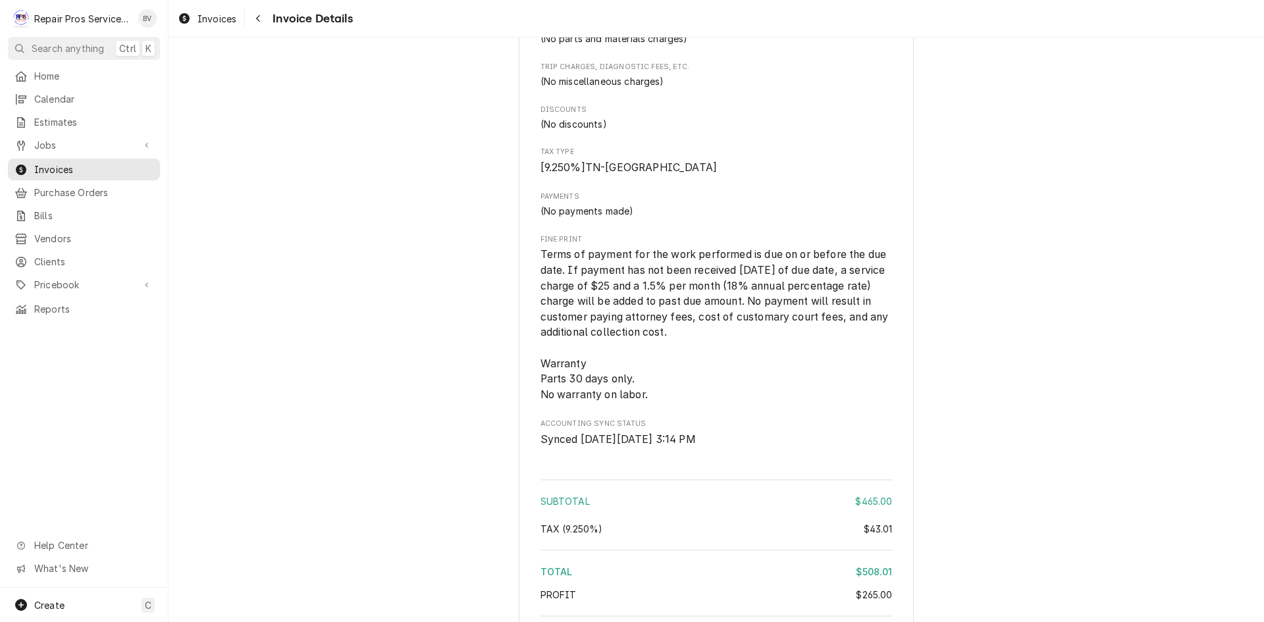
scroll to position [1844, 0]
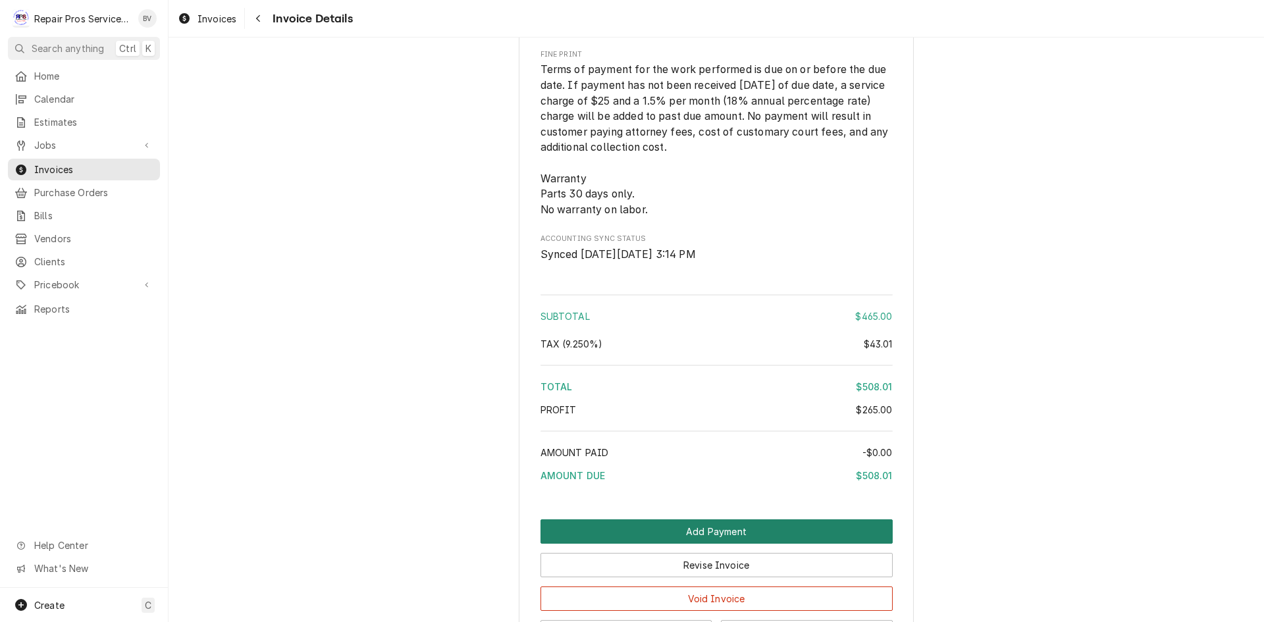
click at [742, 544] on button "Add Payment" at bounding box center [717, 532] width 352 height 24
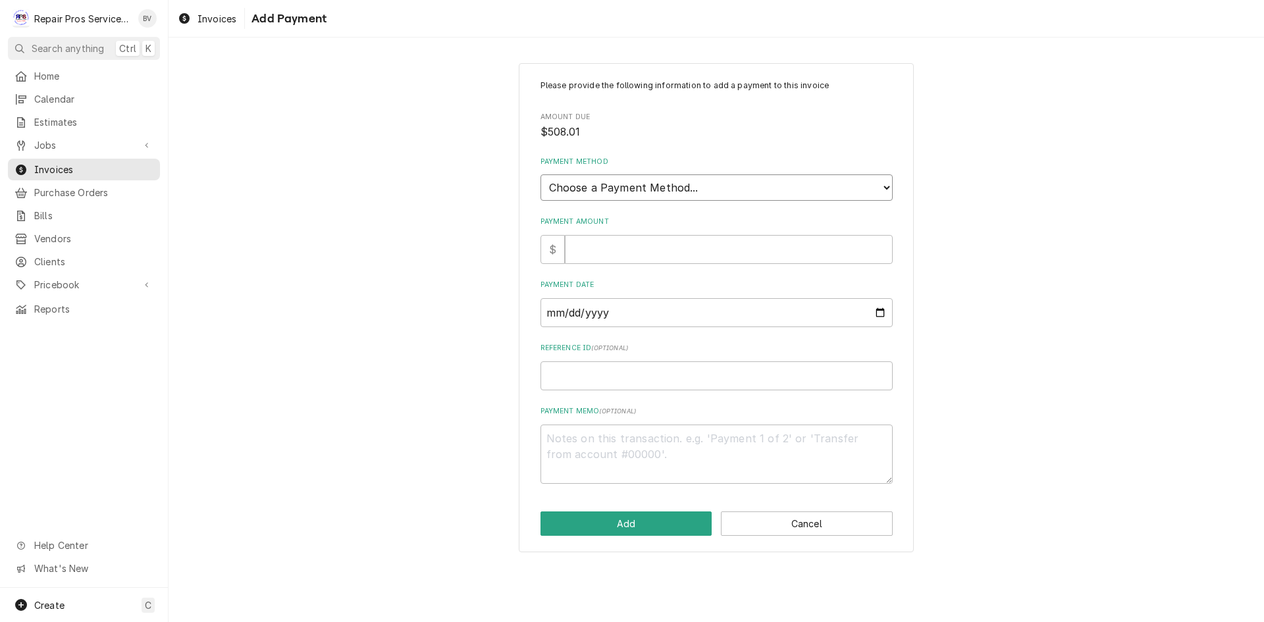
click at [634, 193] on select "Choose a Payment Method... Cash Check Credit/Debit Card ACH/eCheck Other" at bounding box center [717, 188] width 352 height 26
select select "2"
click at [541, 175] on select "Choose a Payment Method... Cash Check Credit/Debit Card ACH/eCheck Other" at bounding box center [717, 188] width 352 height 26
click at [585, 258] on input "Payment Amount" at bounding box center [729, 249] width 328 height 29
type textarea "x"
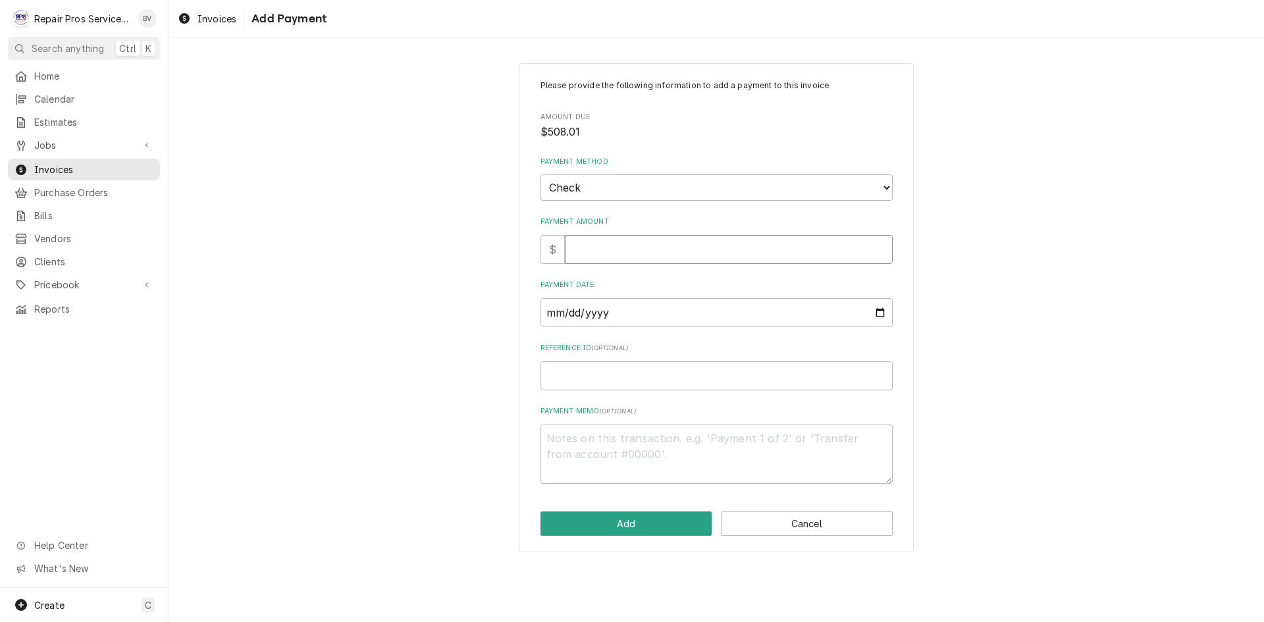
type input "5"
type textarea "x"
type input "50"
type textarea "x"
type input "508"
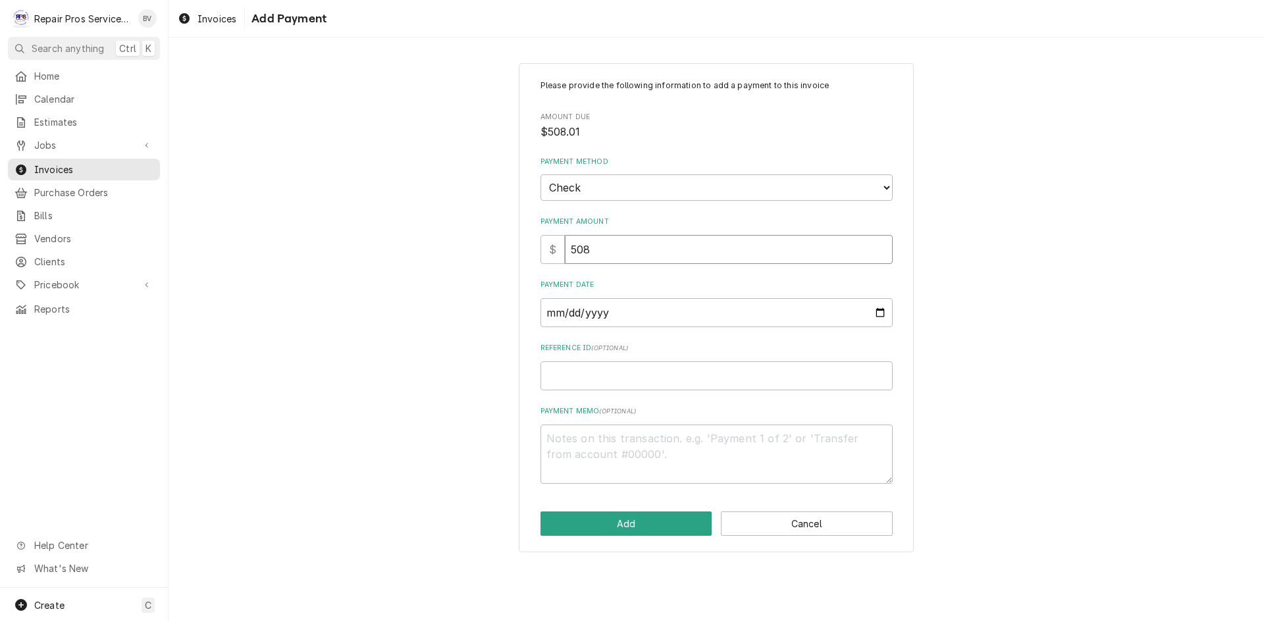
type textarea "x"
type input "508.0"
type textarea "x"
type input "508.01"
click at [632, 313] on input "Payment Date" at bounding box center [717, 312] width 352 height 29
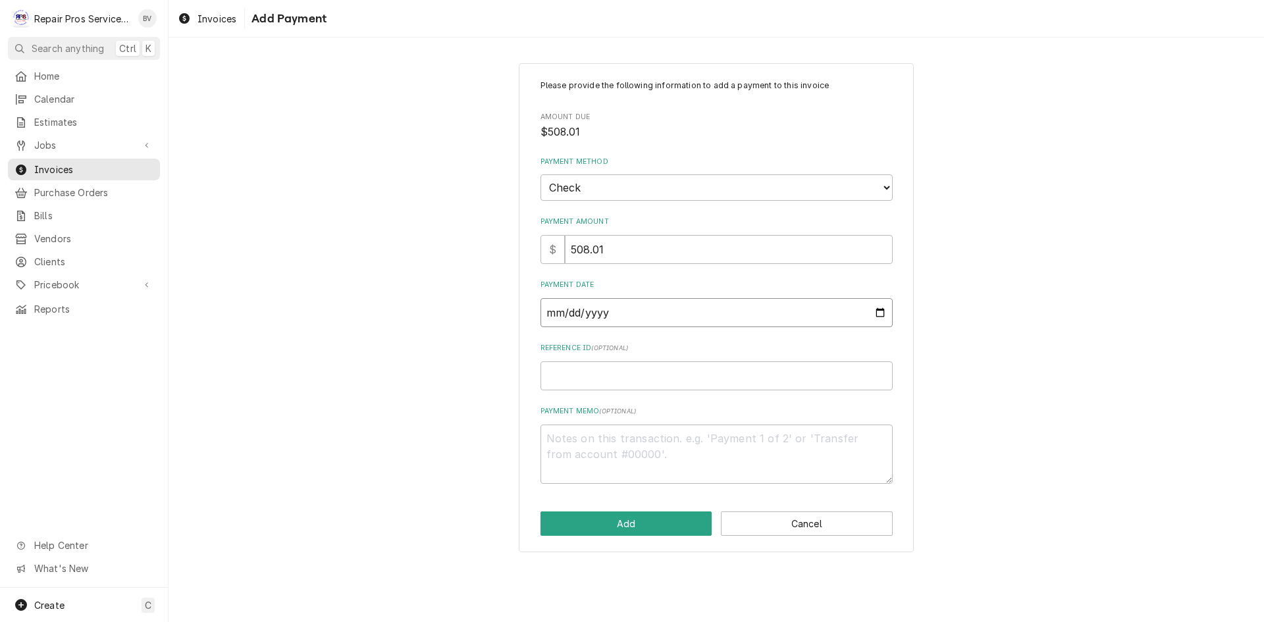
click at [881, 314] on input "Payment Date" at bounding box center [717, 312] width 352 height 29
type input "[DATE]"
click at [564, 373] on input "Reference ID ( optional )" at bounding box center [717, 376] width 352 height 29
type textarea "x"
type input "9"
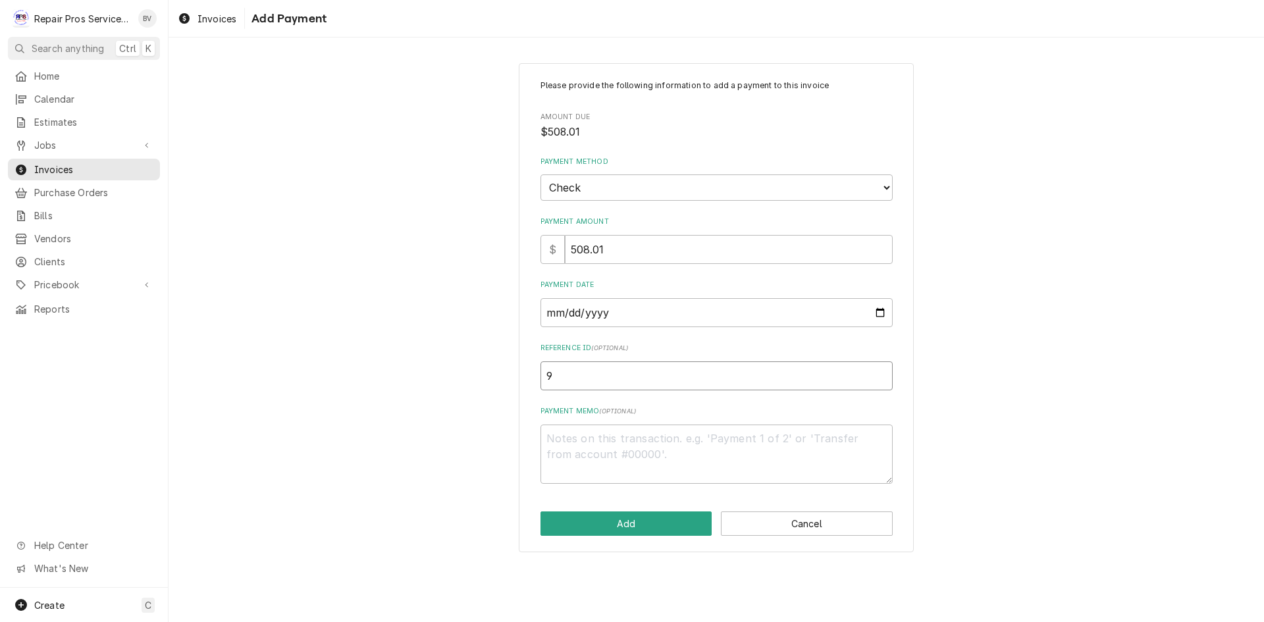
type textarea "x"
type input "98"
type textarea "x"
type input "984"
type textarea "x"
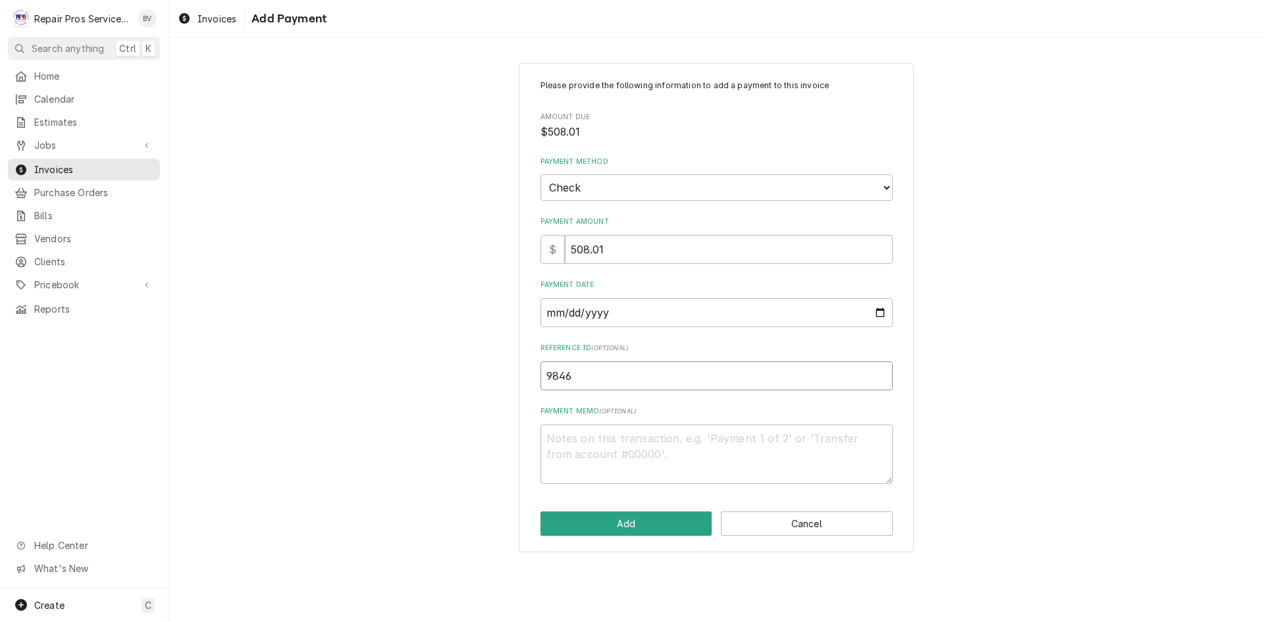
type input "9846"
click at [563, 444] on textarea "Payment Memo ( optional )" at bounding box center [717, 454] width 352 height 59
type textarea "x"
type textarea "3"
type textarea "x"
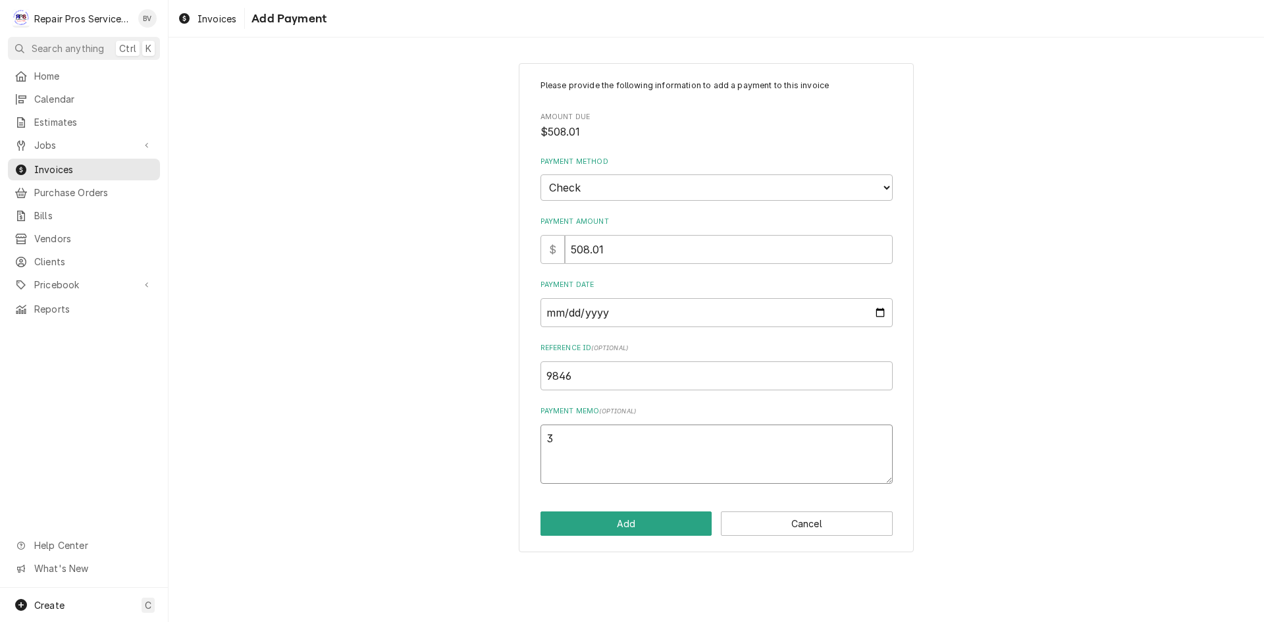
type textarea "32"
type textarea "x"
type textarea "320"
type textarea "x"
type textarea "3208"
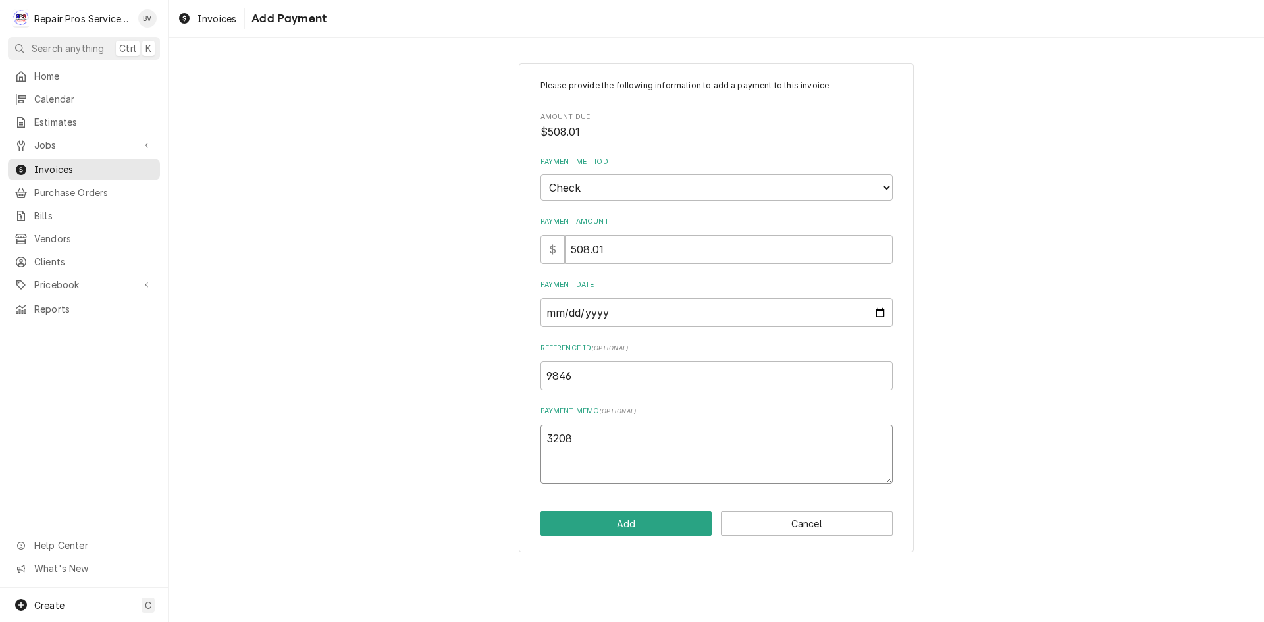
type textarea "x"
type textarea "32088"
click at [620, 525] on button "Add" at bounding box center [627, 524] width 172 height 24
type textarea "x"
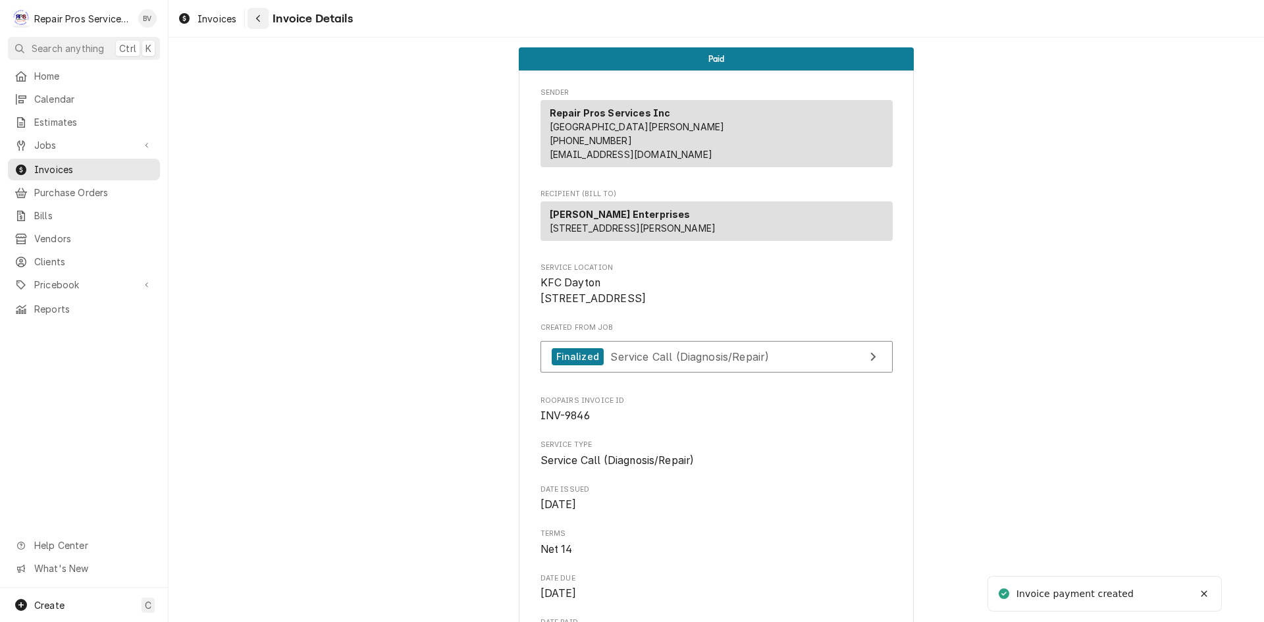
click at [259, 19] on icon "Navigate back" at bounding box center [259, 18] width 6 height 9
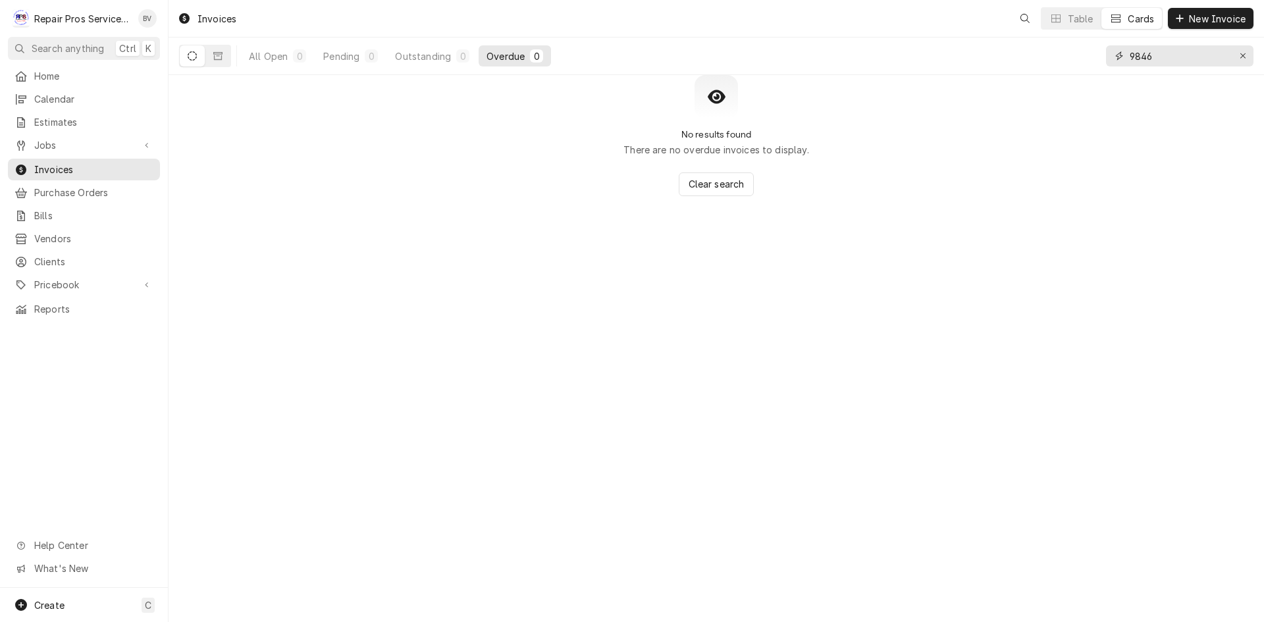
drag, startPoint x: 1153, startPoint y: 55, endPoint x: 1060, endPoint y: 61, distance: 93.7
click at [1060, 61] on div "All Open 0 Pending 0 Outstanding 0 Overdue 0 9846" at bounding box center [716, 56] width 1075 height 37
type input "9847"
click at [286, 54] on div "All Open" at bounding box center [268, 56] width 39 height 14
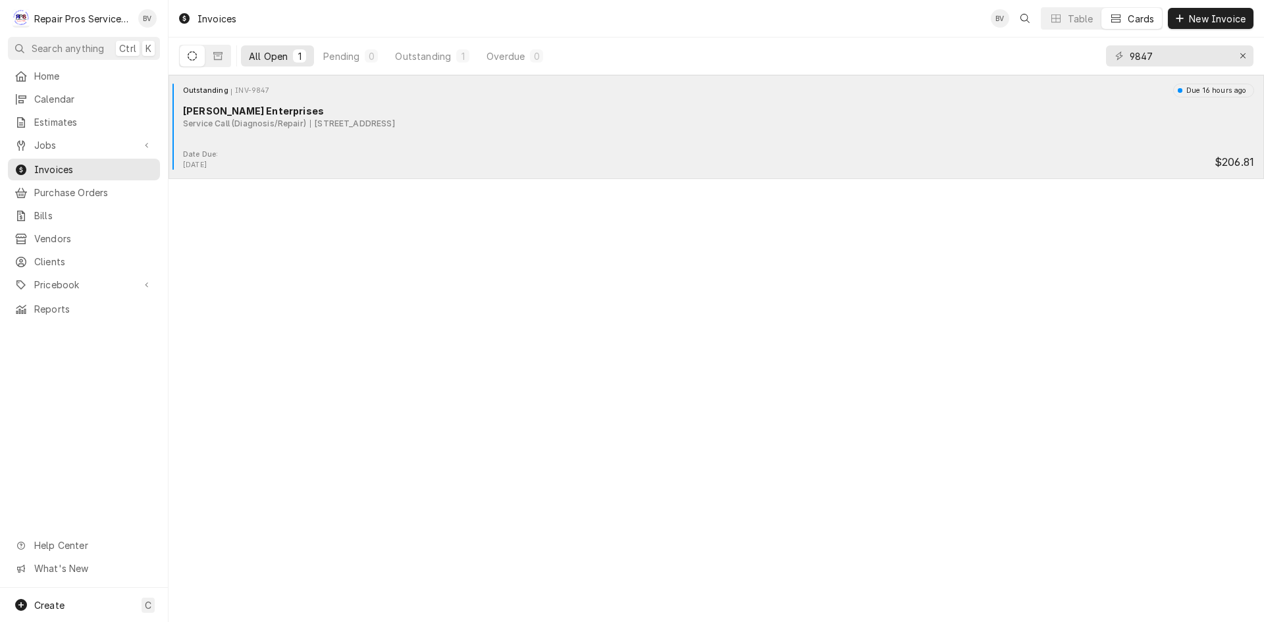
click at [669, 151] on div "Date Due: Aug 14, 2025 $206.81" at bounding box center [716, 159] width 1085 height 21
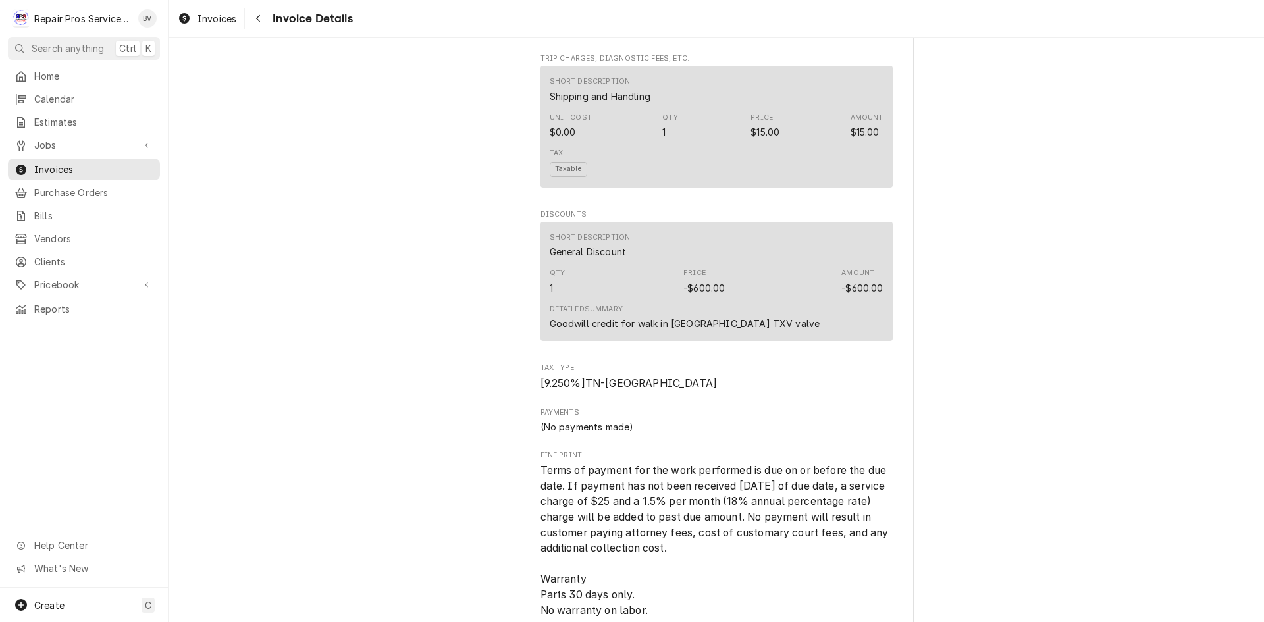
scroll to position [2401, 0]
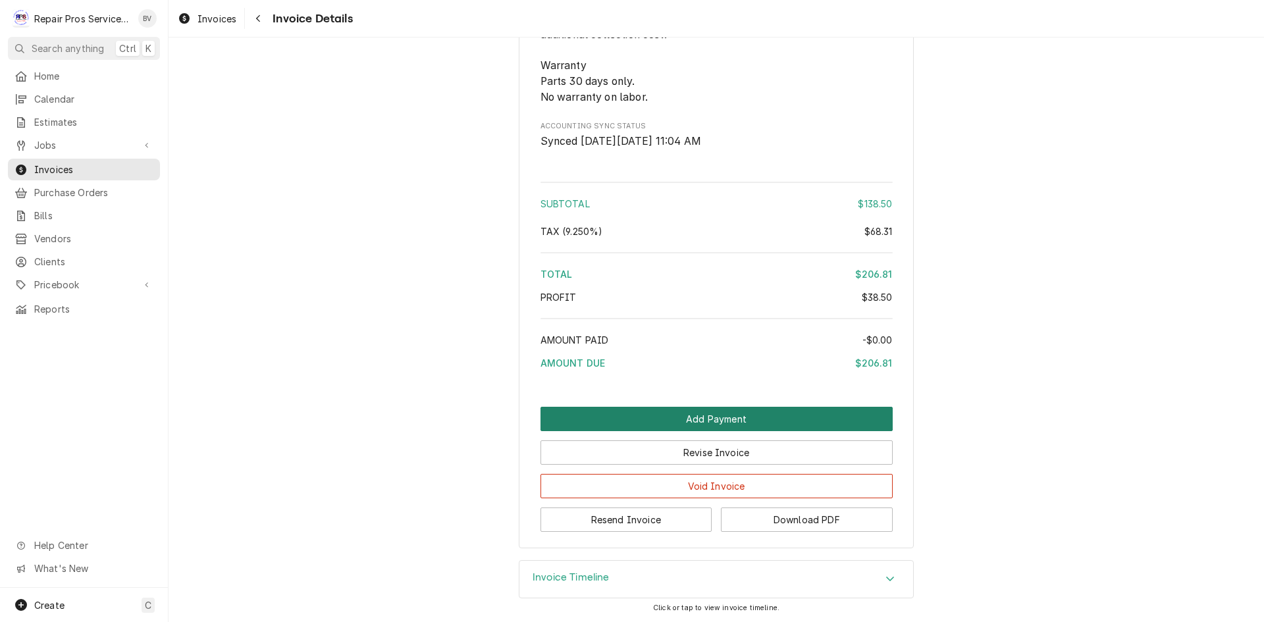
click at [713, 418] on button "Add Payment" at bounding box center [717, 419] width 352 height 24
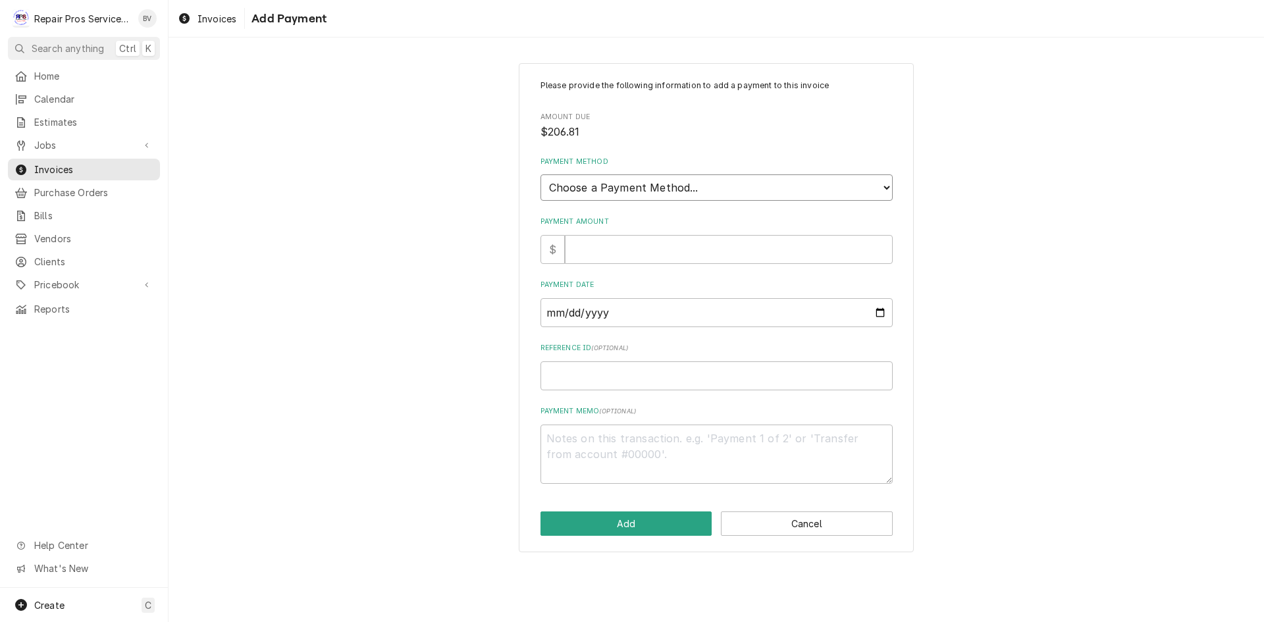
click at [590, 188] on select "Choose a Payment Method... Cash Check Credit/Debit Card ACH/eCheck Other" at bounding box center [717, 188] width 352 height 26
select select "2"
click at [541, 175] on select "Choose a Payment Method... Cash Check Credit/Debit Card ACH/eCheck Other" at bounding box center [717, 188] width 352 height 26
click at [583, 251] on input "Payment Amount" at bounding box center [729, 249] width 328 height 29
type textarea "x"
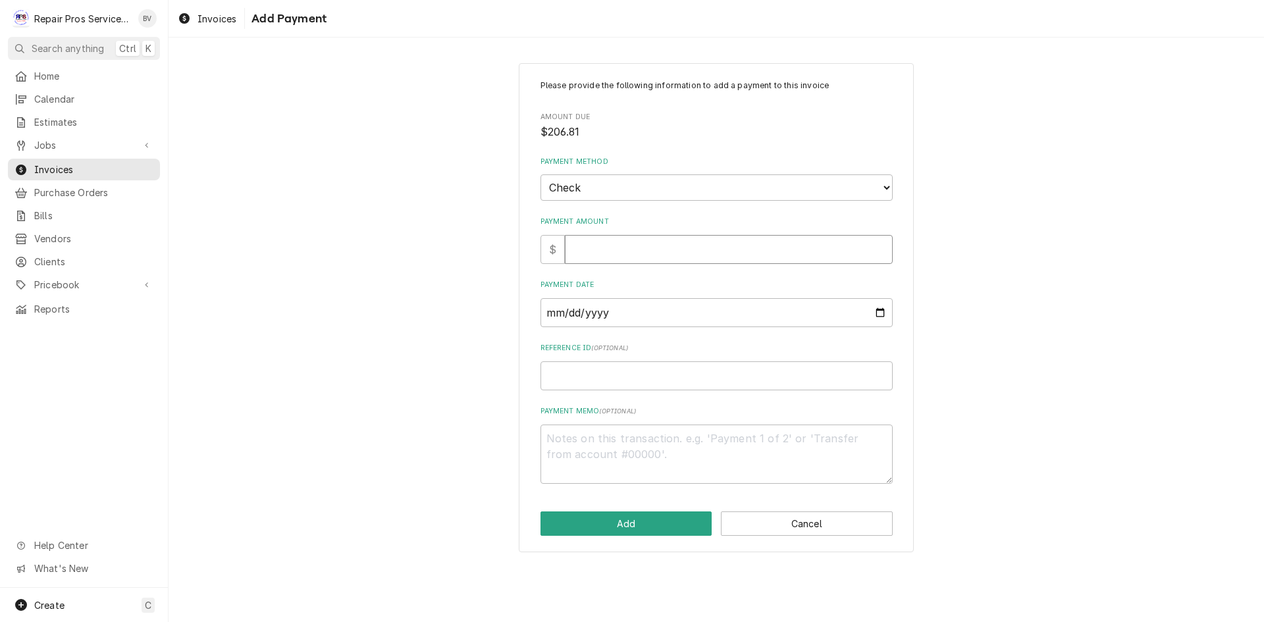
type input "2"
type textarea "x"
type input "20"
type textarea "x"
type input "206"
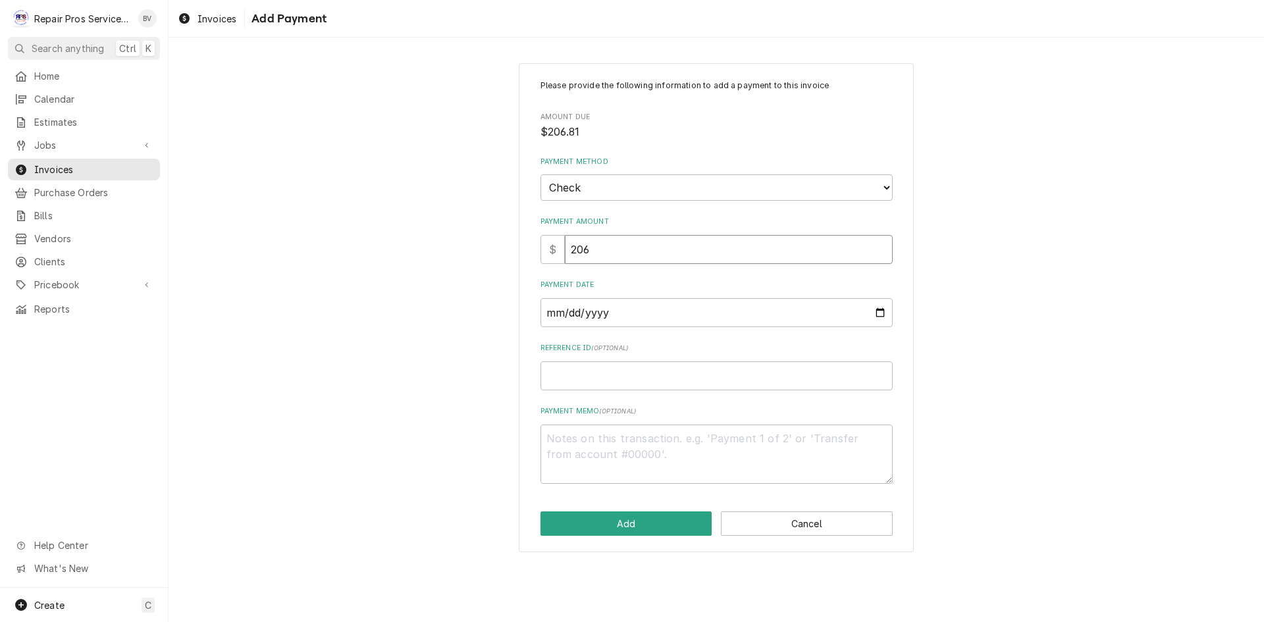
type textarea "x"
type input "206.8"
type textarea "x"
type input "206.81"
click at [883, 313] on input "Payment Date" at bounding box center [717, 312] width 352 height 29
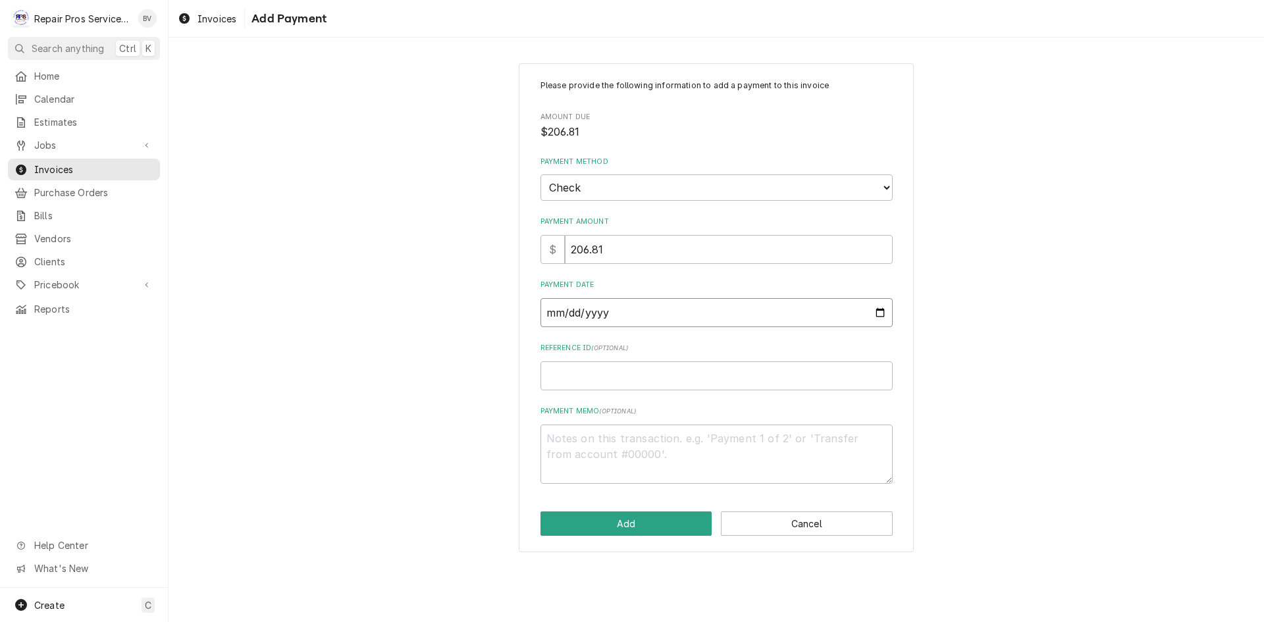
type input "2025-08-14"
click at [574, 381] on input "Reference ID ( optional )" at bounding box center [717, 376] width 352 height 29
type textarea "x"
type input "9"
type textarea "x"
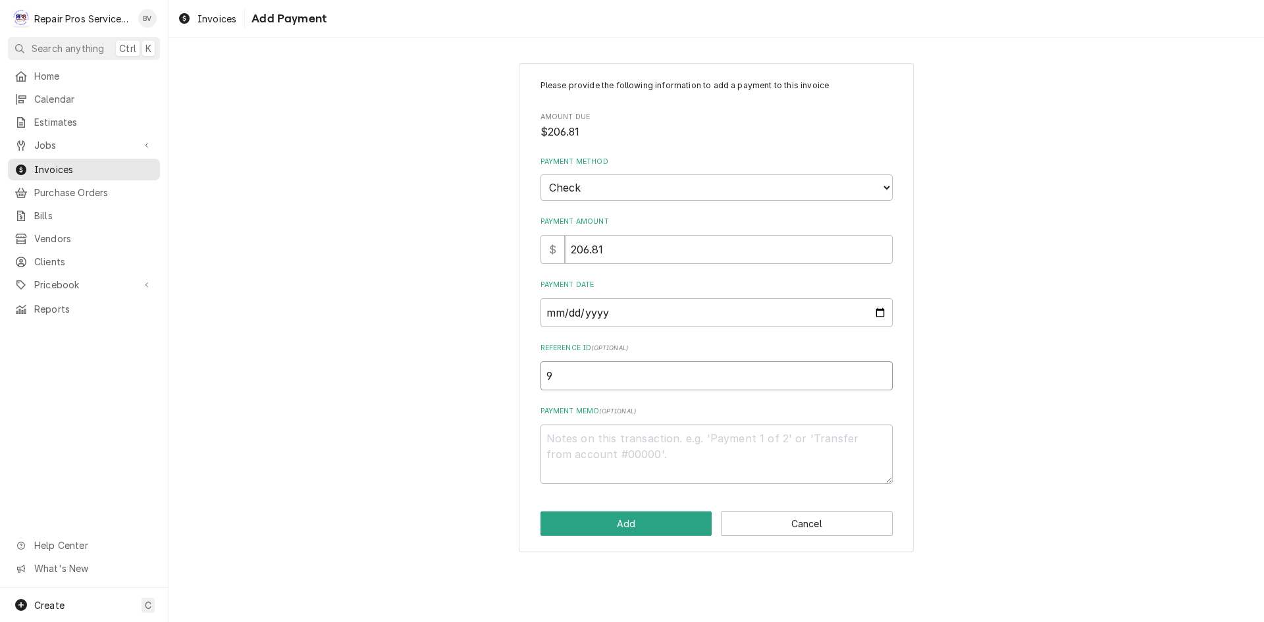
type input "98"
type textarea "x"
type input "984"
type textarea "x"
type input "9847"
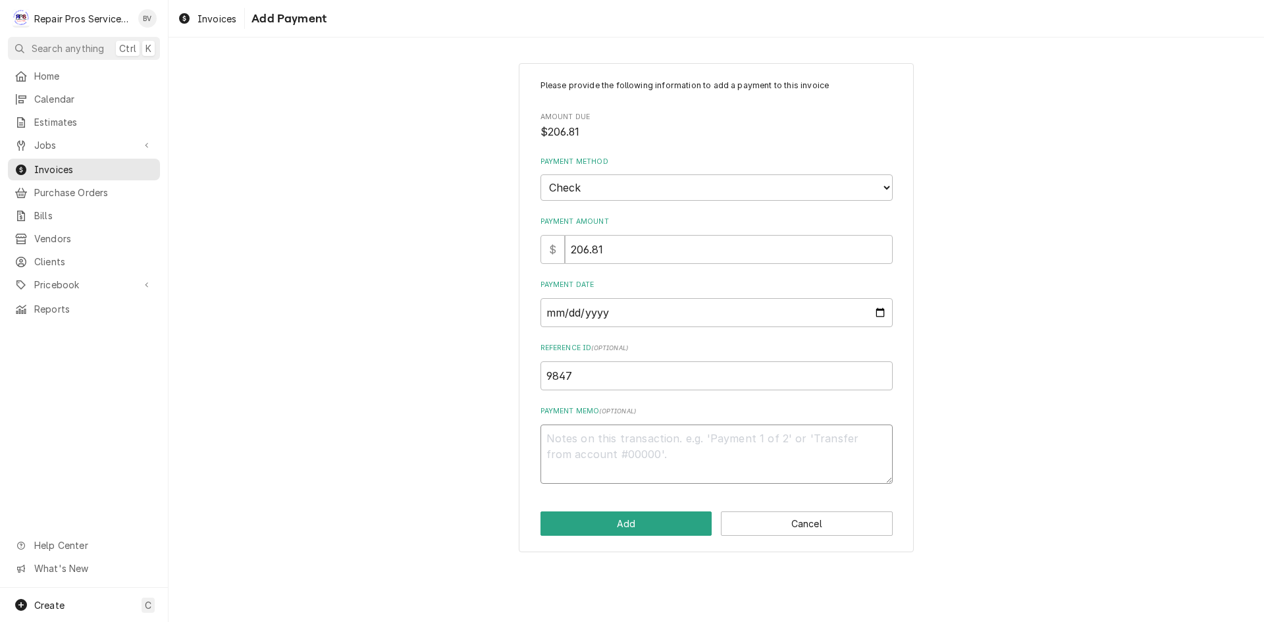
click at [556, 441] on textarea "Payment Memo ( optional )" at bounding box center [717, 454] width 352 height 59
type textarea "x"
type textarea "3"
type textarea "x"
type textarea "32"
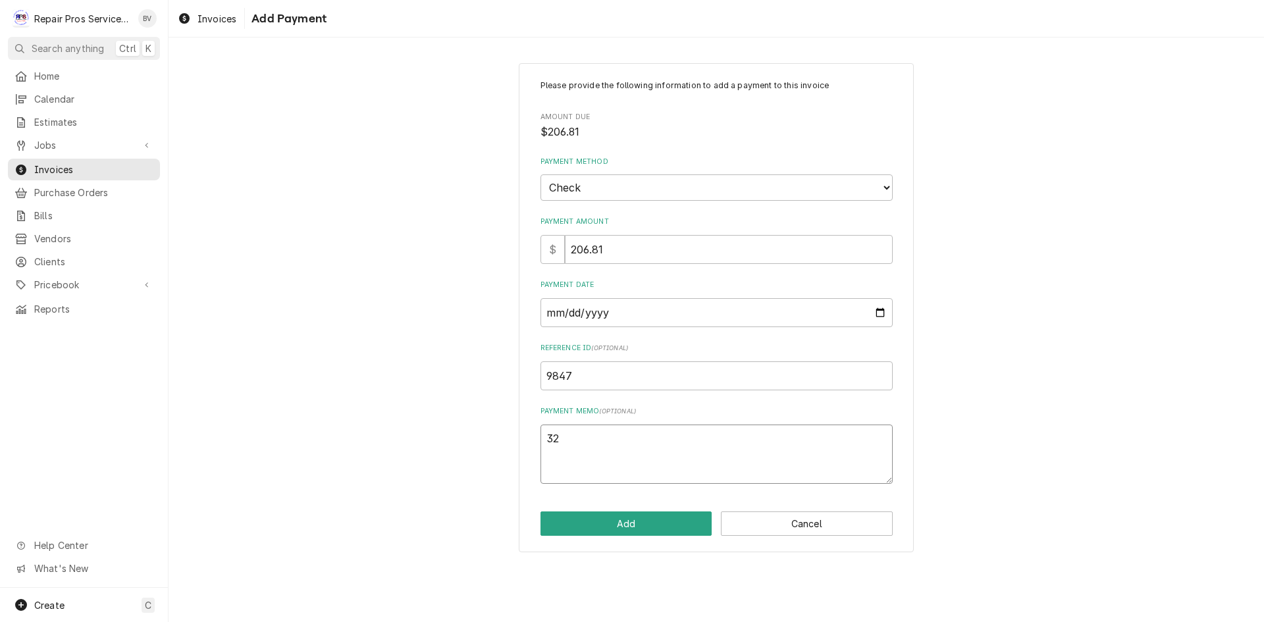
type textarea "x"
type textarea "320"
type textarea "x"
type textarea "3208"
type textarea "x"
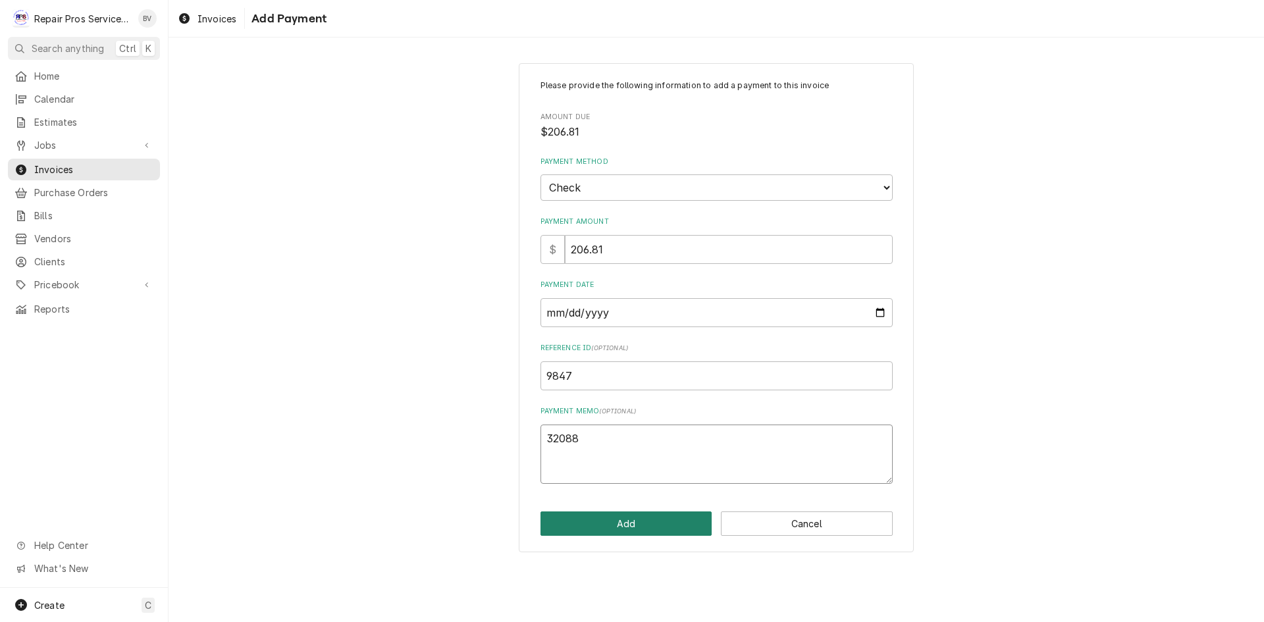
type textarea "32088"
click at [628, 528] on button "Add" at bounding box center [627, 524] width 172 height 24
type textarea "x"
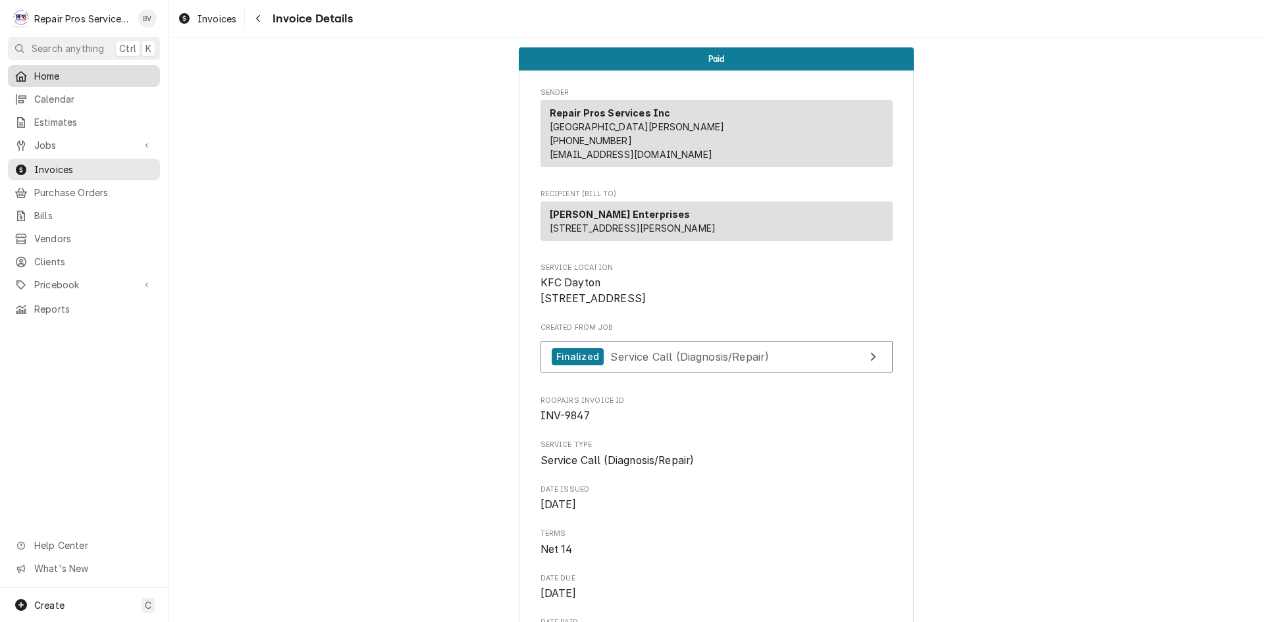
click at [49, 77] on span "Home" at bounding box center [93, 76] width 119 height 14
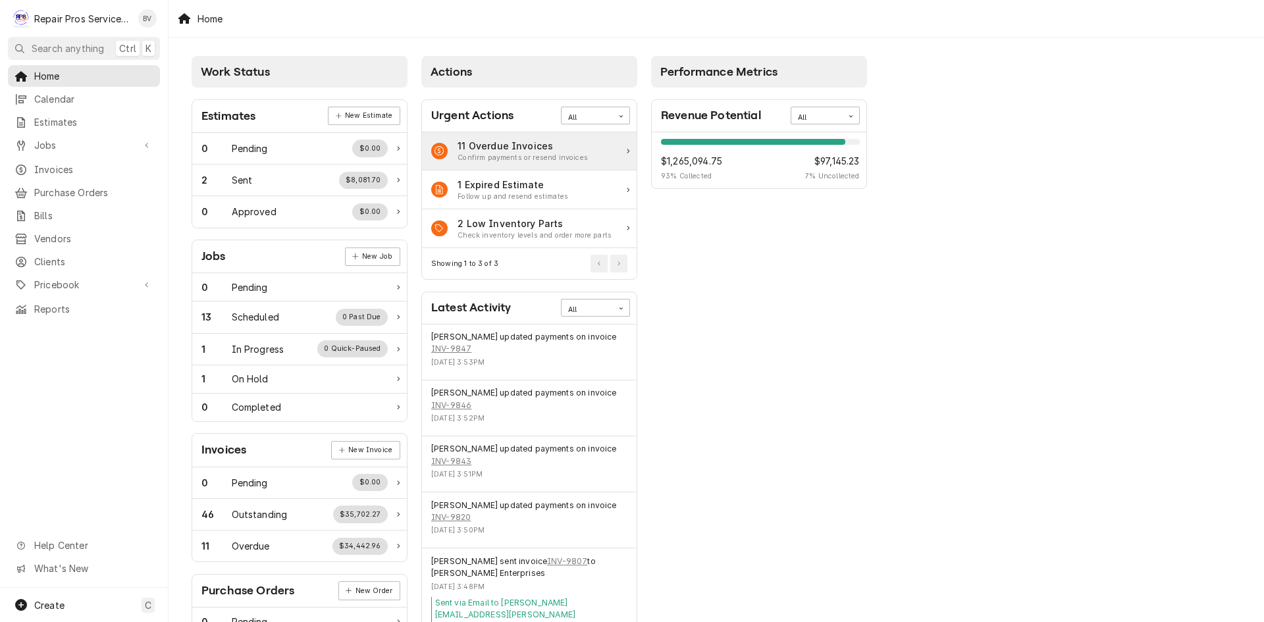
click at [489, 155] on div "Confirm payments or resend invoices" at bounding box center [523, 158] width 130 height 11
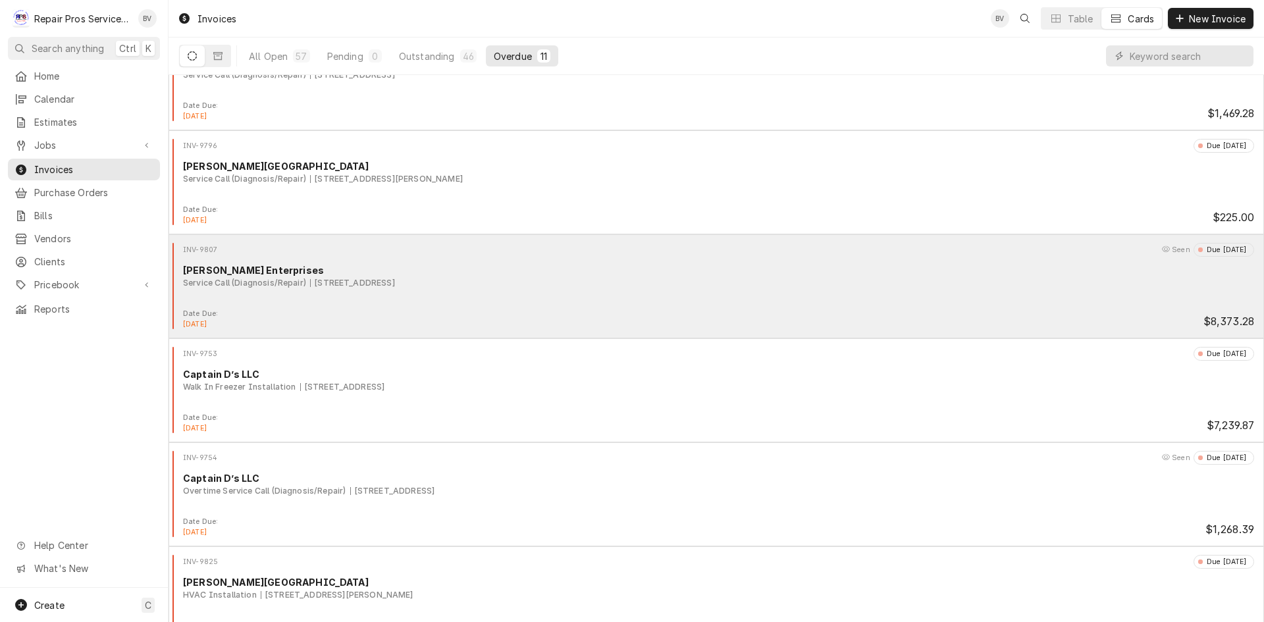
scroll to position [466, 0]
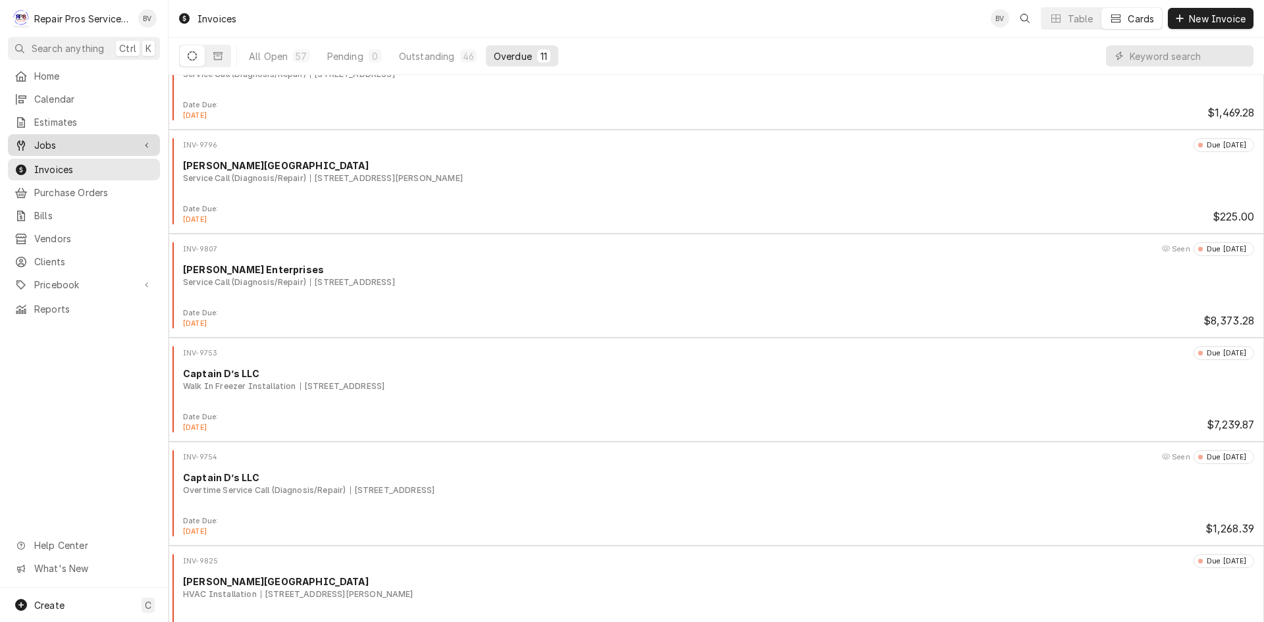
click at [53, 140] on span "Jobs" at bounding box center [83, 145] width 99 height 14
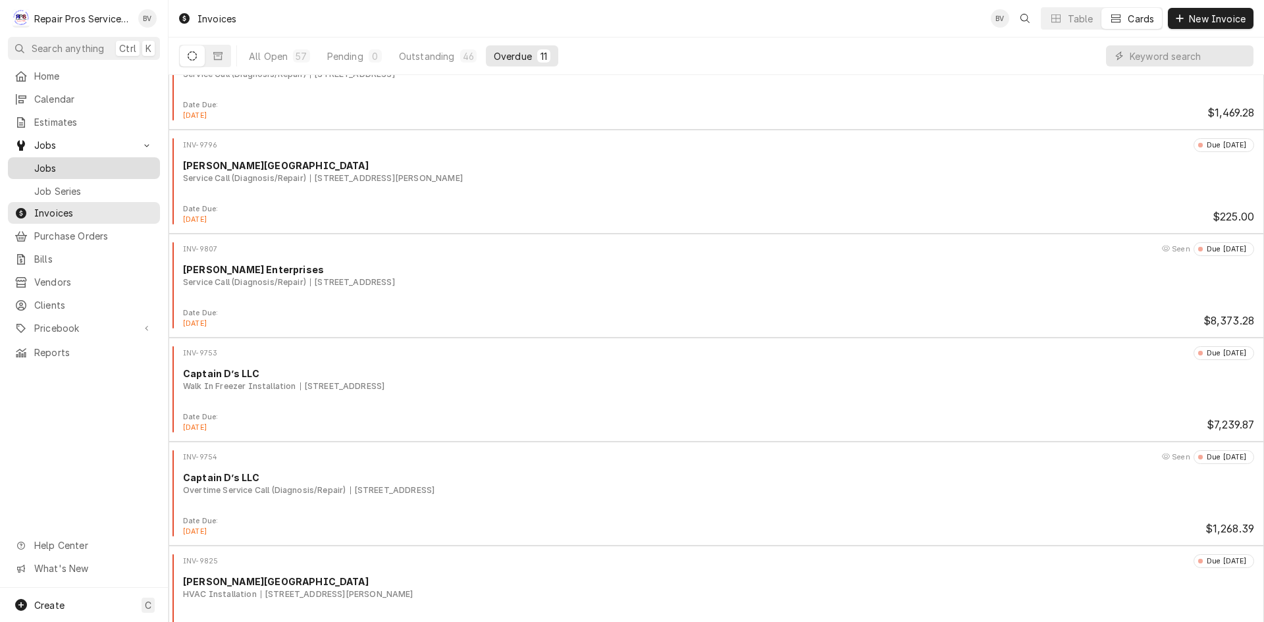
click at [47, 161] on span "Jobs" at bounding box center [93, 168] width 119 height 14
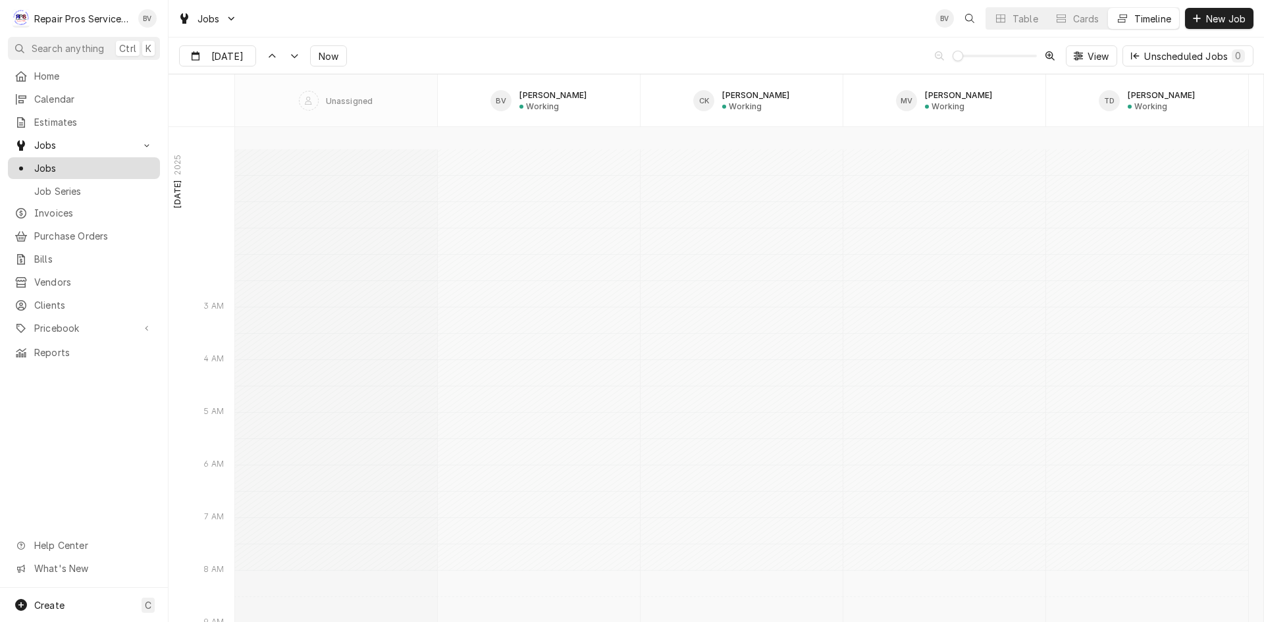
scroll to position [9855, 0]
type input "[DATE]"
